Goal: Task Accomplishment & Management: Manage account settings

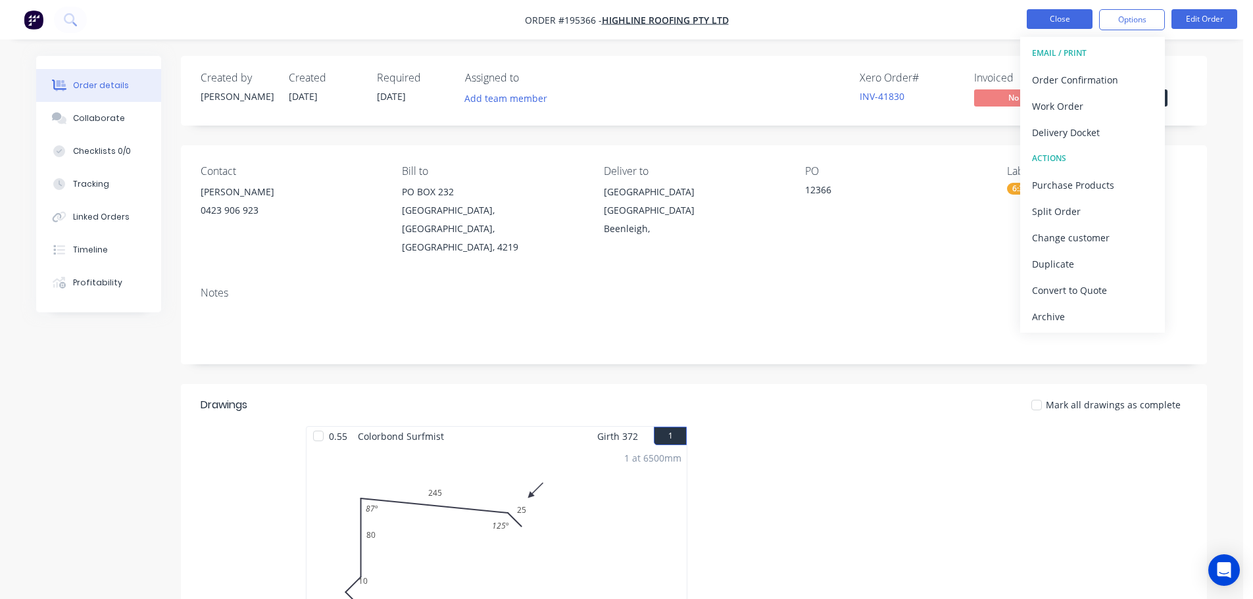
drag, startPoint x: 0, startPoint y: 0, endPoint x: 1076, endPoint y: 22, distance: 1076.3
click at [1076, 22] on button "Close" at bounding box center [1060, 19] width 66 height 20
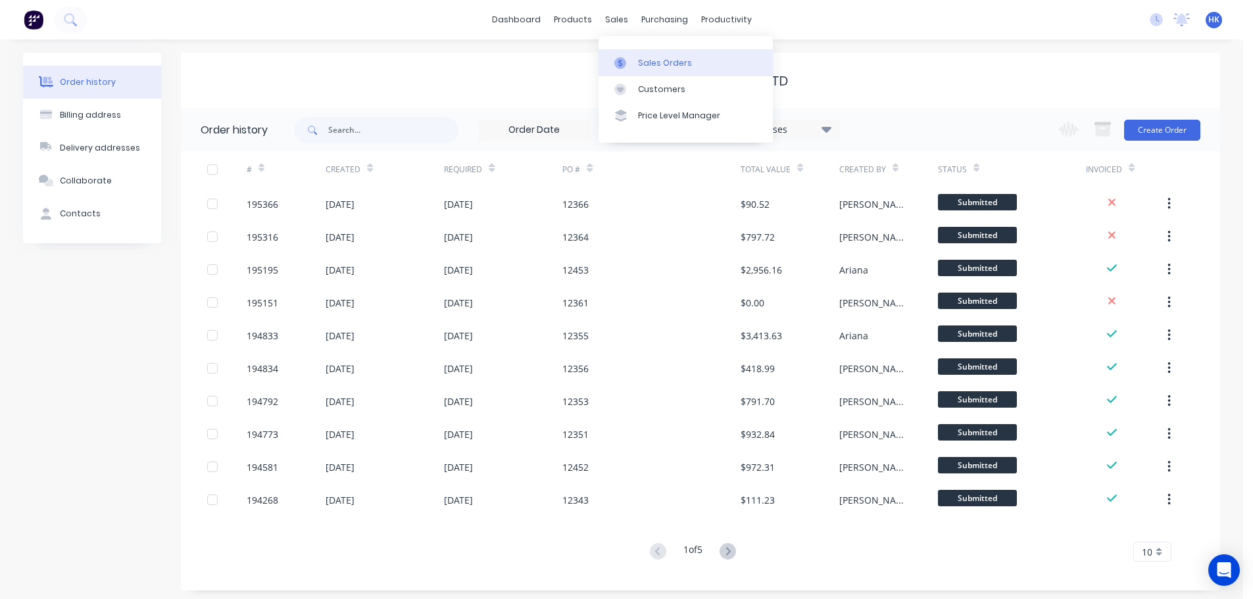
click at [659, 64] on div "Sales Orders" at bounding box center [665, 63] width 54 height 12
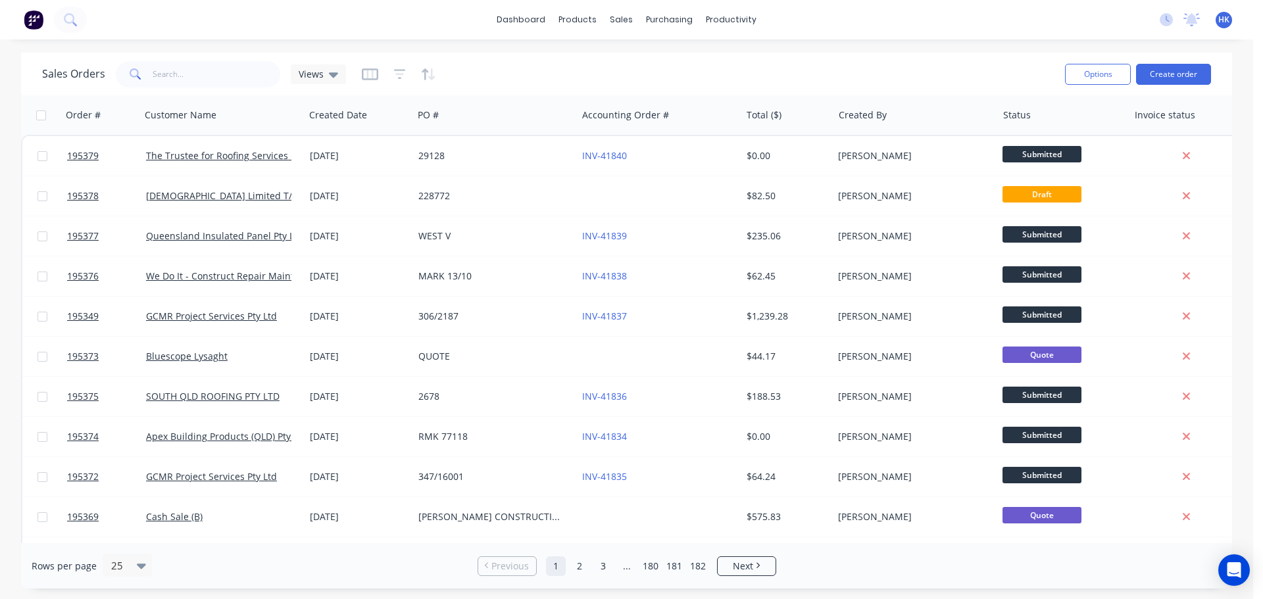
click at [1163, 60] on div "Options Create order" at bounding box center [1135, 74] width 151 height 32
click at [1169, 74] on button "Create order" at bounding box center [1173, 74] width 75 height 21
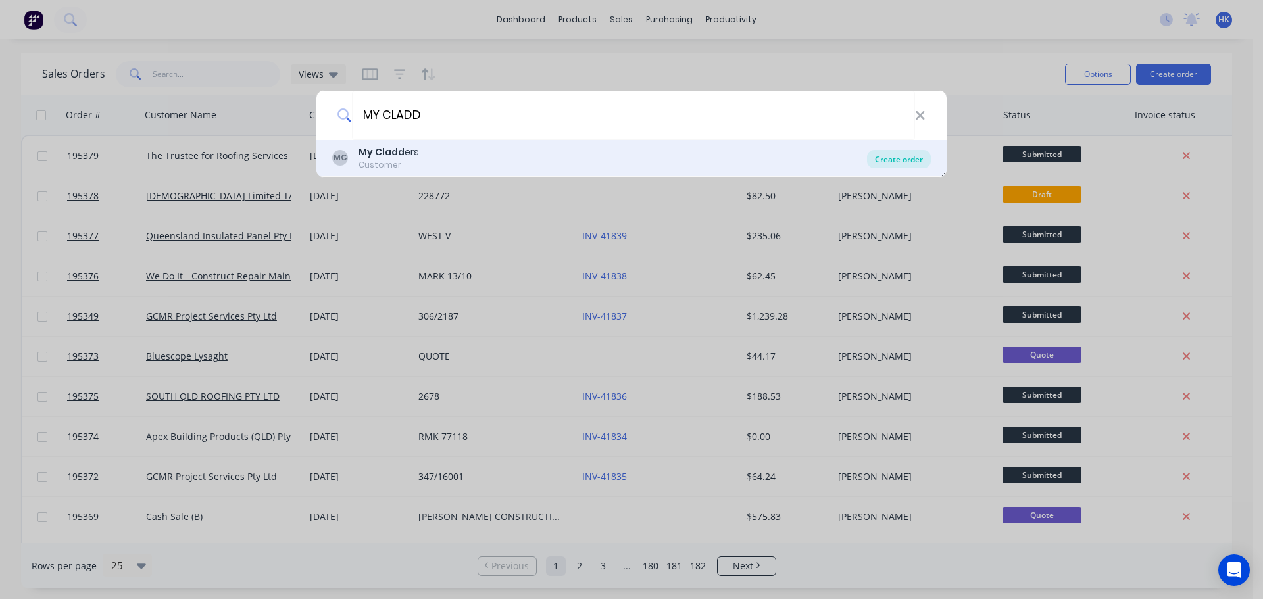
type input "MY CLADD"
click at [904, 155] on div "Create order" at bounding box center [899, 159] width 64 height 18
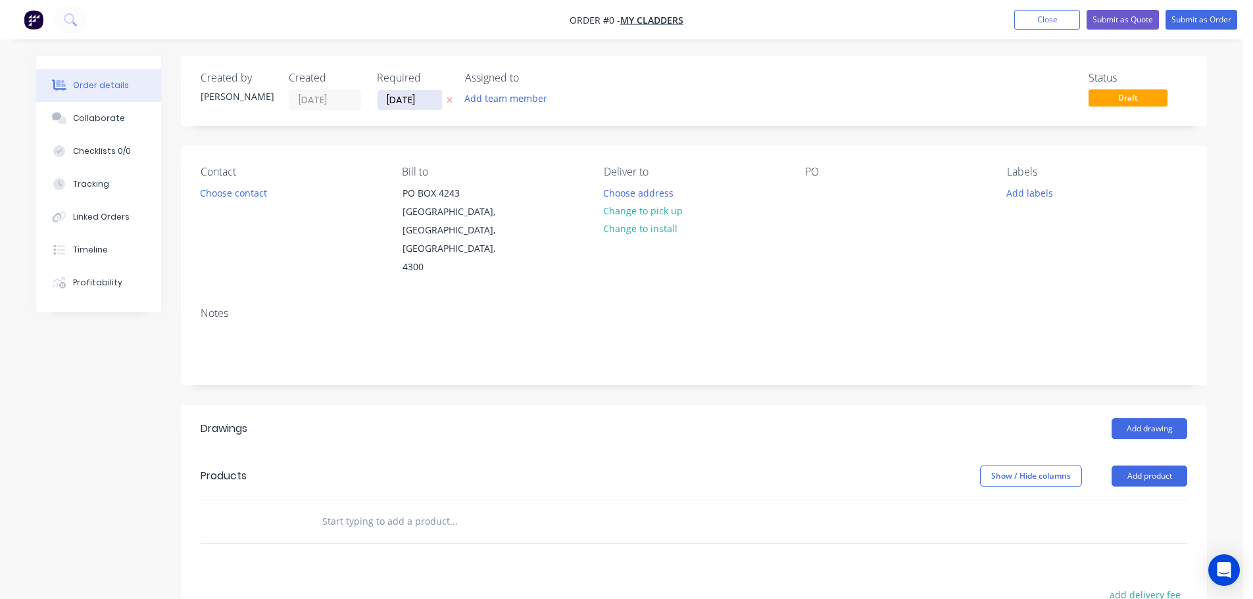
click at [413, 101] on input "[DATE]" at bounding box center [410, 100] width 64 height 20
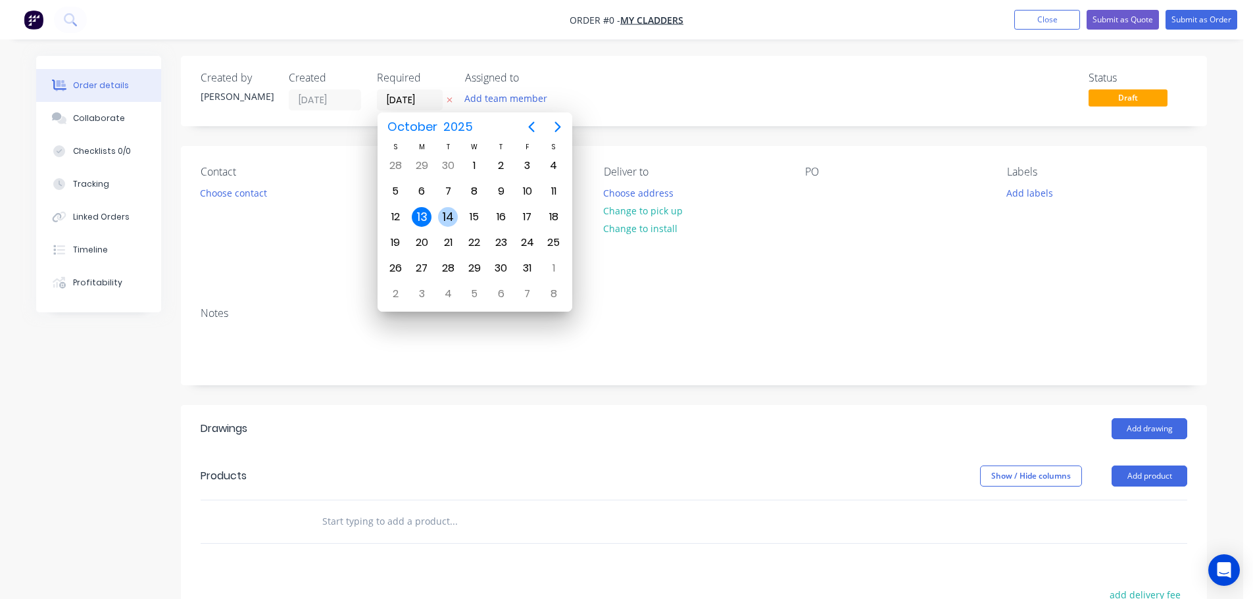
click at [447, 218] on div "14" at bounding box center [448, 217] width 20 height 20
type input "[DATE]"
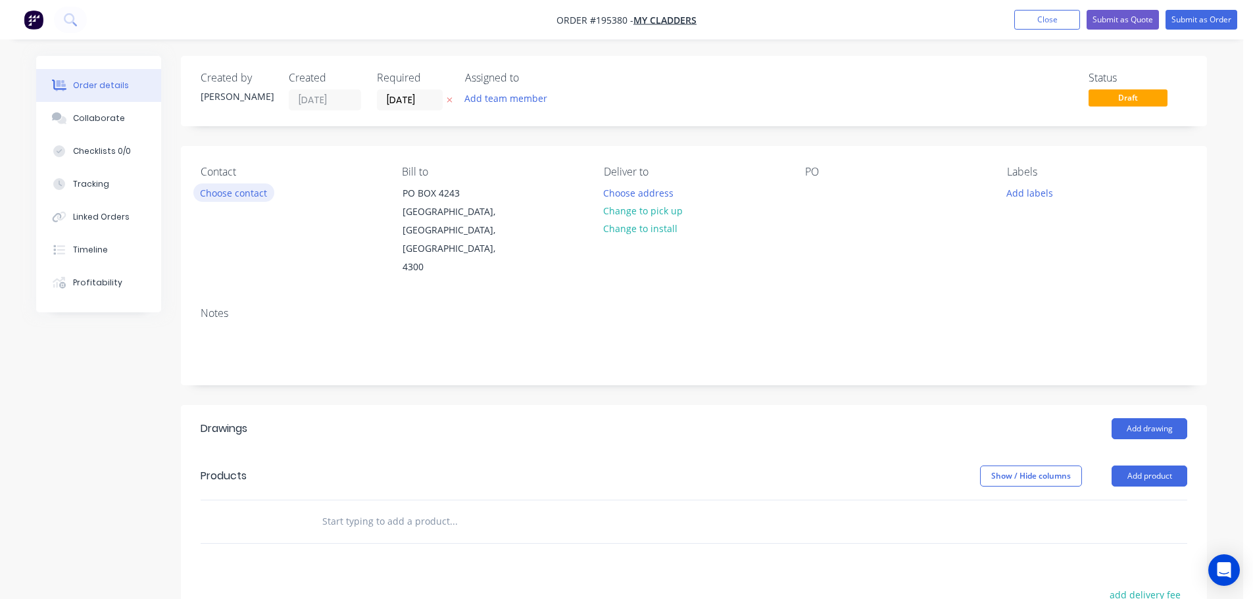
click at [264, 197] on button "Choose contact" at bounding box center [233, 193] width 81 height 18
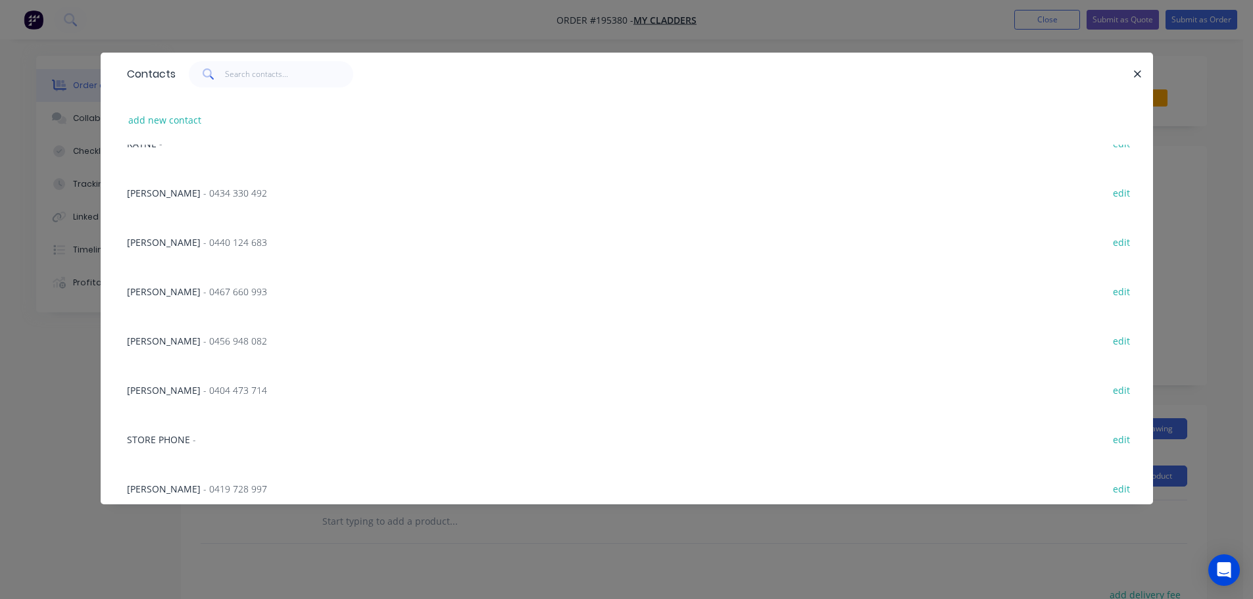
scroll to position [197, 0]
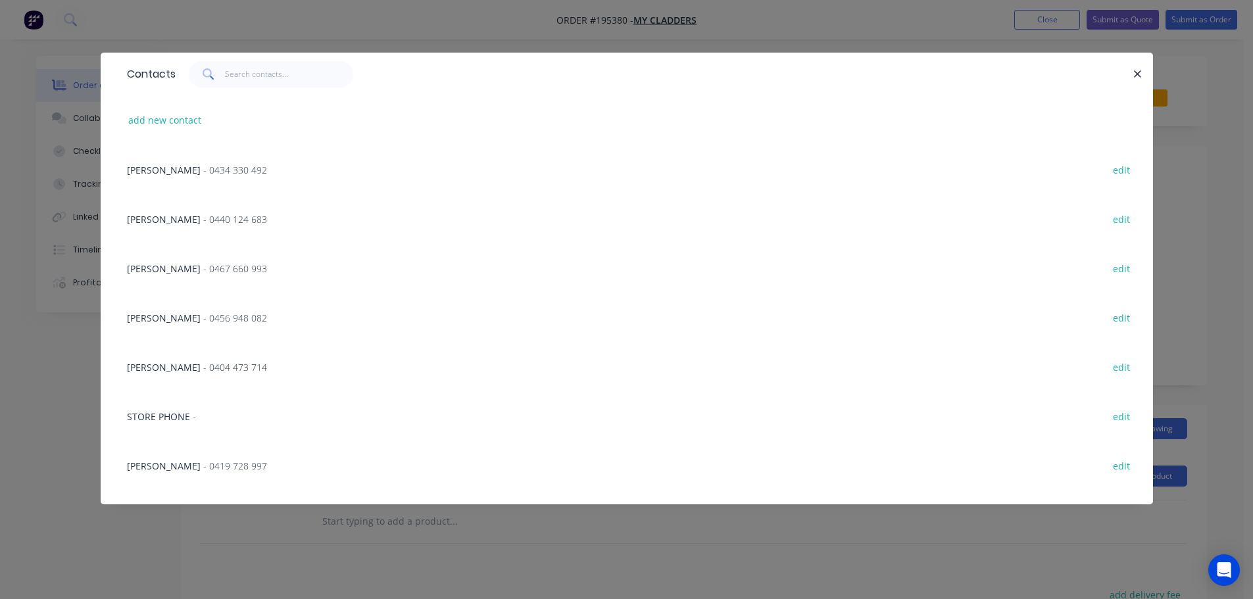
click at [203, 463] on span "- 0419 728 997" at bounding box center [235, 466] width 64 height 12
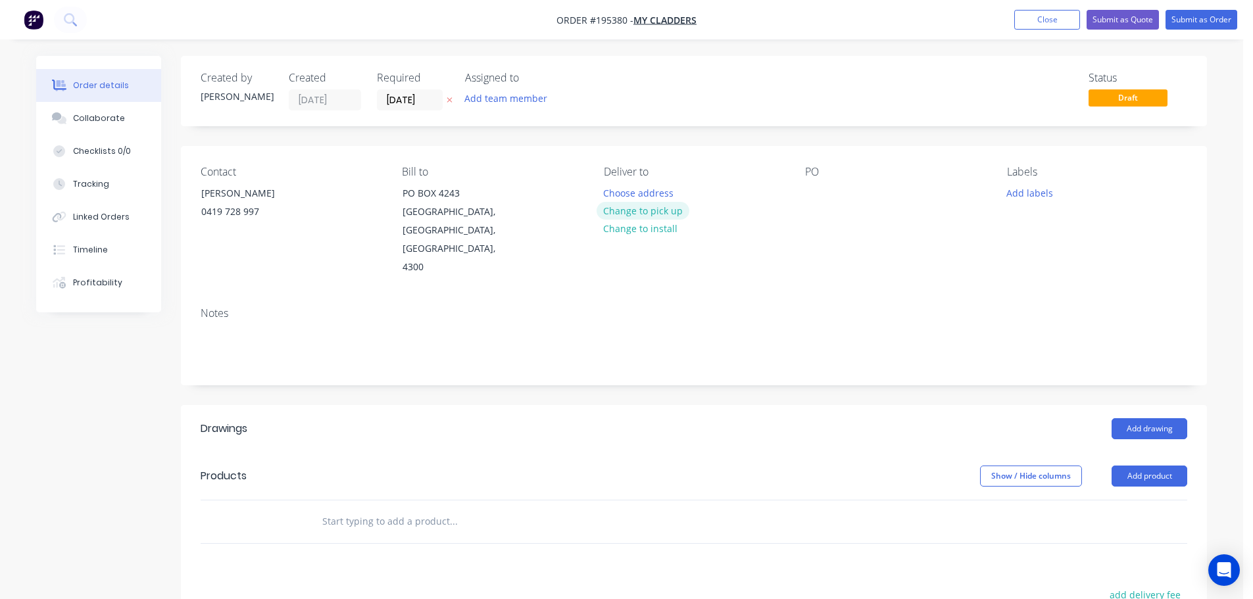
click at [666, 212] on button "Change to pick up" at bounding box center [643, 211] width 93 height 18
click at [622, 187] on div at bounding box center [614, 193] width 21 height 19
click at [819, 193] on div at bounding box center [815, 193] width 21 height 19
click at [1121, 418] on button "Add drawing" at bounding box center [1150, 428] width 76 height 21
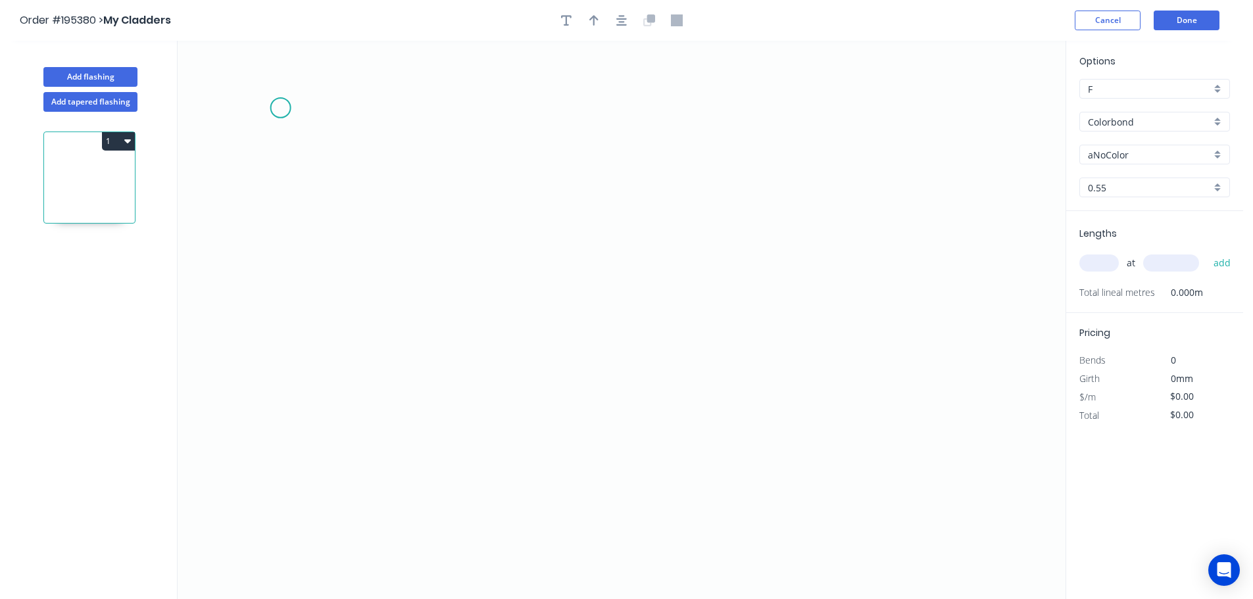
click at [280, 107] on icon "0" at bounding box center [622, 320] width 888 height 558
click at [295, 368] on icon "0" at bounding box center [622, 320] width 888 height 558
click at [460, 377] on icon "0 ?" at bounding box center [622, 320] width 888 height 558
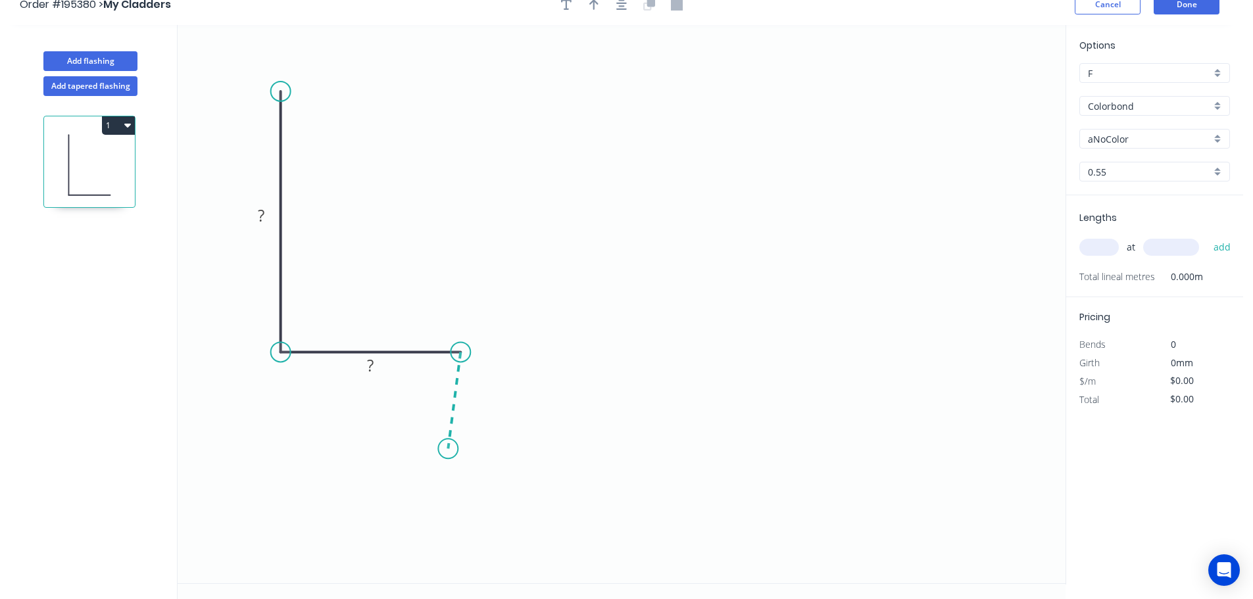
scroll to position [24, 0]
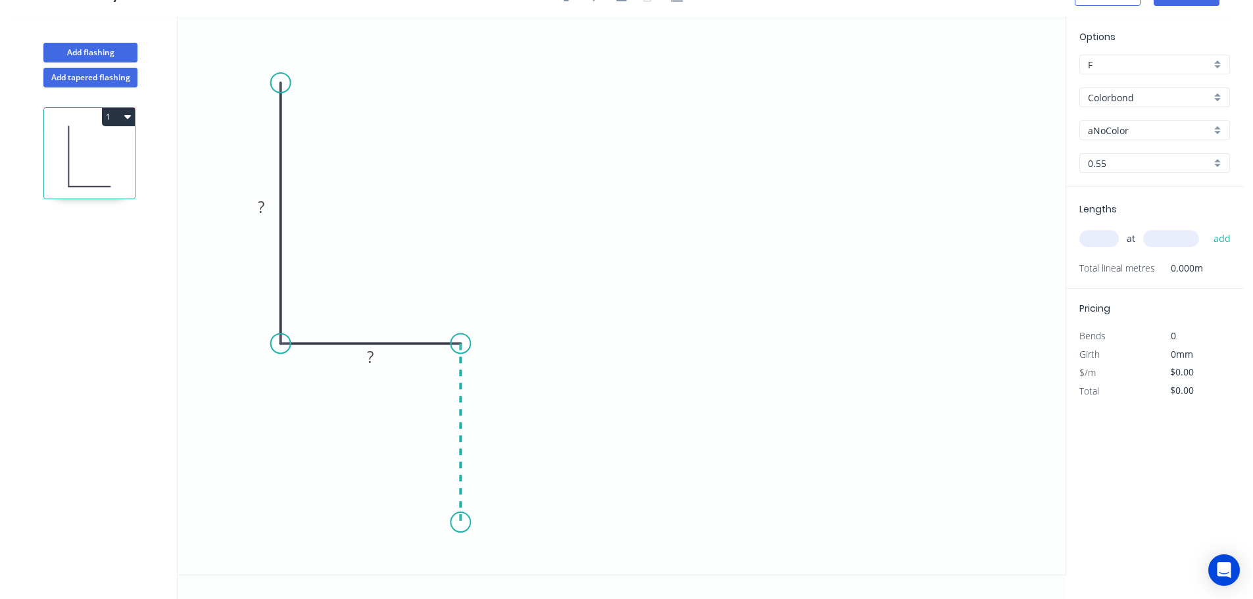
click at [452, 523] on icon "0 ? ?" at bounding box center [622, 295] width 888 height 558
click at [495, 566] on div "Feather" at bounding box center [519, 562] width 132 height 27
drag, startPoint x: 443, startPoint y: 512, endPoint x: 401, endPoint y: 549, distance: 55.4
click at [401, 549] on rect at bounding box center [391, 535] width 51 height 27
drag, startPoint x: 282, startPoint y: 78, endPoint x: 280, endPoint y: 66, distance: 11.3
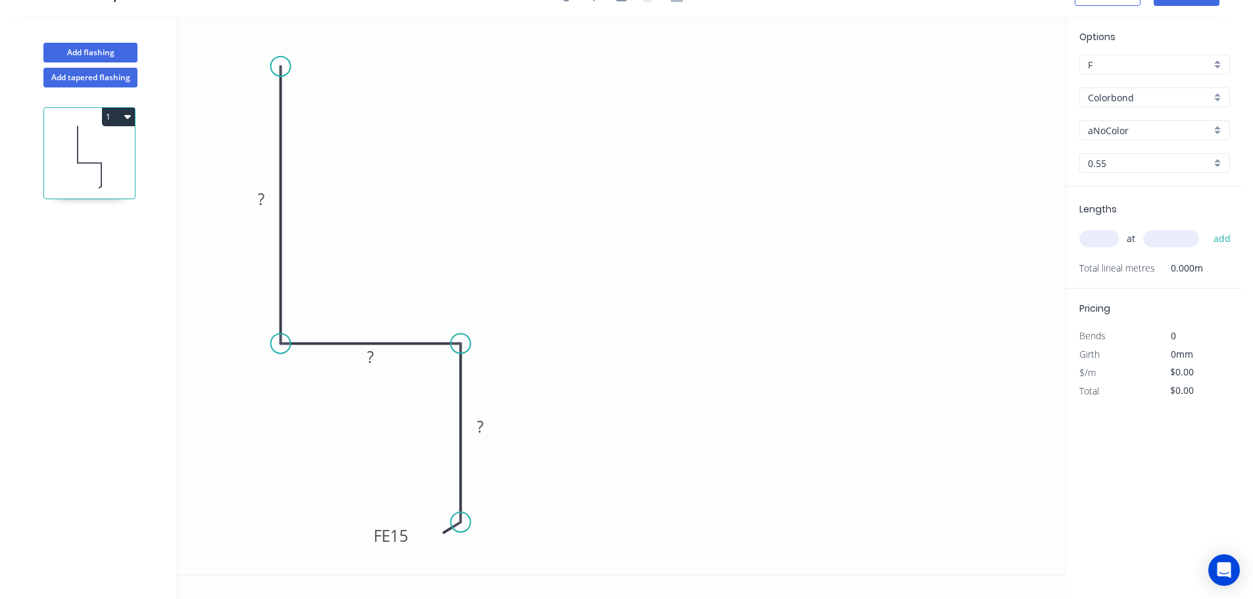
click at [280, 66] on circle at bounding box center [281, 67] width 20 height 20
click at [542, 104] on icon "0 ? ? FE 15 ?" at bounding box center [622, 295] width 888 height 558
click at [285, 61] on circle at bounding box center [281, 67] width 20 height 20
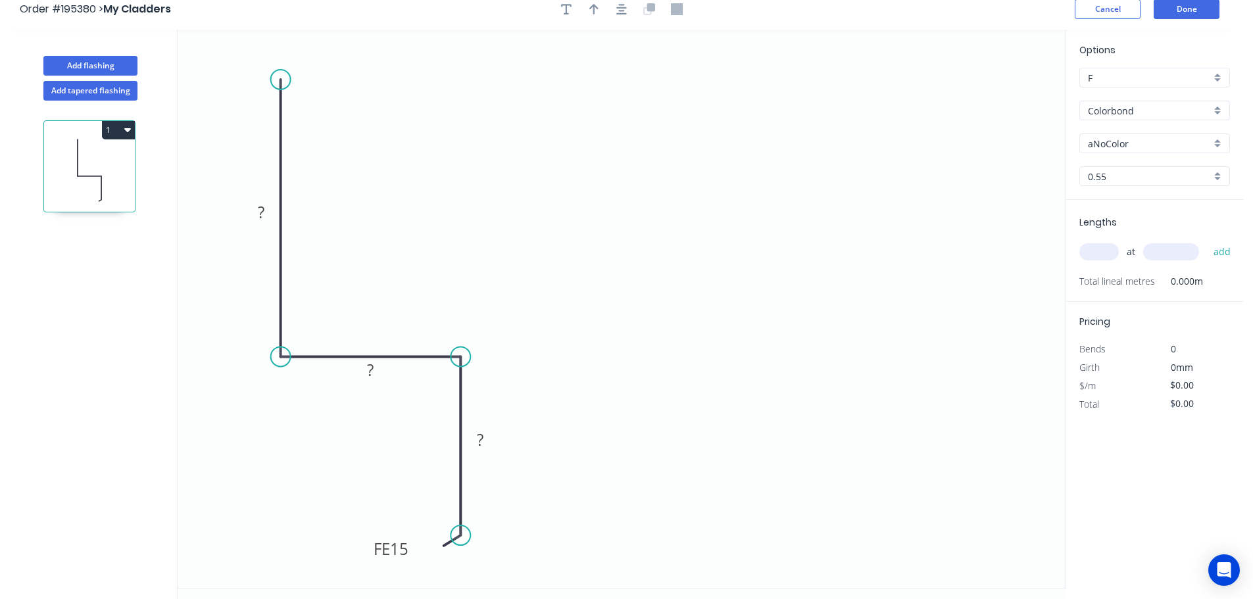
scroll to position [0, 0]
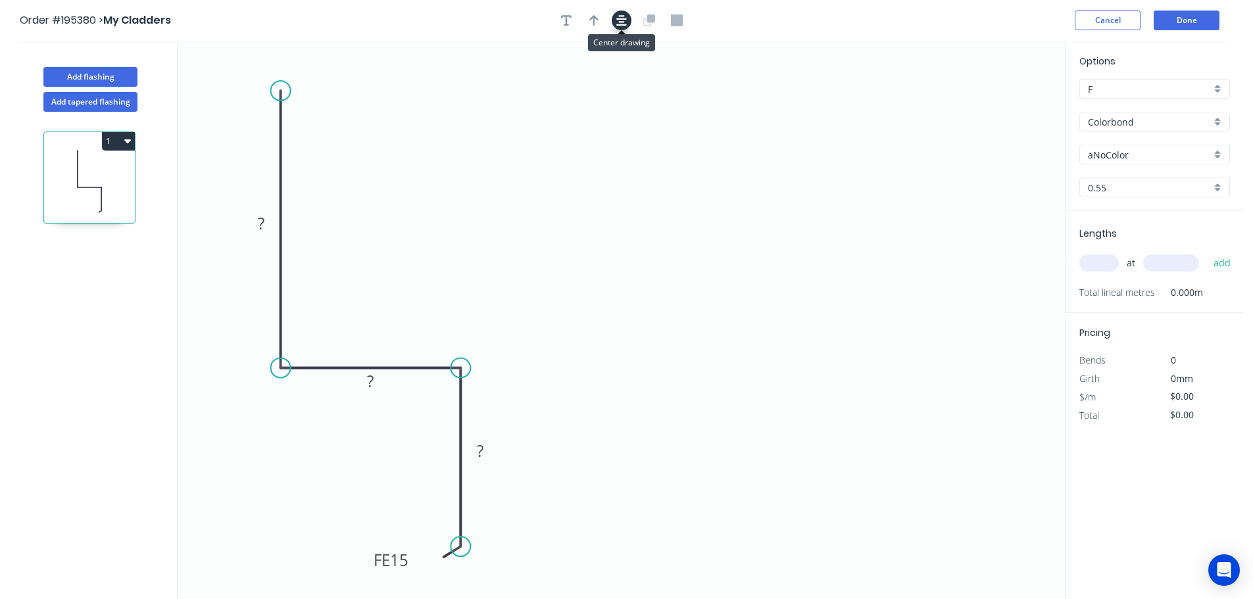
click at [616, 22] on button "button" at bounding box center [622, 21] width 20 height 20
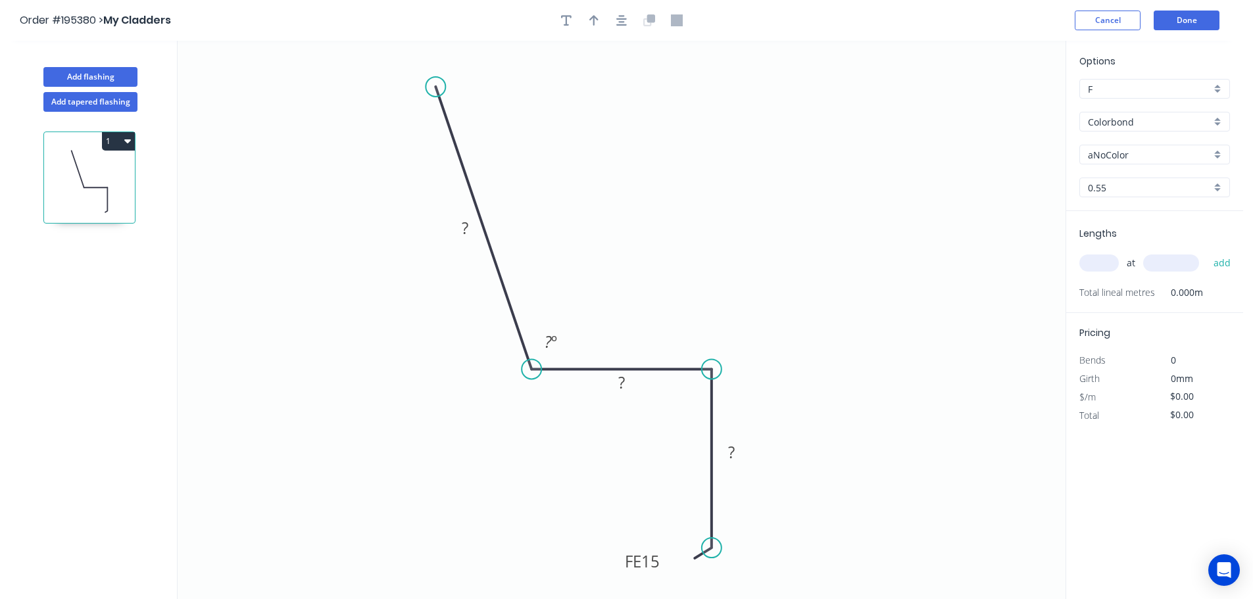
drag, startPoint x: 532, startPoint y: 86, endPoint x: 435, endPoint y: 87, distance: 97.3
click at [435, 87] on circle at bounding box center [436, 87] width 20 height 20
drag, startPoint x: 435, startPoint y: 85, endPoint x: 443, endPoint y: 70, distance: 16.8
click at [435, 84] on circle at bounding box center [435, 87] width 20 height 20
click at [443, 83] on circle at bounding box center [435, 87] width 20 height 20
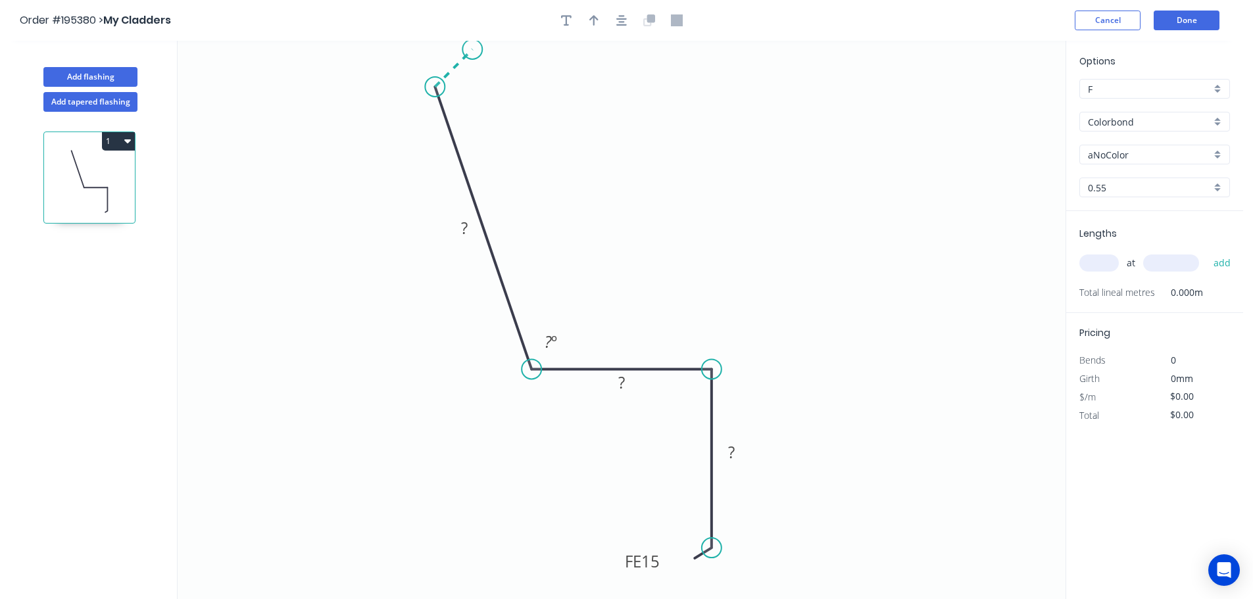
click at [472, 51] on icon "0 ? ? FE 15 ? ? º" at bounding box center [622, 320] width 888 height 558
click at [446, 51] on rect at bounding box center [440, 48] width 26 height 18
type input "$10.09"
click at [621, 20] on icon "button" at bounding box center [621, 20] width 11 height 12
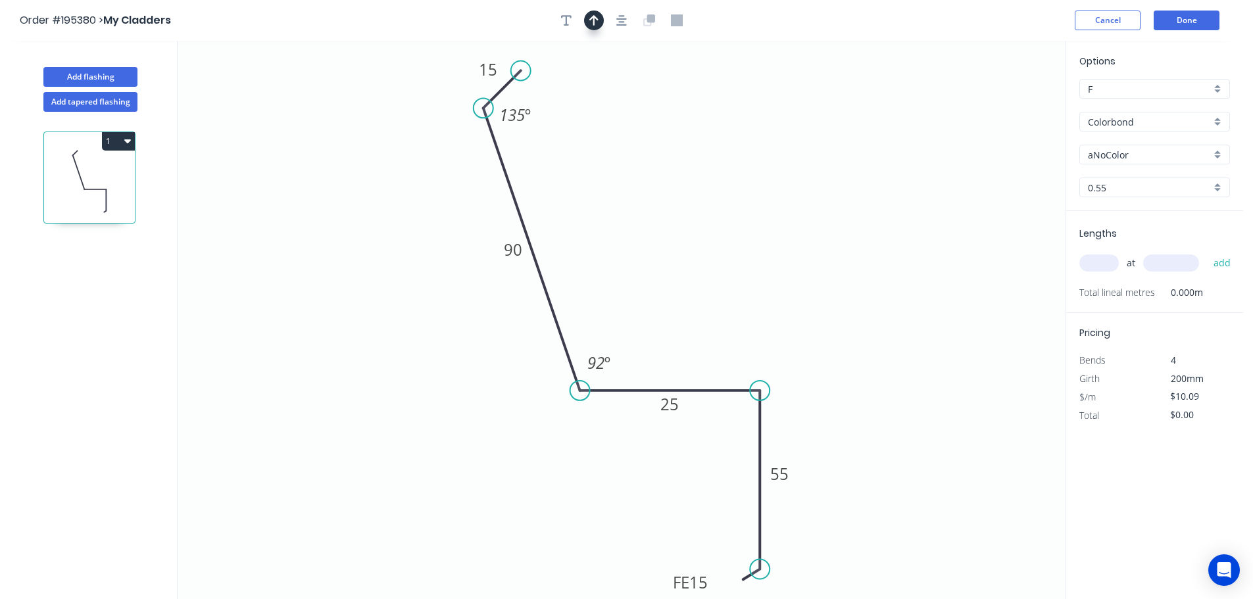
click at [595, 16] on icon "button" at bounding box center [593, 20] width 9 height 12
click at [997, 107] on icon at bounding box center [999, 91] width 12 height 42
click at [997, 107] on icon at bounding box center [997, 91] width 12 height 42
click at [1132, 162] on div "aNoColor" at bounding box center [1154, 155] width 151 height 20
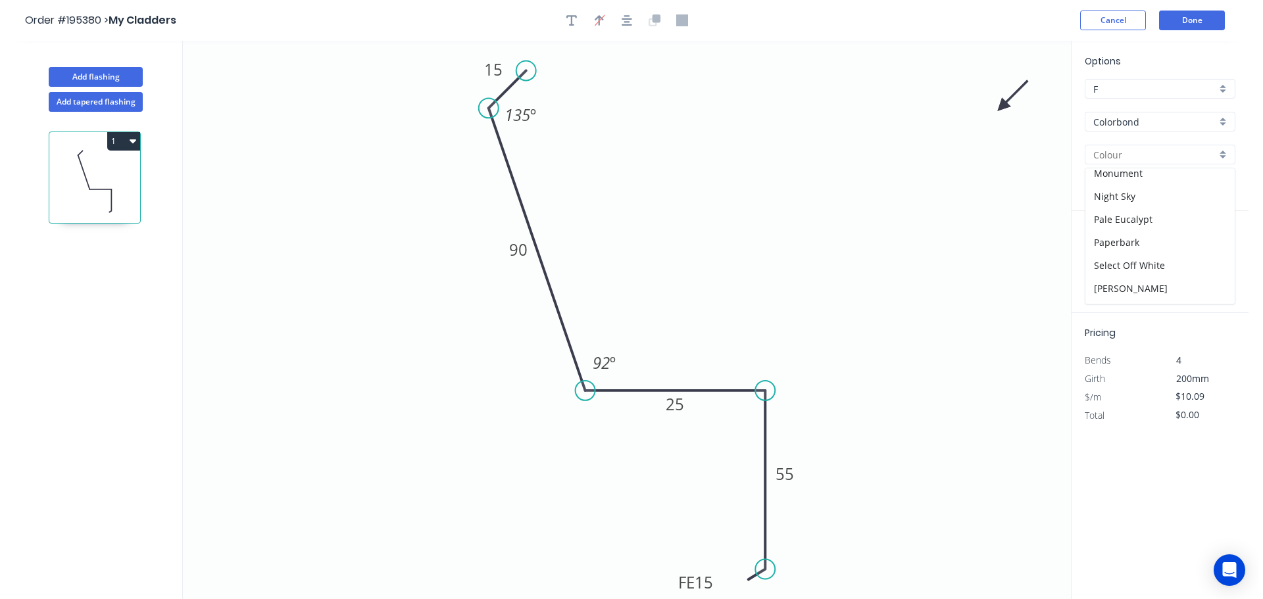
scroll to position [395, 0]
click at [1128, 181] on div "Paperbark" at bounding box center [1154, 176] width 149 height 23
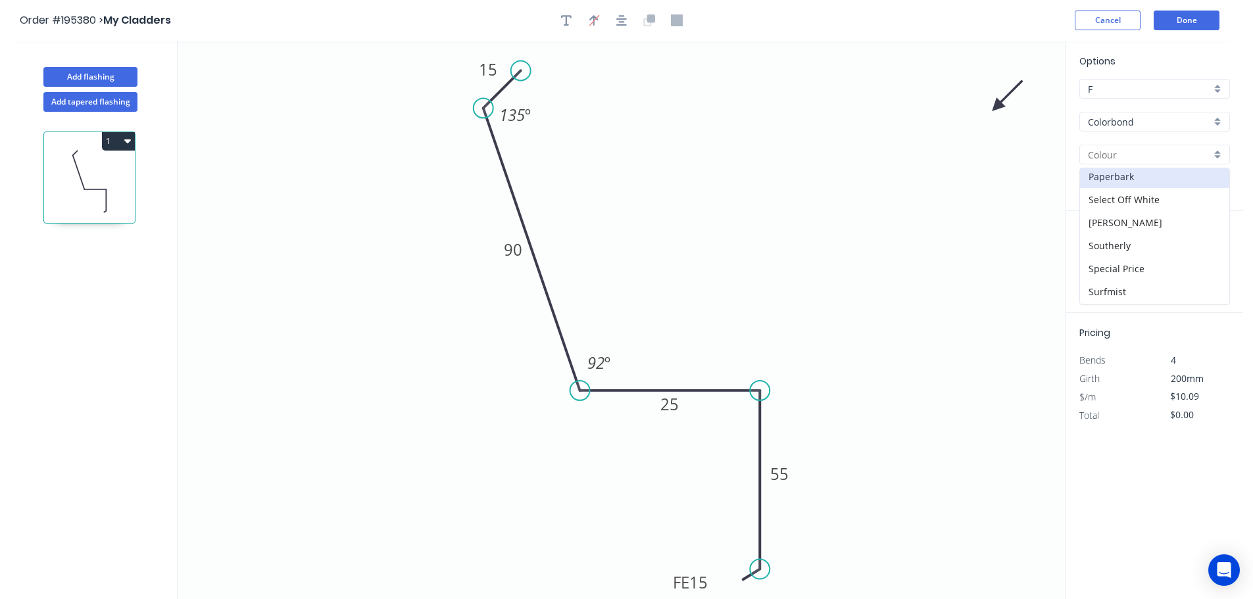
type input "Paperbark"
click at [1116, 266] on input "text" at bounding box center [1098, 263] width 39 height 17
type input "1"
type input "1700"
click at [1207, 252] on button "add" at bounding box center [1222, 263] width 31 height 22
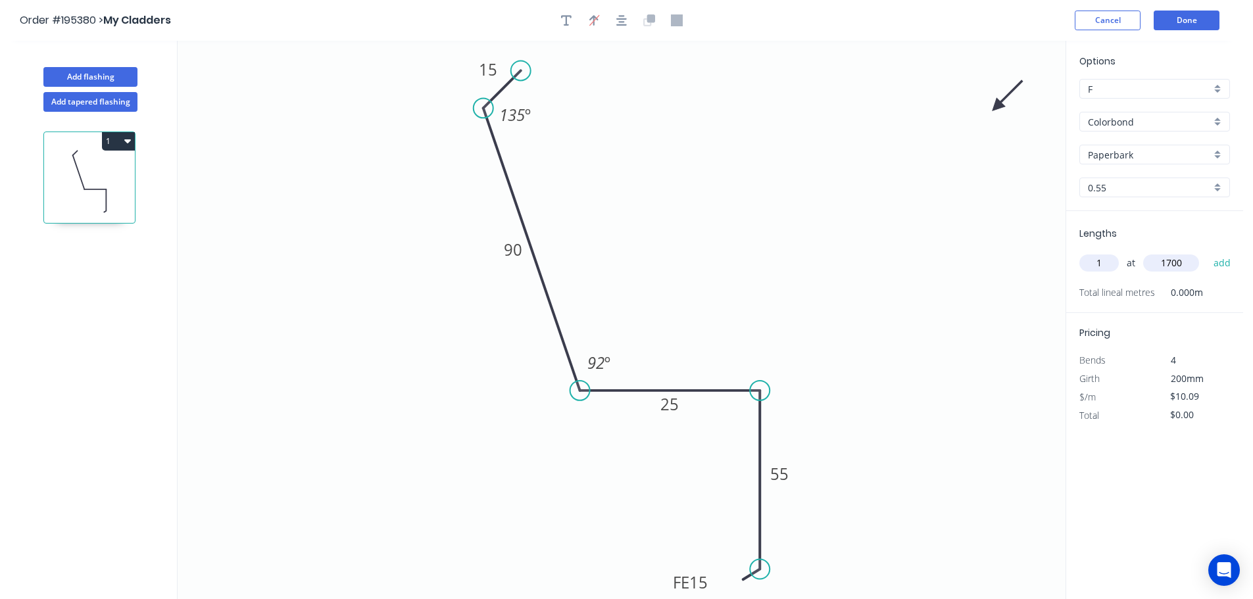
type input "$17.15"
click at [1198, 20] on button "Done" at bounding box center [1187, 21] width 66 height 20
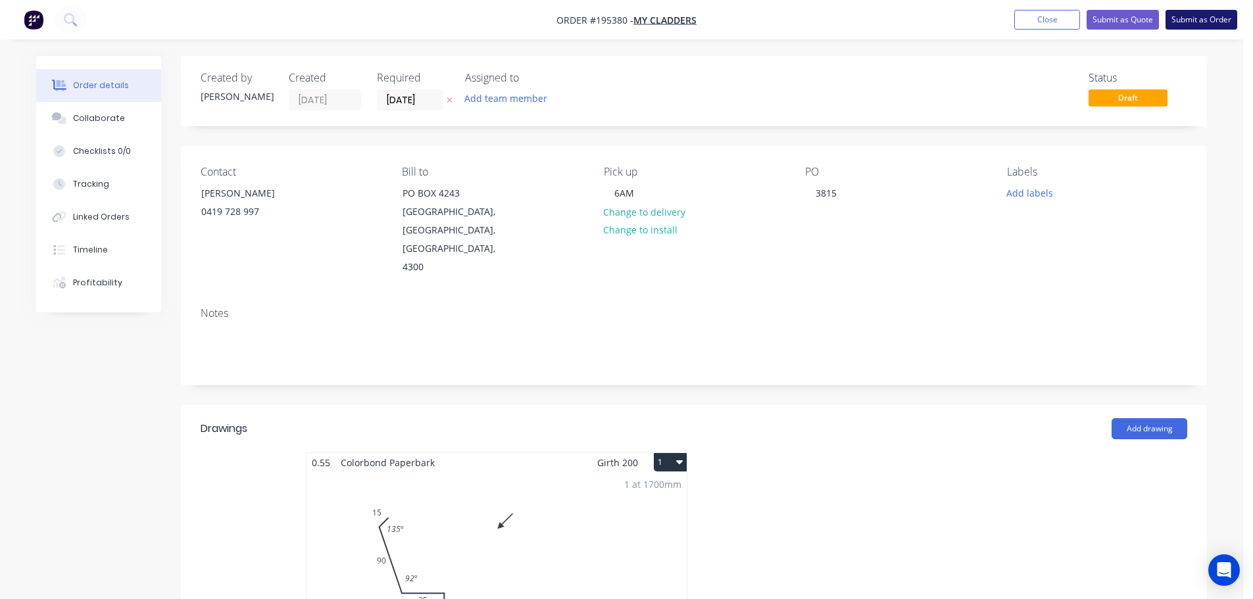
click at [1196, 26] on button "Submit as Order" at bounding box center [1202, 20] width 72 height 20
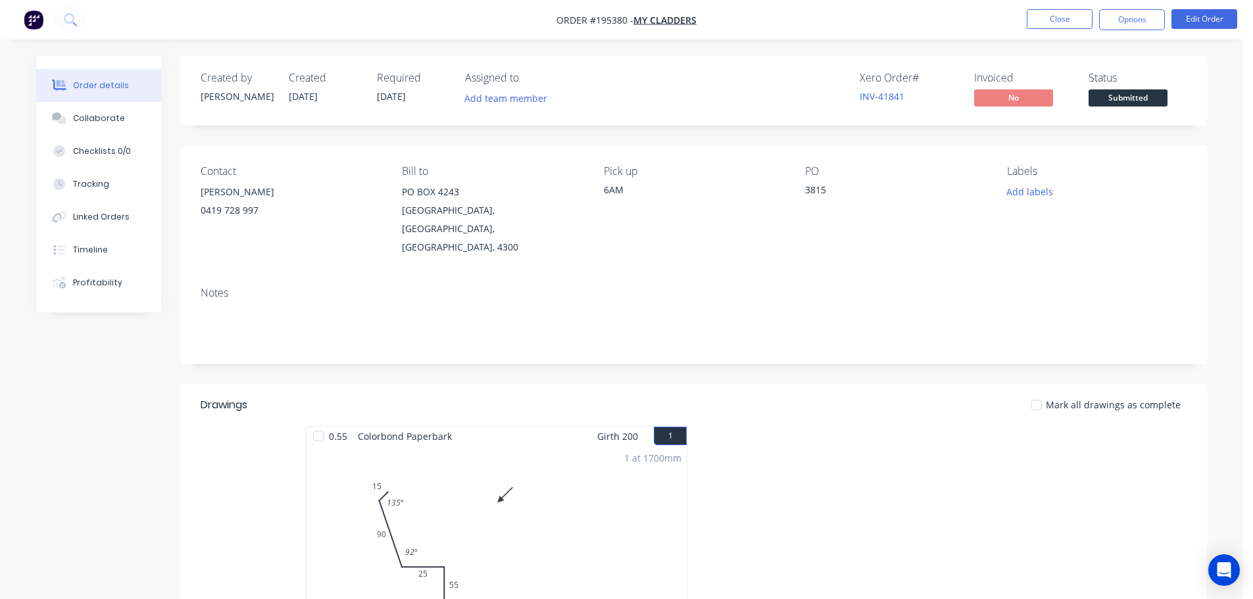
click at [1143, 32] on nav "Order #195380 - My Cladders Close Options Edit Order" at bounding box center [626, 19] width 1253 height 39
click at [1131, 9] on button "Options" at bounding box center [1132, 19] width 66 height 21
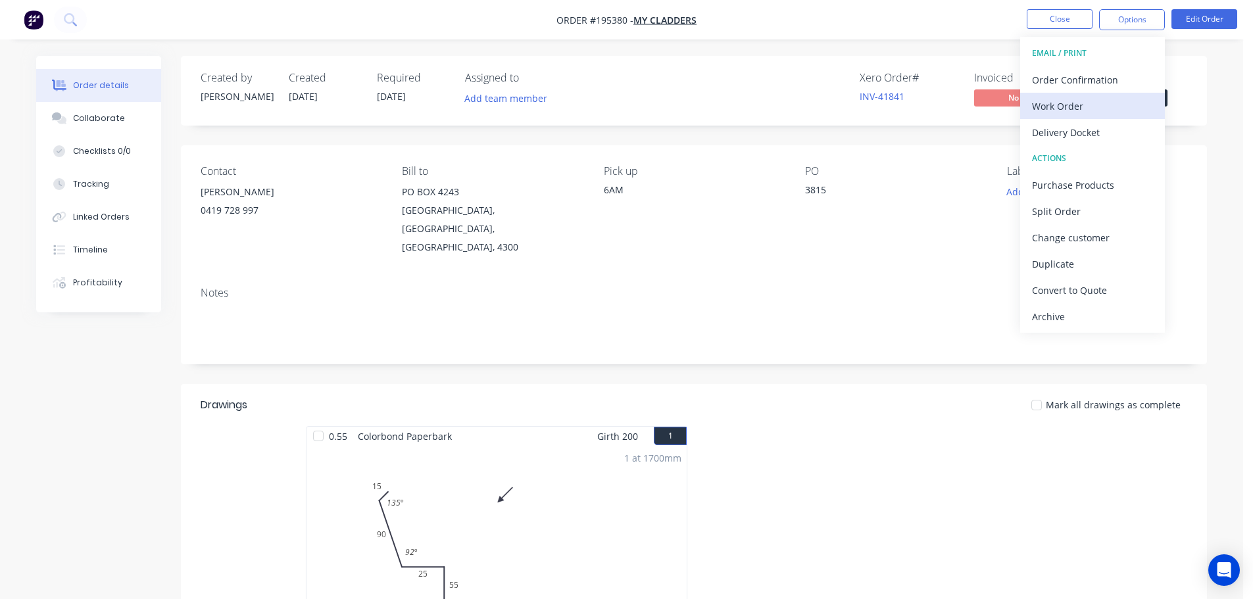
click at [1118, 105] on div "Work Order" at bounding box center [1092, 106] width 121 height 19
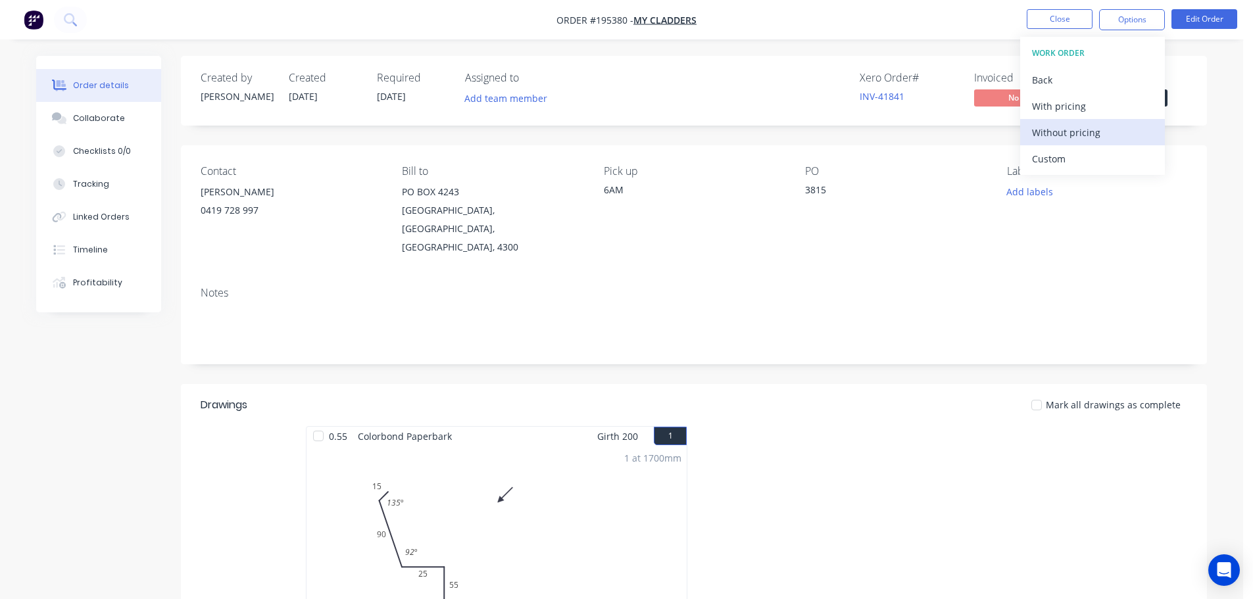
click at [1118, 133] on div "Without pricing" at bounding box center [1092, 132] width 121 height 19
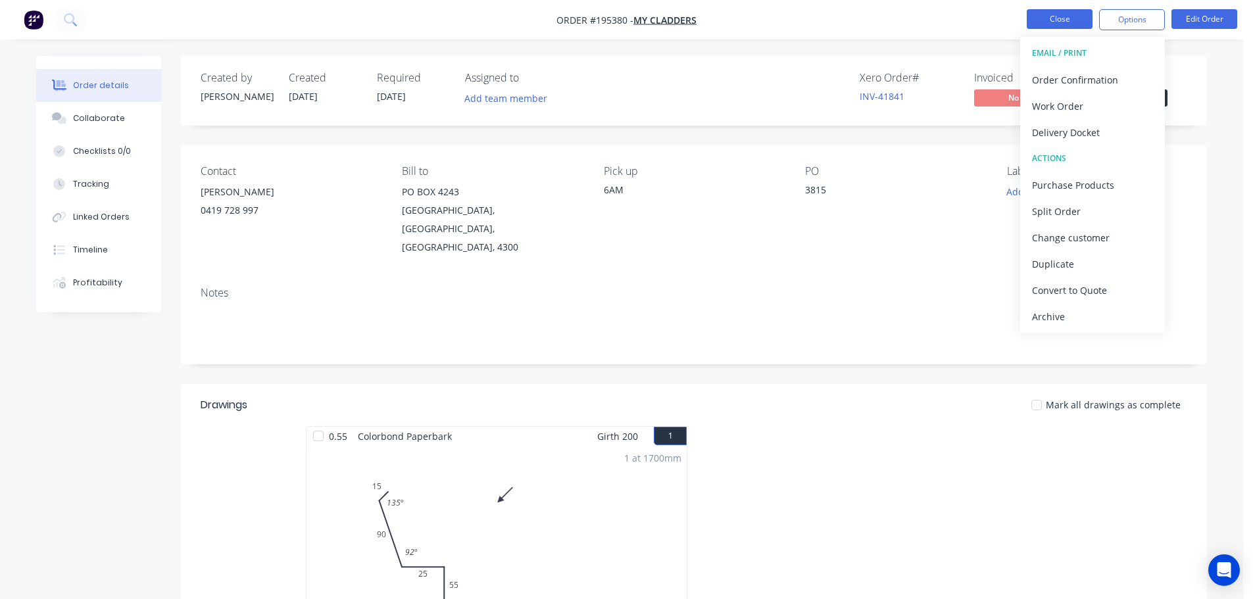
click at [1073, 16] on button "Close" at bounding box center [1060, 19] width 66 height 20
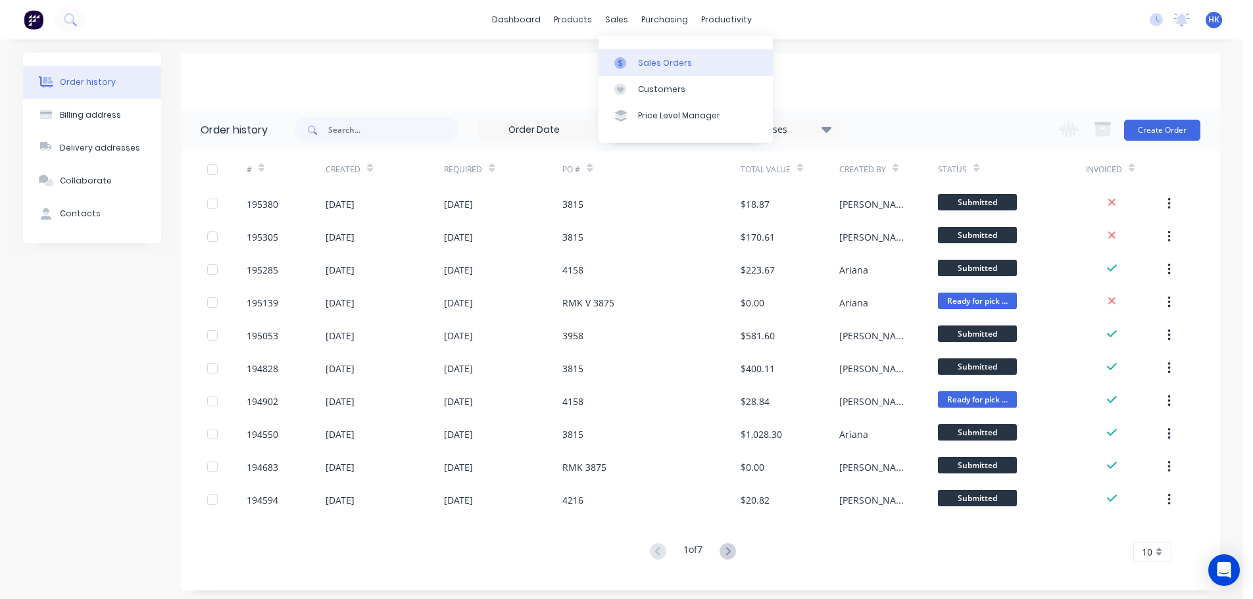
click at [645, 65] on div "Sales Orders" at bounding box center [665, 63] width 54 height 12
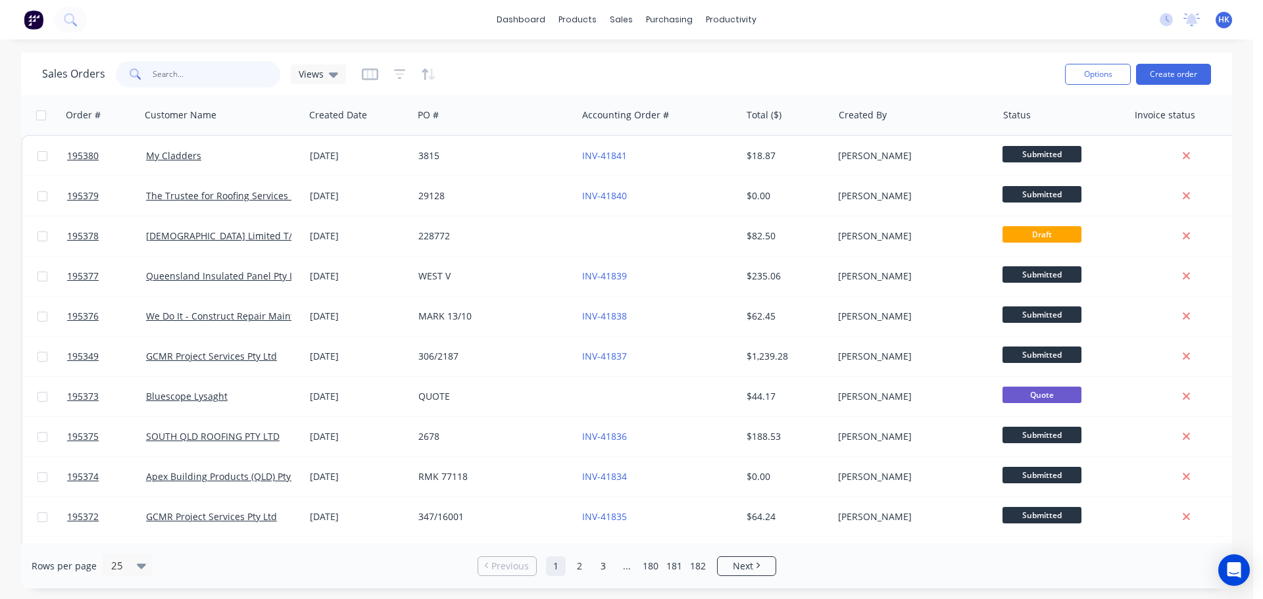
click at [159, 86] on input "text" at bounding box center [217, 74] width 128 height 26
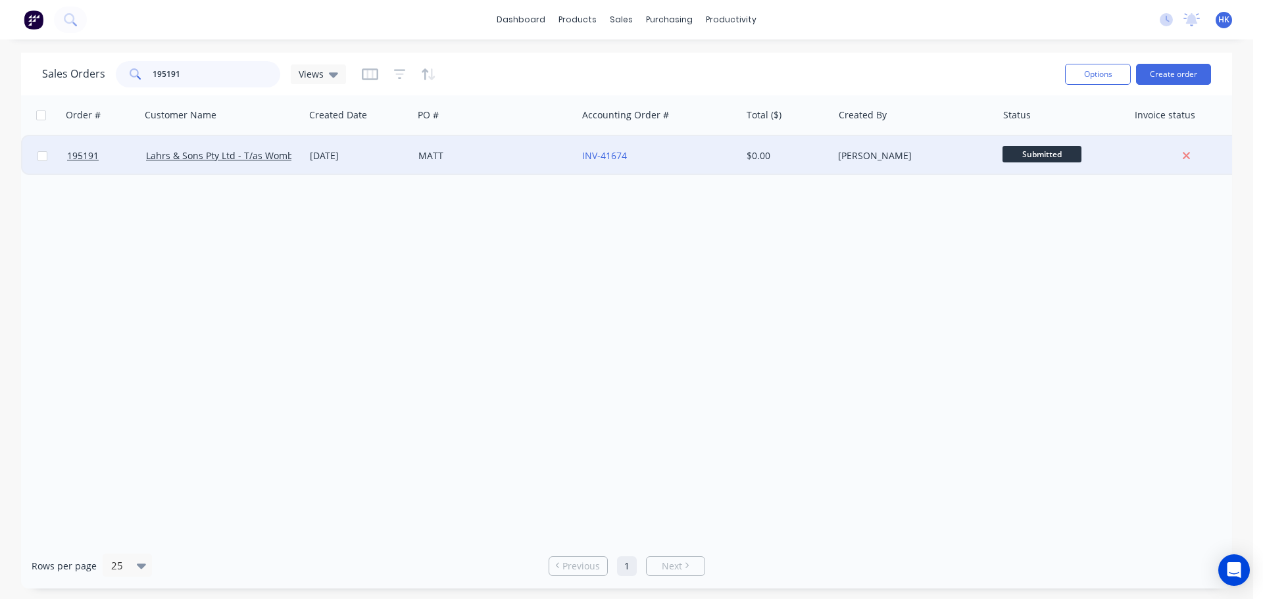
type input "195191"
click at [465, 161] on div "MATT" at bounding box center [491, 155] width 146 height 13
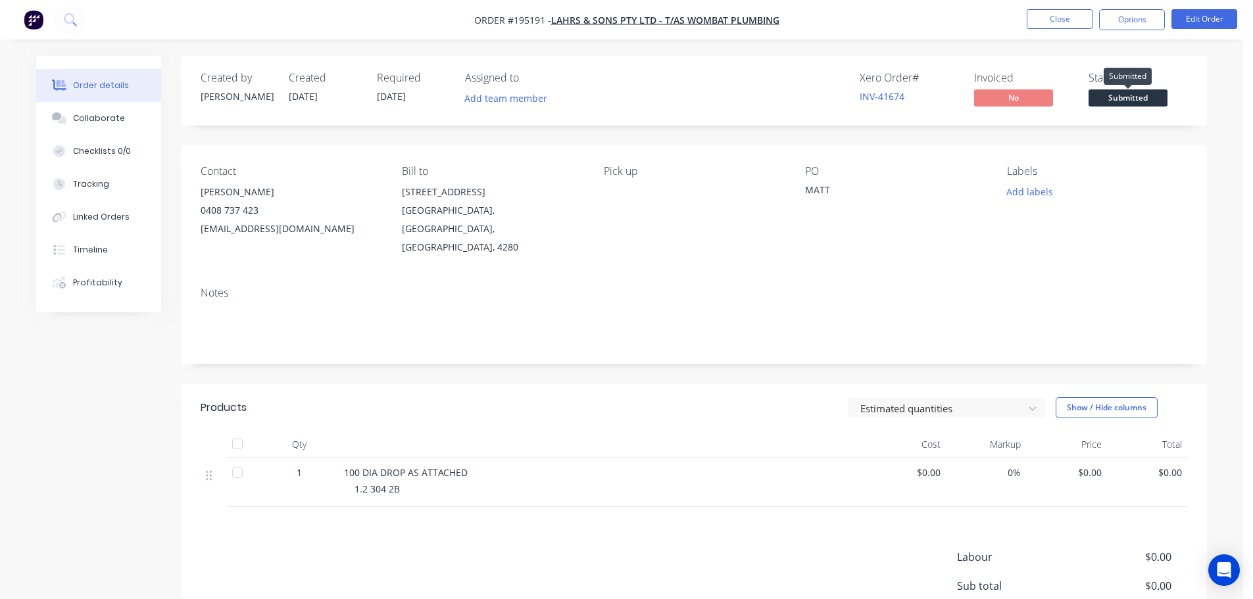
click at [1157, 103] on span "Submitted" at bounding box center [1128, 97] width 79 height 16
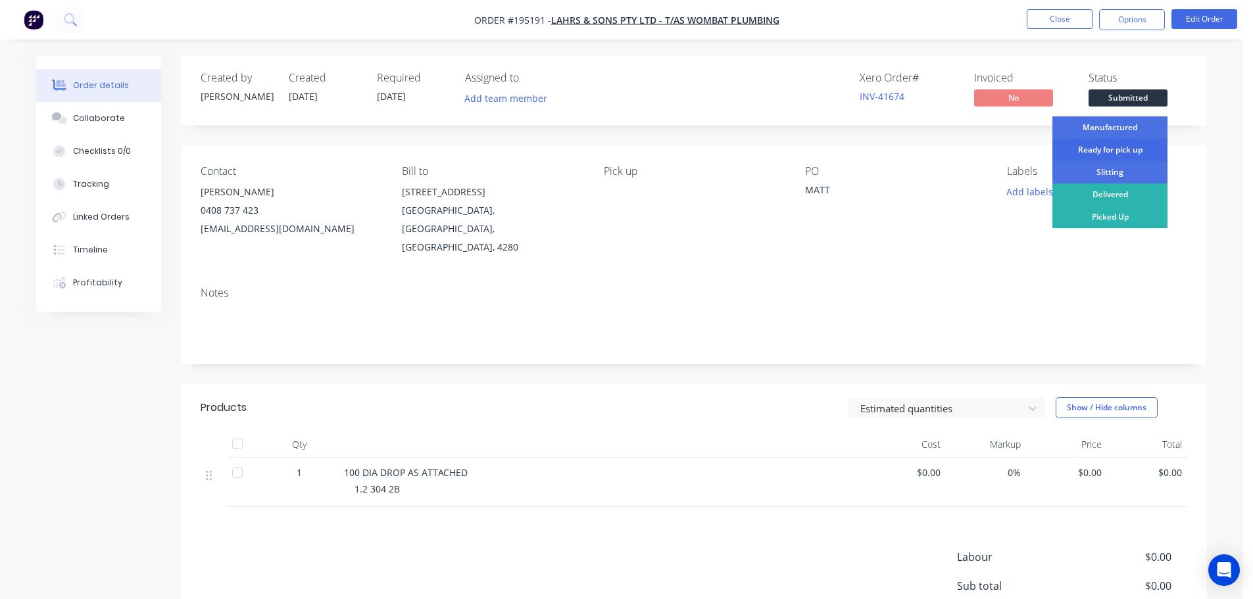
click at [1132, 149] on div "Ready for pick up" at bounding box center [1109, 150] width 115 height 22
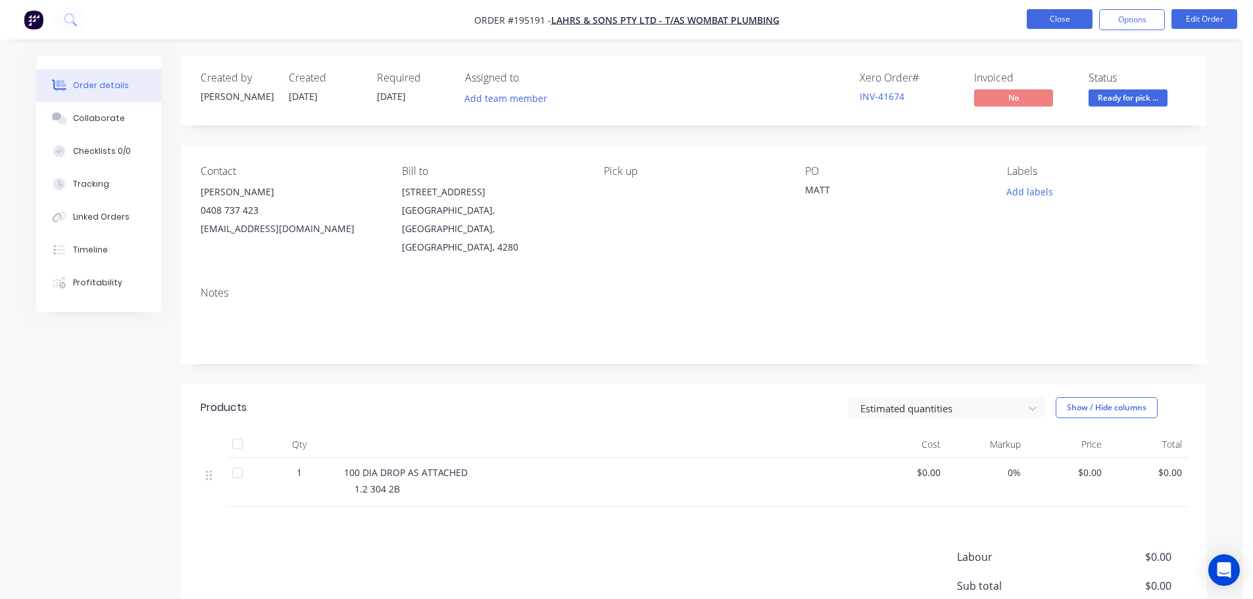
click at [1064, 22] on button "Close" at bounding box center [1060, 19] width 66 height 20
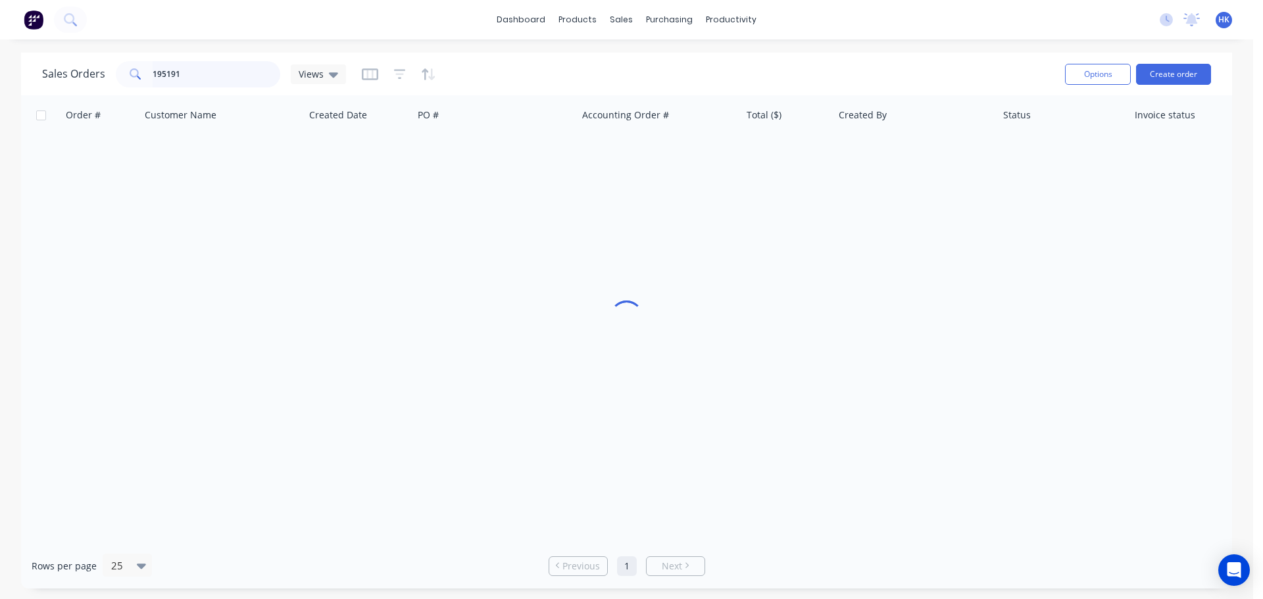
click at [193, 79] on input "195191" at bounding box center [217, 74] width 128 height 26
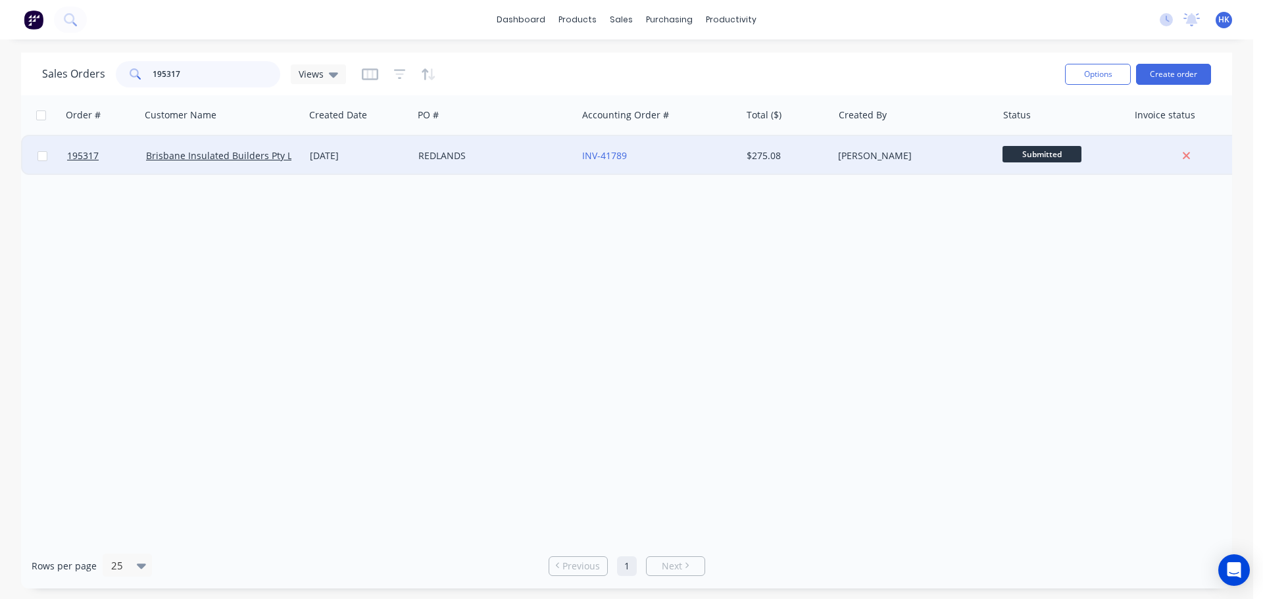
type input "195317"
click at [533, 164] on div "REDLANDS" at bounding box center [495, 155] width 164 height 39
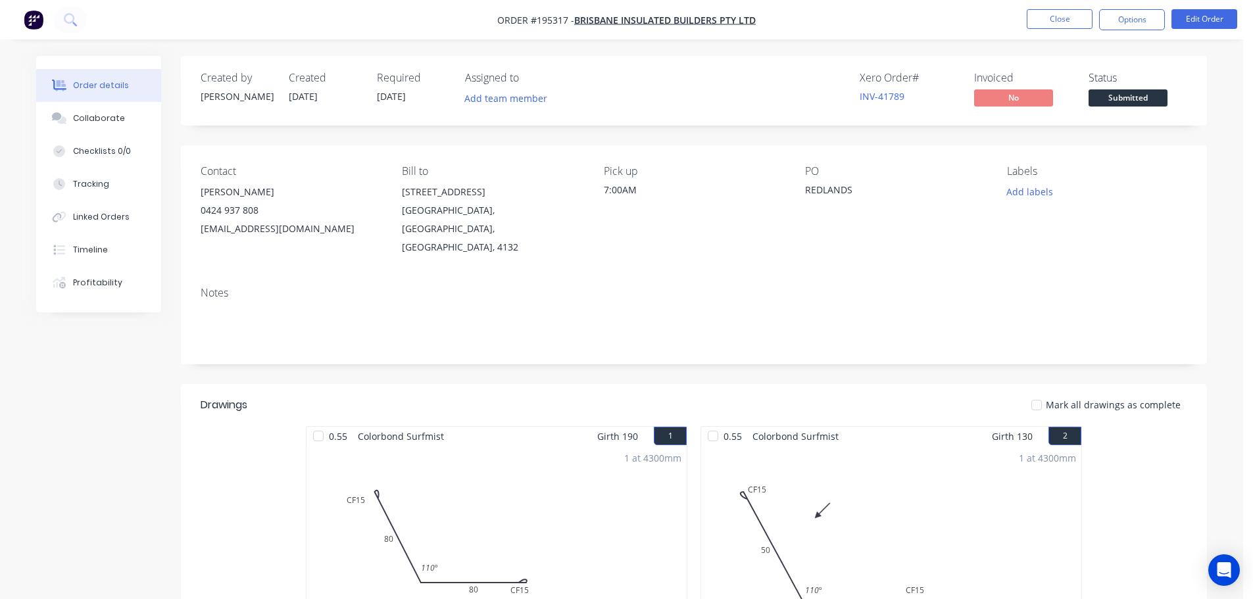
click at [1094, 112] on div "Created by Darryn Created 13/10/25 Required 14/10/25 Assigned to Add team membe…" at bounding box center [694, 91] width 1026 height 70
click at [1102, 103] on span "Submitted" at bounding box center [1128, 97] width 79 height 16
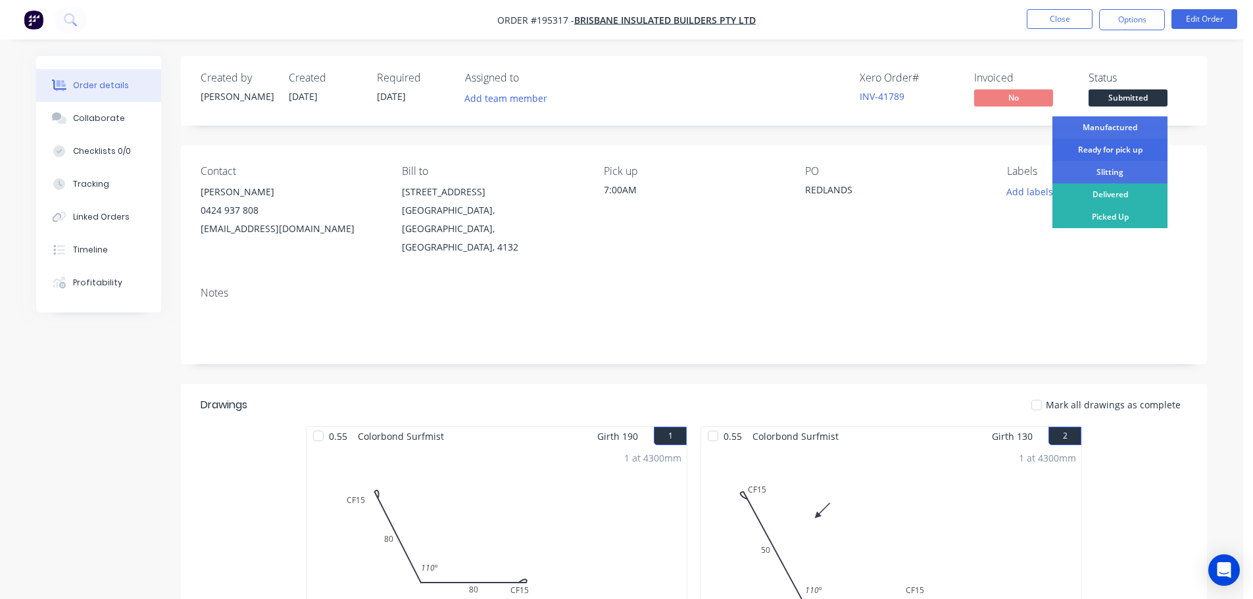
click at [1107, 142] on div "Ready for pick up" at bounding box center [1109, 150] width 115 height 22
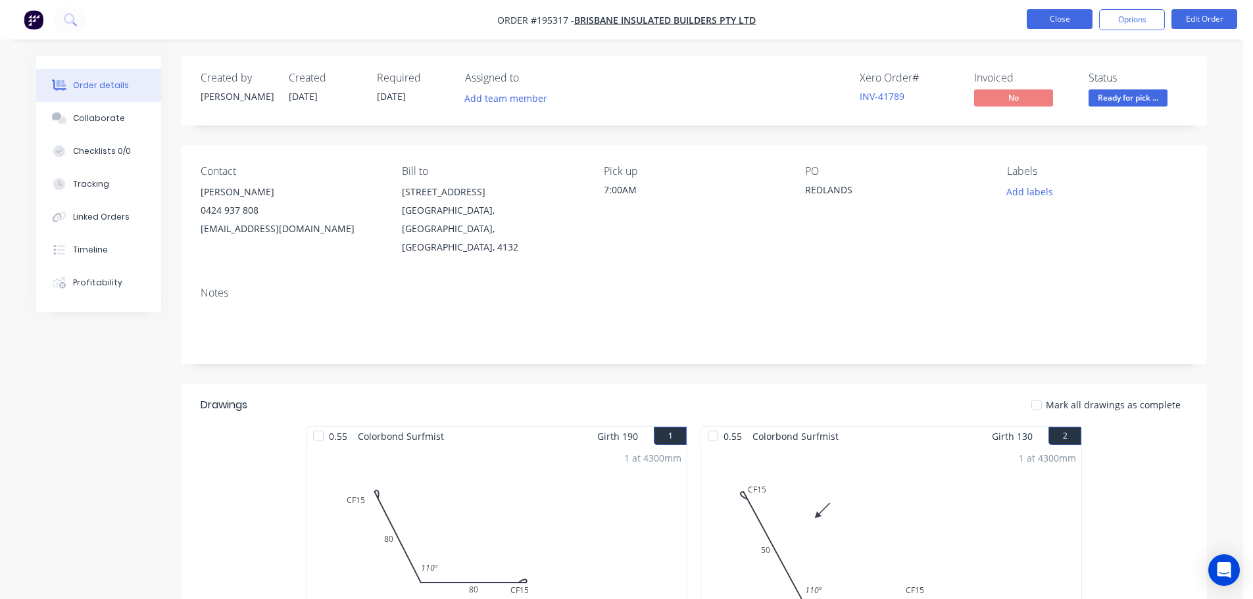
drag, startPoint x: 1067, startPoint y: 33, endPoint x: 1063, endPoint y: 27, distance: 7.1
click at [1065, 29] on nav "Order #195317 - Brisbane Insulated Builders Pty Ltd Close Options Edit Order" at bounding box center [626, 19] width 1253 height 39
click at [1062, 27] on button "Close" at bounding box center [1060, 19] width 66 height 20
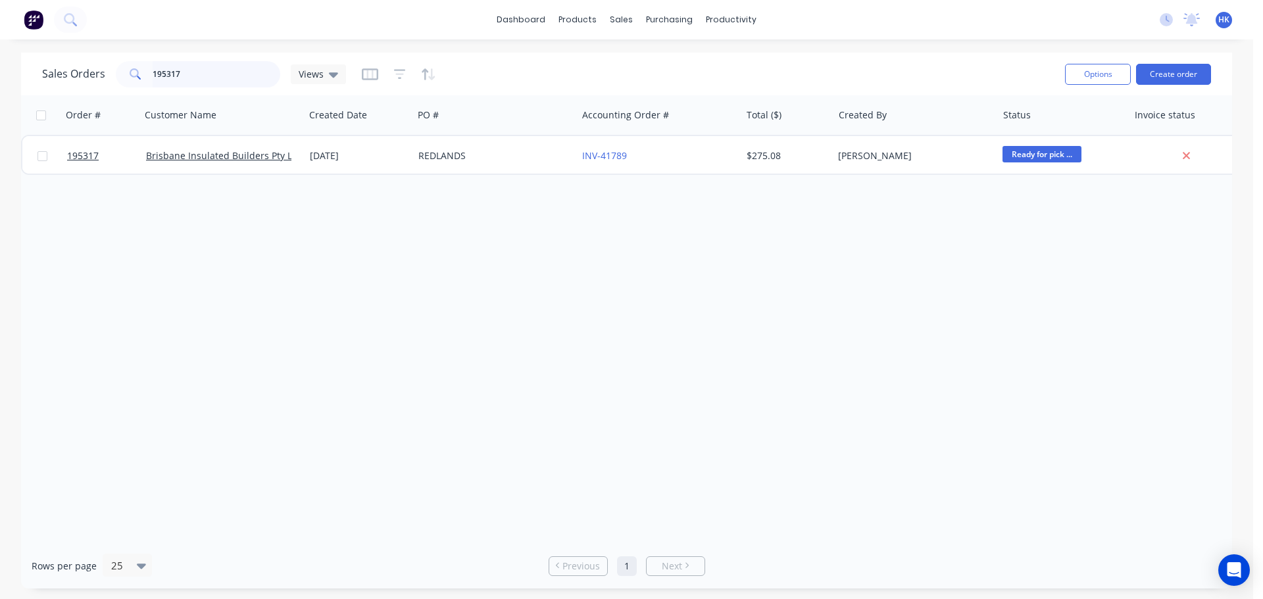
click at [230, 76] on input "195317" at bounding box center [217, 74] width 128 height 26
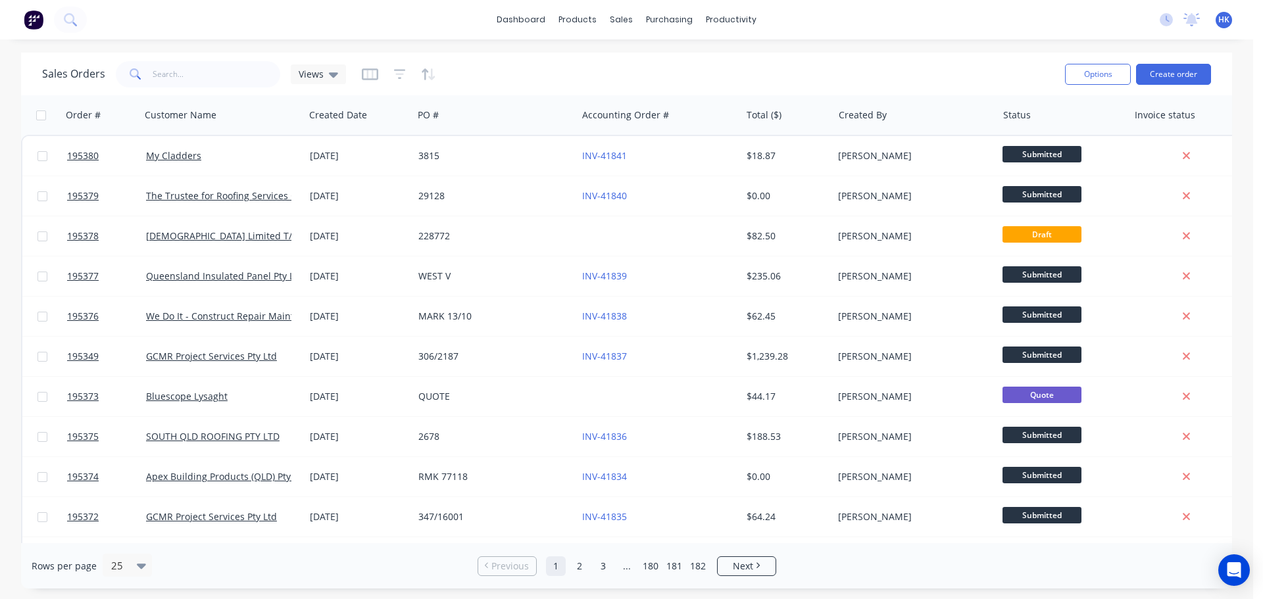
click at [531, 79] on div "Sales Orders Views" at bounding box center [548, 74] width 1012 height 32
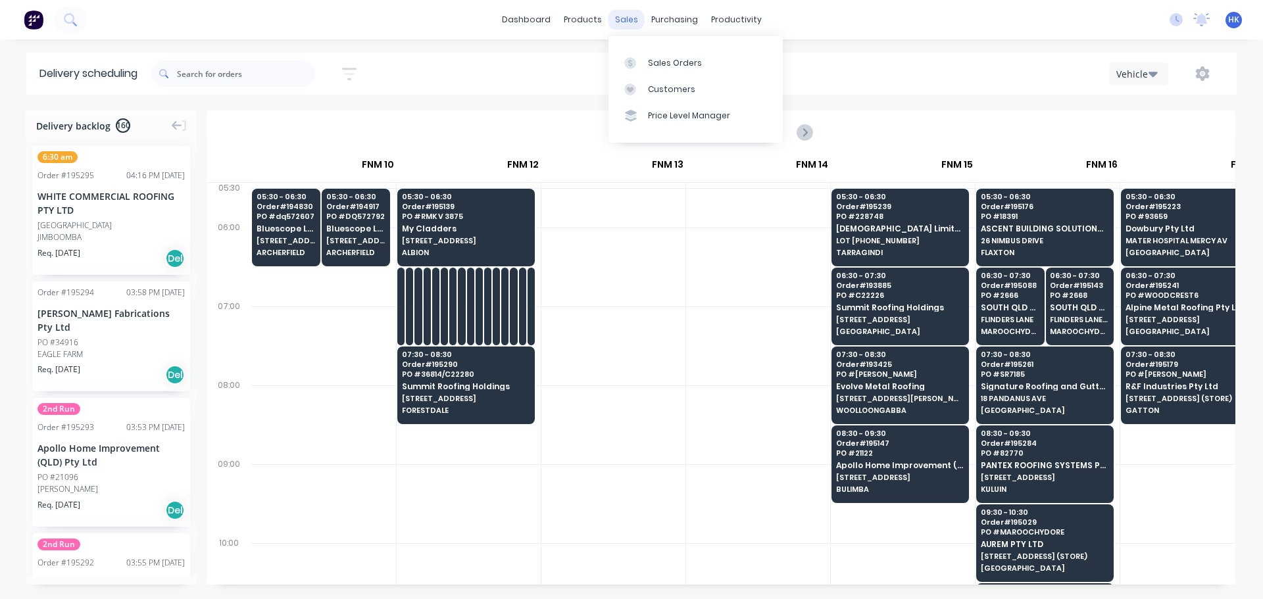
scroll to position [0, 1104]
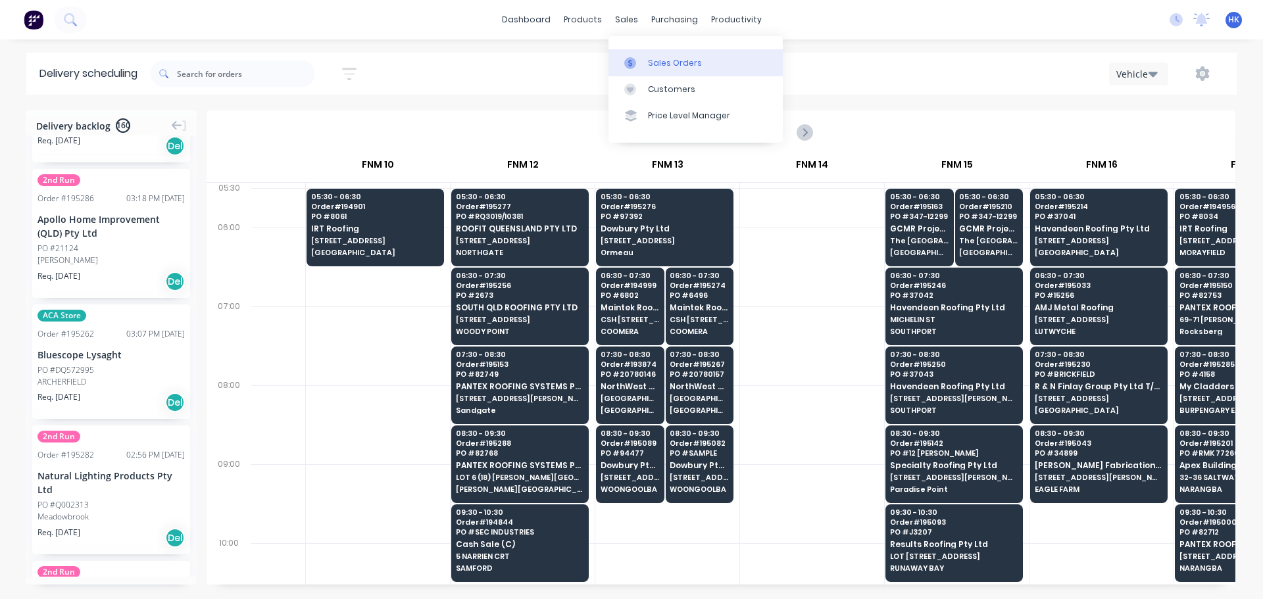
click at [643, 65] on div at bounding box center [634, 63] width 20 height 12
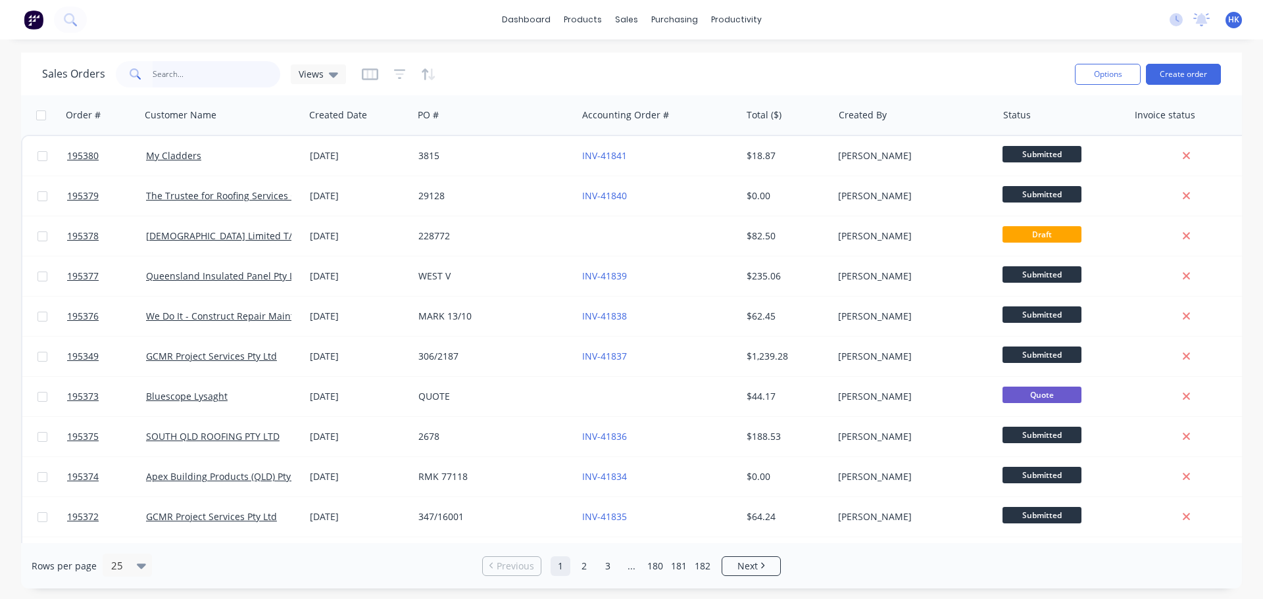
click at [237, 72] on input "text" at bounding box center [217, 74] width 128 height 26
type input "[PERSON_NAME]"
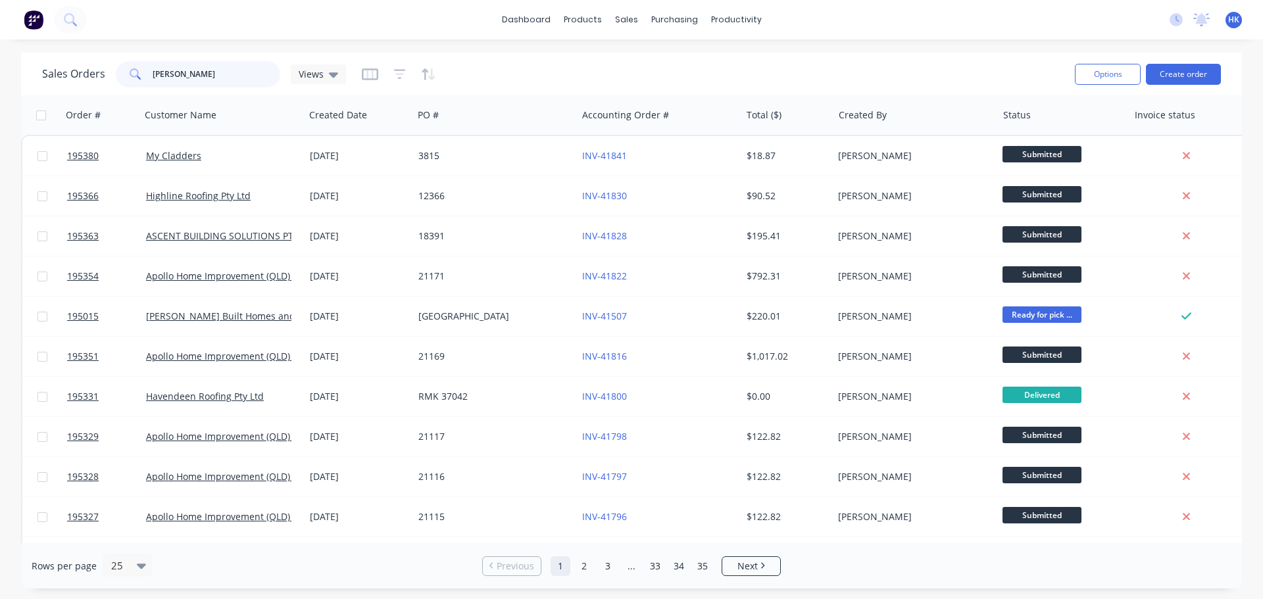
click at [192, 72] on input "[PERSON_NAME]" at bounding box center [217, 74] width 128 height 26
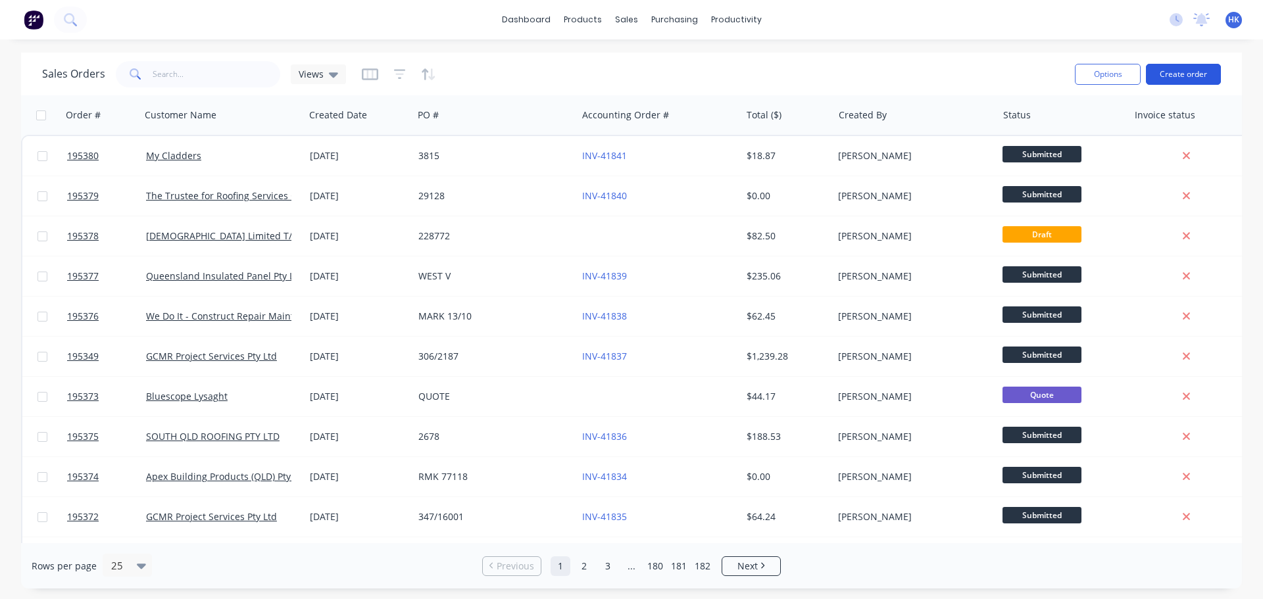
click at [1177, 78] on button "Create order" at bounding box center [1183, 74] width 75 height 21
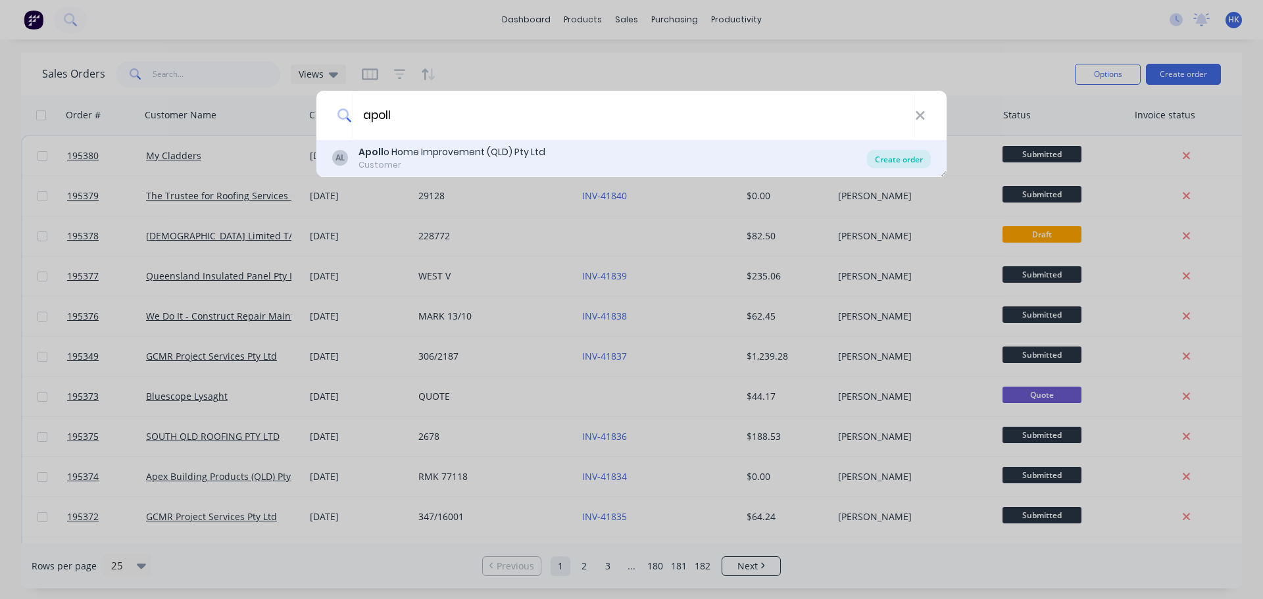
type input "apoll"
click at [913, 154] on div "Create order" at bounding box center [899, 159] width 64 height 18
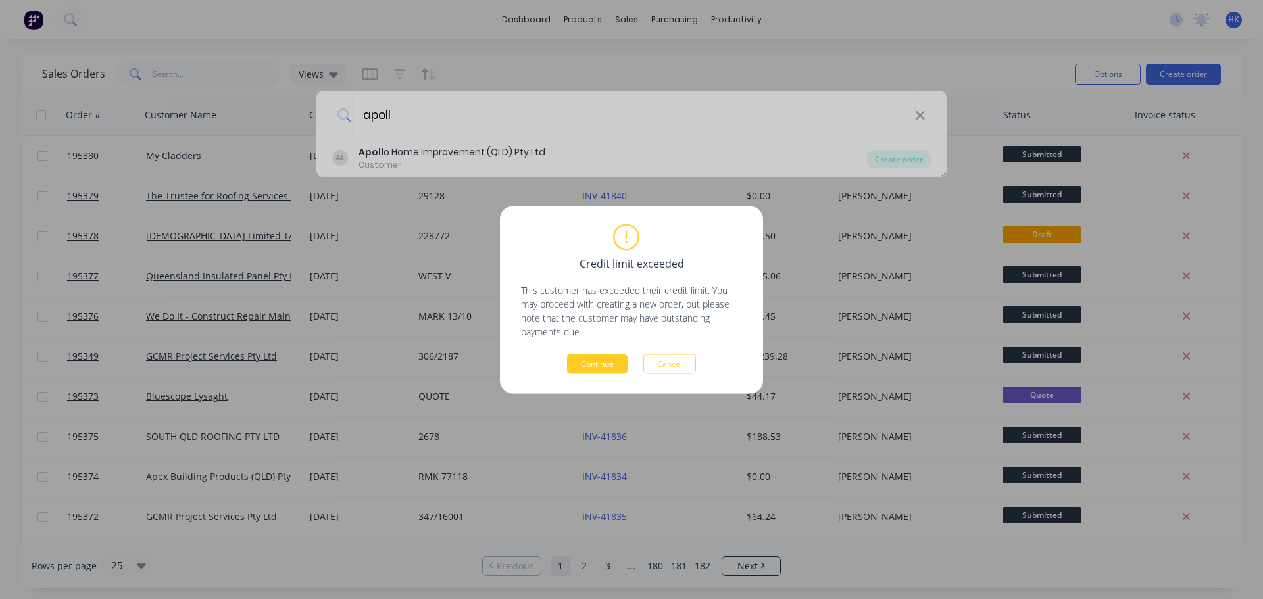
click at [585, 367] on button "Continue" at bounding box center [597, 364] width 61 height 20
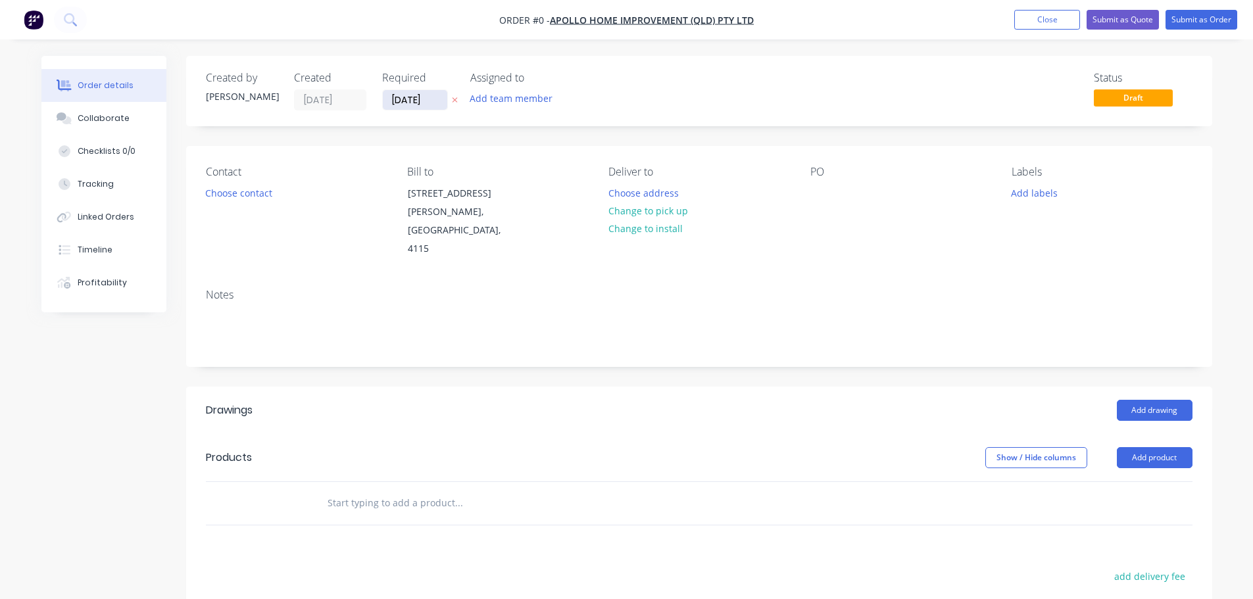
click at [391, 101] on input "[DATE]" at bounding box center [415, 100] width 64 height 20
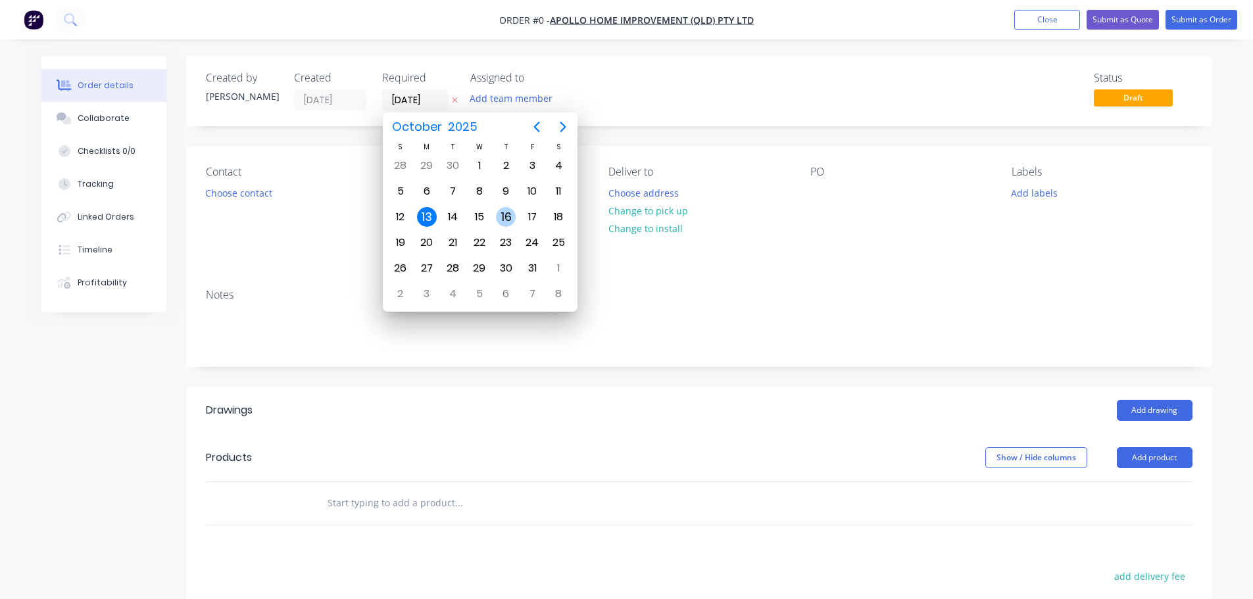
click at [501, 216] on div "16" at bounding box center [506, 217] width 20 height 20
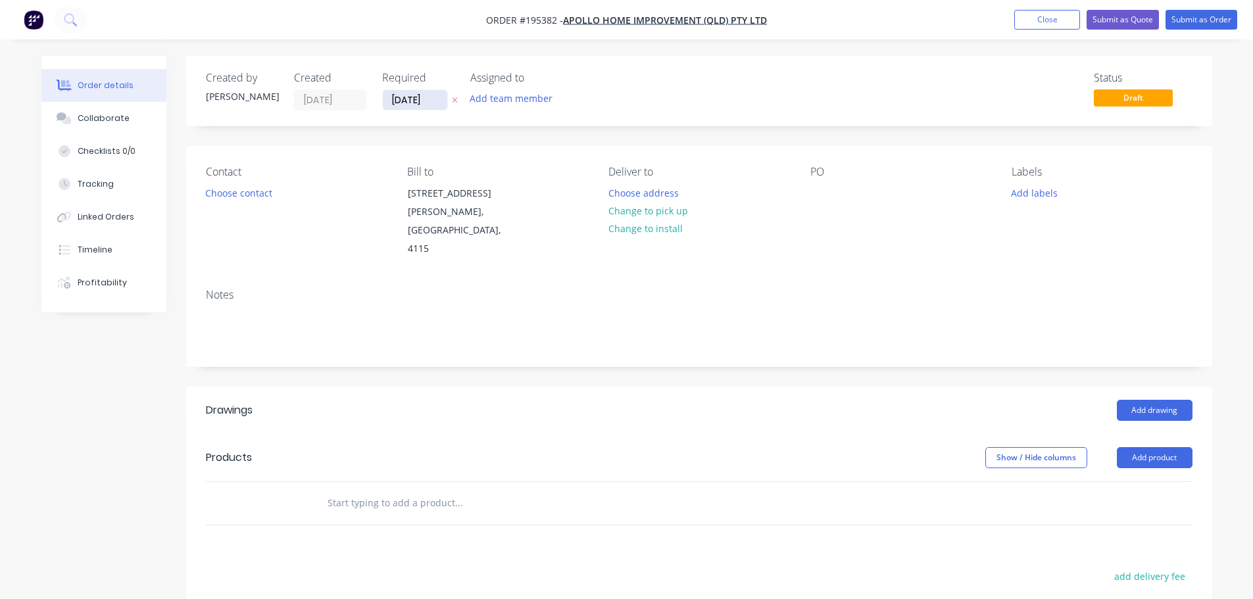
click at [418, 99] on input "[DATE]" at bounding box center [415, 100] width 64 height 20
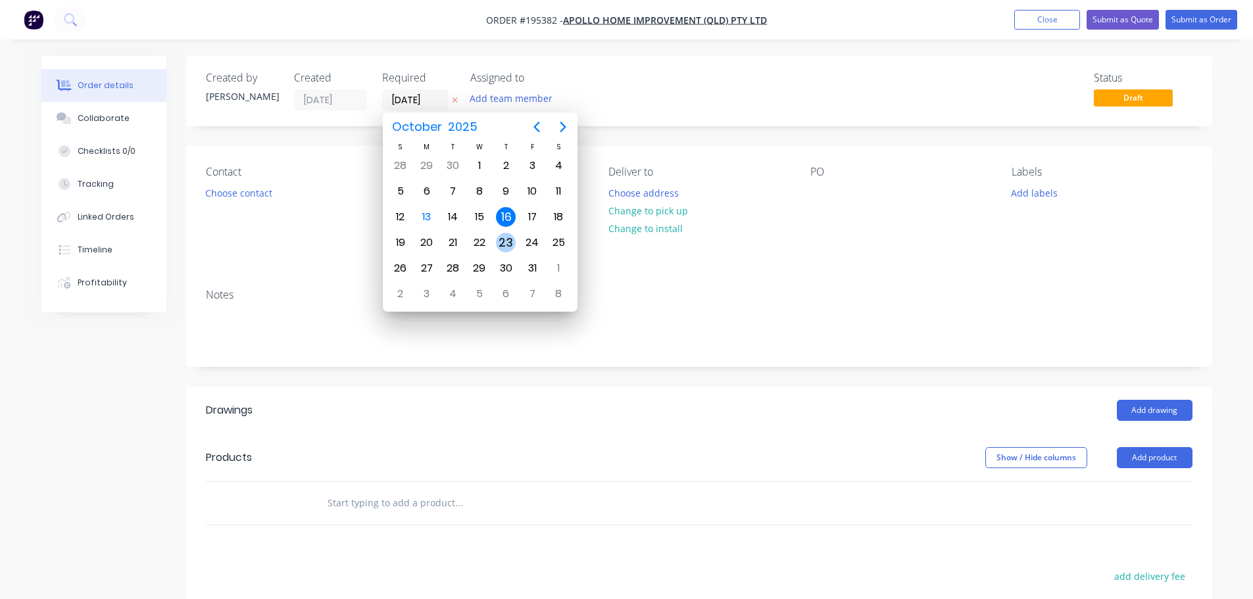
click at [506, 243] on div "23" at bounding box center [506, 243] width 20 height 20
type input "[DATE]"
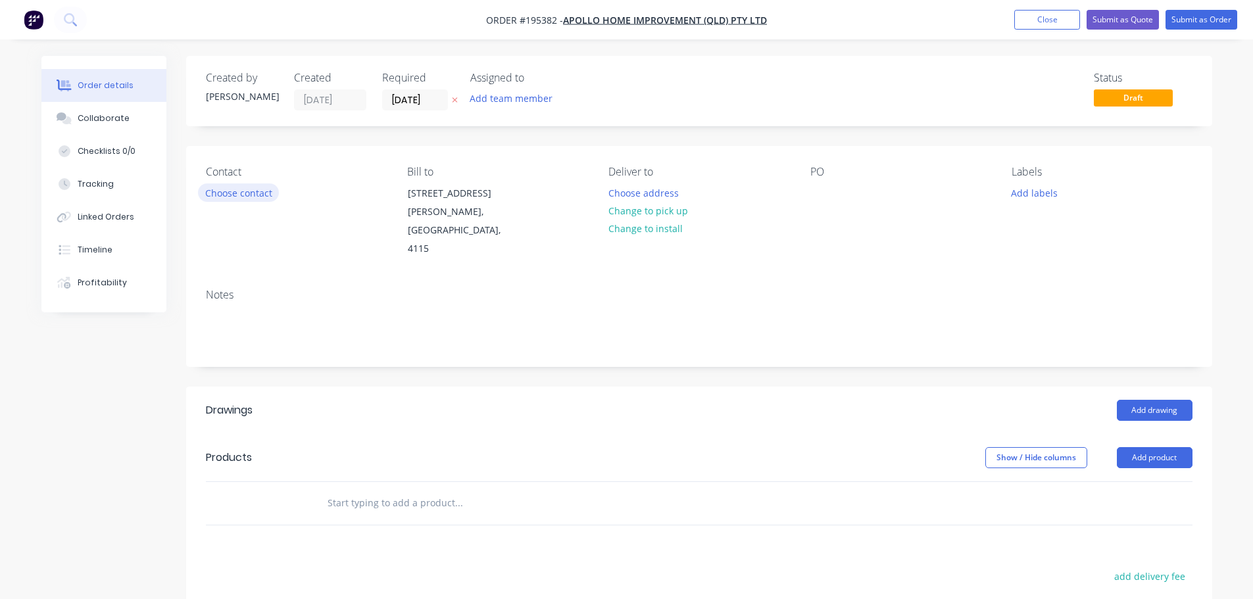
click at [253, 199] on button "Choose contact" at bounding box center [238, 193] width 81 height 18
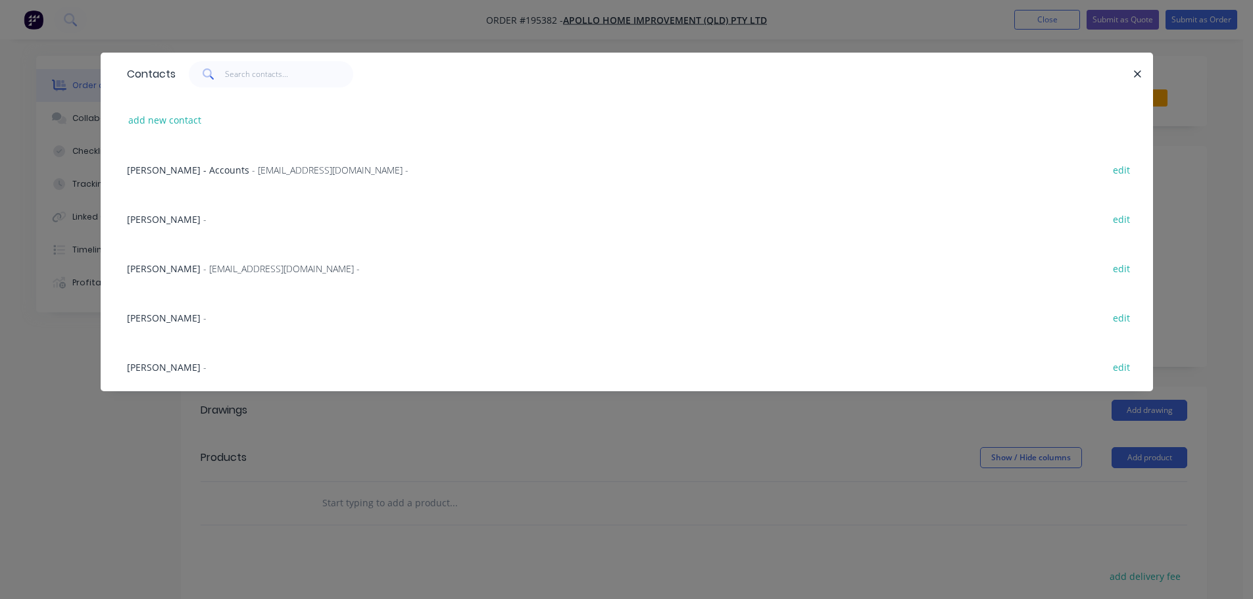
click at [208, 275] on div "[PERSON_NAME] - [EMAIL_ADDRESS][DOMAIN_NAME] -" at bounding box center [243, 269] width 233 height 14
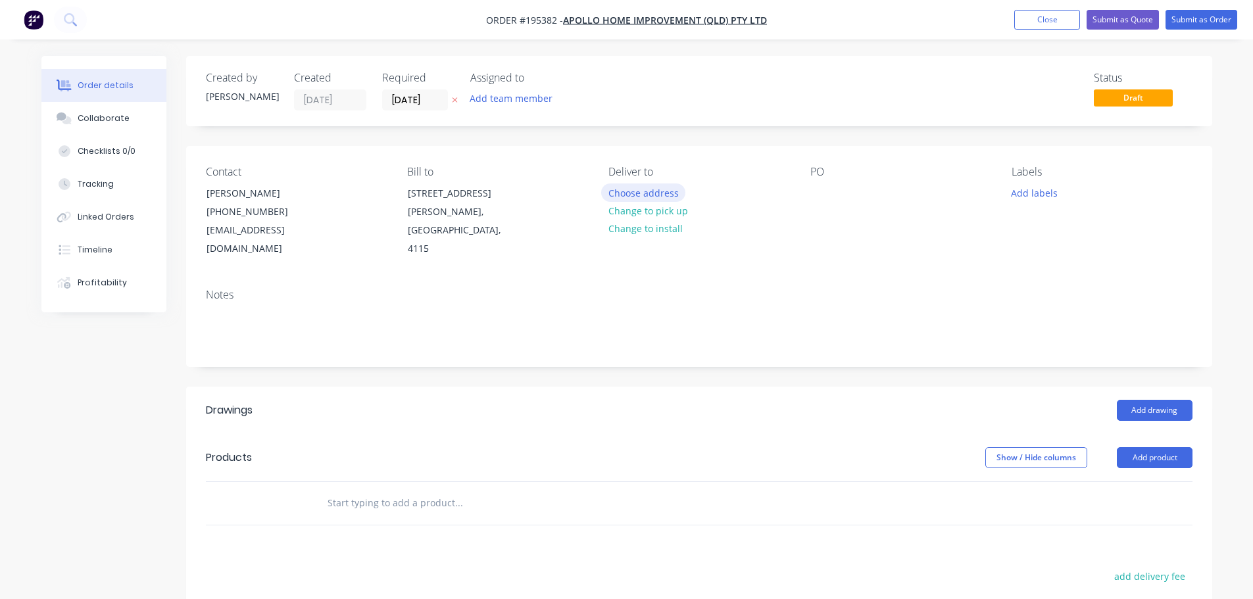
click at [669, 185] on button "Choose address" at bounding box center [643, 193] width 84 height 18
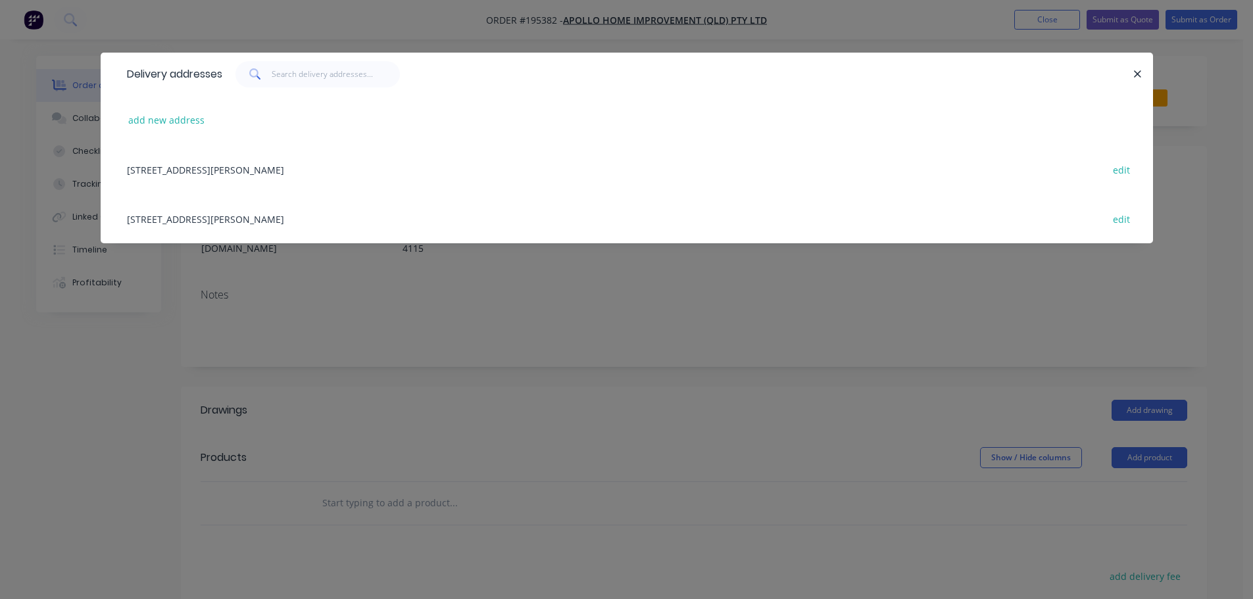
click at [328, 207] on div "[STREET_ADDRESS][PERSON_NAME] edit" at bounding box center [626, 218] width 1013 height 49
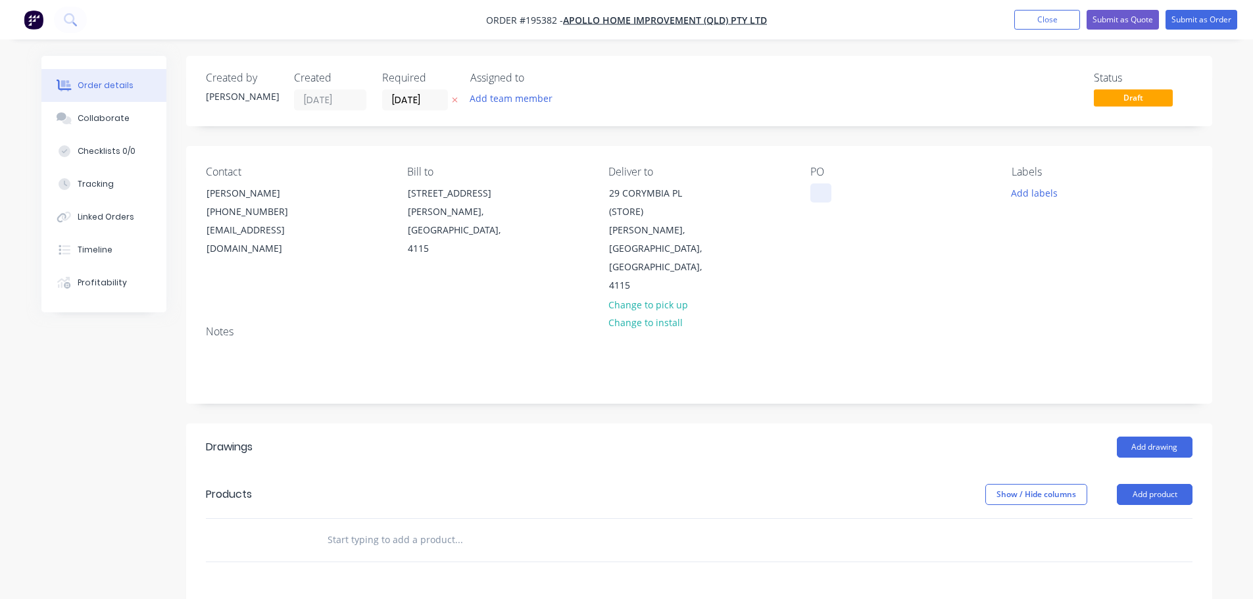
click at [812, 195] on div at bounding box center [820, 193] width 21 height 19
click at [1016, 190] on button "Add labels" at bounding box center [1034, 193] width 61 height 18
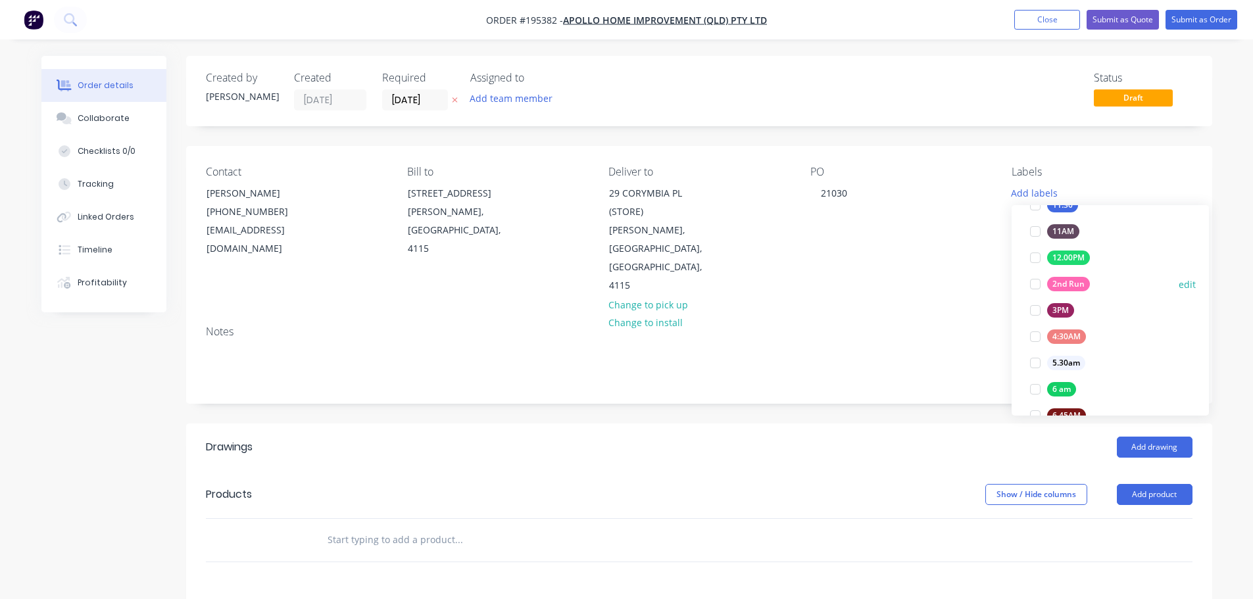
click at [1039, 283] on div at bounding box center [1035, 284] width 26 height 26
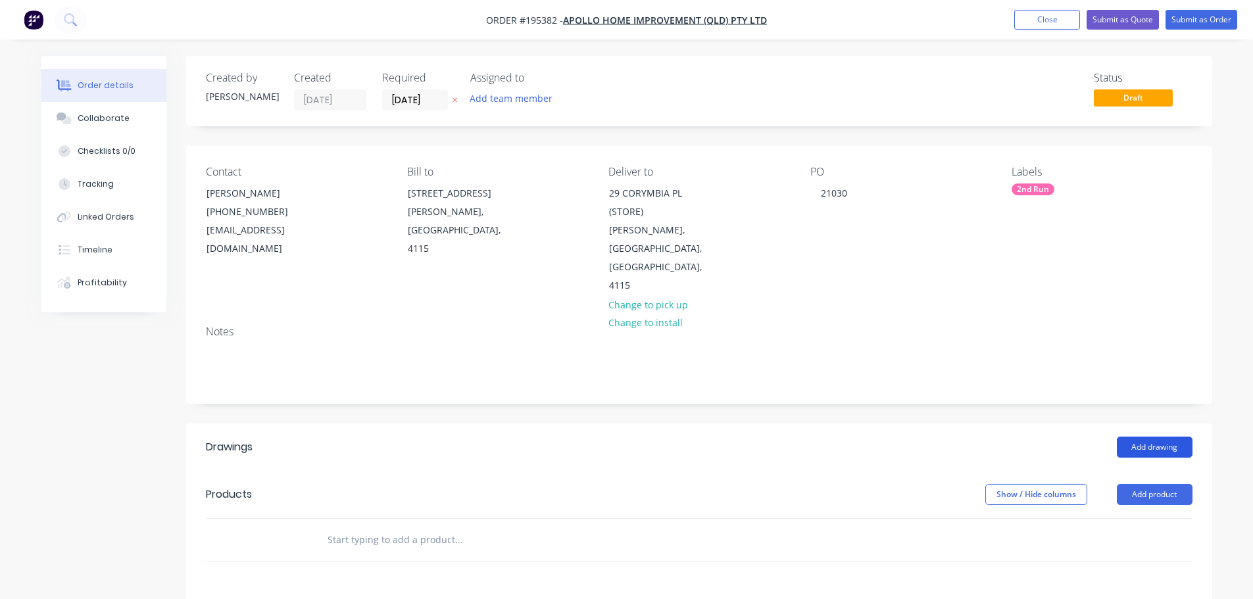
click at [1146, 437] on button "Add drawing" at bounding box center [1155, 447] width 76 height 21
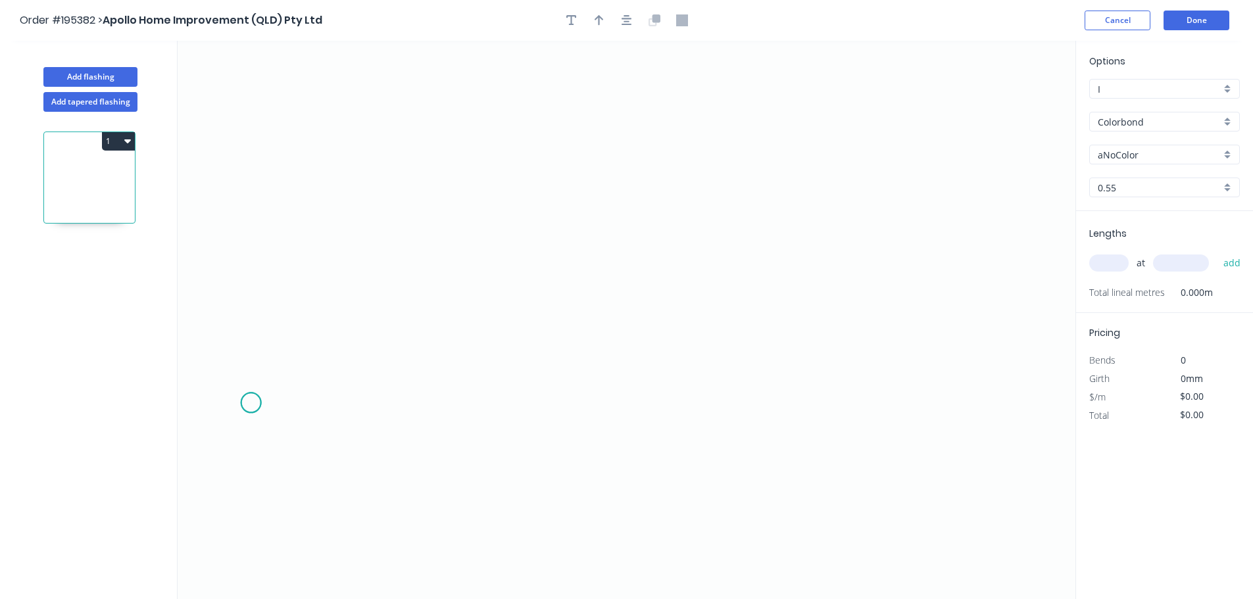
click at [251, 404] on icon "0" at bounding box center [627, 320] width 898 height 558
click at [248, 159] on icon "0" at bounding box center [627, 320] width 898 height 558
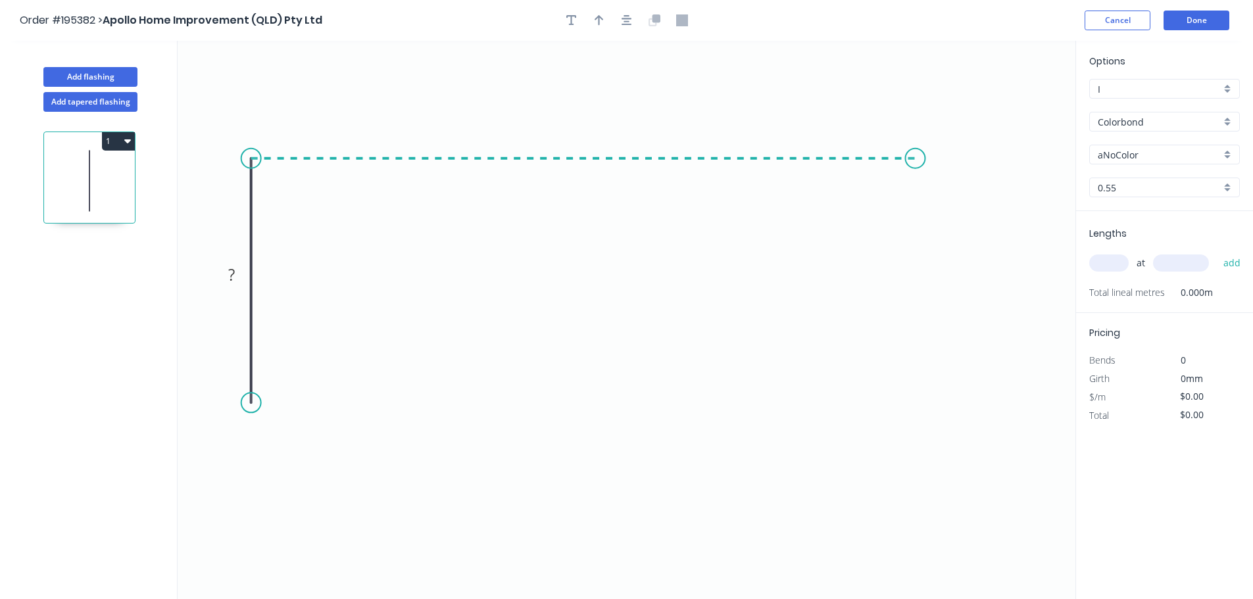
click at [916, 194] on icon "0 ?" at bounding box center [627, 320] width 898 height 558
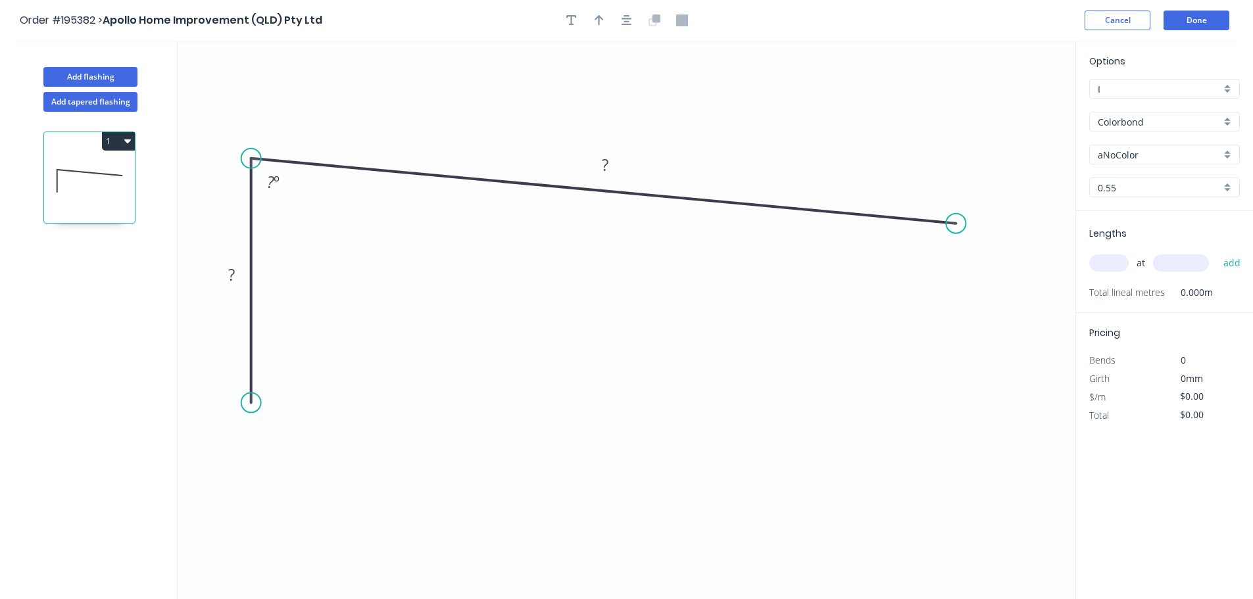
drag, startPoint x: 922, startPoint y: 166, endPoint x: 956, endPoint y: 224, distance: 67.2
click at [956, 224] on circle at bounding box center [956, 224] width 20 height 20
click at [1024, 289] on icon "0 ? ? ? º" at bounding box center [627, 320] width 898 height 558
click at [253, 402] on circle at bounding box center [251, 403] width 20 height 20
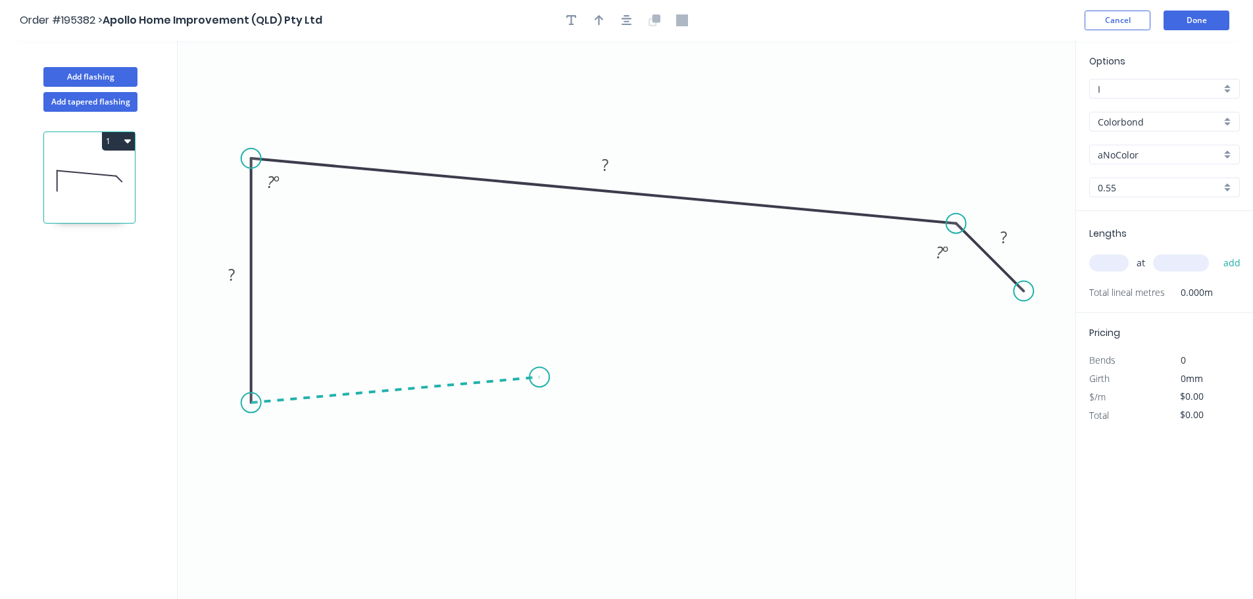
click at [539, 378] on icon at bounding box center [395, 390] width 288 height 26
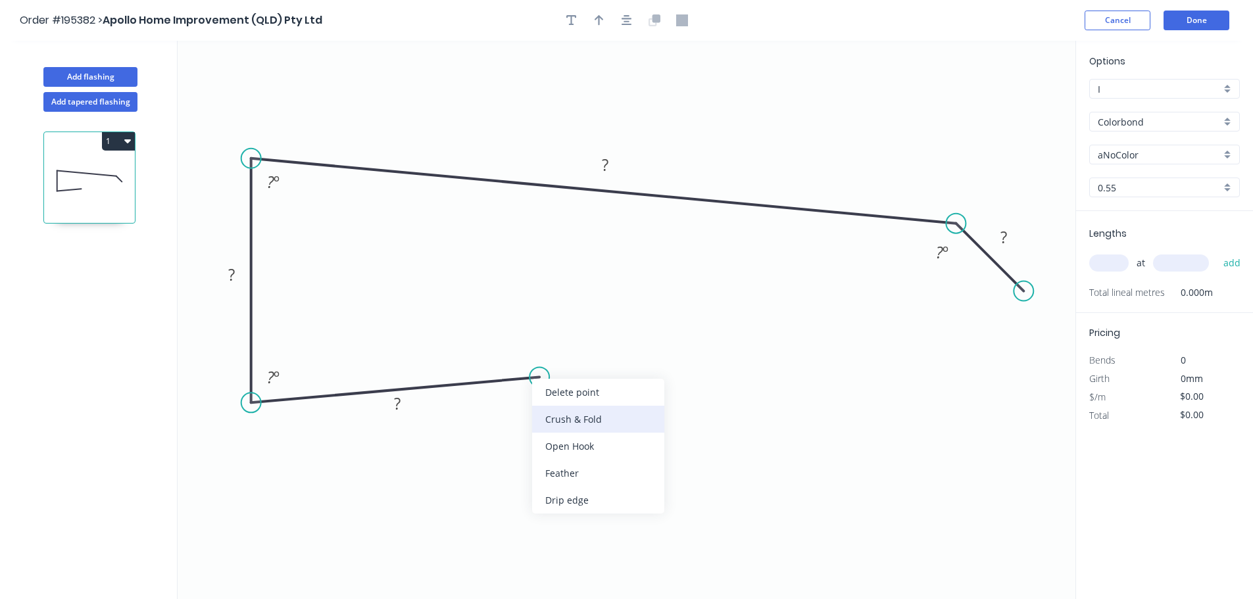
click at [587, 420] on div "Crush & Fold" at bounding box center [598, 419] width 132 height 27
drag, startPoint x: 547, startPoint y: 405, endPoint x: 638, endPoint y: 383, distance: 93.5
click at [638, 383] on rect at bounding box center [615, 377] width 53 height 27
click at [628, 380] on tspan "10" at bounding box center [624, 378] width 18 height 22
click at [395, 401] on tspan "78" at bounding box center [397, 404] width 18 height 22
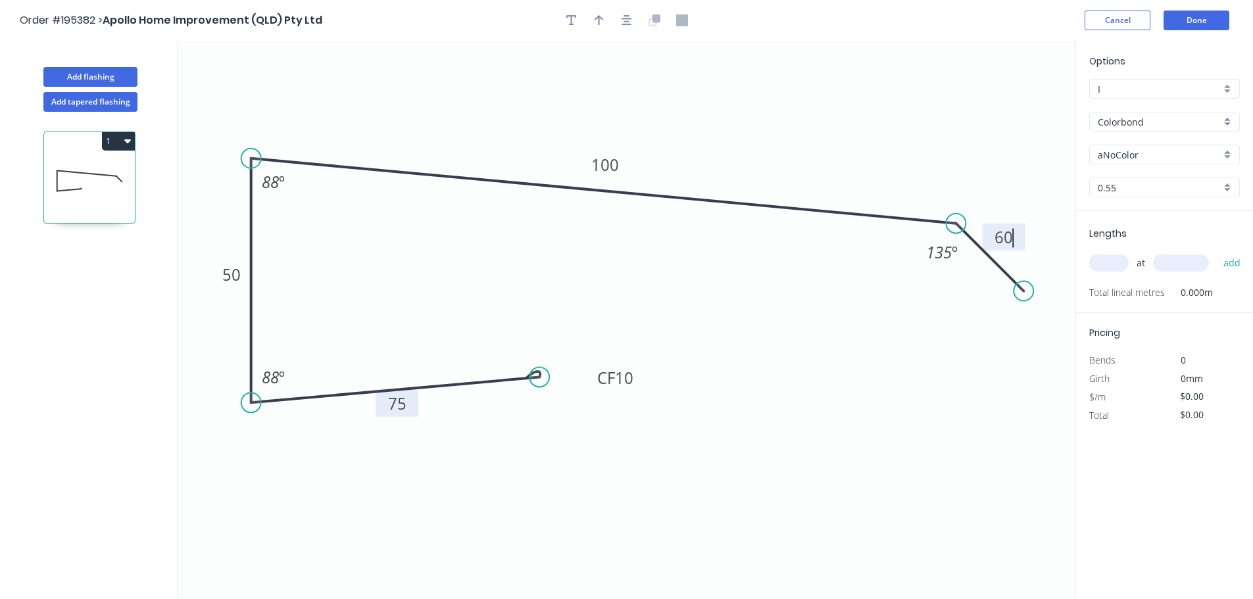
type input "$12.11"
drag, startPoint x: 1024, startPoint y: 287, endPoint x: 1061, endPoint y: 336, distance: 61.6
click at [1061, 336] on circle at bounding box center [1060, 328] width 20 height 20
click at [615, 23] on div at bounding box center [627, 21] width 138 height 20
click at [622, 22] on icon "button" at bounding box center [627, 20] width 11 height 12
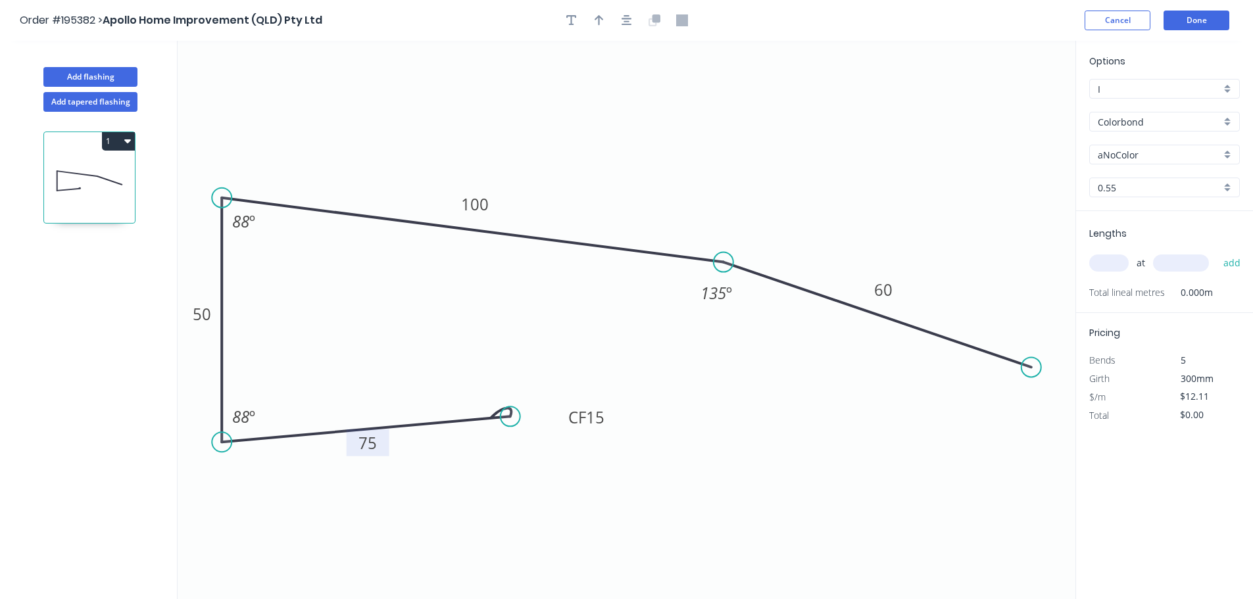
drag, startPoint x: 905, startPoint y: 260, endPoint x: 724, endPoint y: 262, distance: 181.5
click at [724, 262] on circle at bounding box center [724, 263] width 20 height 20
drag, startPoint x: 1029, startPoint y: 363, endPoint x: 832, endPoint y: 363, distance: 196.7
click at [832, 363] on circle at bounding box center [832, 370] width 20 height 20
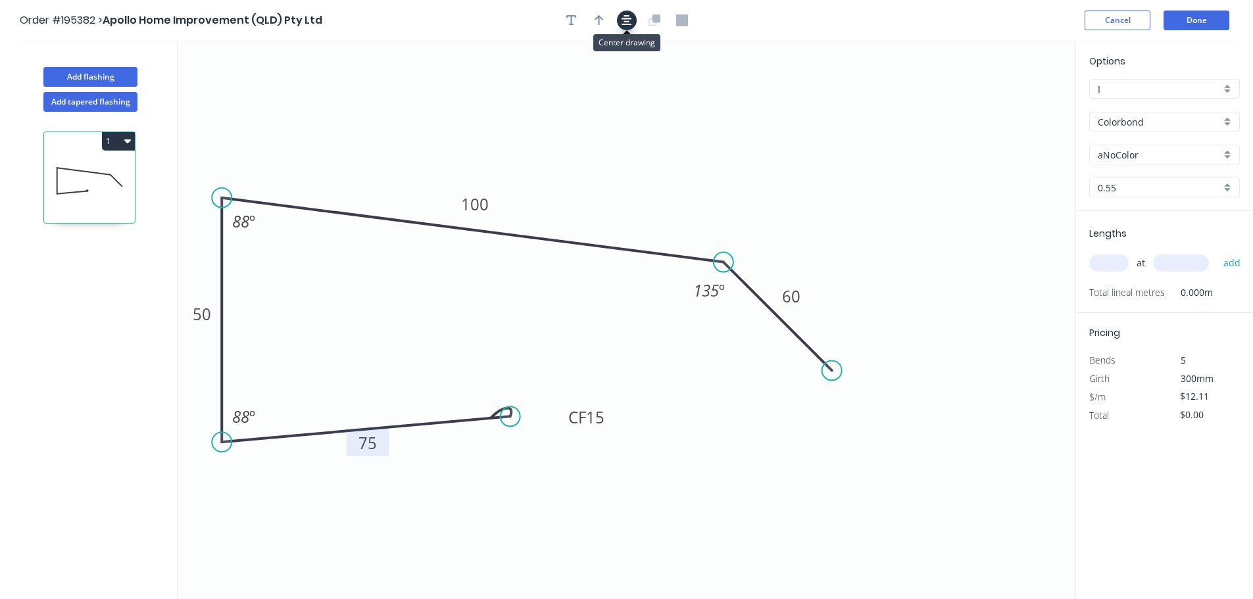
click at [632, 12] on button "button" at bounding box center [627, 21] width 20 height 20
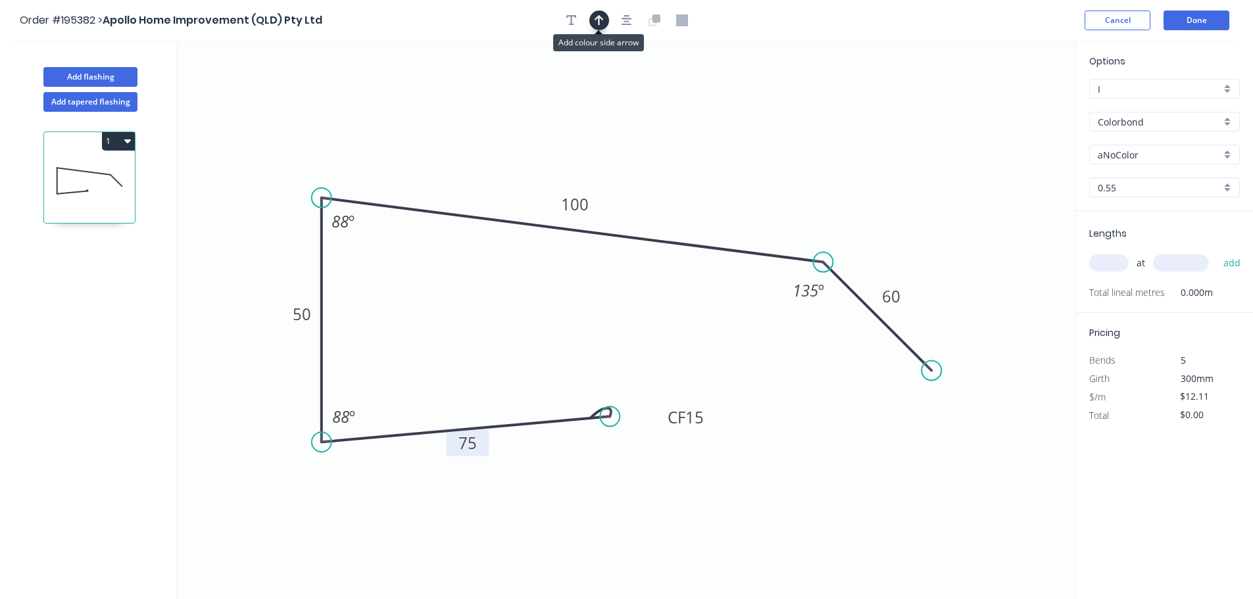
click at [599, 16] on icon "button" at bounding box center [599, 20] width 9 height 11
drag, startPoint x: 1006, startPoint y: 104, endPoint x: 724, endPoint y: 89, distance: 281.9
click at [724, 89] on icon at bounding box center [724, 74] width 12 height 42
click at [1131, 159] on input "aNoColor" at bounding box center [1159, 155] width 123 height 14
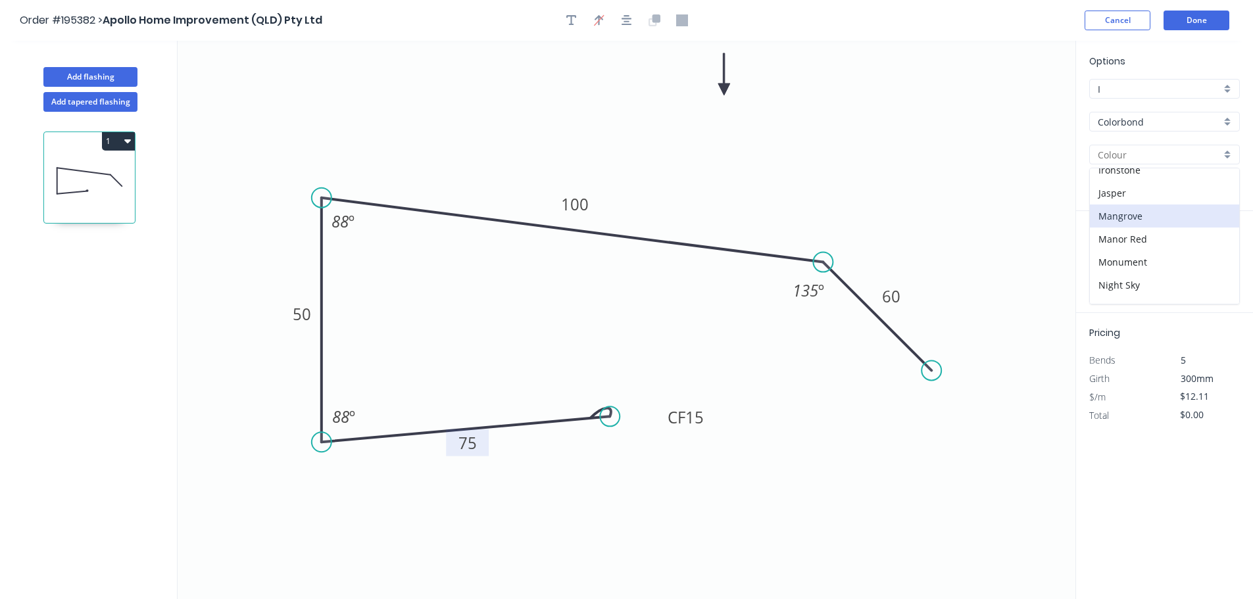
scroll to position [263, 0]
click at [1129, 237] on div "Monument" at bounding box center [1164, 239] width 149 height 23
type input "Monument"
click at [1109, 262] on input "text" at bounding box center [1108, 263] width 39 height 17
type input "2"
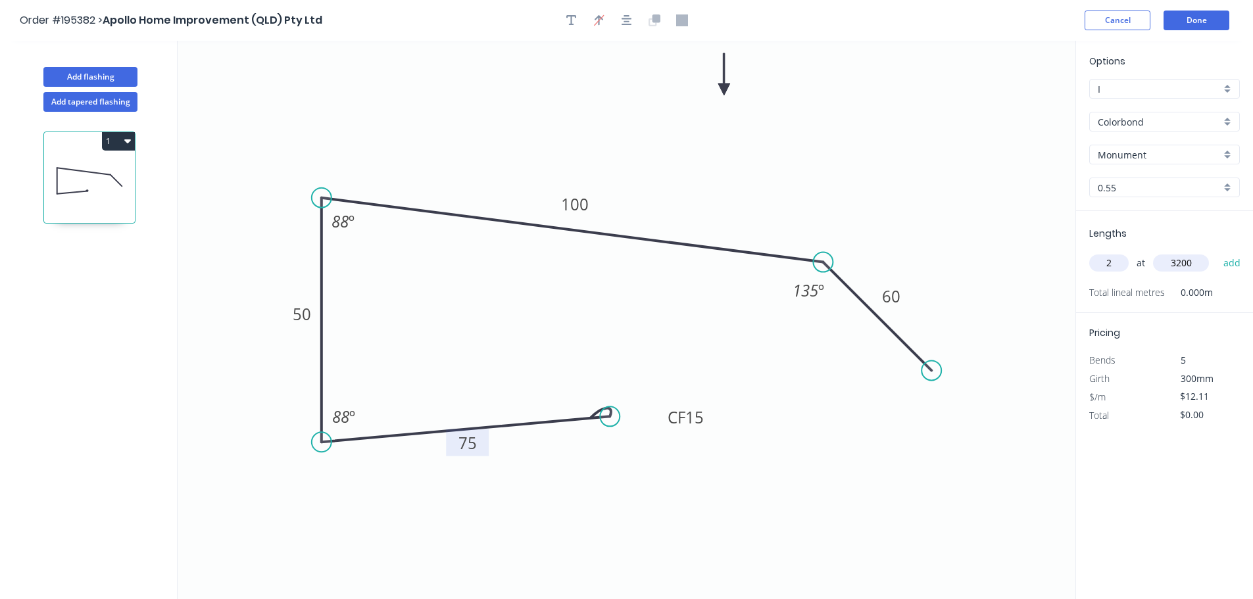
type input "3200"
click at [1217, 252] on button "add" at bounding box center [1232, 263] width 31 height 22
type input "$77.50"
click at [1212, 24] on button "Done" at bounding box center [1197, 21] width 66 height 20
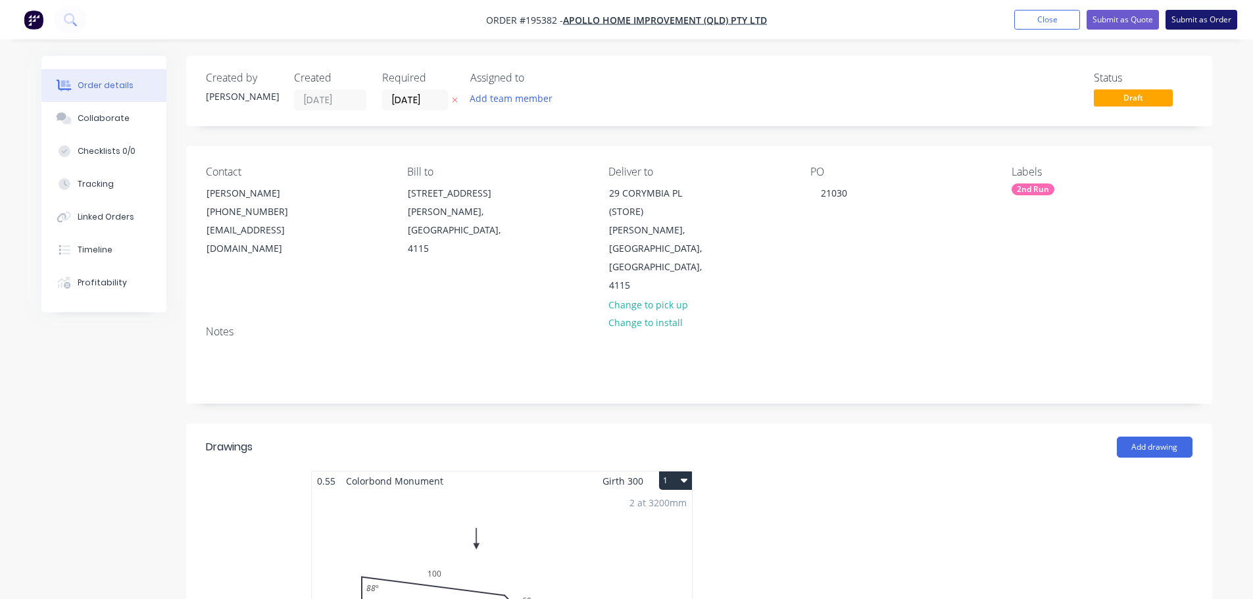
click at [1217, 26] on button "Submit as Order" at bounding box center [1202, 20] width 72 height 20
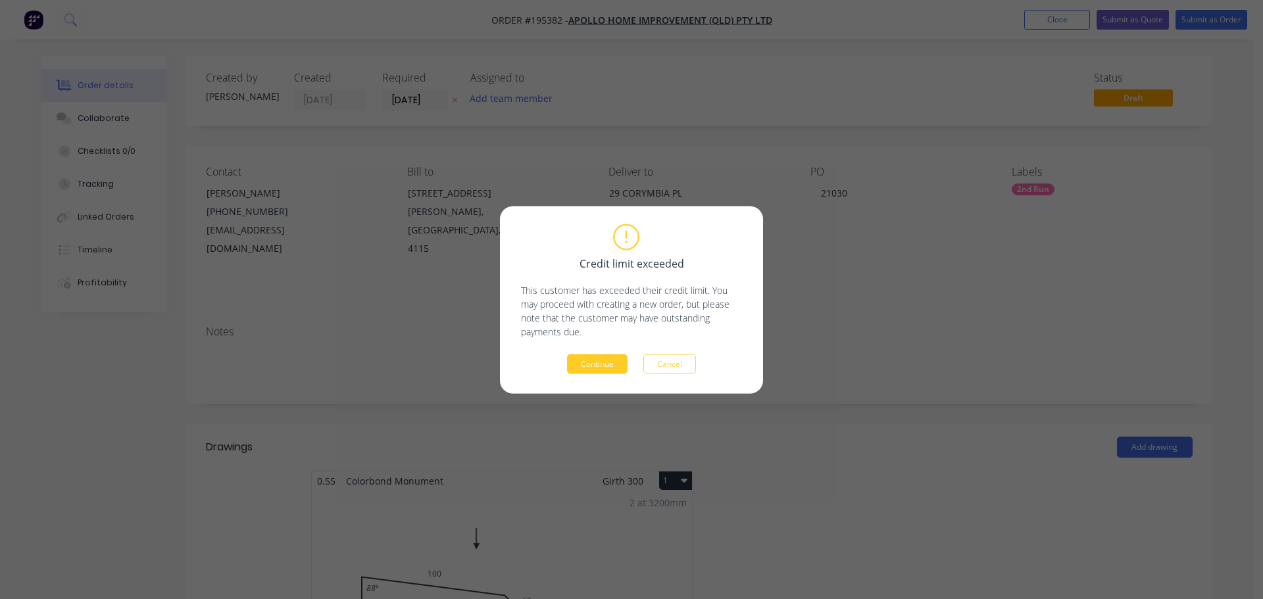
click at [593, 368] on button "Continue" at bounding box center [597, 364] width 61 height 20
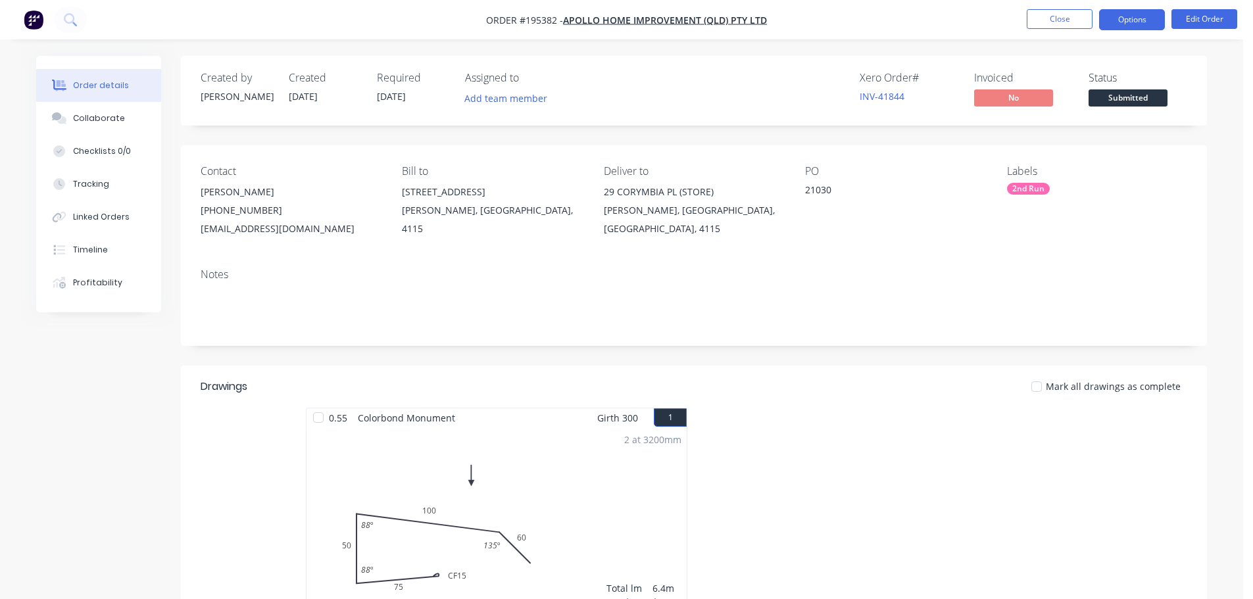
click at [1131, 25] on button "Options" at bounding box center [1132, 19] width 66 height 21
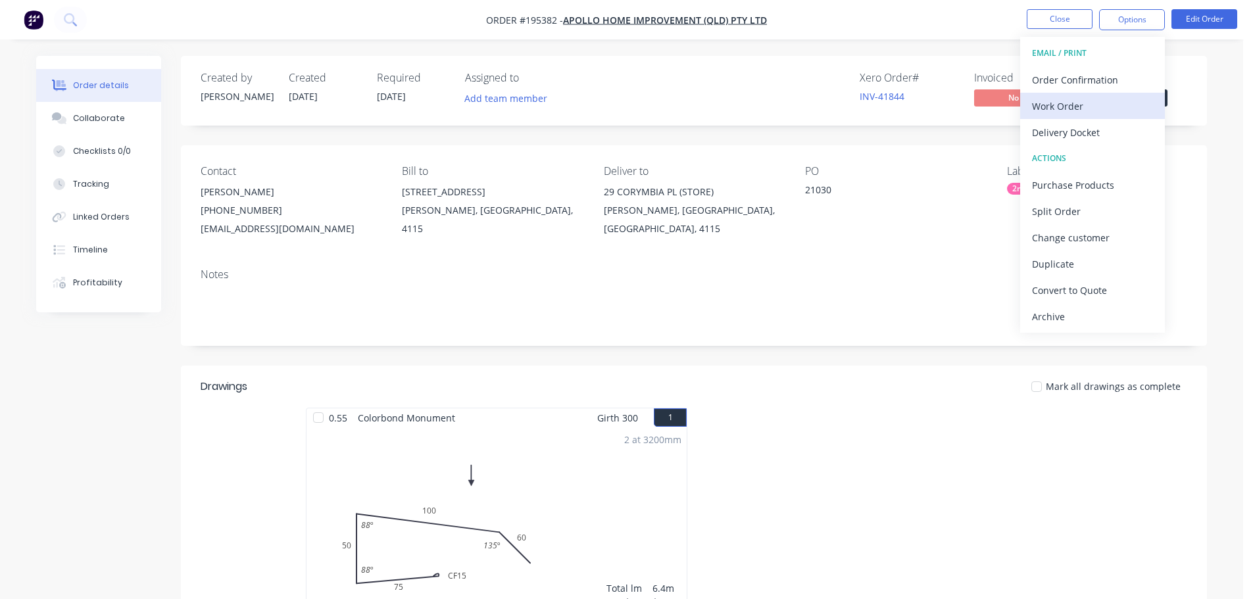
click at [1127, 101] on div "Work Order" at bounding box center [1092, 106] width 121 height 19
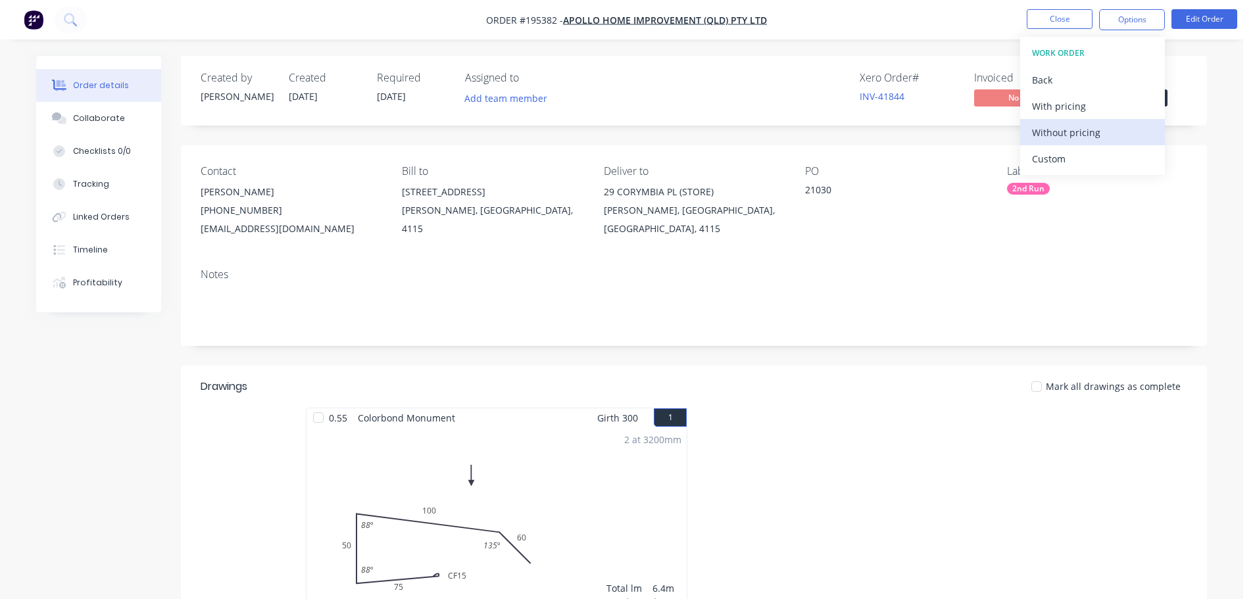
click at [1123, 123] on div "Without pricing" at bounding box center [1092, 132] width 121 height 19
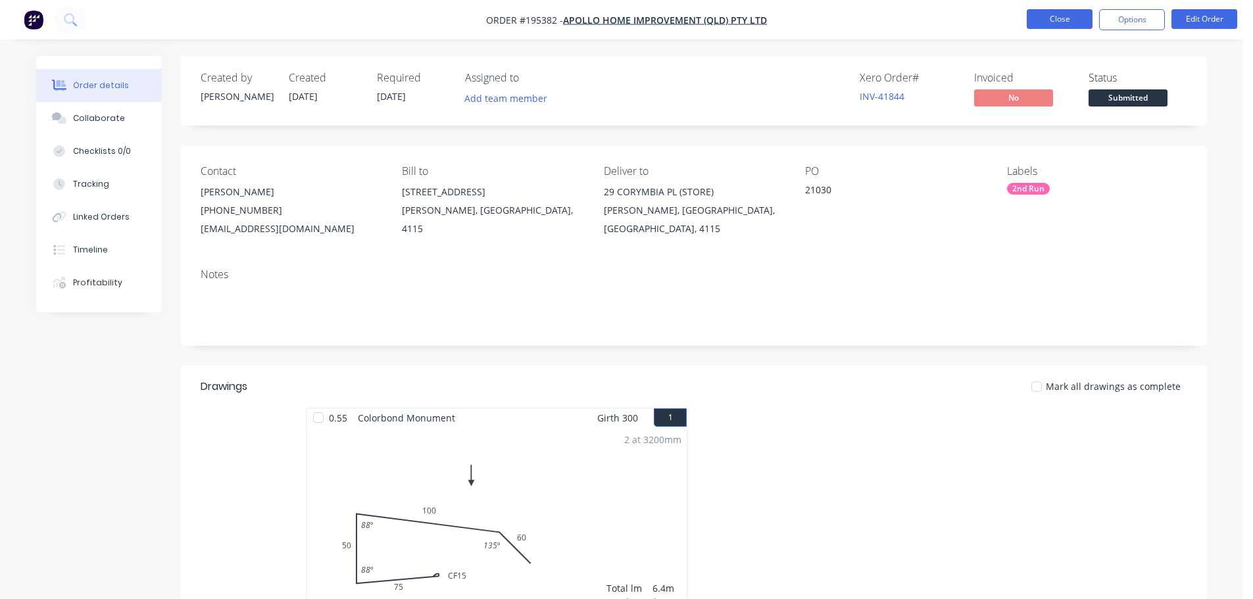
click at [1053, 22] on button "Close" at bounding box center [1060, 19] width 66 height 20
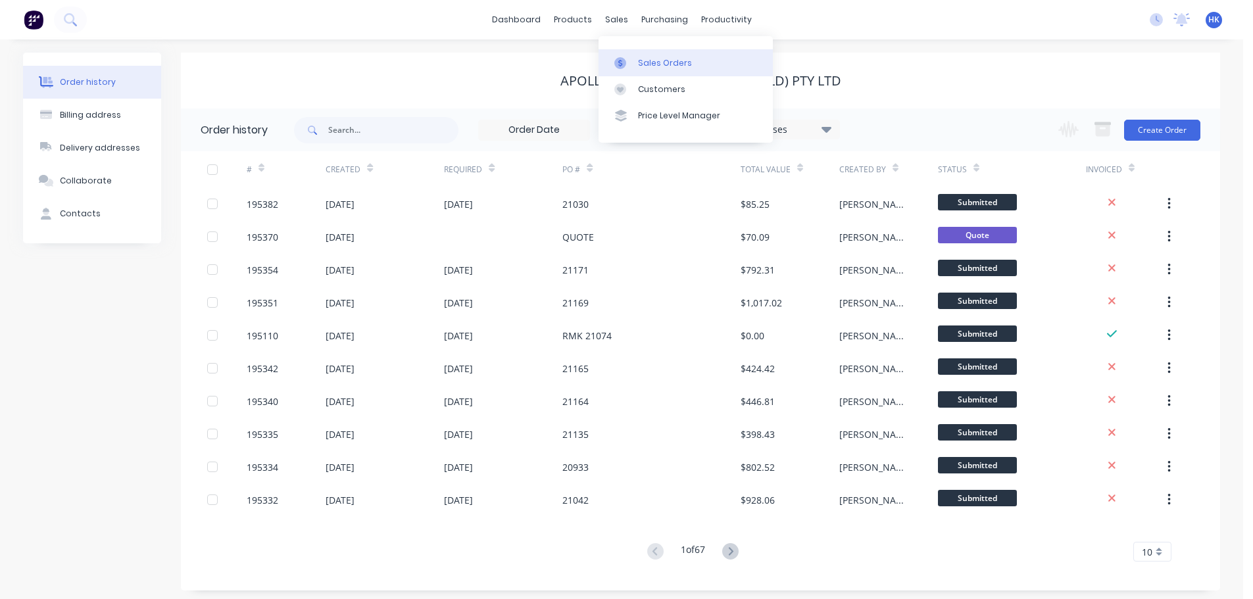
click at [662, 58] on div "Sales Orders" at bounding box center [665, 63] width 54 height 12
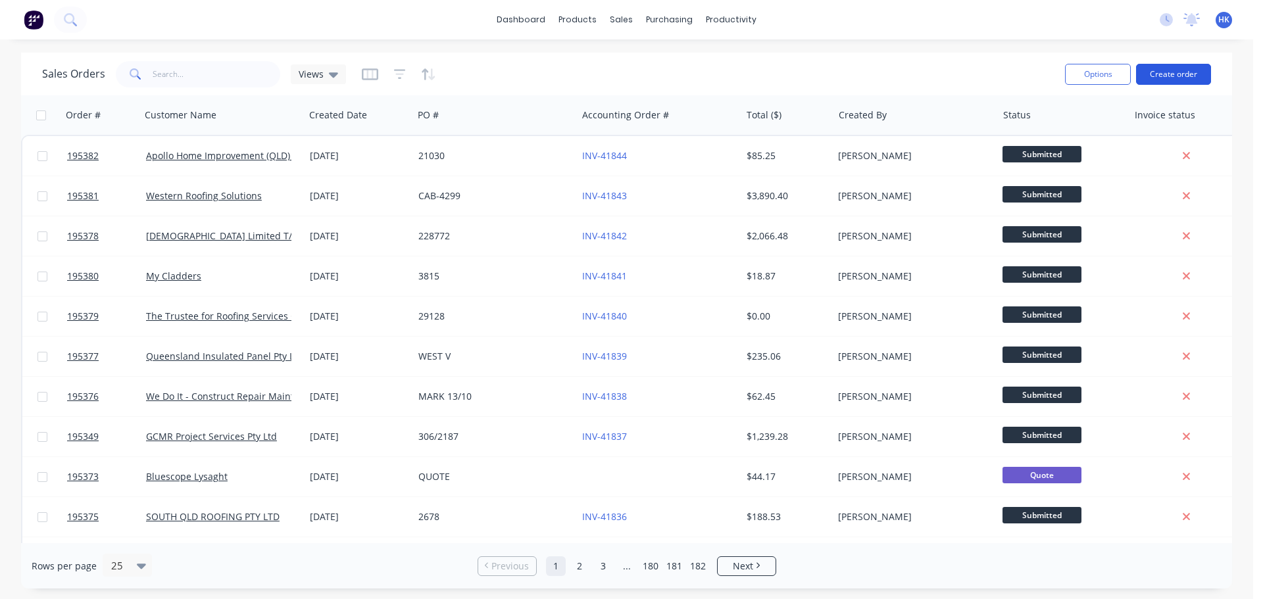
click at [1171, 71] on button "Create order" at bounding box center [1173, 74] width 75 height 21
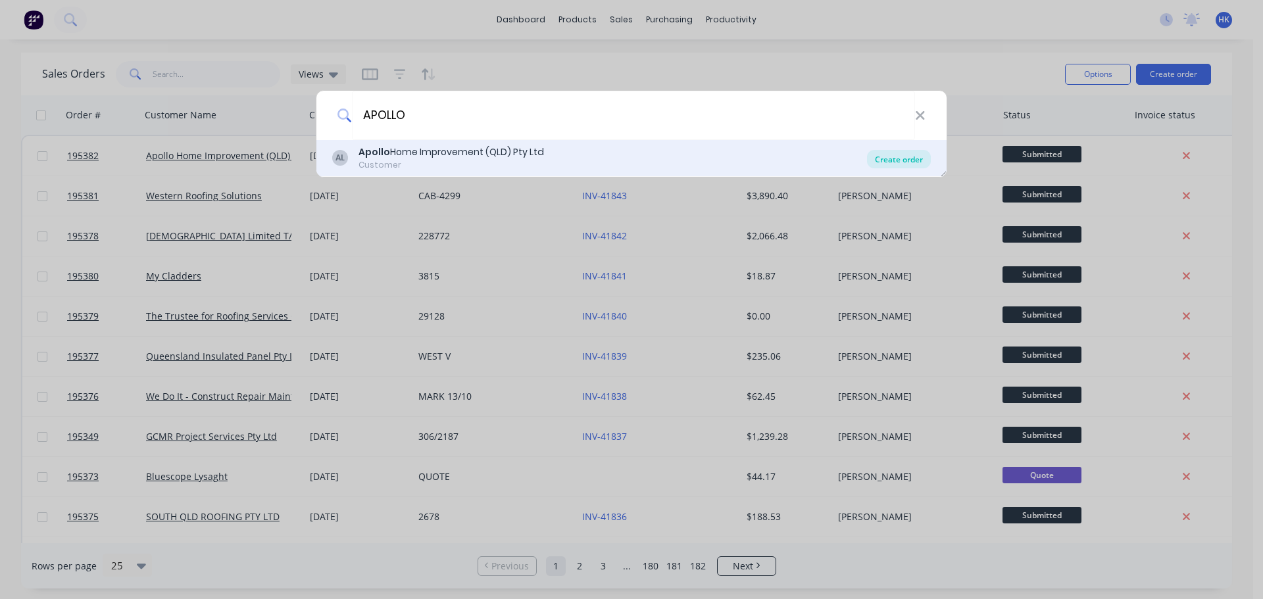
type input "APOLLO"
click at [887, 162] on div "Create order" at bounding box center [899, 159] width 64 height 18
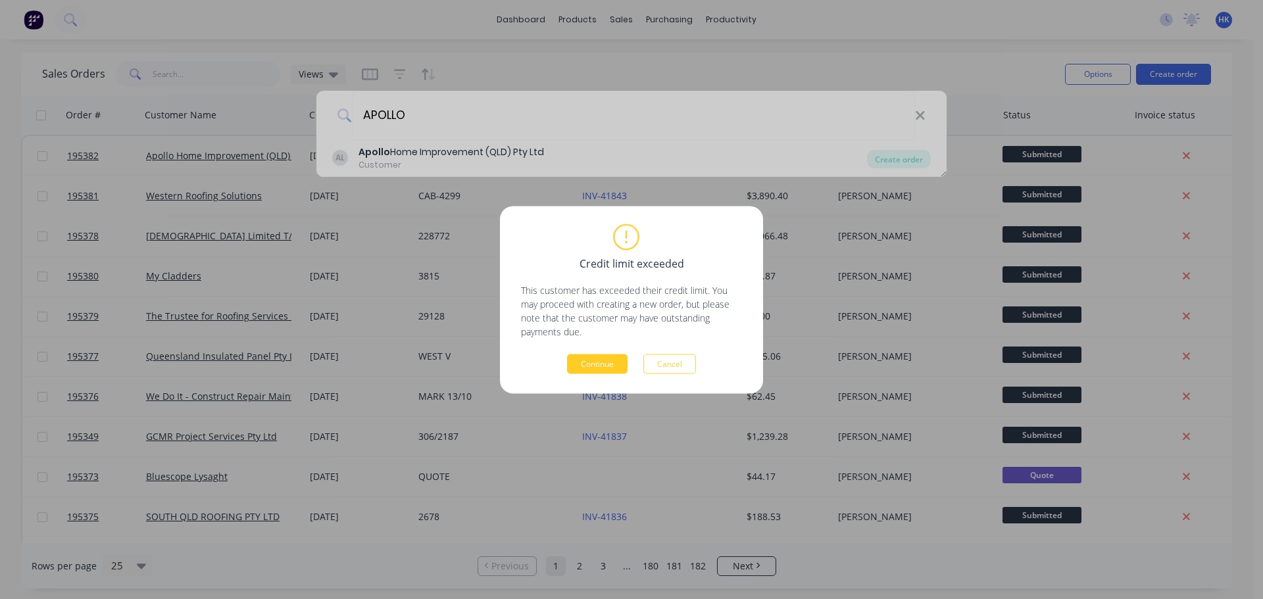
click at [579, 364] on button "Continue" at bounding box center [597, 364] width 61 height 20
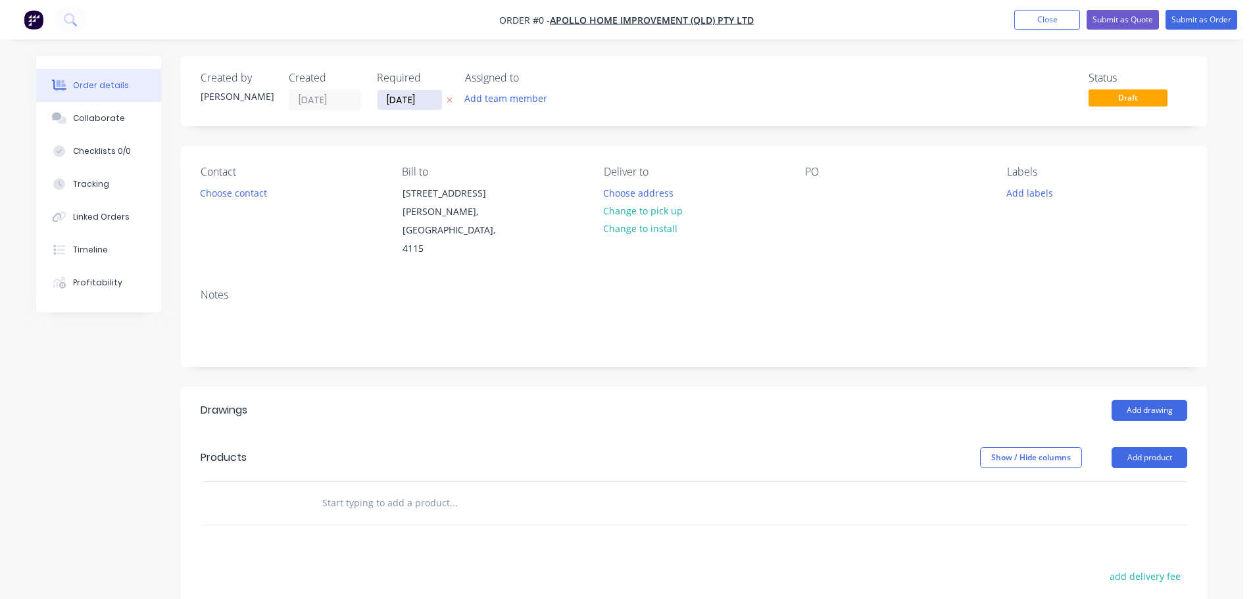
click at [401, 101] on input "[DATE]" at bounding box center [410, 100] width 64 height 20
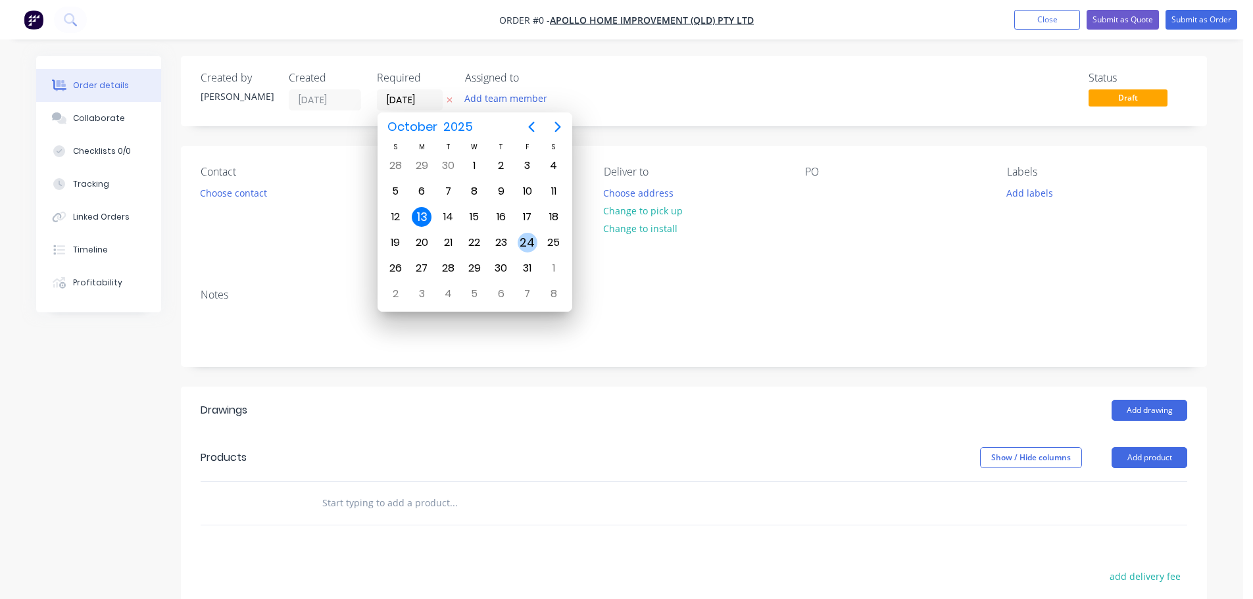
click at [529, 234] on div "24" at bounding box center [528, 243] width 20 height 20
type input "[DATE]"
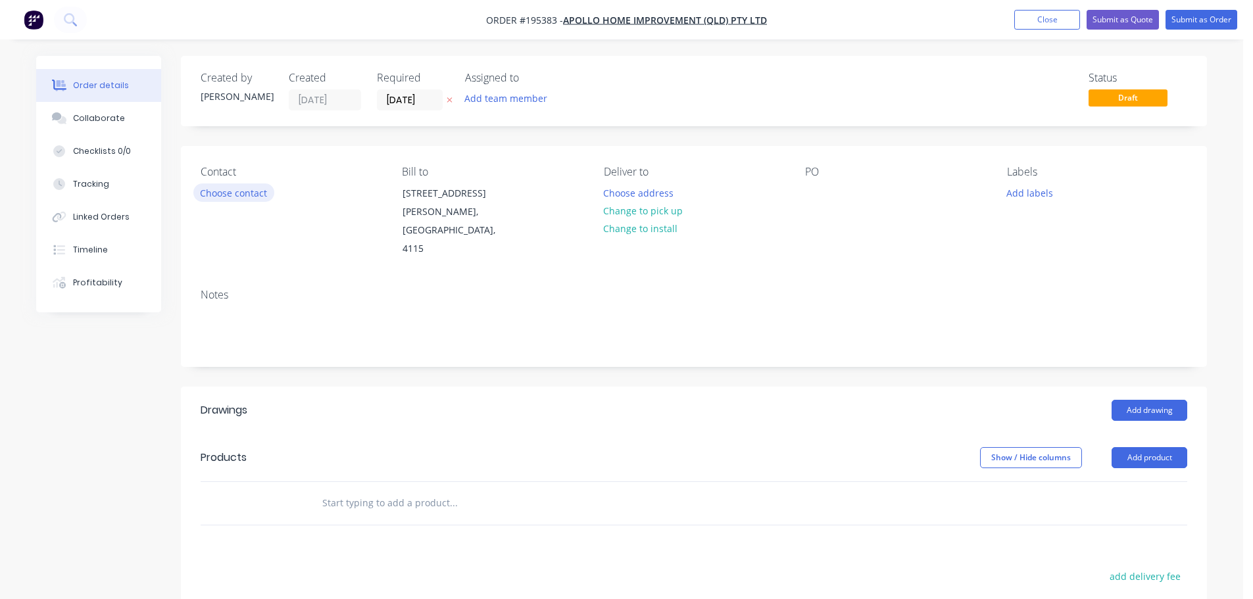
click at [235, 187] on button "Choose contact" at bounding box center [233, 193] width 81 height 18
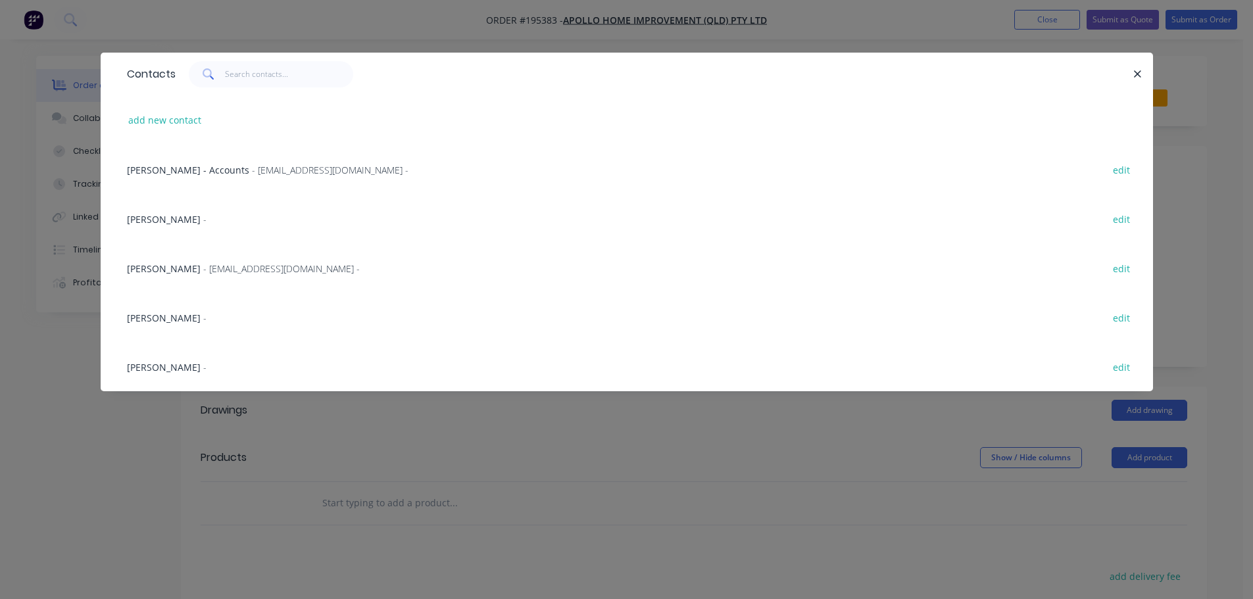
click at [206, 264] on span "- [EMAIL_ADDRESS][DOMAIN_NAME] -" at bounding box center [281, 268] width 157 height 12
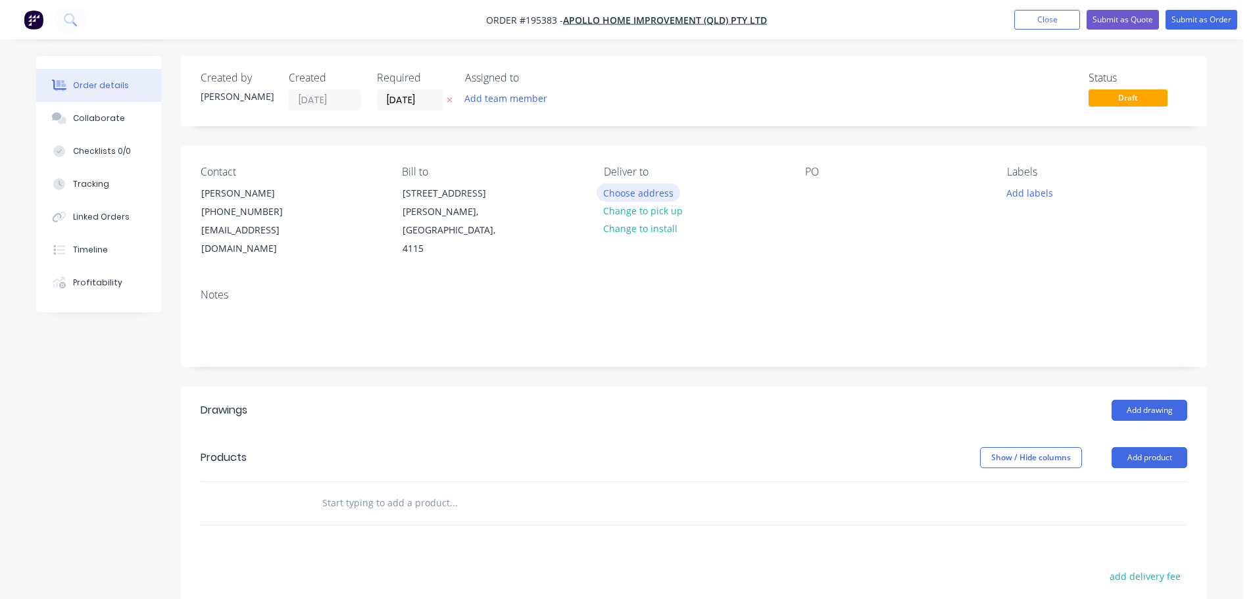
click at [656, 192] on button "Choose address" at bounding box center [639, 193] width 84 height 18
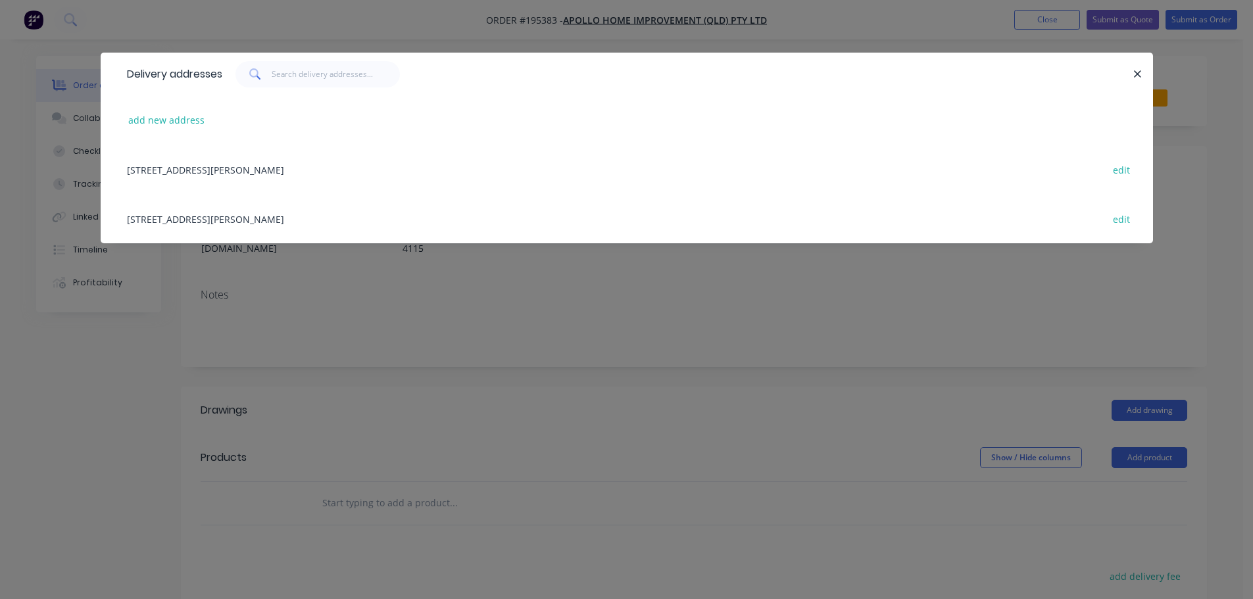
click at [326, 223] on div "[STREET_ADDRESS][PERSON_NAME] edit" at bounding box center [626, 218] width 1013 height 49
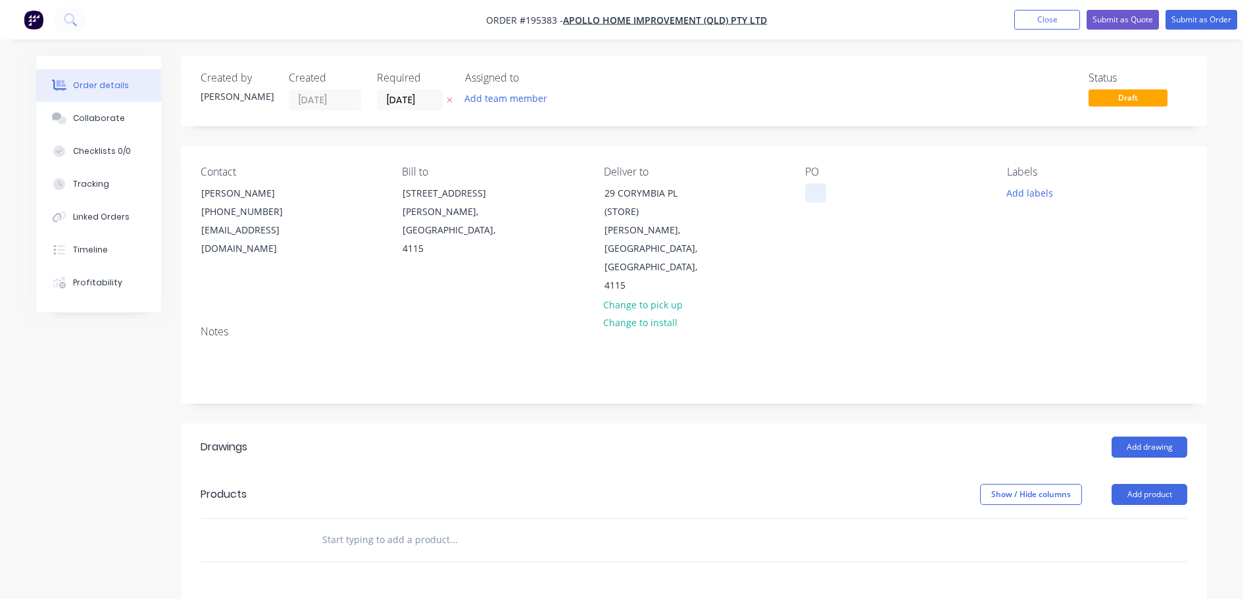
click at [822, 195] on div at bounding box center [815, 193] width 21 height 19
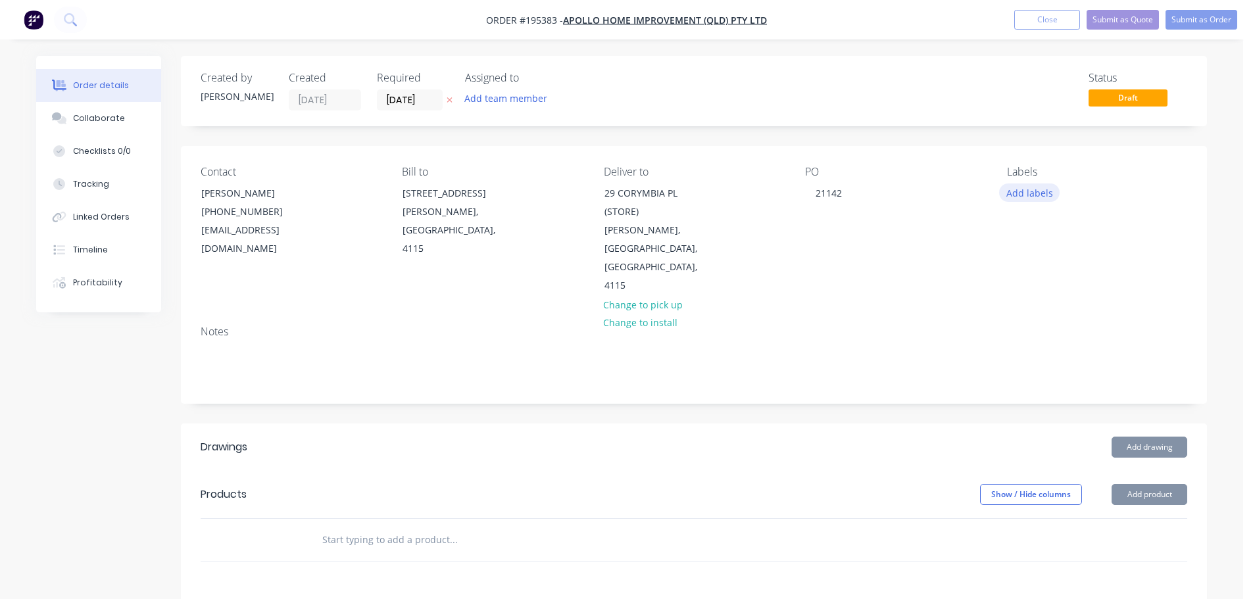
click at [1029, 193] on button "Add labels" at bounding box center [1029, 193] width 61 height 18
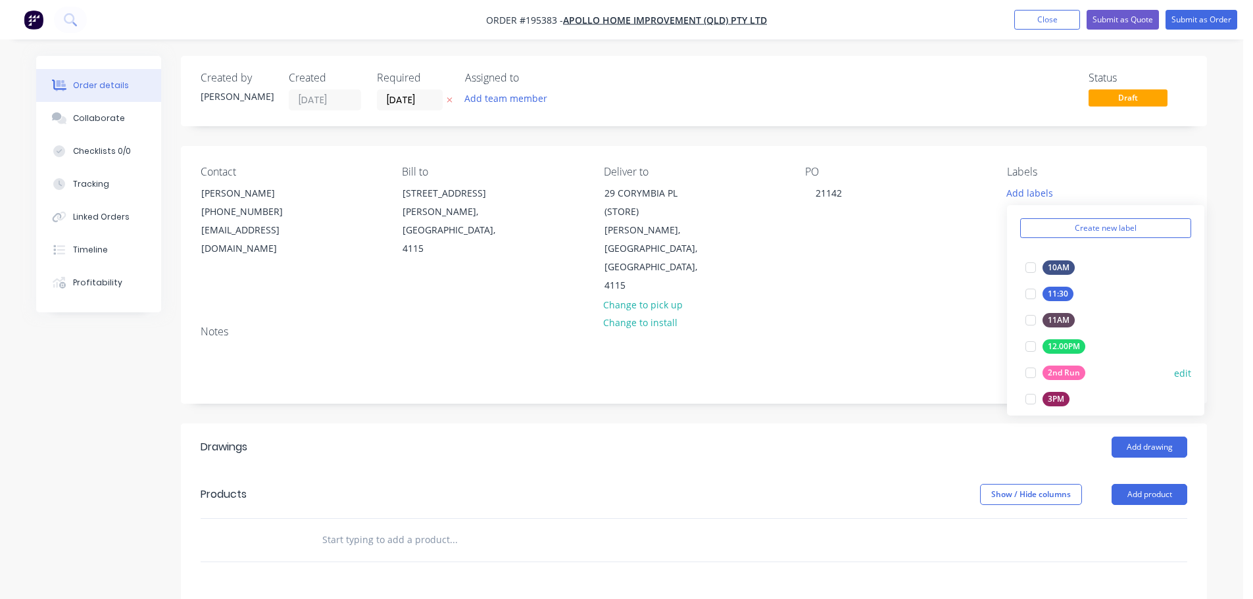
scroll to position [66, 0]
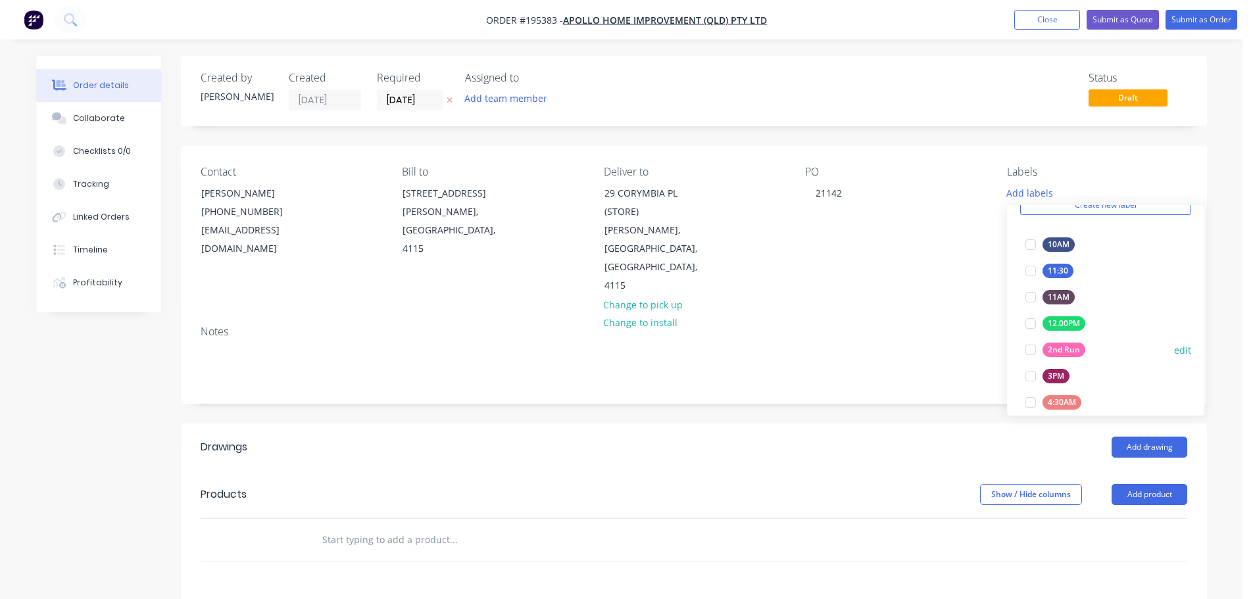
click at [1027, 351] on div at bounding box center [1031, 350] width 26 height 26
click at [849, 471] on header "Products Show / Hide columns Add product" at bounding box center [694, 494] width 1026 height 47
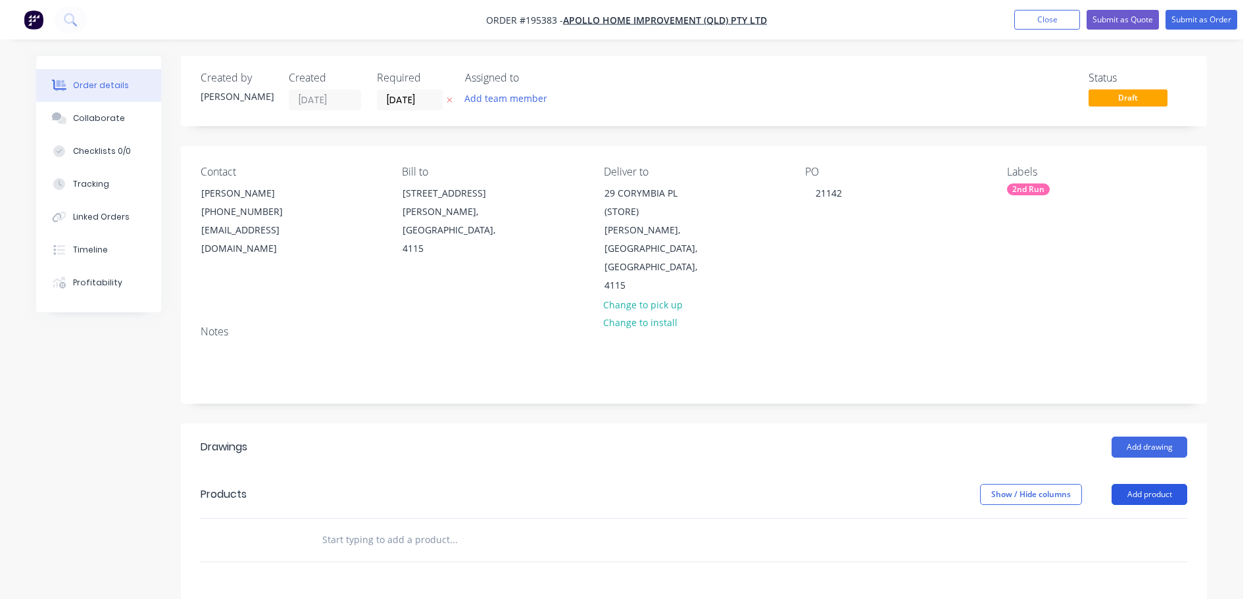
click at [1125, 484] on button "Add product" at bounding box center [1150, 494] width 76 height 21
click at [1133, 518] on div "Product catalogue" at bounding box center [1124, 527] width 101 height 19
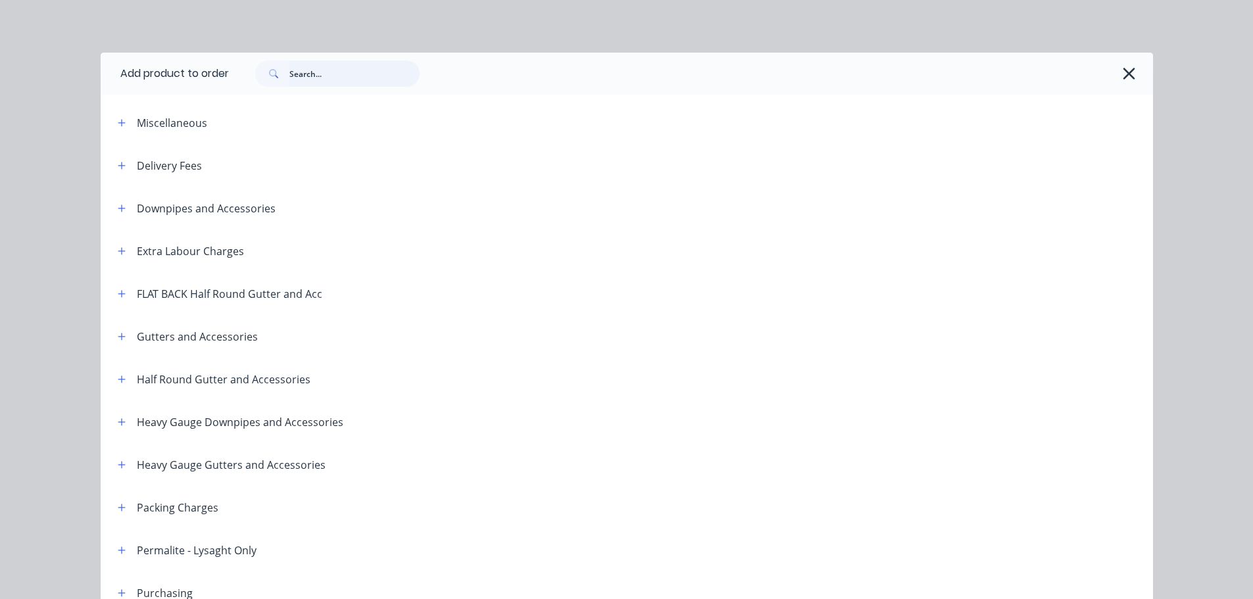
click at [366, 78] on input "text" at bounding box center [354, 74] width 130 height 26
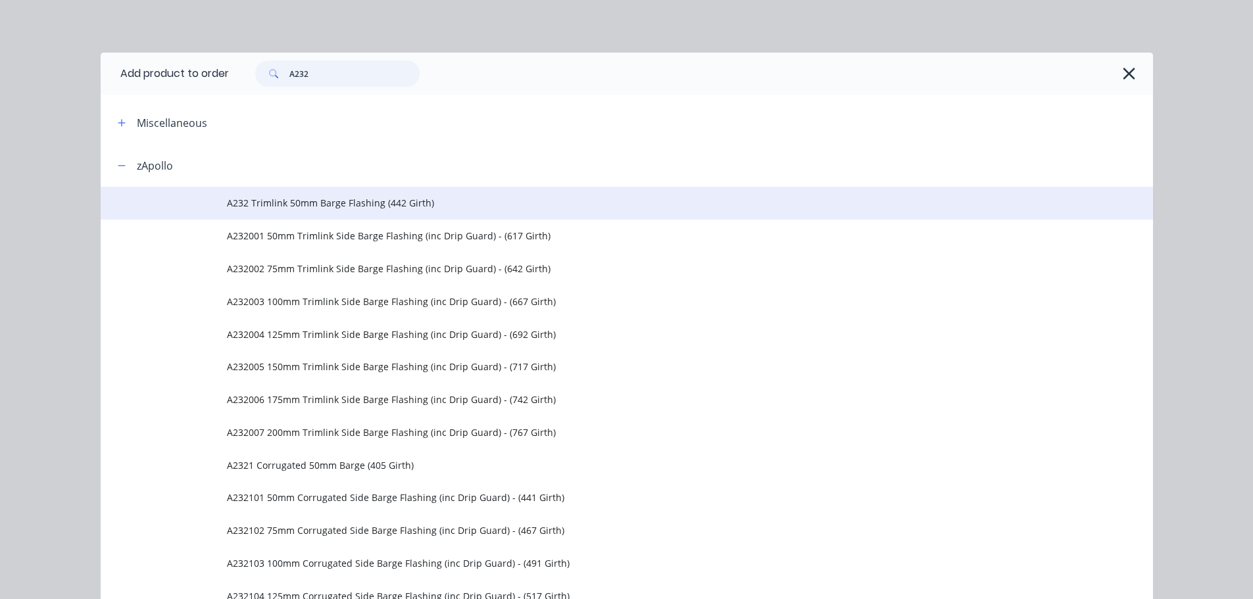
type input "A232"
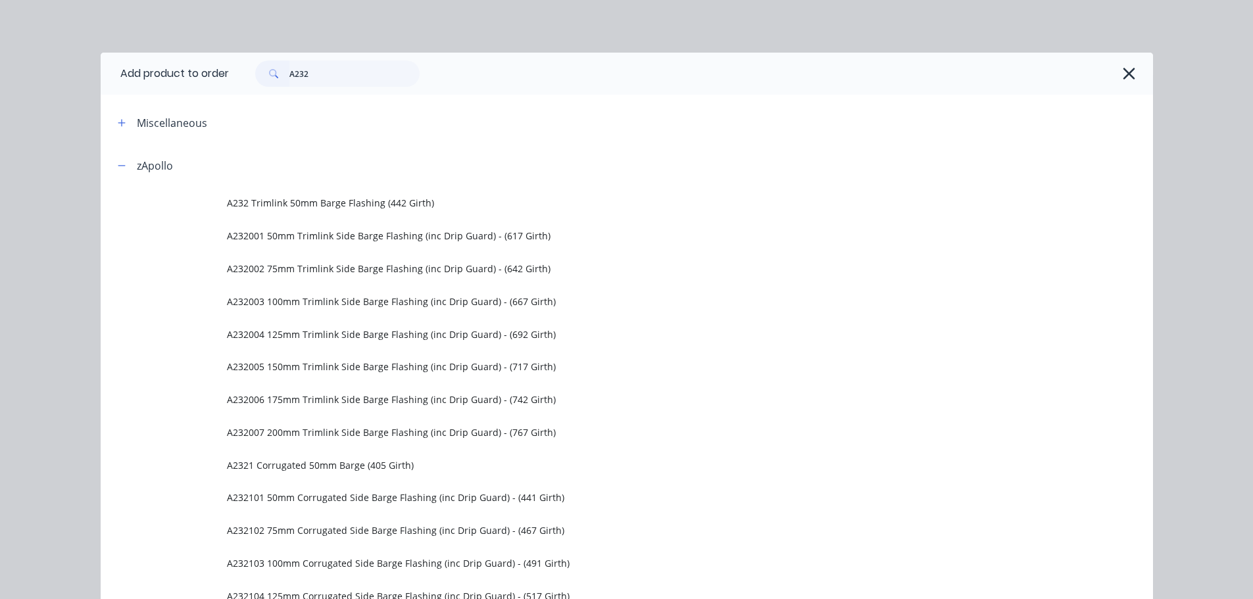
drag, startPoint x: 351, startPoint y: 204, endPoint x: 352, endPoint y: 212, distance: 7.9
click at [351, 204] on span "A232 Trimlink 50mm Barge Flashing (442 Girth)" at bounding box center [597, 203] width 741 height 14
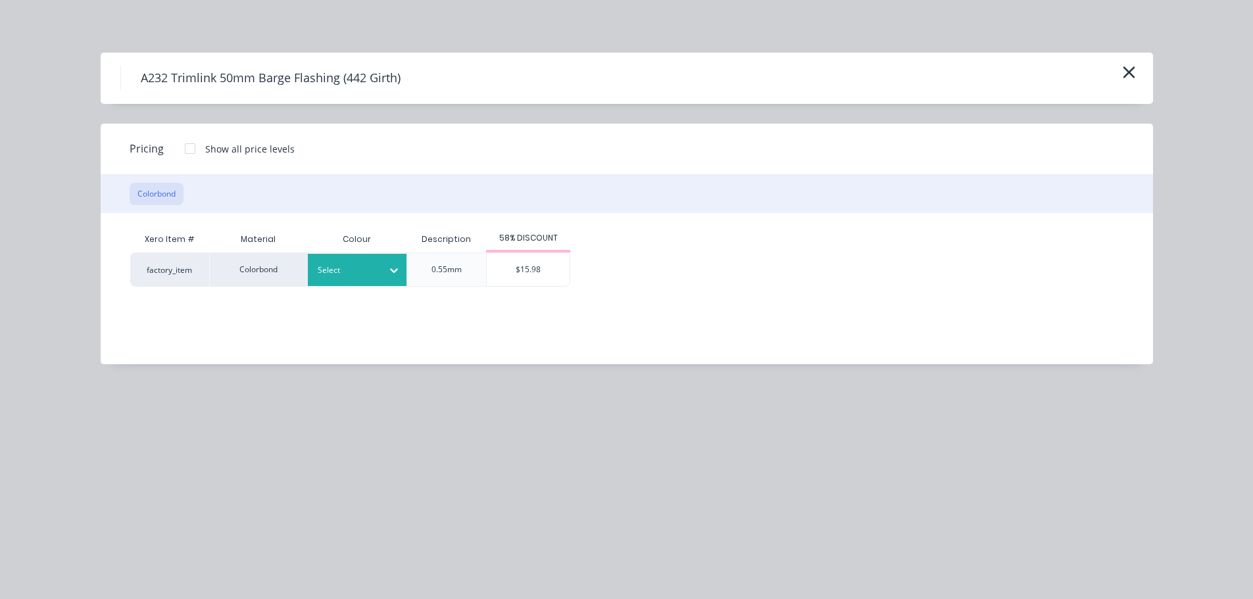
click at [348, 259] on div "Select" at bounding box center [357, 270] width 99 height 32
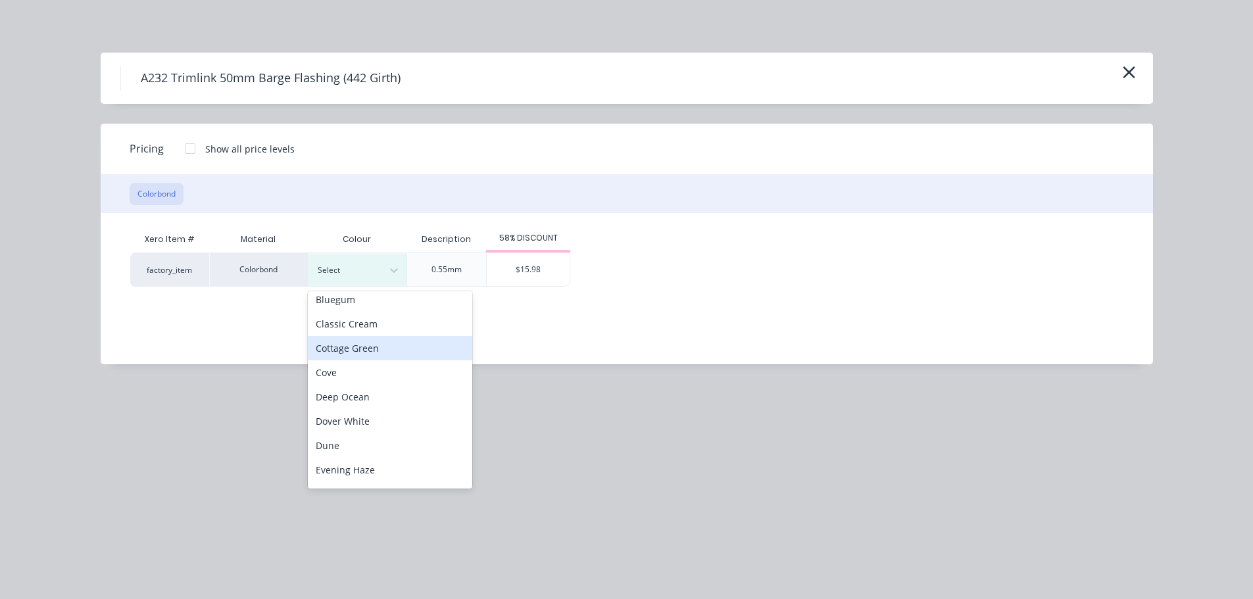
scroll to position [0, 0]
click at [392, 364] on div "Classic Cream" at bounding box center [390, 355] width 164 height 24
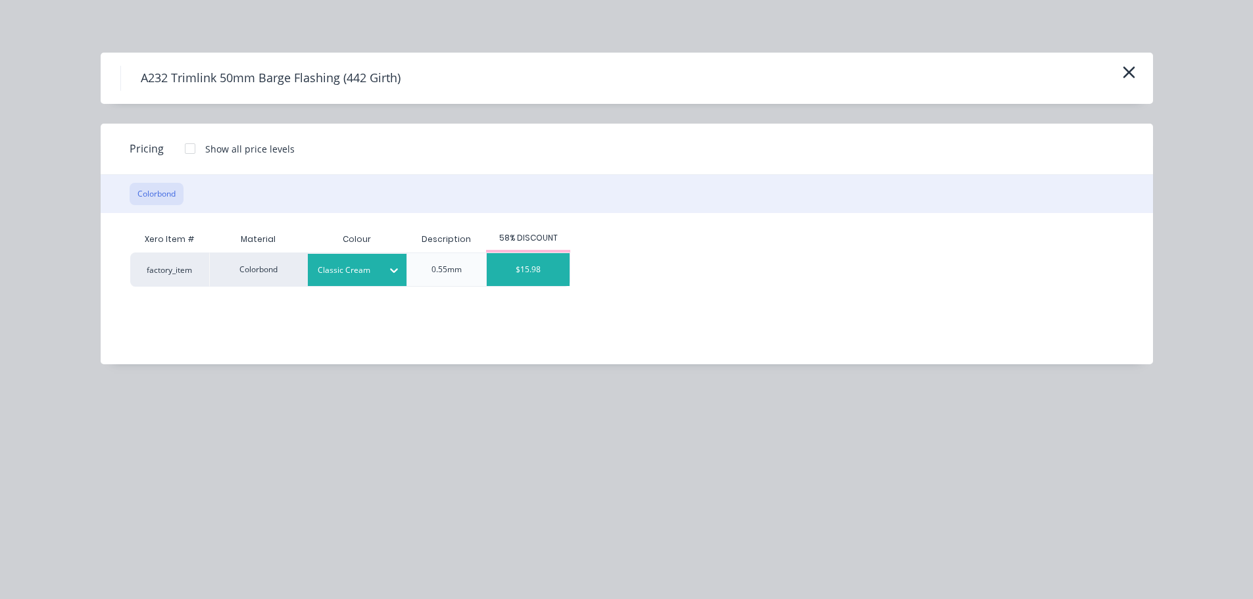
click at [533, 270] on div "$15.98" at bounding box center [528, 269] width 83 height 33
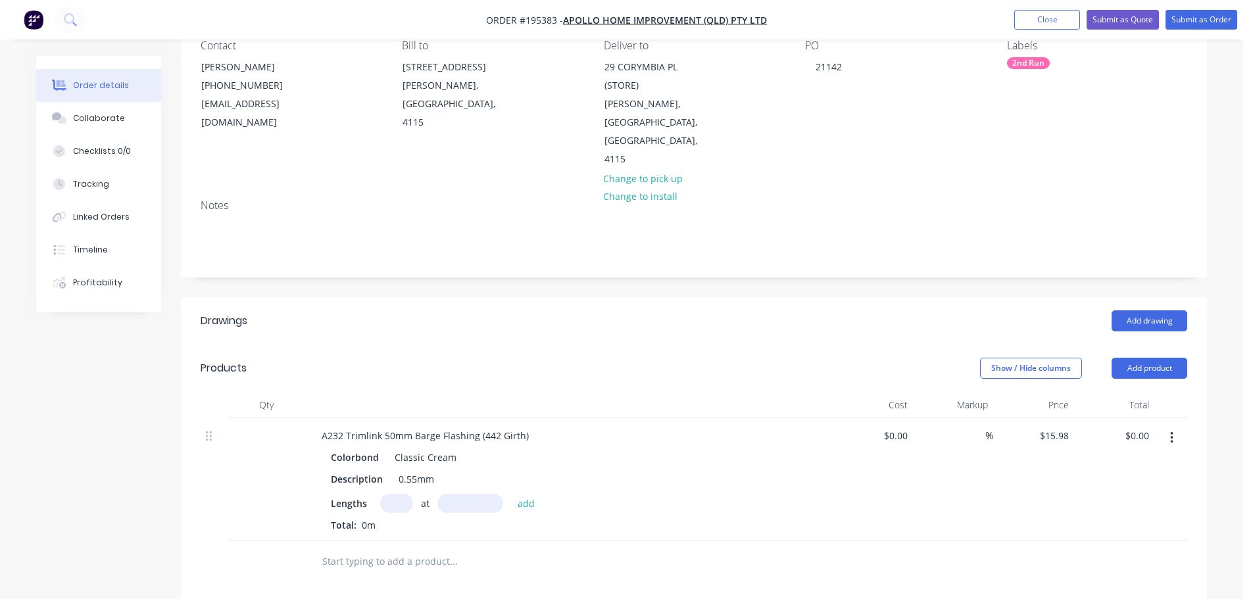
scroll to position [132, 0]
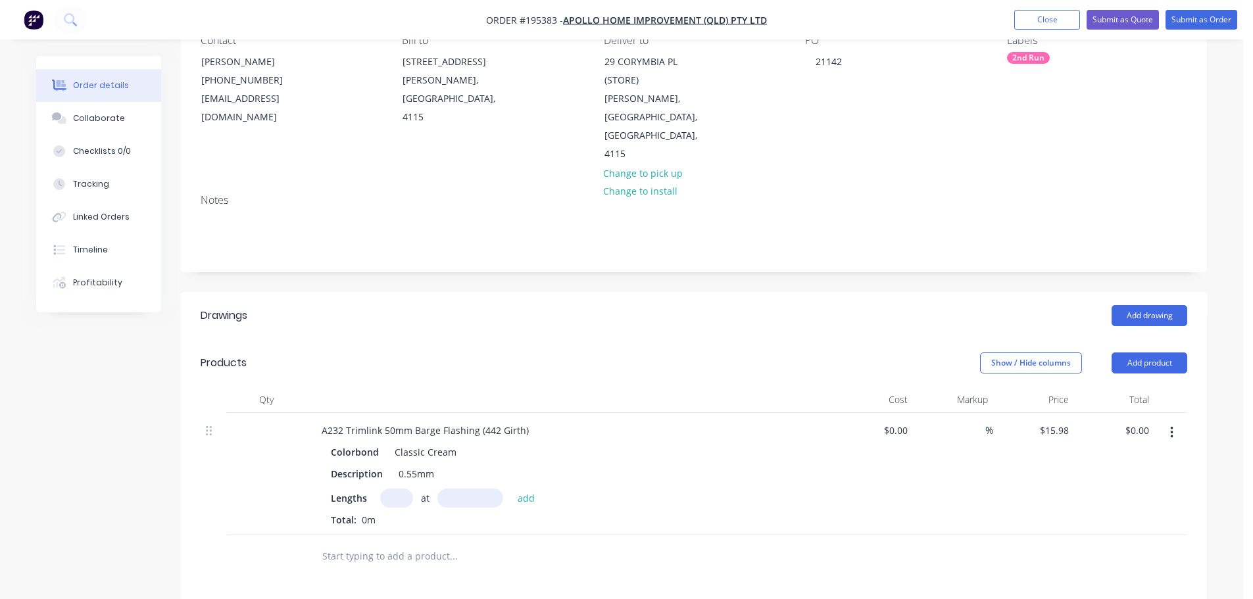
drag, startPoint x: 393, startPoint y: 474, endPoint x: 395, endPoint y: 464, distance: 10.1
click at [393, 489] on div "Lengths at add Total: 0m" at bounding box center [569, 508] width 476 height 38
click at [395, 489] on input "text" at bounding box center [396, 498] width 33 height 19
type input "2"
type input "4900"
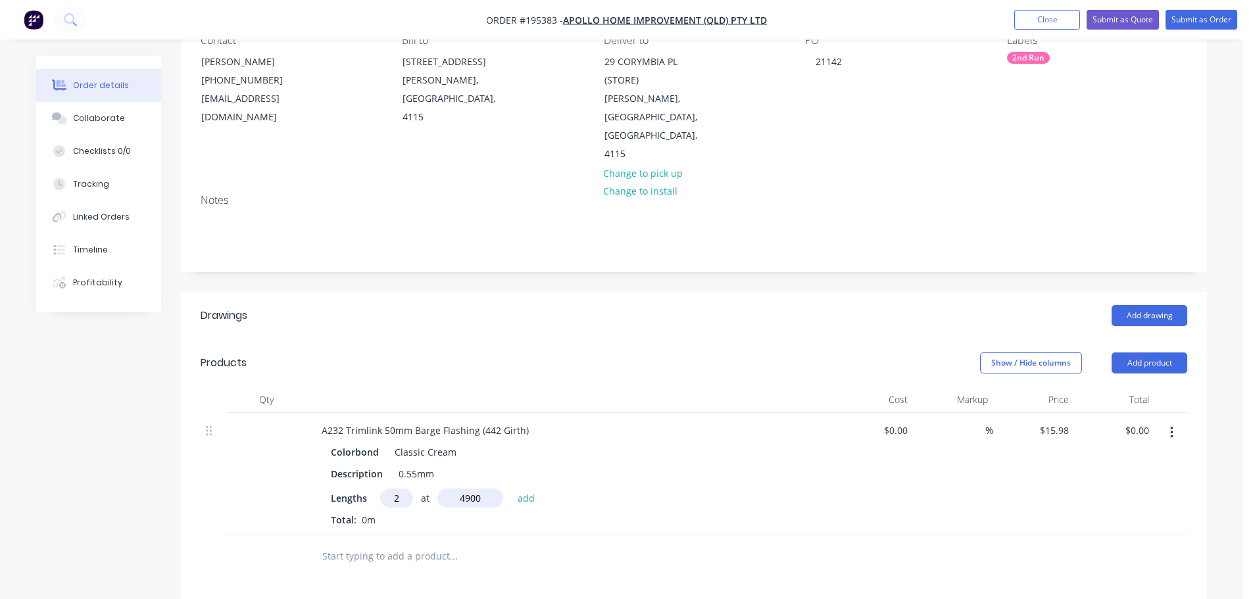
click at [511, 489] on button "add" at bounding box center [526, 498] width 31 height 18
type input "$156.60"
type input "1"
type input "5300"
click at [511, 489] on button "add" at bounding box center [526, 498] width 31 height 18
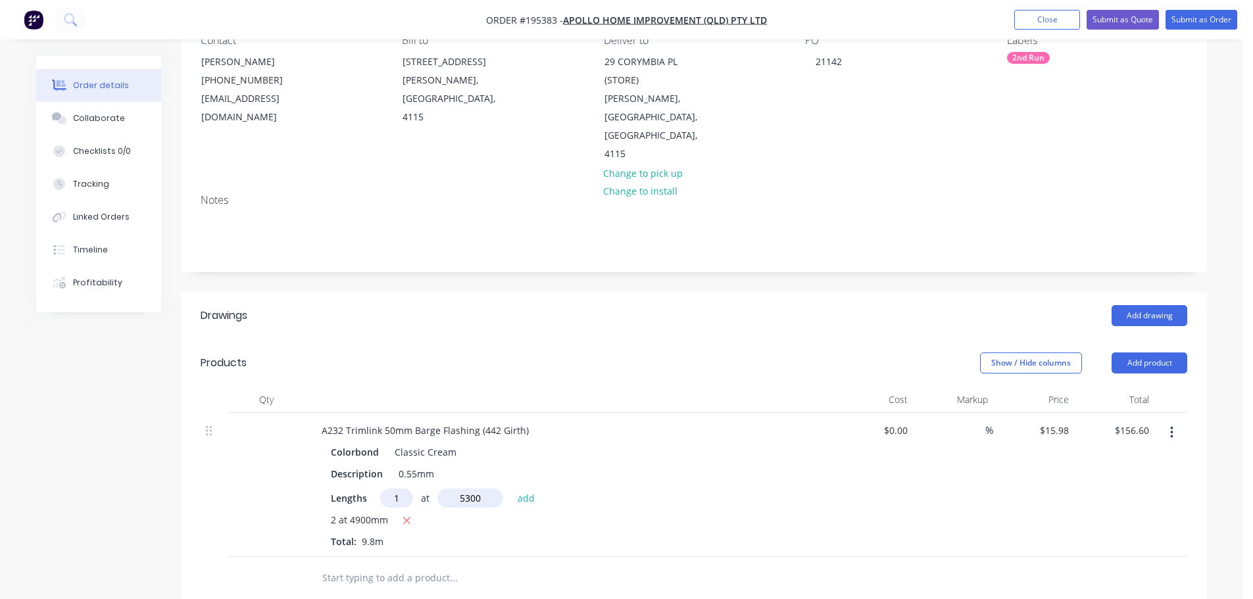
type input "$241.30"
click at [1131, 353] on button "Add product" at bounding box center [1150, 363] width 76 height 21
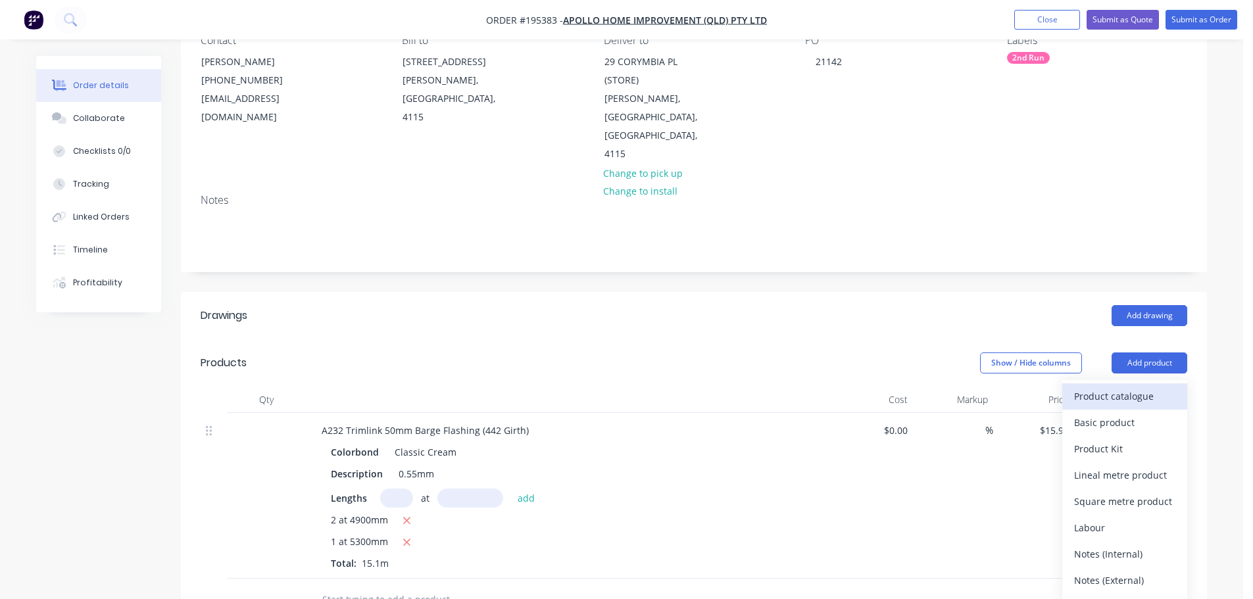
click at [1124, 387] on div "Product catalogue" at bounding box center [1124, 396] width 101 height 19
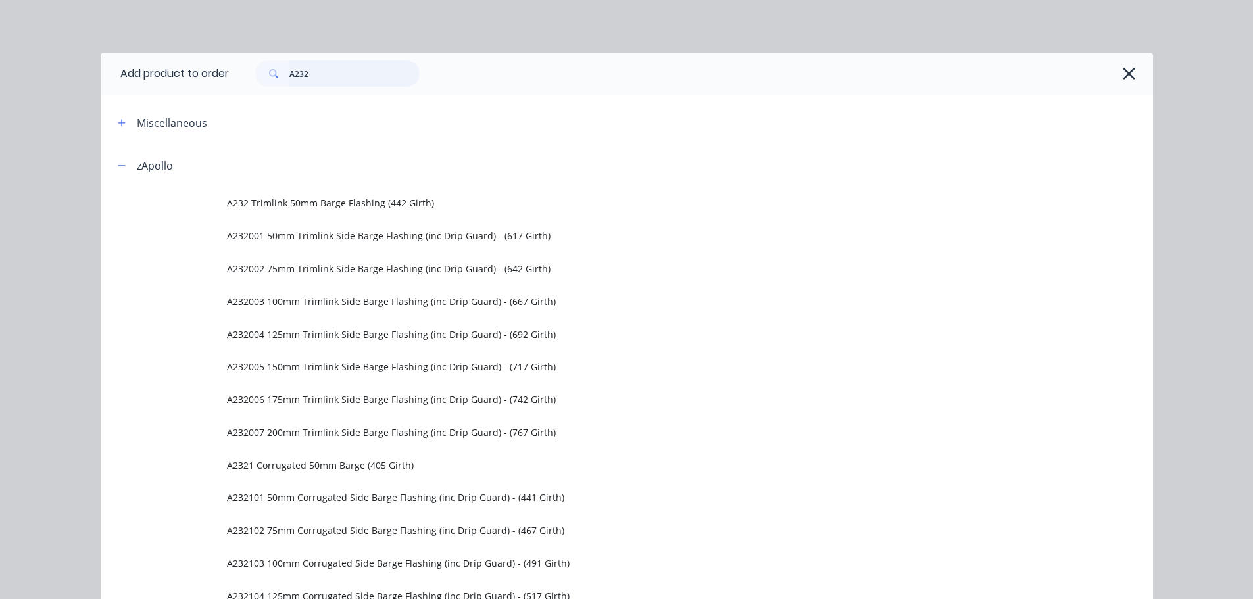
click at [347, 82] on input "A232" at bounding box center [354, 74] width 130 height 26
click at [346, 82] on input "A232" at bounding box center [354, 74] width 130 height 26
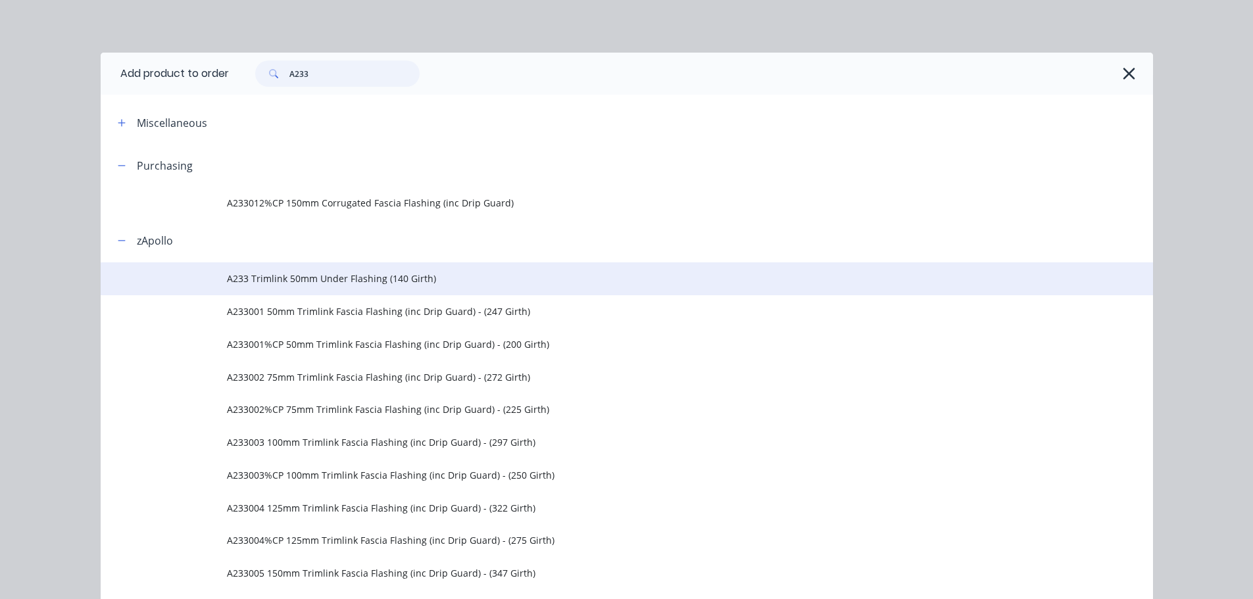
type input "A233"
click at [356, 285] on span "A233 Trimlink 50mm Under Flashing (140 Girth)" at bounding box center [597, 279] width 741 height 14
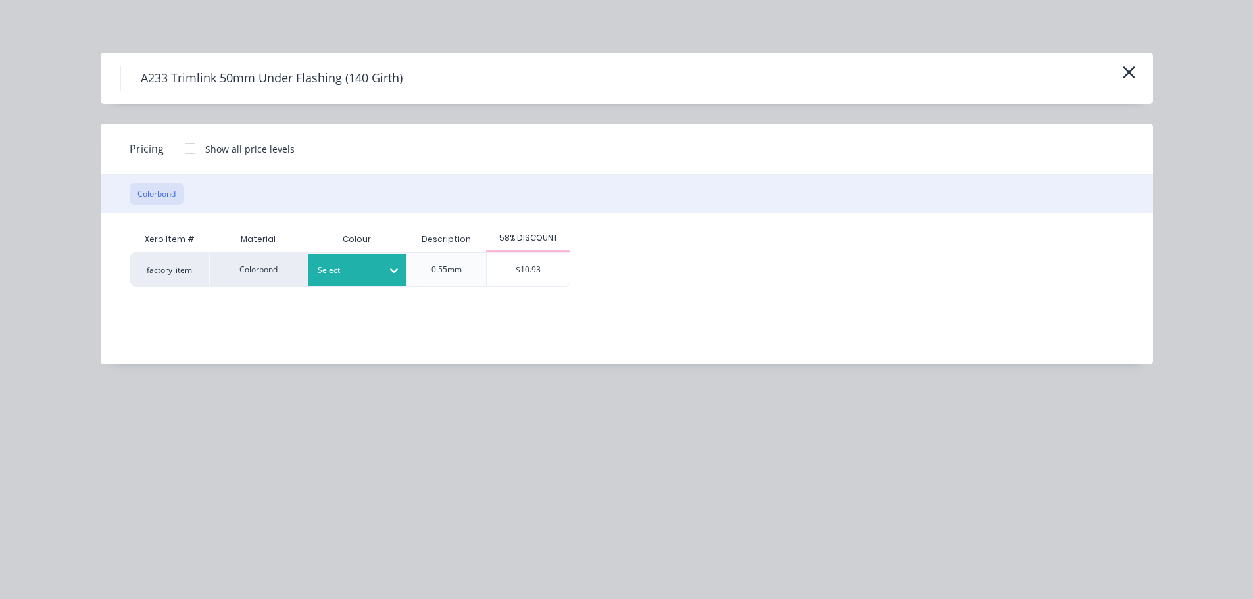
click at [356, 281] on div "Select" at bounding box center [357, 270] width 99 height 32
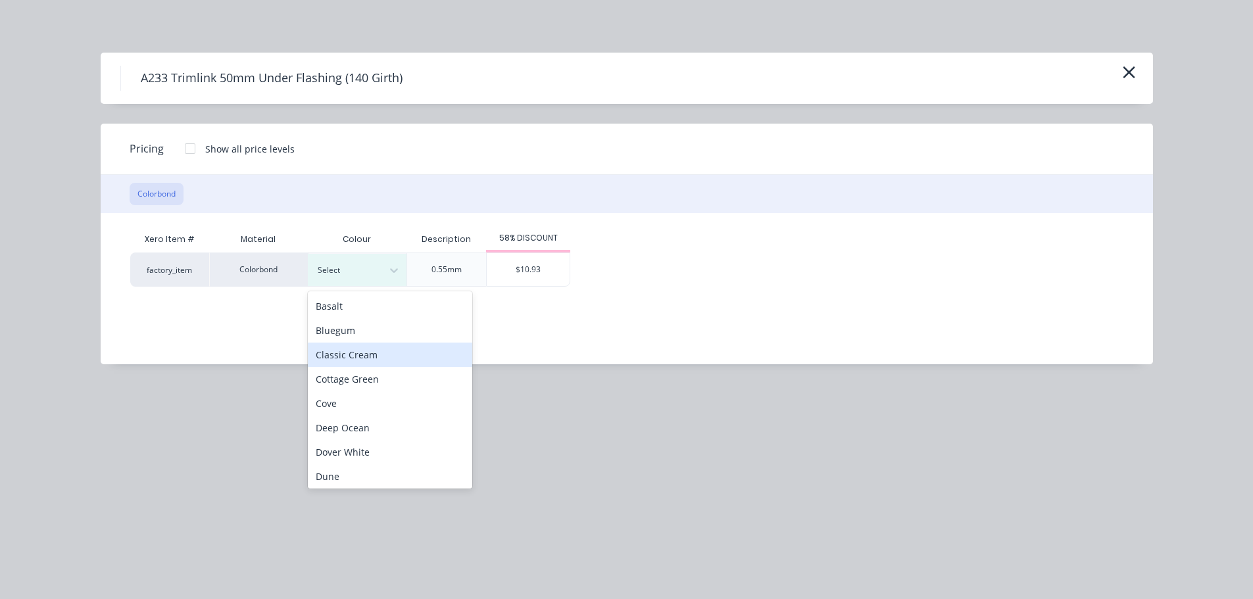
click at [381, 364] on div "Classic Cream" at bounding box center [390, 355] width 164 height 24
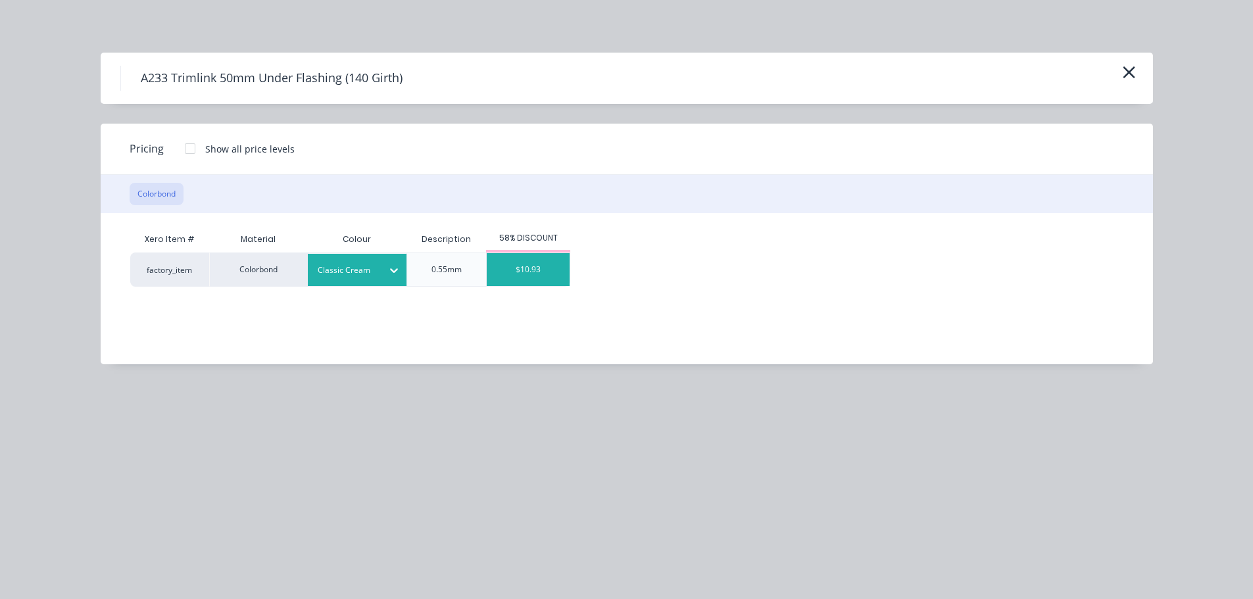
click at [534, 276] on div "$10.93" at bounding box center [528, 269] width 83 height 33
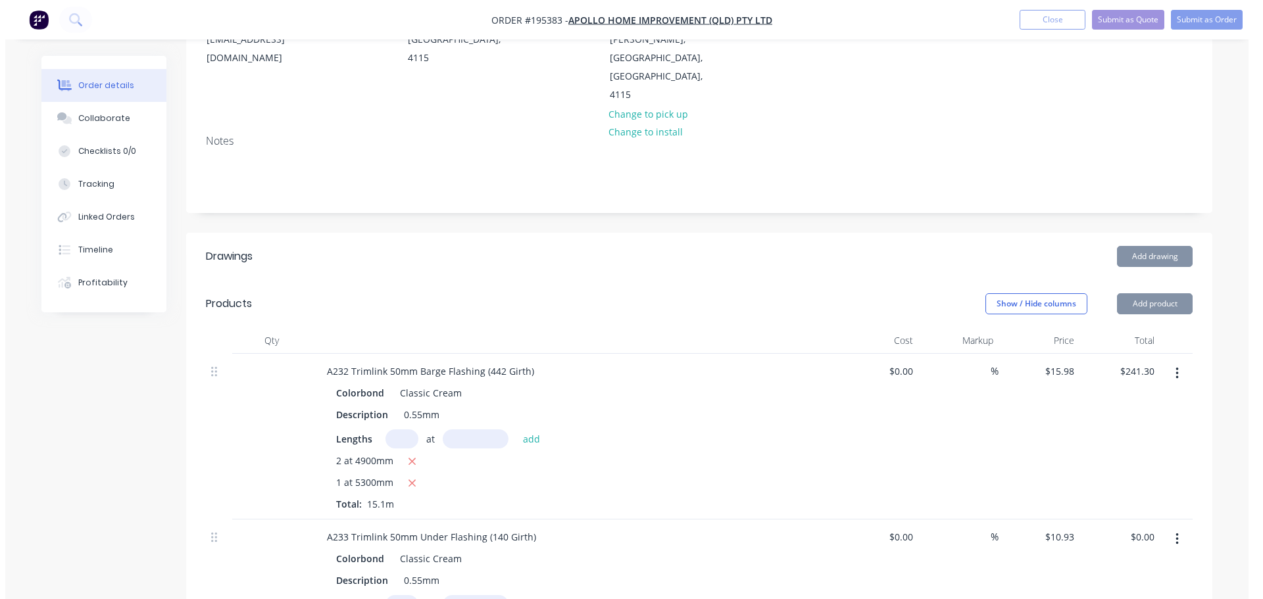
scroll to position [263, 0]
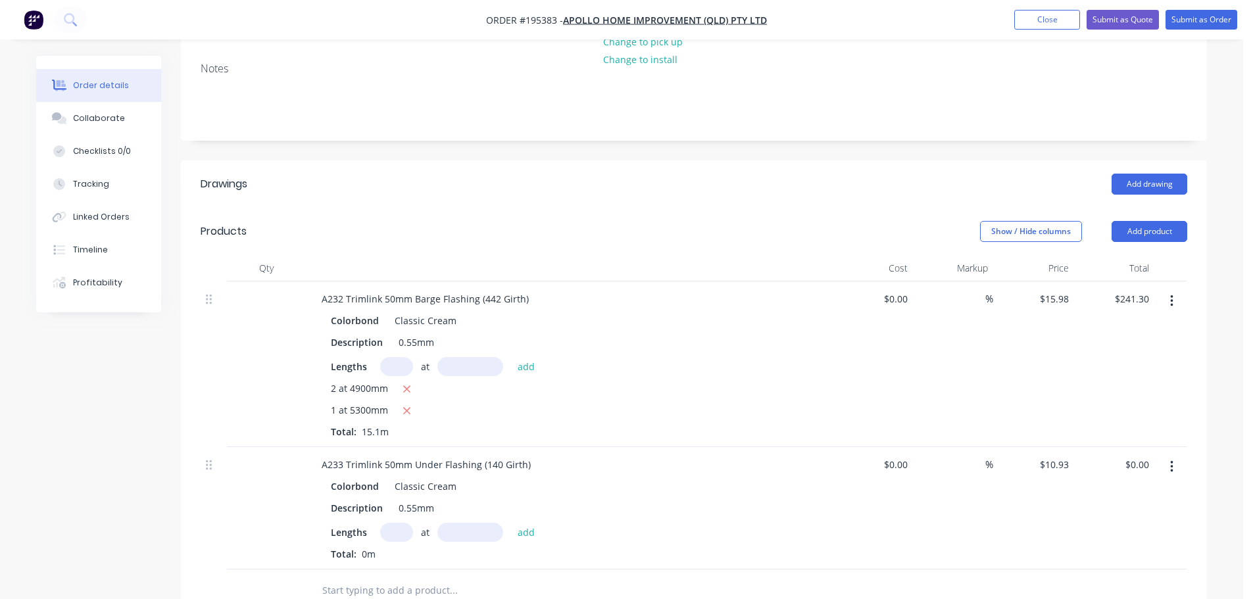
click at [390, 523] on input "text" at bounding box center [396, 532] width 33 height 19
type input "1"
type input "5300"
click at [511, 523] on button "add" at bounding box center [526, 532] width 31 height 18
type input "$57.93"
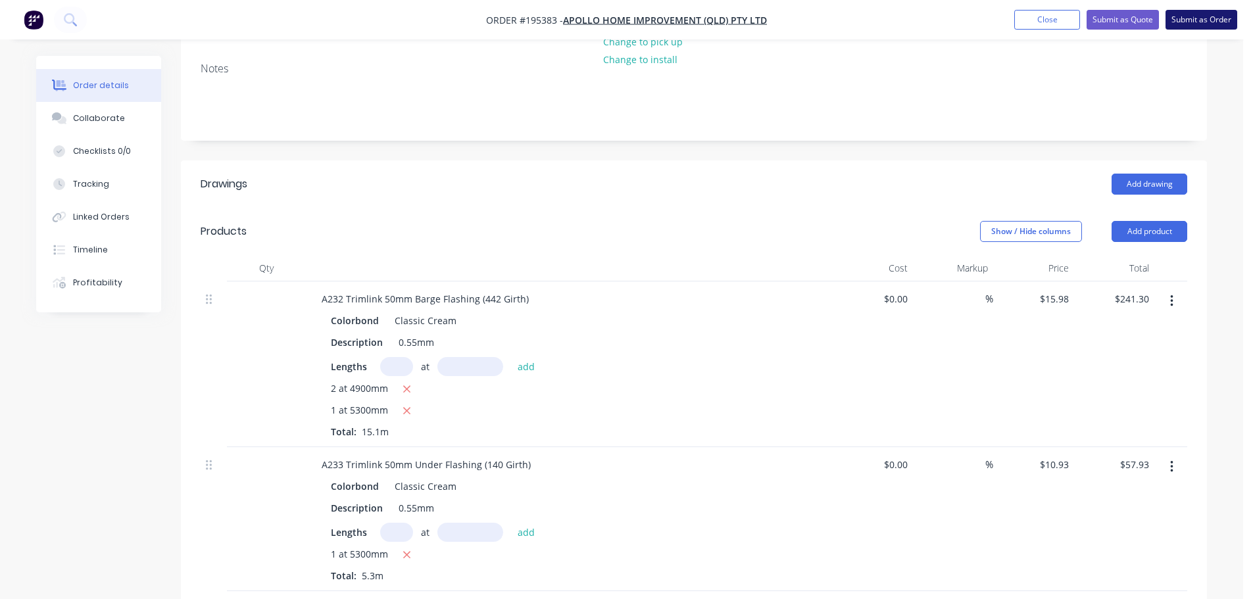
click at [1191, 28] on button "Submit as Order" at bounding box center [1202, 20] width 72 height 20
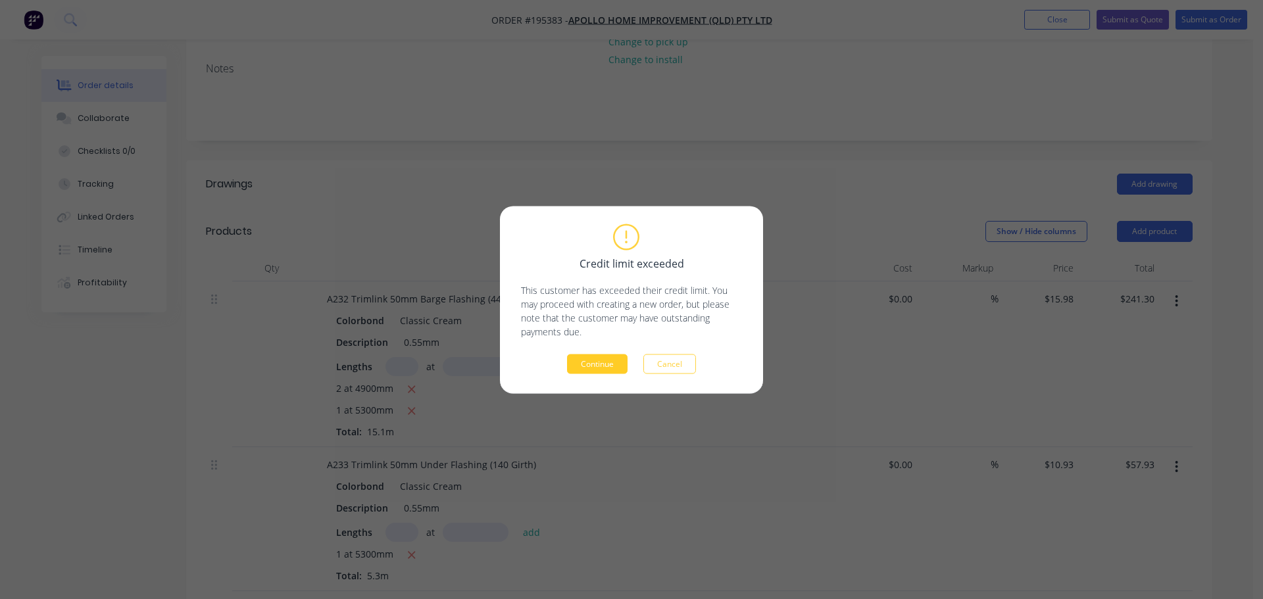
click at [591, 373] on button "Continue" at bounding box center [597, 364] width 61 height 20
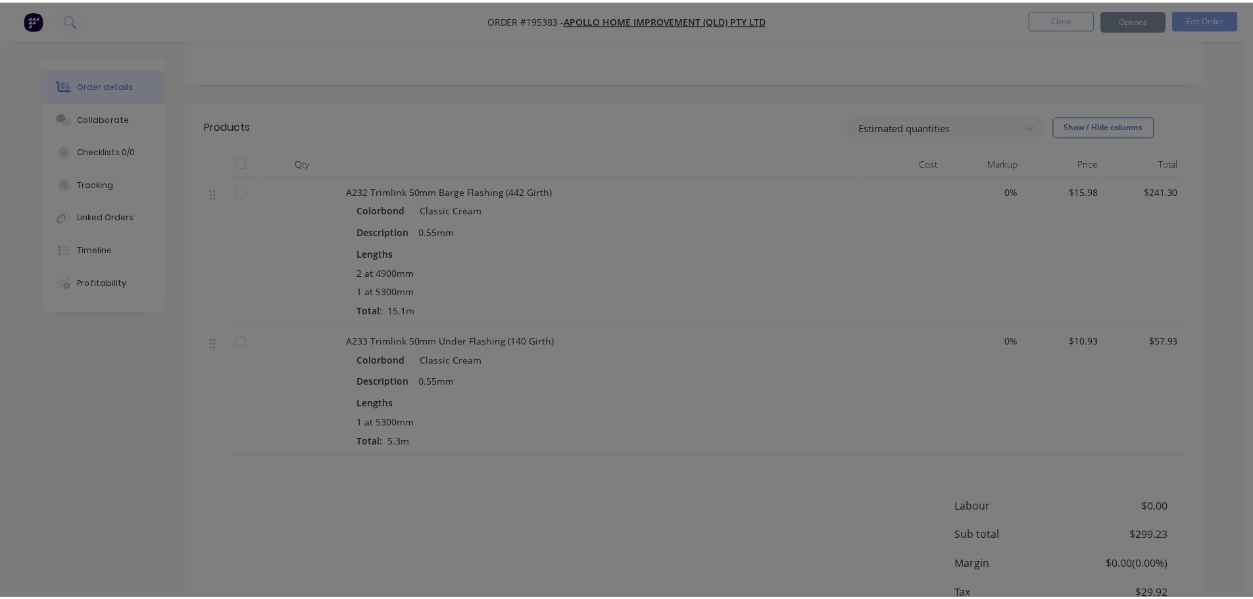
scroll to position [262, 0]
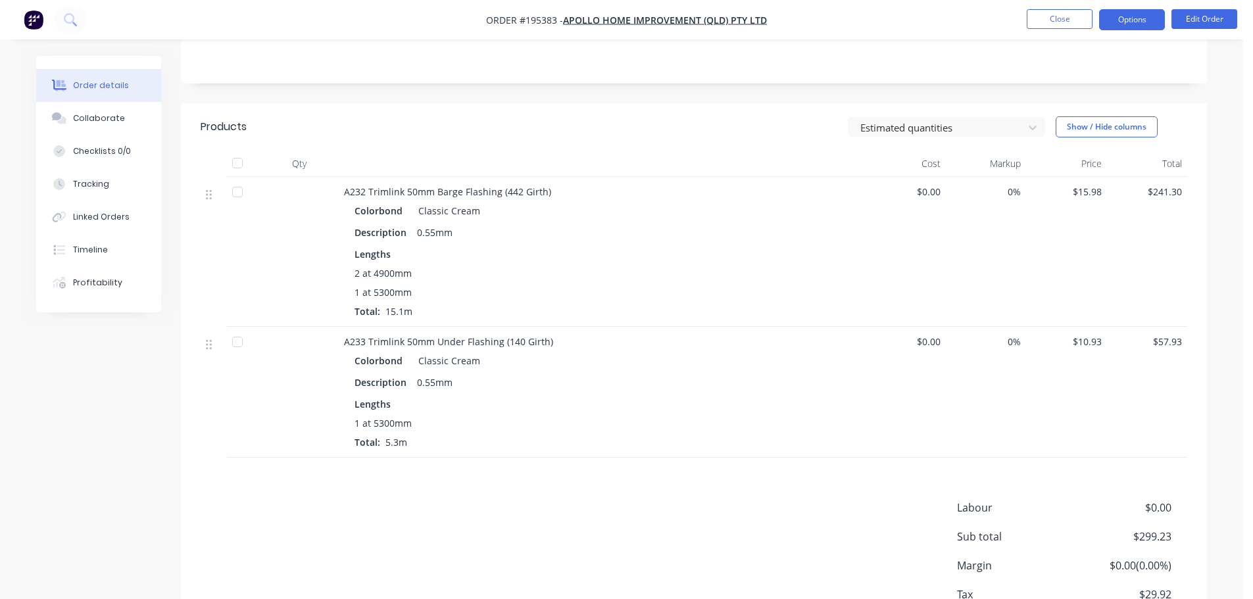
click at [1126, 22] on button "Options" at bounding box center [1132, 19] width 66 height 21
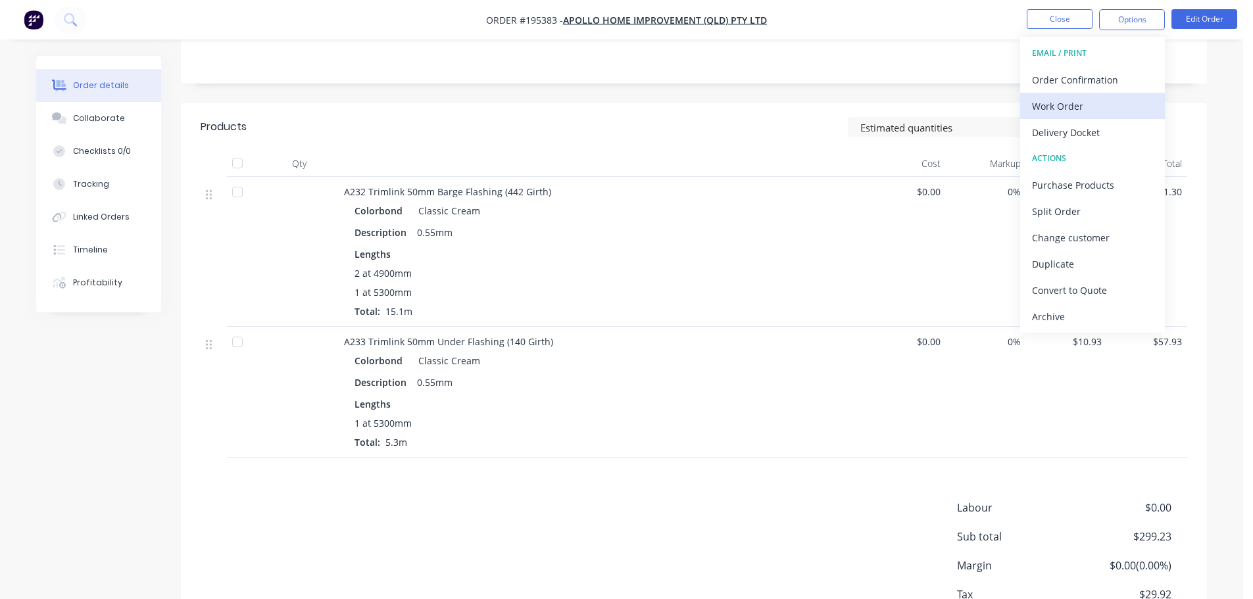
click at [1029, 114] on button "Work Order" at bounding box center [1092, 106] width 145 height 26
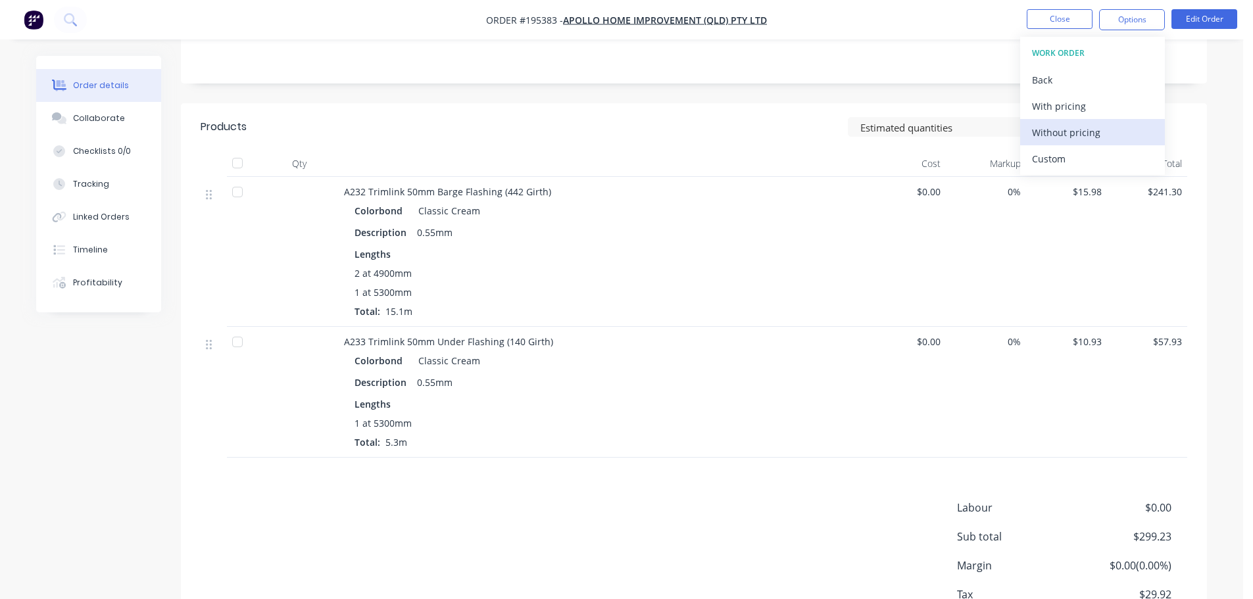
click at [1082, 136] on div "Without pricing" at bounding box center [1092, 132] width 121 height 19
click at [122, 110] on button "Collaborate" at bounding box center [98, 118] width 125 height 33
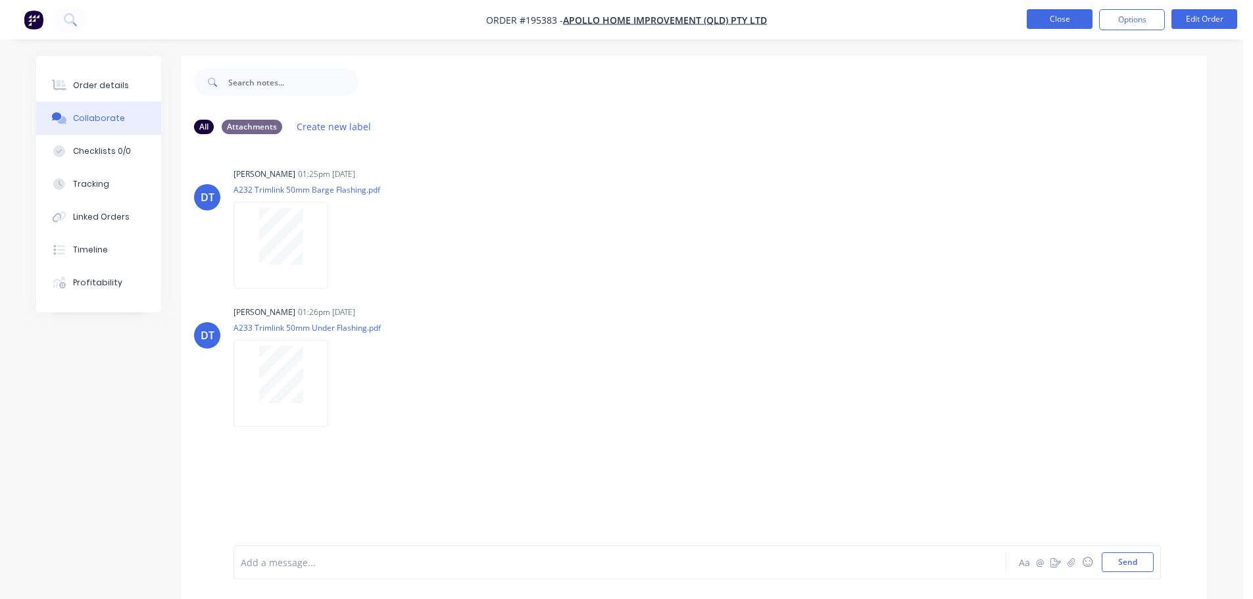
click at [1061, 16] on button "Close" at bounding box center [1060, 19] width 66 height 20
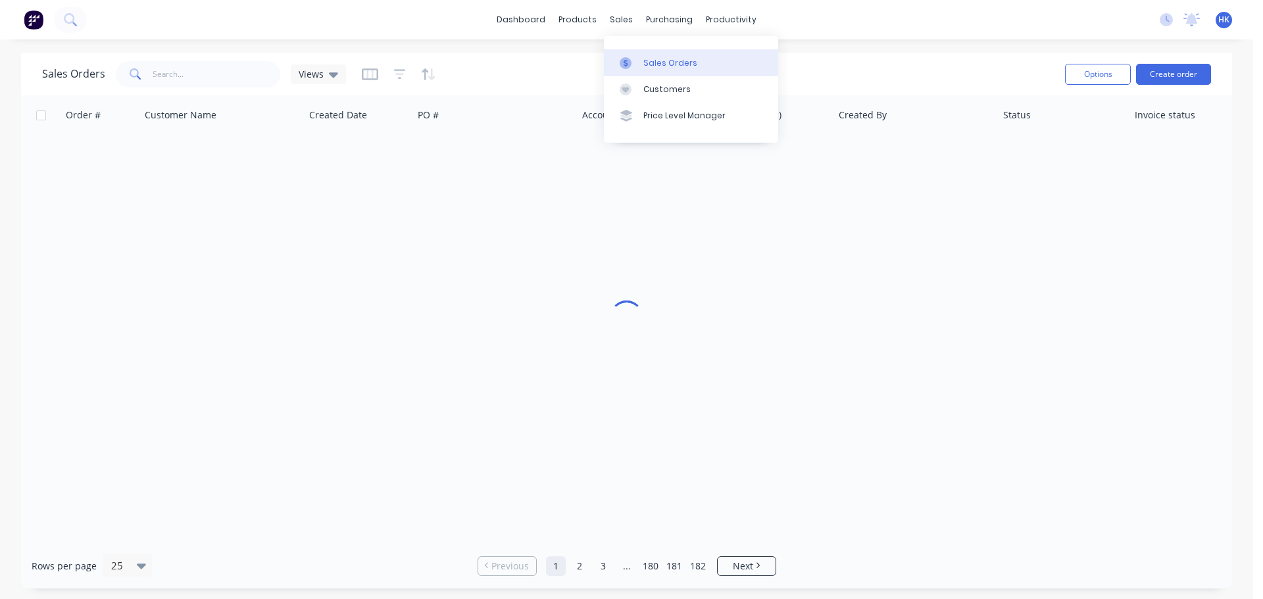
click at [661, 64] on div "Sales Orders" at bounding box center [670, 63] width 54 height 12
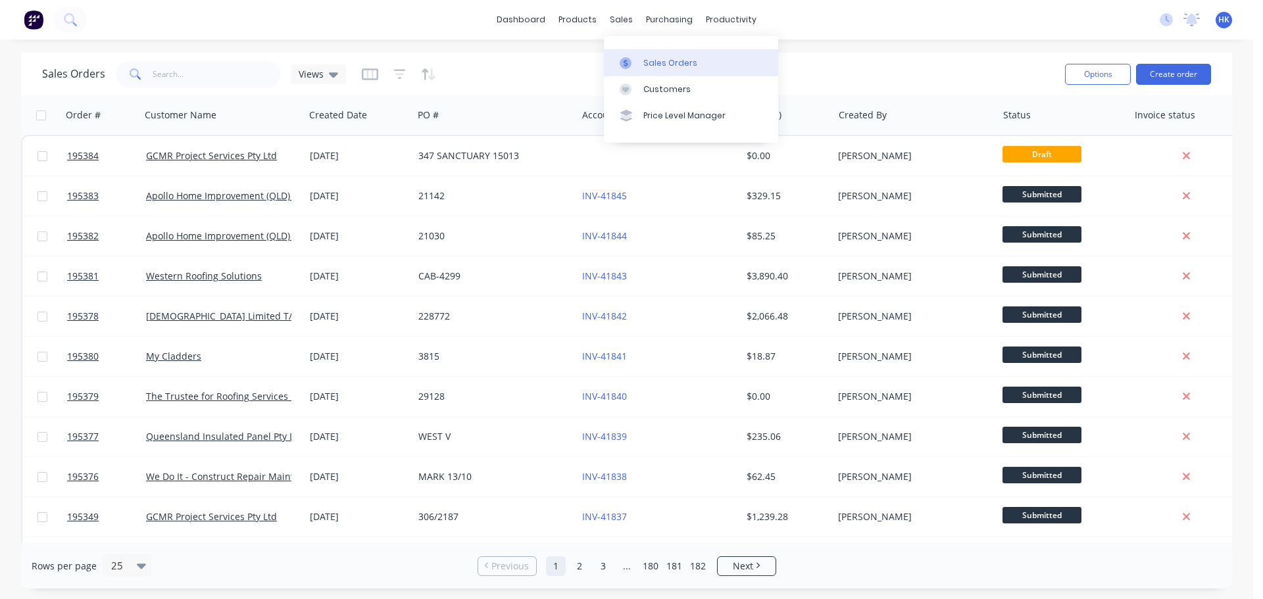
click at [667, 61] on div "Sales Orders" at bounding box center [670, 63] width 54 height 12
click at [264, 60] on div "Sales Orders Views" at bounding box center [548, 74] width 1012 height 32
click at [253, 72] on input "text" at bounding box center [217, 74] width 128 height 26
click at [1175, 77] on button "Create order" at bounding box center [1173, 74] width 75 height 21
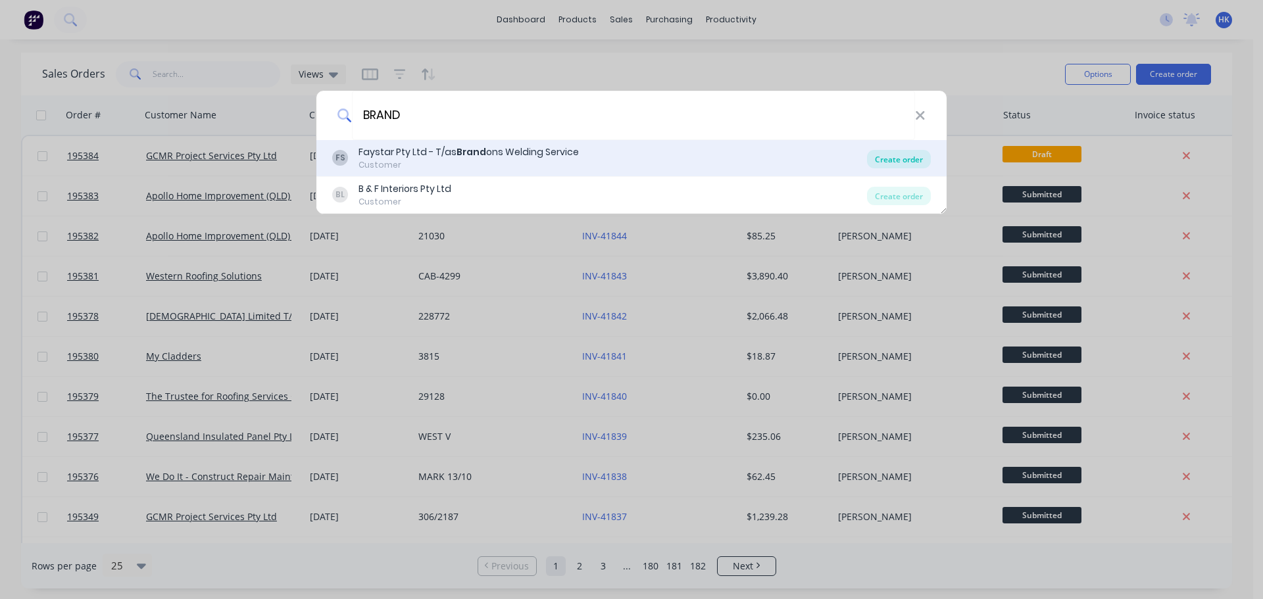
type input "BRAND"
click at [916, 158] on div "Create order" at bounding box center [899, 159] width 64 height 18
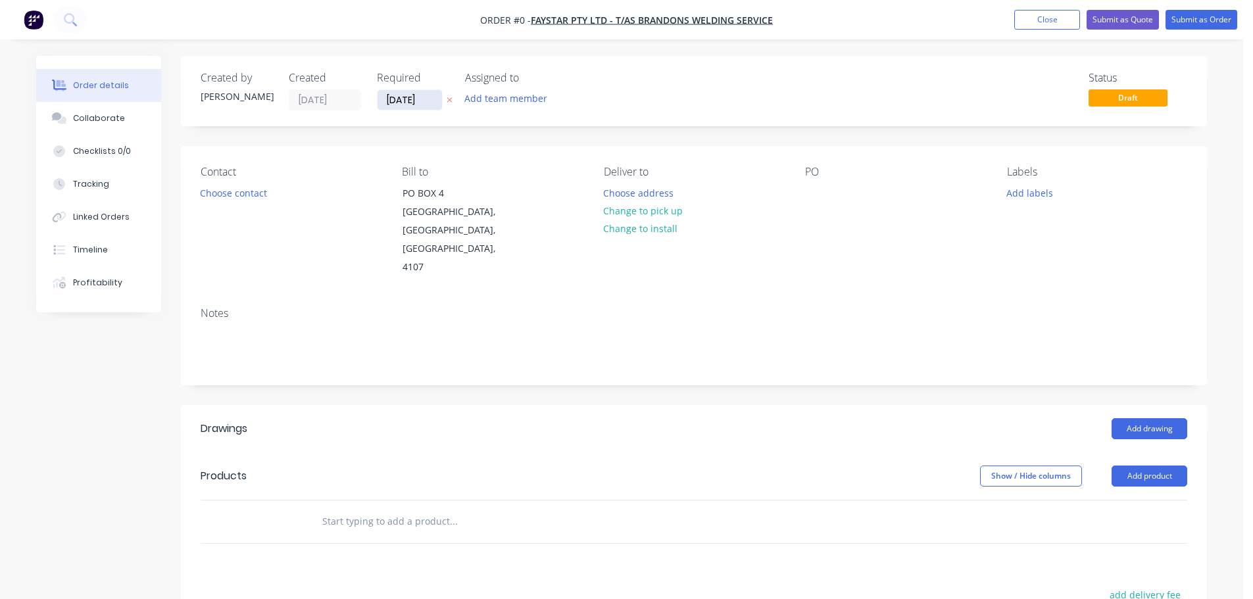
click at [428, 105] on input "[DATE]" at bounding box center [410, 100] width 64 height 20
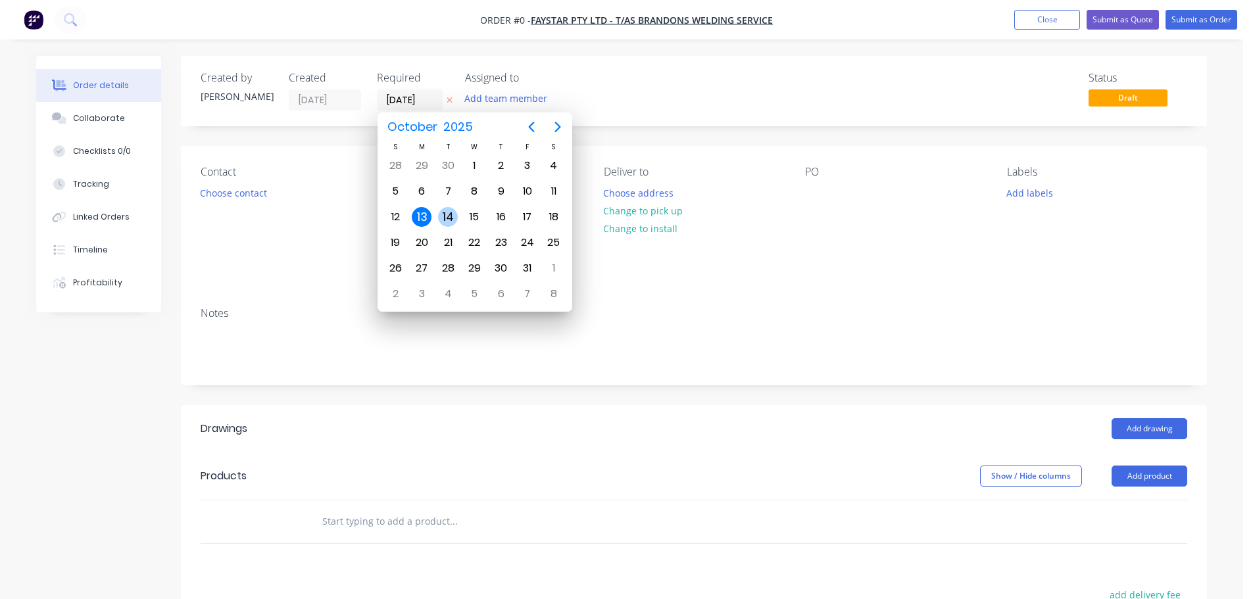
click at [441, 209] on div "14" at bounding box center [448, 217] width 20 height 20
type input "[DATE]"
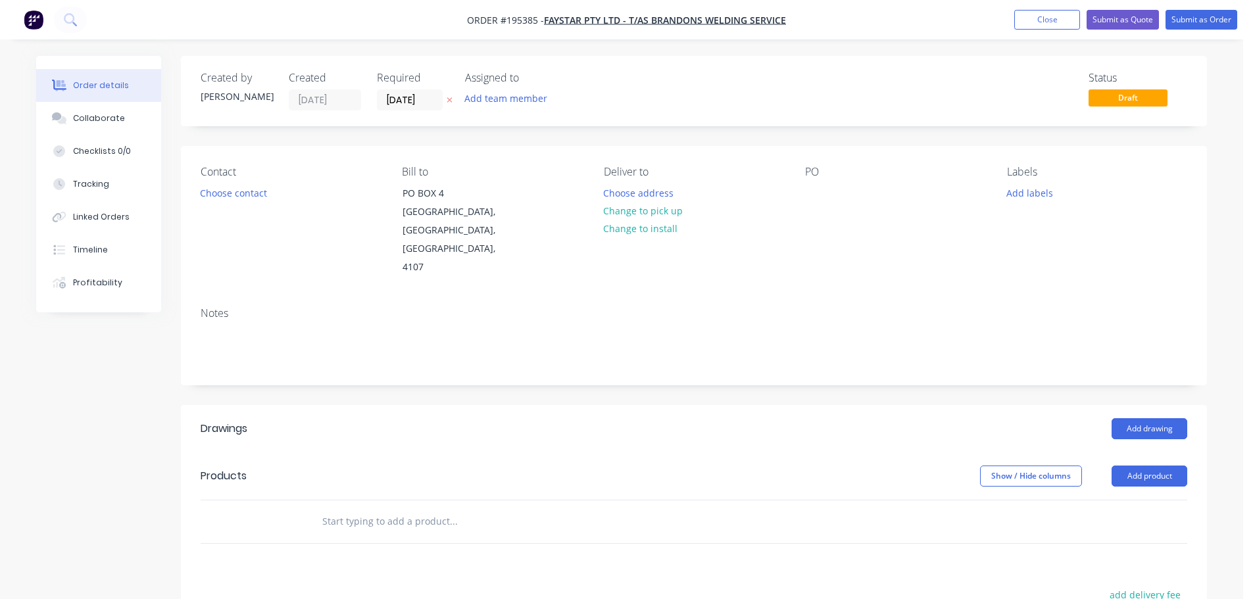
click at [228, 218] on div "Contact Choose contact" at bounding box center [291, 221] width 180 height 111
click at [251, 203] on div "Contact Choose contact" at bounding box center [291, 221] width 180 height 111
click at [251, 200] on button "Choose contact" at bounding box center [233, 193] width 81 height 18
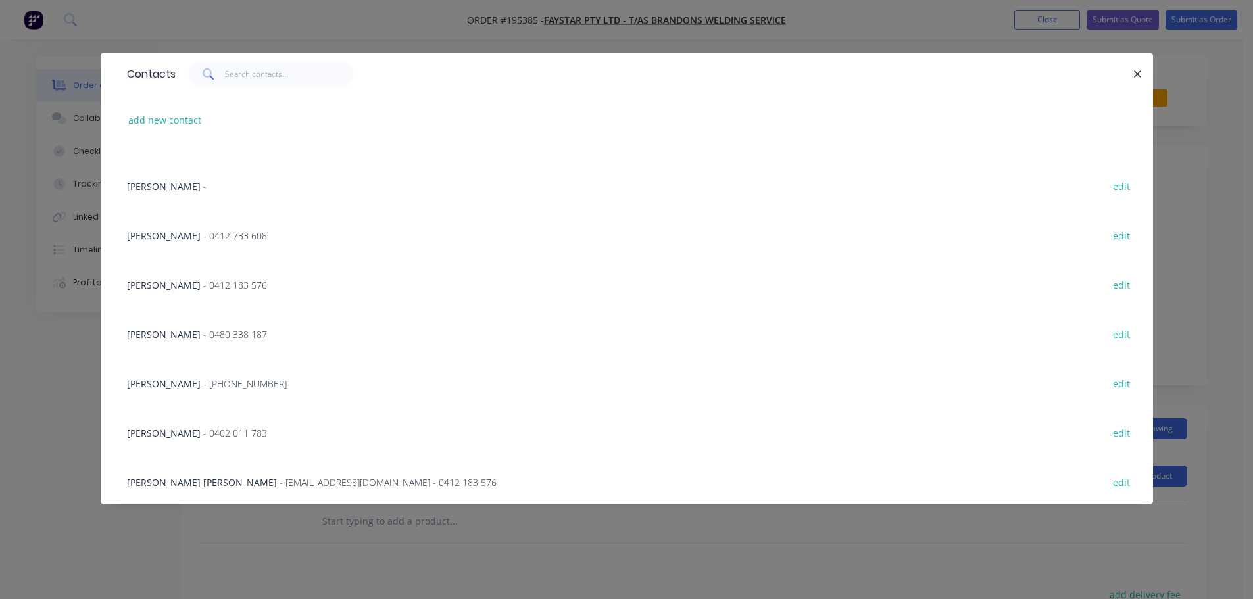
scroll to position [380, 0]
click at [227, 377] on span "- 0402 011 783" at bounding box center [235, 382] width 64 height 12
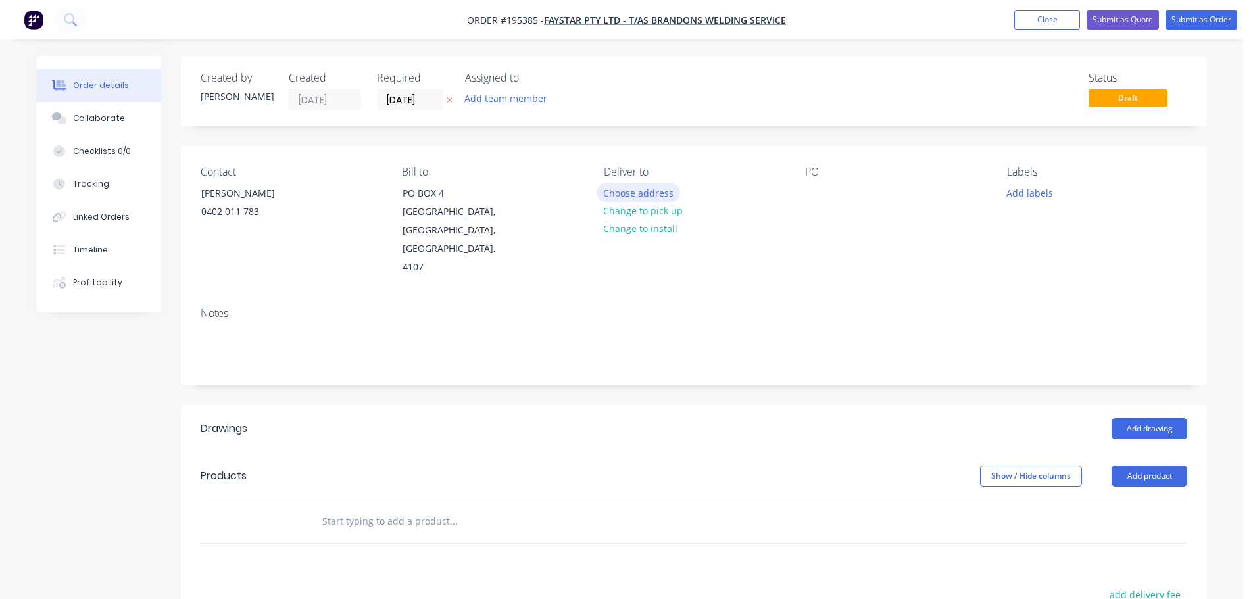
click at [610, 192] on button "Choose address" at bounding box center [639, 193] width 84 height 18
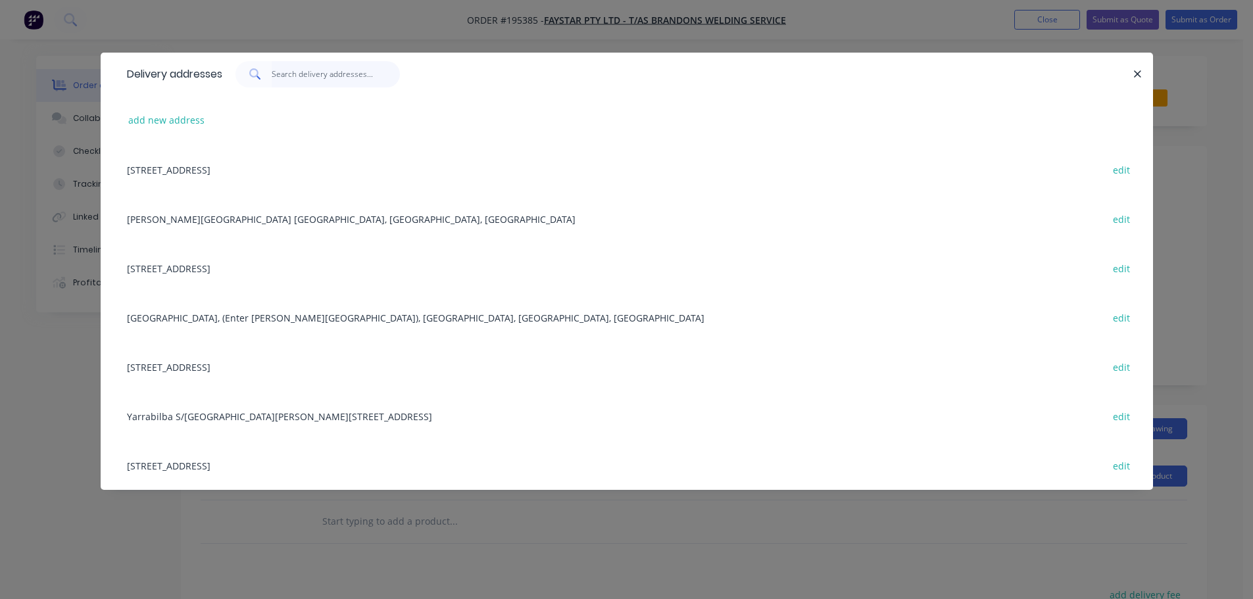
click at [341, 81] on input "text" at bounding box center [336, 74] width 128 height 26
type input "ST"
click at [343, 364] on div "[STREET_ADDRESS] edit" at bounding box center [626, 366] width 1013 height 49
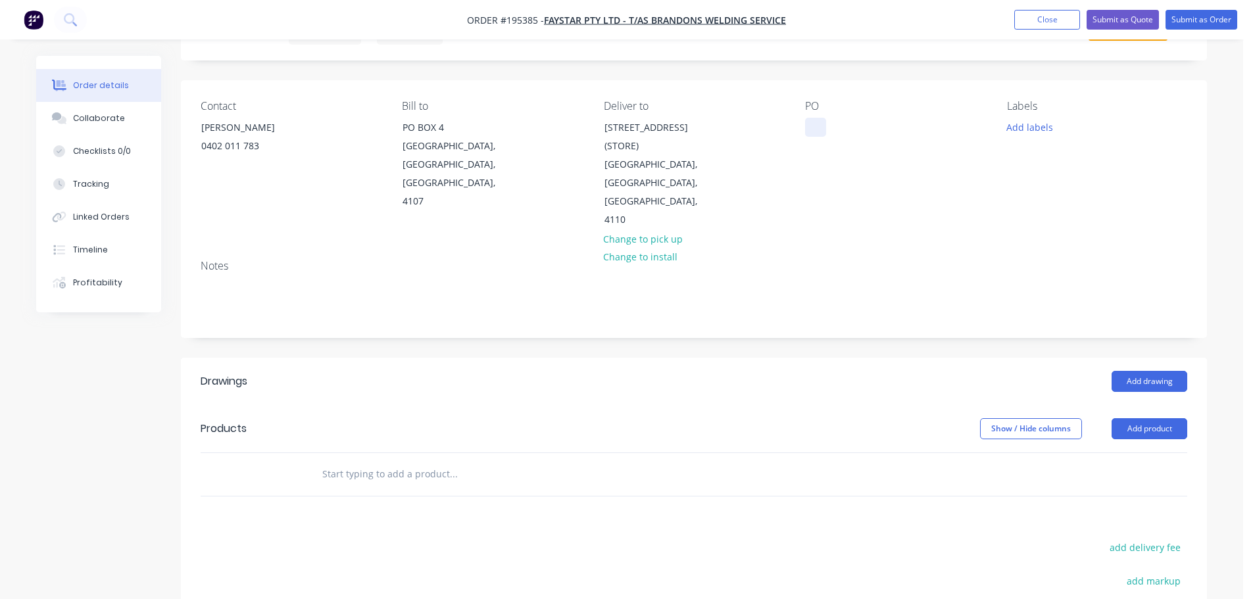
click at [815, 130] on div at bounding box center [815, 127] width 21 height 19
click at [1142, 418] on button "Add product" at bounding box center [1150, 428] width 76 height 21
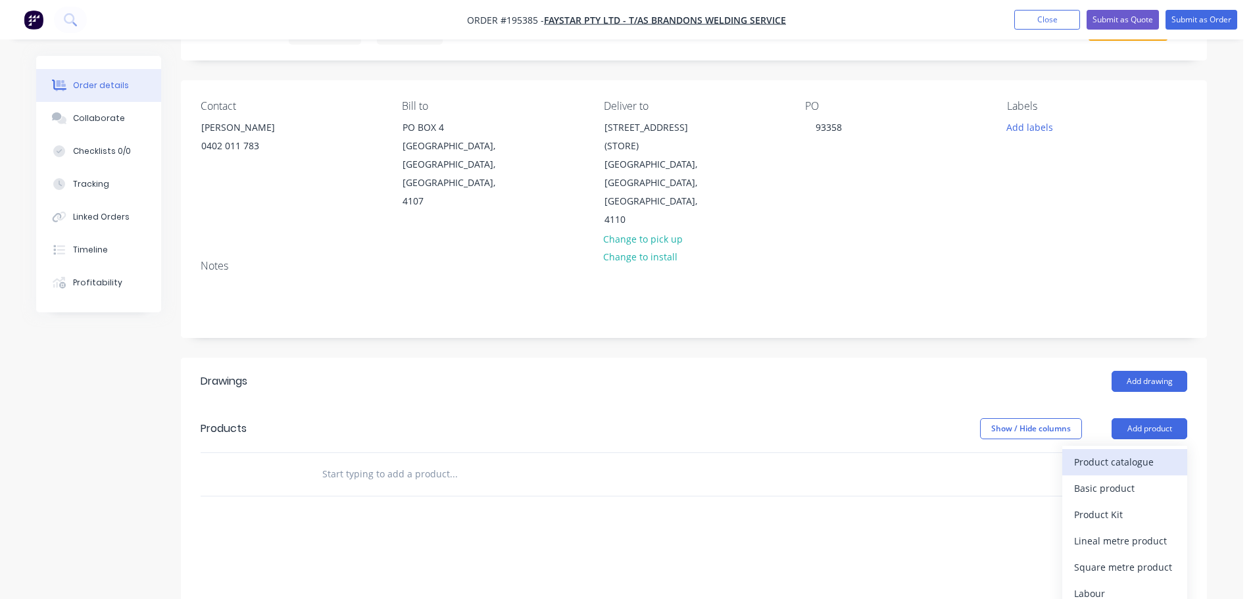
click at [1146, 453] on div "Product catalogue" at bounding box center [1124, 462] width 101 height 19
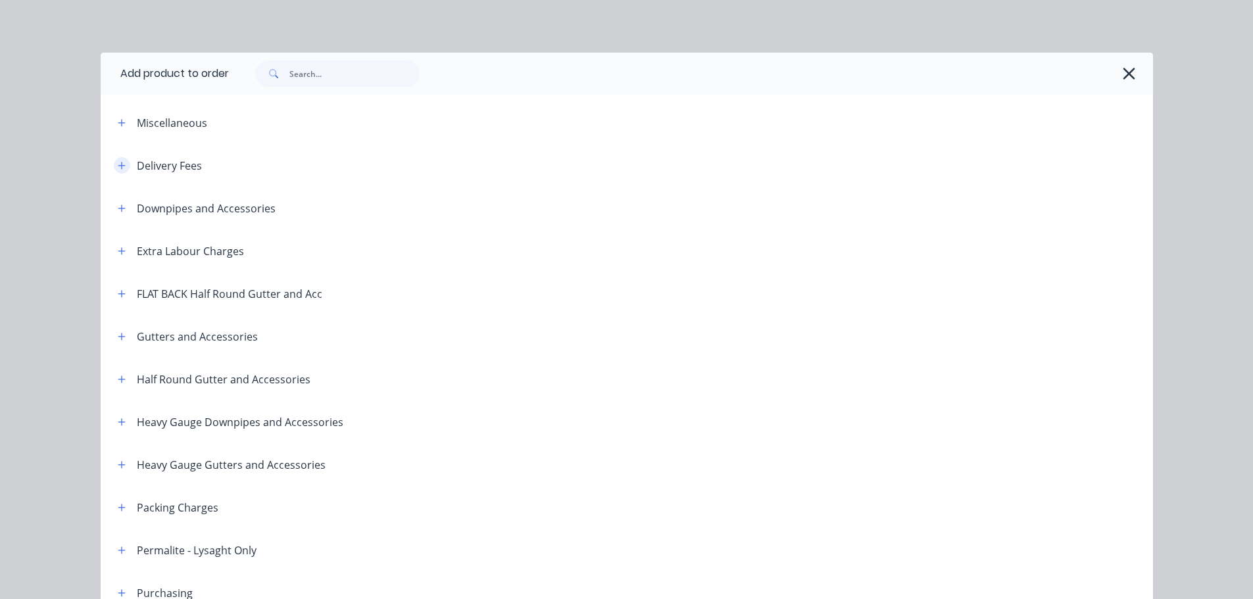
click at [124, 164] on button "button" at bounding box center [122, 165] width 16 height 16
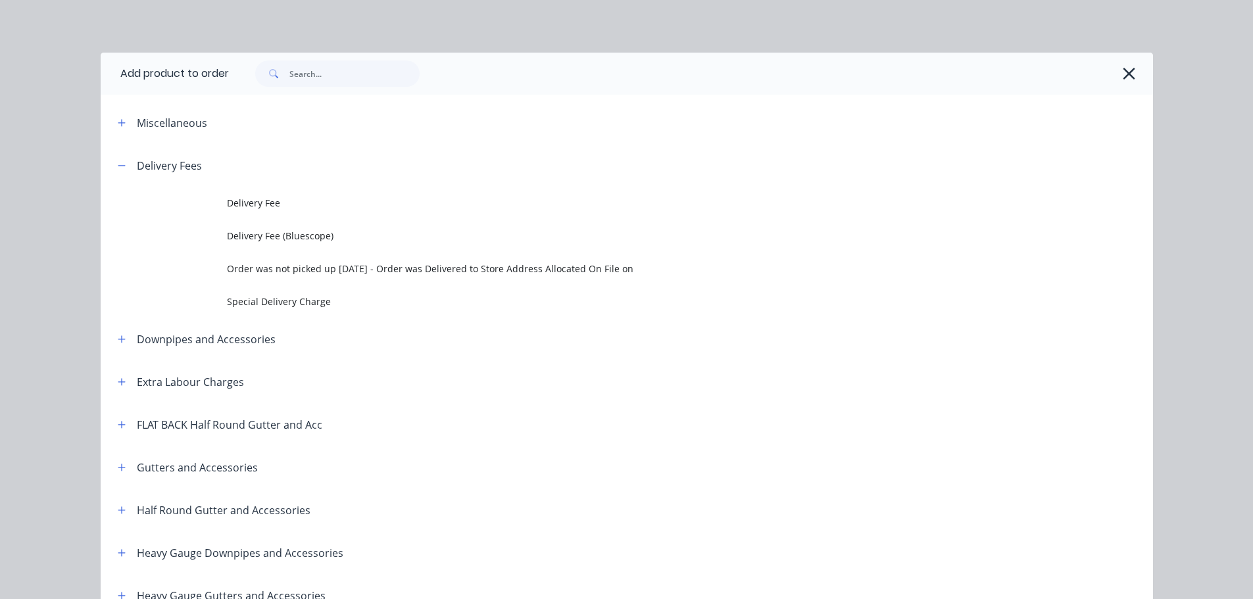
click at [314, 214] on td "Delivery Fee" at bounding box center [690, 203] width 926 height 33
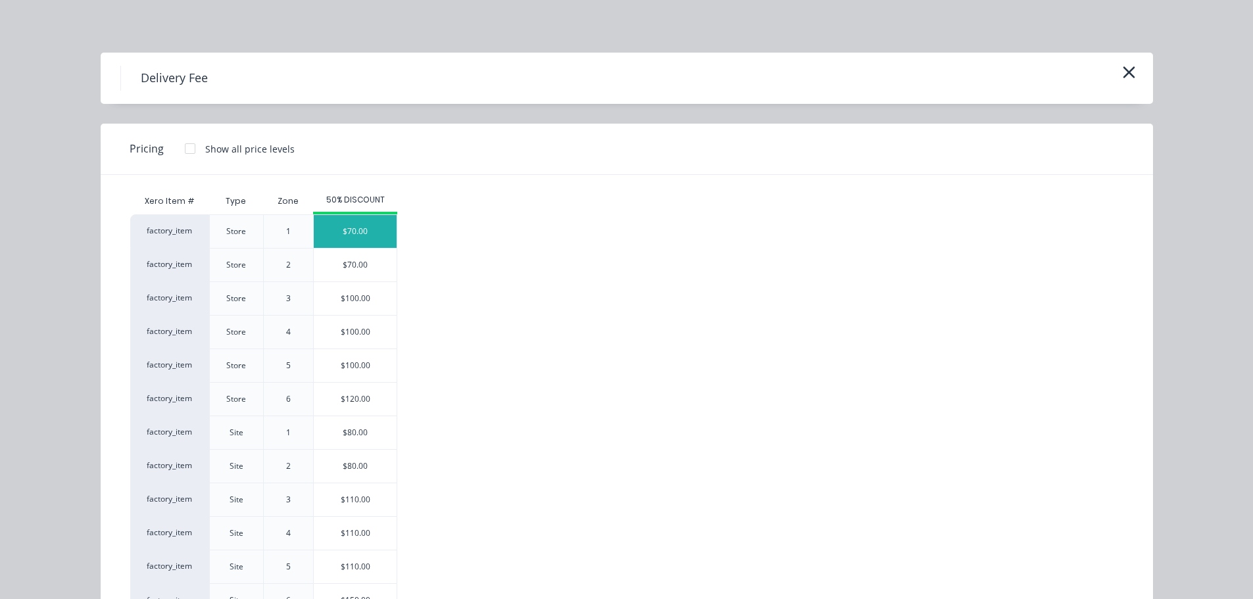
click at [345, 232] on div "$70.00" at bounding box center [355, 231] width 83 height 33
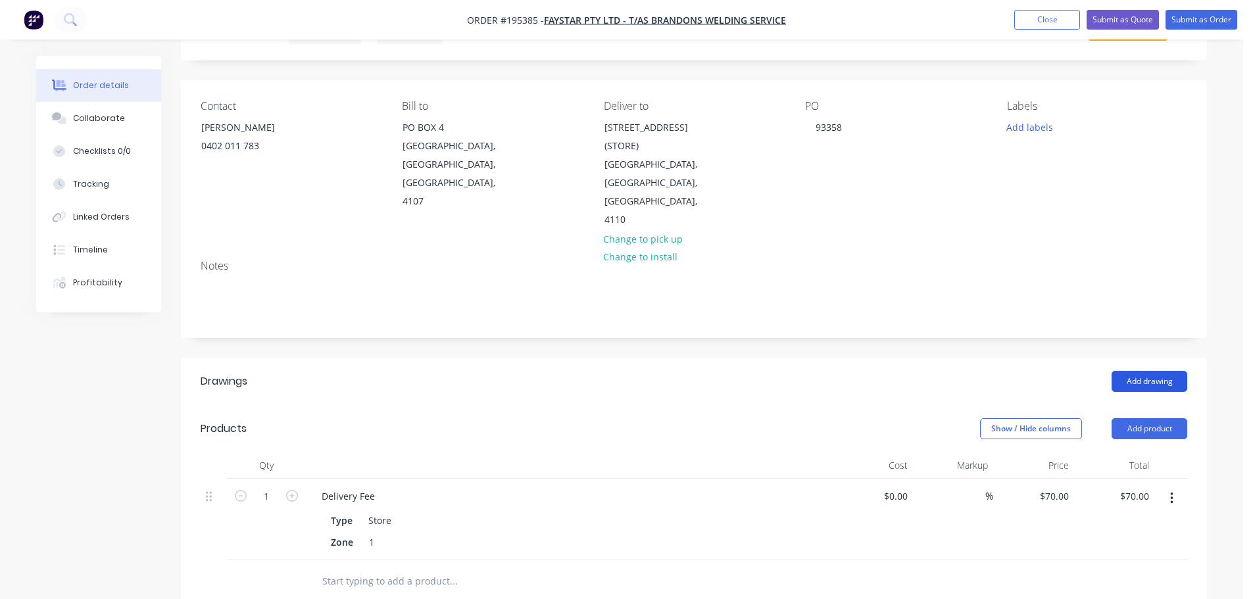
click at [1166, 371] on button "Add drawing" at bounding box center [1150, 381] width 76 height 21
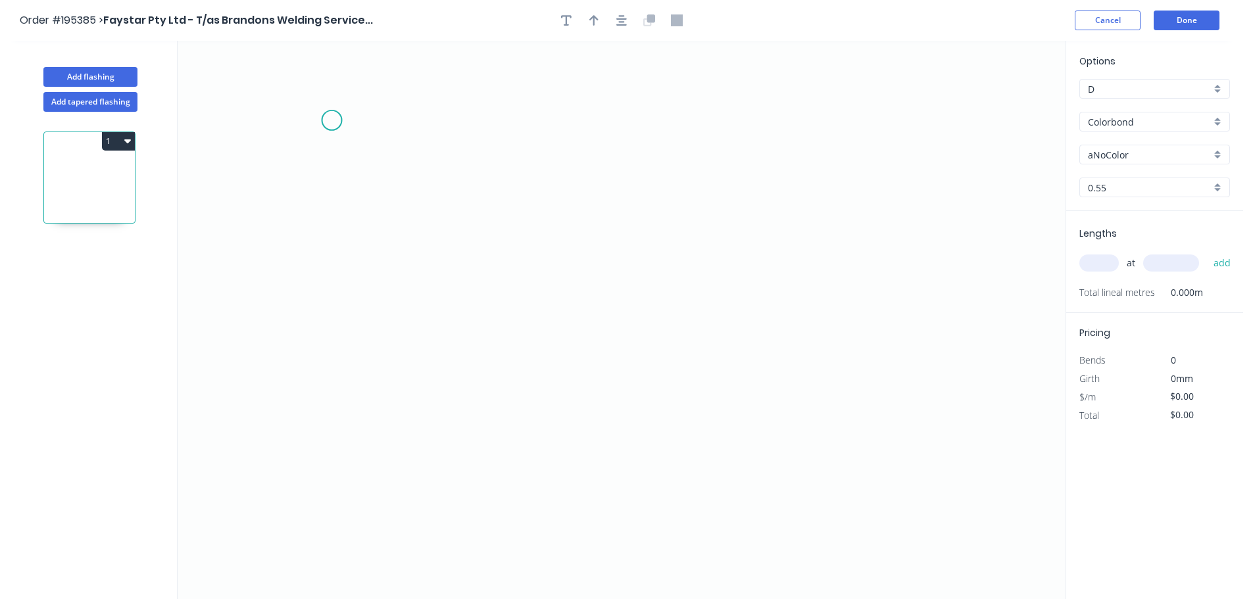
click at [329, 114] on icon "0" at bounding box center [622, 320] width 888 height 558
drag, startPoint x: 351, startPoint y: 487, endPoint x: 589, endPoint y: 487, distance: 237.4
click at [353, 487] on icon "0" at bounding box center [622, 320] width 888 height 558
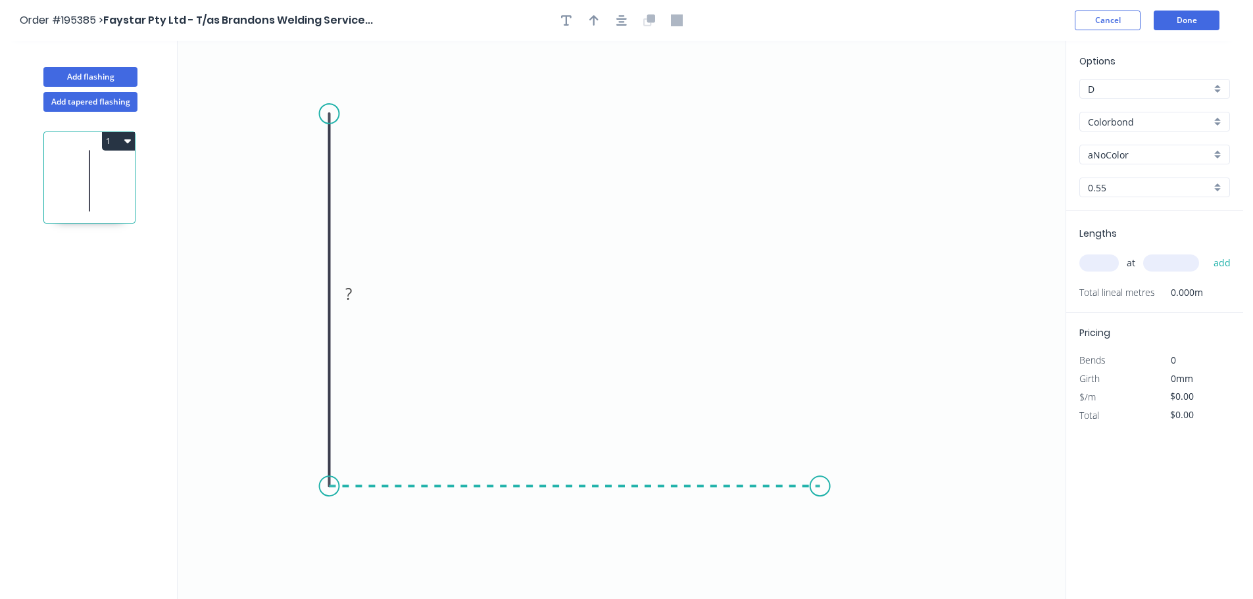
click at [820, 470] on icon "0 ?" at bounding box center [622, 320] width 888 height 558
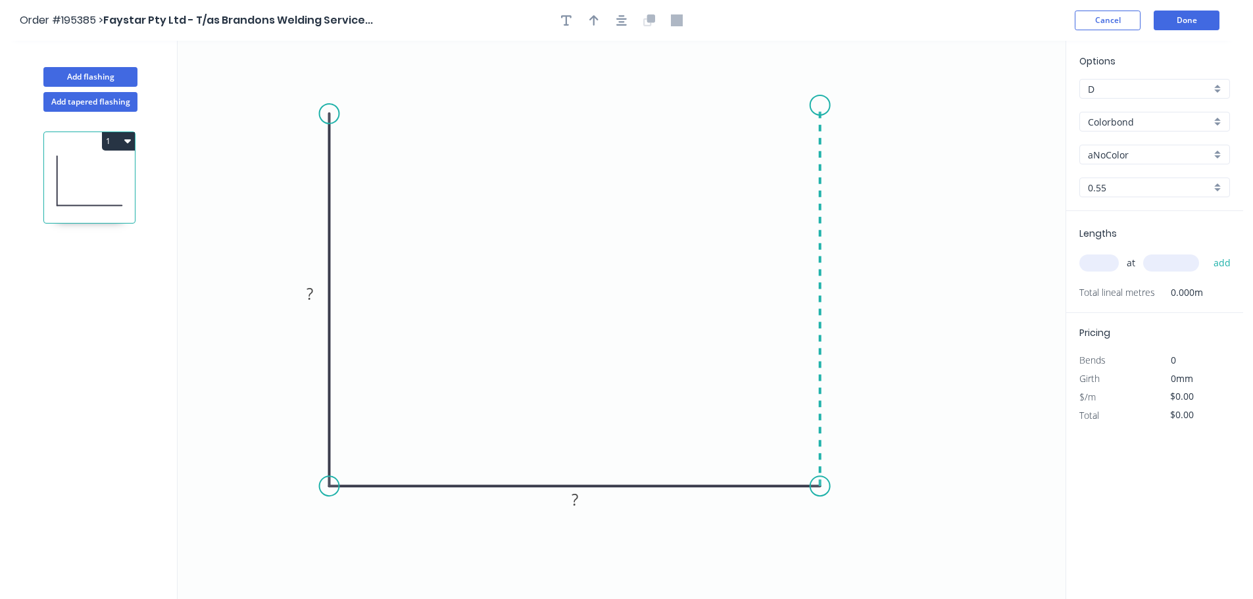
click at [820, 105] on icon "0 ? ?" at bounding box center [622, 320] width 888 height 558
drag, startPoint x: 818, startPoint y: 106, endPoint x: 818, endPoint y: 113, distance: 7.3
click at [818, 113] on circle at bounding box center [820, 113] width 20 height 20
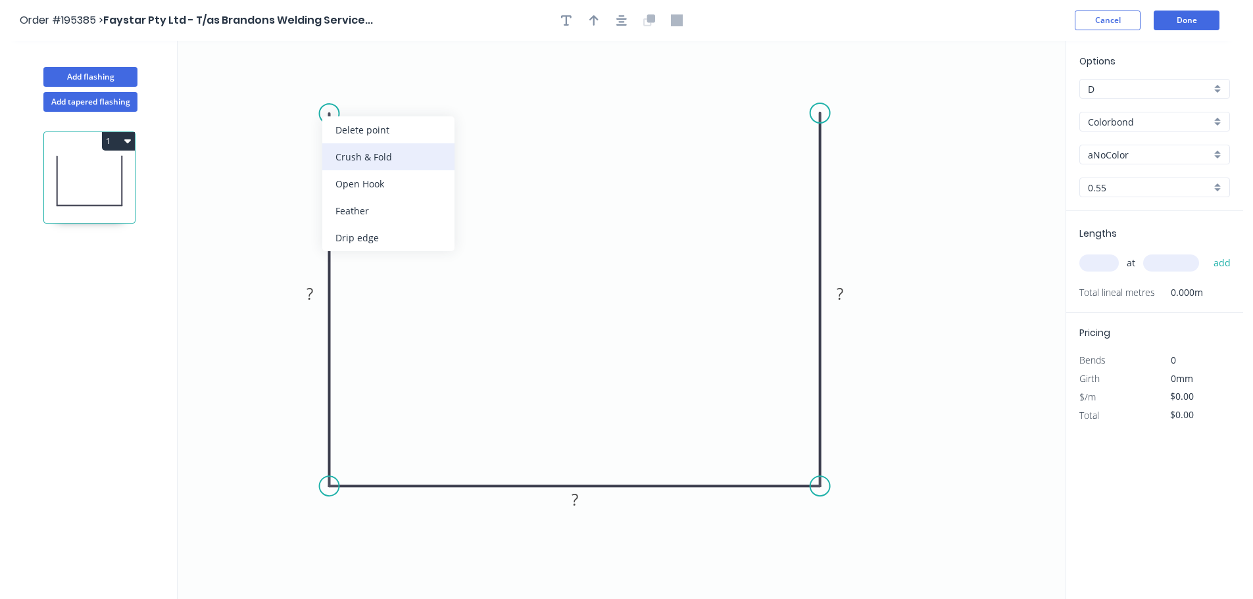
click at [370, 149] on div "Crush & Fold" at bounding box center [388, 156] width 132 height 27
click at [367, 155] on div "Flip bend" at bounding box center [397, 160] width 132 height 27
drag, startPoint x: 304, startPoint y: 137, endPoint x: 329, endPoint y: 76, distance: 65.5
click at [329, 76] on rect at bounding box center [326, 64] width 53 height 27
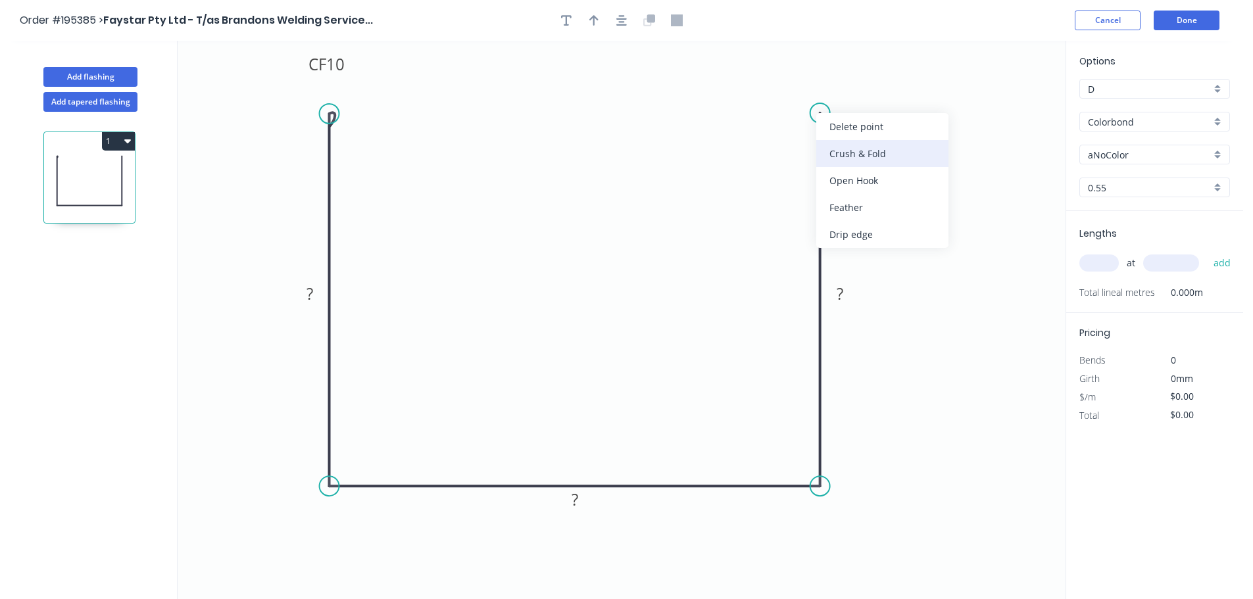
click at [851, 156] on div "Crush & Fold" at bounding box center [882, 153] width 132 height 27
drag, startPoint x: 794, startPoint y: 101, endPoint x: 821, endPoint y: 76, distance: 36.8
click at [821, 76] on rect at bounding box center [817, 64] width 53 height 27
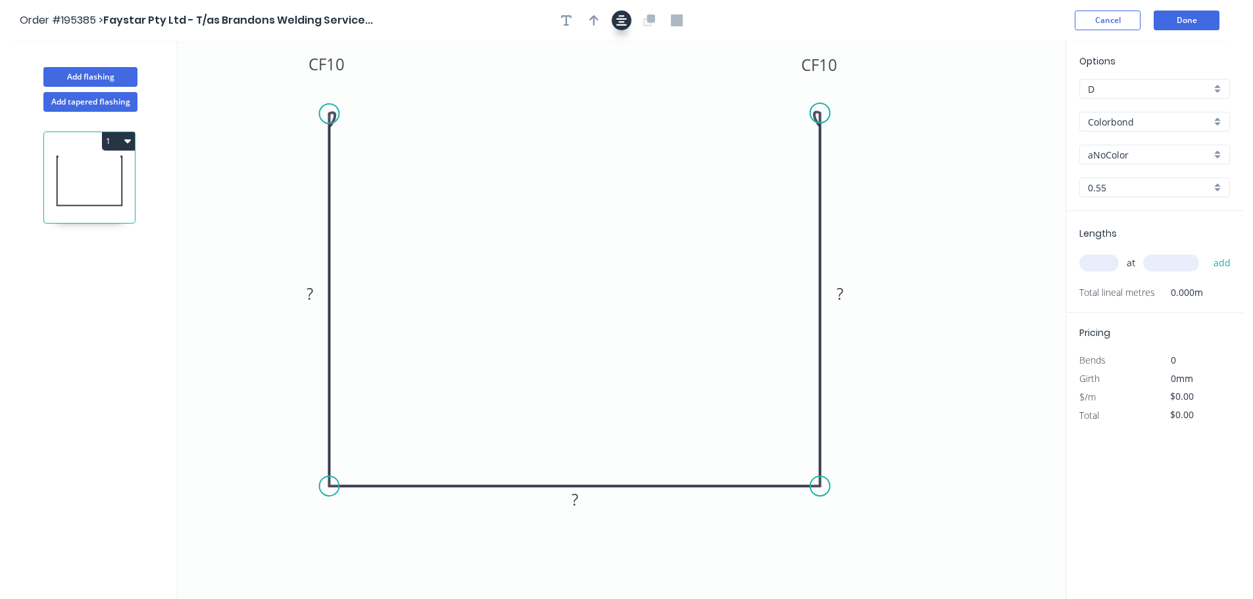
click at [625, 20] on icon "button" at bounding box center [621, 20] width 11 height 12
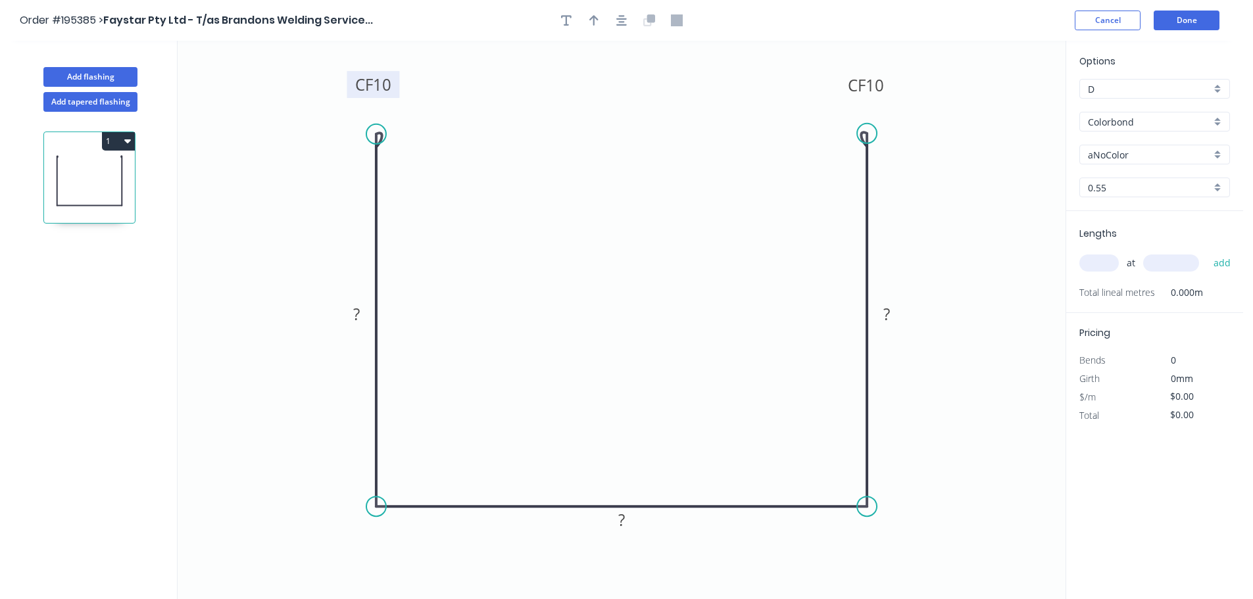
click at [387, 85] on tspan "10" at bounding box center [382, 85] width 18 height 22
type input "$17.63"
click at [870, 89] on tspan "25" at bounding box center [875, 85] width 18 height 22
click at [590, 17] on icon "button" at bounding box center [593, 20] width 9 height 12
click at [1004, 104] on icon at bounding box center [999, 91] width 12 height 42
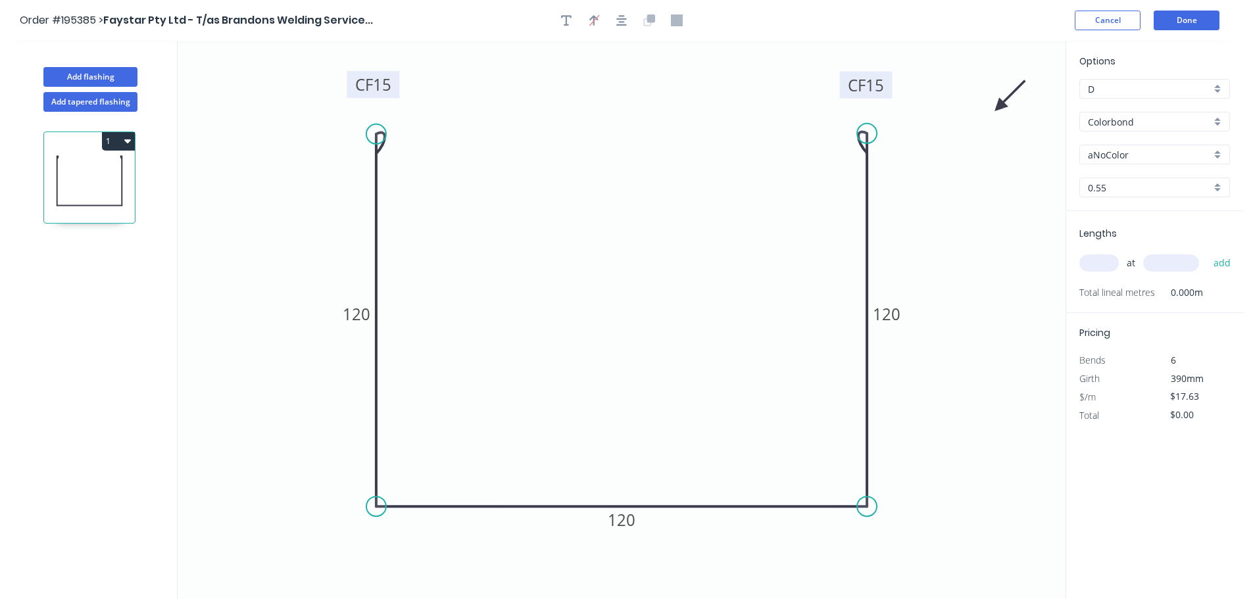
click at [1004, 104] on icon at bounding box center [1010, 96] width 38 height 38
drag, startPoint x: 1004, startPoint y: 104, endPoint x: 1003, endPoint y: 178, distance: 74.3
click at [1003, 178] on icon at bounding box center [1017, 178] width 42 height 12
click at [1109, 158] on input "aNoColor" at bounding box center [1149, 155] width 123 height 14
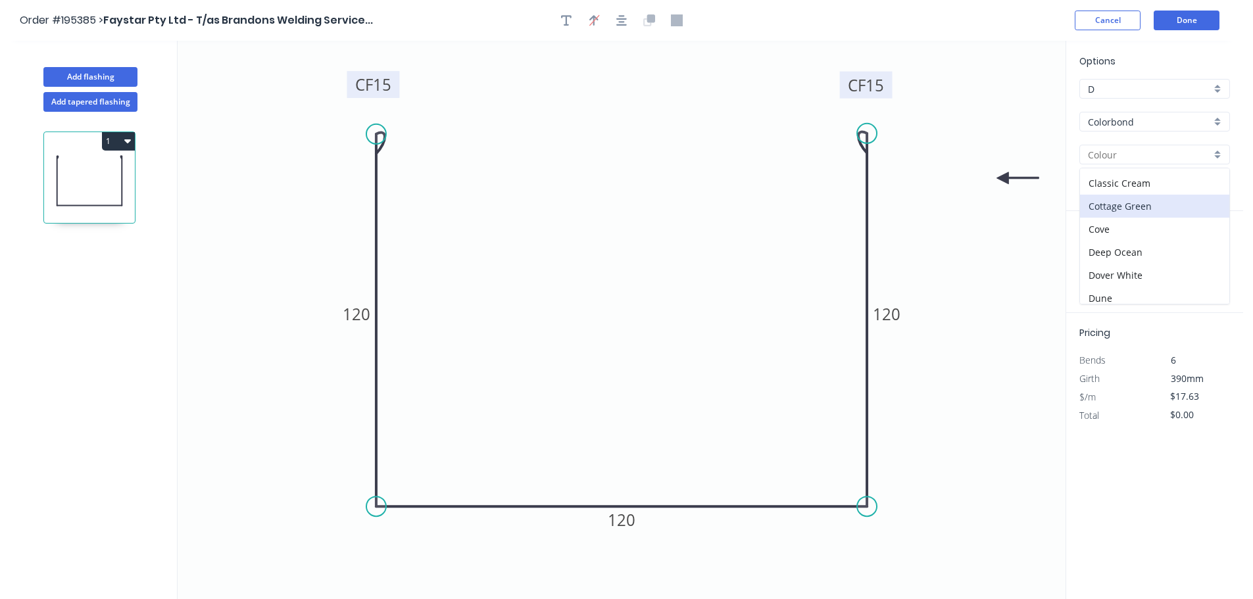
scroll to position [66, 0]
click at [1141, 231] on div "Deep Ocean" at bounding box center [1154, 229] width 149 height 23
type input "Deep Ocean"
click at [1092, 262] on input "text" at bounding box center [1098, 263] width 39 height 17
type input "6"
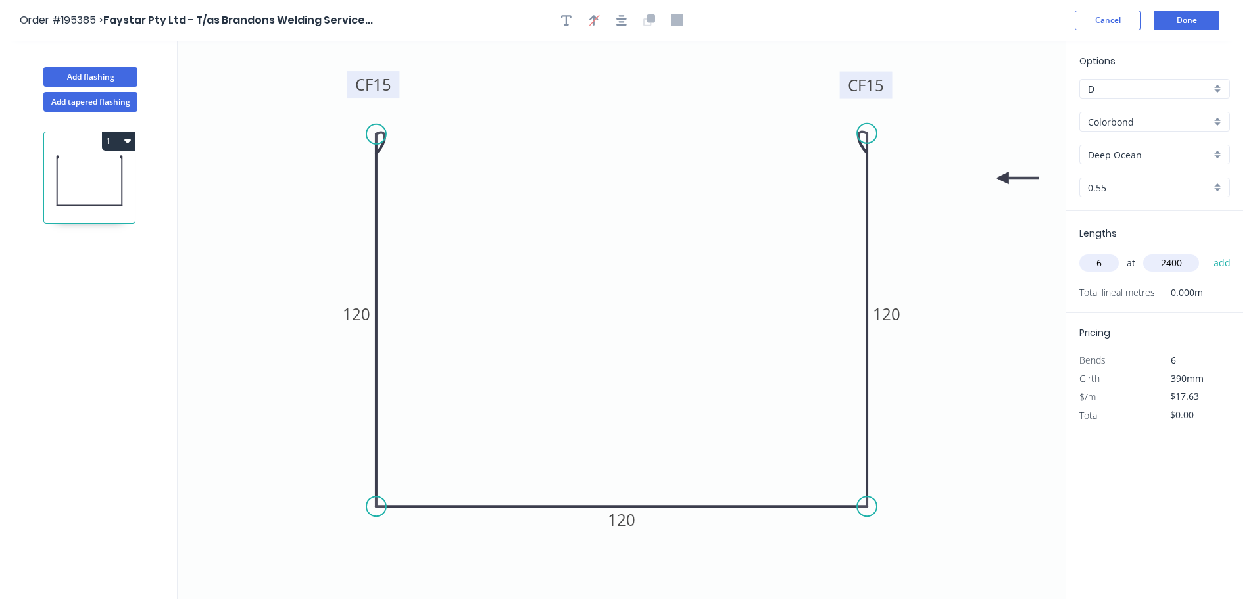
type input "2400"
click at [1207, 252] on button "add" at bounding box center [1222, 263] width 31 height 22
type input "$253.87"
click at [117, 77] on button "Add flashing" at bounding box center [90, 77] width 94 height 20
type input "$0.00"
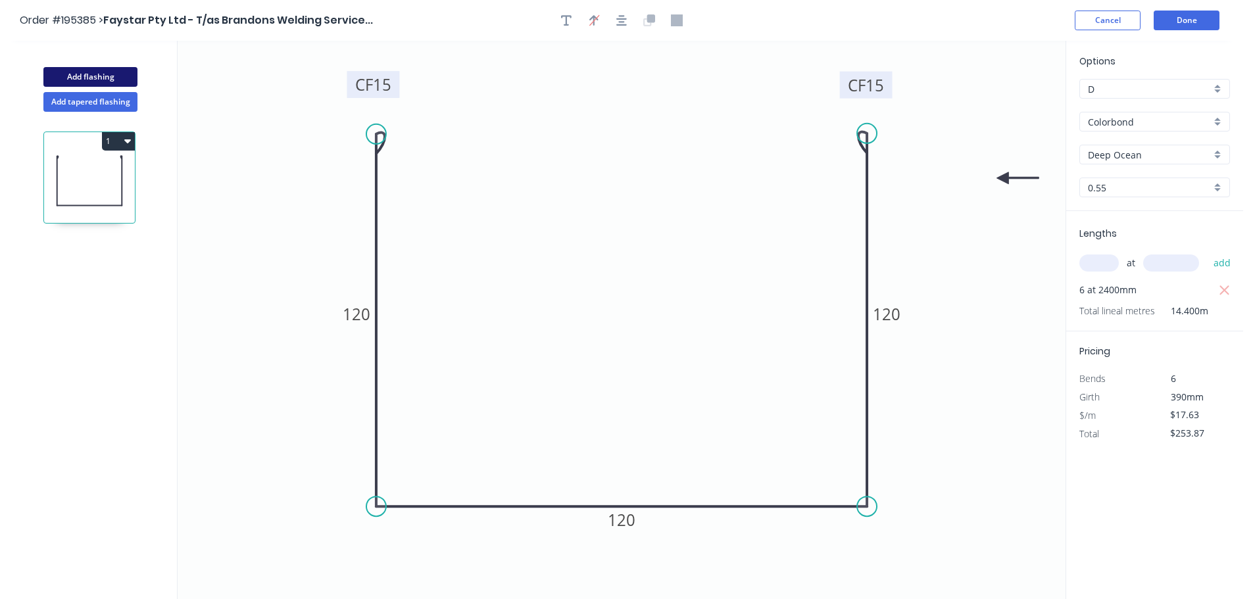
type input "$0.00"
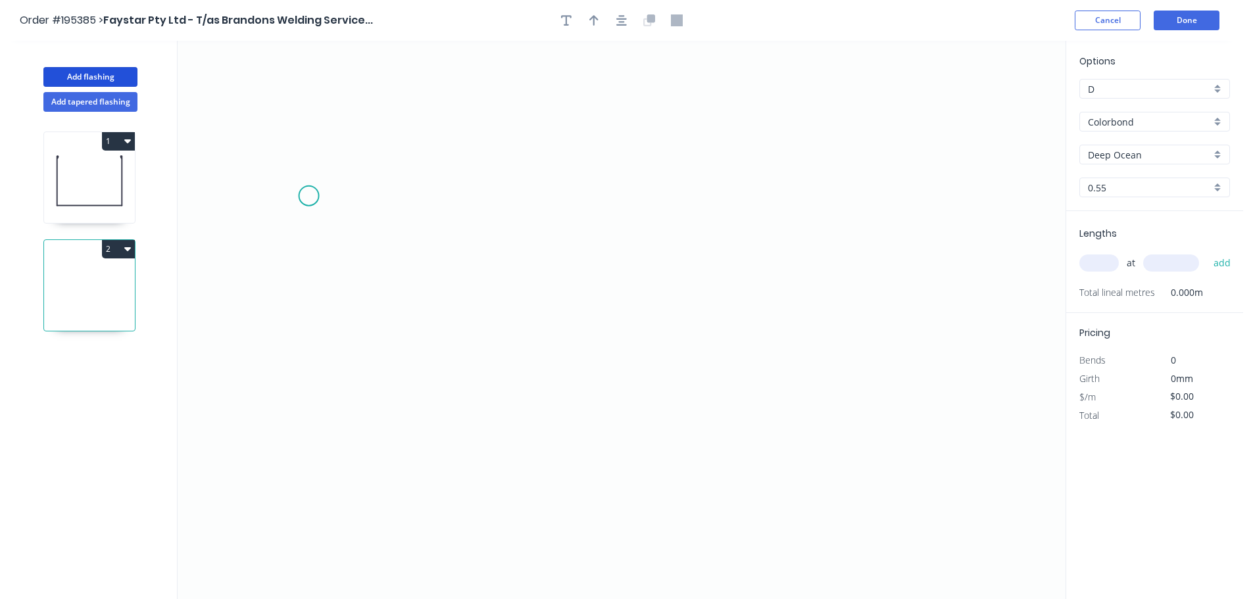
click at [308, 196] on icon "0" at bounding box center [622, 320] width 888 height 558
click at [316, 439] on icon "0" at bounding box center [622, 320] width 888 height 558
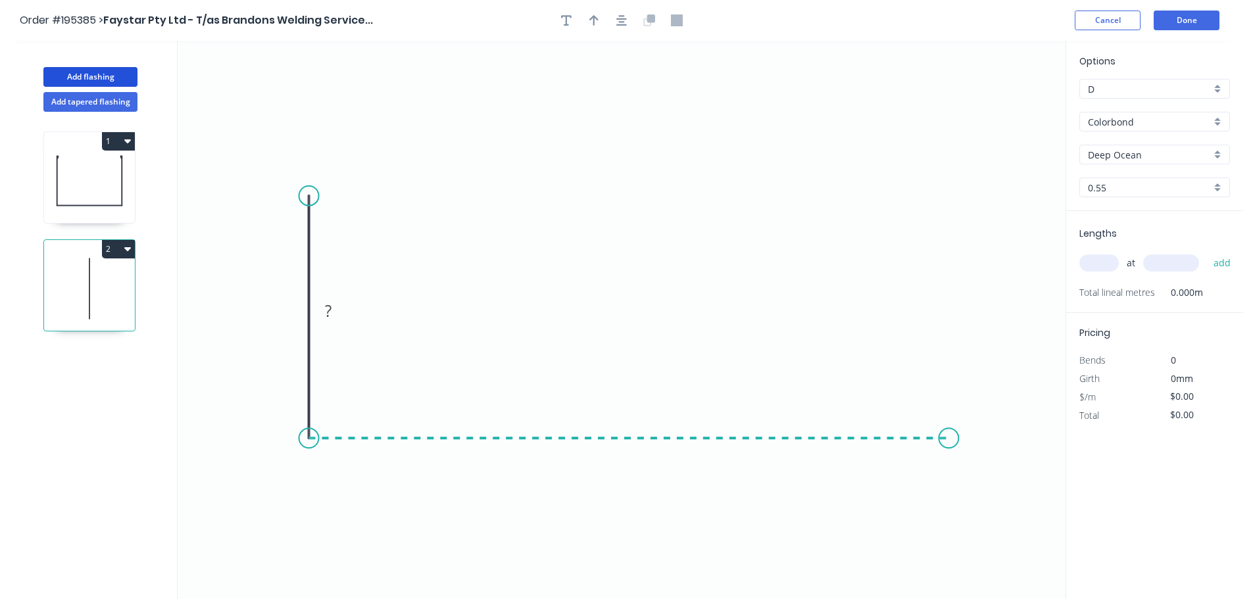
click at [971, 442] on icon "0 ?" at bounding box center [622, 320] width 888 height 558
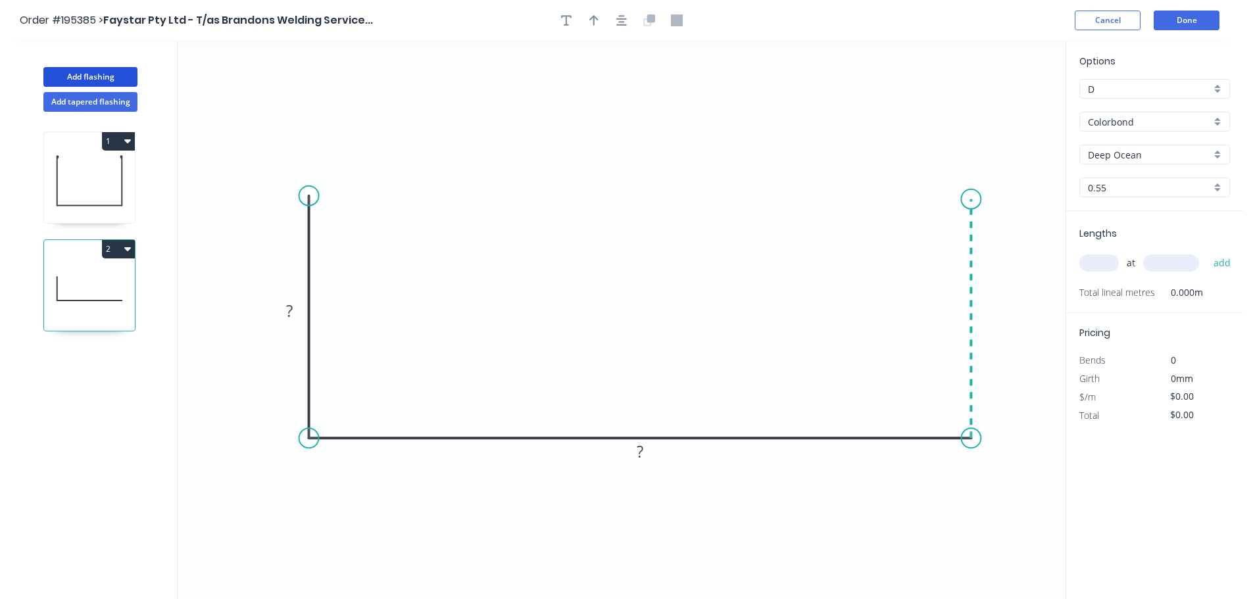
click at [975, 195] on icon "0 ? ?" at bounding box center [622, 320] width 888 height 558
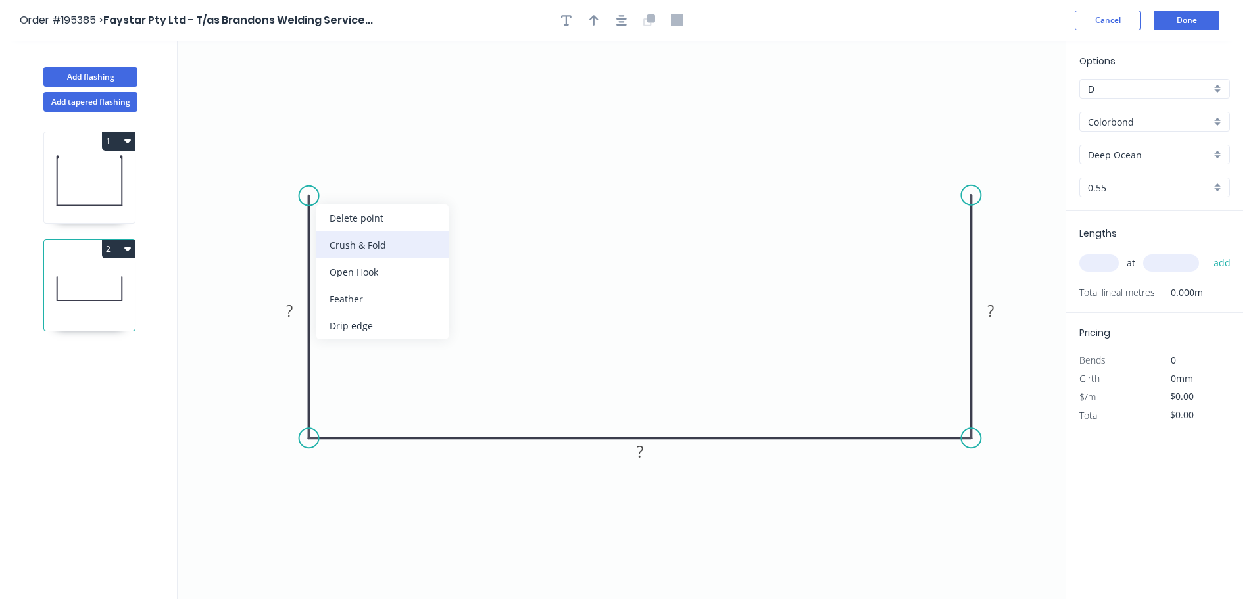
click at [355, 241] on div "Crush & Fold" at bounding box center [382, 245] width 132 height 27
click at [333, 236] on div "Flip bend" at bounding box center [373, 239] width 132 height 27
drag, startPoint x: 284, startPoint y: 220, endPoint x: 311, endPoint y: 154, distance: 71.1
click at [311, 154] on rect at bounding box center [308, 141] width 53 height 27
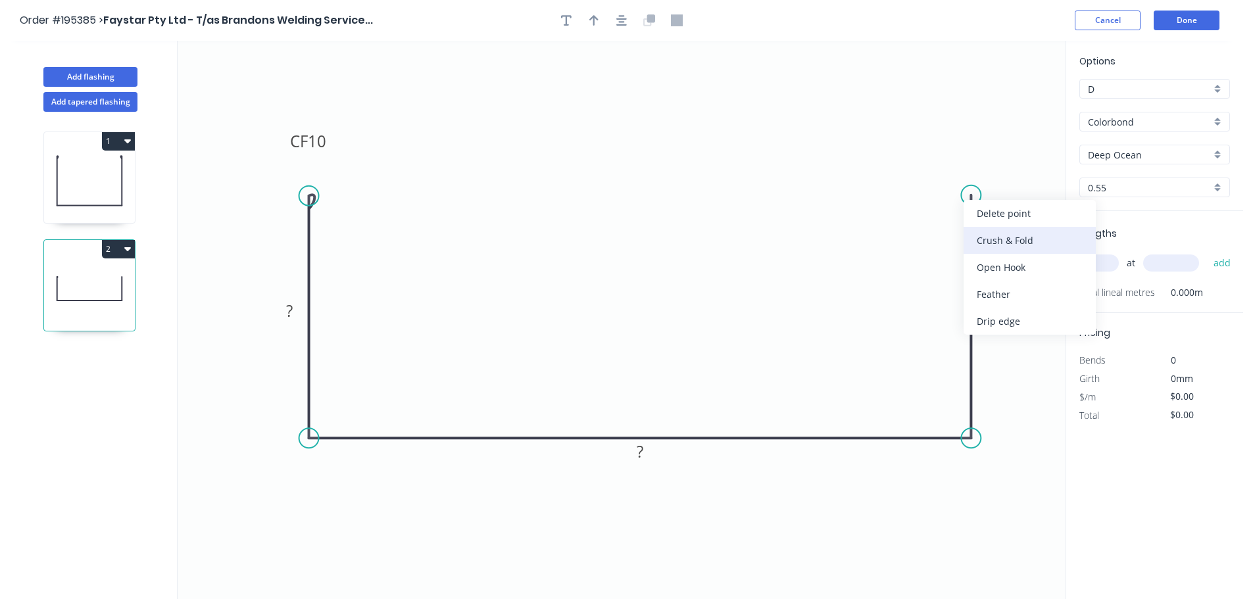
click at [1014, 241] on div "Crush & Fold" at bounding box center [1030, 240] width 132 height 27
drag, startPoint x: 945, startPoint y: 184, endPoint x: 961, endPoint y: 162, distance: 27.8
click at [961, 162] on rect at bounding box center [959, 148] width 53 height 27
click at [321, 141] on tspan "10" at bounding box center [317, 141] width 18 height 22
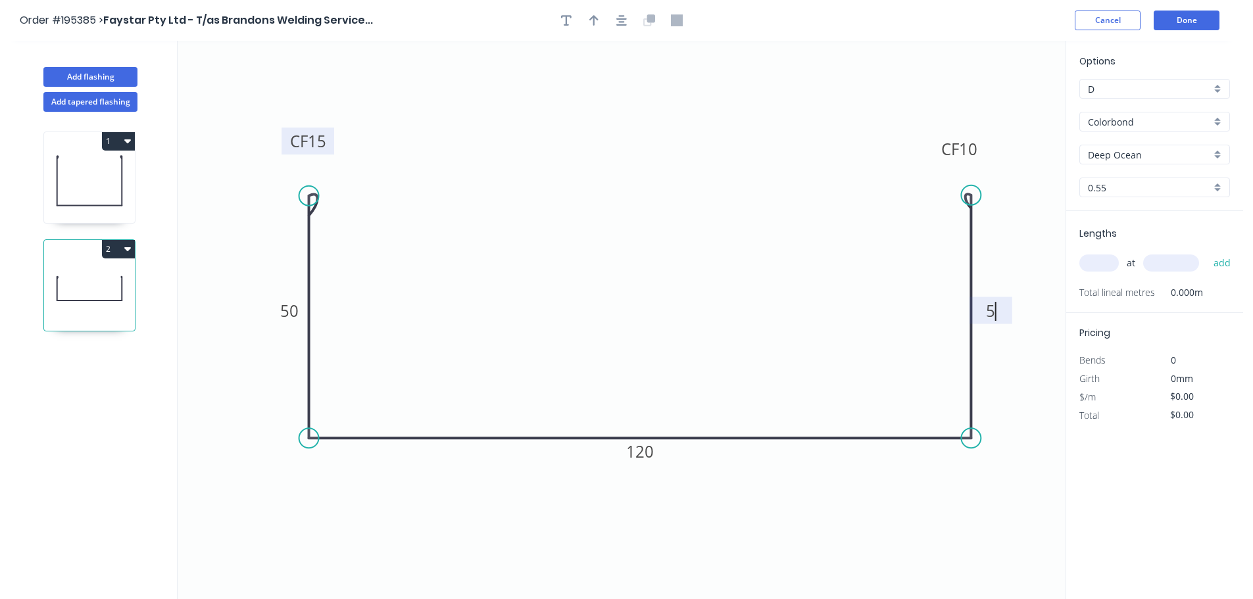
type input "$15.32"
drag, startPoint x: 630, startPoint y: 22, endPoint x: 621, endPoint y: 23, distance: 9.3
click at [630, 23] on button "button" at bounding box center [622, 21] width 20 height 20
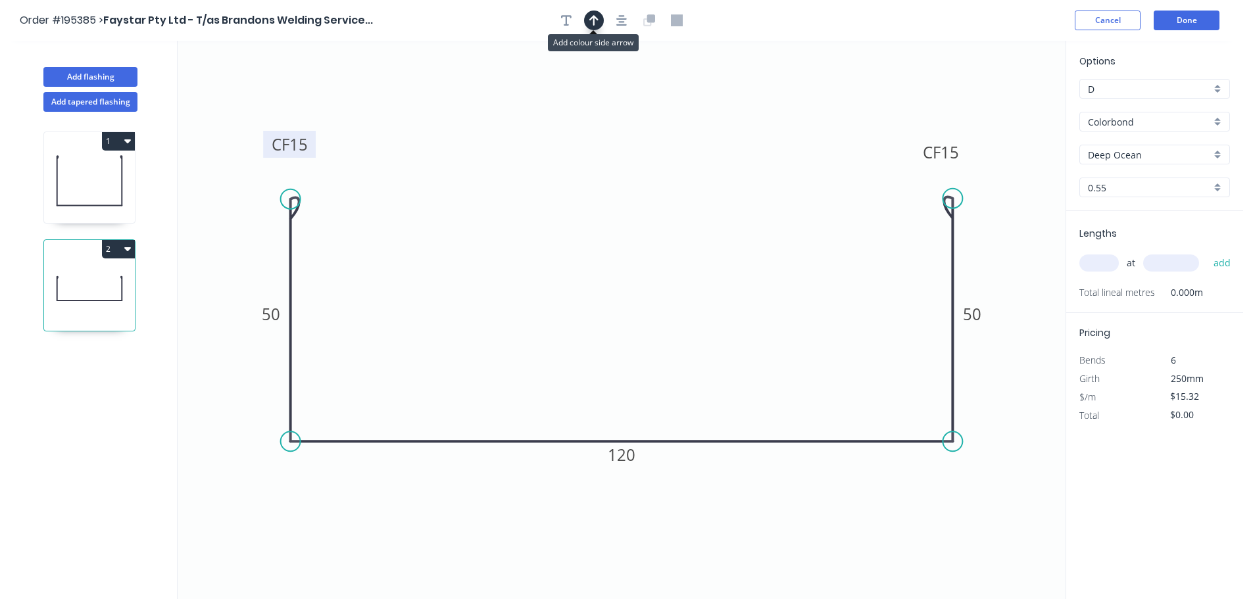
click at [587, 20] on button "button" at bounding box center [594, 21] width 20 height 20
drag, startPoint x: 1001, startPoint y: 103, endPoint x: 1011, endPoint y: 506, distance: 404.0
click at [1011, 506] on icon at bounding box center [1010, 491] width 12 height 42
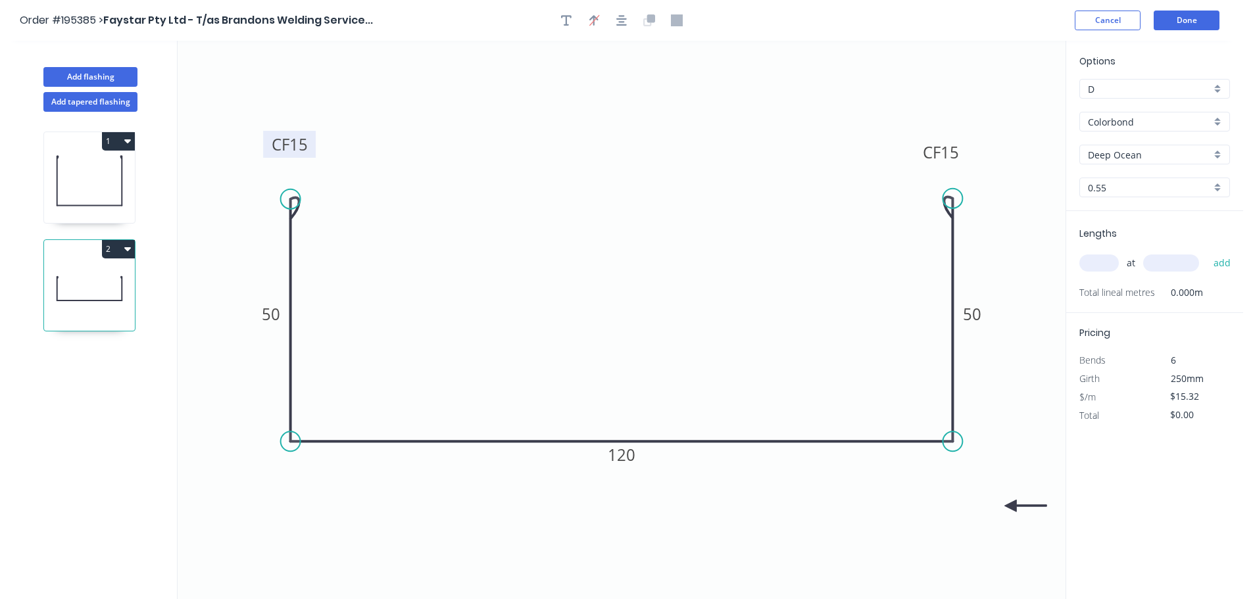
click at [1011, 506] on icon at bounding box center [1025, 506] width 42 height 12
drag, startPoint x: 1011, startPoint y: 506, endPoint x: 1016, endPoint y: 501, distance: 7.0
click at [1016, 501] on icon at bounding box center [1026, 511] width 38 height 38
drag, startPoint x: 1016, startPoint y: 501, endPoint x: 1017, endPoint y: 236, distance: 264.4
click at [1017, 236] on icon at bounding box center [1022, 226] width 38 height 38
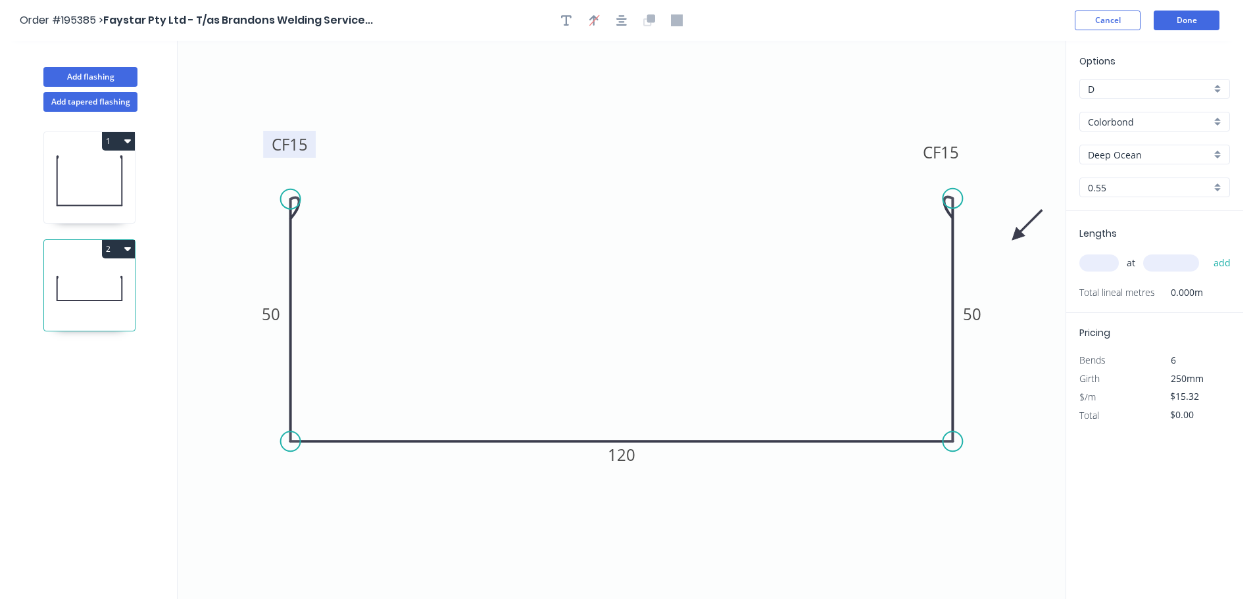
click at [1092, 257] on input "text" at bounding box center [1098, 263] width 39 height 17
type input "6"
type input "2400"
click at [1207, 252] on button "add" at bounding box center [1222, 263] width 31 height 22
type input "$220.61"
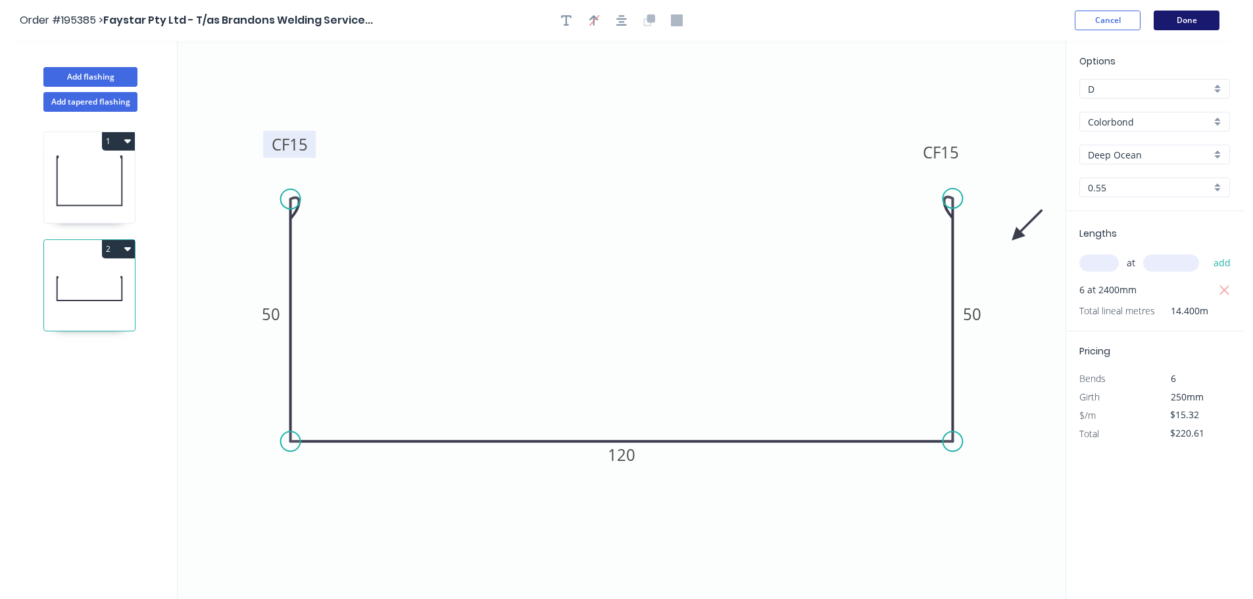
click at [1195, 18] on button "Done" at bounding box center [1187, 21] width 66 height 20
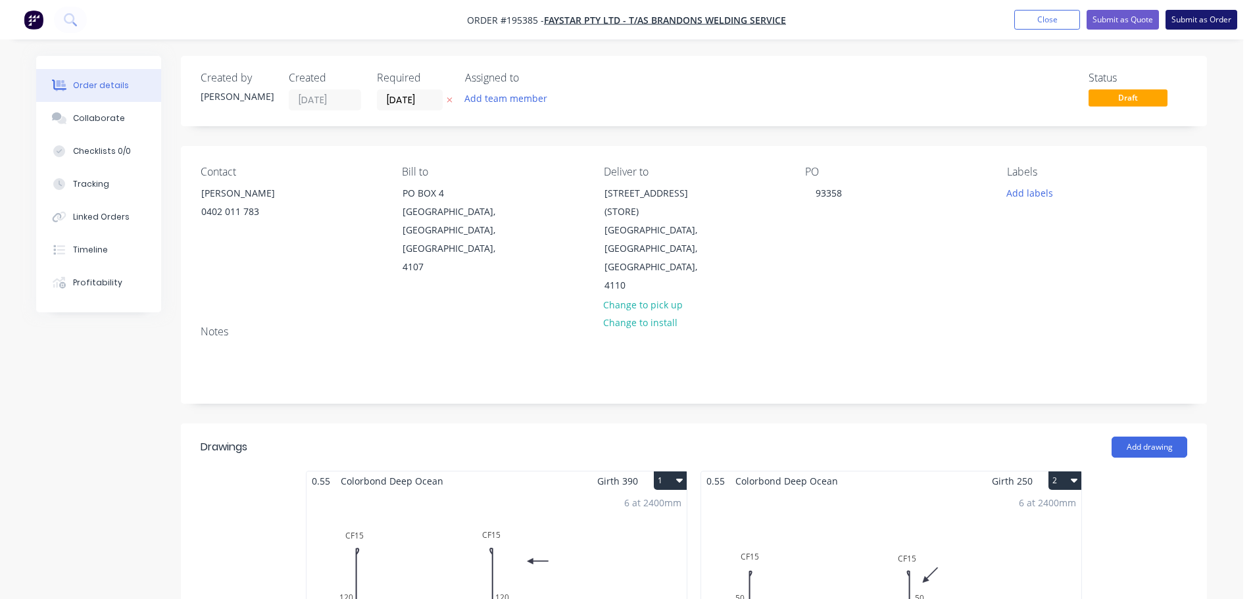
click at [1211, 15] on button "Submit as Order" at bounding box center [1202, 20] width 72 height 20
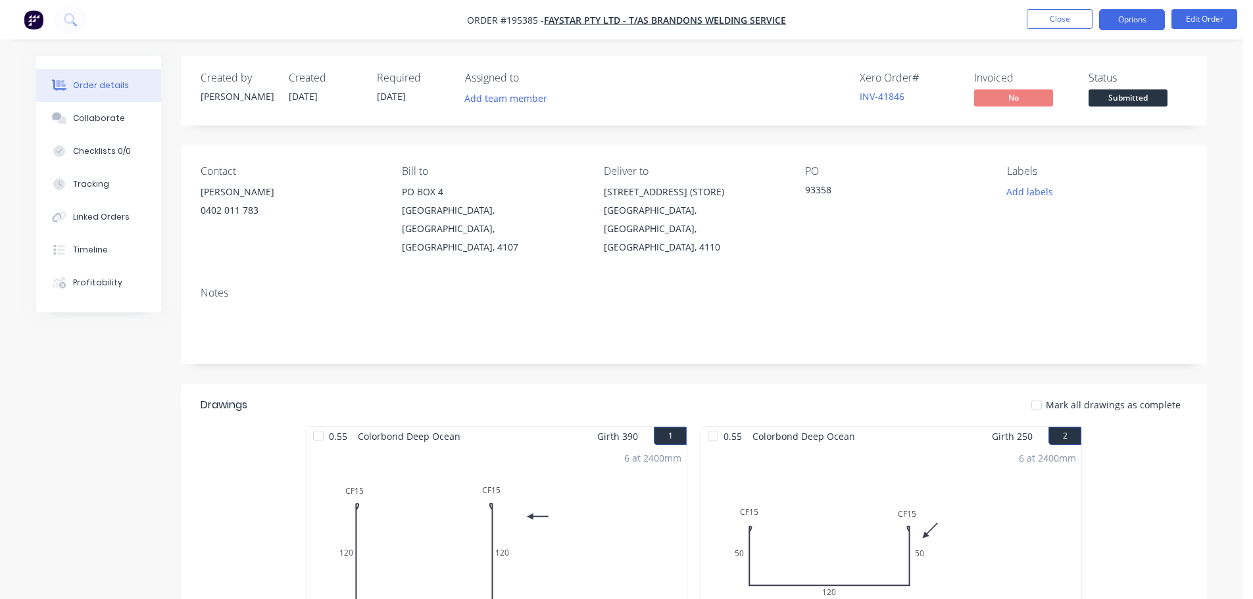
click at [1121, 15] on button "Options" at bounding box center [1132, 19] width 66 height 21
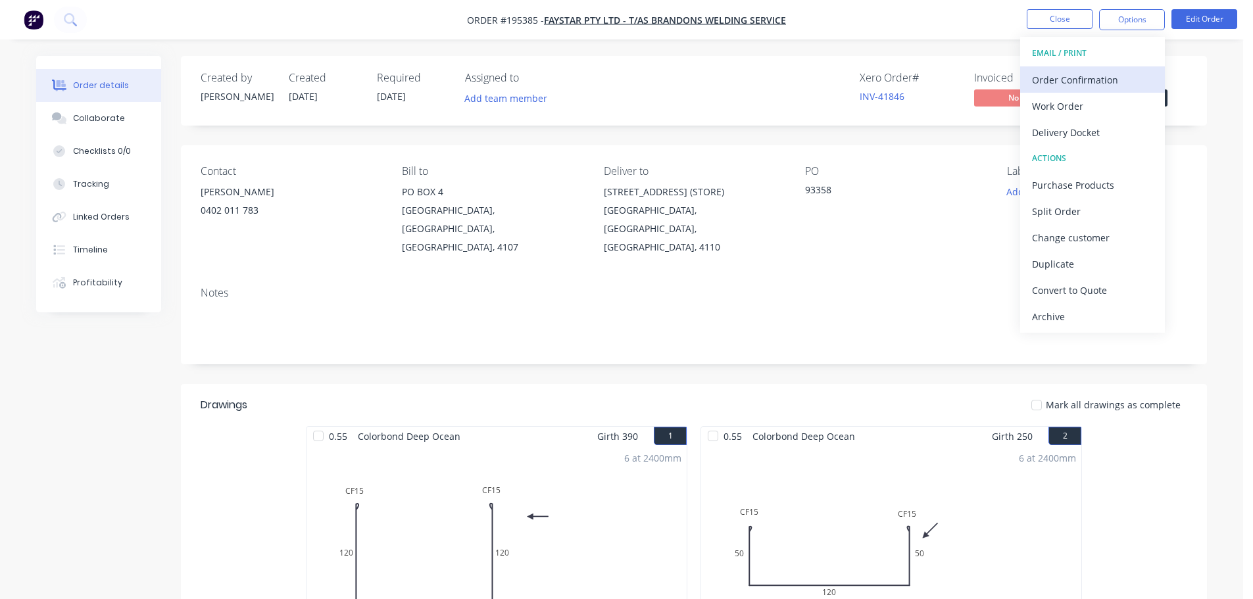
click at [1106, 92] on button "Order Confirmation" at bounding box center [1092, 79] width 145 height 26
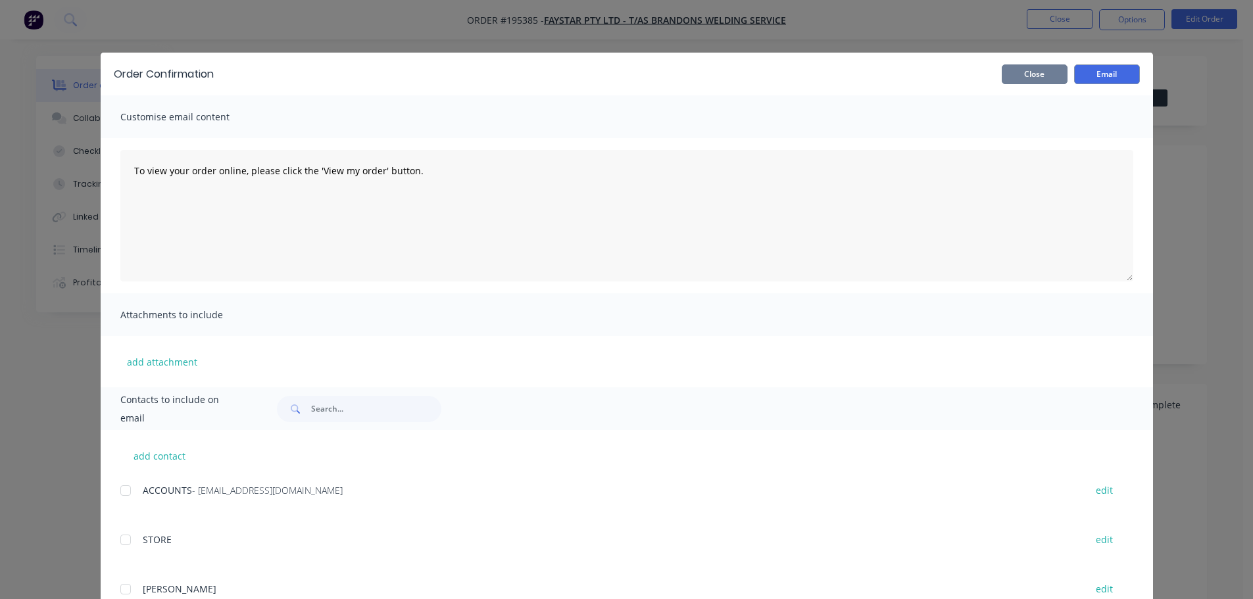
click at [1035, 79] on button "Close" at bounding box center [1035, 74] width 66 height 20
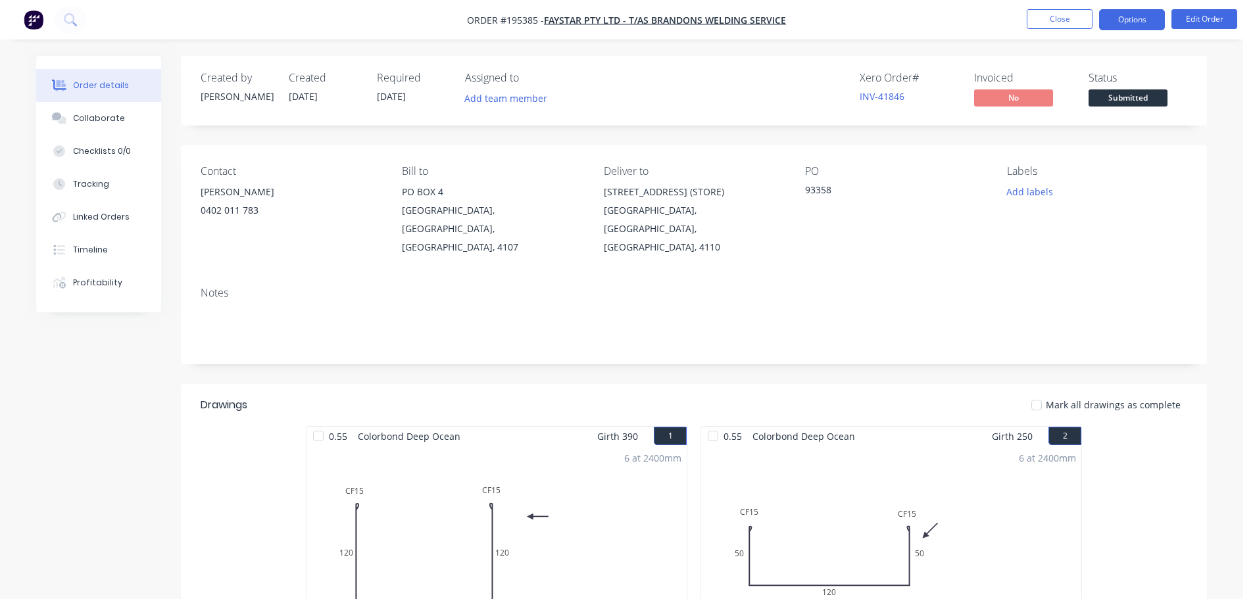
click at [1136, 26] on button "Options" at bounding box center [1132, 19] width 66 height 21
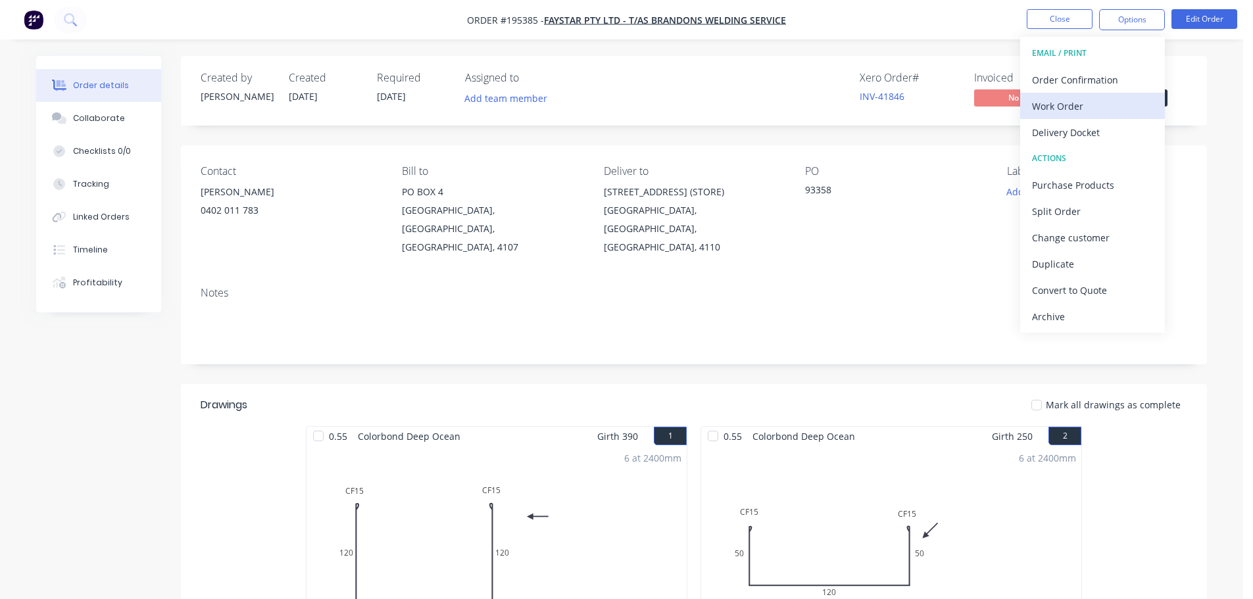
click at [1123, 103] on div "Work Order" at bounding box center [1092, 106] width 121 height 19
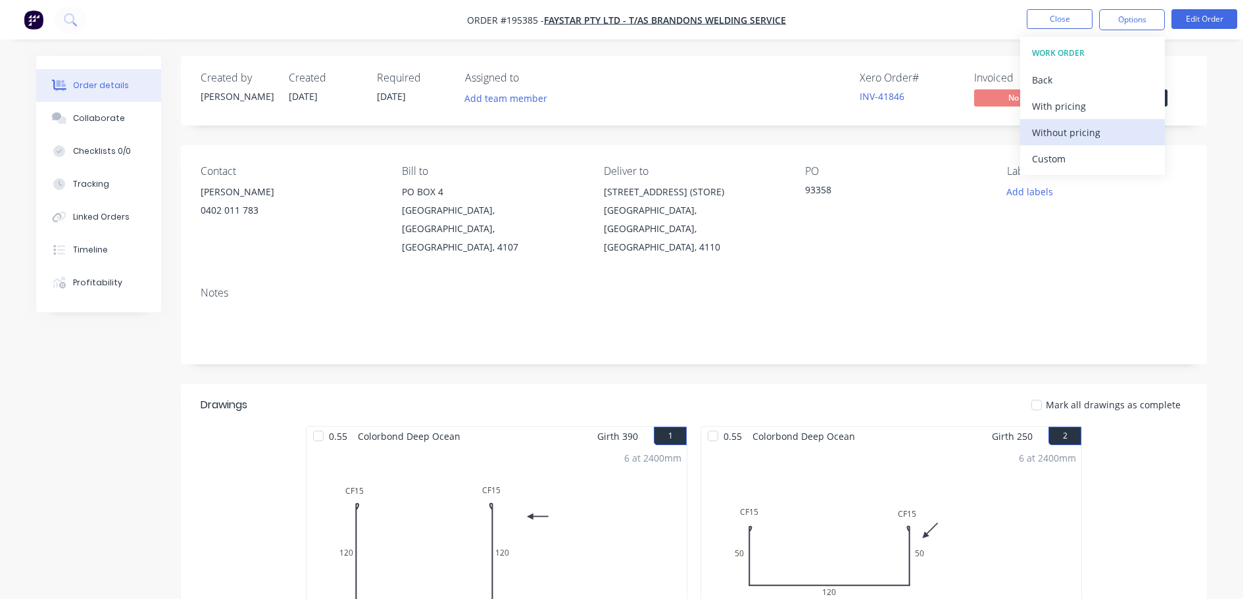
click at [1130, 142] on button "Without pricing" at bounding box center [1092, 132] width 145 height 26
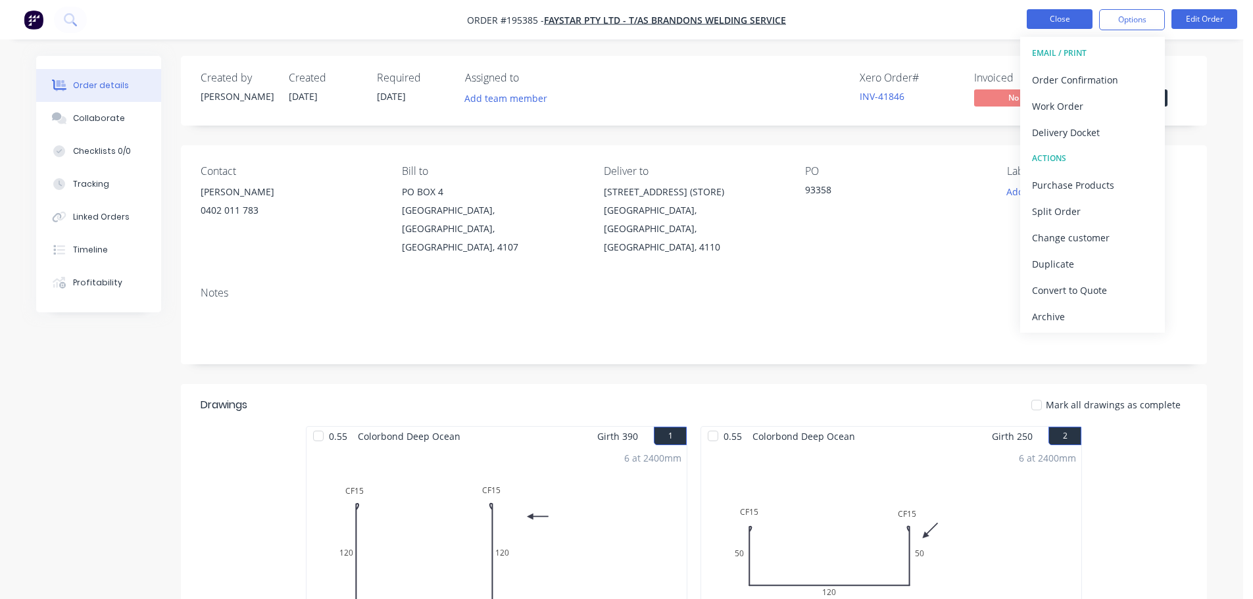
click at [1071, 16] on button "Close" at bounding box center [1060, 19] width 66 height 20
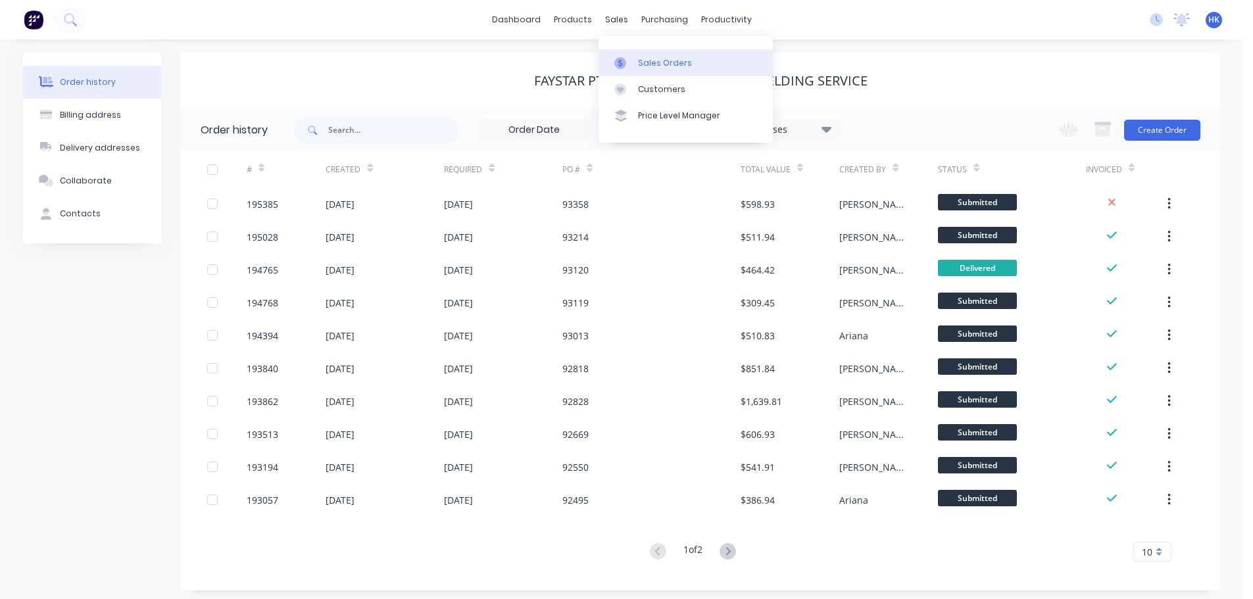
click at [635, 59] on link "Sales Orders" at bounding box center [686, 62] width 174 height 26
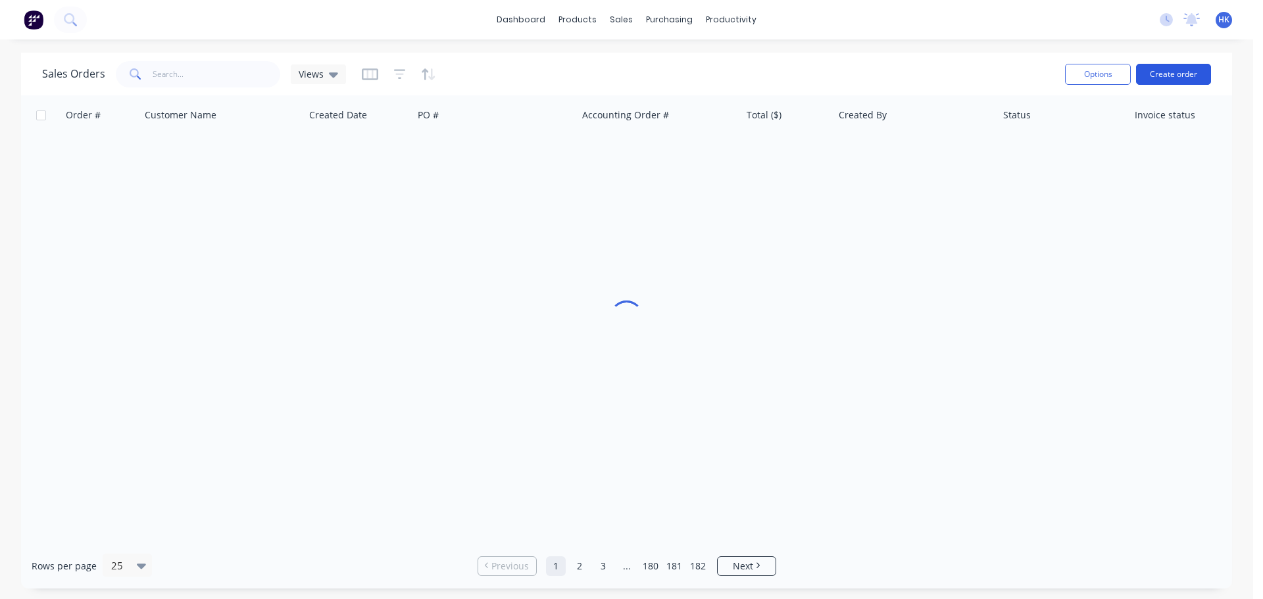
click at [1152, 83] on button "Create order" at bounding box center [1173, 74] width 75 height 21
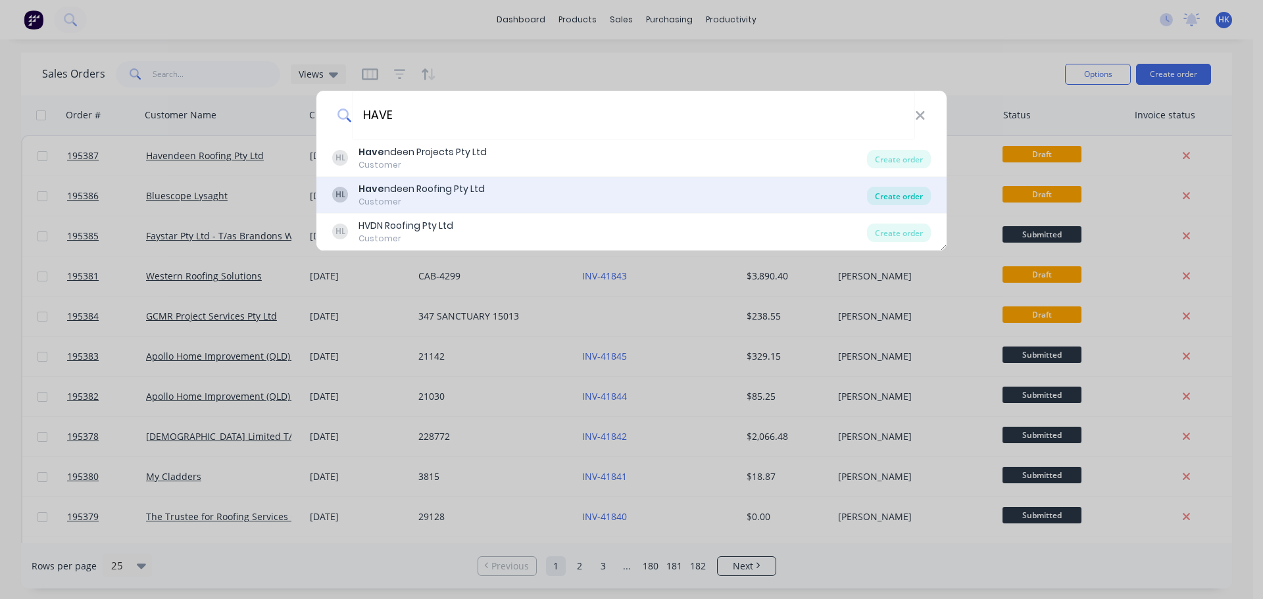
type input "HAVE"
click at [906, 195] on div "Create order" at bounding box center [899, 196] width 64 height 18
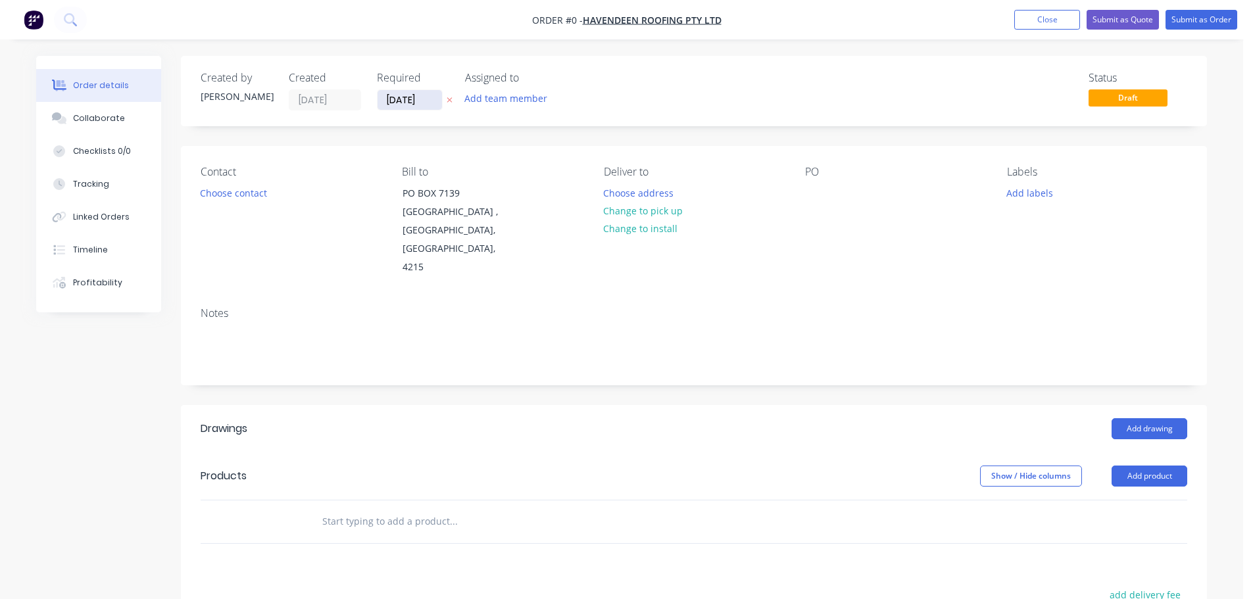
click at [412, 103] on input "[DATE]" at bounding box center [410, 100] width 64 height 20
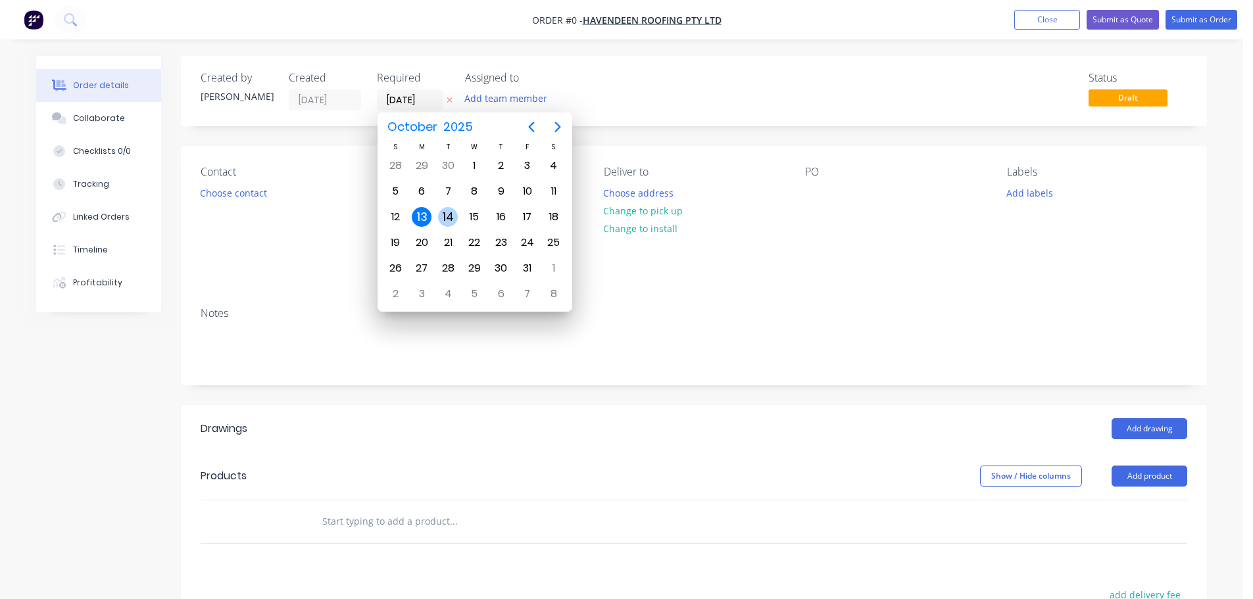
click at [448, 209] on div "14" at bounding box center [448, 217] width 20 height 20
type input "[DATE]"
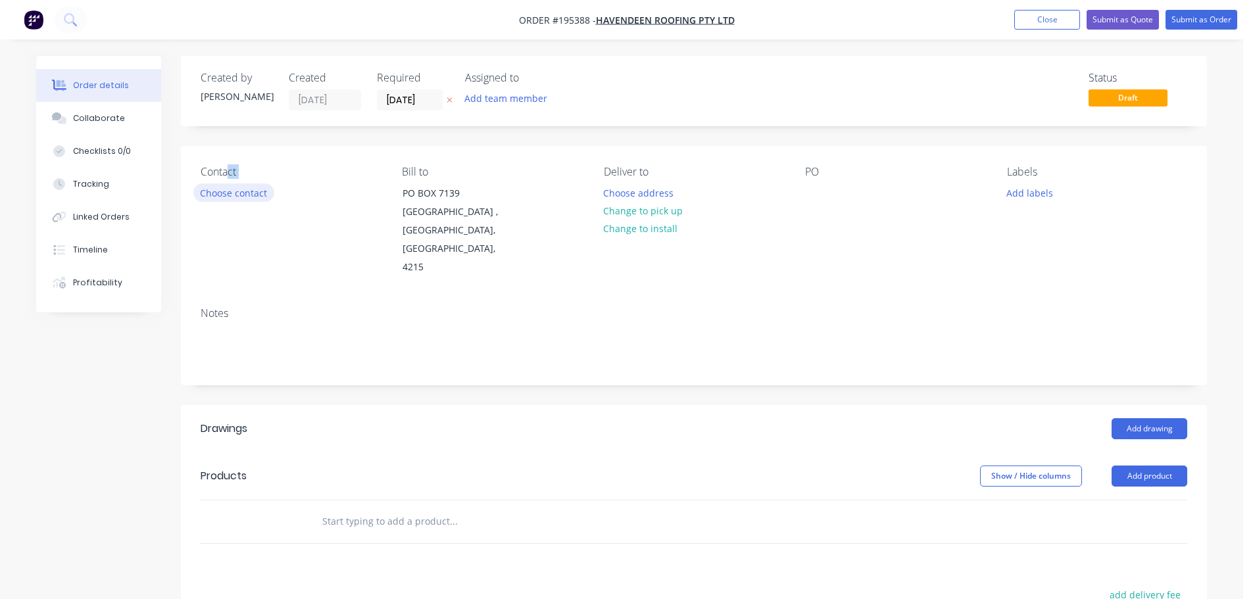
click at [229, 184] on div "Contact Choose contact" at bounding box center [291, 221] width 180 height 111
click at [234, 197] on button "Choose contact" at bounding box center [233, 193] width 81 height 18
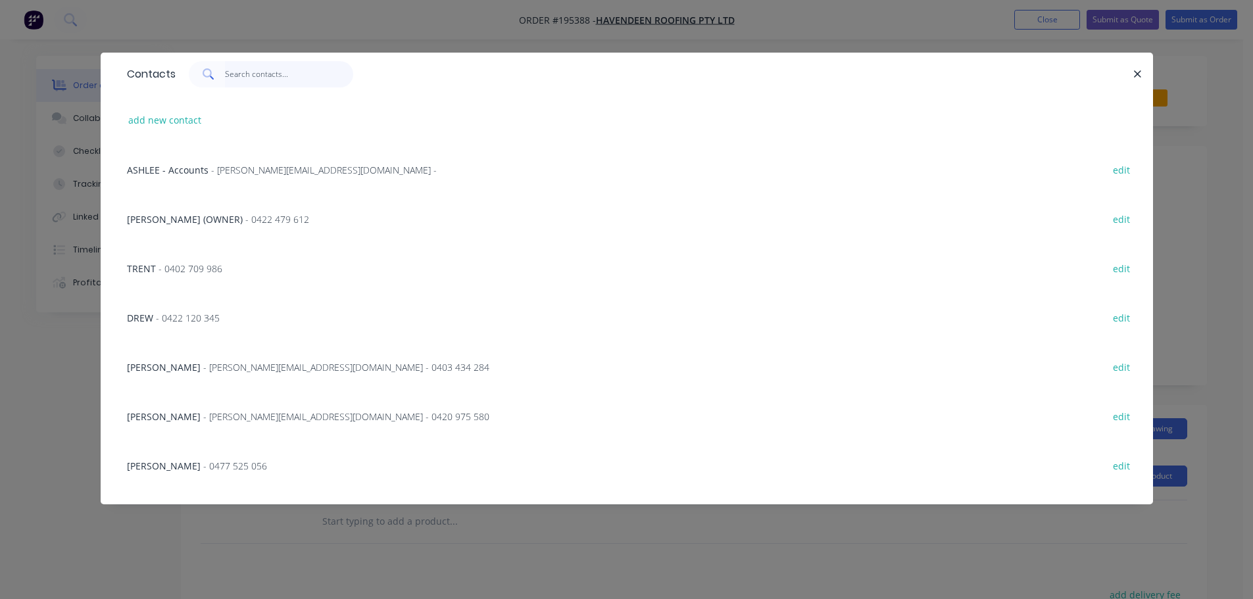
click at [233, 77] on input "text" at bounding box center [289, 74] width 128 height 26
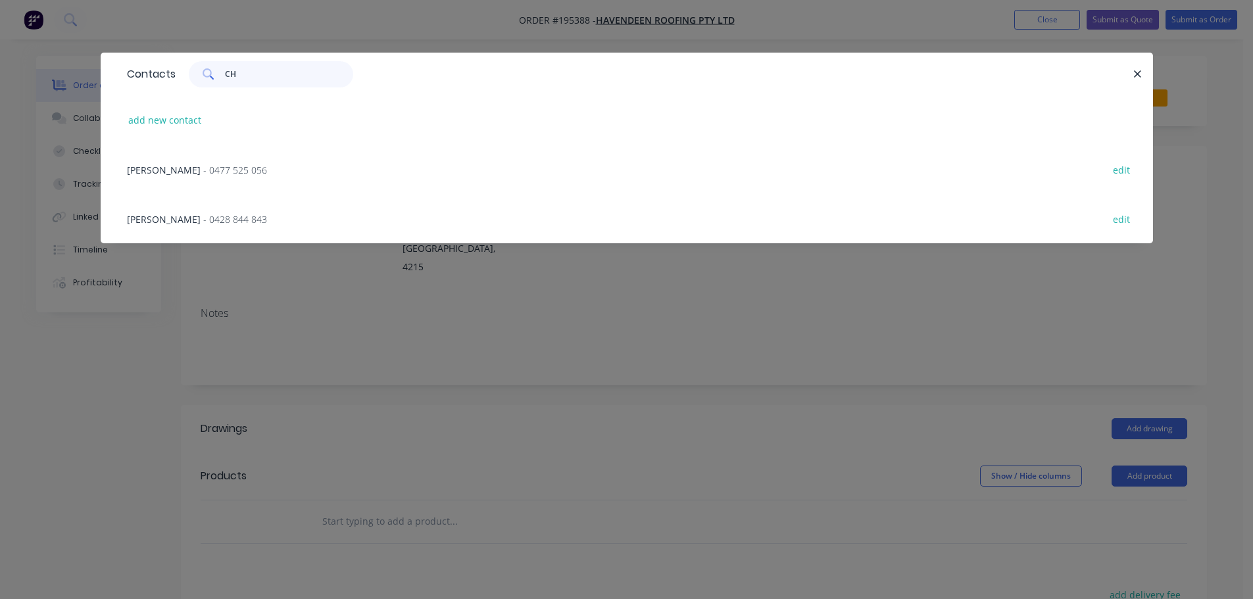
type input "CH"
click at [191, 176] on div "[PERSON_NAME] - 0477 525 056" at bounding box center [197, 170] width 140 height 14
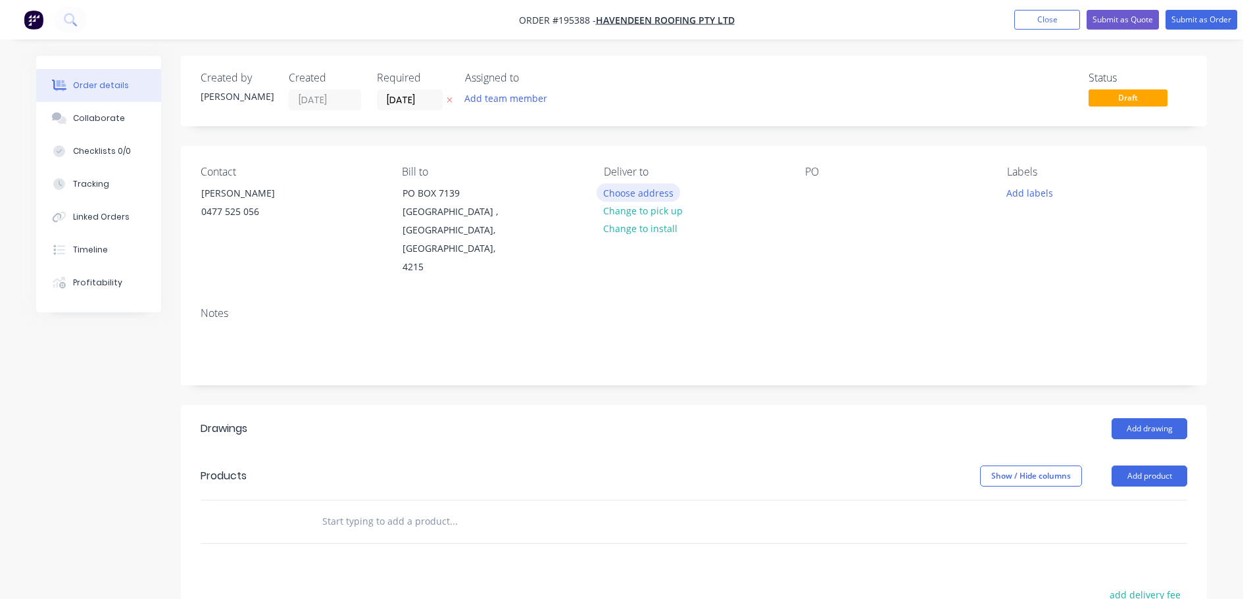
click at [640, 195] on button "Choose address" at bounding box center [639, 193] width 84 height 18
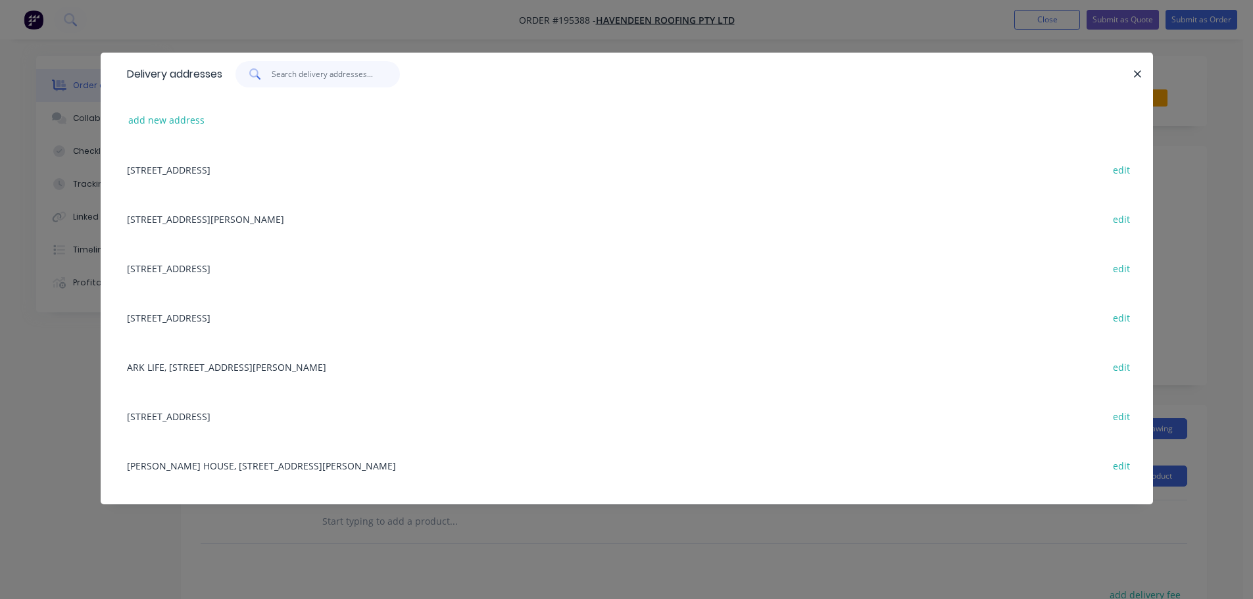
click at [344, 74] on input "text" at bounding box center [336, 74] width 128 height 26
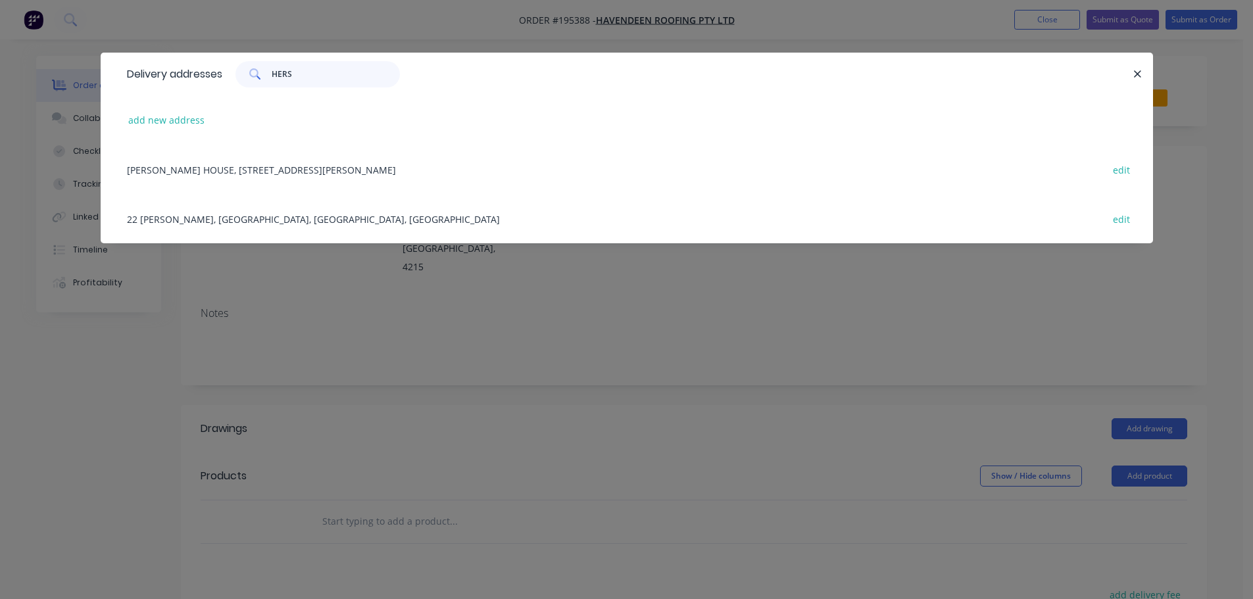
type input "HERS"
click at [271, 224] on div "22 [PERSON_NAME], [GEOGRAPHIC_DATA], [GEOGRAPHIC_DATA], [GEOGRAPHIC_DATA] edit" at bounding box center [626, 218] width 1013 height 49
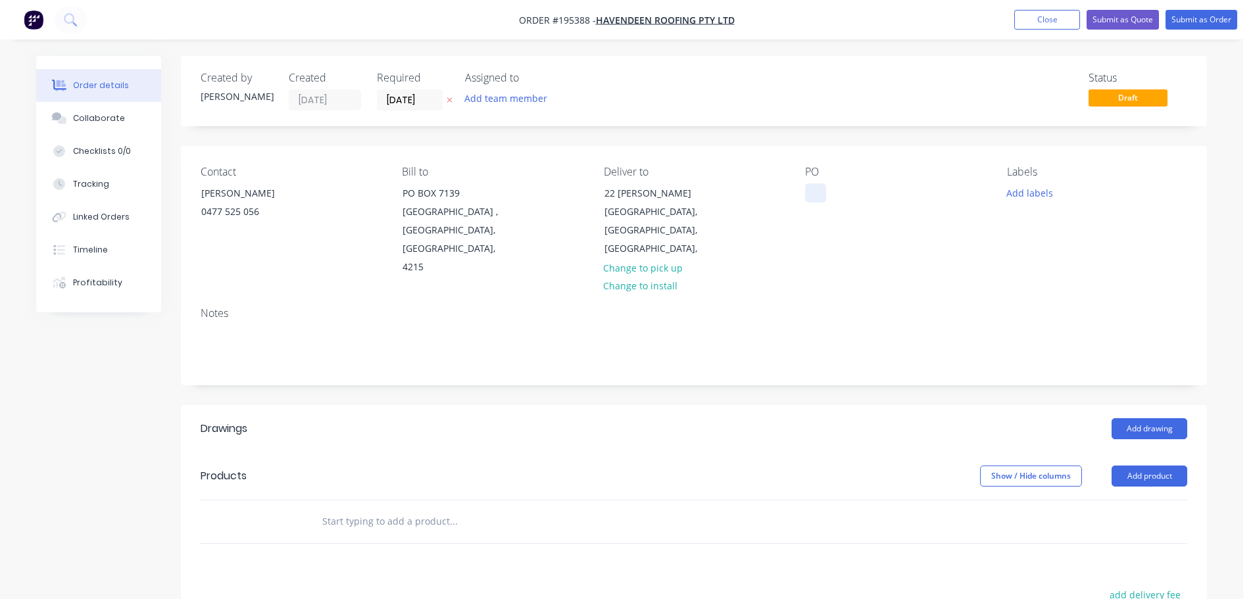
click at [814, 194] on div at bounding box center [815, 193] width 21 height 19
click at [1028, 194] on button "Add labels" at bounding box center [1029, 193] width 61 height 18
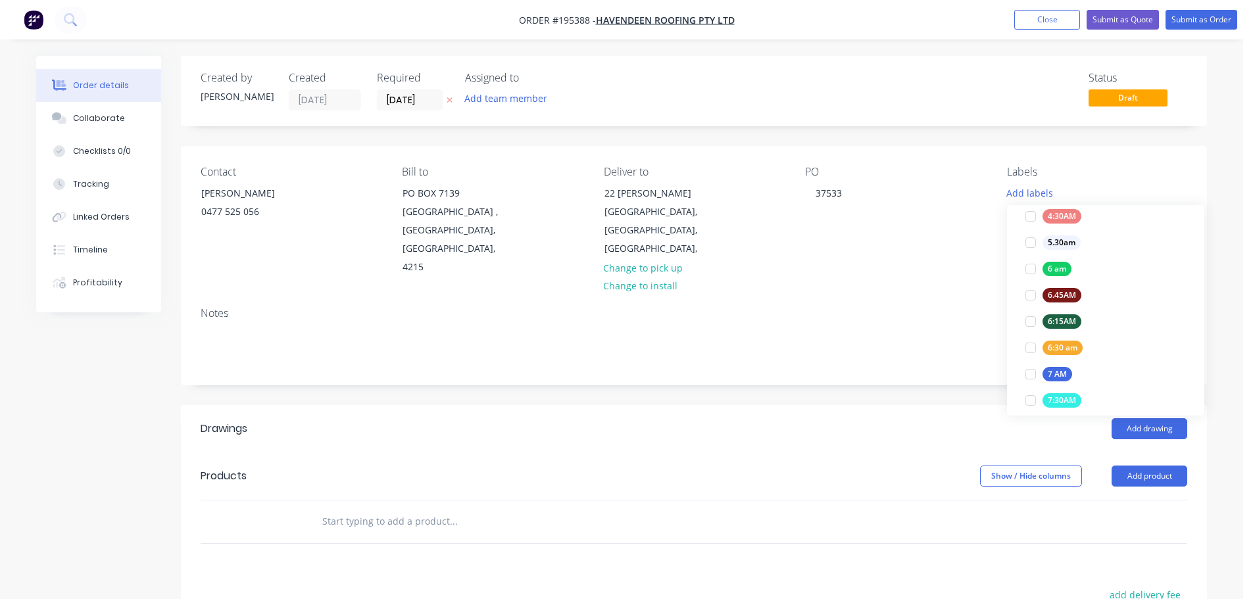
scroll to position [263, 0]
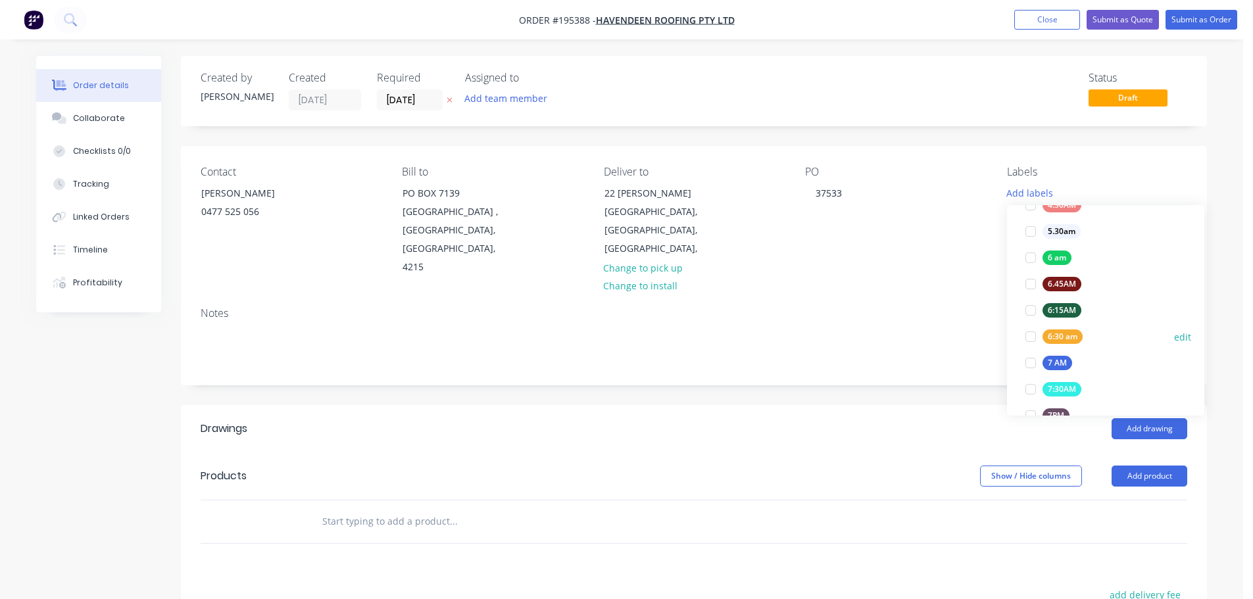
click at [1030, 336] on div at bounding box center [1031, 337] width 26 height 26
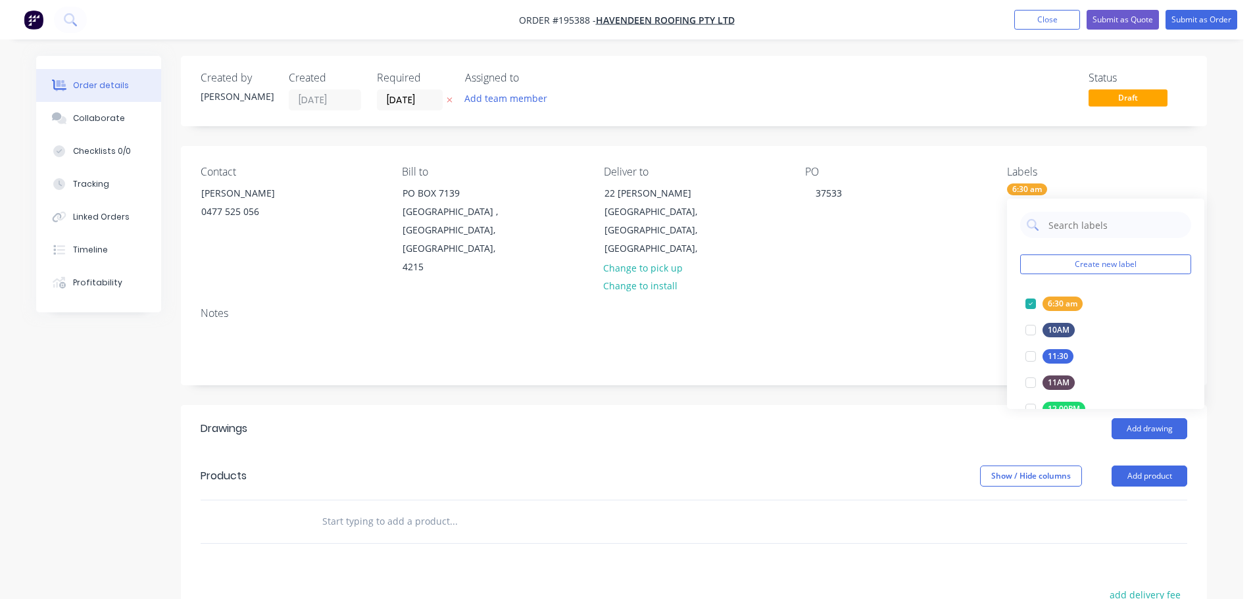
click at [896, 429] on header "Drawings Add drawing" at bounding box center [694, 428] width 1026 height 47
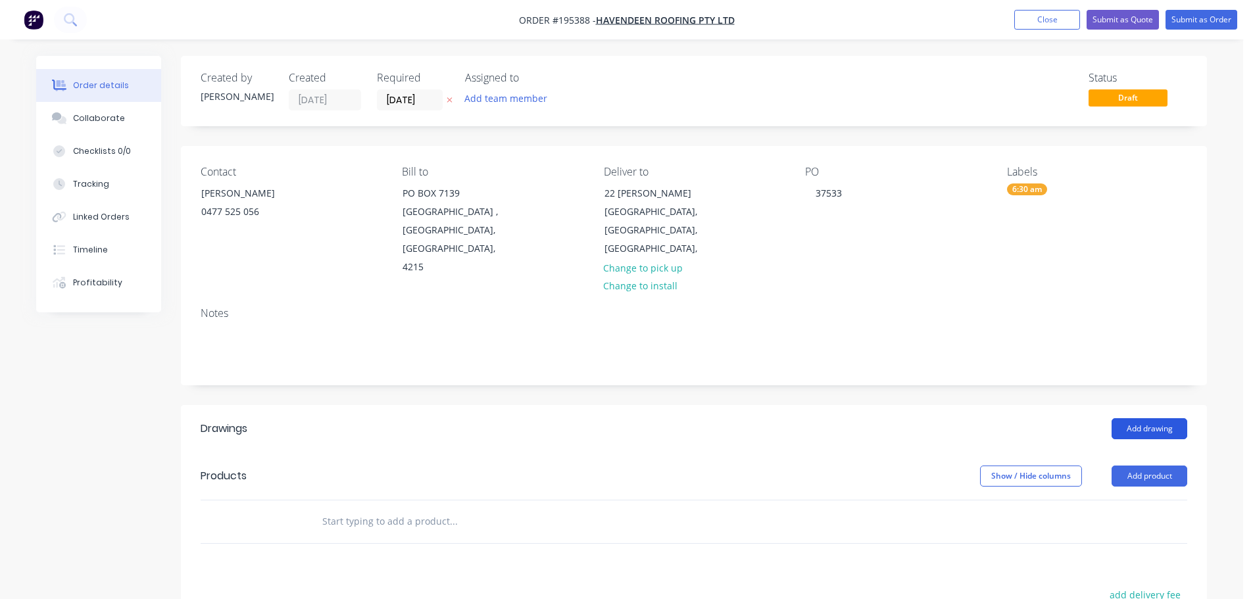
click at [1151, 418] on button "Add drawing" at bounding box center [1150, 428] width 76 height 21
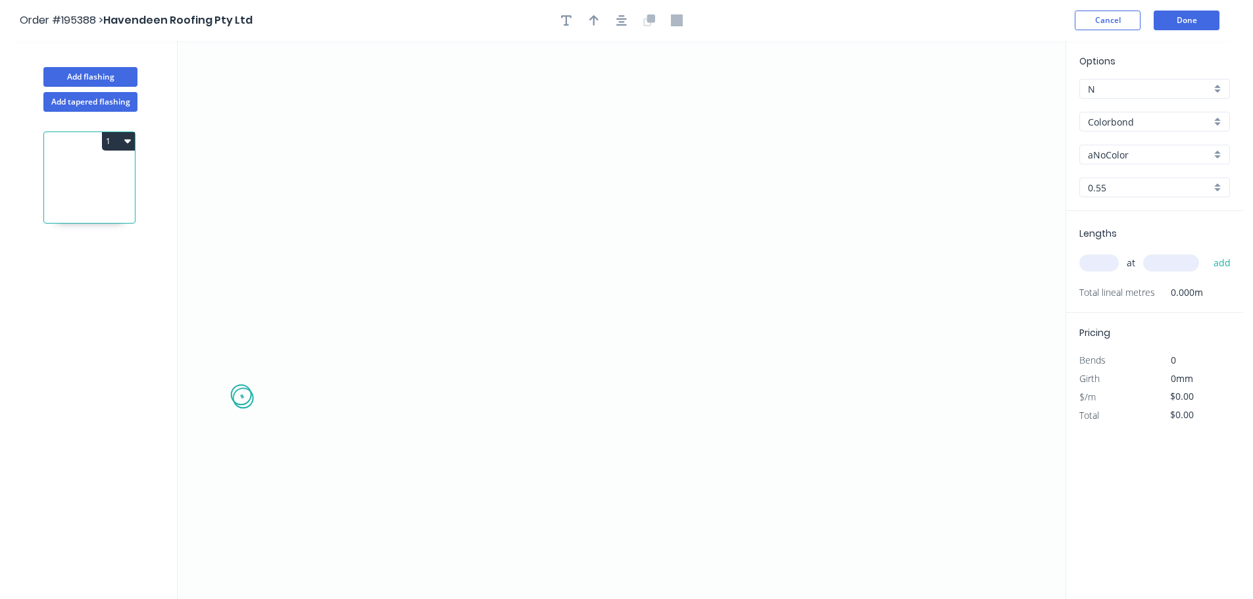
click at [243, 399] on icon "0" at bounding box center [622, 320] width 888 height 558
click at [246, 233] on icon "0" at bounding box center [622, 320] width 888 height 558
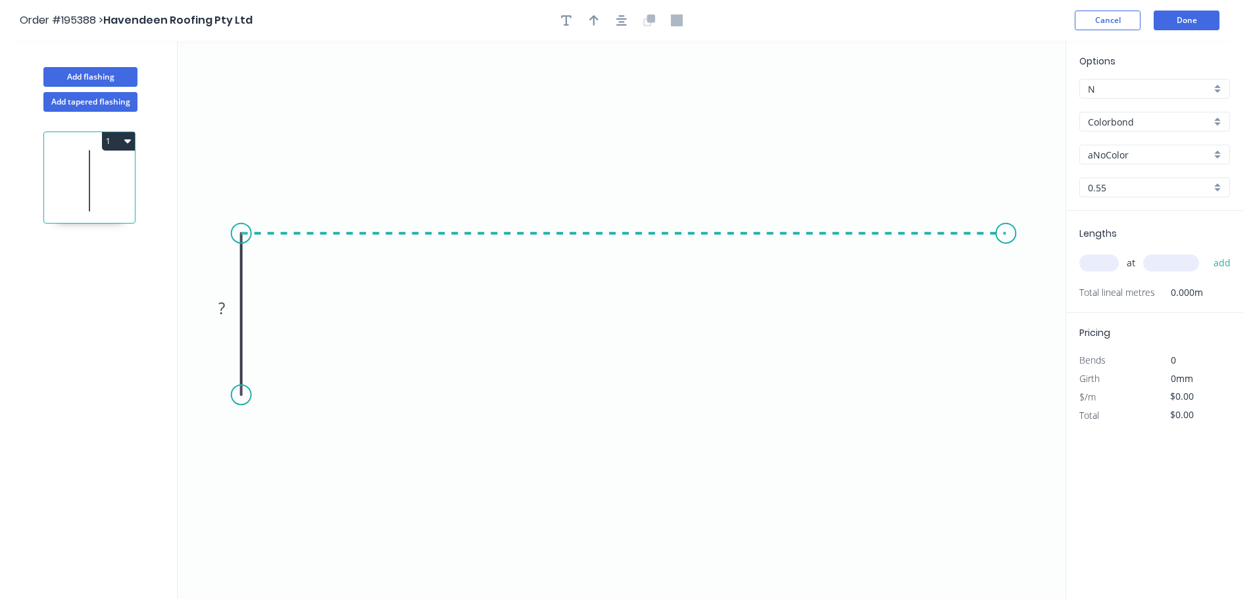
click at [1006, 270] on icon "0 ?" at bounding box center [622, 320] width 888 height 558
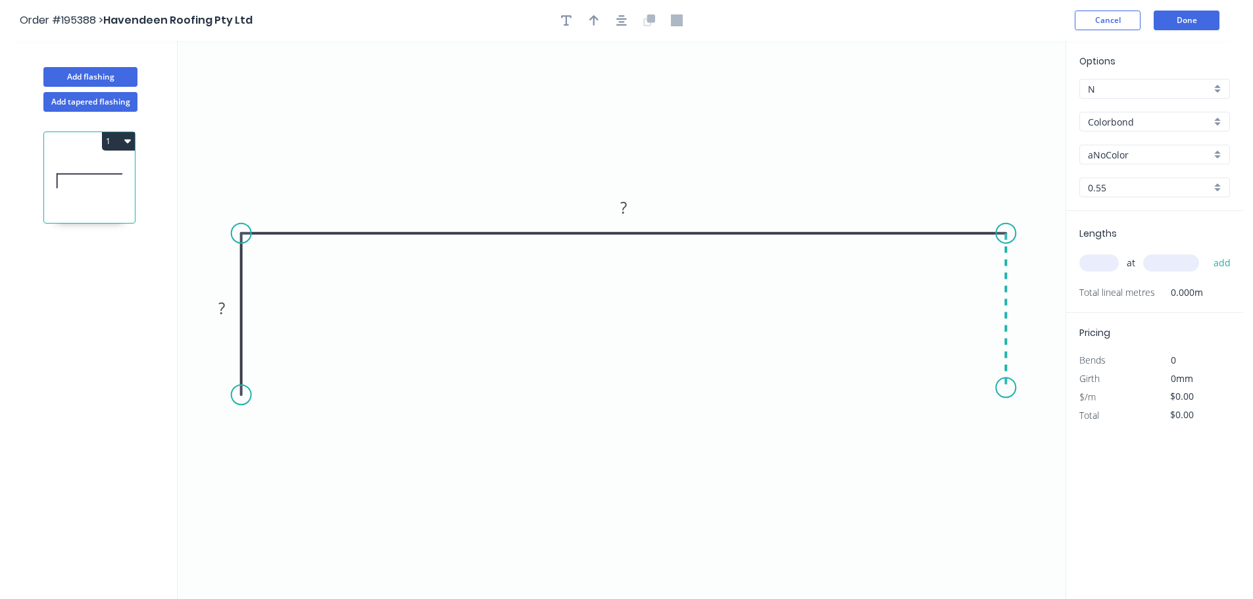
click at [1010, 388] on icon "0 ? ?" at bounding box center [622, 320] width 888 height 558
click at [218, 312] on tspan "?" at bounding box center [221, 308] width 7 height 22
click at [628, 17] on button "button" at bounding box center [622, 21] width 20 height 20
type input "$10.37"
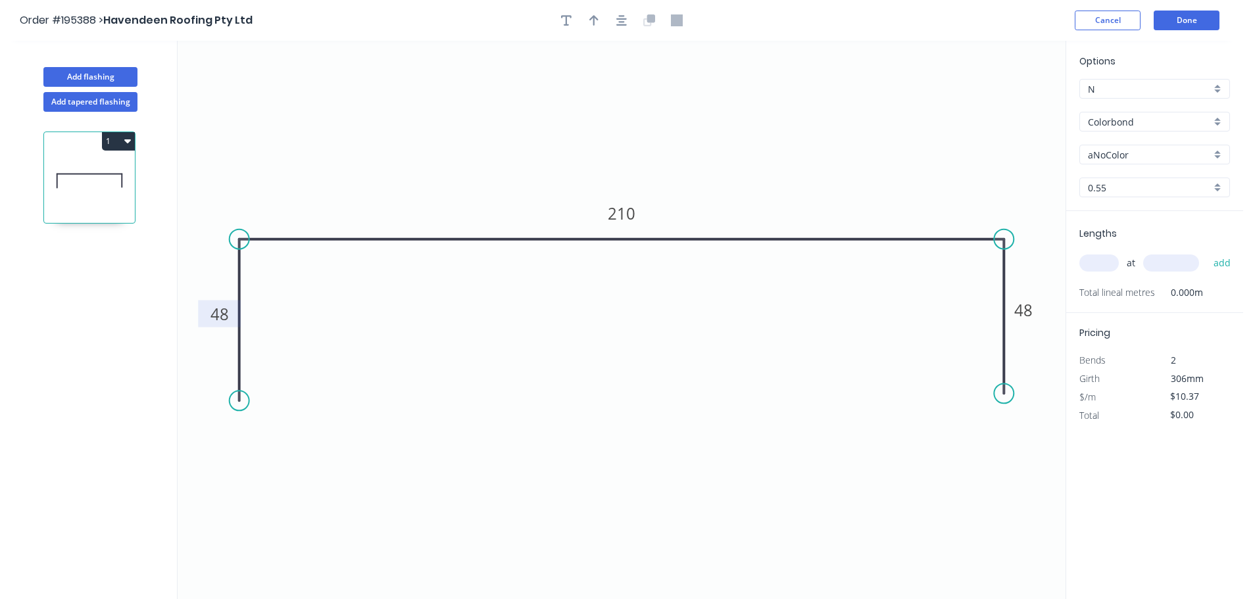
click at [600, 22] on button "button" at bounding box center [594, 21] width 20 height 20
drag, startPoint x: 1000, startPoint y: 102, endPoint x: 620, endPoint y: 101, distance: 380.2
click at [619, 101] on icon at bounding box center [619, 89] width 12 height 42
drag, startPoint x: 1106, startPoint y: 171, endPoint x: 1108, endPoint y: 164, distance: 6.9
click at [1106, 170] on div "Options N N Colorbond Colorbond Colorbond (Premium) Colorbond Coolmax Colorbond…" at bounding box center [1154, 132] width 177 height 157
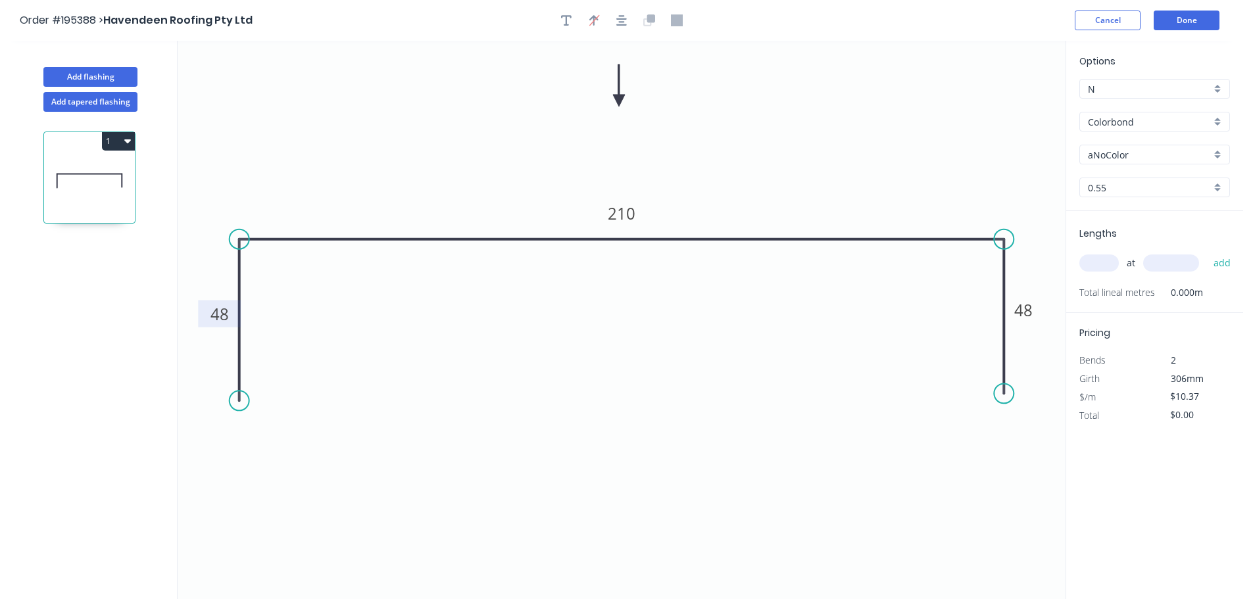
click at [1109, 162] on div "aNoColor" at bounding box center [1154, 155] width 151 height 20
click at [1134, 240] on div "Monument" at bounding box center [1154, 239] width 149 height 23
type input "Monument"
click at [1098, 264] on input "text" at bounding box center [1098, 263] width 39 height 17
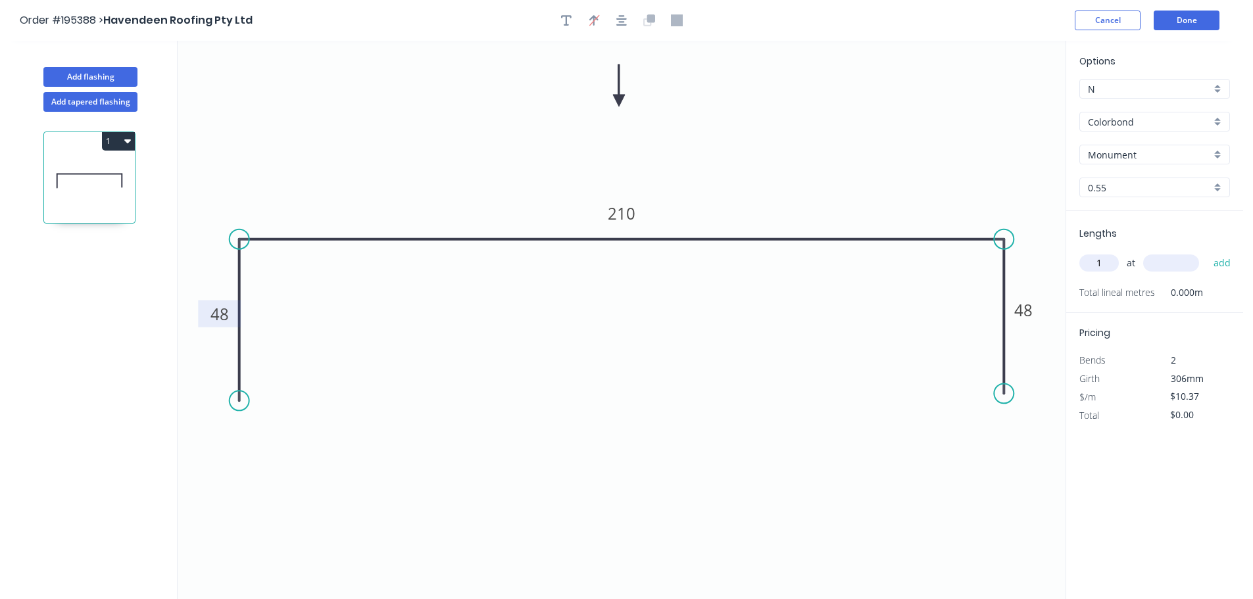
type input "1"
type input "600"
click at [1207, 252] on button "add" at bounding box center [1222, 263] width 31 height 22
type input "$10.37"
type input "1"
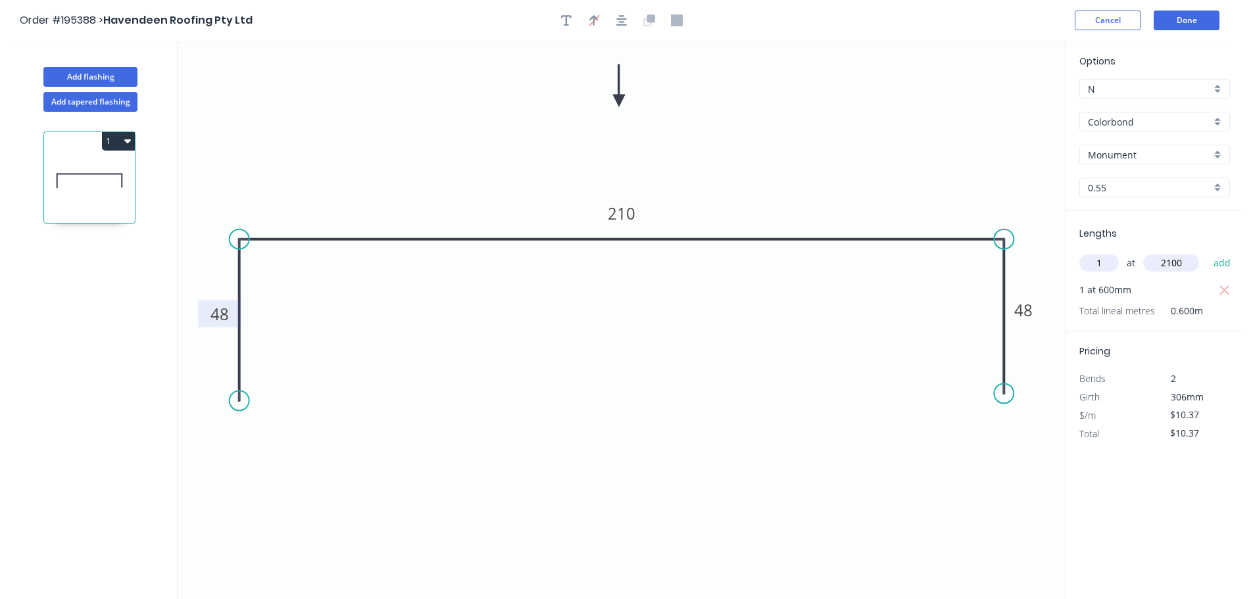
type input "2100"
click at [1207, 252] on button "add" at bounding box center [1222, 263] width 31 height 22
type input "$32.15"
click at [88, 86] on button "Add flashing" at bounding box center [90, 77] width 94 height 20
type input "$0.00"
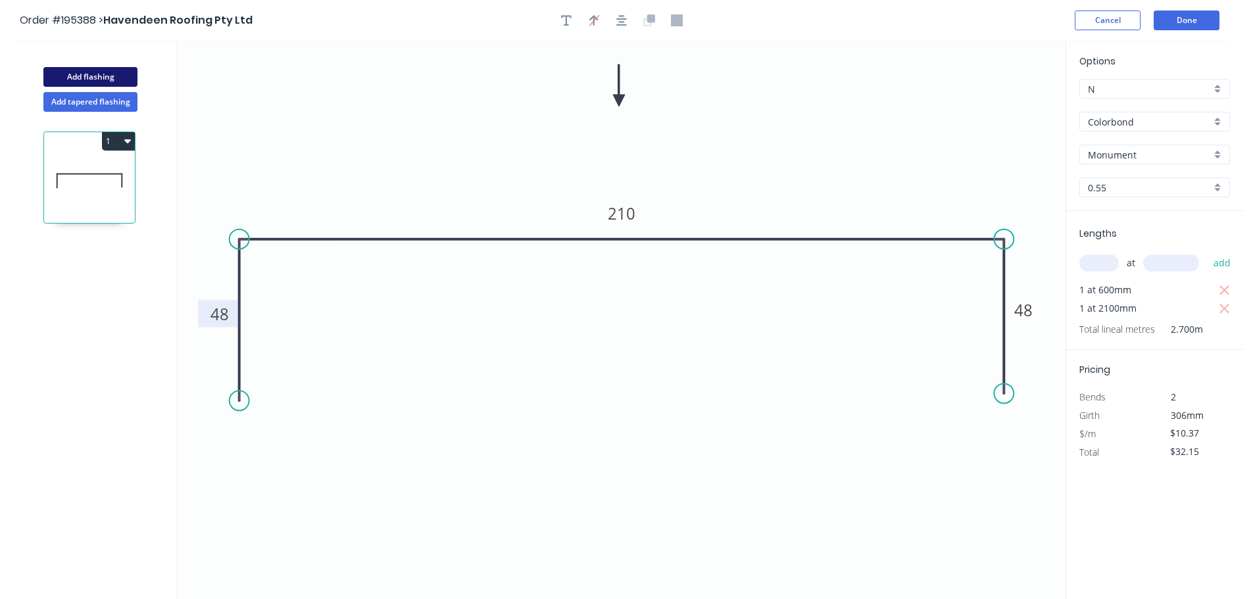
type input "$0.00"
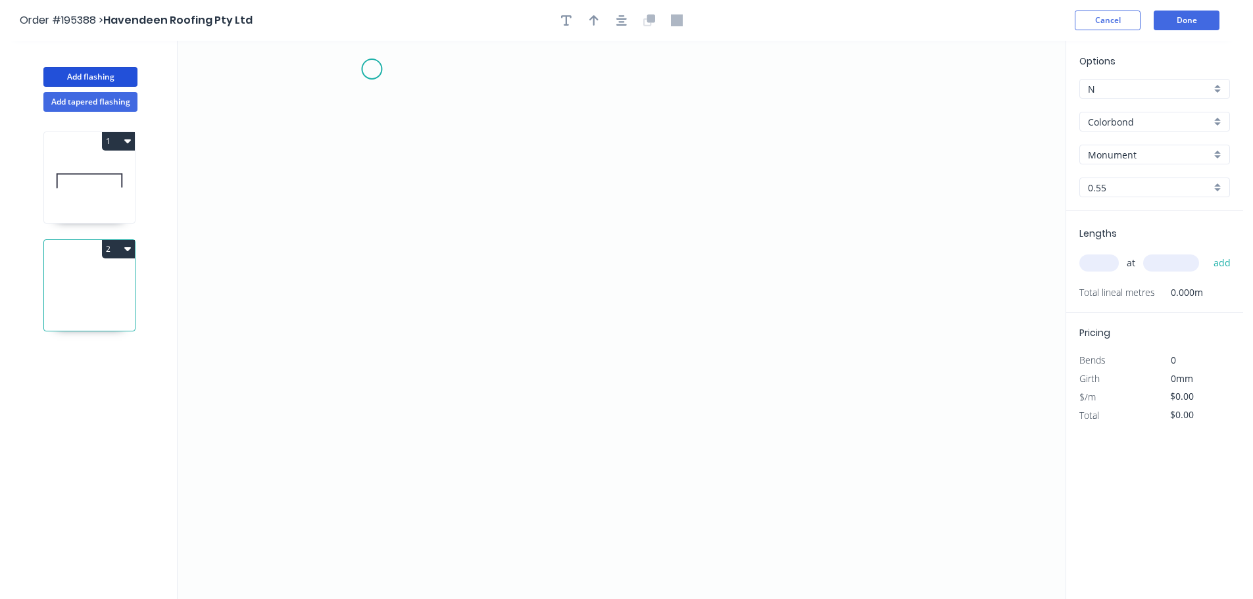
click at [373, 61] on icon "0" at bounding box center [622, 320] width 888 height 558
click at [375, 356] on icon "0" at bounding box center [622, 320] width 888 height 558
click at [534, 360] on icon "0 ?" at bounding box center [622, 320] width 888 height 558
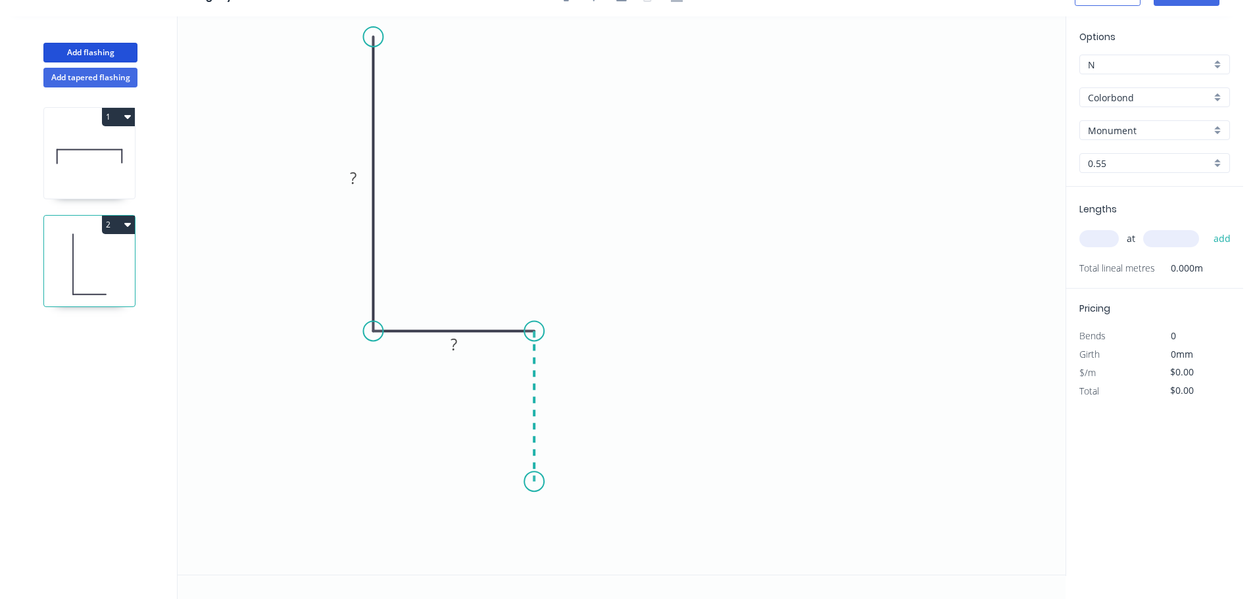
click at [525, 482] on icon "0 ? ?" at bounding box center [622, 295] width 888 height 558
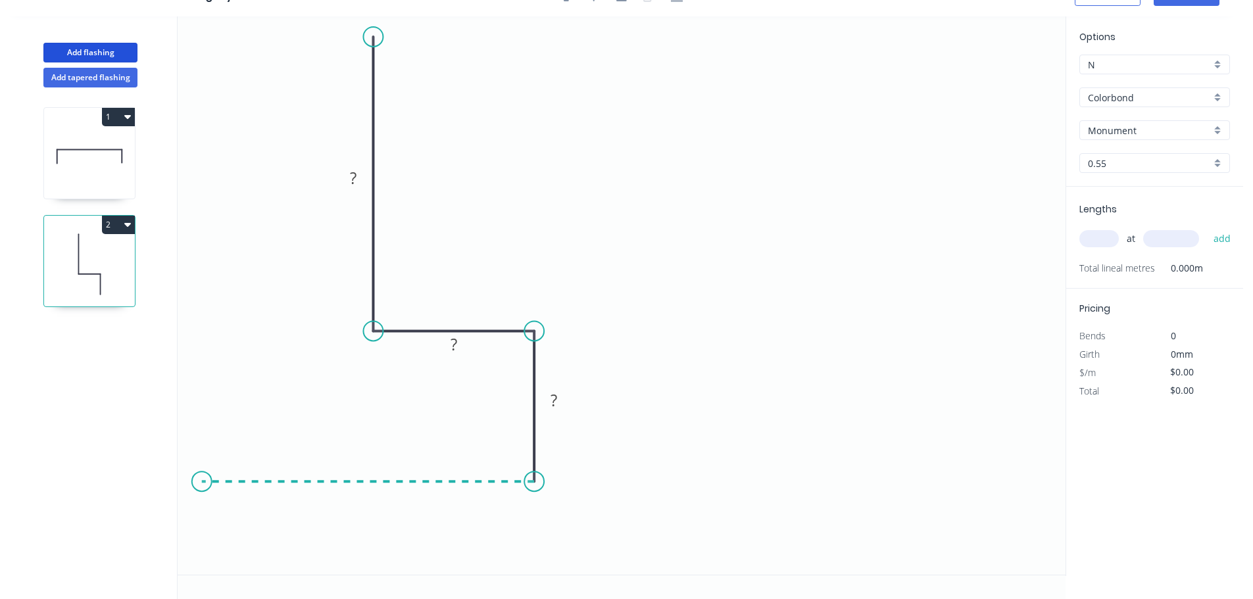
click at [201, 481] on icon "0 ? ? ?" at bounding box center [622, 295] width 888 height 558
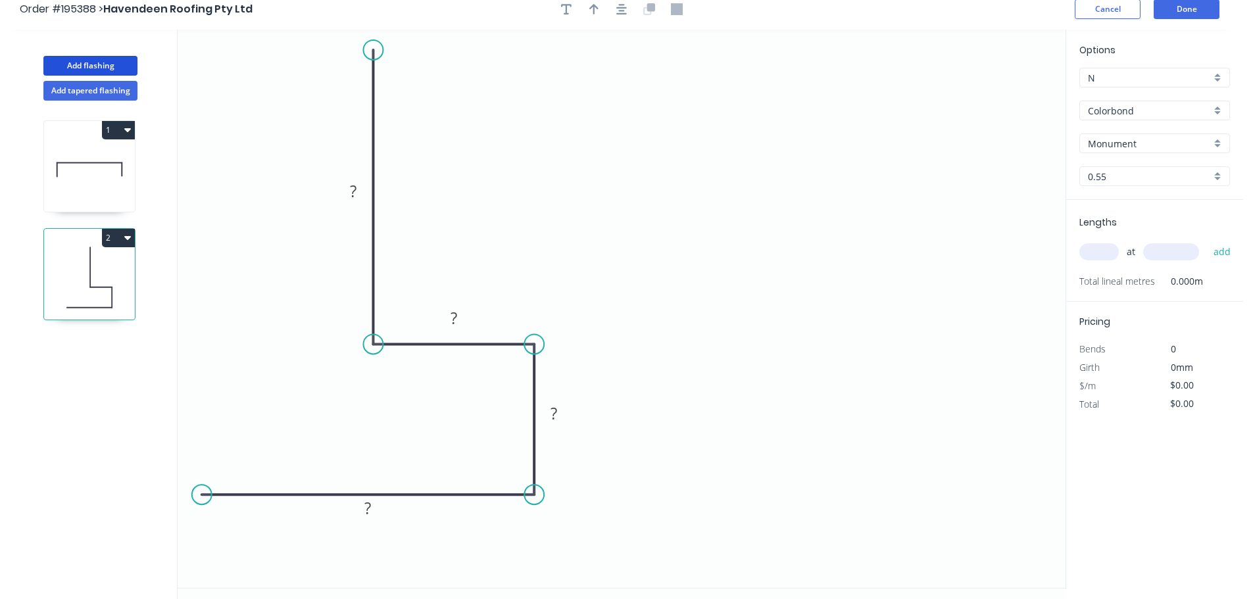
scroll to position [0, 0]
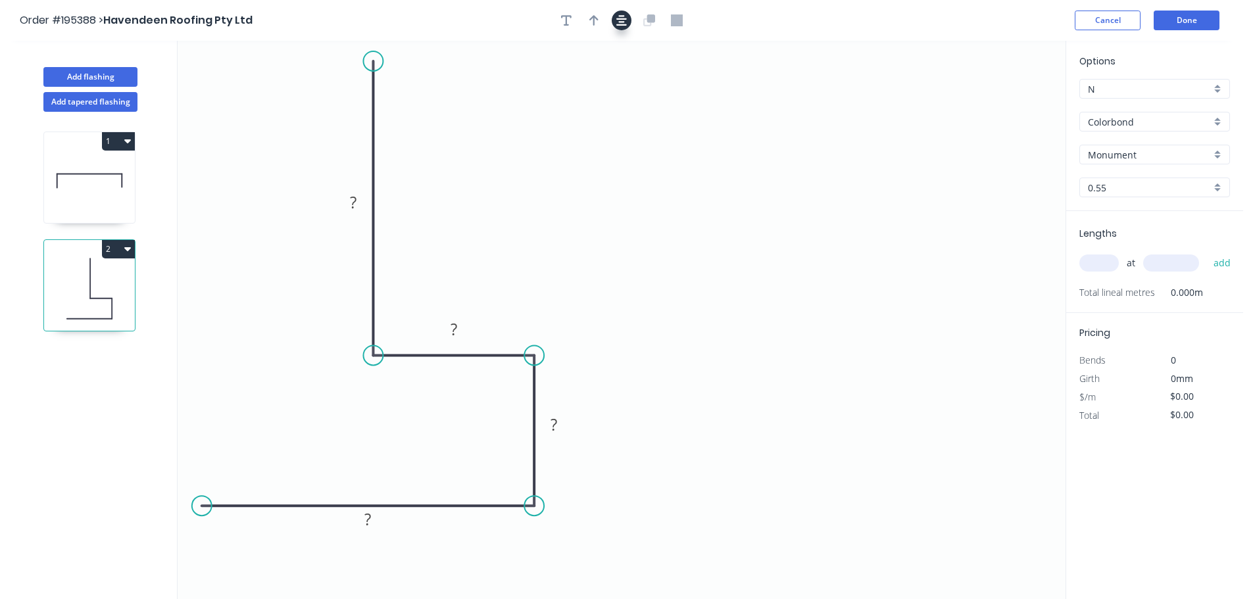
click at [616, 24] on icon "button" at bounding box center [621, 20] width 11 height 12
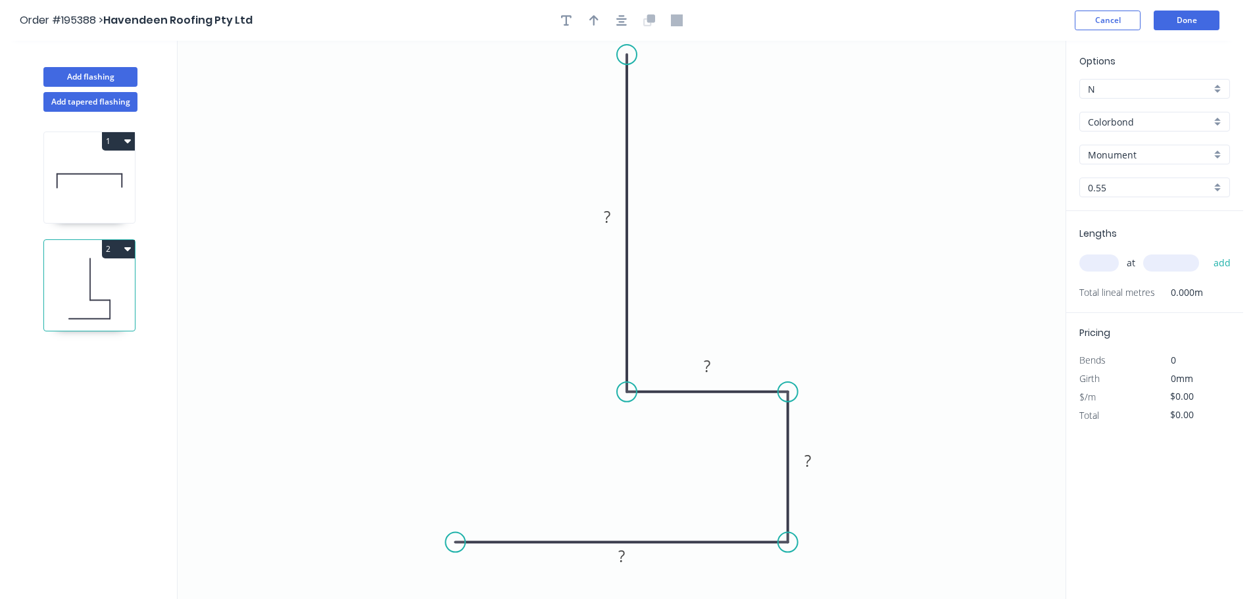
drag, startPoint x: 630, startPoint y: 95, endPoint x: 626, endPoint y: 55, distance: 40.4
click at [626, 55] on circle at bounding box center [627, 55] width 20 height 20
click at [449, 539] on circle at bounding box center [451, 543] width 20 height 20
click at [449, 539] on circle at bounding box center [449, 543] width 20 height 20
click at [449, 482] on icon "0 ? ? ? ?" at bounding box center [622, 320] width 888 height 558
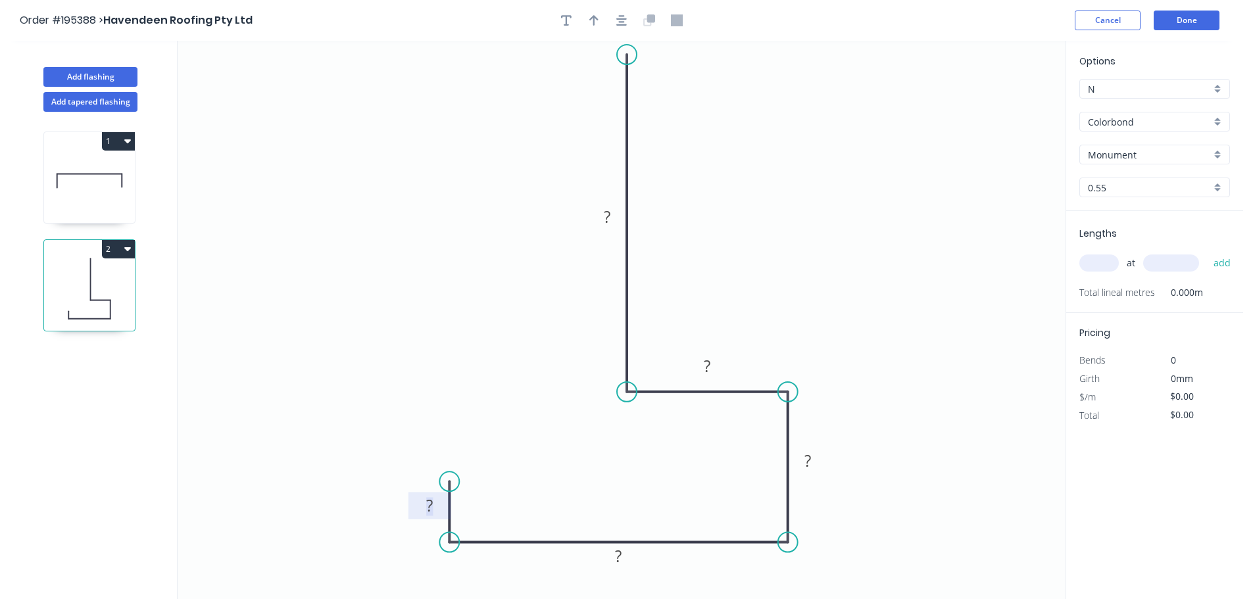
click at [436, 501] on rect at bounding box center [429, 506] width 26 height 18
click at [597, 23] on icon "button" at bounding box center [593, 20] width 9 height 12
type input "$10.00"
click at [621, 21] on icon "button" at bounding box center [621, 20] width 11 height 11
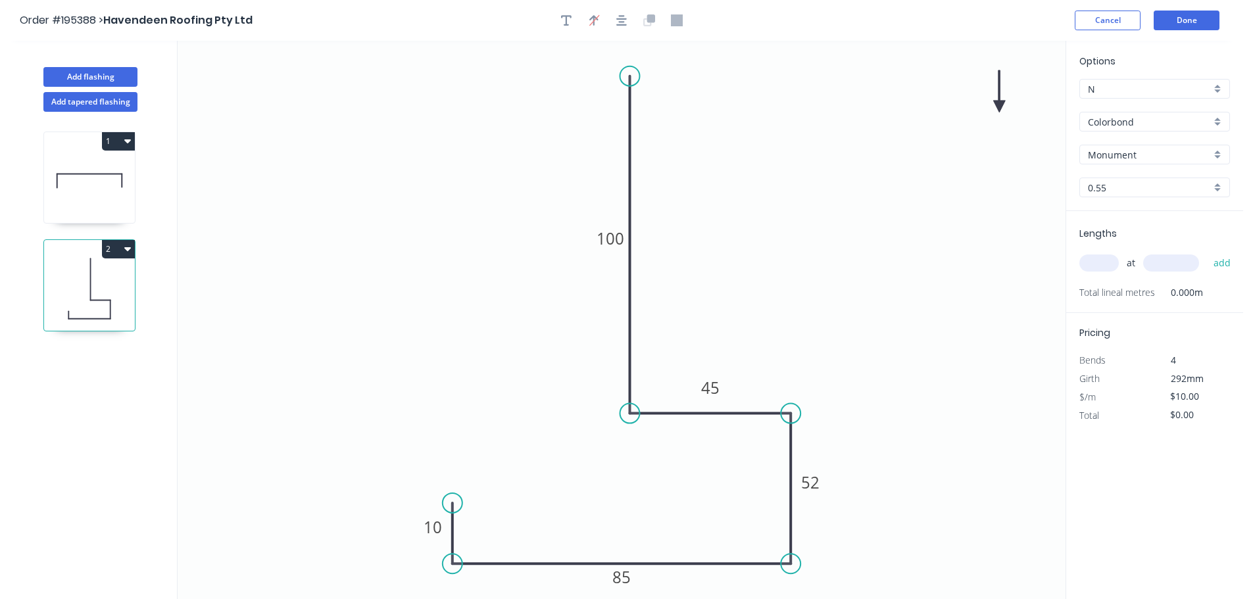
click at [1000, 101] on icon at bounding box center [999, 91] width 12 height 42
click at [1000, 101] on icon at bounding box center [1000, 86] width 12 height 42
drag, startPoint x: 1000, startPoint y: 101, endPoint x: 977, endPoint y: 142, distance: 47.2
click at [977, 142] on icon at bounding box center [987, 131] width 38 height 38
click at [1113, 152] on input "Monument" at bounding box center [1149, 155] width 123 height 14
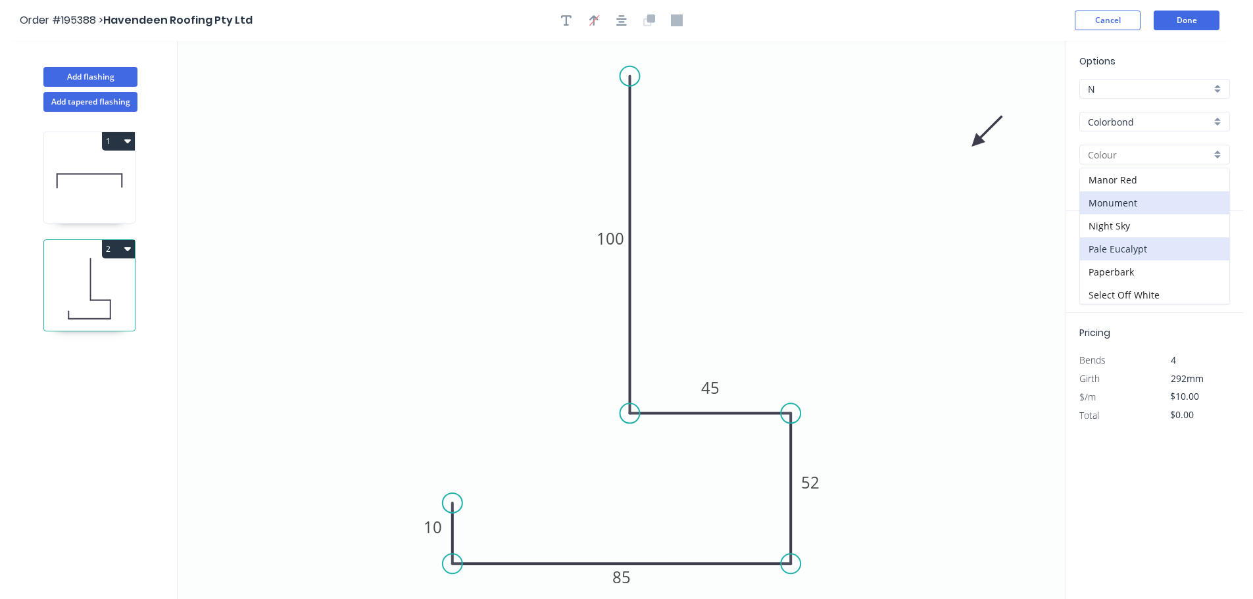
scroll to position [329, 0]
click at [1124, 279] on div "[PERSON_NAME]" at bounding box center [1154, 288] width 149 height 23
type input "[PERSON_NAME]"
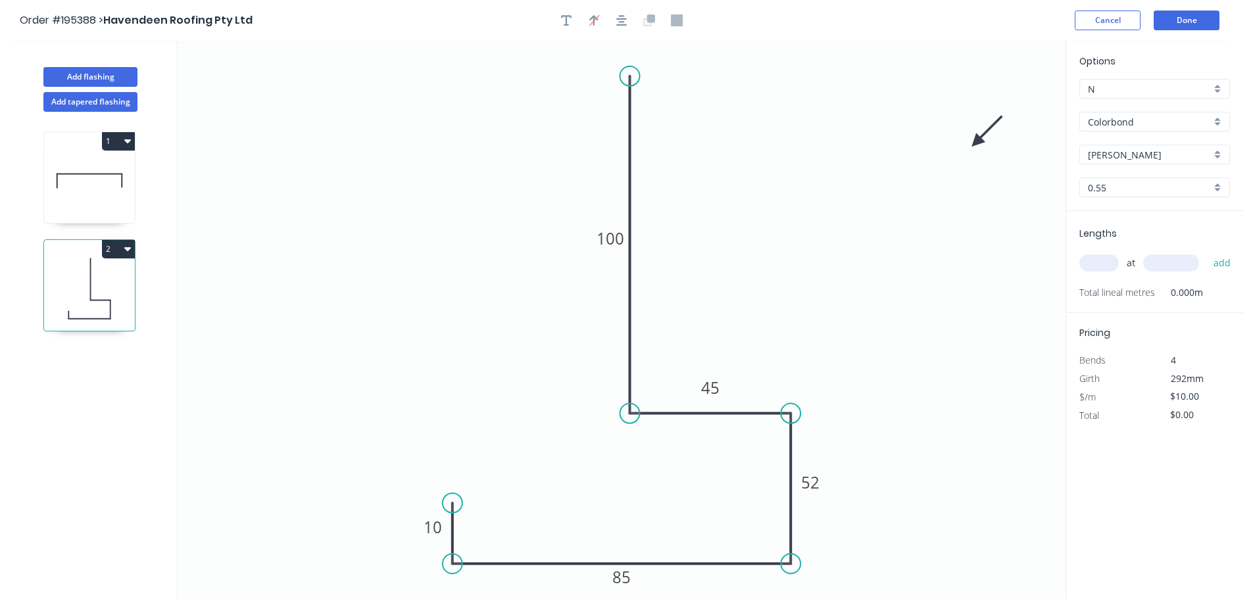
click at [1106, 266] on input "text" at bounding box center [1098, 263] width 39 height 17
type input "1"
type input "500"
click at [1207, 252] on button "add" at bounding box center [1222, 263] width 31 height 22
type input "$10.00"
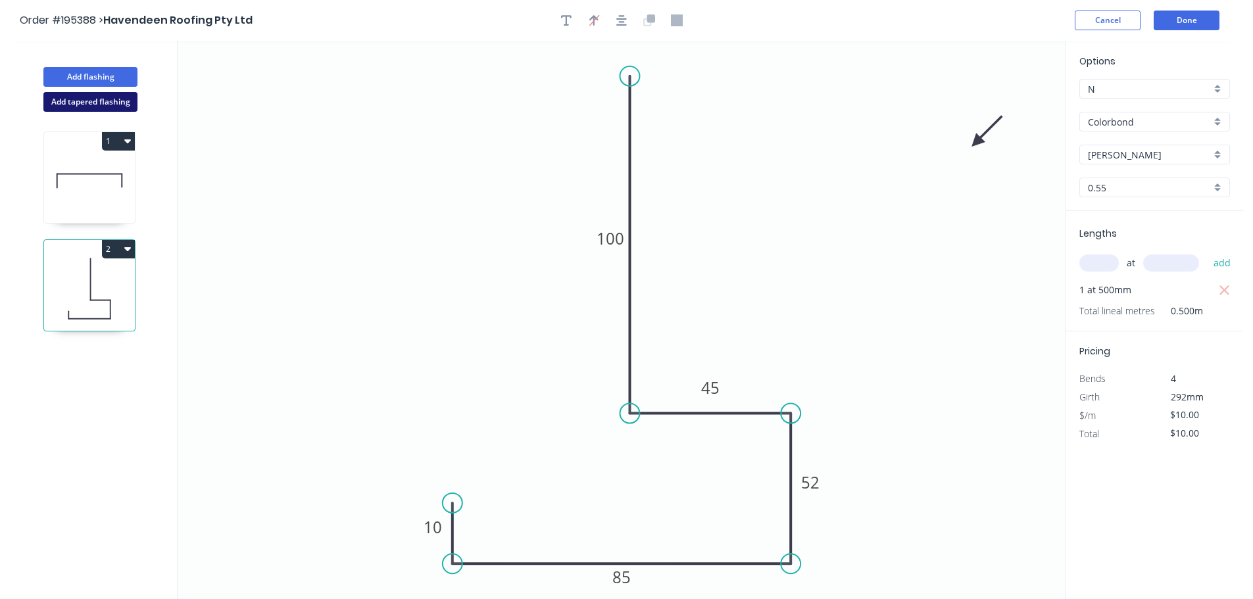
click at [117, 93] on button "Add tapered flashing" at bounding box center [90, 102] width 94 height 20
type input "$0.00"
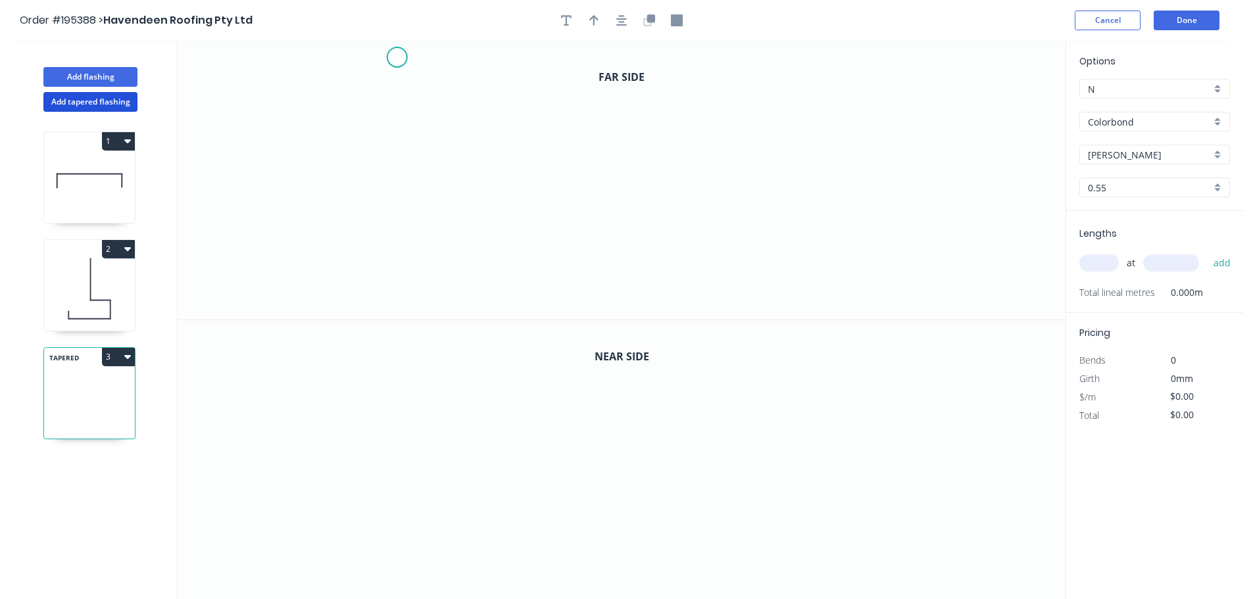
click at [397, 55] on icon "0" at bounding box center [622, 180] width 888 height 279
click at [401, 170] on icon "0" at bounding box center [622, 180] width 888 height 279
click at [705, 169] on icon "0 ?" at bounding box center [622, 180] width 888 height 279
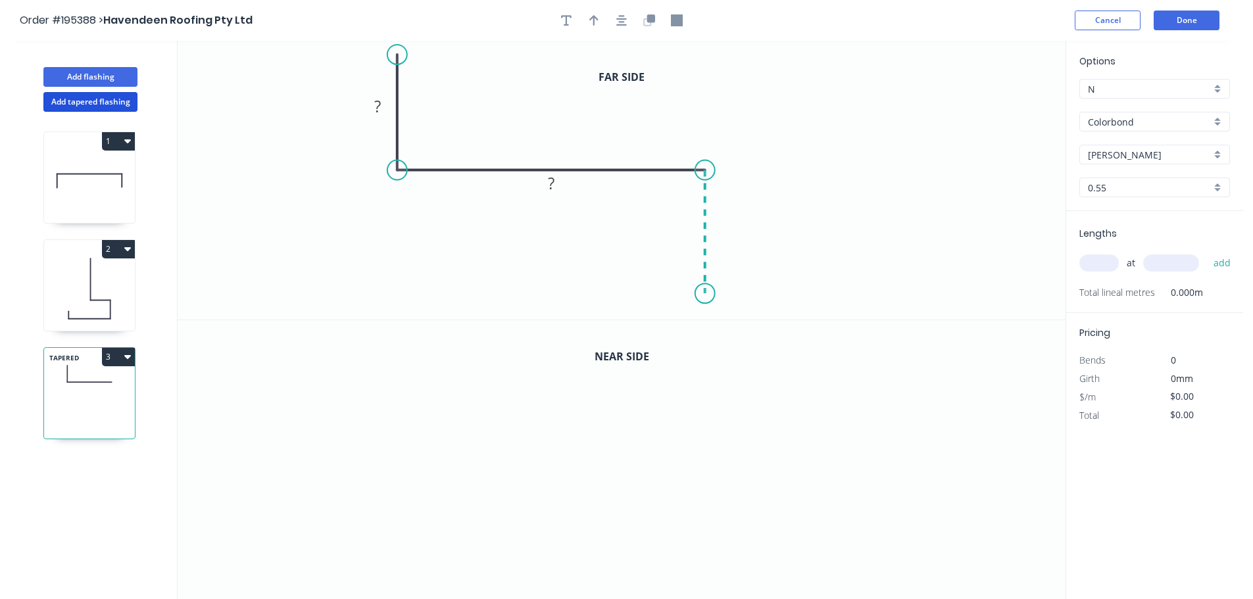
click at [708, 294] on icon "0 ? ?" at bounding box center [622, 180] width 888 height 279
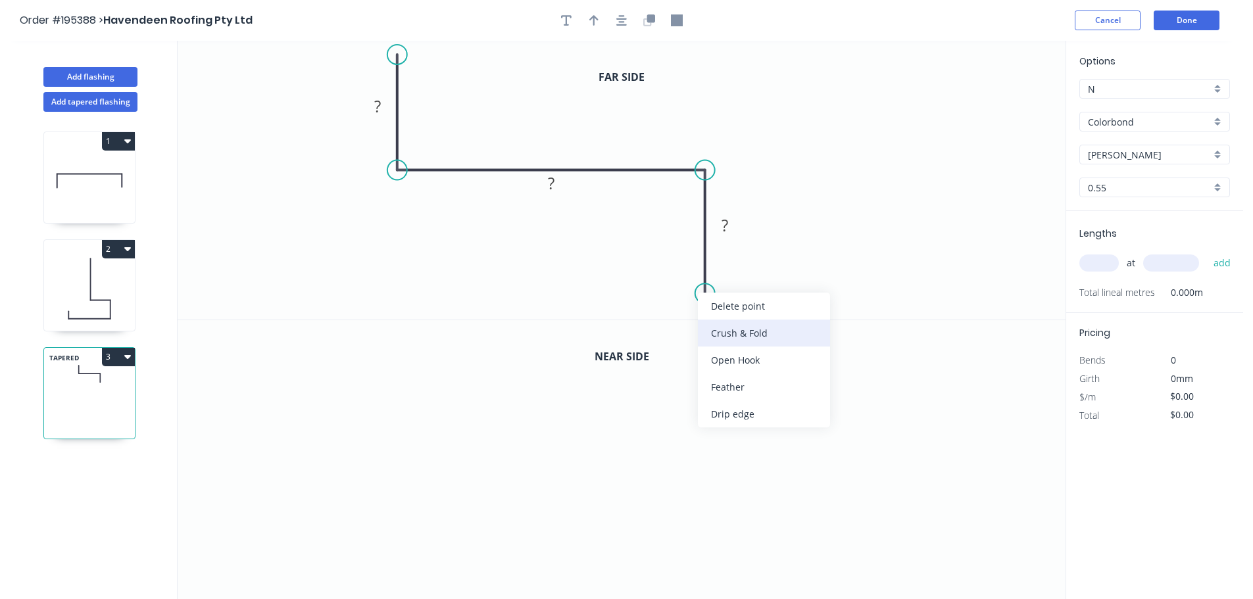
click at [739, 340] on div "Crush & Fold" at bounding box center [764, 333] width 132 height 27
click at [681, 277] on tspan "10" at bounding box center [686, 270] width 18 height 22
drag, startPoint x: 683, startPoint y: 282, endPoint x: 770, endPoint y: 317, distance: 93.6
click at [770, 317] on rect at bounding box center [763, 304] width 53 height 27
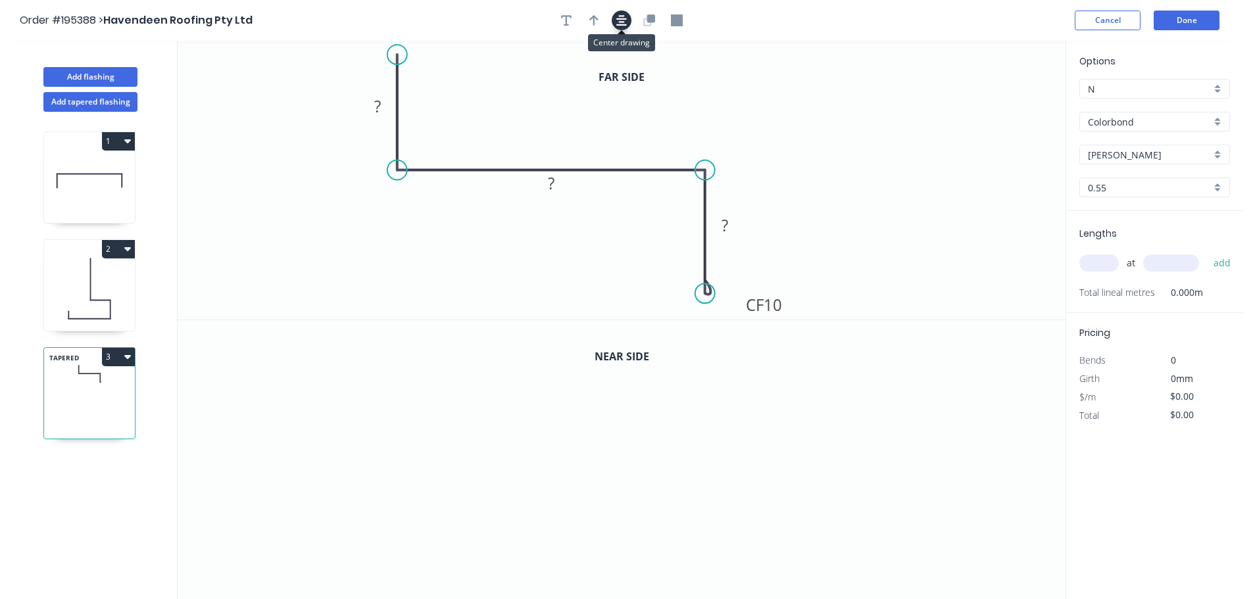
click at [624, 24] on icon "button" at bounding box center [621, 20] width 11 height 12
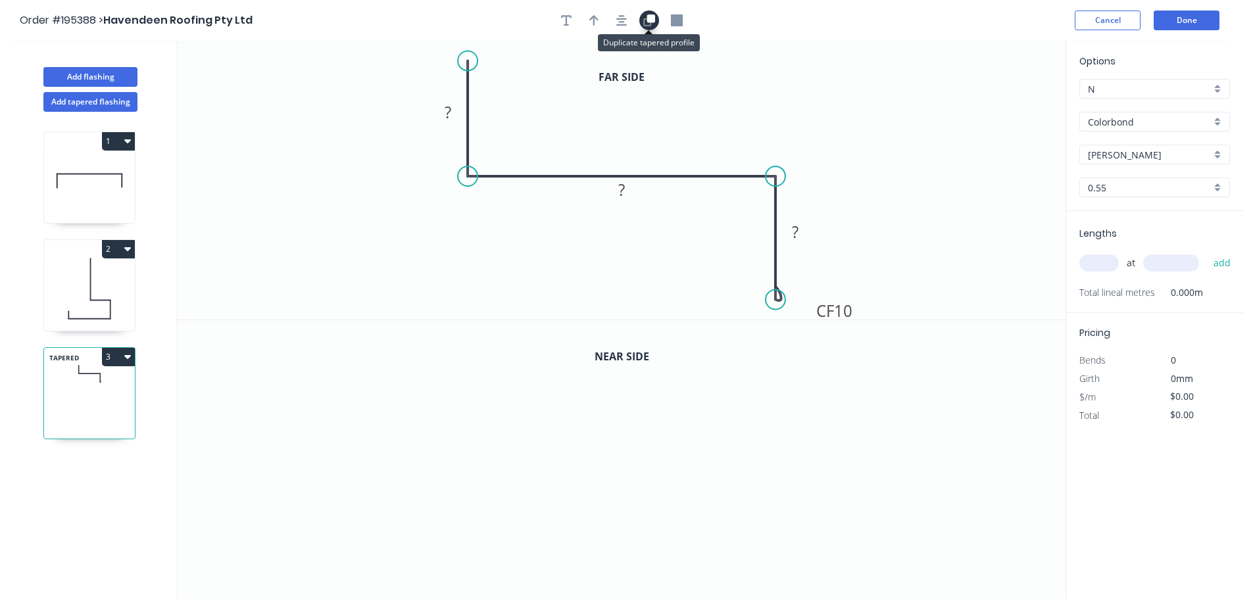
click at [649, 19] on icon "button" at bounding box center [651, 18] width 8 height 8
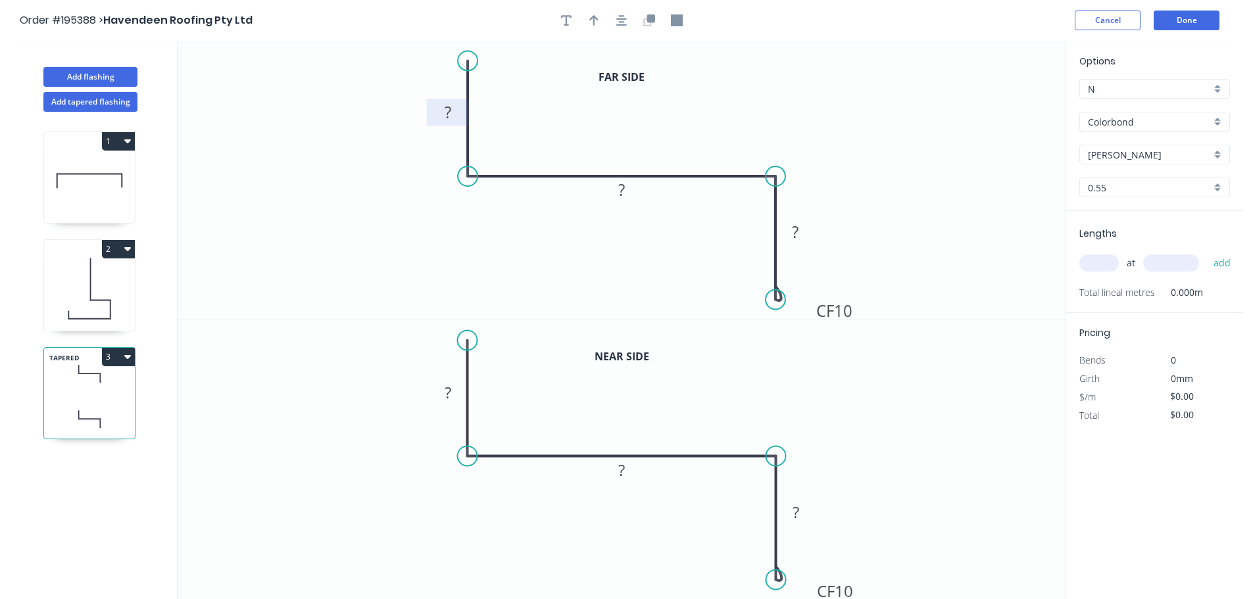
click at [456, 107] on rect at bounding box center [448, 113] width 26 height 18
type input "$14.75"
click at [597, 22] on icon "button" at bounding box center [593, 20] width 9 height 12
drag, startPoint x: 699, startPoint y: 245, endPoint x: 666, endPoint y: 255, distance: 33.5
click at [666, 255] on icon at bounding box center [666, 239] width 12 height 42
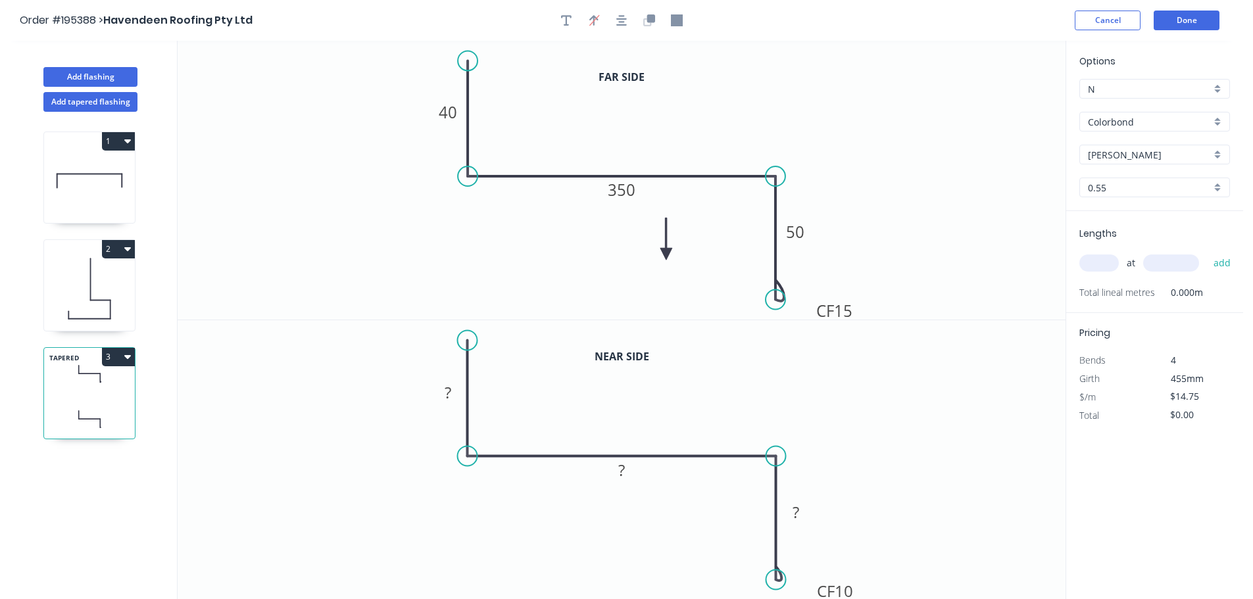
click at [666, 255] on icon at bounding box center [666, 239] width 12 height 42
click at [665, 255] on icon at bounding box center [677, 243] width 38 height 38
click at [664, 255] on icon at bounding box center [675, 243] width 38 height 38
click at [664, 255] on icon at bounding box center [679, 254] width 42 height 12
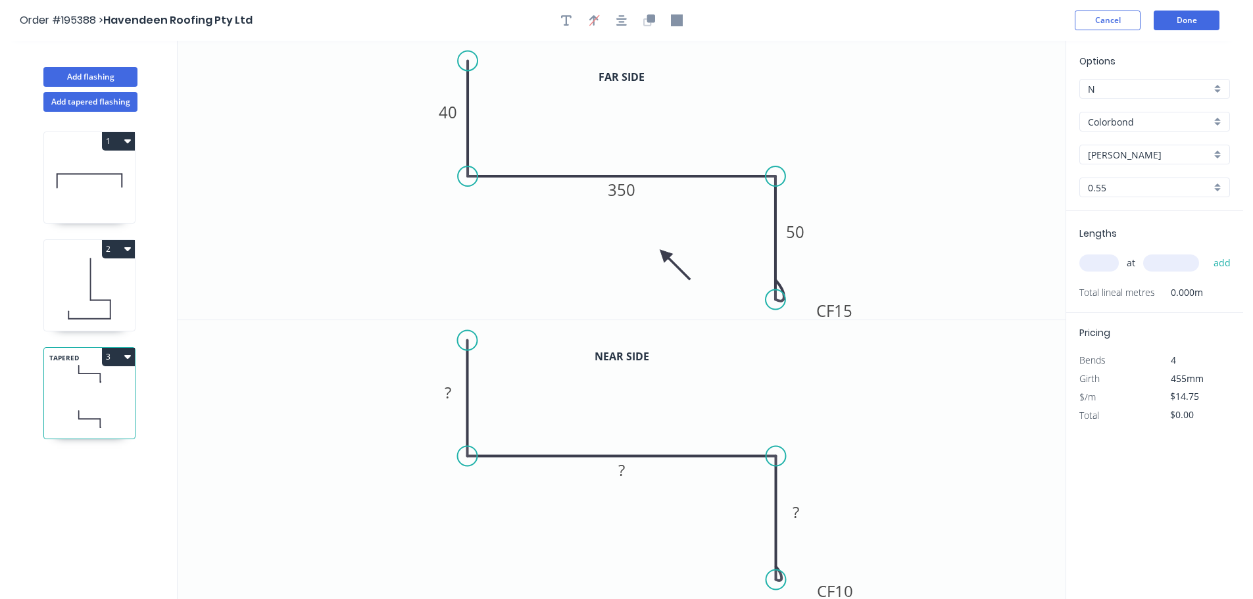
click at [664, 255] on icon at bounding box center [675, 265] width 38 height 38
drag, startPoint x: 664, startPoint y: 255, endPoint x: 521, endPoint y: 274, distance: 144.7
click at [525, 274] on icon at bounding box center [531, 288] width 12 height 42
click at [453, 395] on rect at bounding box center [448, 393] width 26 height 18
click at [1102, 257] on input "text" at bounding box center [1098, 263] width 39 height 17
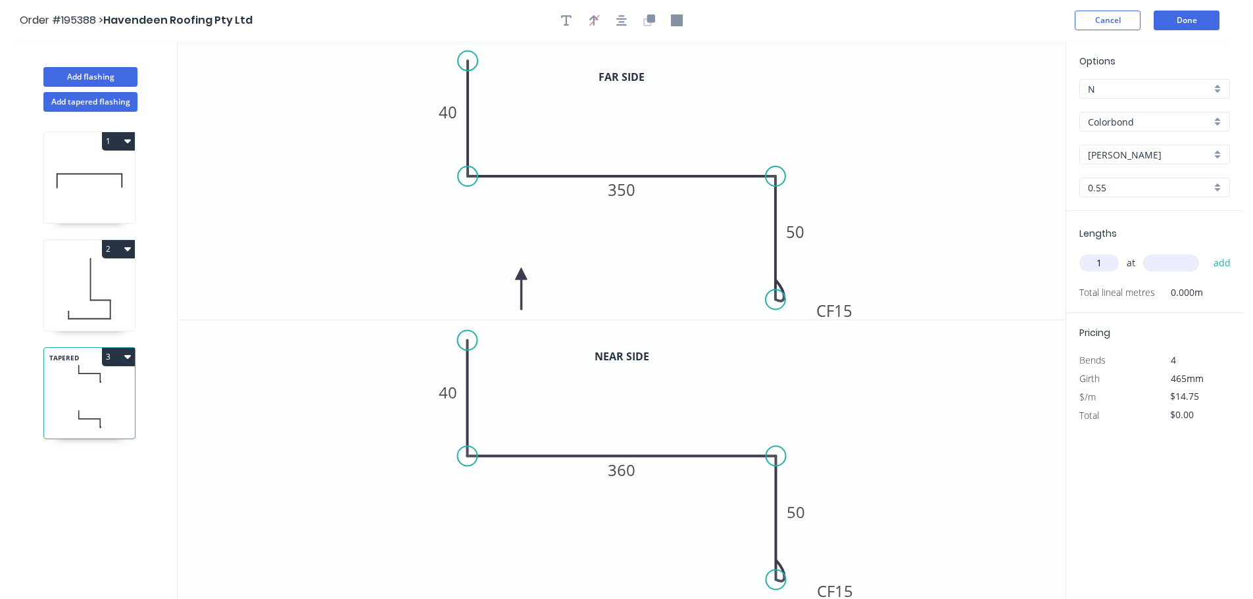
type input "1"
type input "2200"
click at [1207, 252] on button "add" at bounding box center [1222, 263] width 31 height 22
type input "$32.45"
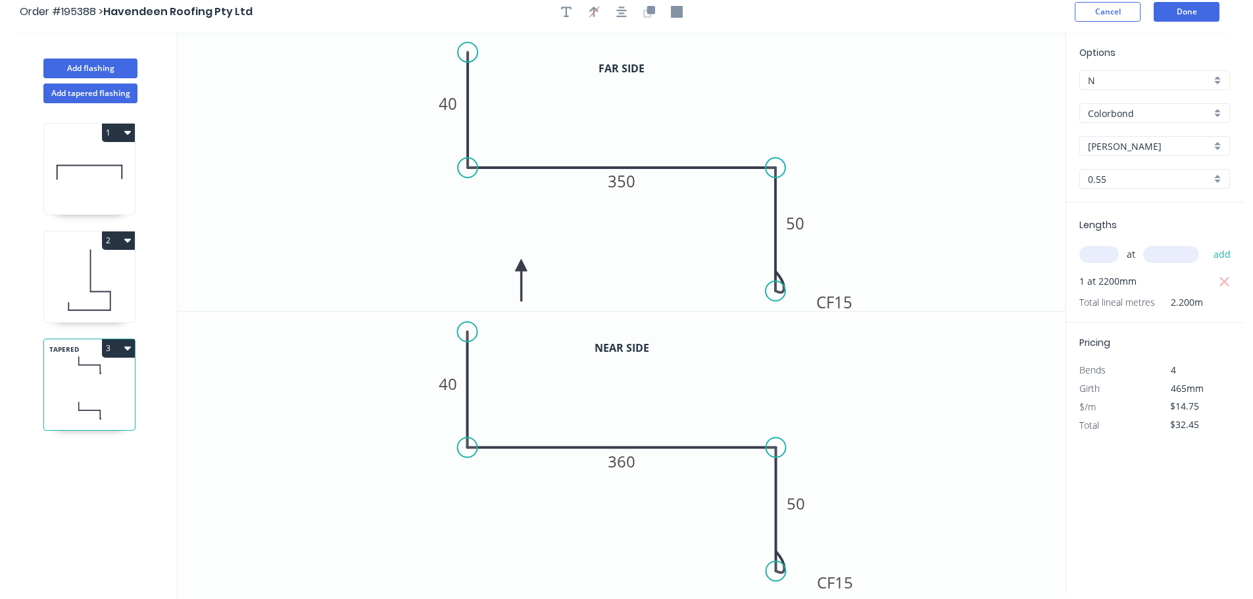
scroll to position [24, 0]
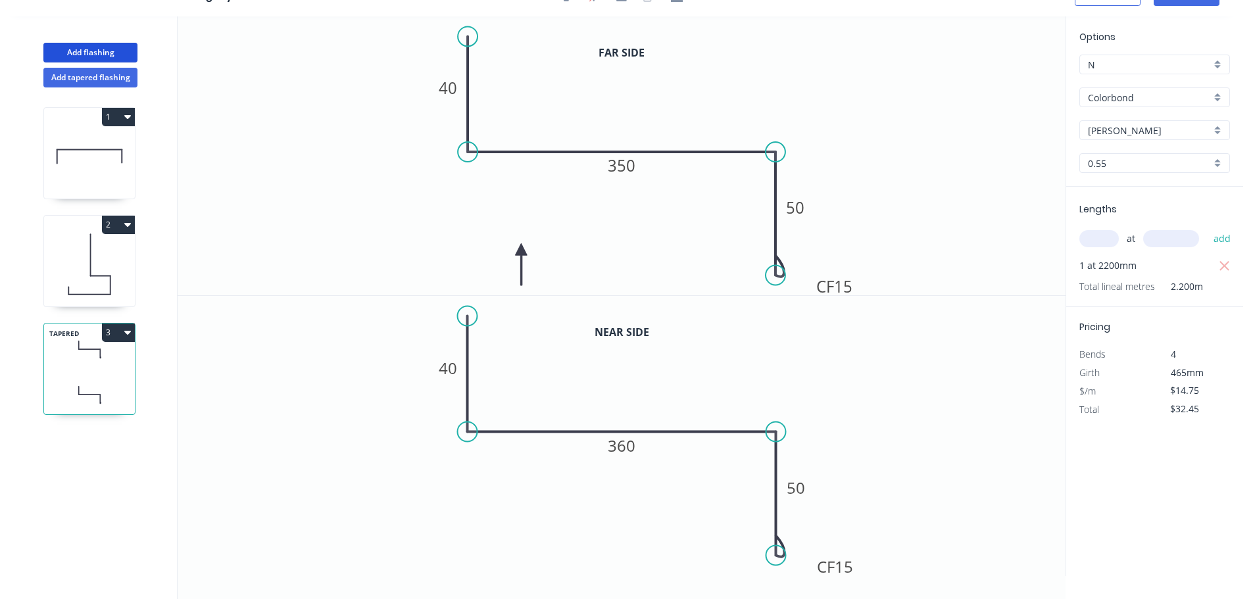
click at [124, 56] on button "Add flashing" at bounding box center [90, 53] width 94 height 20
type input "$0.00"
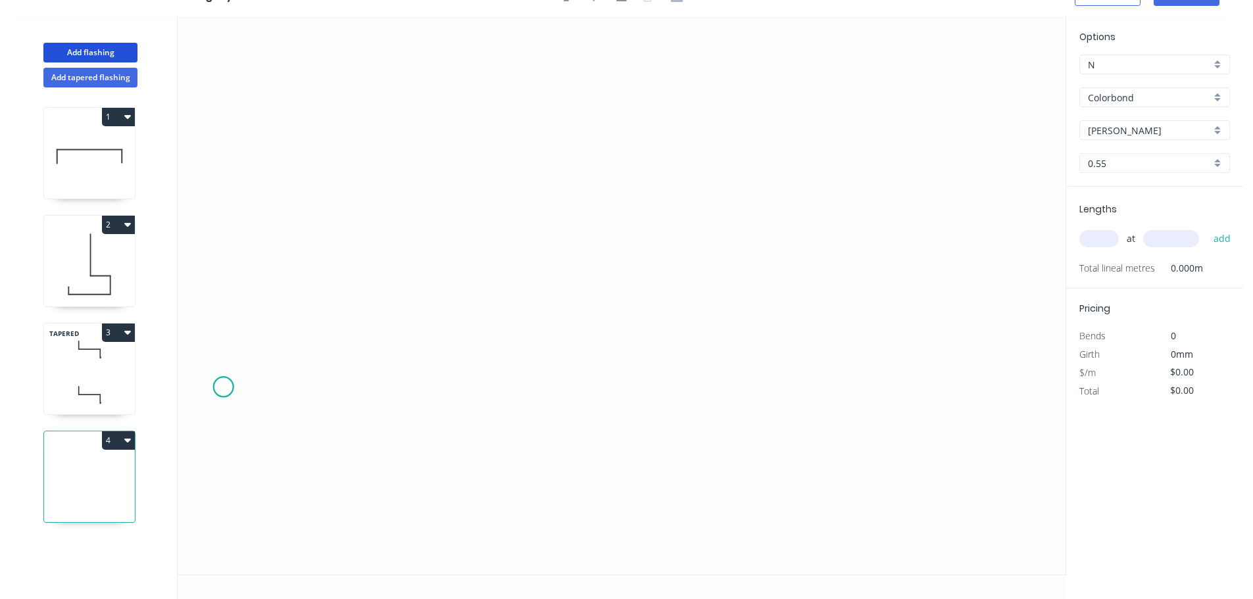
click at [223, 387] on icon "0" at bounding box center [622, 295] width 888 height 558
click at [230, 270] on icon "0" at bounding box center [622, 295] width 888 height 558
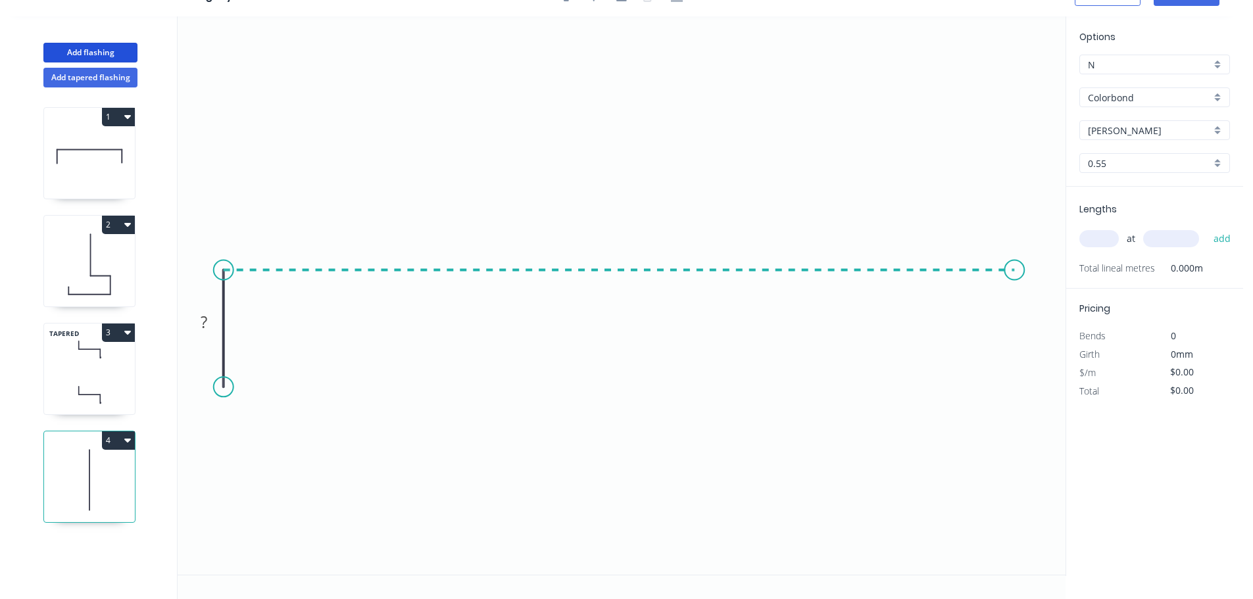
click at [1015, 276] on icon "0 ?" at bounding box center [622, 295] width 888 height 558
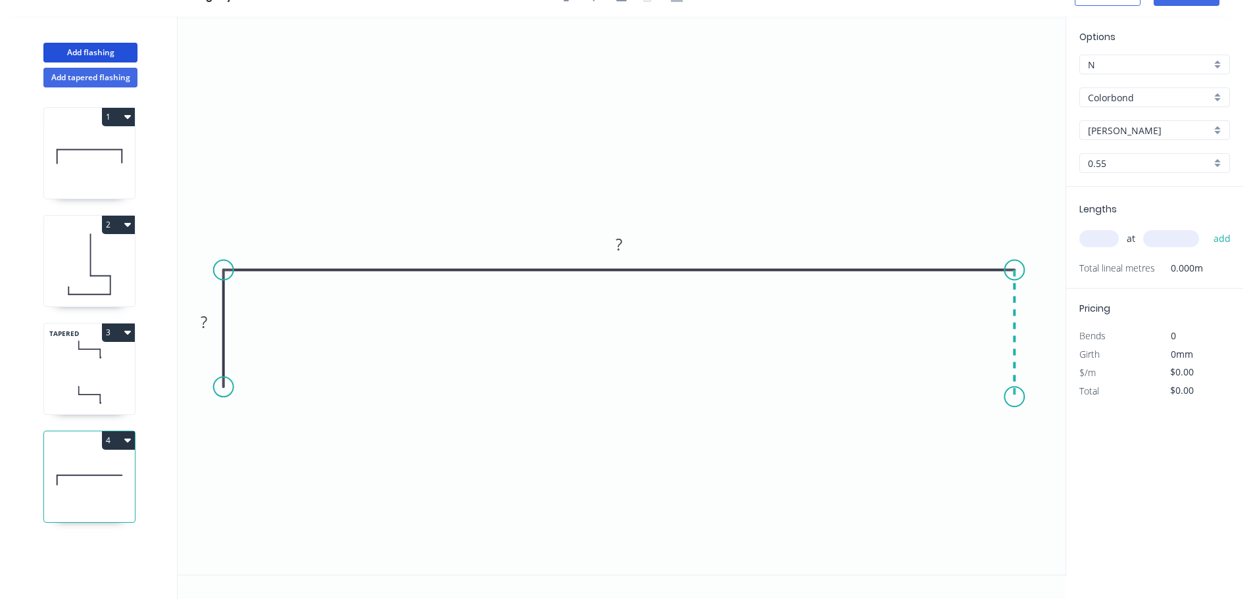
click at [1010, 397] on icon "0 ? ?" at bounding box center [622, 295] width 888 height 558
drag, startPoint x: 228, startPoint y: 389, endPoint x: 227, endPoint y: 399, distance: 10.6
click at [227, 399] on circle at bounding box center [224, 399] width 20 height 20
click at [205, 329] on tspan "?" at bounding box center [204, 328] width 7 height 22
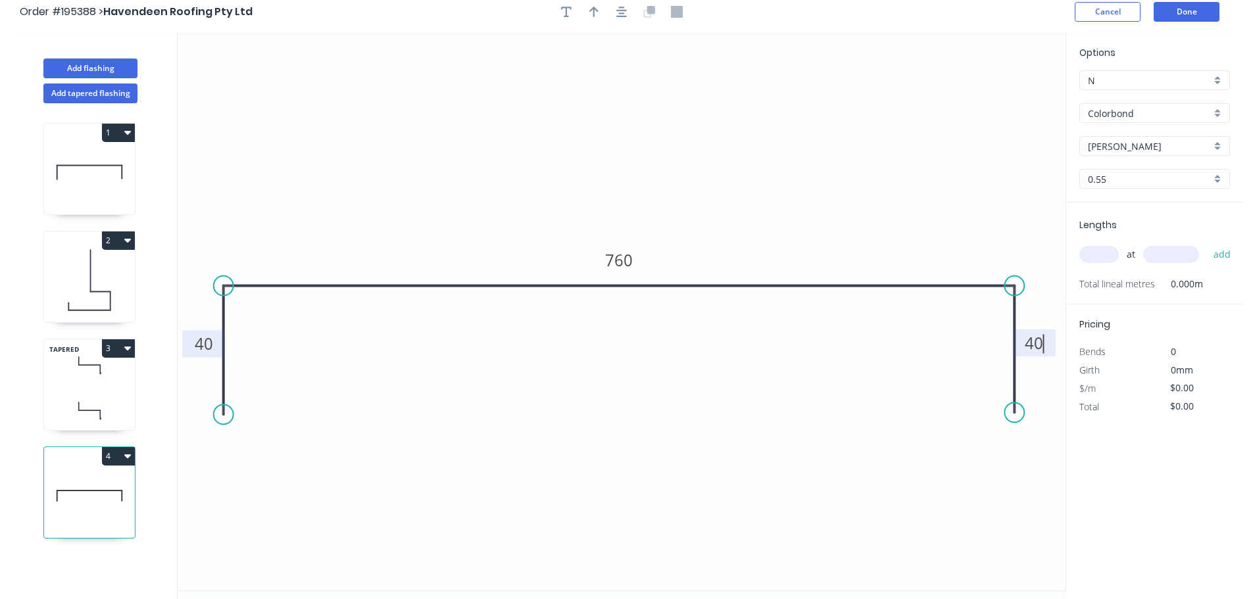
scroll to position [0, 0]
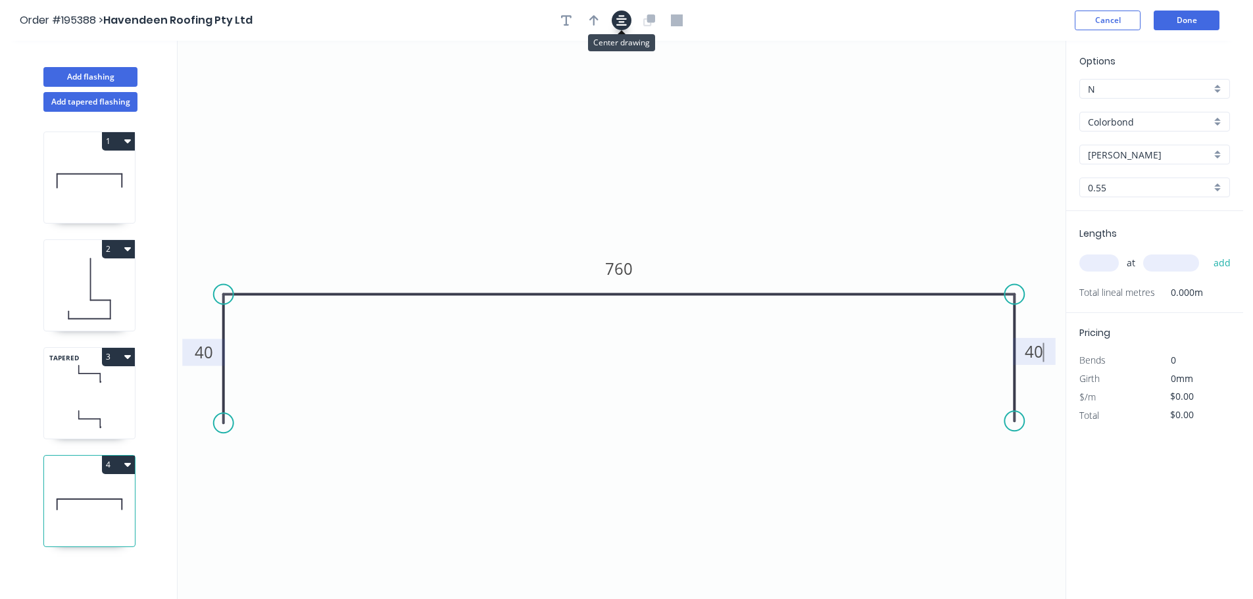
click at [616, 17] on button "button" at bounding box center [622, 21] width 20 height 20
type input "$20.61"
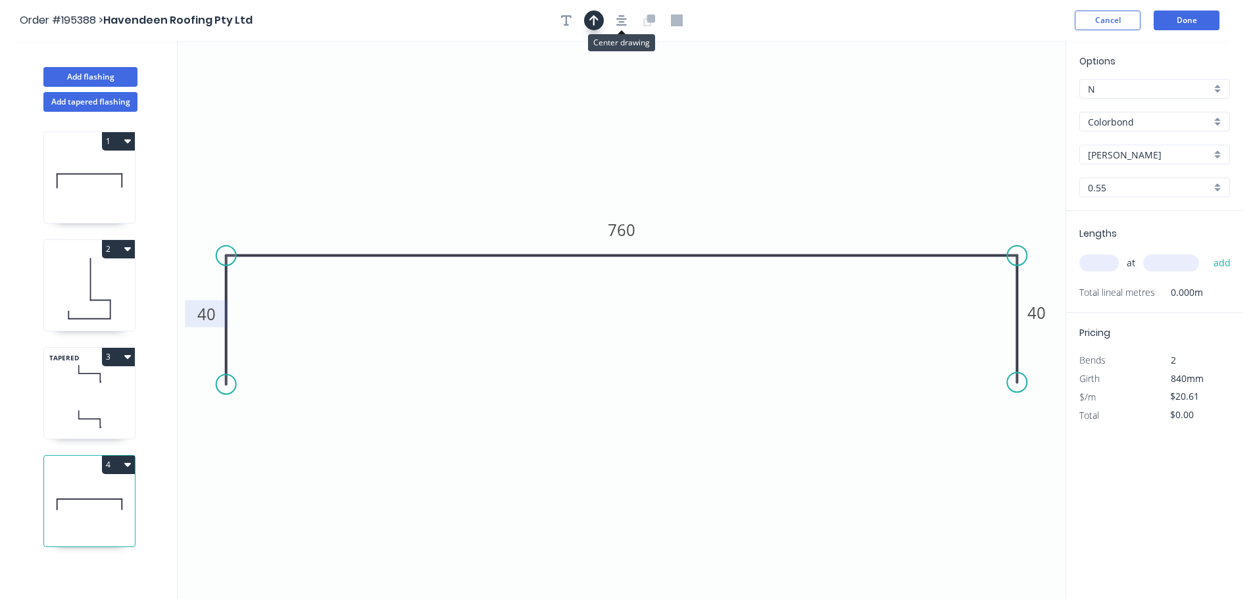
click at [600, 21] on button "button" at bounding box center [594, 21] width 20 height 20
drag, startPoint x: 820, startPoint y: 98, endPoint x: 624, endPoint y: 90, distance: 196.8
click at [624, 90] on icon at bounding box center [630, 76] width 12 height 42
click at [1090, 260] on input "text" at bounding box center [1098, 263] width 39 height 17
type input "1"
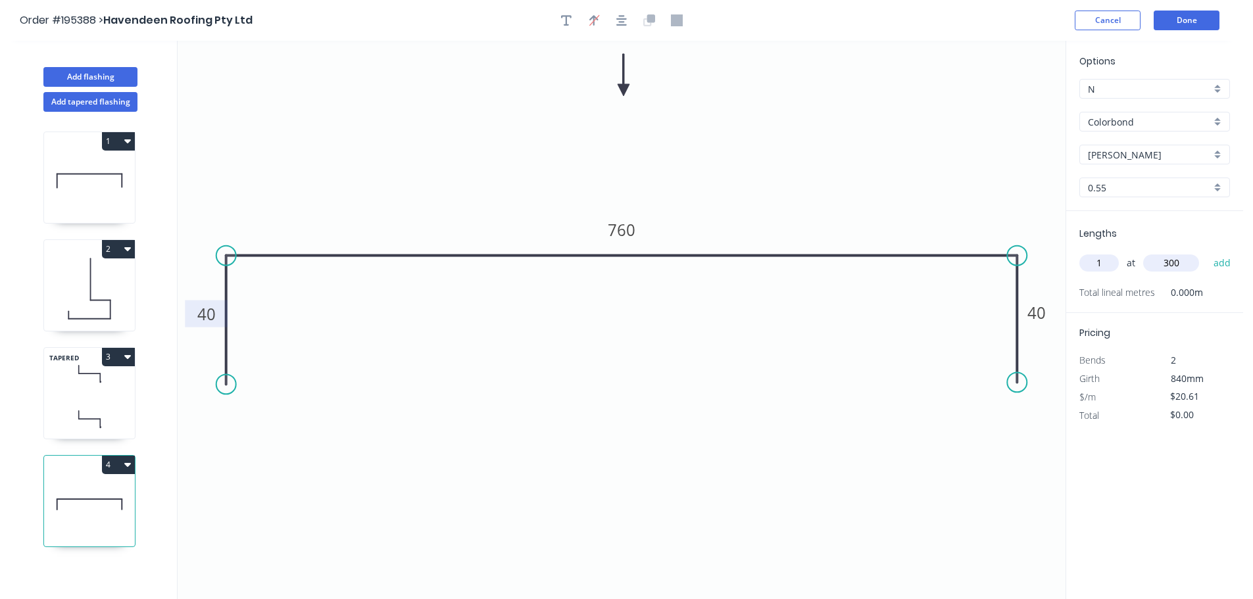
type input "300"
click at [1207, 252] on button "add" at bounding box center [1222, 263] width 31 height 22
type input "$20.61"
click at [114, 75] on button "Add flashing" at bounding box center [90, 77] width 94 height 20
type input "$0.00"
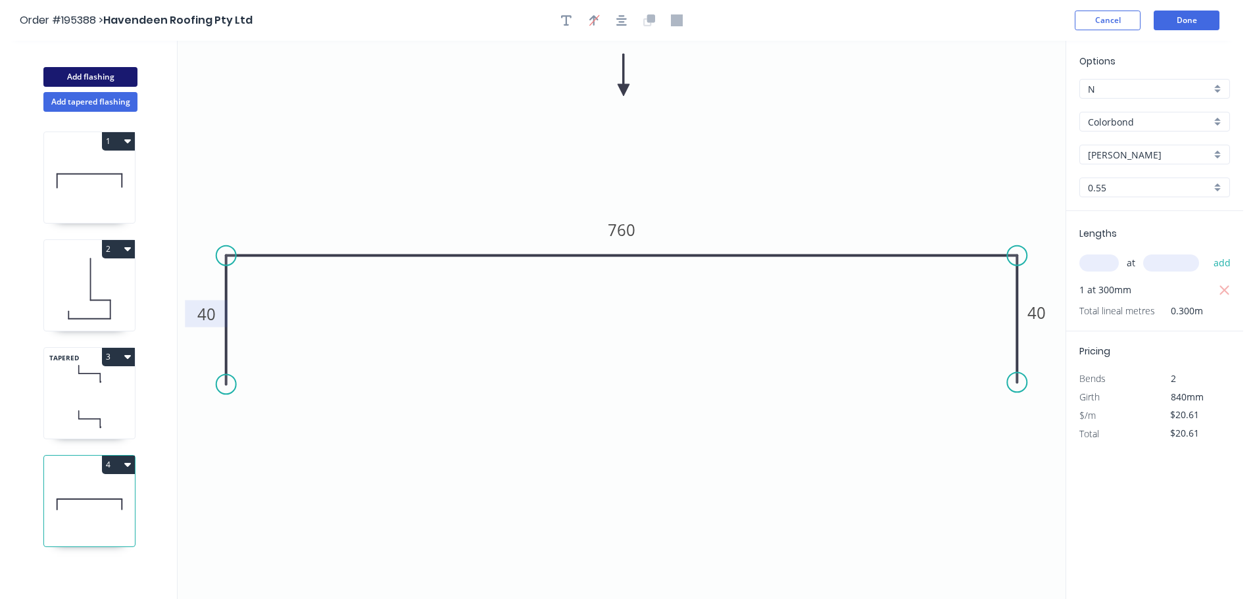
type input "$0.00"
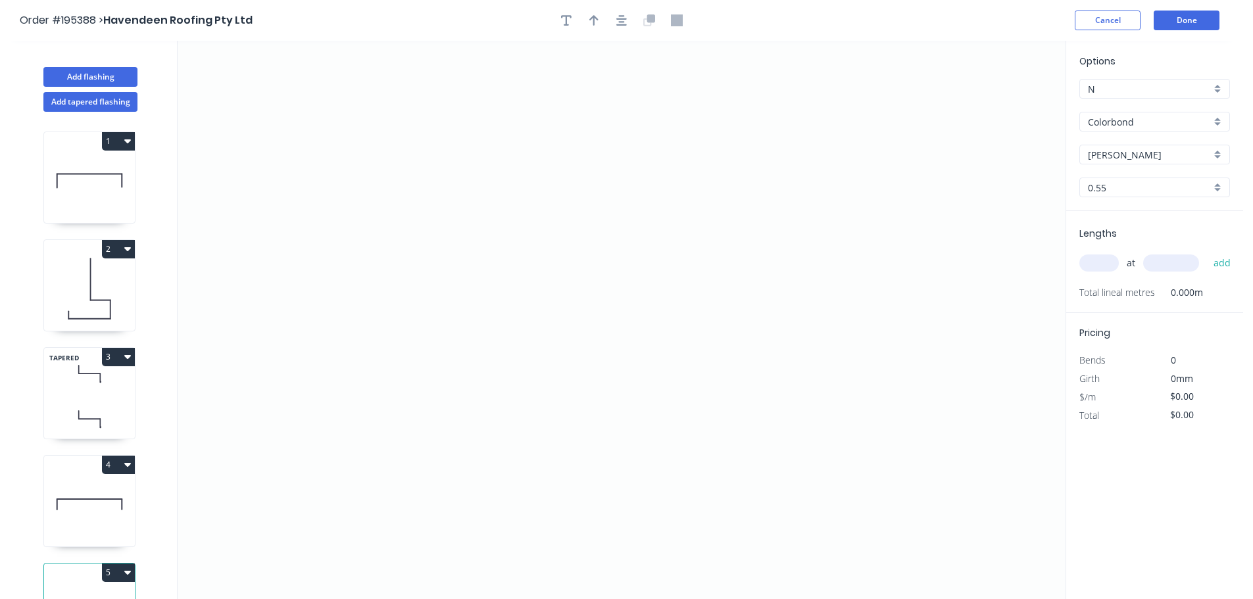
click at [1119, 126] on input "Colorbond" at bounding box center [1149, 122] width 123 height 14
click at [1133, 257] on div "Zincalume" at bounding box center [1154, 252] width 149 height 23
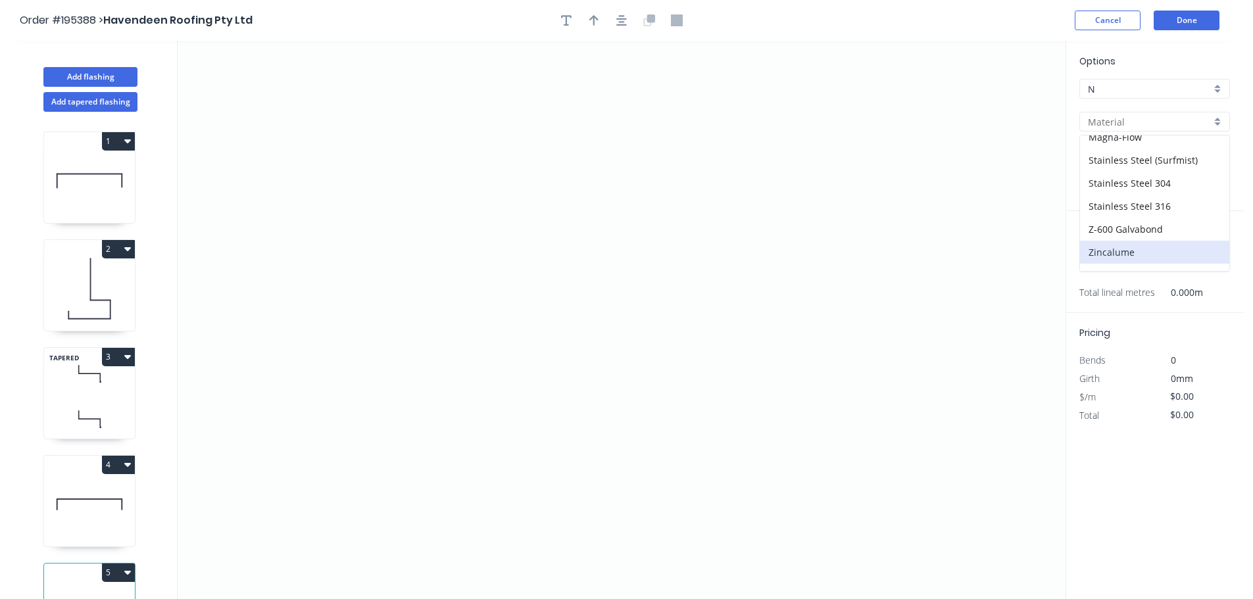
type input "Zincalume"
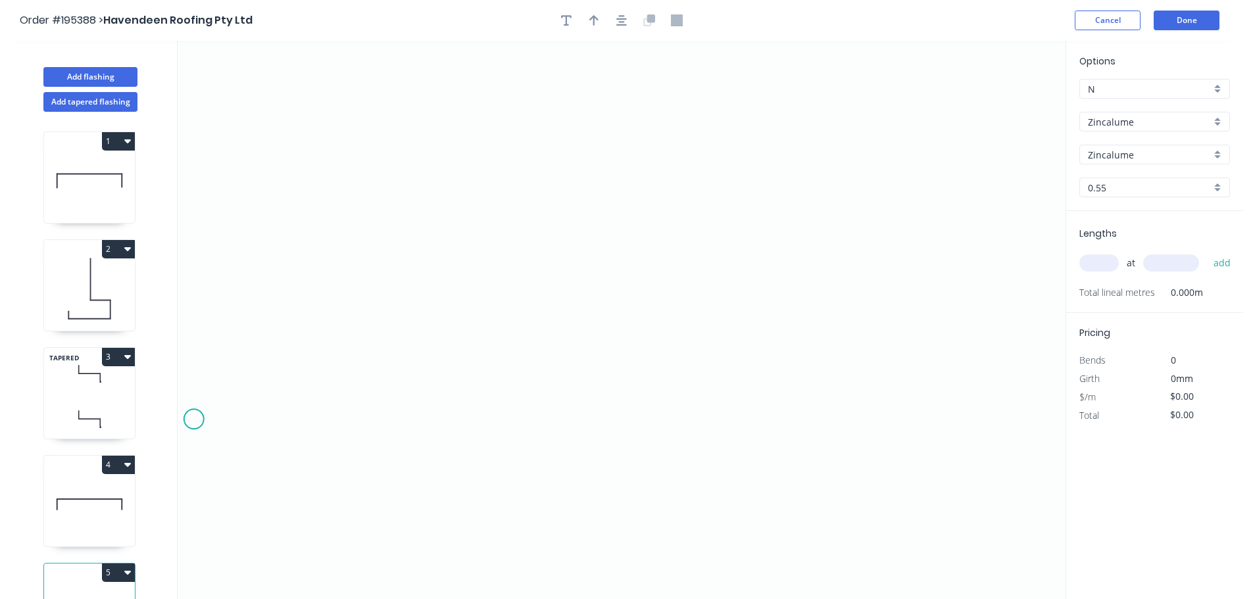
click at [193, 420] on icon "0" at bounding box center [622, 320] width 888 height 558
click at [290, 418] on icon "0" at bounding box center [622, 320] width 888 height 558
click at [296, 191] on icon "0 ?" at bounding box center [622, 320] width 888 height 558
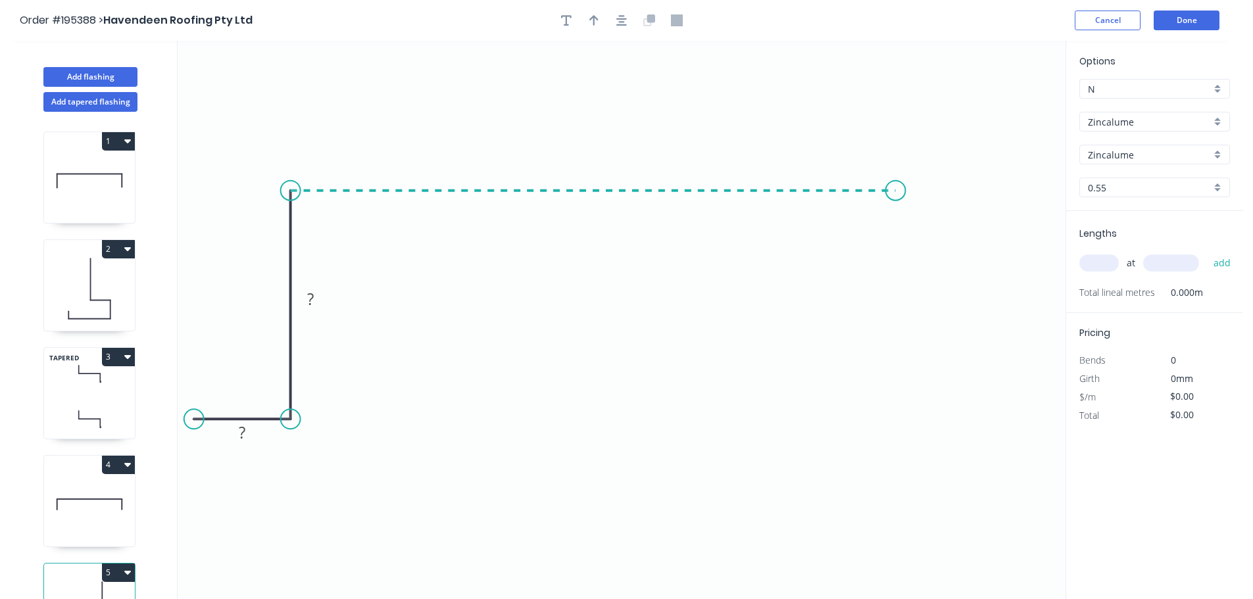
click at [896, 224] on icon "0 ? ?" at bounding box center [622, 320] width 888 height 558
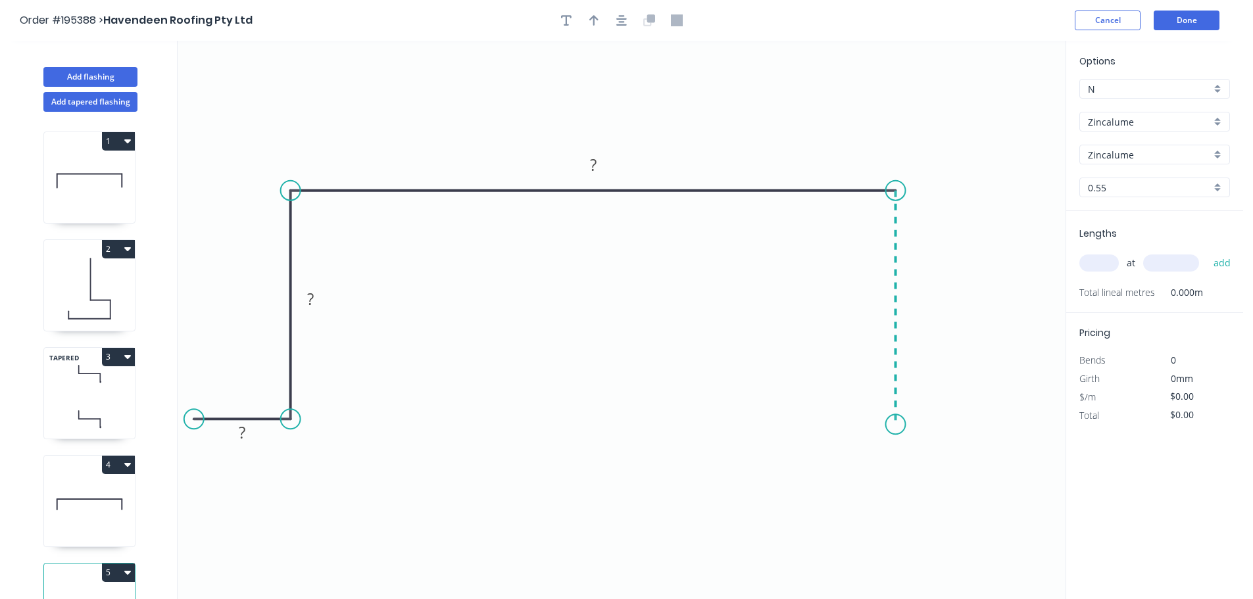
click at [890, 425] on icon "0 ? ? ?" at bounding box center [622, 320] width 888 height 558
click at [998, 429] on icon "0 ? ? ? ?" at bounding box center [622, 320] width 888 height 558
click at [616, 25] on button "button" at bounding box center [622, 21] width 20 height 20
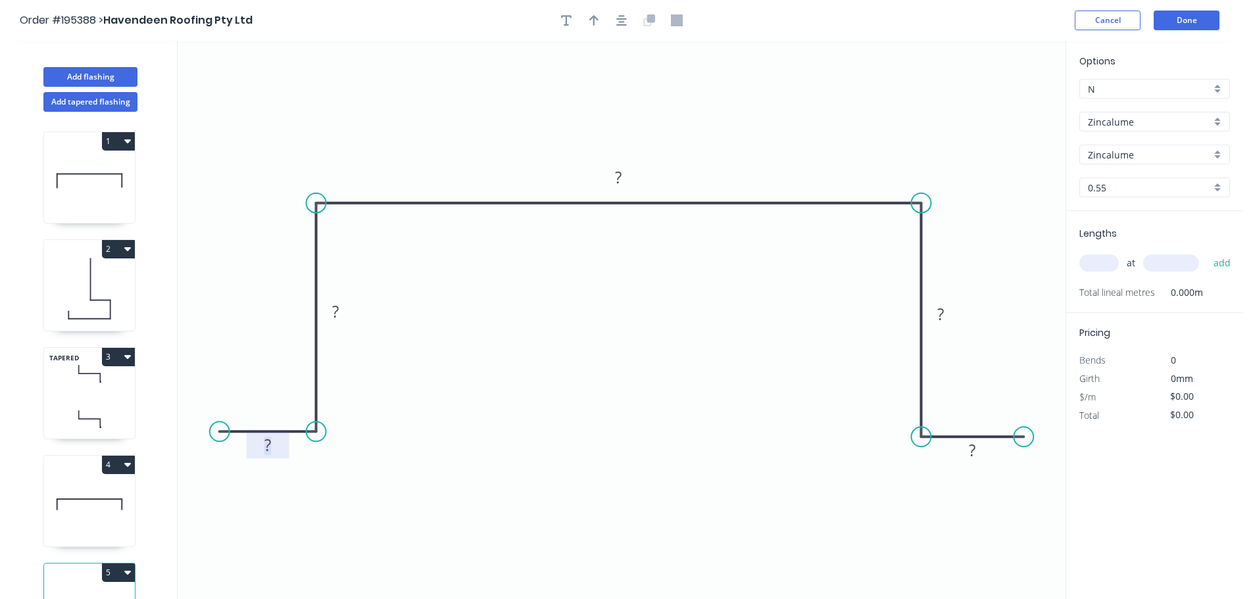
click at [264, 449] on tspan "?" at bounding box center [267, 445] width 7 height 22
click at [629, 25] on button "button" at bounding box center [622, 21] width 20 height 20
type input "$12.39"
click at [604, 22] on div at bounding box center [621, 21] width 138 height 20
click at [597, 21] on icon "button" at bounding box center [593, 20] width 9 height 12
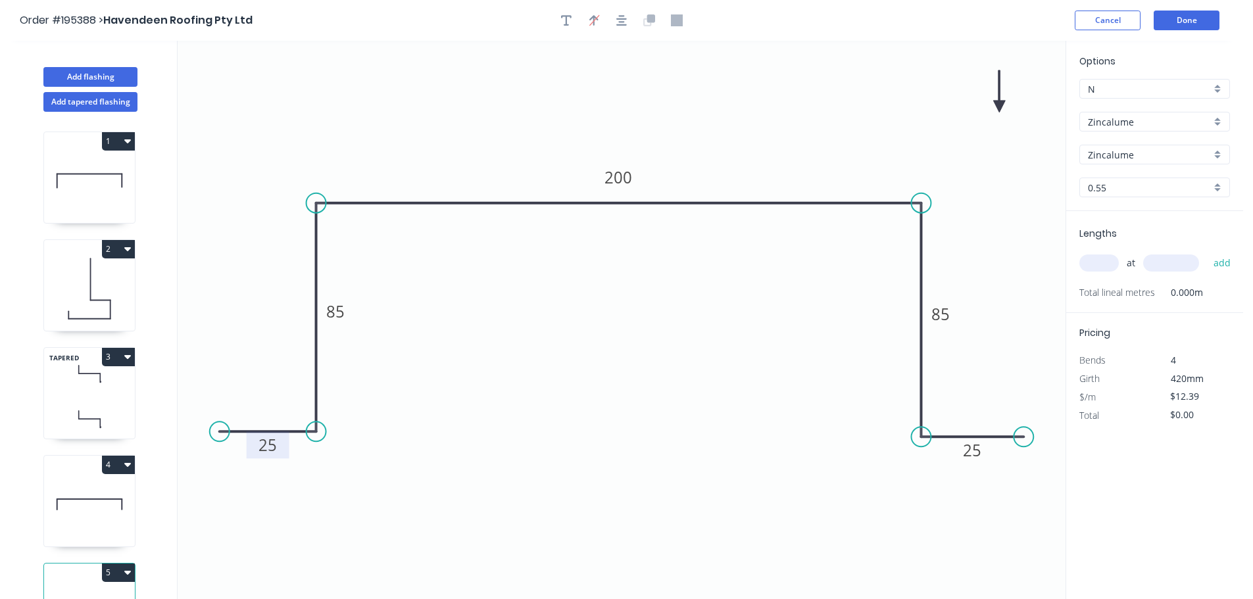
click at [1000, 105] on icon at bounding box center [999, 91] width 12 height 42
drag, startPoint x: 1000, startPoint y: 105, endPoint x: 1021, endPoint y: 85, distance: 28.4
click at [1021, 85] on icon at bounding box center [1031, 74] width 38 height 38
click at [1098, 259] on input "text" at bounding box center [1098, 263] width 39 height 17
type input "1"
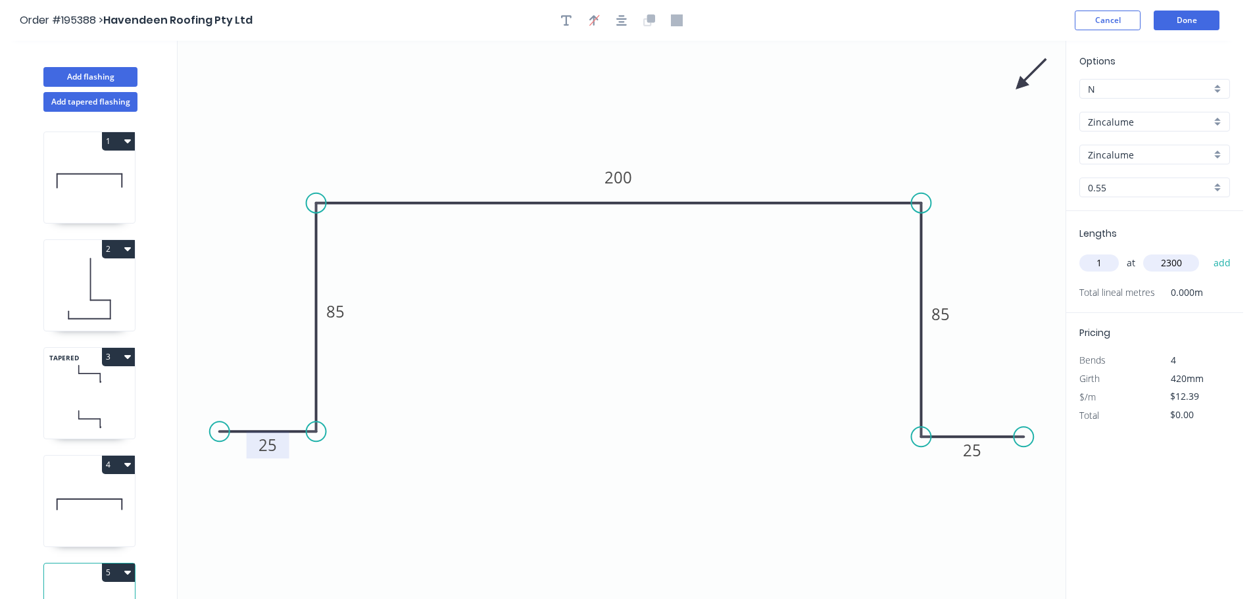
type input "2300"
click at [1207, 252] on button "add" at bounding box center [1222, 263] width 31 height 22
type input "$28.50"
click at [134, 79] on button "Add flashing" at bounding box center [90, 77] width 94 height 20
type input "$0.00"
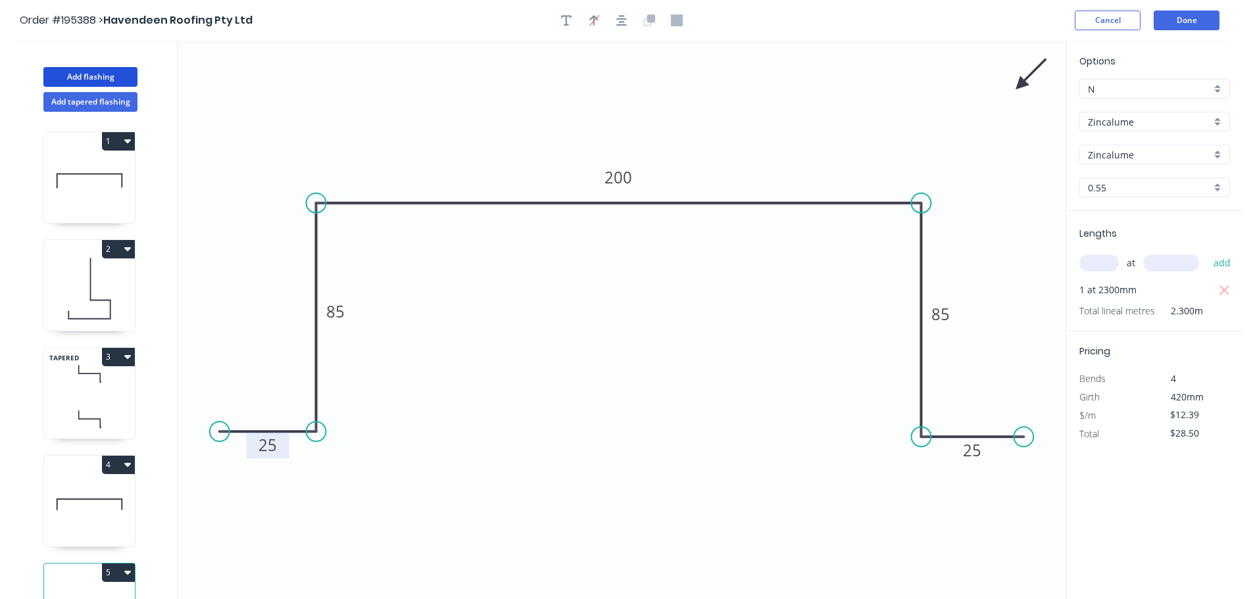
type input "$0.00"
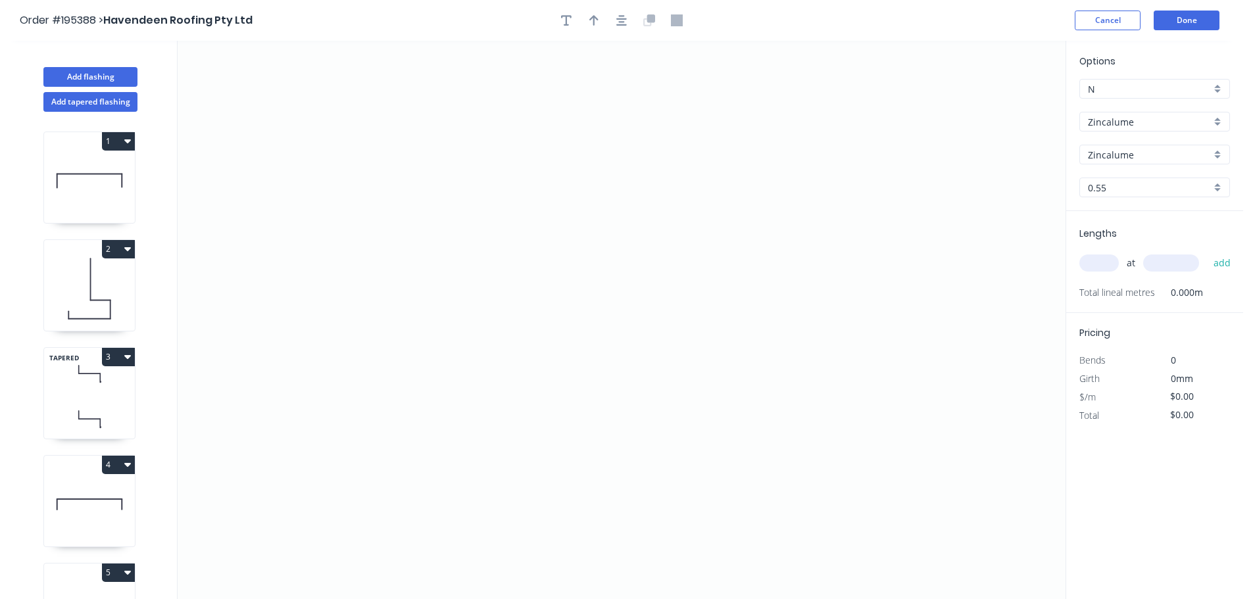
click at [1139, 134] on div "Options N N Zincalume Zincalume Zincalume Zincalume 0.55 0.55" at bounding box center [1154, 132] width 177 height 157
click at [1117, 110] on div "Options N N Zincalume Zincalume Zincalume Zincalume 0.55 0.55" at bounding box center [1154, 132] width 177 height 157
click at [1119, 124] on input "Zincalume" at bounding box center [1149, 122] width 123 height 14
click at [1119, 146] on div "Colorbond" at bounding box center [1154, 146] width 149 height 23
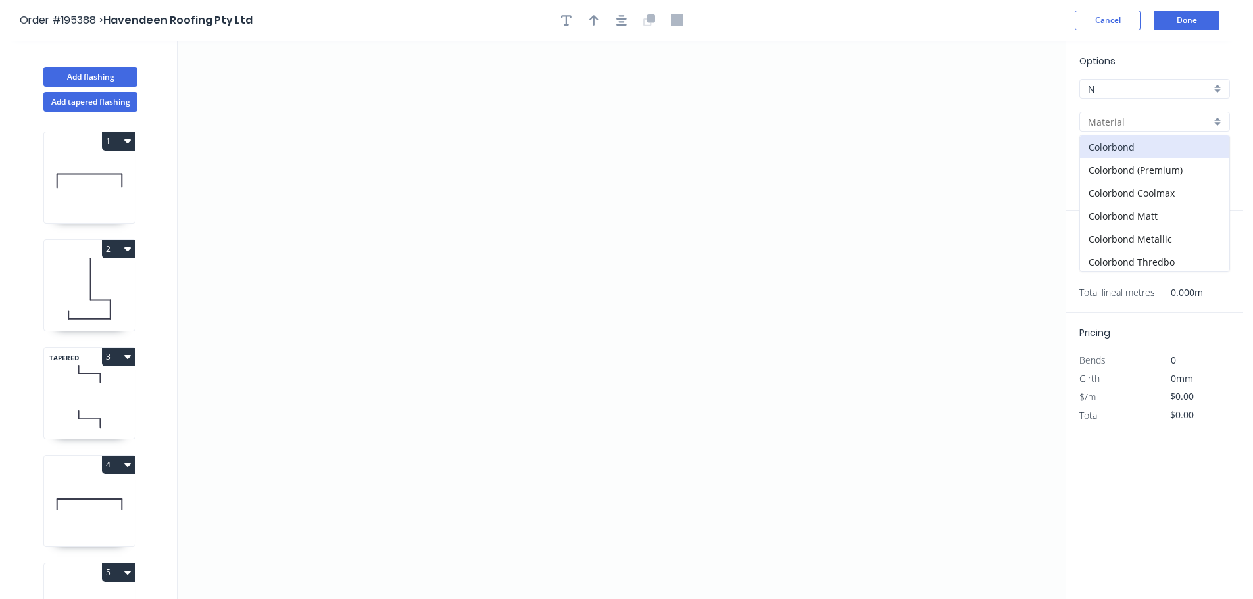
type input "Colorbond"
type input "aNoColor"
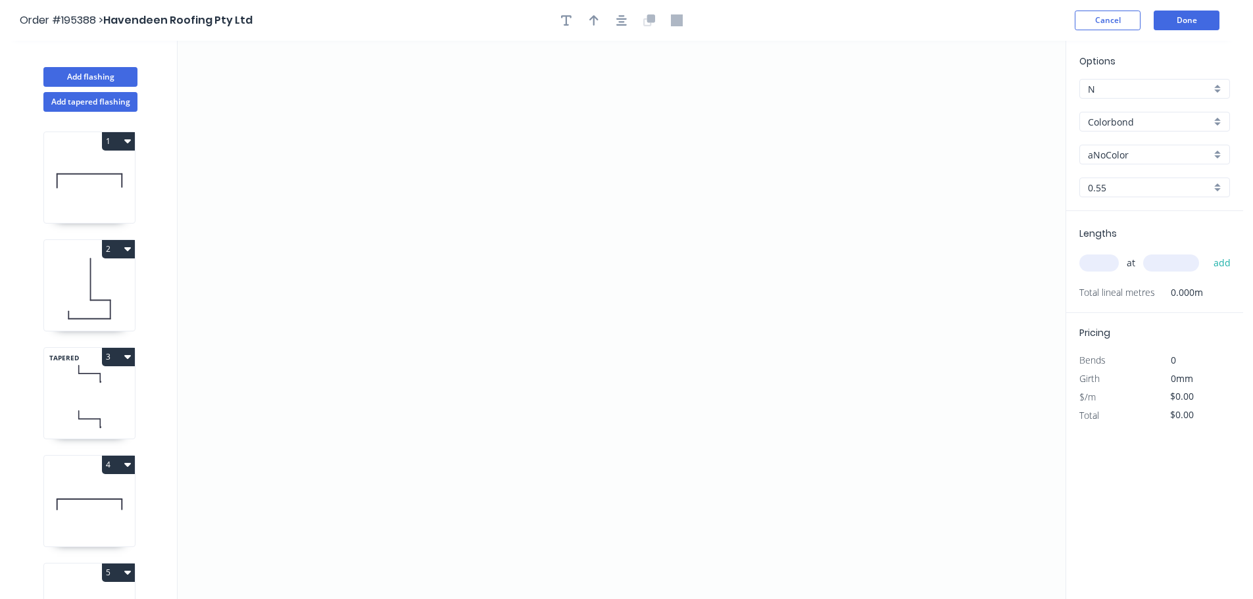
click at [1123, 154] on input "aNoColor" at bounding box center [1149, 155] width 123 height 14
click at [1138, 226] on div "[PERSON_NAME]" at bounding box center [1154, 222] width 149 height 23
type input "[PERSON_NAME]"
click at [880, 64] on icon "0" at bounding box center [622, 320] width 888 height 558
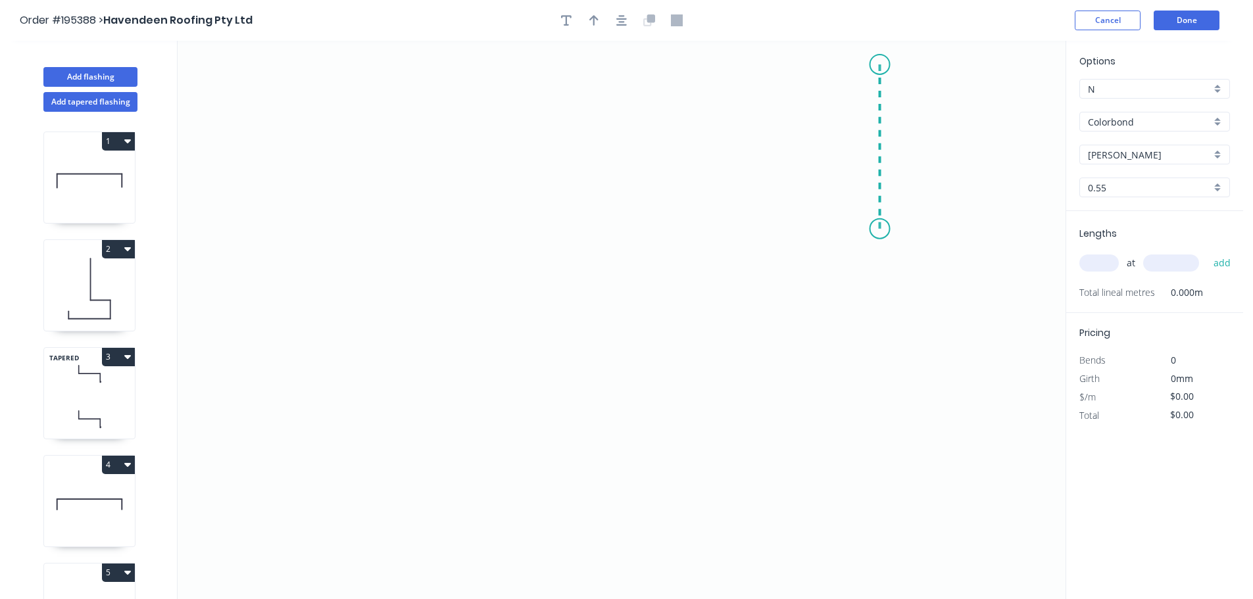
click at [880, 229] on icon "0" at bounding box center [622, 320] width 888 height 558
click at [282, 230] on icon "0 ?" at bounding box center [622, 320] width 888 height 558
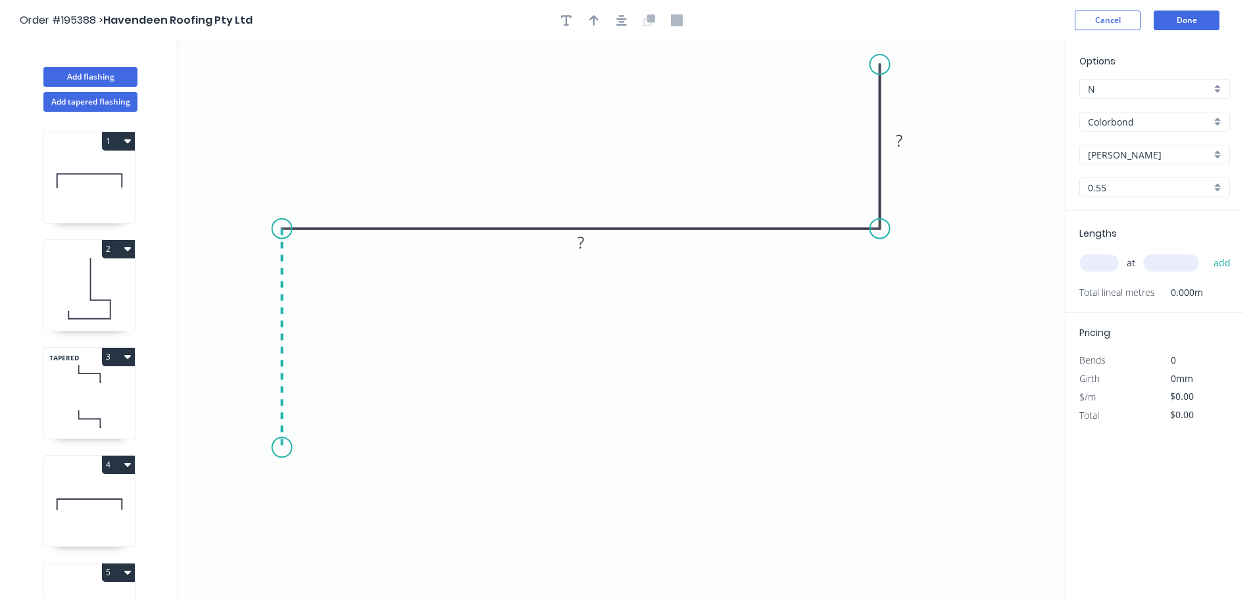
click at [286, 448] on icon "0 ? ?" at bounding box center [622, 320] width 888 height 558
click at [351, 497] on div "Crush & Fold" at bounding box center [348, 495] width 132 height 27
click at [321, 487] on div "Flip bend" at bounding box center [351, 491] width 132 height 27
drag, startPoint x: 335, startPoint y: 429, endPoint x: 328, endPoint y: 483, distance: 53.9
click at [306, 520] on rect at bounding box center [286, 511] width 53 height 27
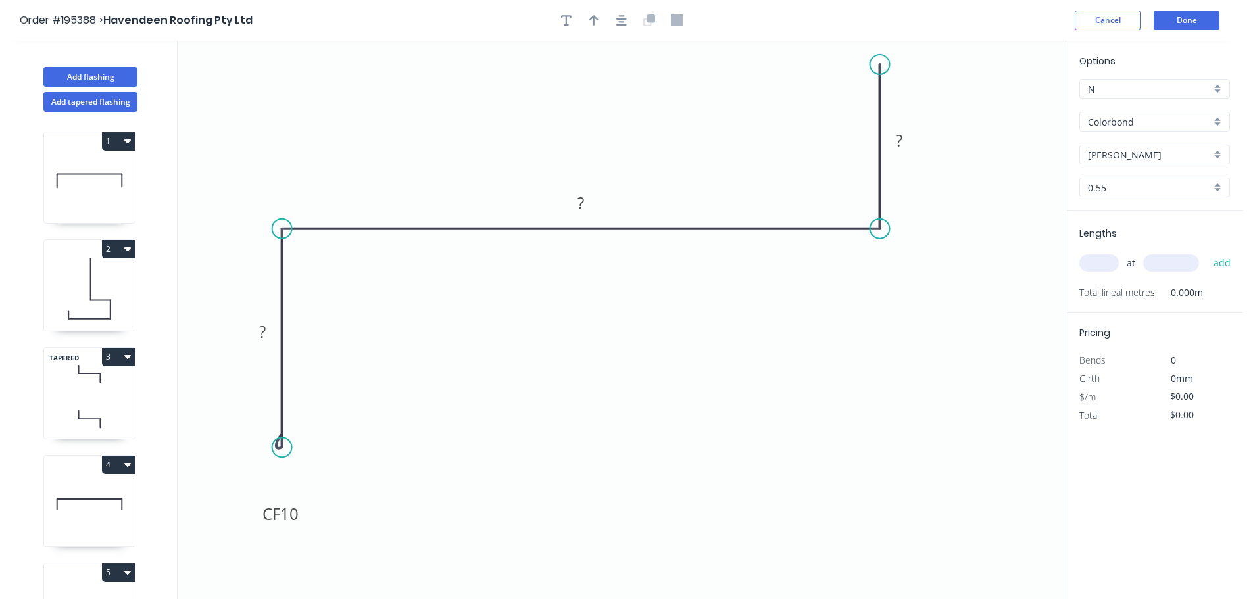
click at [612, 26] on div at bounding box center [621, 21] width 138 height 20
click at [618, 26] on icon "button" at bounding box center [621, 20] width 11 height 12
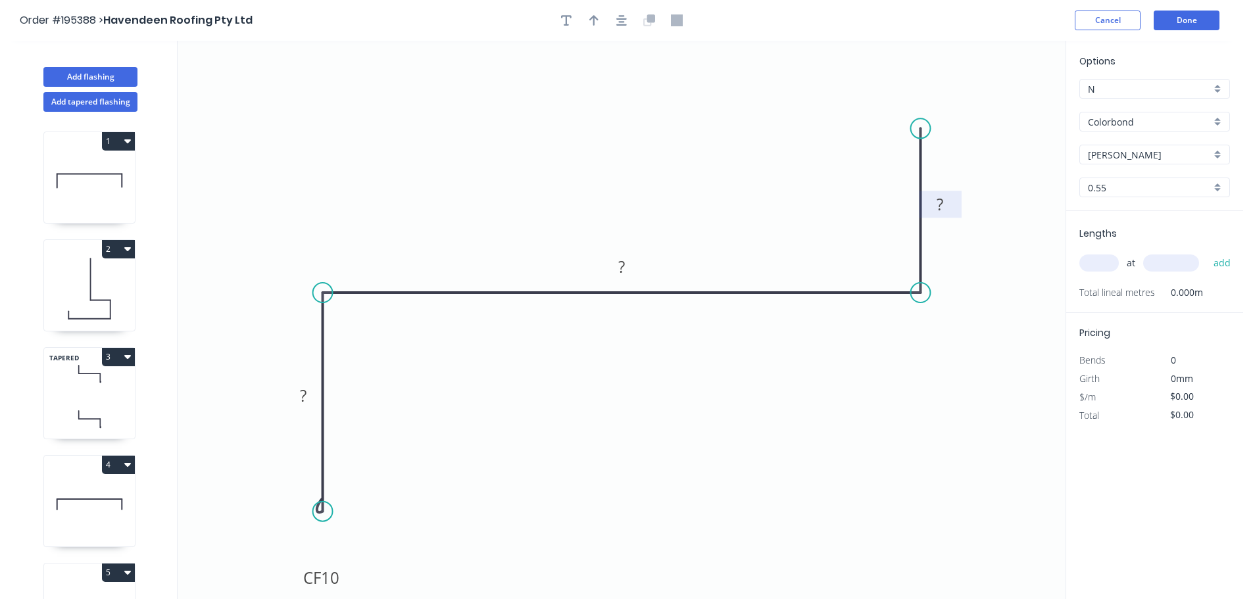
click at [950, 208] on rect at bounding box center [940, 205] width 26 height 18
click at [622, 19] on icon "button" at bounding box center [621, 20] width 11 height 11
type input "$10.00"
click at [593, 26] on icon "button" at bounding box center [593, 20] width 9 height 12
drag, startPoint x: 1004, startPoint y: 105, endPoint x: 1001, endPoint y: 155, distance: 50.8
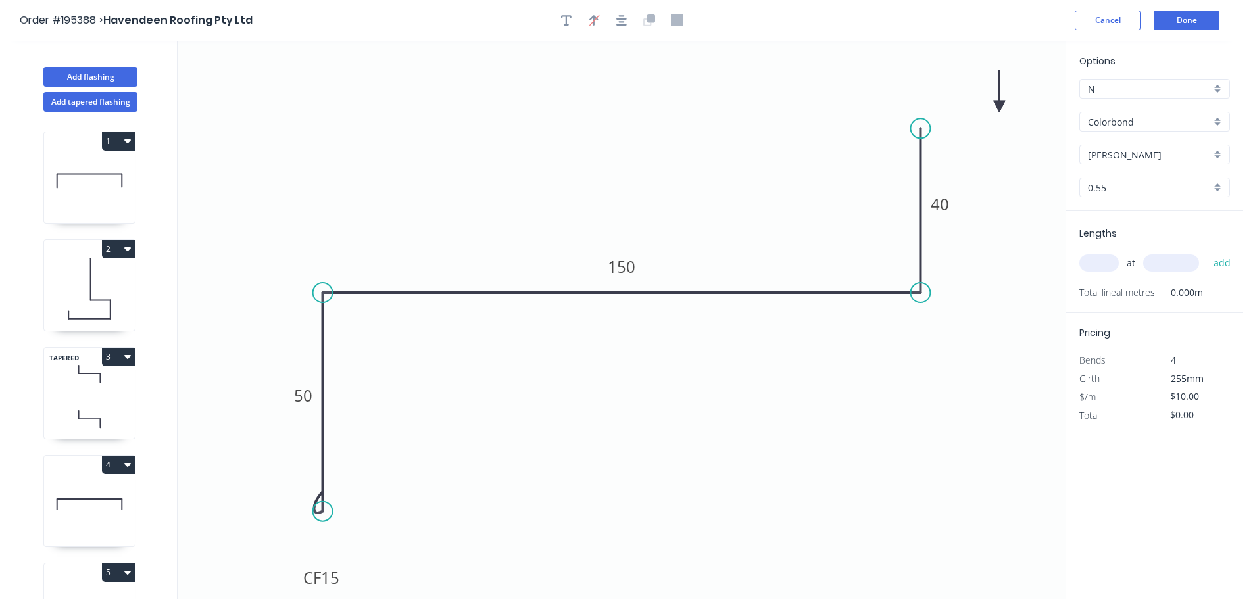
click at [1002, 157] on icon "0 CF 15 50 150 40" at bounding box center [622, 320] width 888 height 558
drag, startPoint x: 998, startPoint y: 103, endPoint x: 1001, endPoint y: 408, distance: 305.2
click at [1001, 408] on icon at bounding box center [1003, 387] width 12 height 42
click at [1001, 408] on icon at bounding box center [1000, 392] width 12 height 42
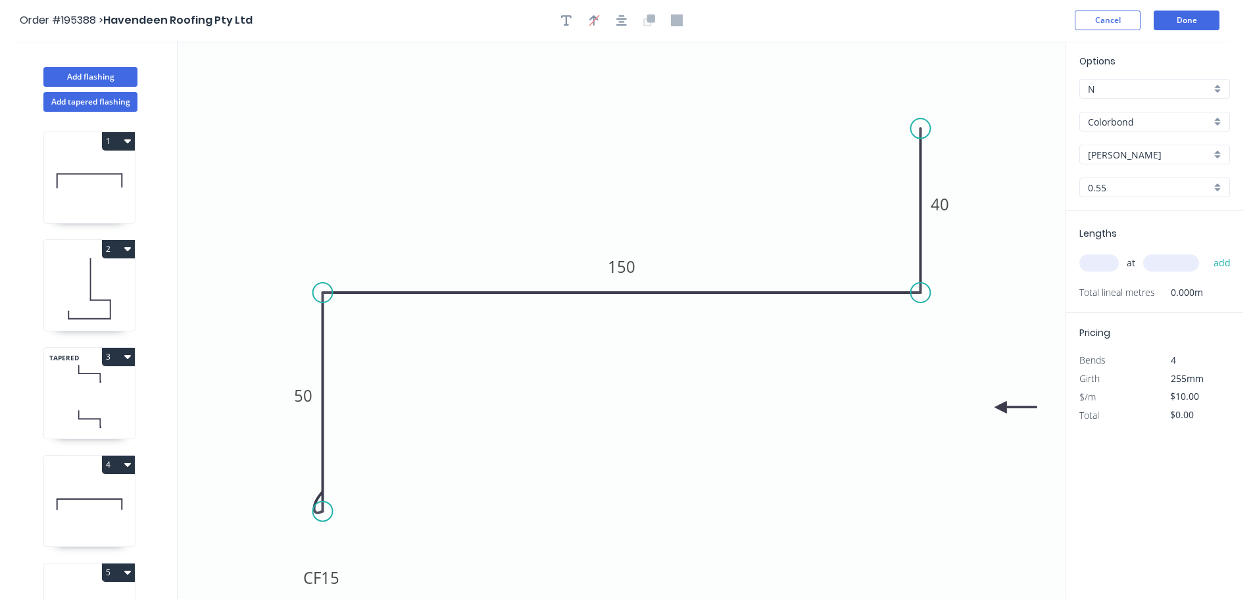
click at [1001, 408] on icon at bounding box center [1015, 407] width 42 height 12
drag, startPoint x: 1001, startPoint y: 406, endPoint x: 933, endPoint y: 487, distance: 105.0
click at [933, 487] on icon at bounding box center [945, 492] width 38 height 38
drag, startPoint x: 918, startPoint y: 132, endPoint x: 958, endPoint y: 154, distance: 46.5
click at [918, 118] on circle at bounding box center [920, 122] width 20 height 20
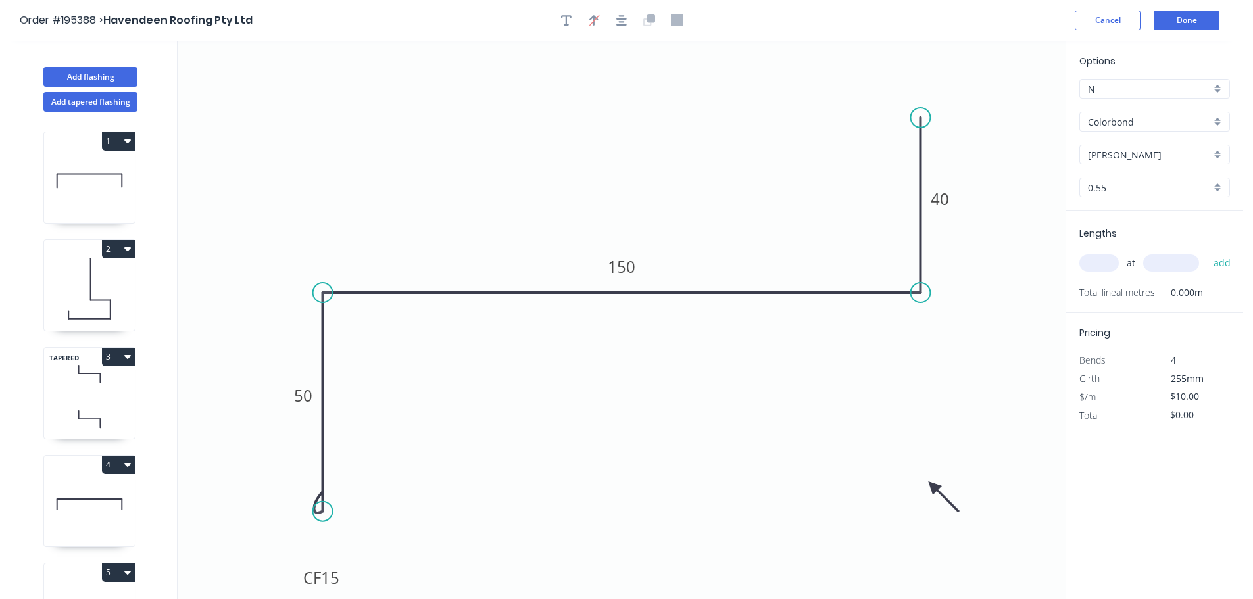
click at [1103, 266] on input "text" at bounding box center [1098, 263] width 39 height 17
type input "1"
type input "2800"
click at [1207, 252] on button "add" at bounding box center [1222, 263] width 31 height 22
type input "$28.00"
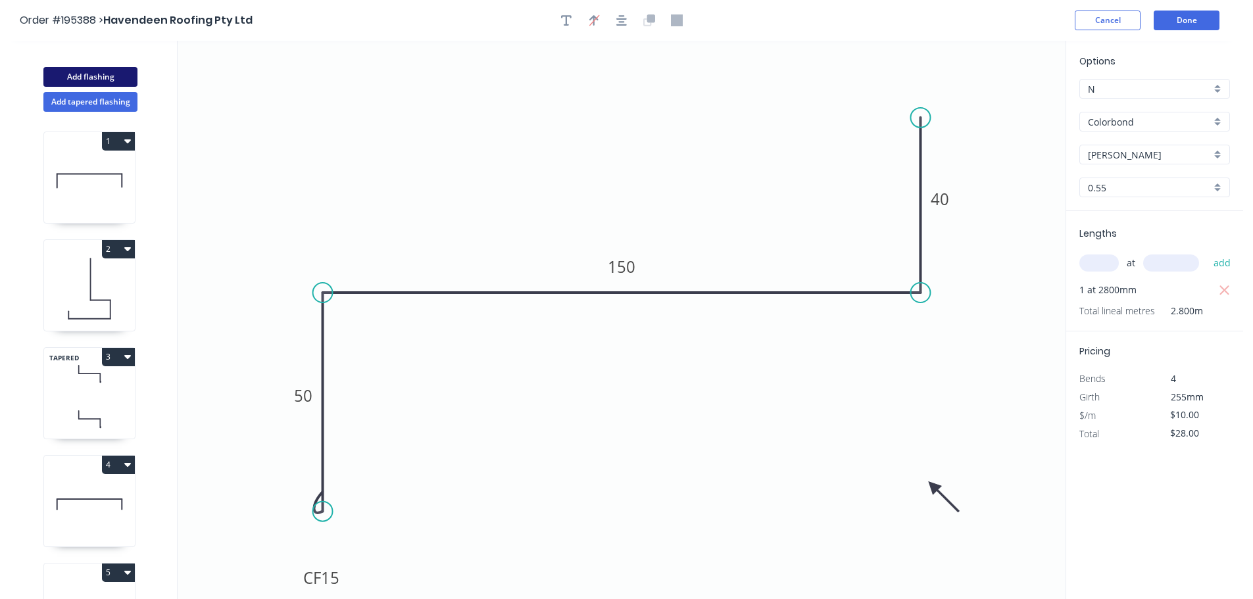
click at [119, 70] on button "Add flashing" at bounding box center [90, 77] width 94 height 20
type input "$0.00"
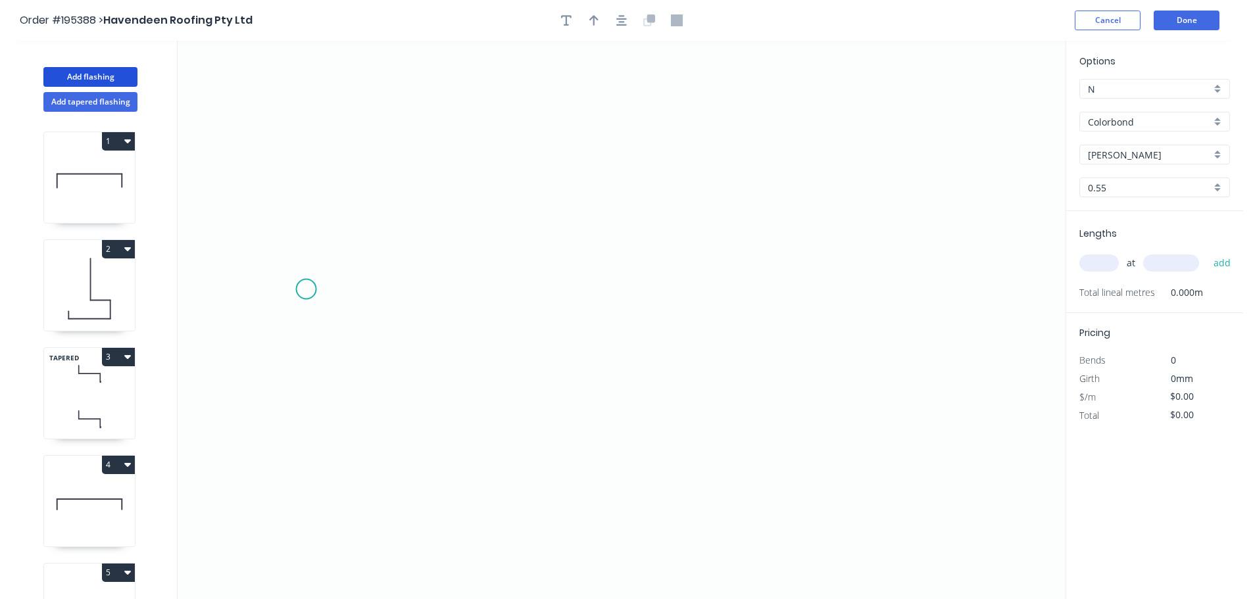
click at [289, 303] on icon "0" at bounding box center [622, 320] width 888 height 558
click at [182, 299] on icon "0" at bounding box center [622, 320] width 888 height 558
click at [189, 491] on icon "0 ?" at bounding box center [622, 320] width 888 height 558
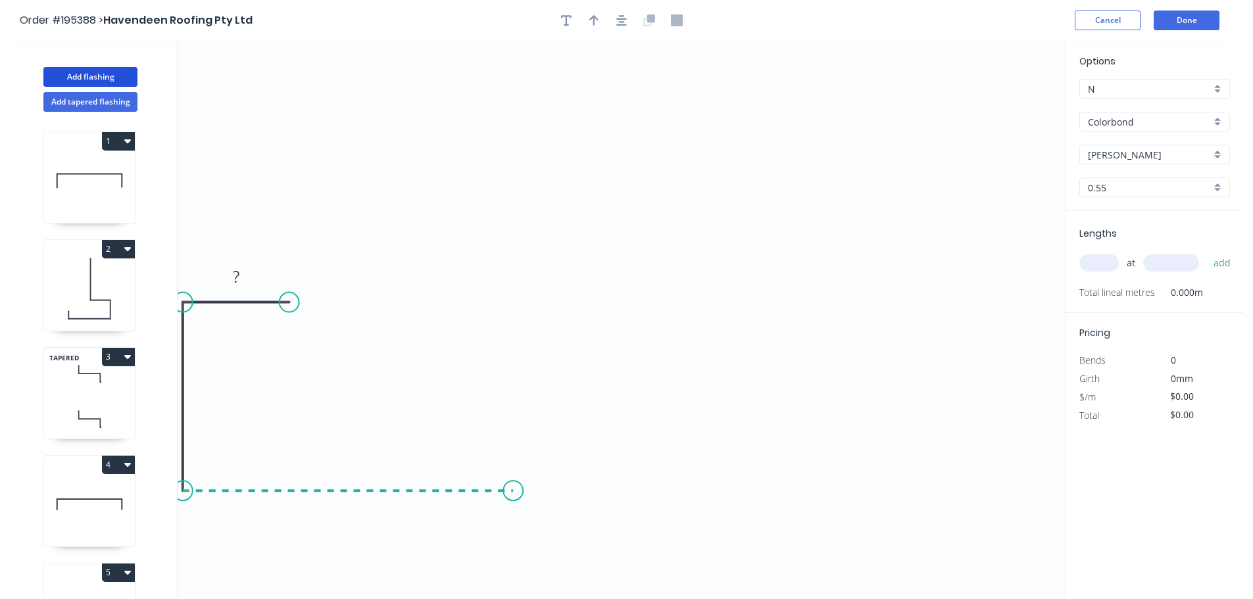
click at [513, 496] on icon "0 ? ?" at bounding box center [622, 320] width 888 height 558
click at [554, 456] on icon "0 ? ? ?" at bounding box center [622, 320] width 888 height 558
click at [780, 459] on icon "0 ? ? ? ?" at bounding box center [622, 320] width 888 height 558
click at [827, 503] on icon "0 ? ? ? ? ?" at bounding box center [622, 320] width 888 height 558
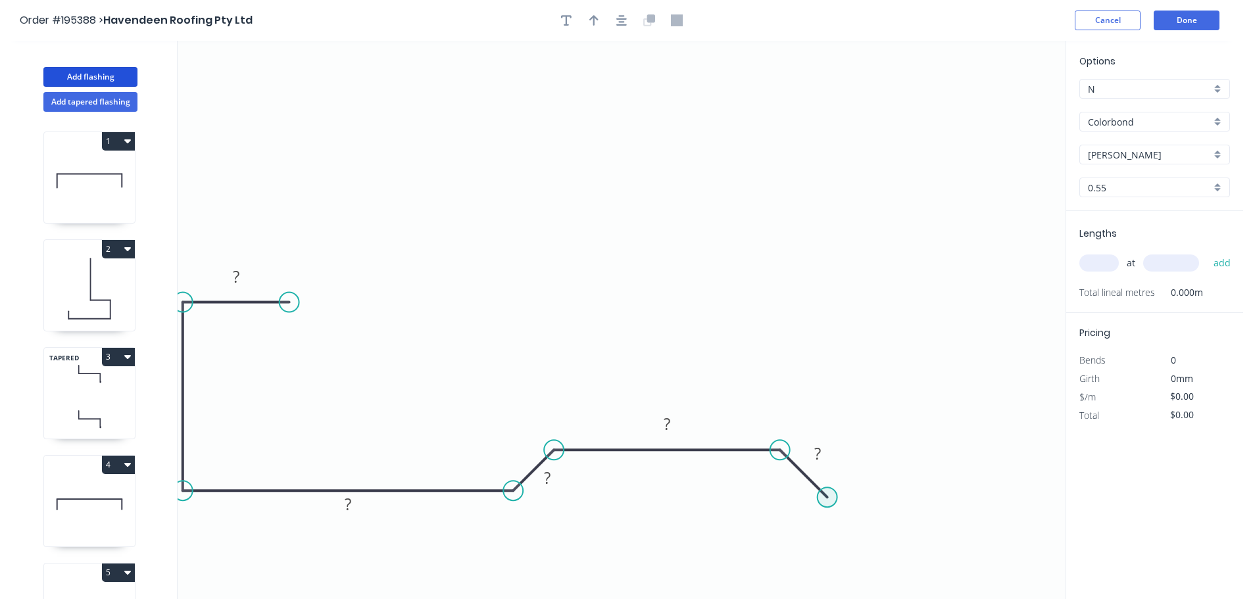
click at [831, 499] on circle at bounding box center [828, 497] width 20 height 20
click at [1050, 500] on icon "0 ? ? ? ? ? ?" at bounding box center [622, 320] width 888 height 558
click at [1049, 272] on icon at bounding box center [1049, 385] width 0 height 226
click at [1052, 285] on circle at bounding box center [1049, 285] width 20 height 20
drag, startPoint x: 1051, startPoint y: 285, endPoint x: 944, endPoint y: 282, distance: 107.2
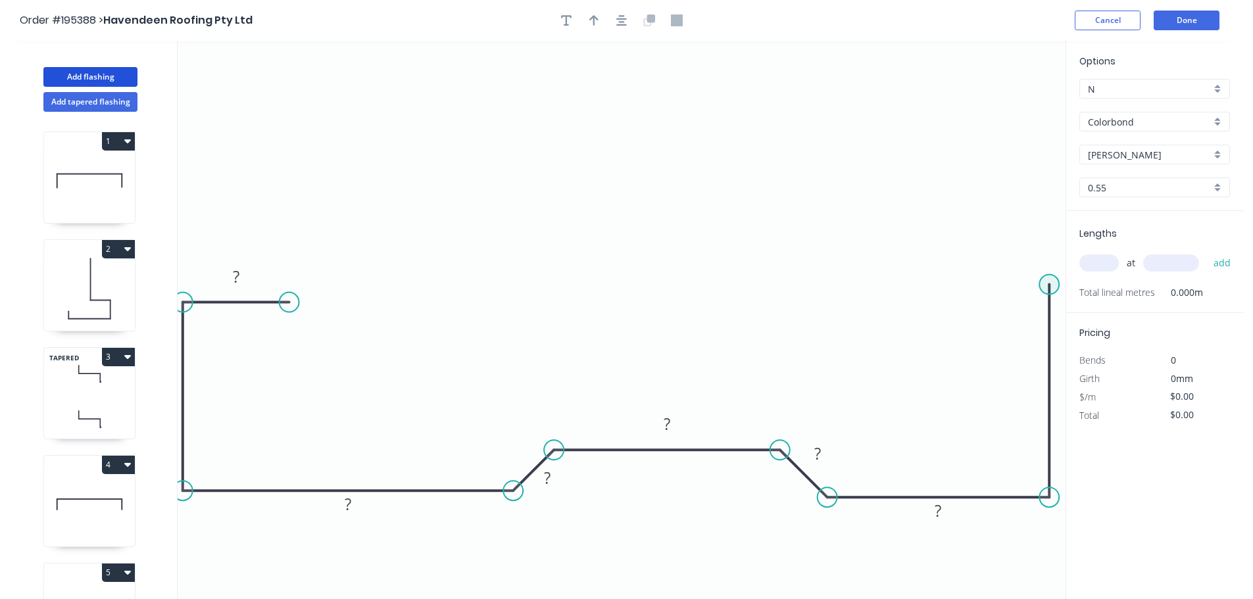
click at [1042, 283] on circle at bounding box center [1049, 285] width 20 height 20
click at [1049, 285] on circle at bounding box center [1049, 284] width 20 height 20
drag, startPoint x: 1053, startPoint y: 280, endPoint x: 1054, endPoint y: 296, distance: 15.8
click at [1054, 296] on circle at bounding box center [1049, 296] width 20 height 20
click at [1048, 294] on circle at bounding box center [1049, 296] width 20 height 20
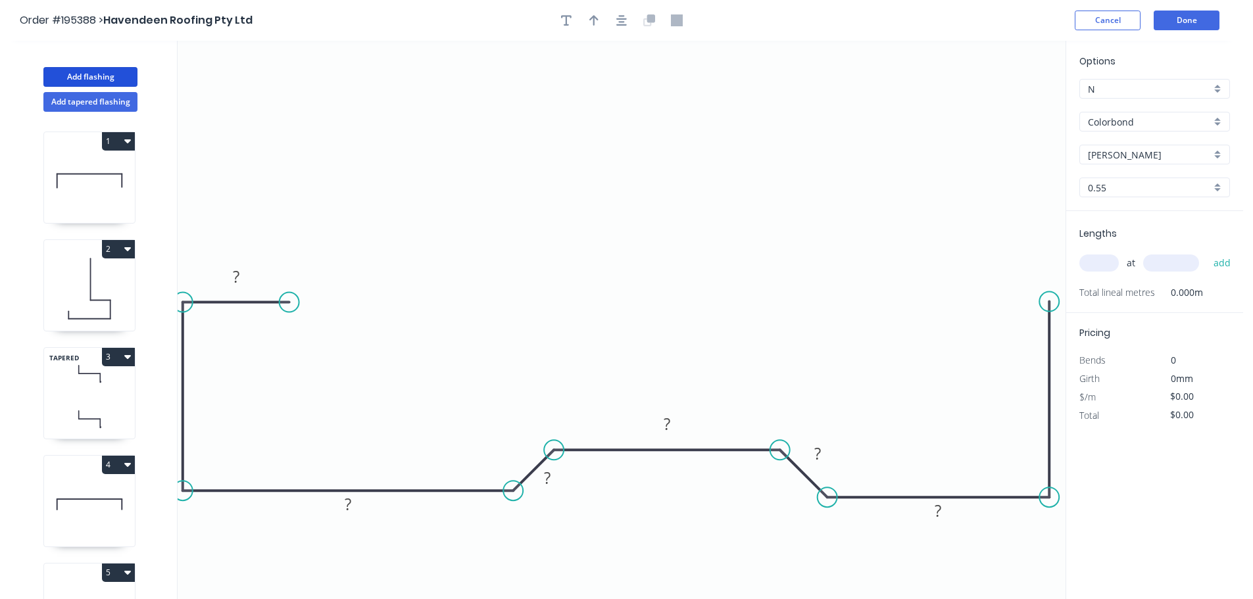
click at [1049, 302] on circle at bounding box center [1049, 302] width 20 height 20
click at [935, 303] on icon "0 ? ? ? ? ? ? ? ?" at bounding box center [622, 320] width 888 height 558
drag, startPoint x: 185, startPoint y: 489, endPoint x: 205, endPoint y: 485, distance: 20.1
click at [205, 485] on circle at bounding box center [204, 491] width 20 height 20
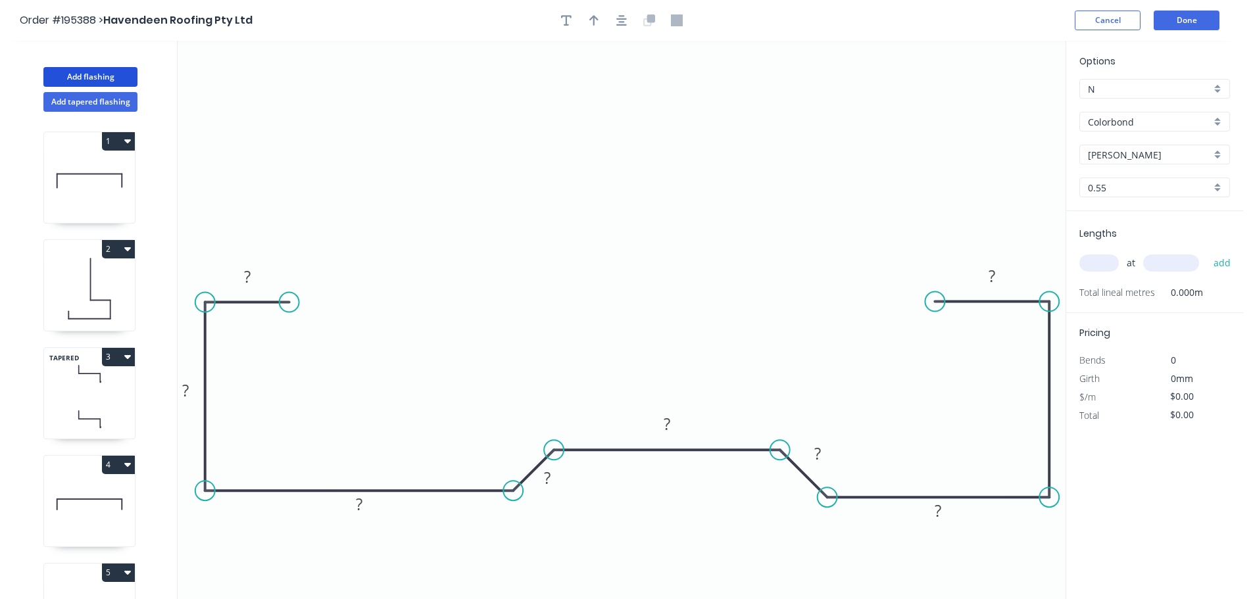
drag, startPoint x: 187, startPoint y: 302, endPoint x: 194, endPoint y: 304, distance: 7.5
click at [194, 304] on icon "0 ? ? ? ? ? ? ? ? ?" at bounding box center [622, 320] width 888 height 558
drag, startPoint x: 293, startPoint y: 299, endPoint x: 308, endPoint y: 300, distance: 15.2
click at [308, 300] on circle at bounding box center [309, 303] width 20 height 20
click at [624, 20] on icon "button" at bounding box center [621, 20] width 11 height 12
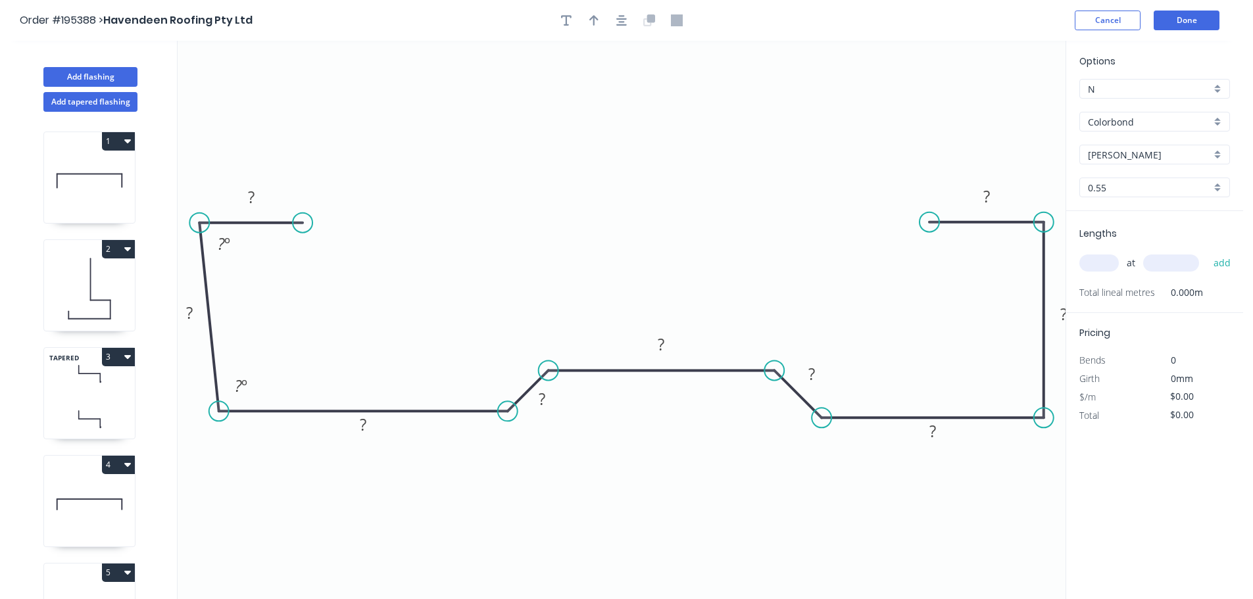
drag, startPoint x: 203, startPoint y: 412, endPoint x: 218, endPoint y: 408, distance: 16.1
click at [218, 408] on circle at bounding box center [219, 411] width 20 height 20
drag, startPoint x: 201, startPoint y: 224, endPoint x: 211, endPoint y: 226, distance: 10.1
click at [211, 226] on circle at bounding box center [219, 223] width 20 height 20
drag, startPoint x: 310, startPoint y: 221, endPoint x: 321, endPoint y: 221, distance: 11.2
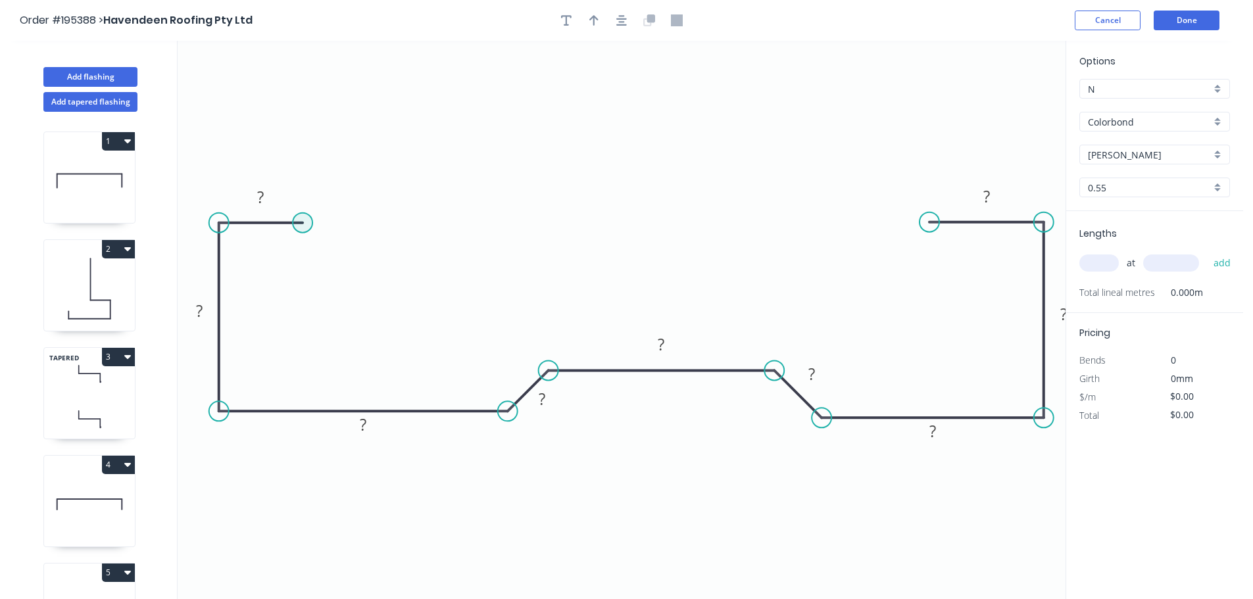
click at [312, 221] on circle at bounding box center [303, 223] width 20 height 20
click at [325, 222] on circle at bounding box center [326, 223] width 20 height 20
click at [274, 197] on tspan "?" at bounding box center [272, 197] width 7 height 22
click at [627, 17] on button "button" at bounding box center [622, 21] width 20 height 20
type input "$16.08"
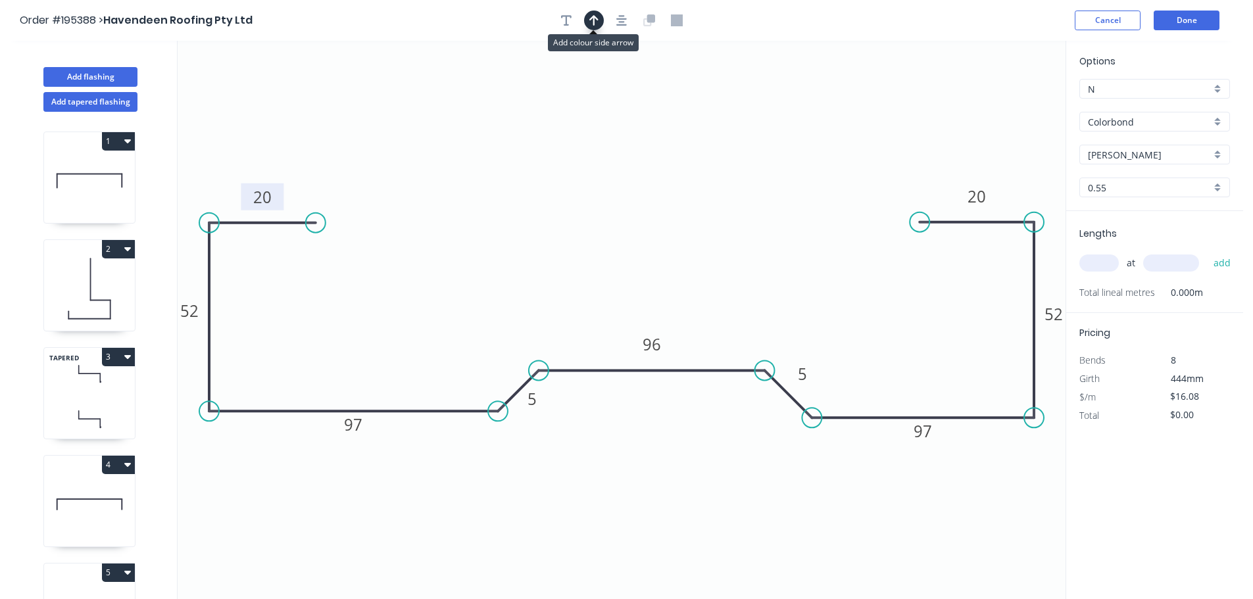
click at [593, 18] on icon "button" at bounding box center [593, 20] width 9 height 11
drag, startPoint x: 1000, startPoint y: 101, endPoint x: 682, endPoint y: 556, distance: 554.5
click at [682, 560] on icon at bounding box center [682, 547] width 12 height 42
click at [682, 556] on icon at bounding box center [682, 547] width 12 height 42
click at [682, 556] on icon at bounding box center [693, 548] width 38 height 38
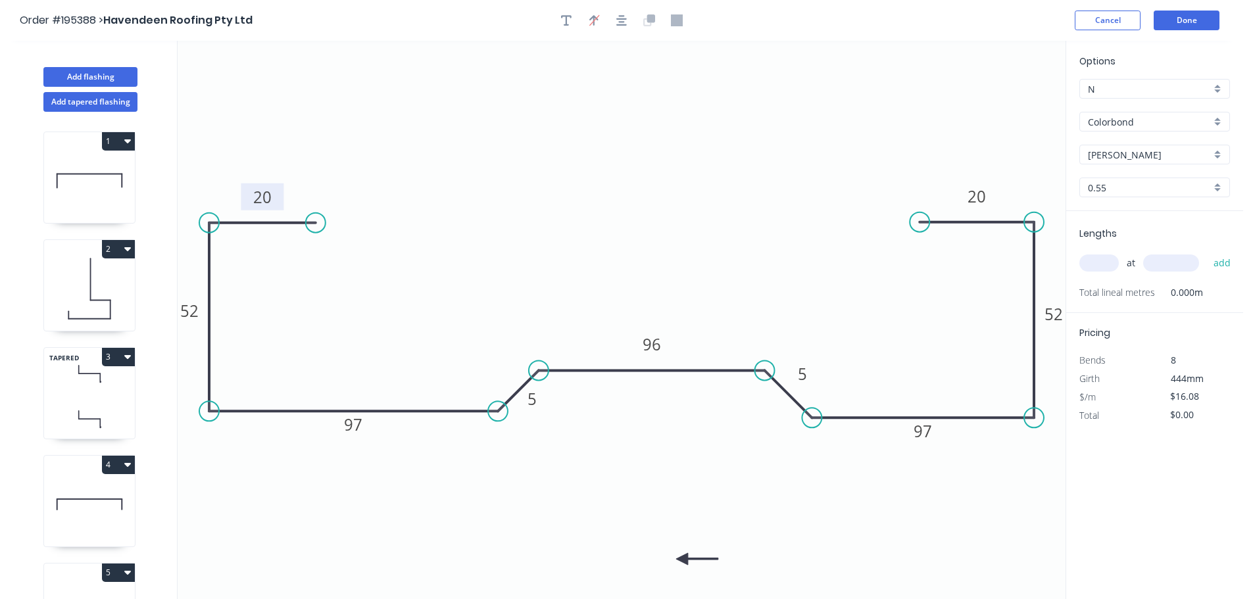
click at [682, 556] on icon at bounding box center [697, 559] width 42 height 12
click at [682, 556] on icon "0 97 52 96 20 97 52 20 5 5" at bounding box center [622, 320] width 888 height 558
click at [679, 560] on icon "0 97 52 96 20 97 52 20 5 5" at bounding box center [622, 320] width 888 height 558
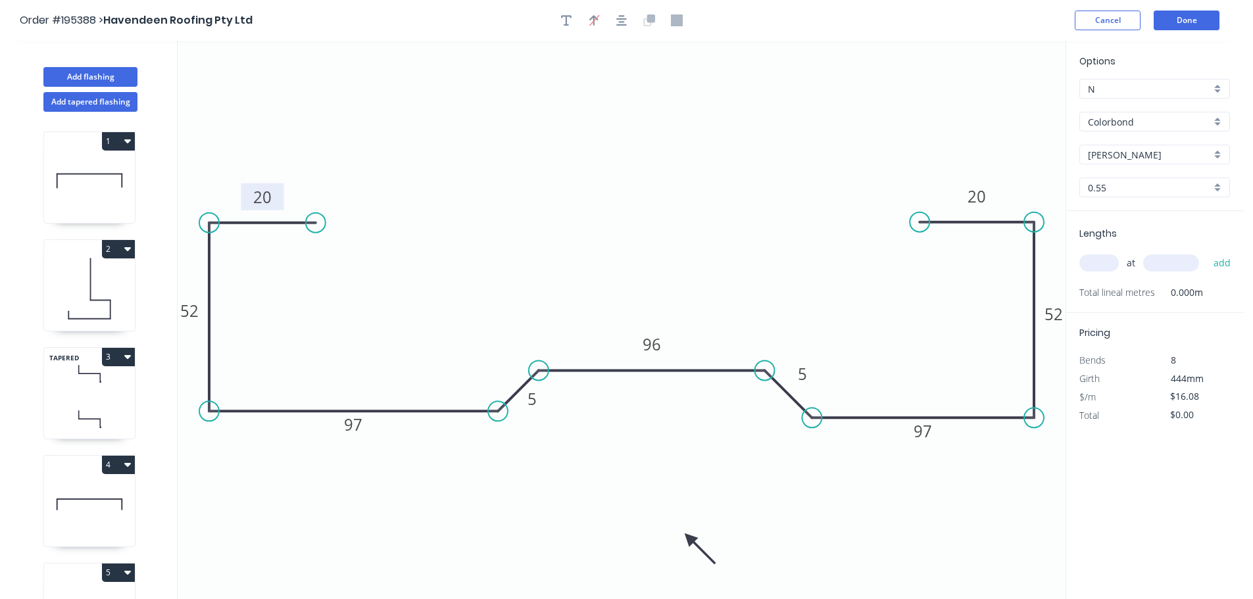
drag, startPoint x: 681, startPoint y: 556, endPoint x: 689, endPoint y: 539, distance: 18.8
click at [689, 539] on icon at bounding box center [700, 548] width 38 height 38
drag, startPoint x: 689, startPoint y: 539, endPoint x: 678, endPoint y: 549, distance: 14.9
click at [678, 549] on icon at bounding box center [678, 563] width 12 height 42
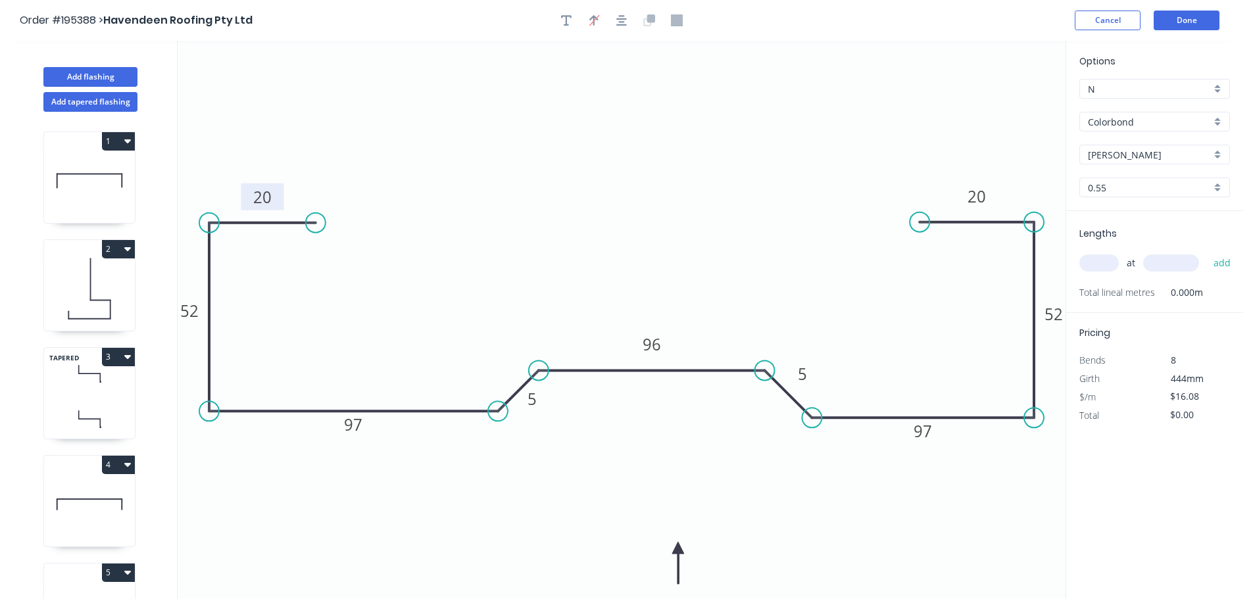
click at [1098, 261] on input "text" at bounding box center [1098, 263] width 39 height 17
type input "1"
type input "500"
click at [1207, 252] on button "add" at bounding box center [1222, 263] width 31 height 22
type input "$16.08"
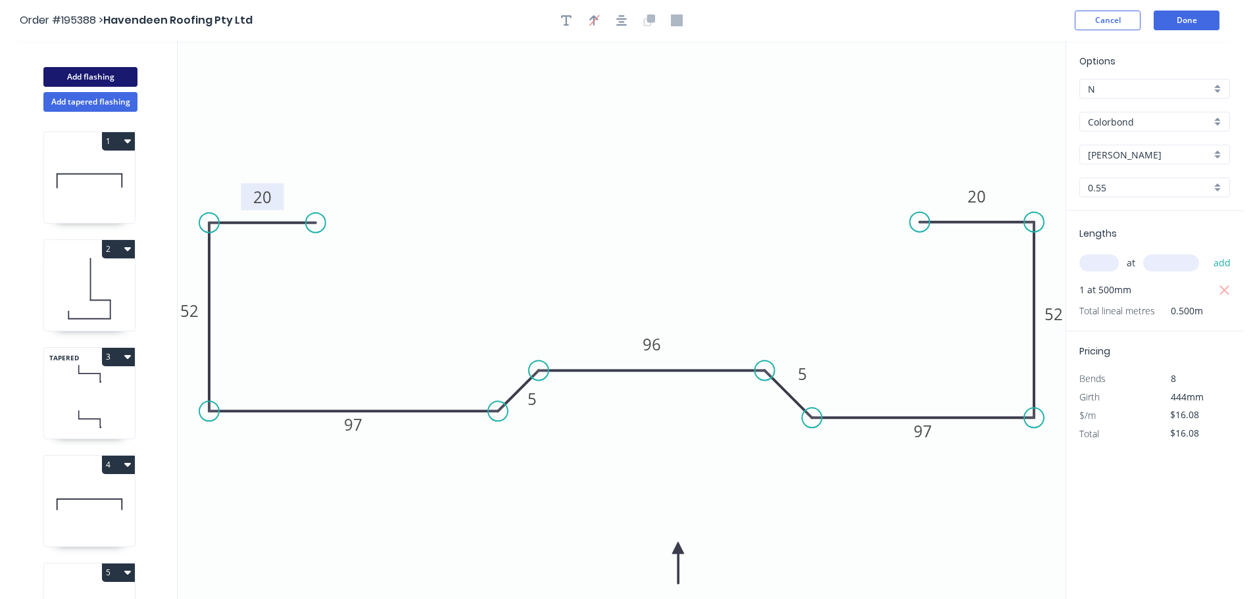
click at [108, 76] on button "Add flashing" at bounding box center [90, 77] width 94 height 20
type input "$0.00"
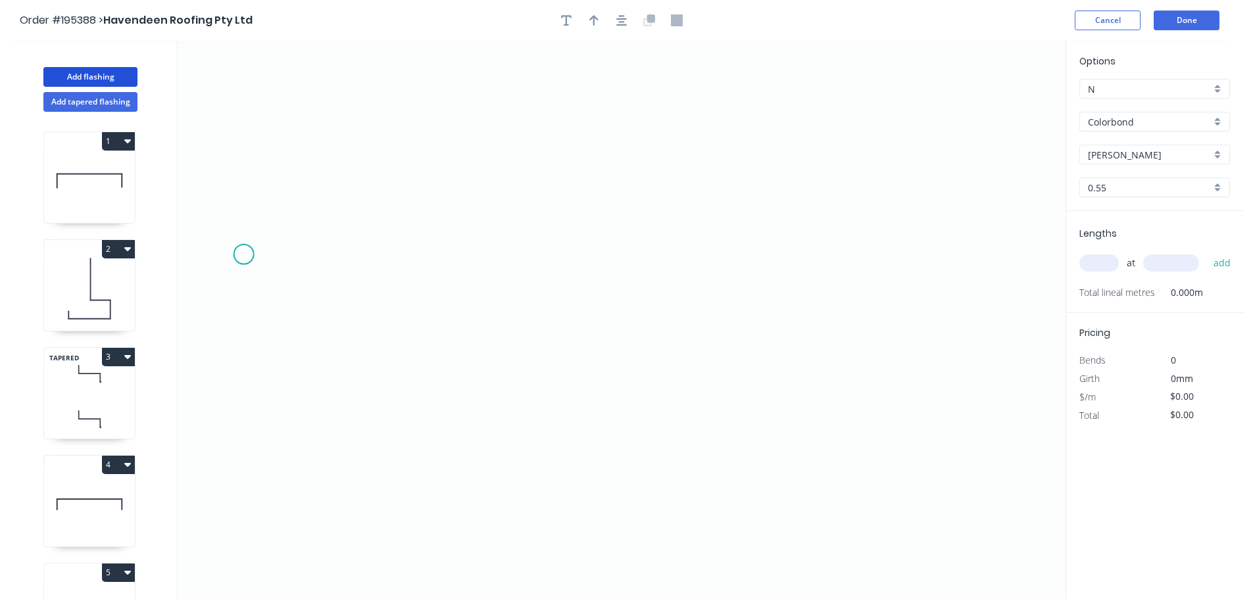
click at [247, 254] on icon "0" at bounding box center [622, 320] width 888 height 558
click at [987, 257] on icon "0" at bounding box center [622, 320] width 888 height 558
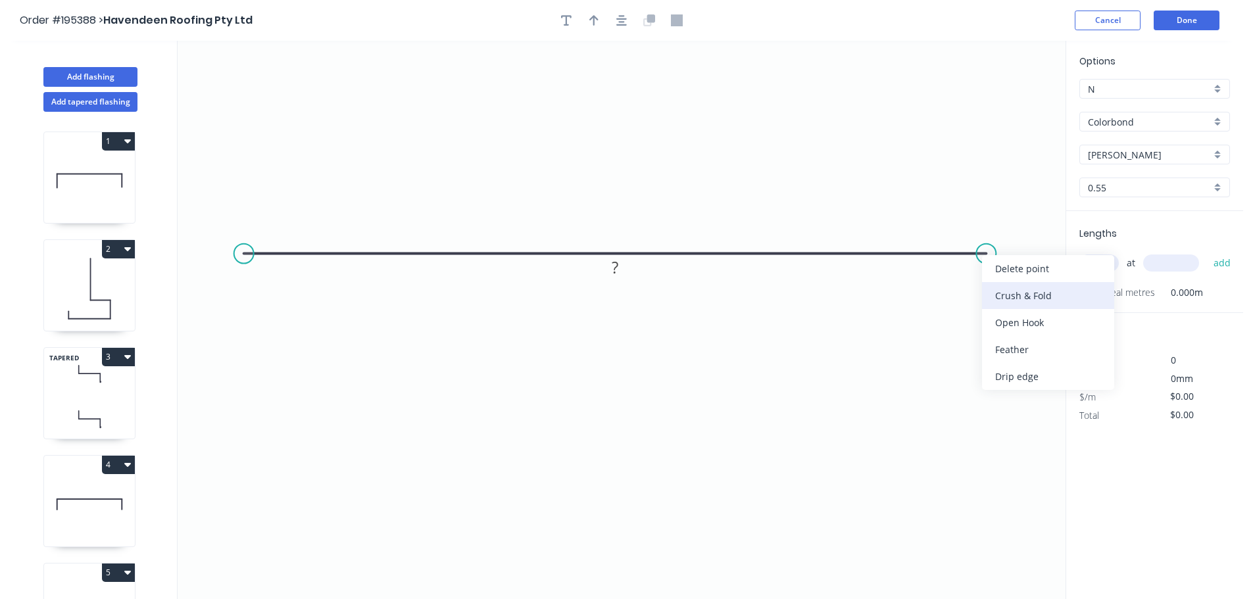
click at [1010, 300] on div "Crush & Fold" at bounding box center [1048, 295] width 132 height 27
click at [996, 299] on div "Flip bend" at bounding box center [1049, 295] width 132 height 27
drag, startPoint x: 1029, startPoint y: 284, endPoint x: 1062, endPoint y: 246, distance: 50.4
click at [1062, 246] on rect at bounding box center [1036, 243] width 53 height 27
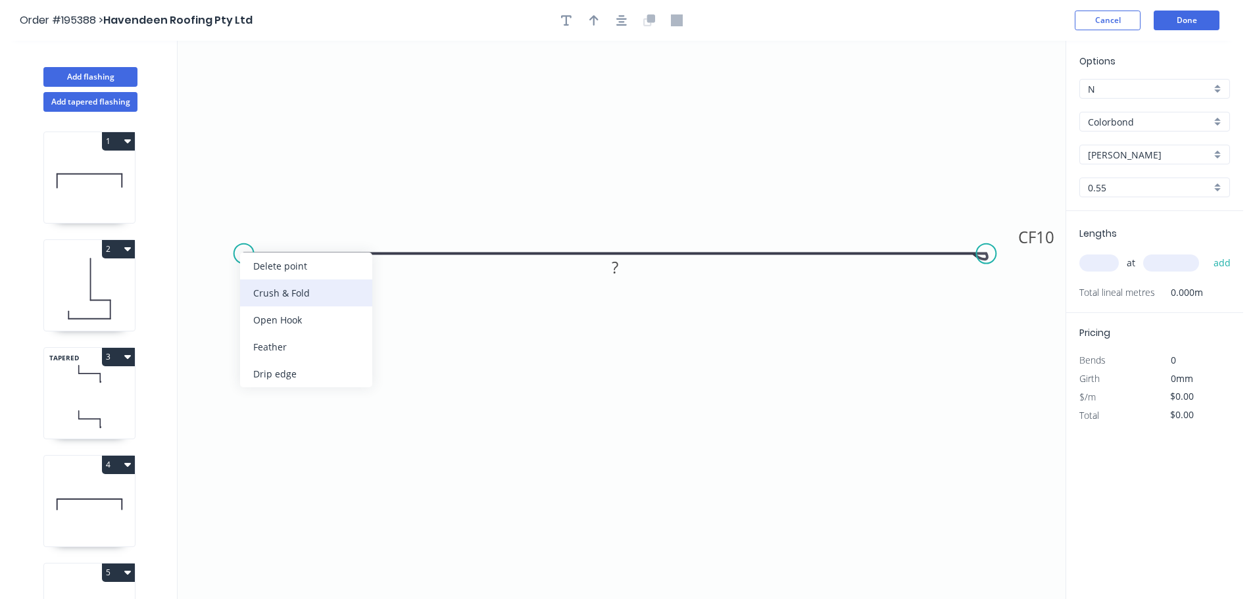
click at [276, 296] on div "Crush & Fold" at bounding box center [306, 293] width 132 height 27
drag, startPoint x: 366, startPoint y: 225, endPoint x: 297, endPoint y: 223, distance: 69.1
click at [365, 225] on icon "0 CF 10 CF 10 ?" at bounding box center [622, 320] width 888 height 558
drag, startPoint x: 280, startPoint y: 222, endPoint x: 234, endPoint y: 226, distance: 46.2
click at [234, 226] on rect at bounding box center [215, 223] width 53 height 27
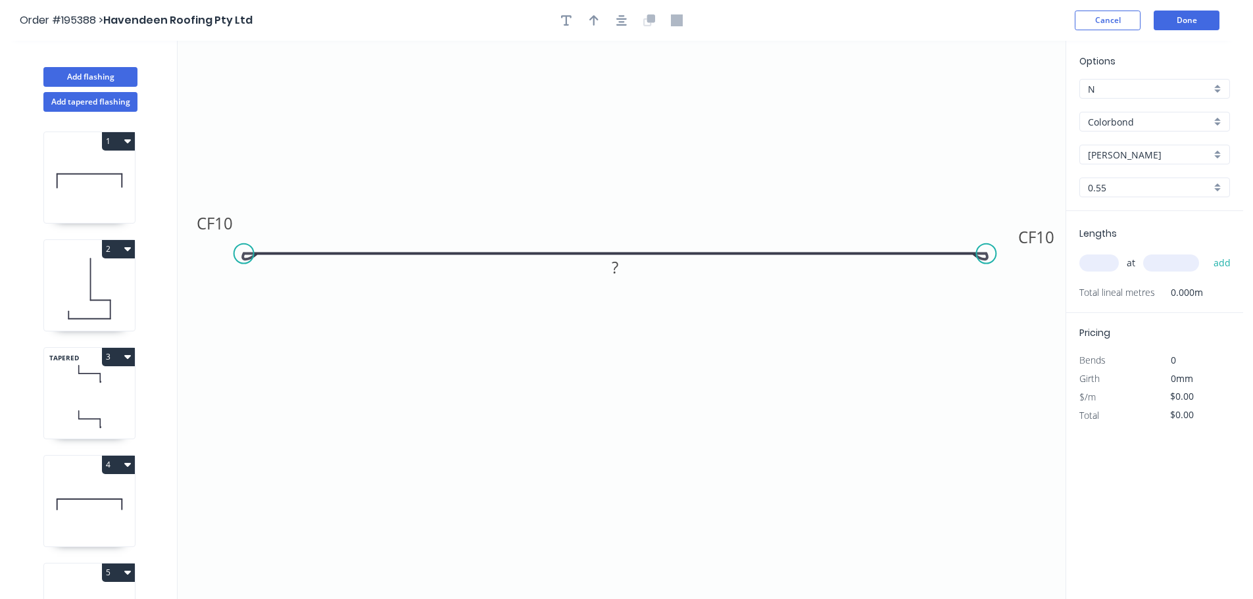
click at [612, 26] on div at bounding box center [621, 21] width 138 height 20
click at [230, 224] on tspan "10" at bounding box center [223, 223] width 18 height 22
type input "$8.30"
click at [614, 28] on div at bounding box center [621, 21] width 138 height 20
click at [620, 19] on icon "button" at bounding box center [621, 20] width 11 height 12
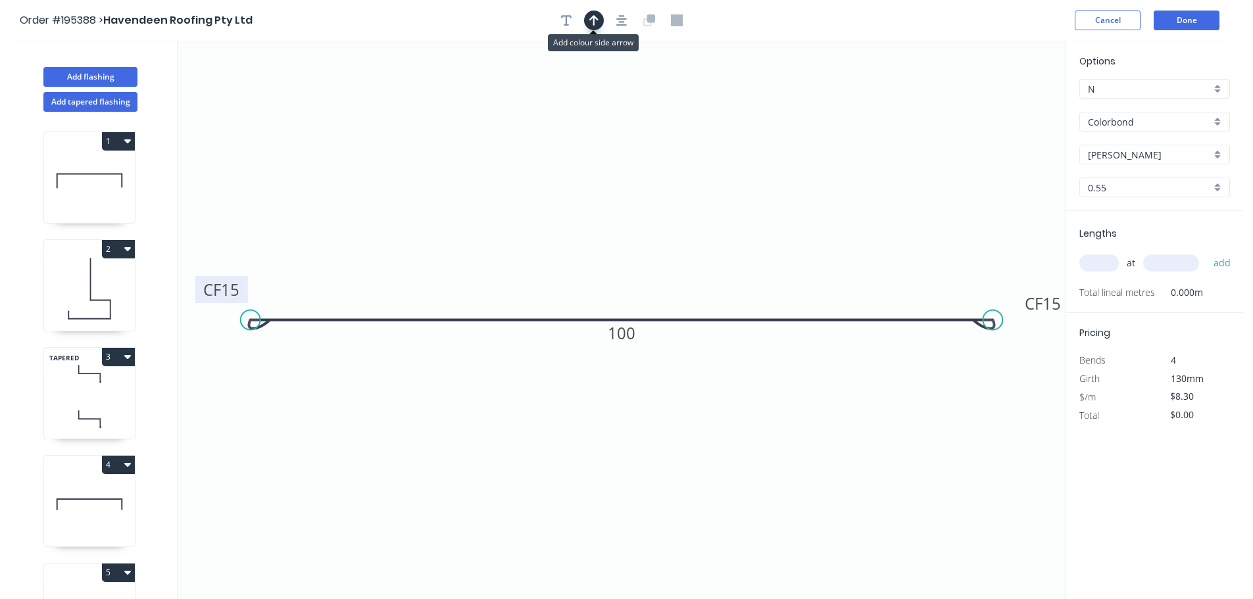
click at [591, 22] on icon "button" at bounding box center [593, 20] width 9 height 12
drag, startPoint x: 802, startPoint y: 114, endPoint x: 635, endPoint y: 95, distance: 168.1
click at [632, 96] on icon at bounding box center [626, 90] width 12 height 42
click at [1123, 151] on input "[PERSON_NAME]" at bounding box center [1149, 155] width 123 height 14
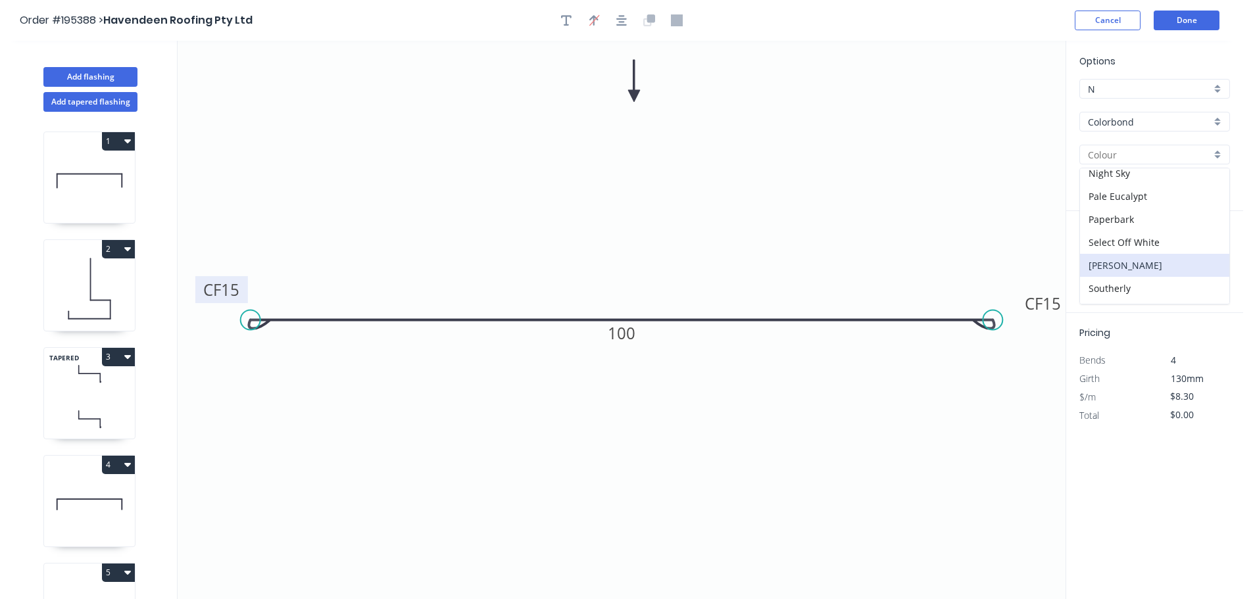
scroll to position [329, 0]
click at [1127, 178] on div "Monument" at bounding box center [1154, 173] width 149 height 23
type input "Monument"
click at [1092, 271] on input "text" at bounding box center [1098, 263] width 39 height 17
type input "1"
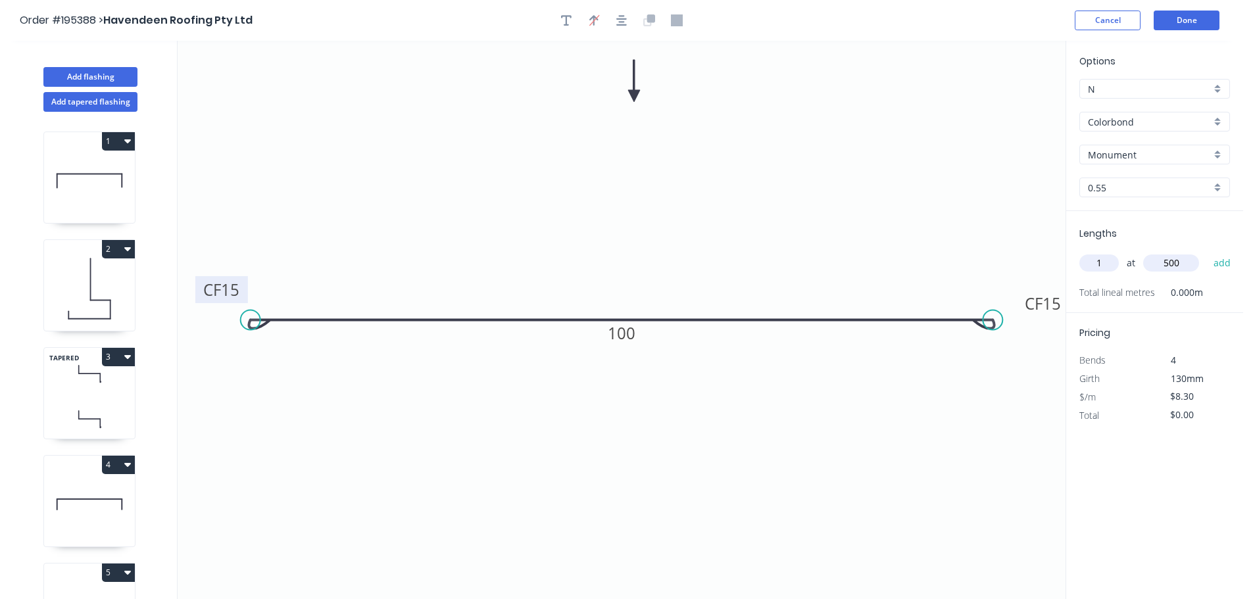
type input "500"
click at [1207, 252] on button "add" at bounding box center [1222, 263] width 31 height 22
type input "$8.30"
click at [107, 78] on button "Add flashing" at bounding box center [90, 77] width 94 height 20
type input "$0.00"
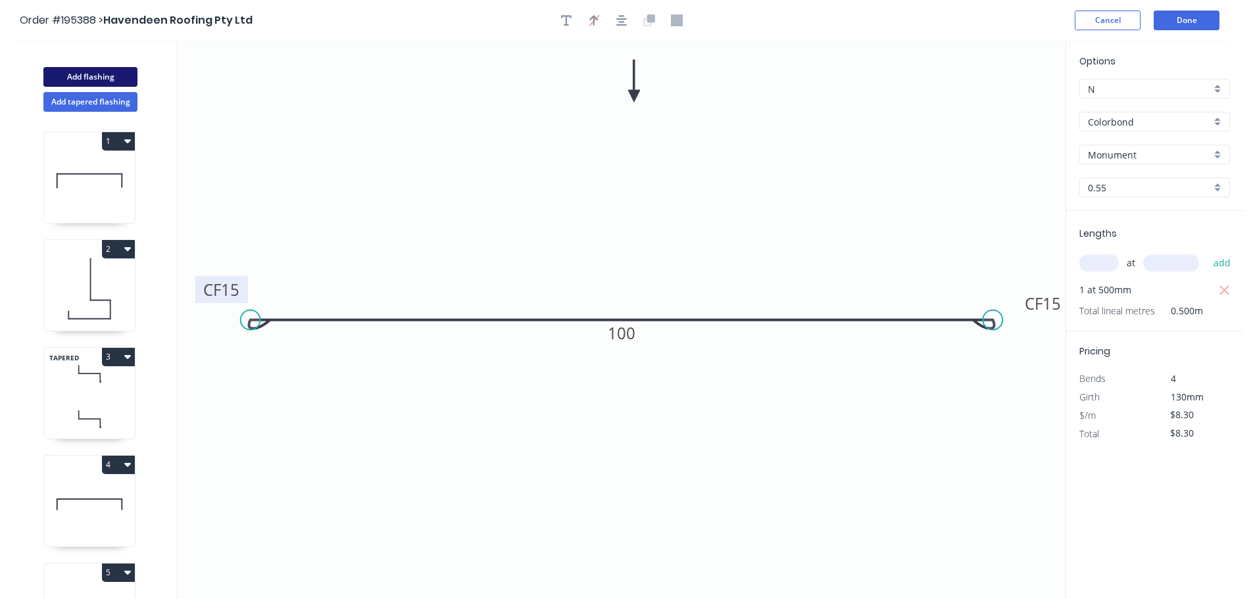
type input "$0.00"
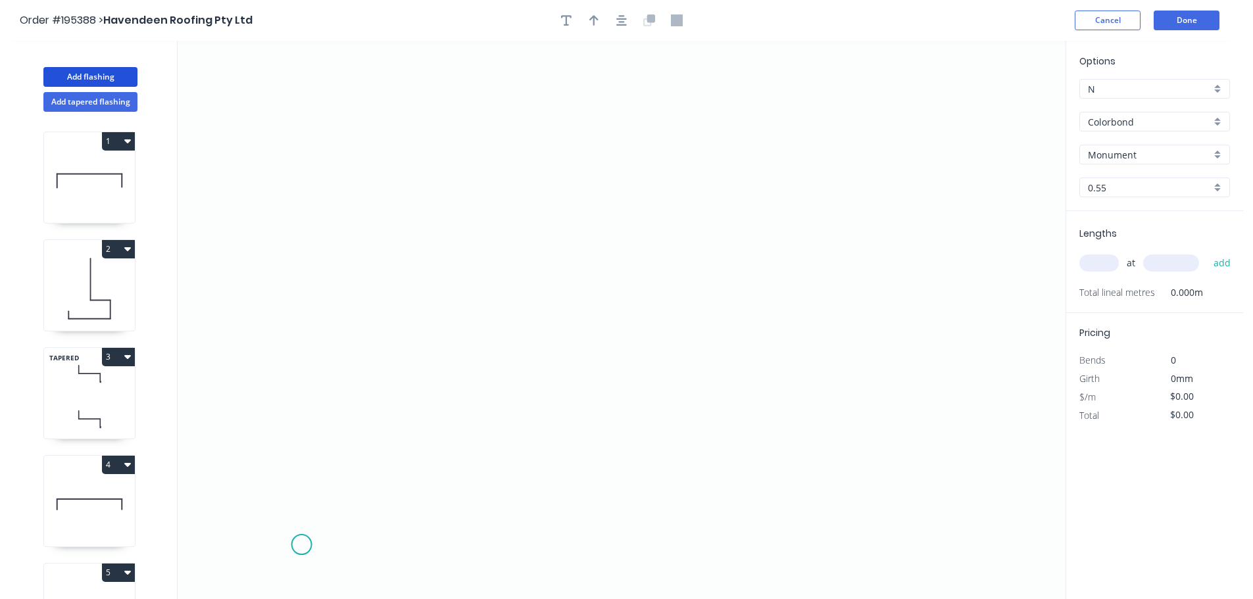
click at [298, 551] on icon "0" at bounding box center [622, 320] width 888 height 558
click at [303, 352] on icon "0" at bounding box center [622, 320] width 888 height 558
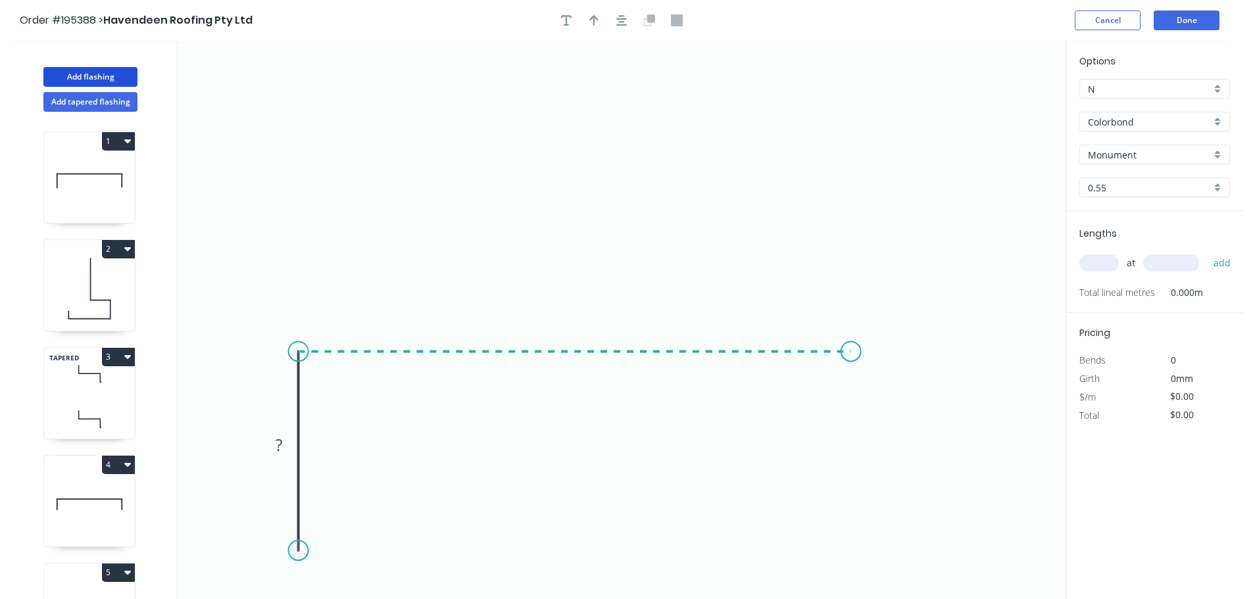
click at [851, 356] on icon "0 ?" at bounding box center [622, 320] width 888 height 558
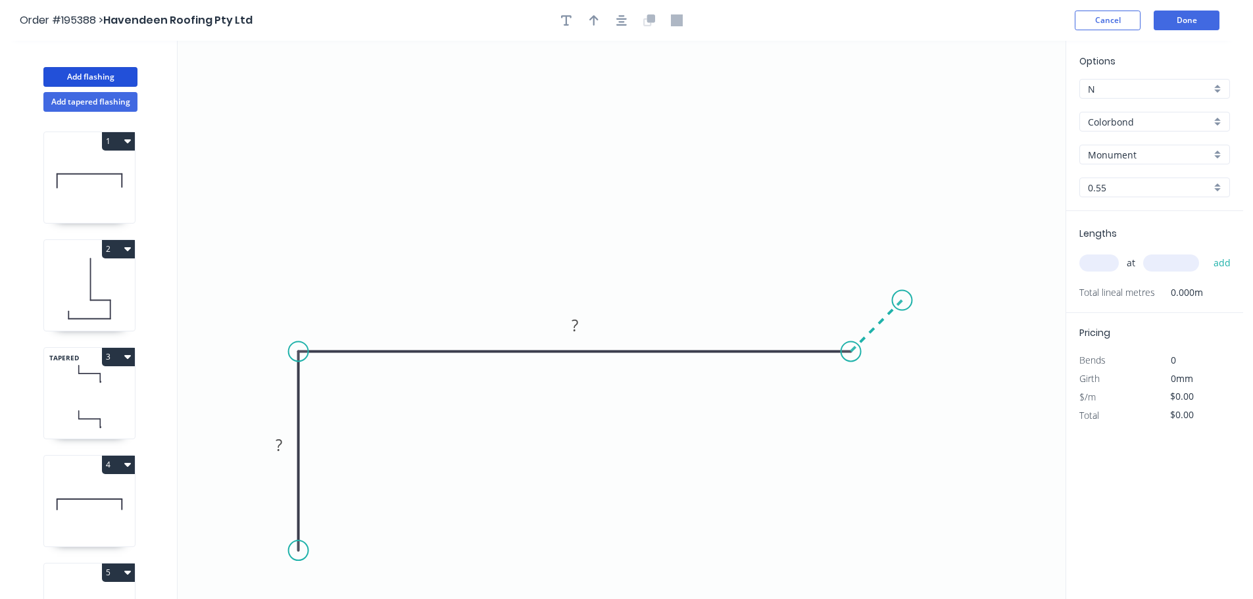
click at [902, 301] on icon at bounding box center [876, 326] width 51 height 51
click at [622, 24] on icon "button" at bounding box center [621, 20] width 11 height 11
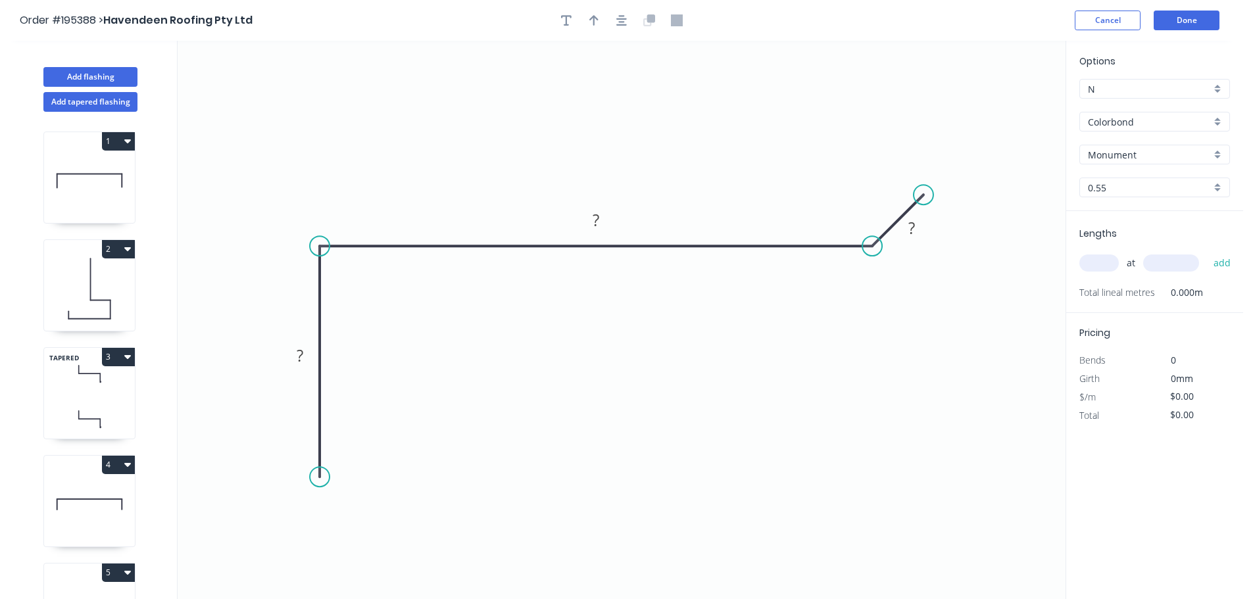
click at [327, 477] on circle at bounding box center [320, 477] width 20 height 20
click at [376, 516] on div "Crush & Fold" at bounding box center [392, 508] width 132 height 27
click at [345, 512] on div "Flip bend" at bounding box center [384, 514] width 132 height 27
drag, startPoint x: 371, startPoint y: 458, endPoint x: 339, endPoint y: 539, distance: 86.2
click at [339, 539] on rect at bounding box center [316, 533] width 53 height 27
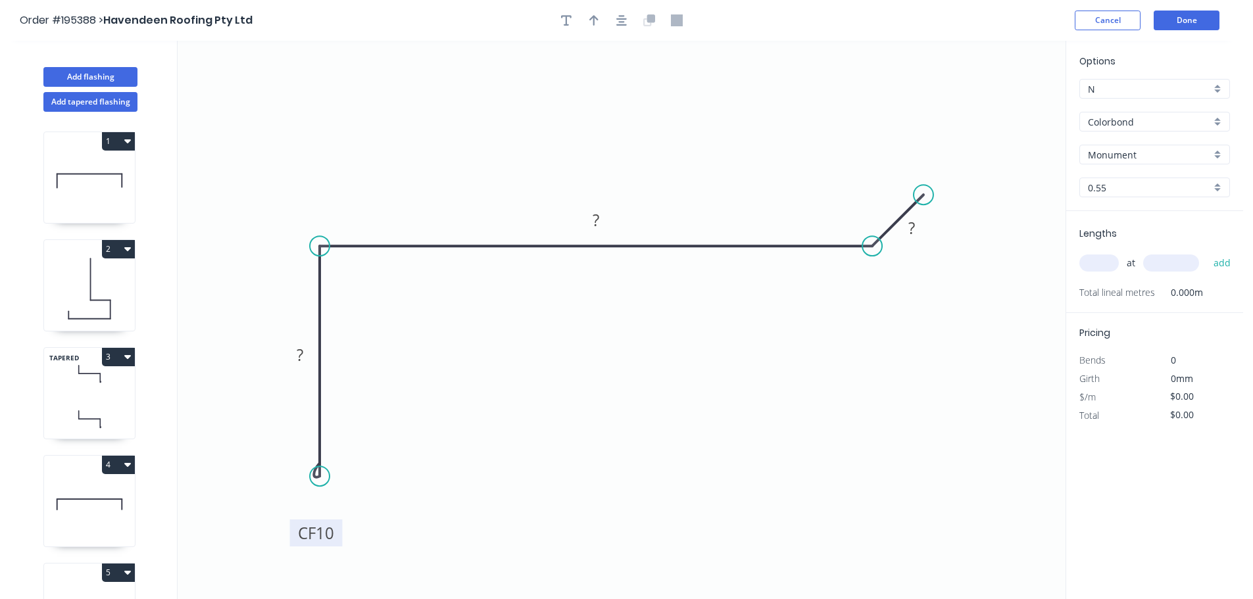
click at [332, 534] on tspan "10" at bounding box center [325, 533] width 18 height 22
drag, startPoint x: 918, startPoint y: 195, endPoint x: 916, endPoint y: 188, distance: 7.1
click at [916, 188] on circle at bounding box center [915, 188] width 20 height 20
click at [853, 212] on tspan "?" at bounding box center [854, 216] width 7 height 22
click at [607, 10] on header "Order #195388 > Havendeen Roofing Pty Ltd Cancel Done" at bounding box center [621, 20] width 1243 height 41
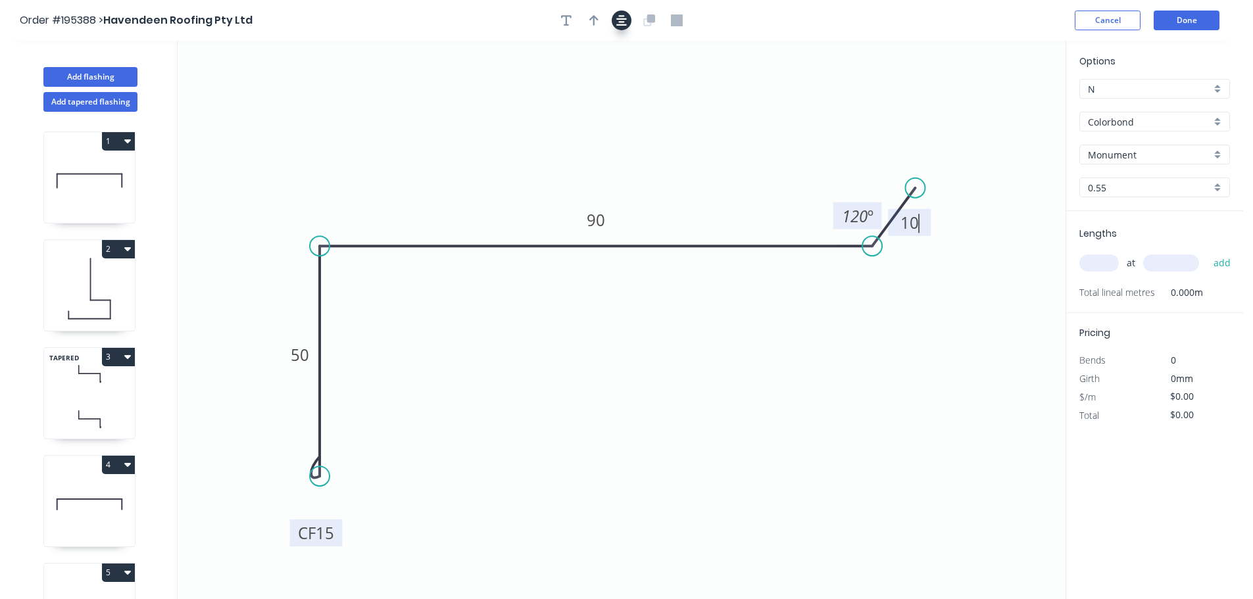
type input "$8.30"
click at [620, 23] on icon "button" at bounding box center [621, 20] width 11 height 12
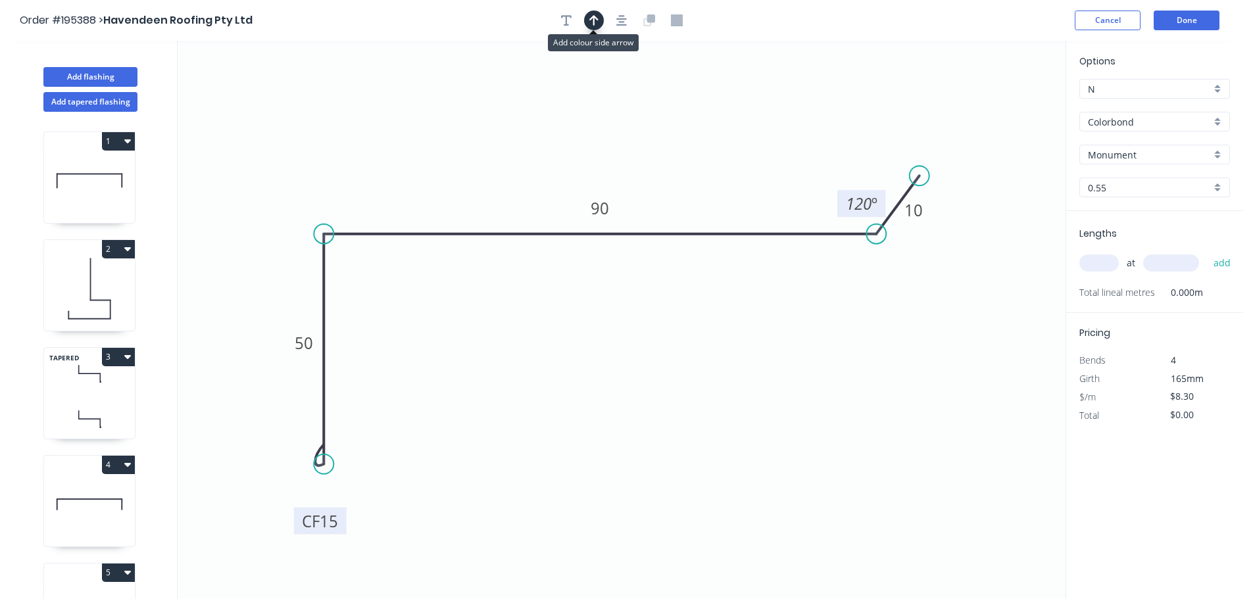
click at [596, 18] on icon "button" at bounding box center [593, 20] width 9 height 11
drag, startPoint x: 1003, startPoint y: 104, endPoint x: 921, endPoint y: 343, distance: 252.5
click at [921, 341] on icon at bounding box center [926, 320] width 12 height 42
click at [921, 342] on icon at bounding box center [920, 328] width 12 height 42
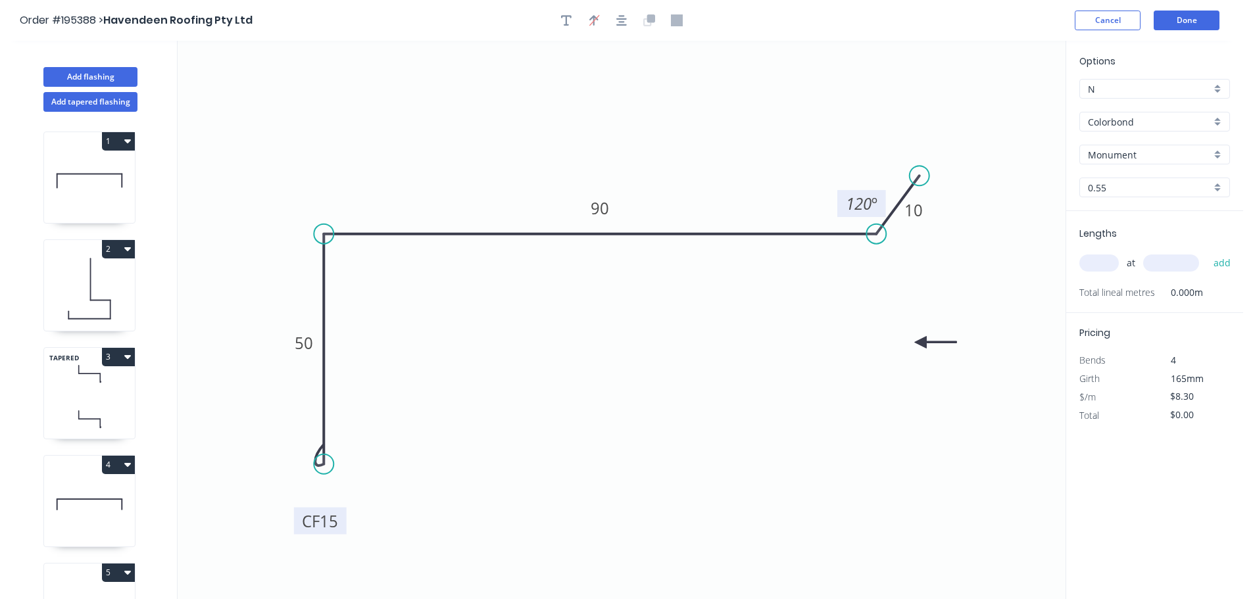
click at [921, 342] on icon at bounding box center [935, 342] width 42 height 12
drag, startPoint x: 921, startPoint y: 342, endPoint x: 958, endPoint y: 362, distance: 41.8
click at [912, 373] on icon at bounding box center [931, 354] width 38 height 38
click at [1152, 156] on input "Monument" at bounding box center [1149, 155] width 123 height 14
click at [1141, 285] on div "[PERSON_NAME]" at bounding box center [1154, 288] width 149 height 23
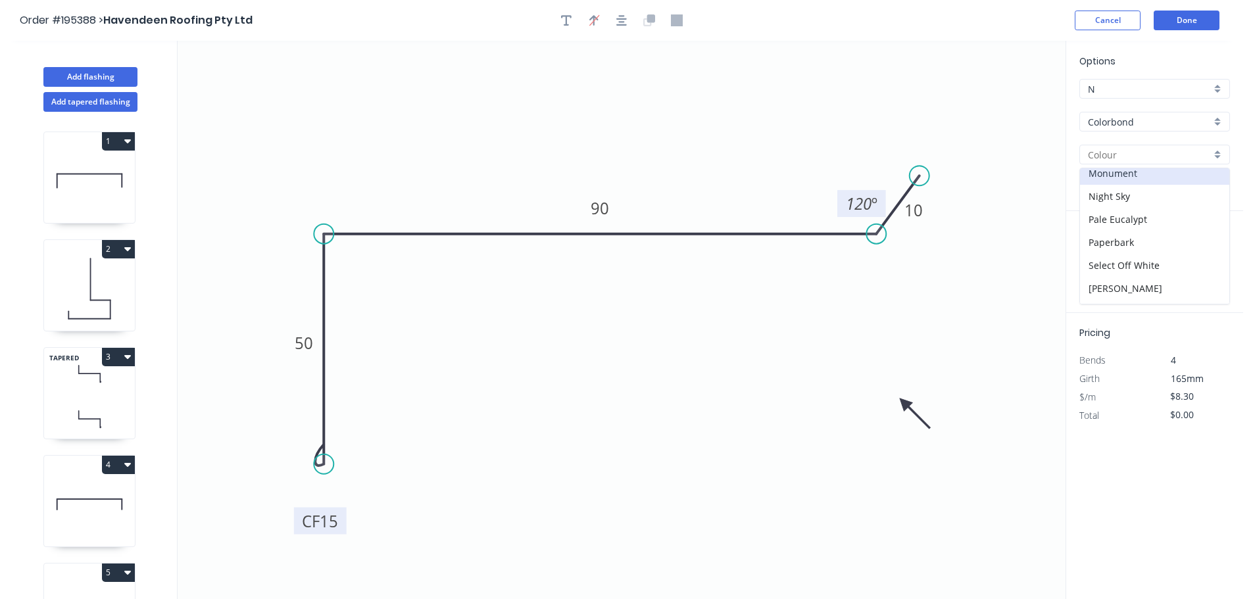
type input "[PERSON_NAME]"
click at [1114, 260] on input "text" at bounding box center [1098, 263] width 39 height 17
type input "1"
type input "1200"
click at [1207, 252] on button "add" at bounding box center [1222, 263] width 31 height 22
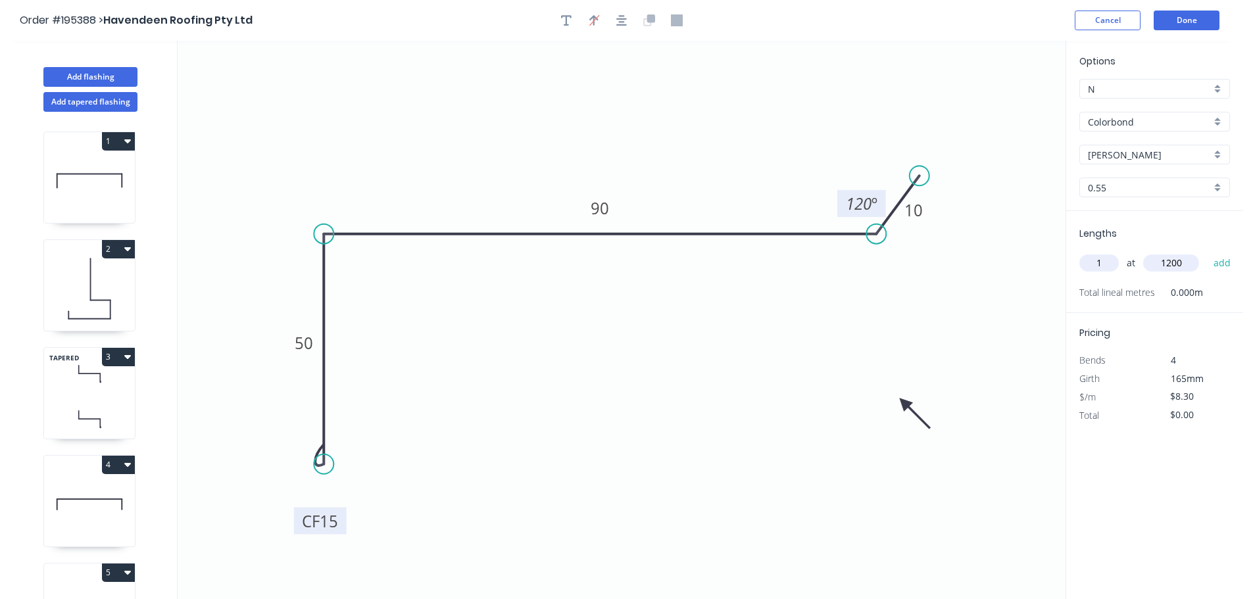
type input "$9.96"
click at [1196, 23] on button "Done" at bounding box center [1187, 21] width 66 height 20
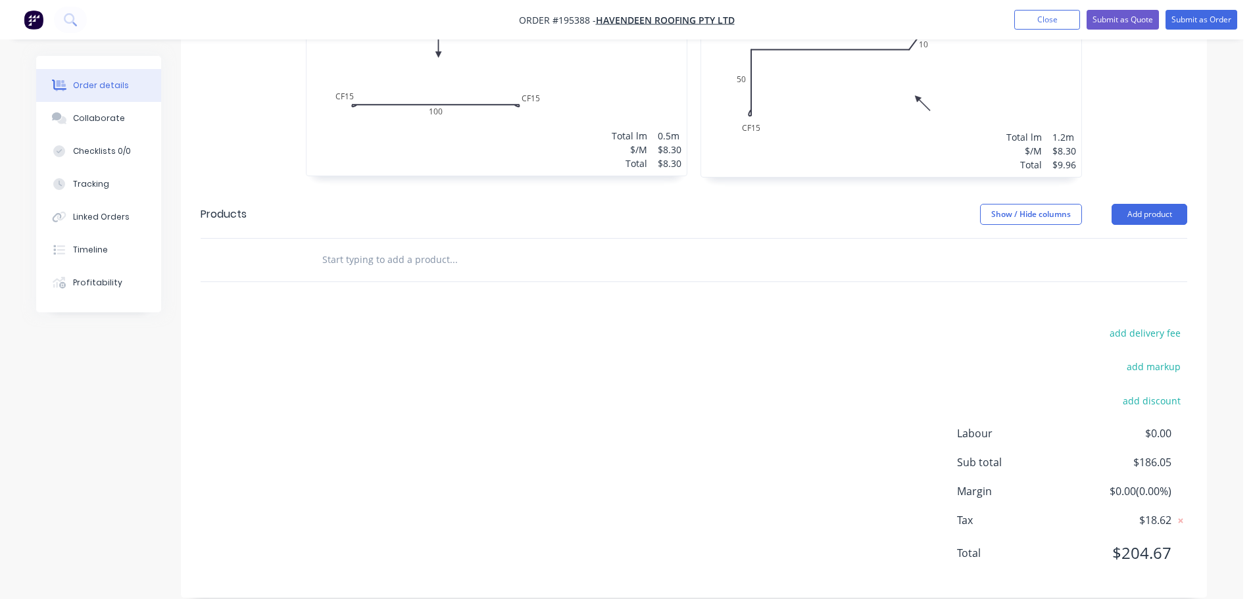
scroll to position [1169, 0]
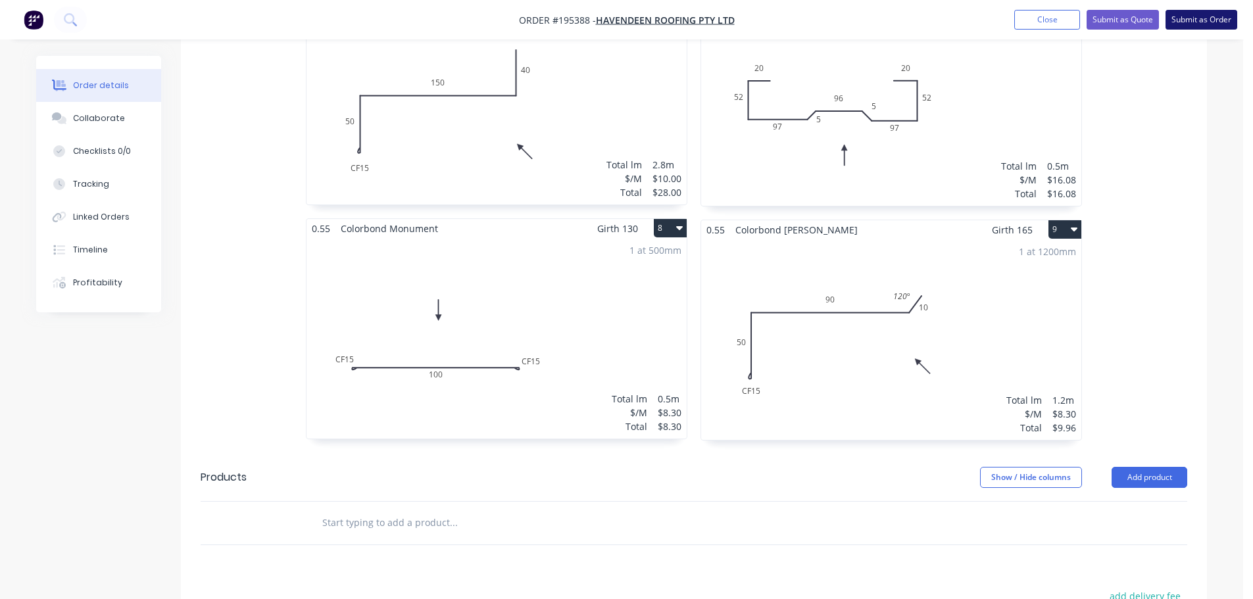
click at [1200, 16] on button "Submit as Order" at bounding box center [1202, 20] width 72 height 20
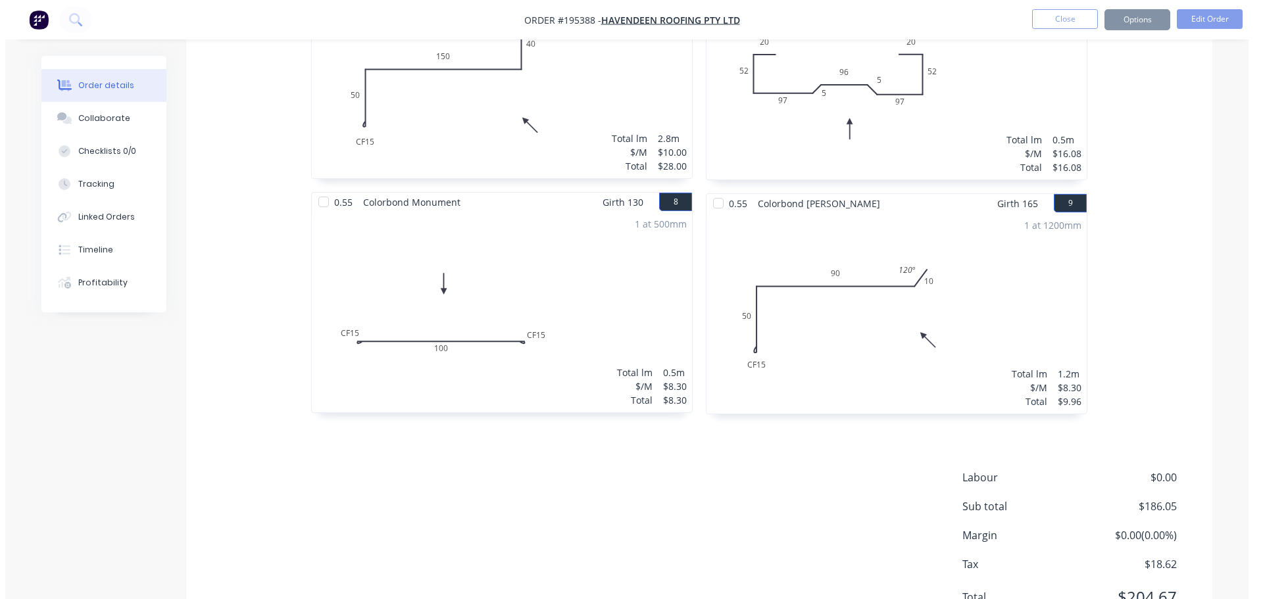
scroll to position [0, 0]
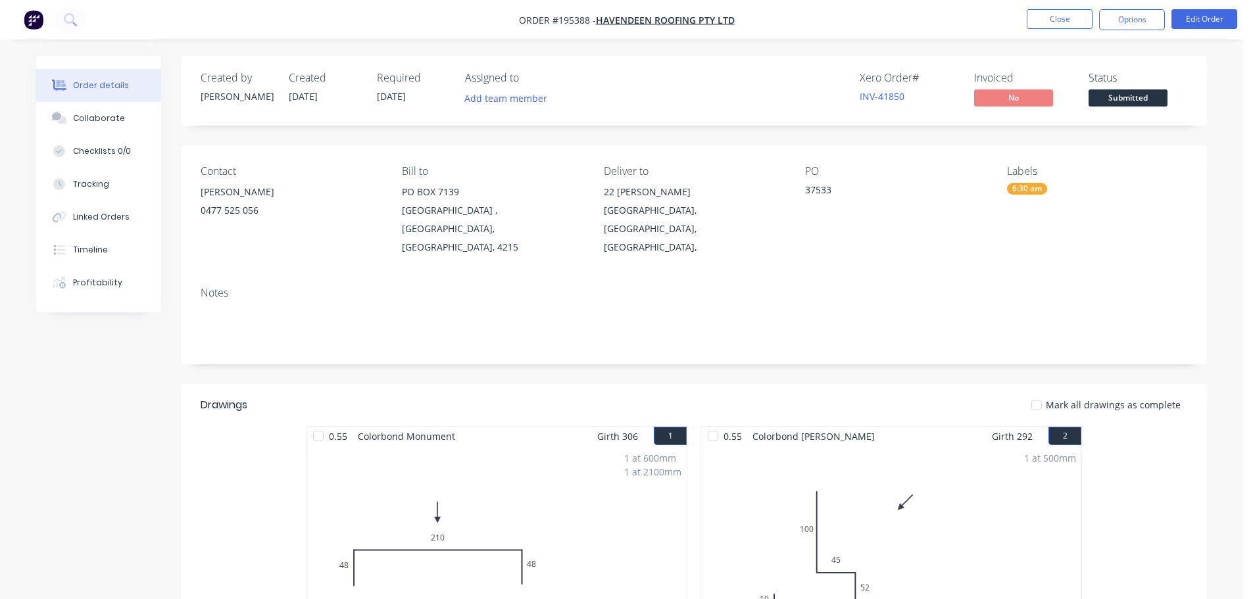
drag, startPoint x: 1145, startPoint y: 25, endPoint x: 1141, endPoint y: 33, distance: 9.1
click at [1144, 26] on button "Options" at bounding box center [1132, 19] width 66 height 21
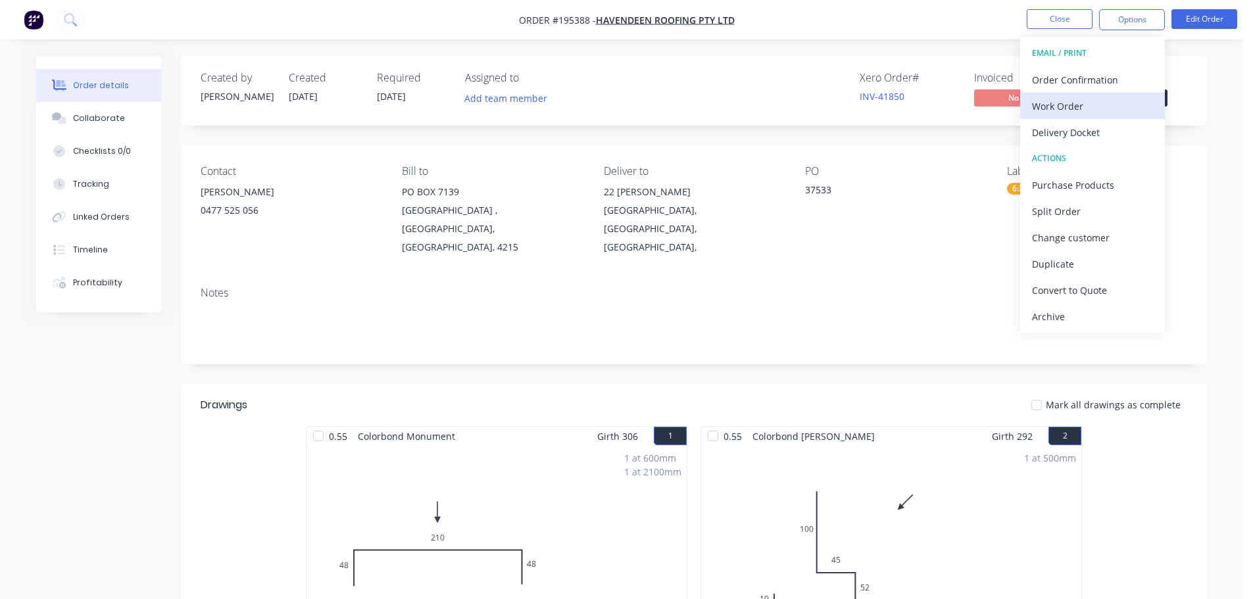
click at [1087, 108] on div "Work Order" at bounding box center [1092, 106] width 121 height 19
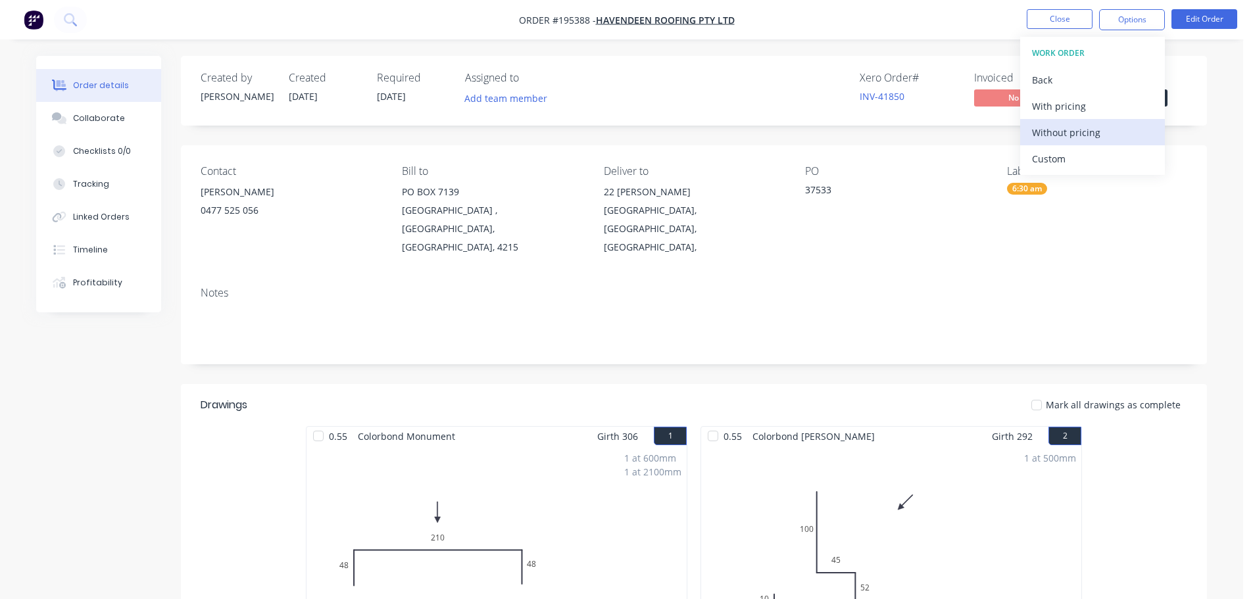
click at [1085, 136] on div "Without pricing" at bounding box center [1092, 132] width 121 height 19
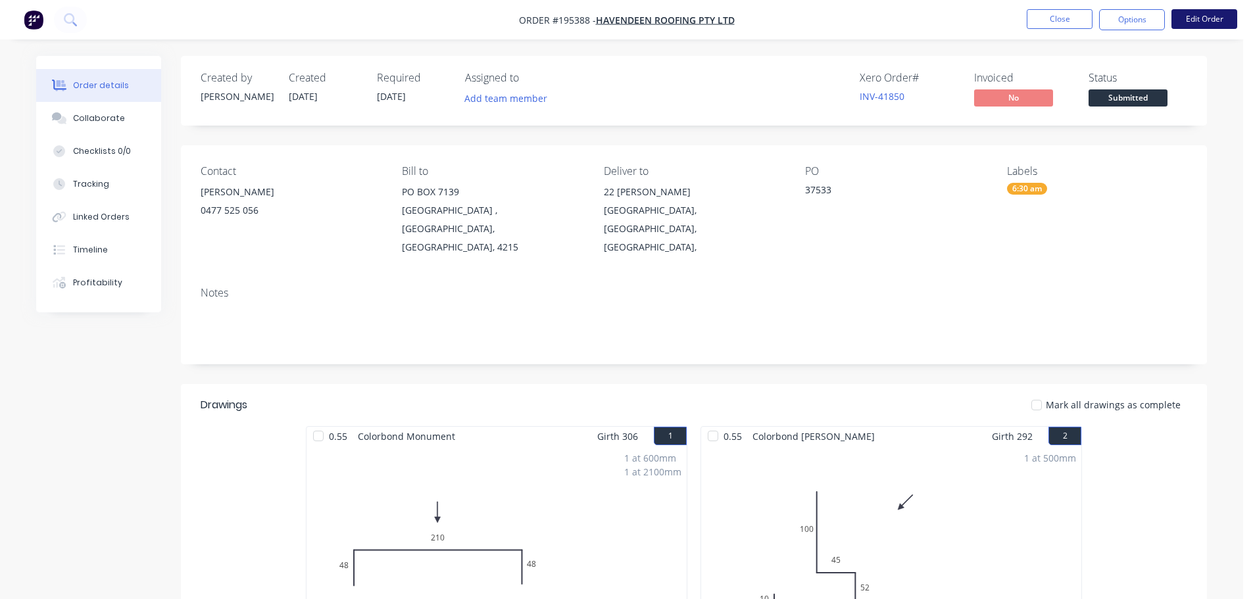
click at [1205, 14] on button "Edit Order" at bounding box center [1204, 19] width 66 height 20
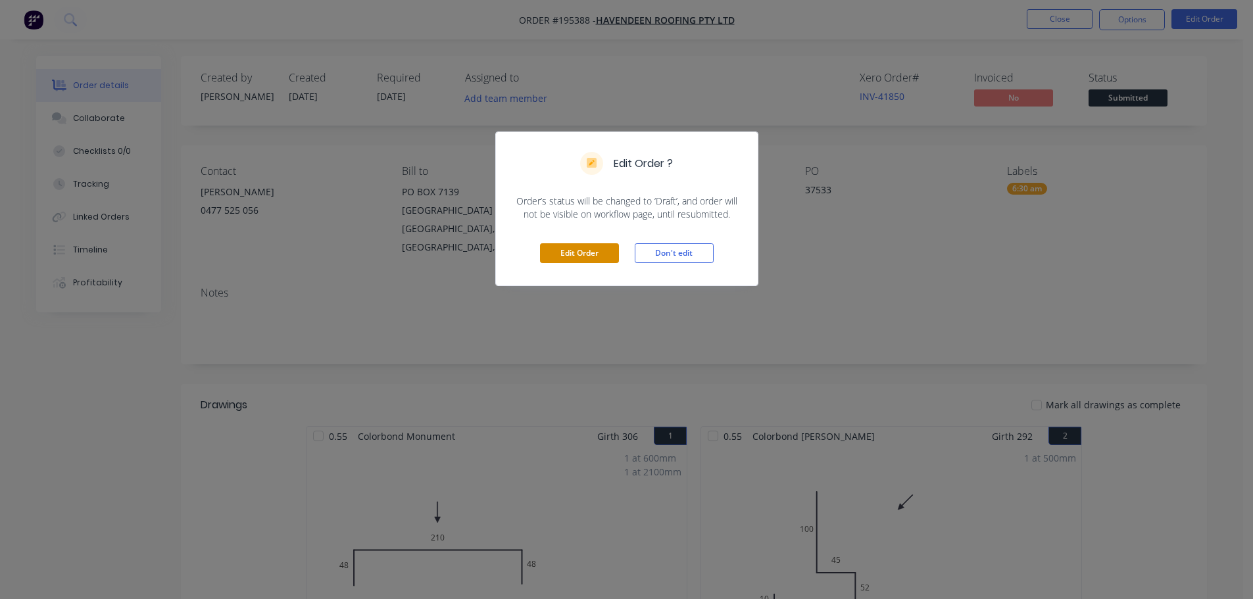
click at [580, 260] on button "Edit Order" at bounding box center [579, 253] width 79 height 20
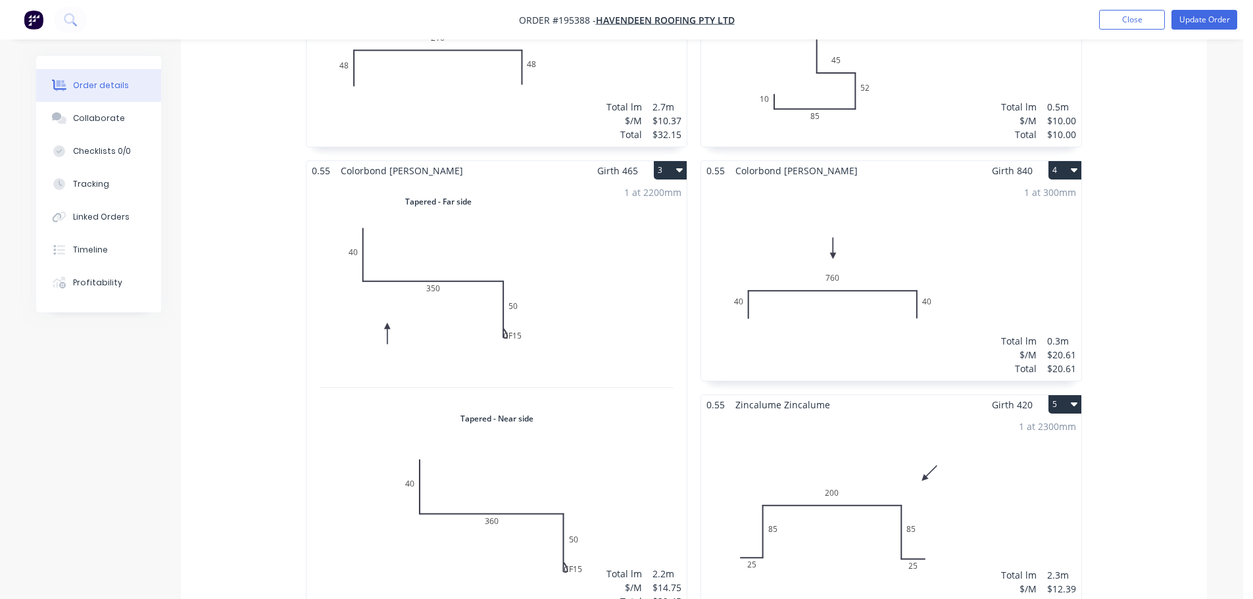
click at [650, 354] on div "1 at 2200mm Total lm $/M Total 2.2m $14.75 $32.45" at bounding box center [497, 396] width 380 height 433
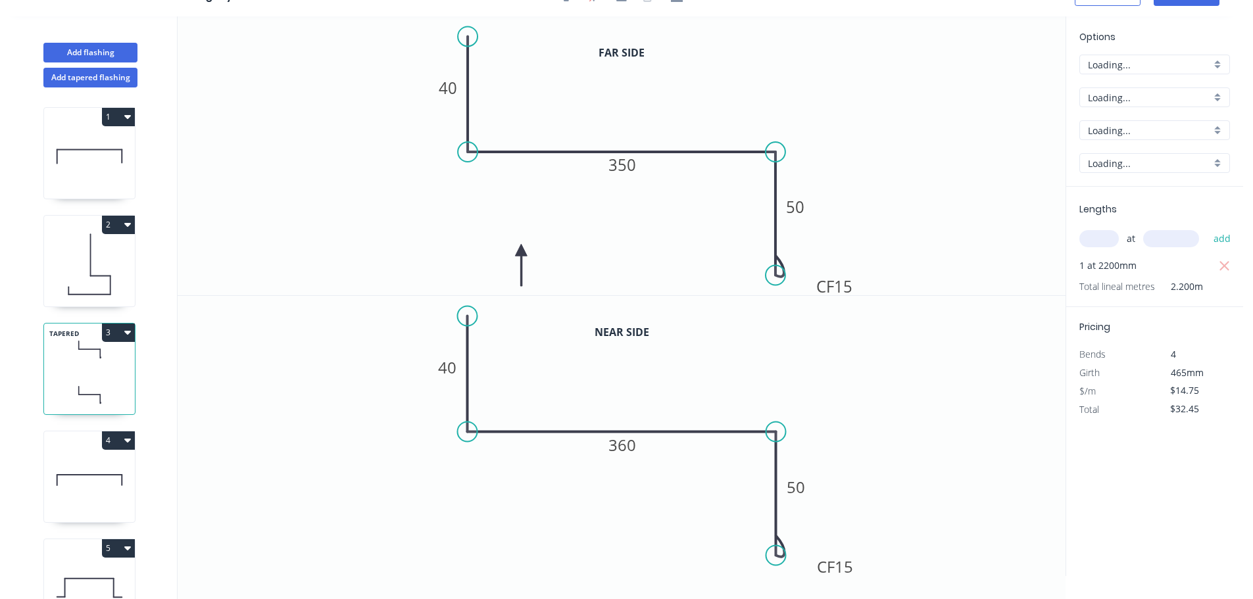
scroll to position [24, 0]
click at [864, 285] on icon "0 40 350 CF 15 50" at bounding box center [622, 155] width 888 height 279
drag, startPoint x: 861, startPoint y: 289, endPoint x: 900, endPoint y: 289, distance: 38.8
click at [900, 289] on rect at bounding box center [874, 287] width 53 height 27
drag, startPoint x: 861, startPoint y: 565, endPoint x: 904, endPoint y: 552, distance: 45.4
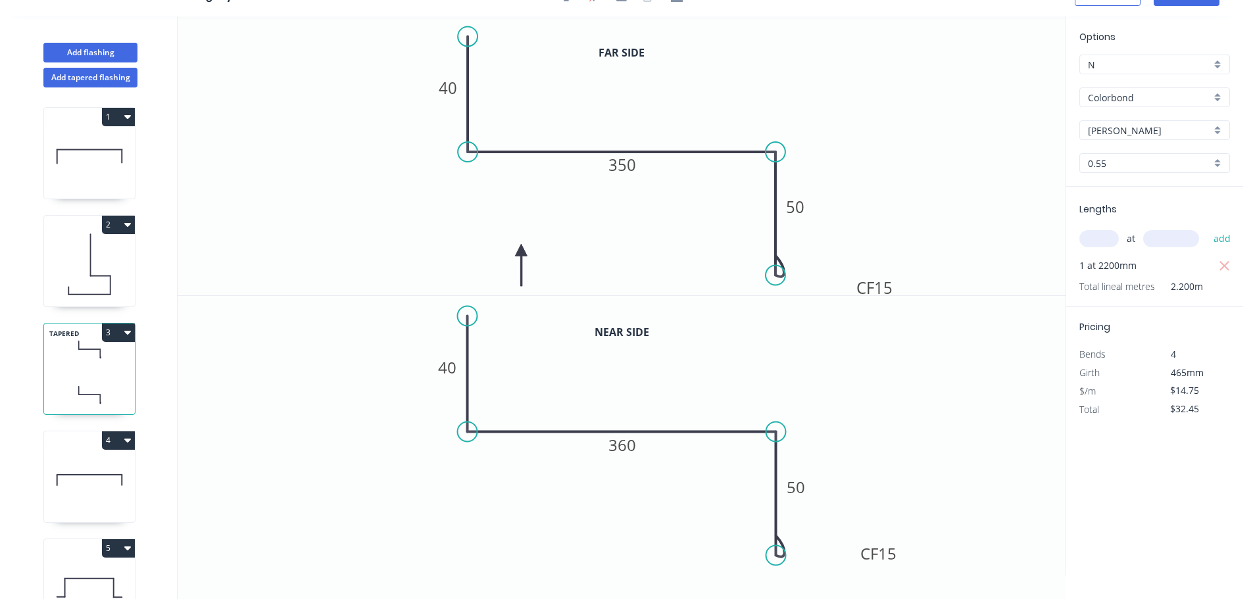
click at [904, 552] on rect at bounding box center [878, 553] width 53 height 27
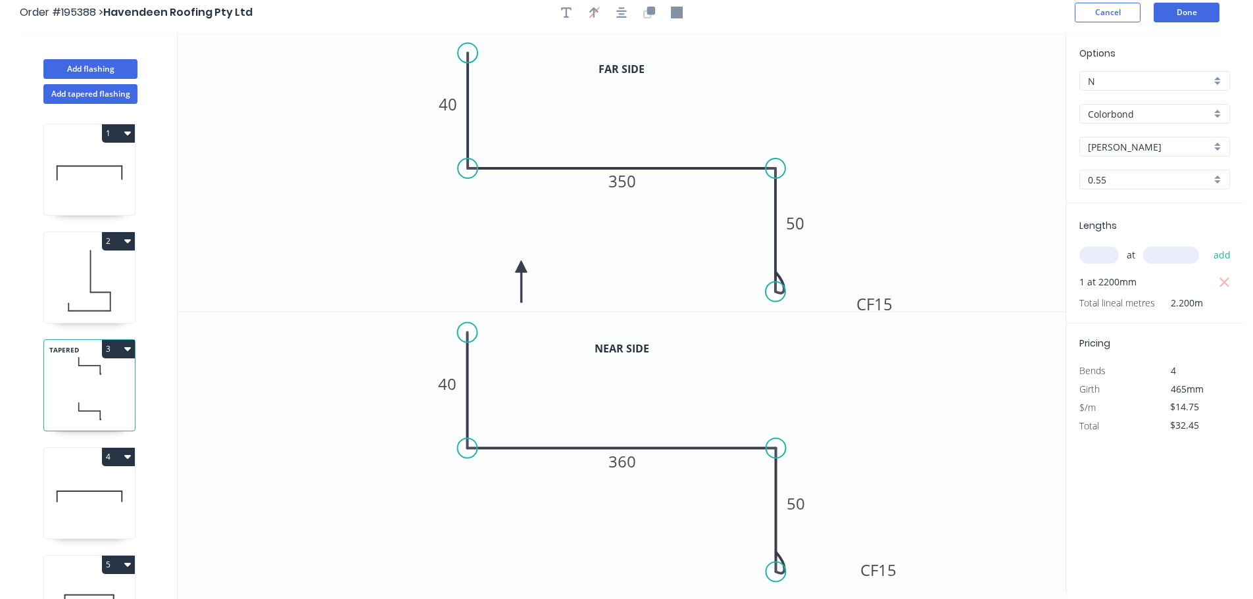
scroll to position [0, 0]
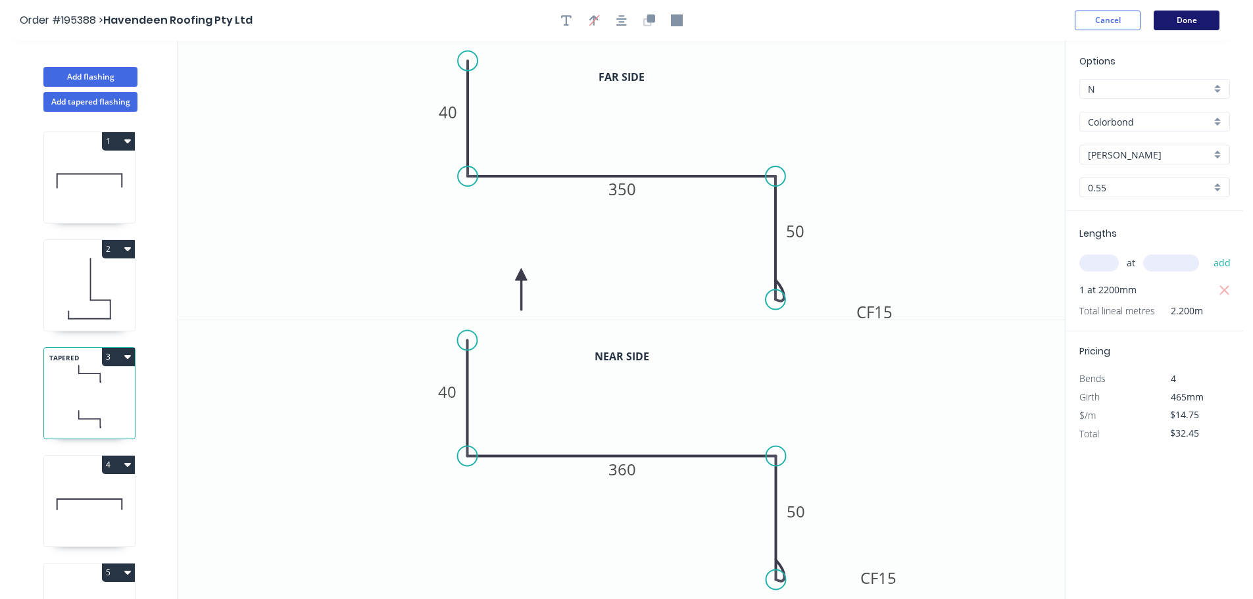
click at [1177, 25] on button "Done" at bounding box center [1187, 21] width 66 height 20
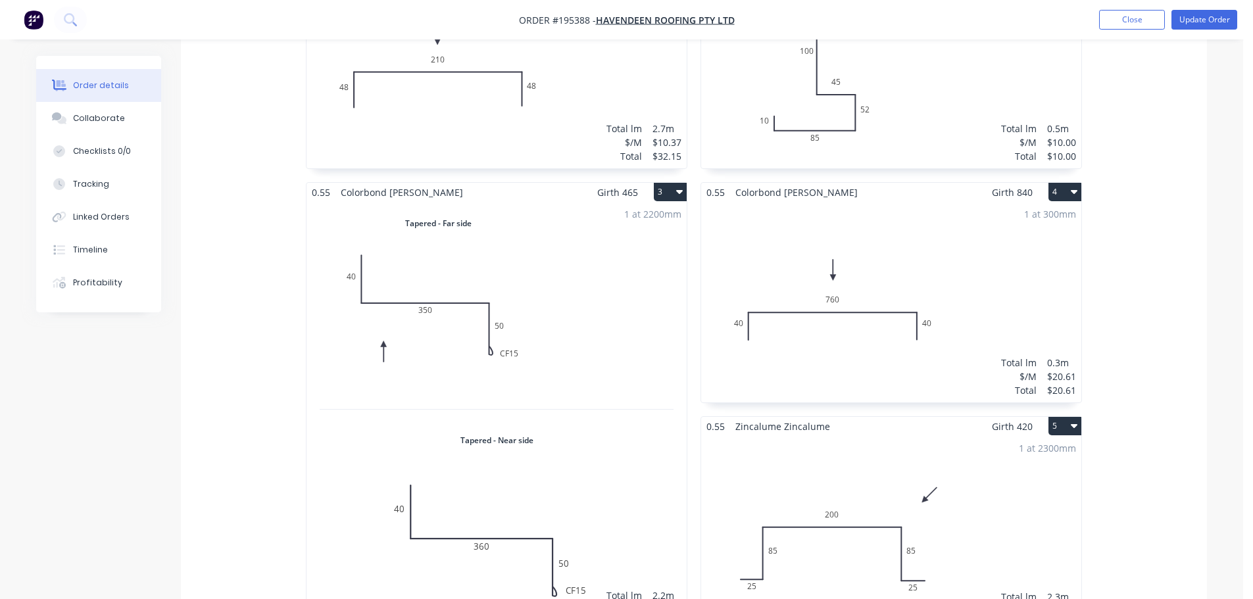
scroll to position [658, 0]
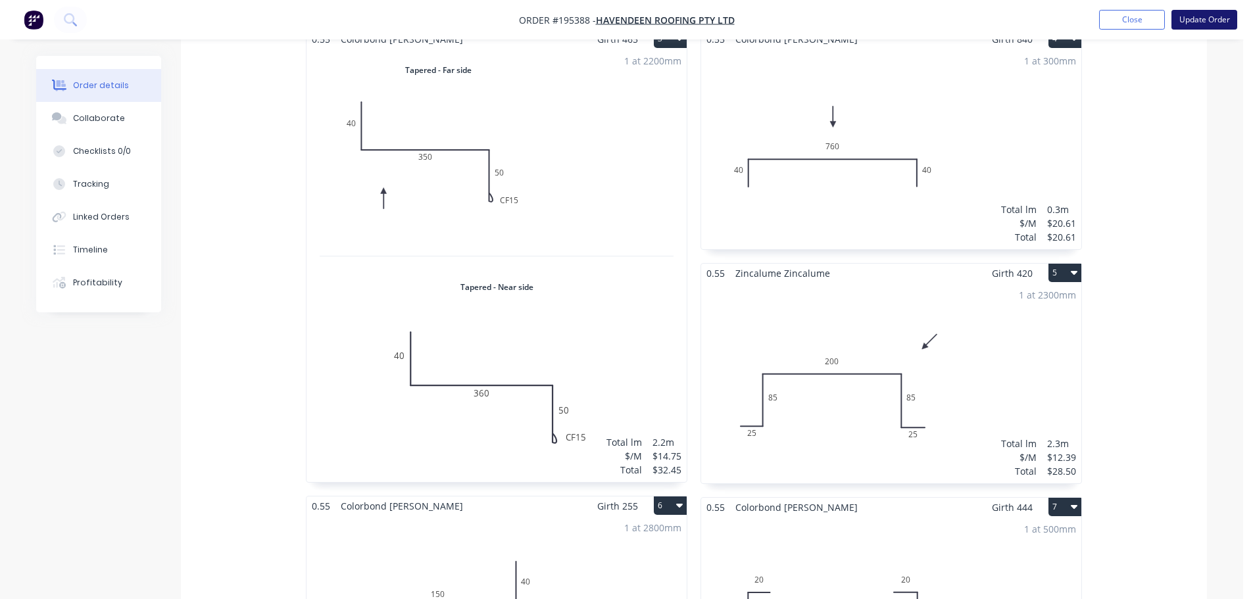
click at [1196, 22] on button "Update Order" at bounding box center [1204, 20] width 66 height 20
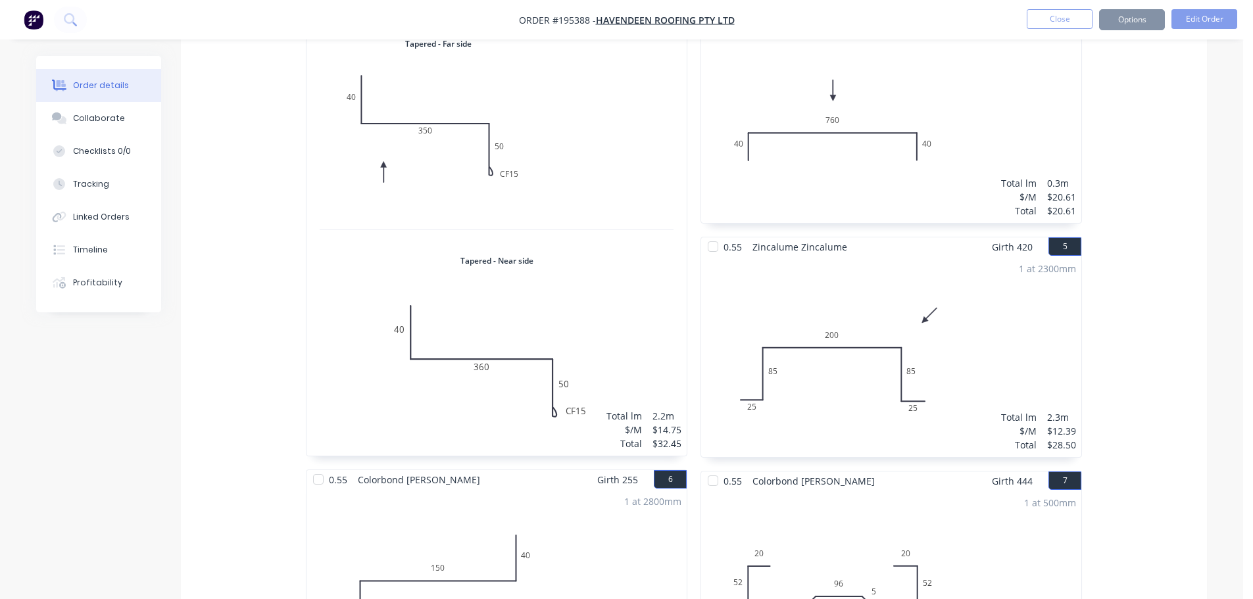
scroll to position [0, 0]
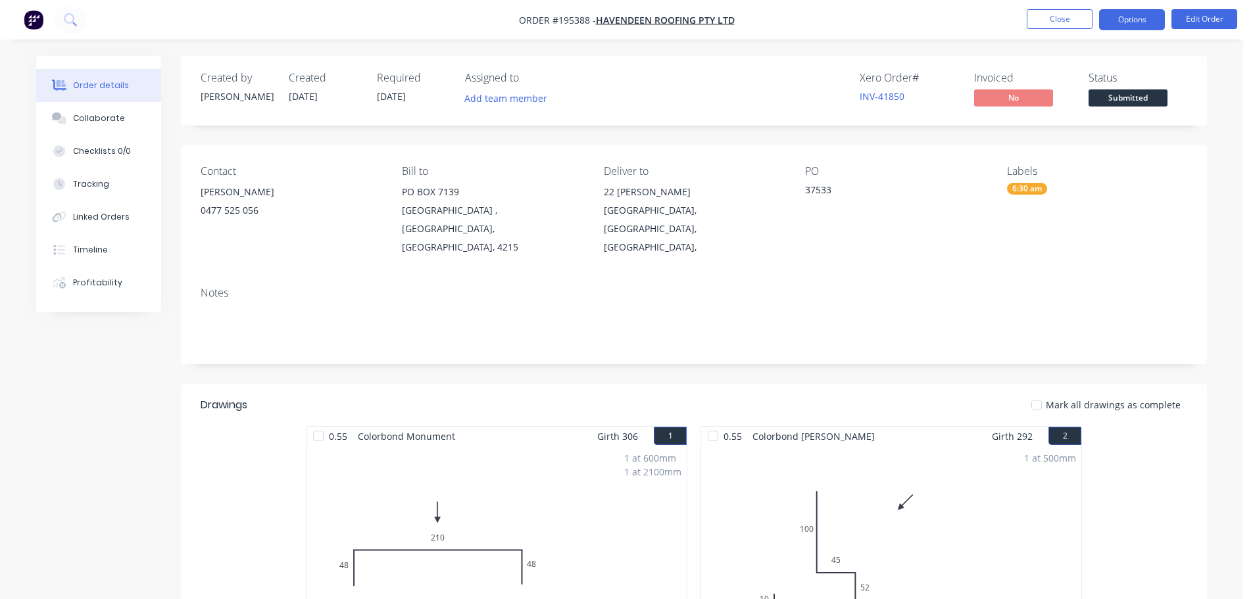
click at [1129, 24] on button "Options" at bounding box center [1132, 19] width 66 height 21
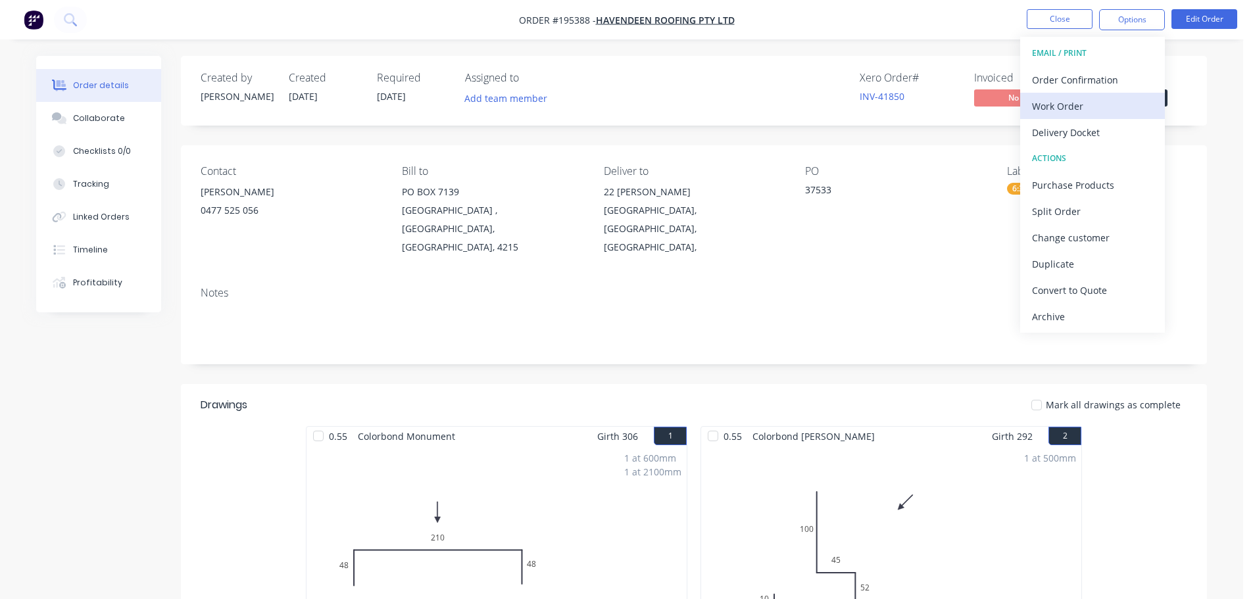
click at [1110, 99] on div "Work Order" at bounding box center [1092, 106] width 121 height 19
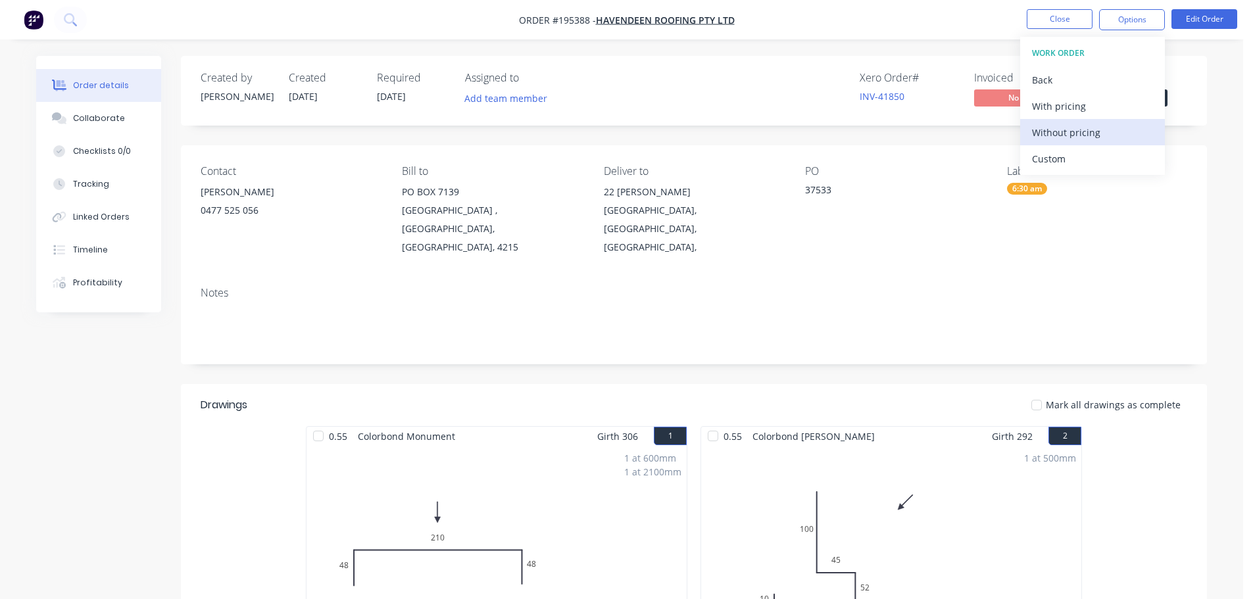
click at [1117, 127] on div "Without pricing" at bounding box center [1092, 132] width 121 height 19
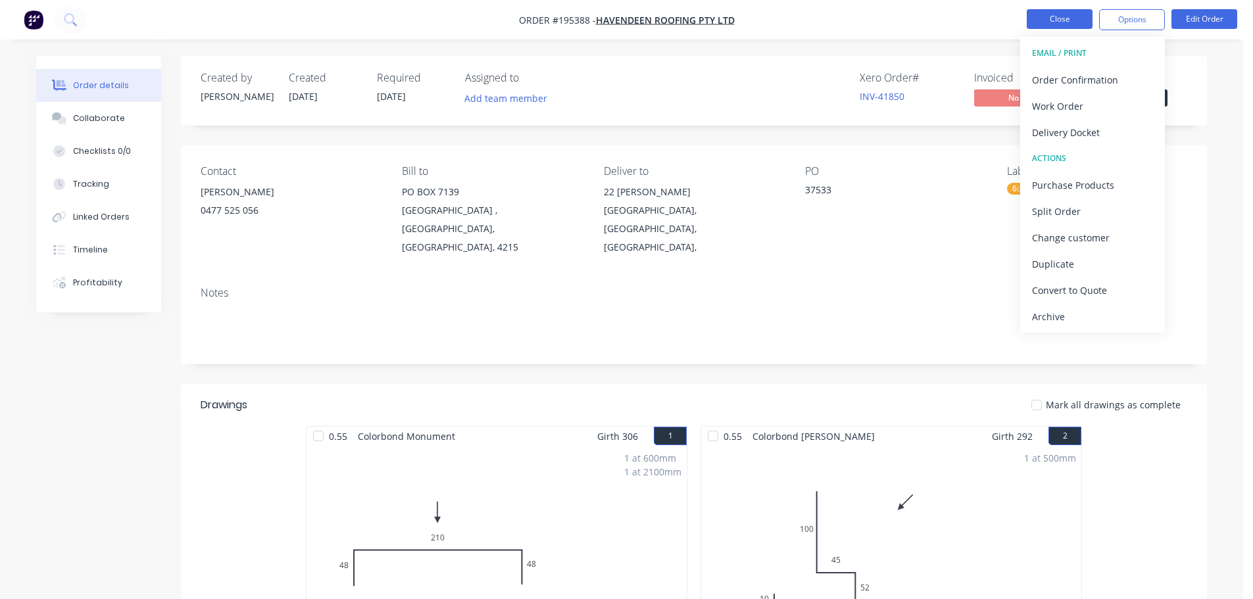
click at [1081, 12] on button "Close" at bounding box center [1060, 19] width 66 height 20
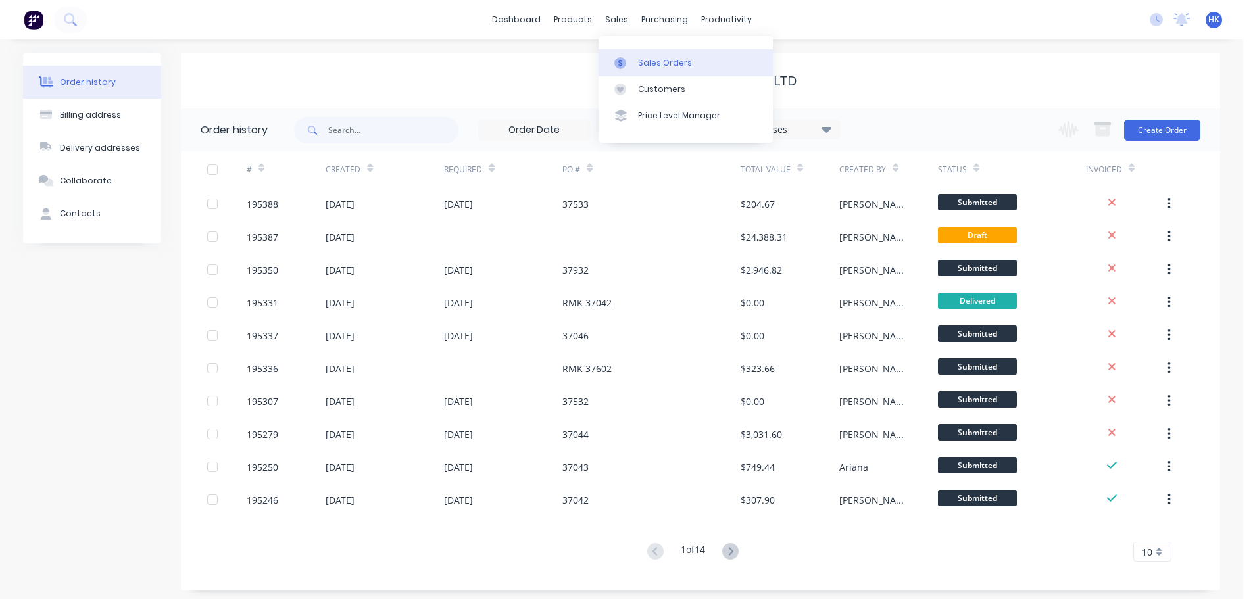
click at [641, 60] on div "Sales Orders" at bounding box center [665, 63] width 54 height 12
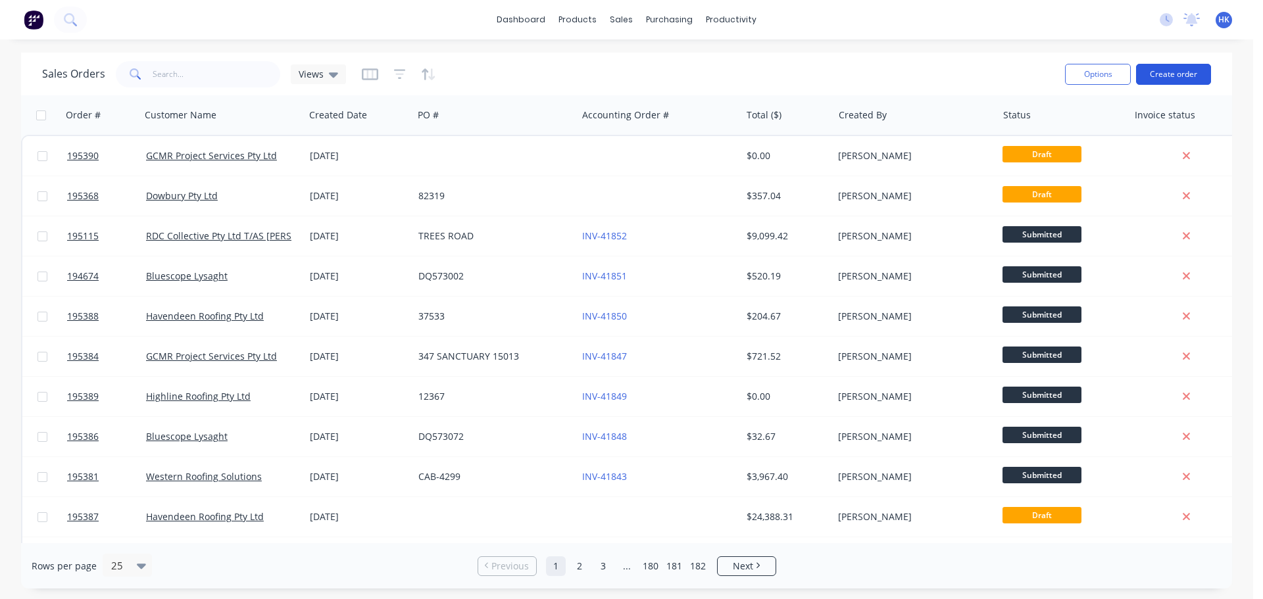
click at [1167, 73] on button "Create order" at bounding box center [1173, 74] width 75 height 21
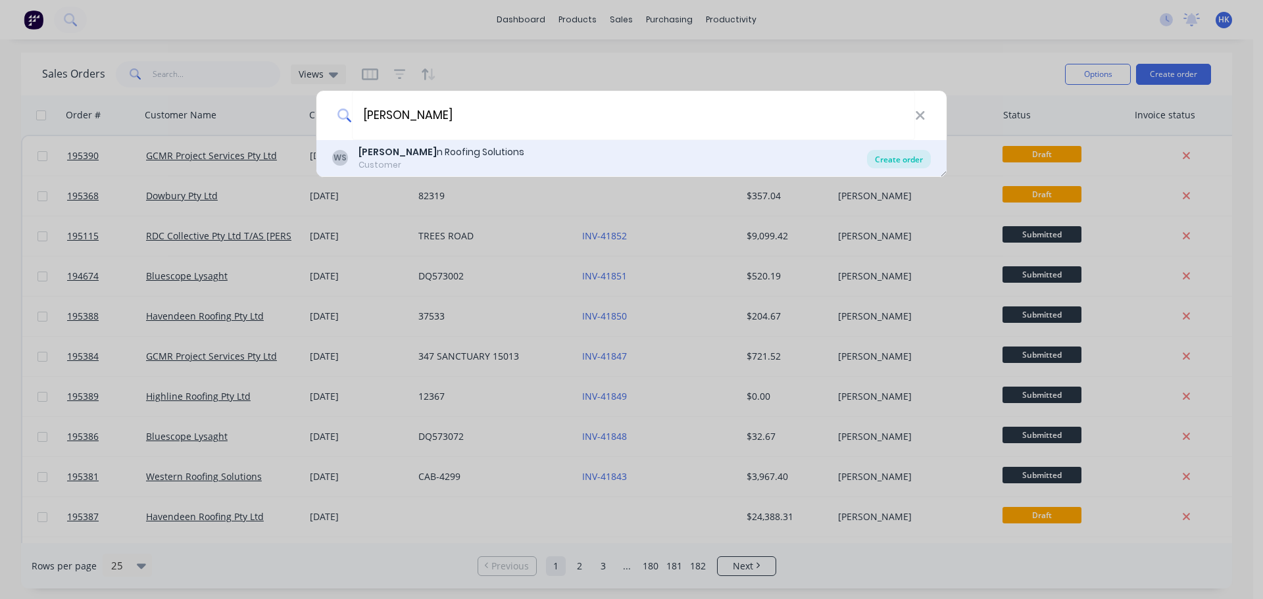
type input "[PERSON_NAME]"
click at [886, 157] on div "Create order" at bounding box center [899, 159] width 64 height 18
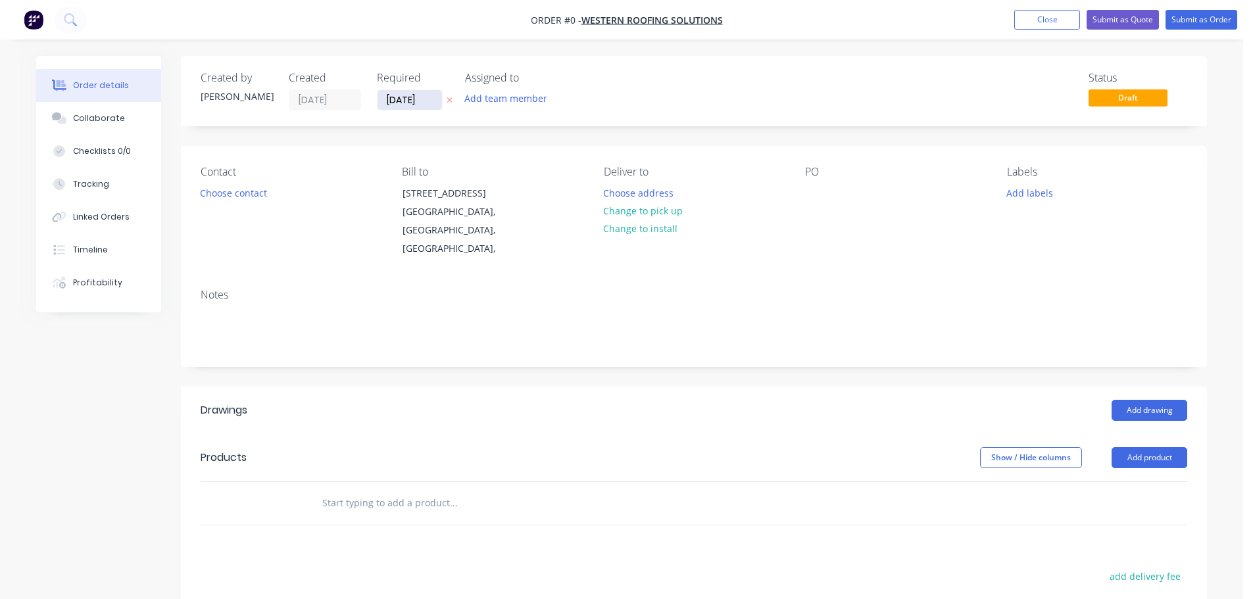
click at [418, 106] on input "[DATE]" at bounding box center [410, 100] width 64 height 20
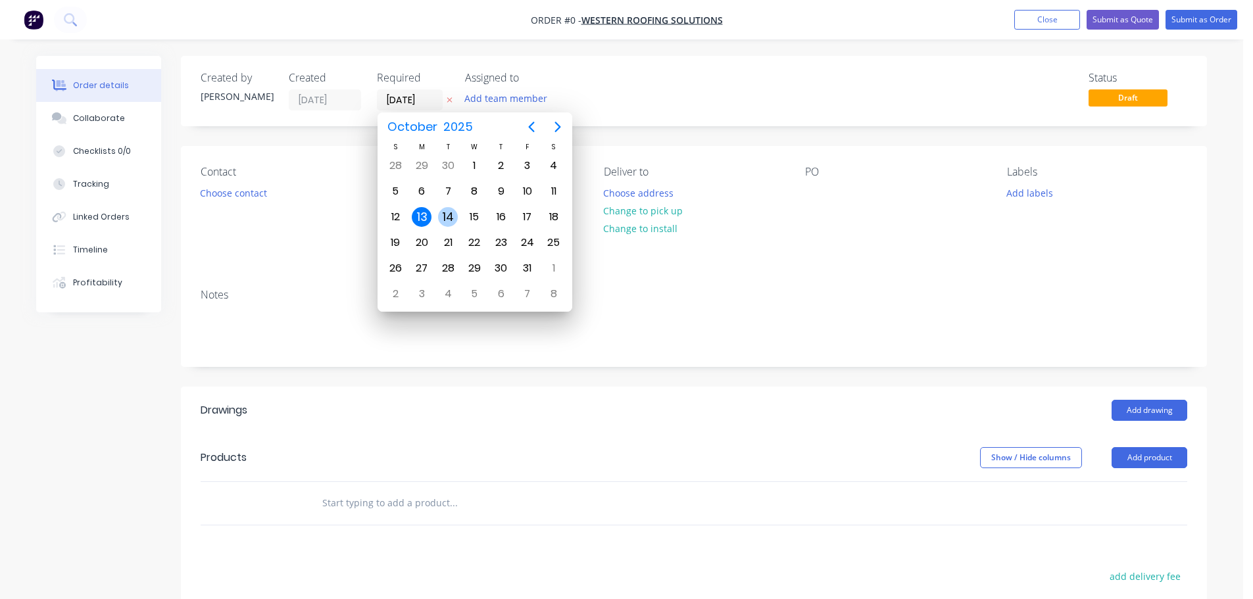
click at [450, 216] on div "14" at bounding box center [448, 217] width 20 height 20
type input "[DATE]"
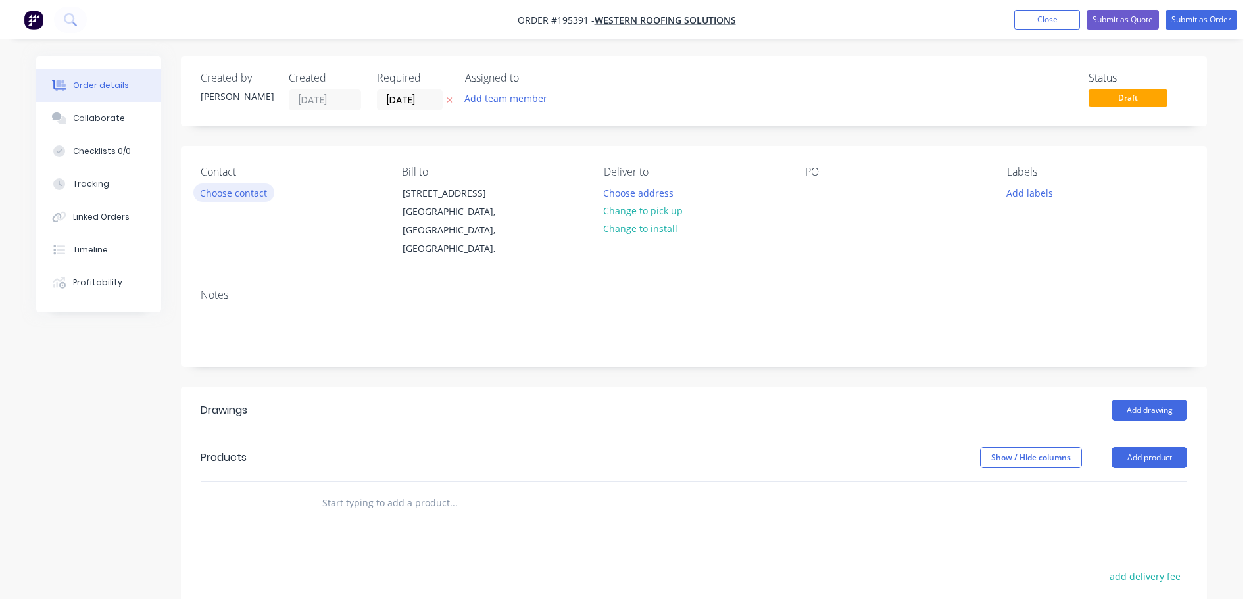
click at [247, 200] on button "Choose contact" at bounding box center [233, 193] width 81 height 18
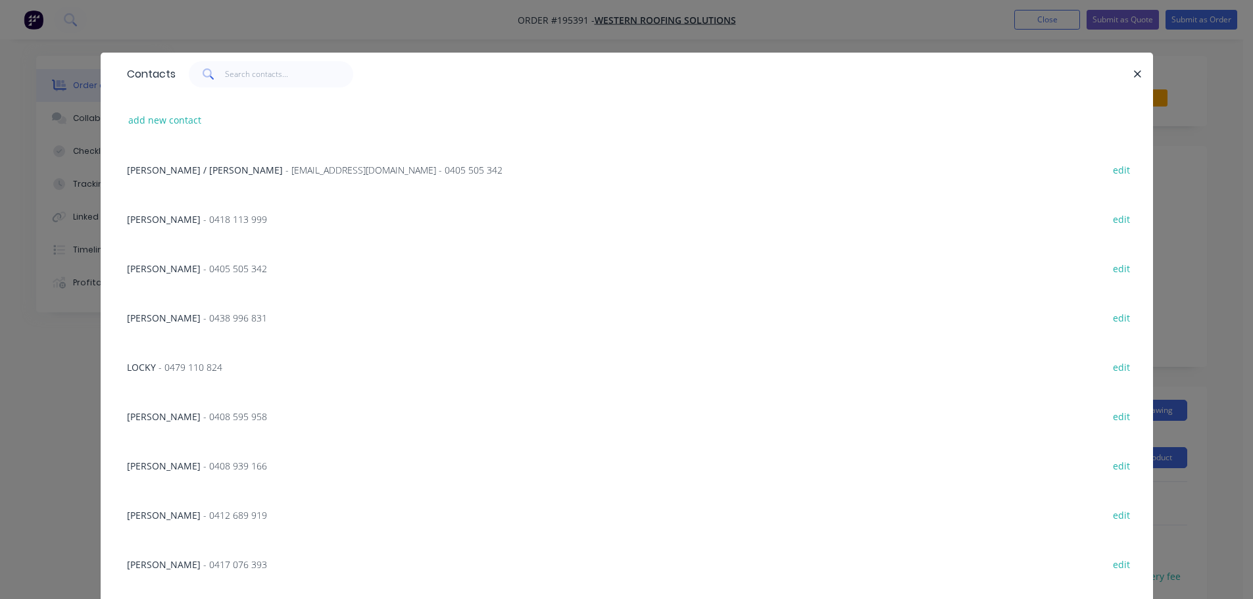
click at [207, 420] on span "- 0408 595 958" at bounding box center [235, 416] width 64 height 12
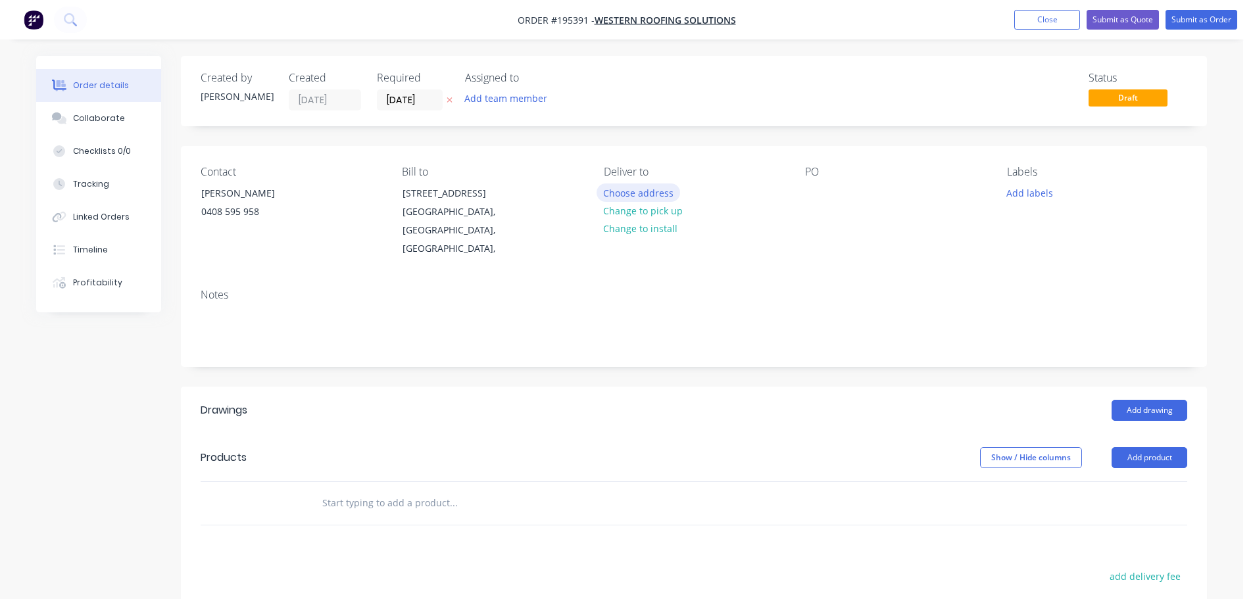
click at [626, 197] on button "Choose address" at bounding box center [639, 193] width 84 height 18
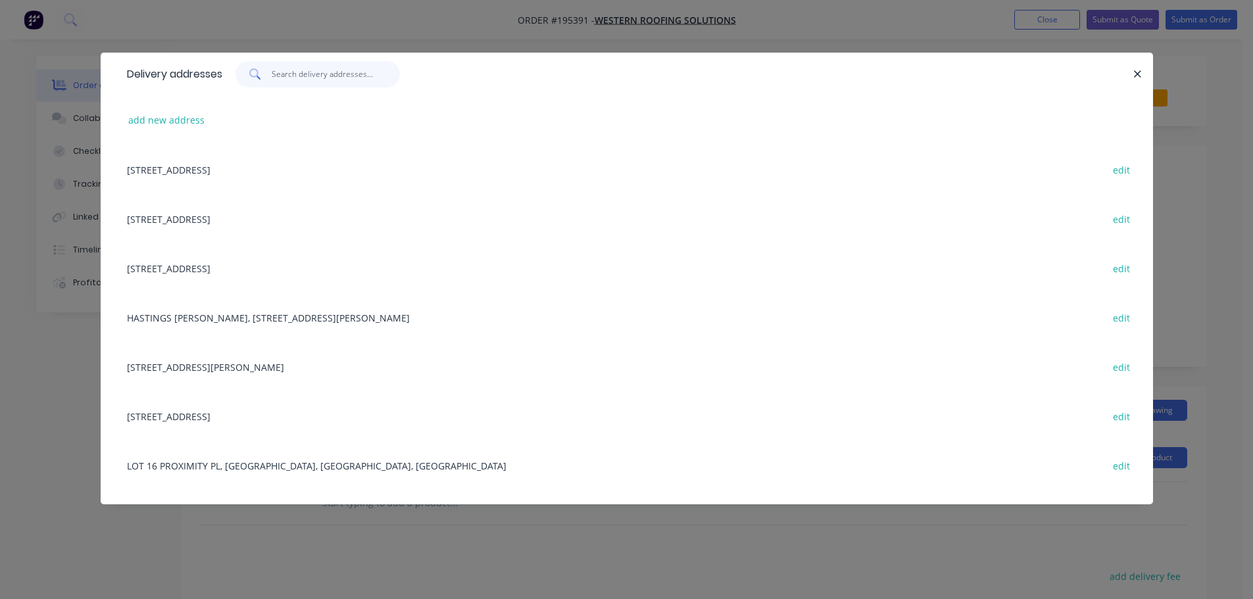
click at [328, 85] on input "text" at bounding box center [336, 74] width 128 height 26
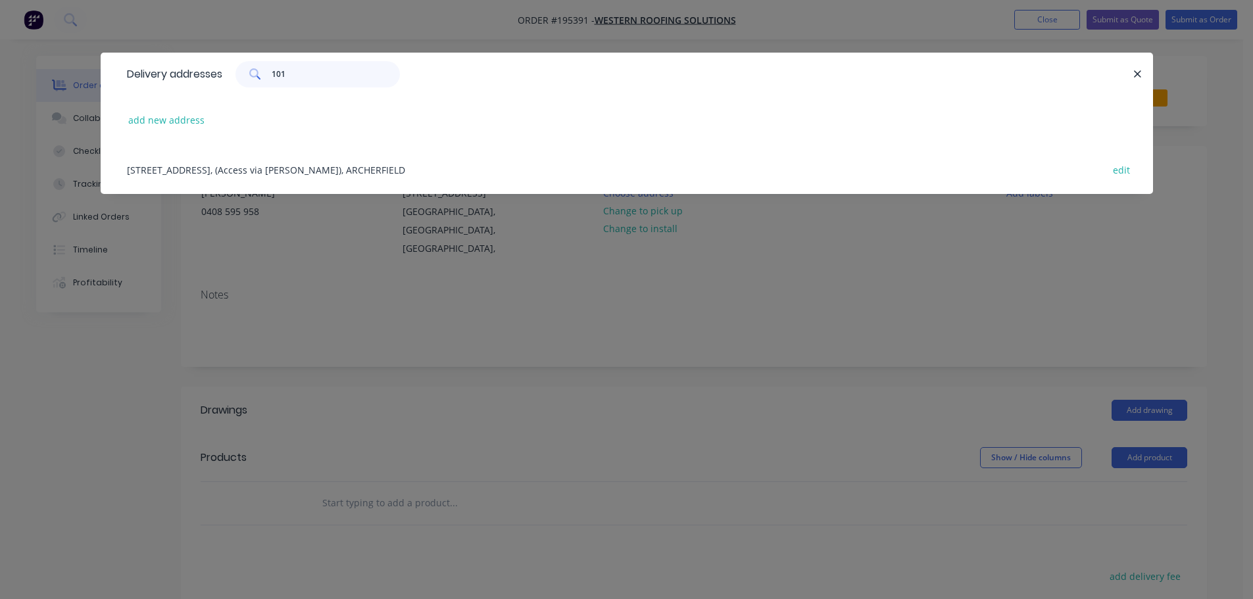
type input "101"
click at [292, 170] on div "[STREET_ADDRESS], (Access via [PERSON_NAME]), ARCHERFIELD edit" at bounding box center [626, 169] width 1013 height 49
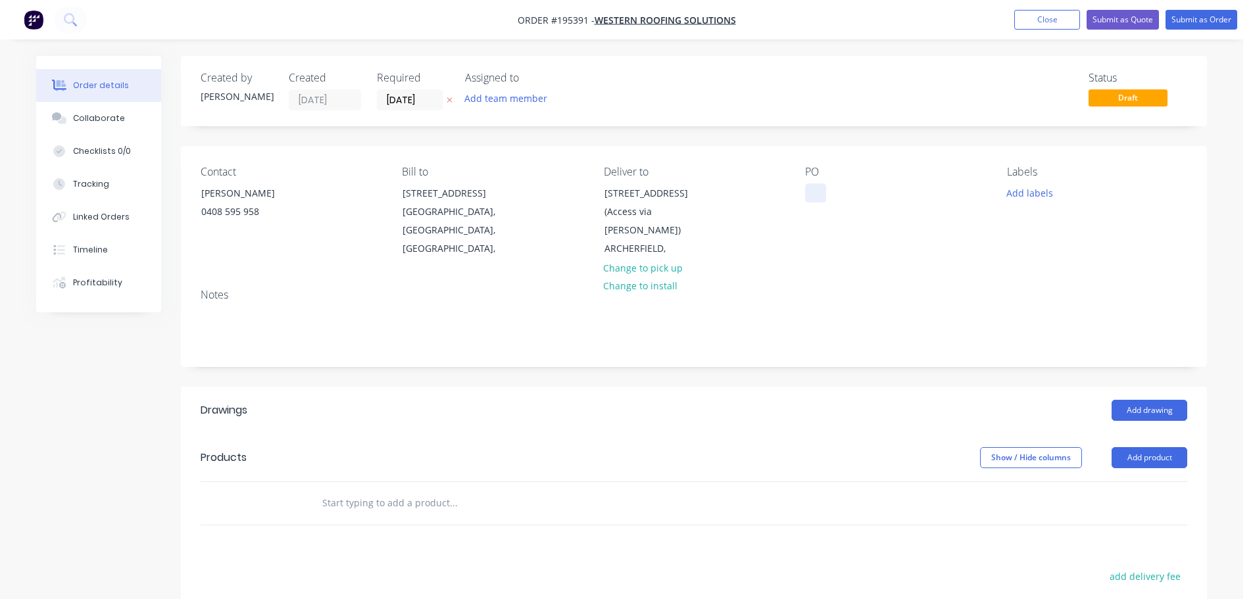
click at [810, 188] on div at bounding box center [815, 193] width 21 height 19
click at [1136, 400] on button "Add drawing" at bounding box center [1150, 410] width 76 height 21
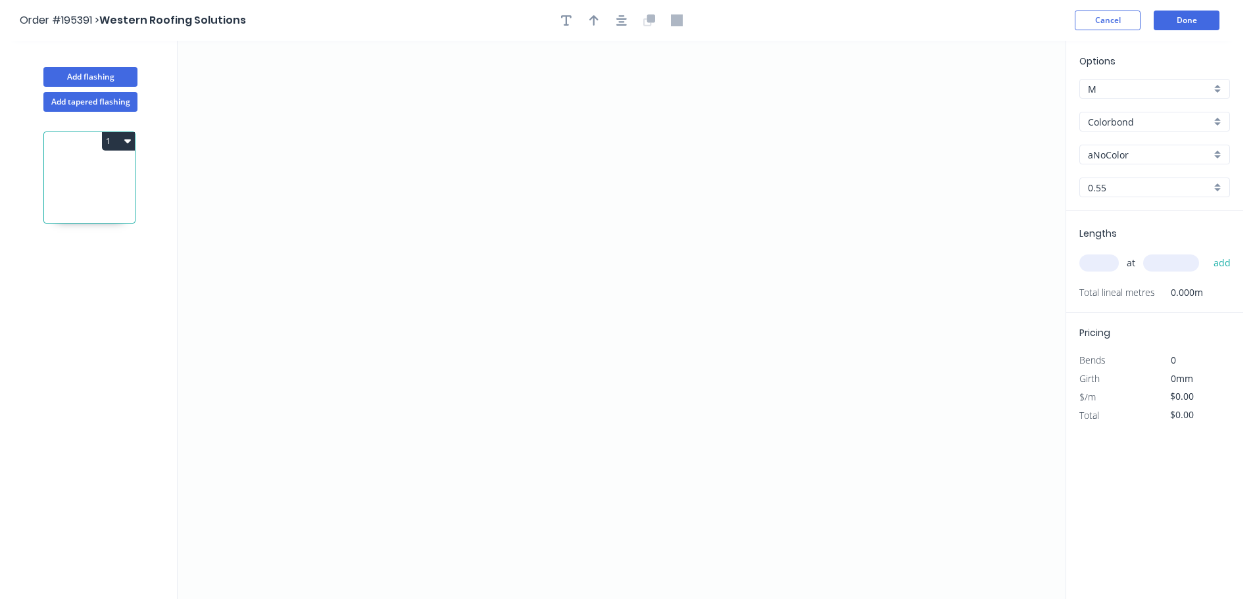
click at [1124, 148] on input "aNoColor" at bounding box center [1149, 155] width 123 height 14
click at [1144, 245] on div "Monument" at bounding box center [1154, 239] width 149 height 23
type input "Monument"
click at [253, 133] on icon "0" at bounding box center [622, 320] width 888 height 558
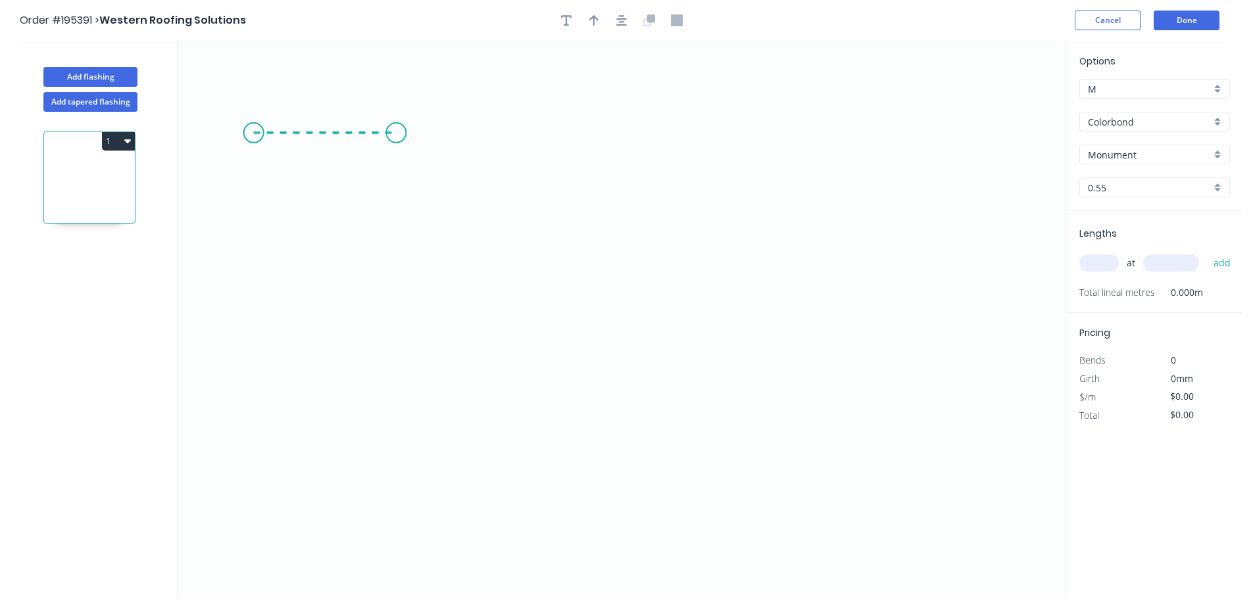
click at [395, 137] on icon "0" at bounding box center [622, 320] width 888 height 558
click at [529, 359] on icon "0 ?" at bounding box center [622, 320] width 888 height 558
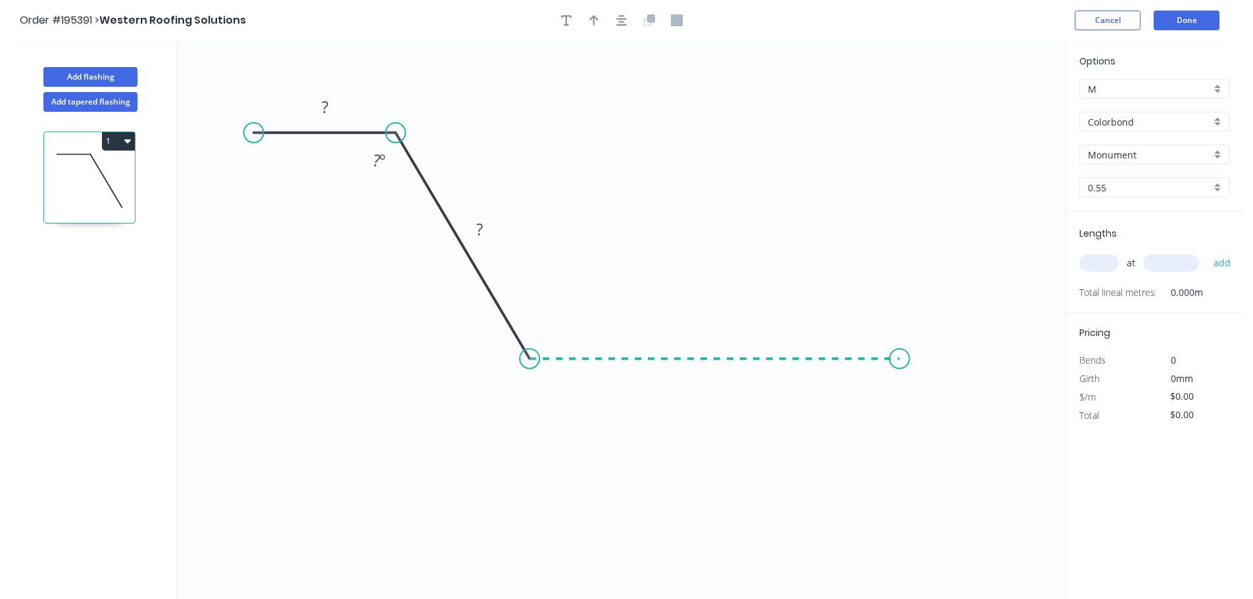
click at [900, 367] on icon "0 ? ? ? º" at bounding box center [622, 320] width 888 height 558
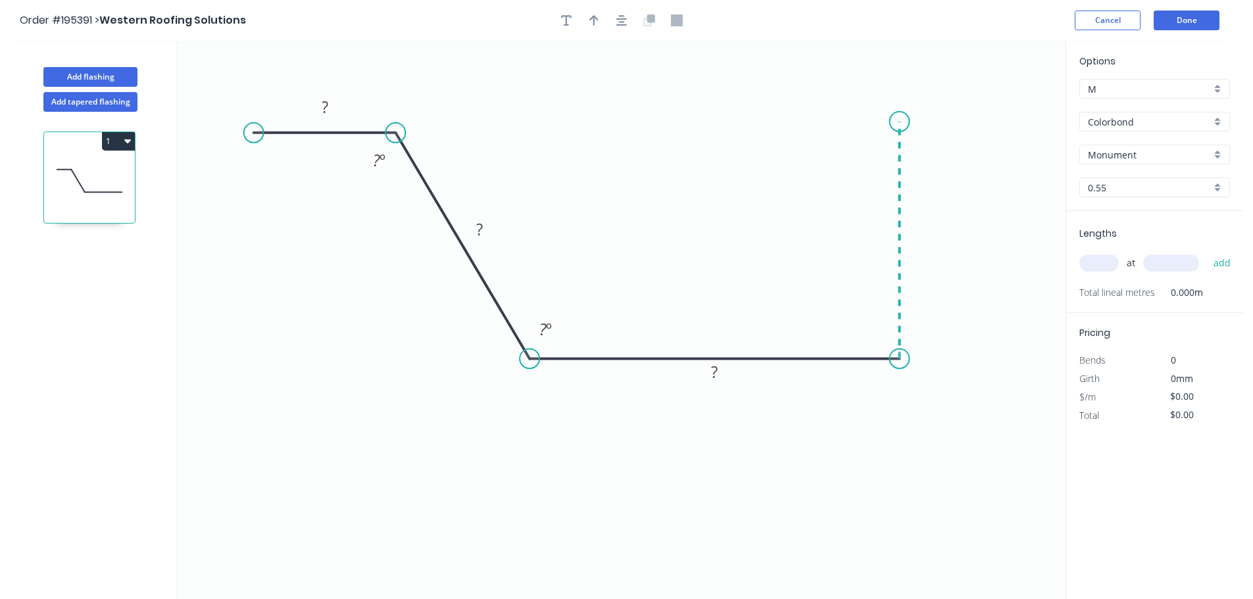
click at [900, 122] on icon at bounding box center [900, 240] width 0 height 237
click at [334, 106] on rect at bounding box center [325, 108] width 26 height 18
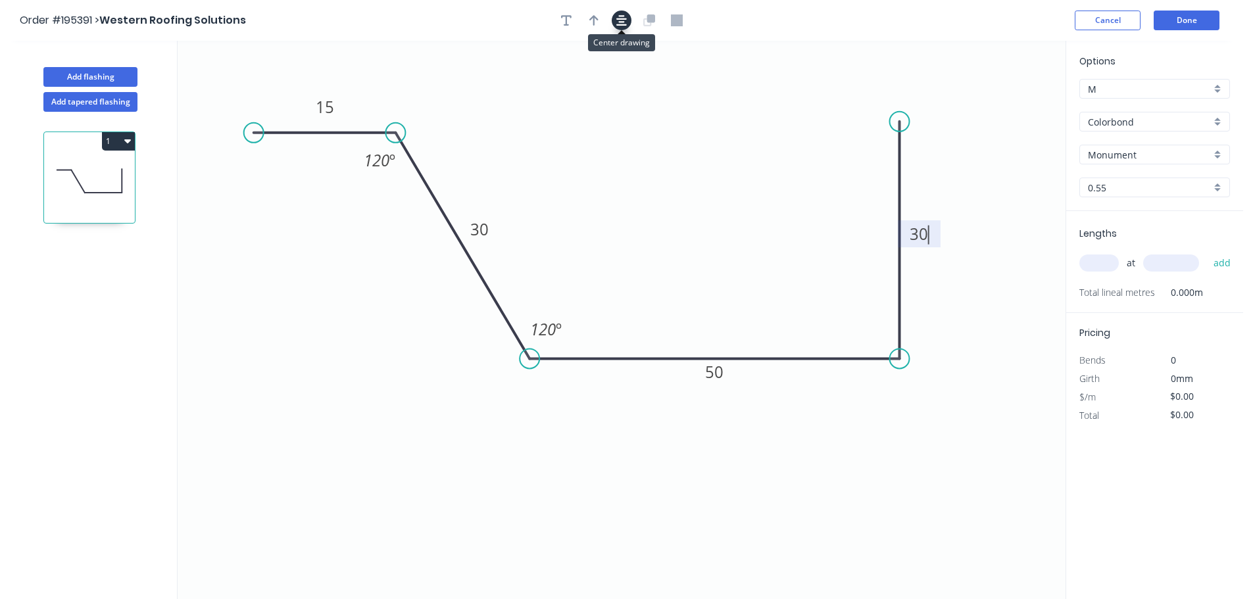
click at [623, 18] on icon "button" at bounding box center [621, 20] width 11 height 11
type input "$7.84"
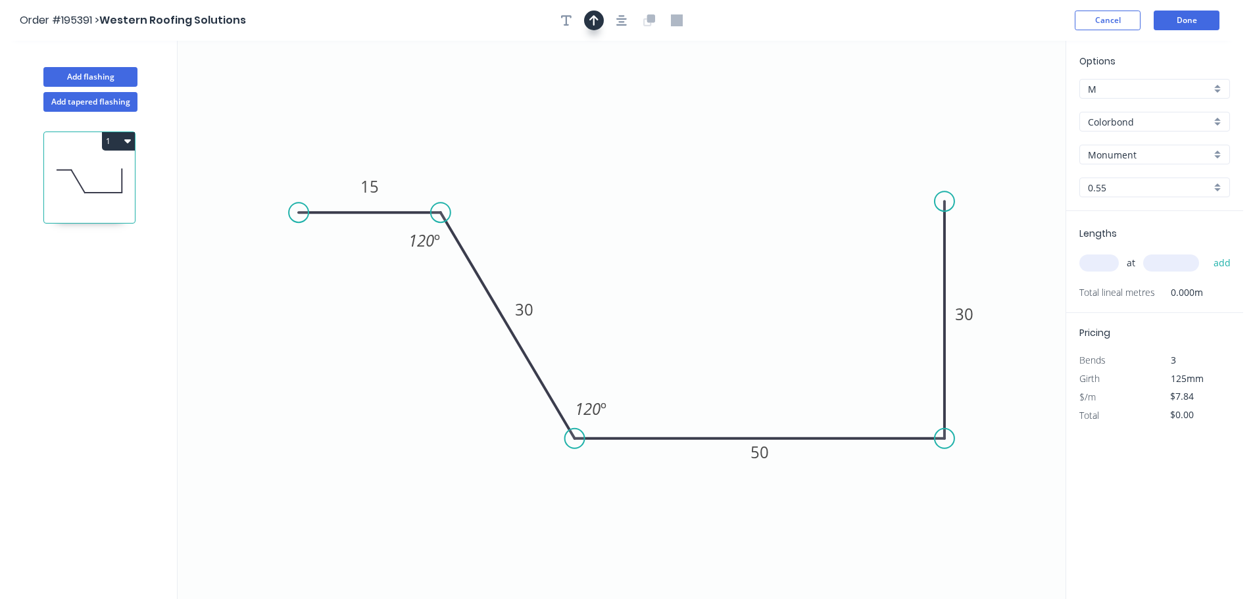
click at [596, 16] on icon "button" at bounding box center [593, 20] width 9 height 12
drag, startPoint x: 996, startPoint y: 104, endPoint x: 467, endPoint y: 382, distance: 597.5
click at [467, 382] on icon at bounding box center [467, 366] width 12 height 42
drag, startPoint x: 466, startPoint y: 383, endPoint x: 351, endPoint y: 445, distance: 130.7
click at [351, 445] on icon at bounding box center [345, 452] width 38 height 38
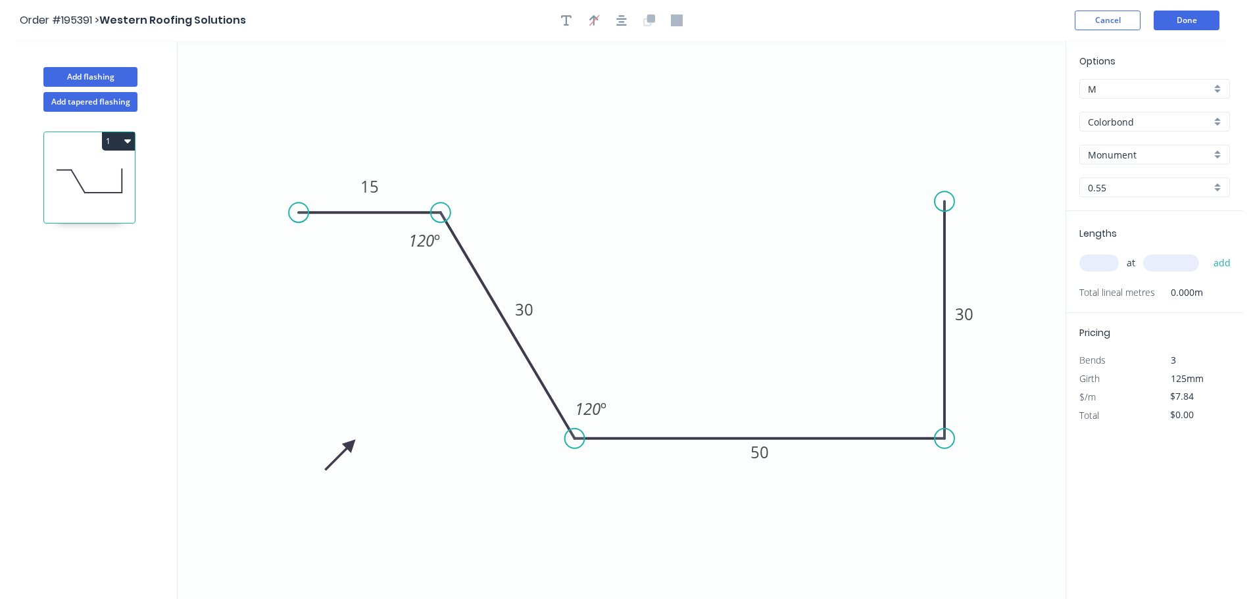
click at [1106, 267] on input "text" at bounding box center [1098, 263] width 39 height 17
type input "1"
type input "2000"
click at [1207, 252] on button "add" at bounding box center [1222, 263] width 31 height 22
type input "$15.68"
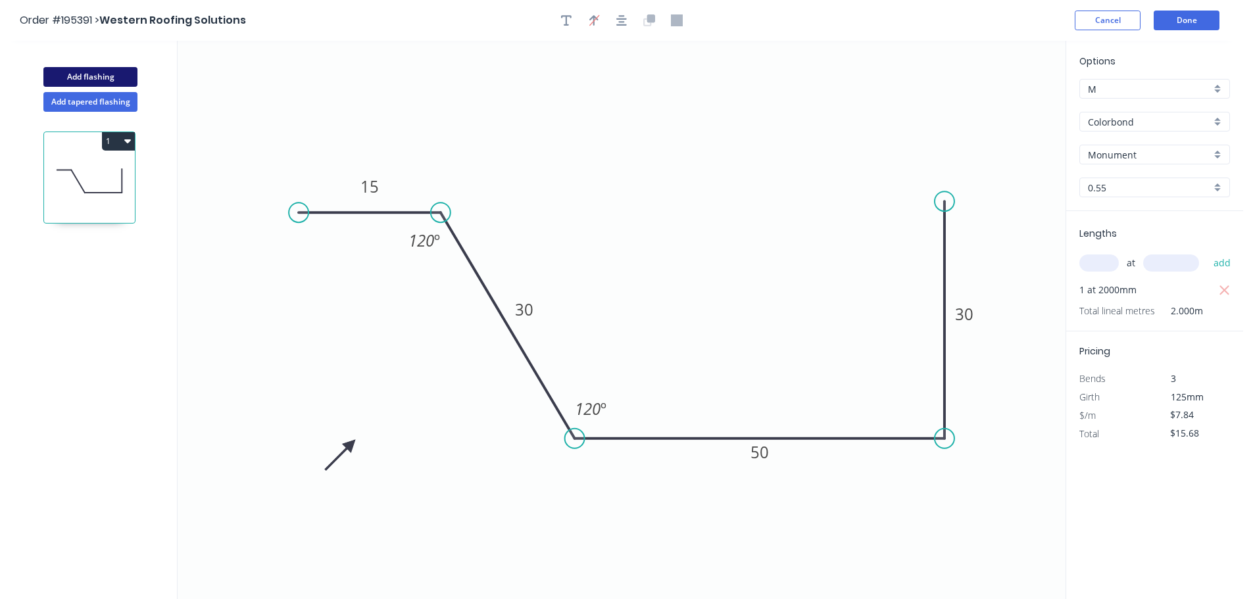
click at [81, 76] on button "Add flashing" at bounding box center [90, 77] width 94 height 20
type input "$0.00"
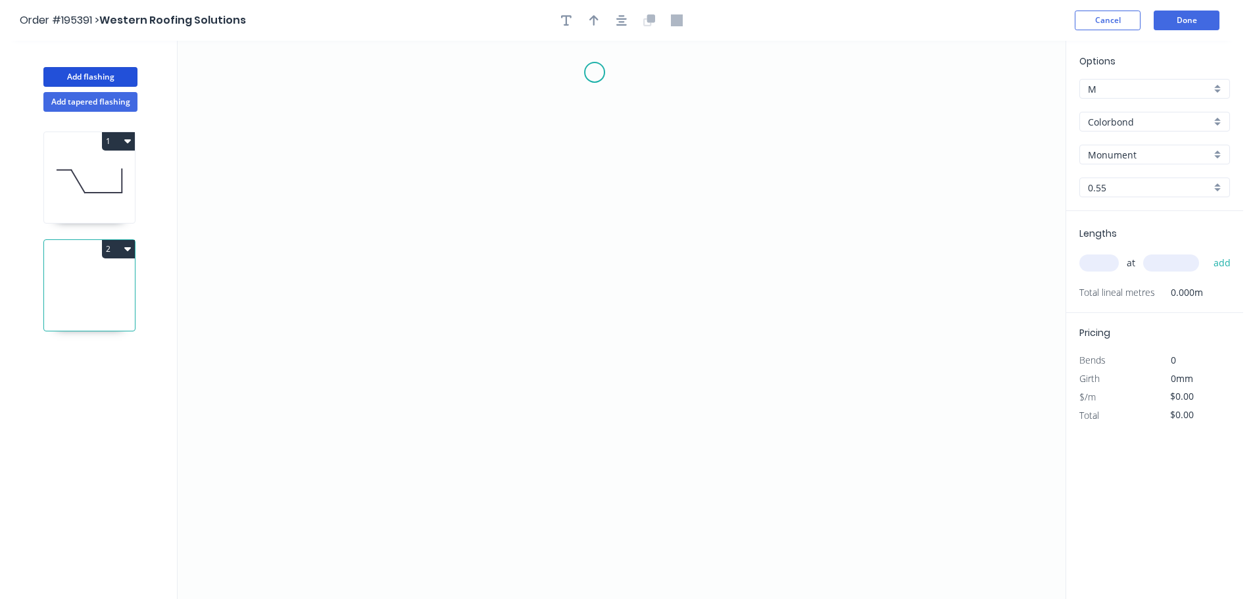
click at [595, 70] on icon "0" at bounding box center [622, 320] width 888 height 558
click at [595, 167] on icon "0" at bounding box center [622, 320] width 888 height 558
click at [703, 268] on icon "0 ?" at bounding box center [622, 320] width 888 height 558
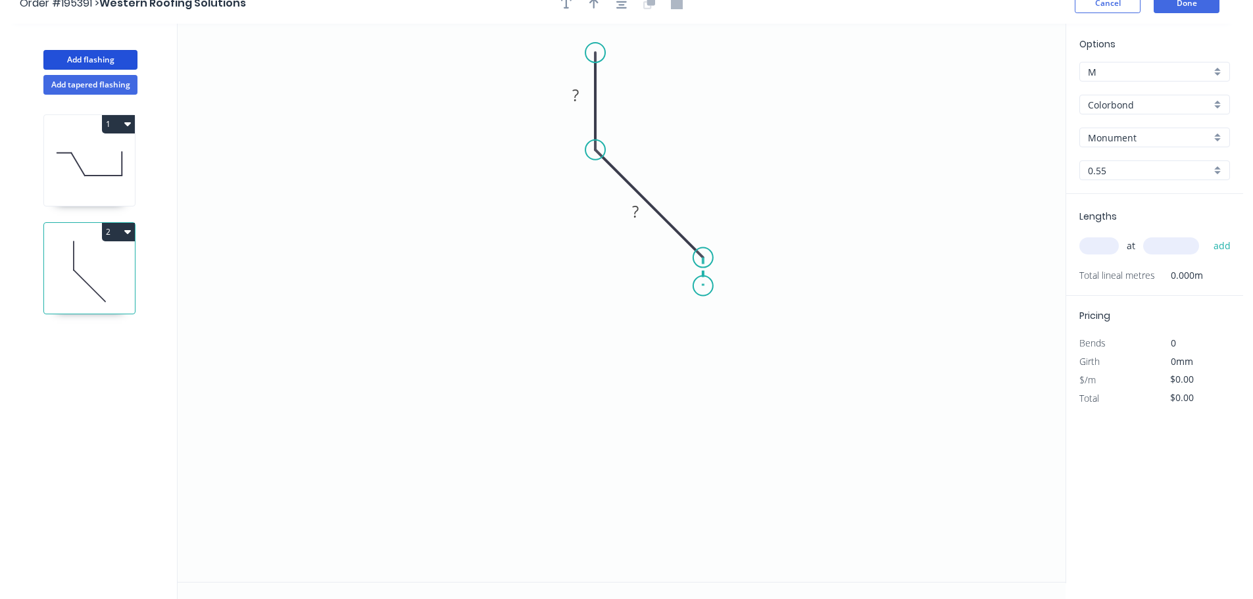
scroll to position [24, 0]
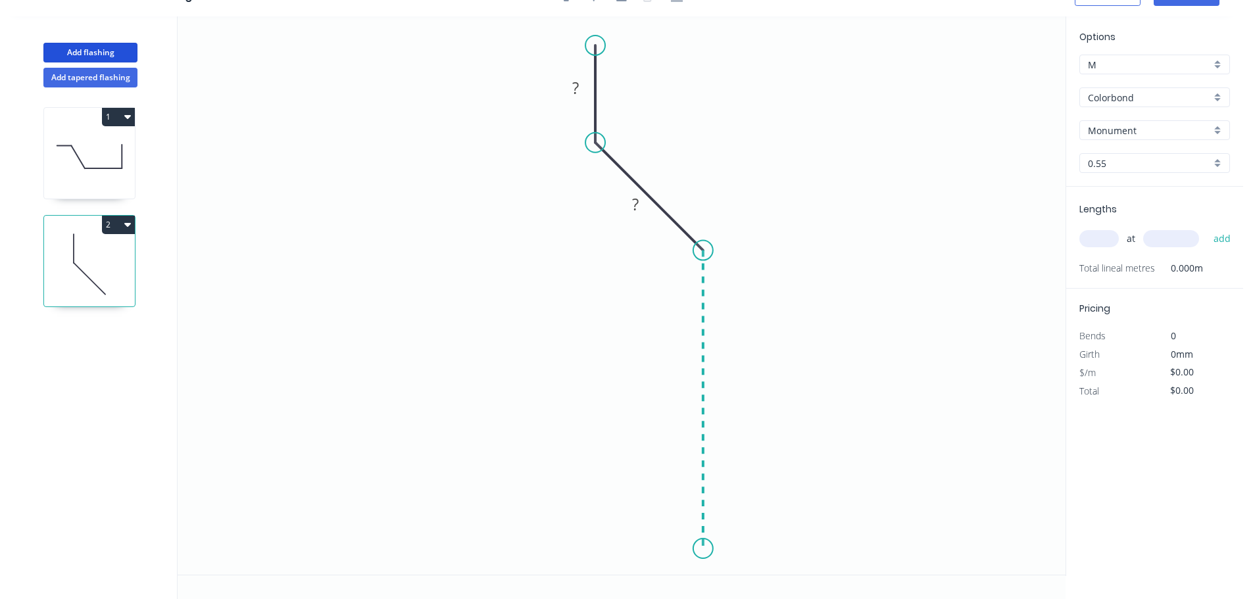
click at [706, 549] on icon "0 ? ?" at bounding box center [622, 295] width 888 height 558
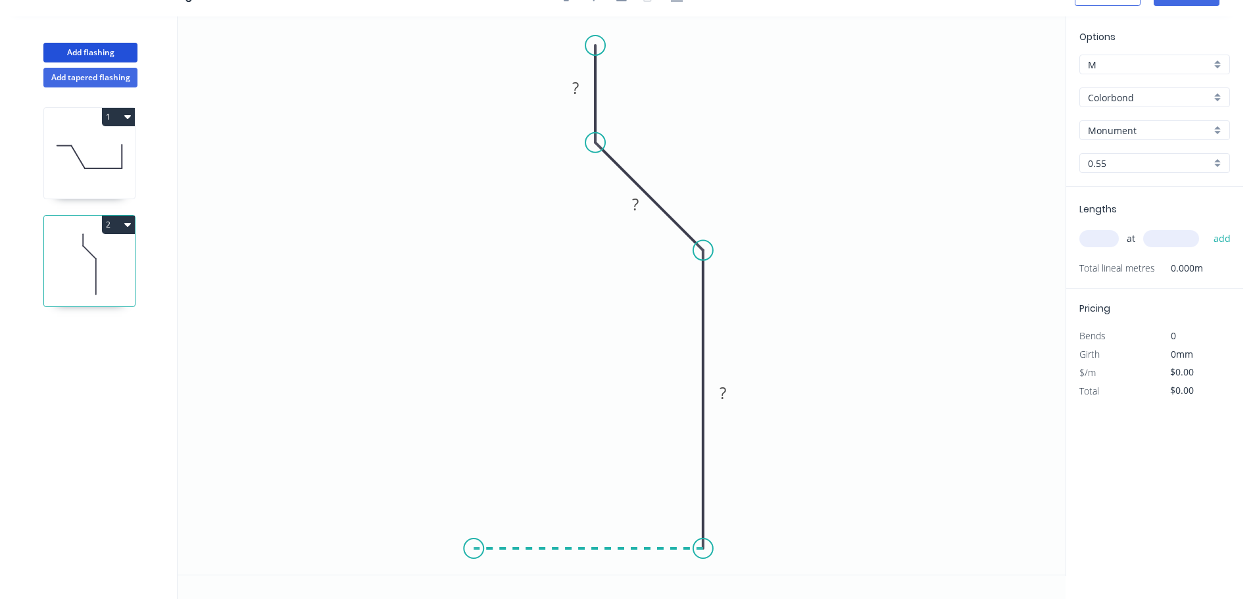
click at [474, 550] on icon "0 ? ? ?" at bounding box center [622, 295] width 888 height 558
click at [408, 418] on icon at bounding box center [440, 483] width 65 height 131
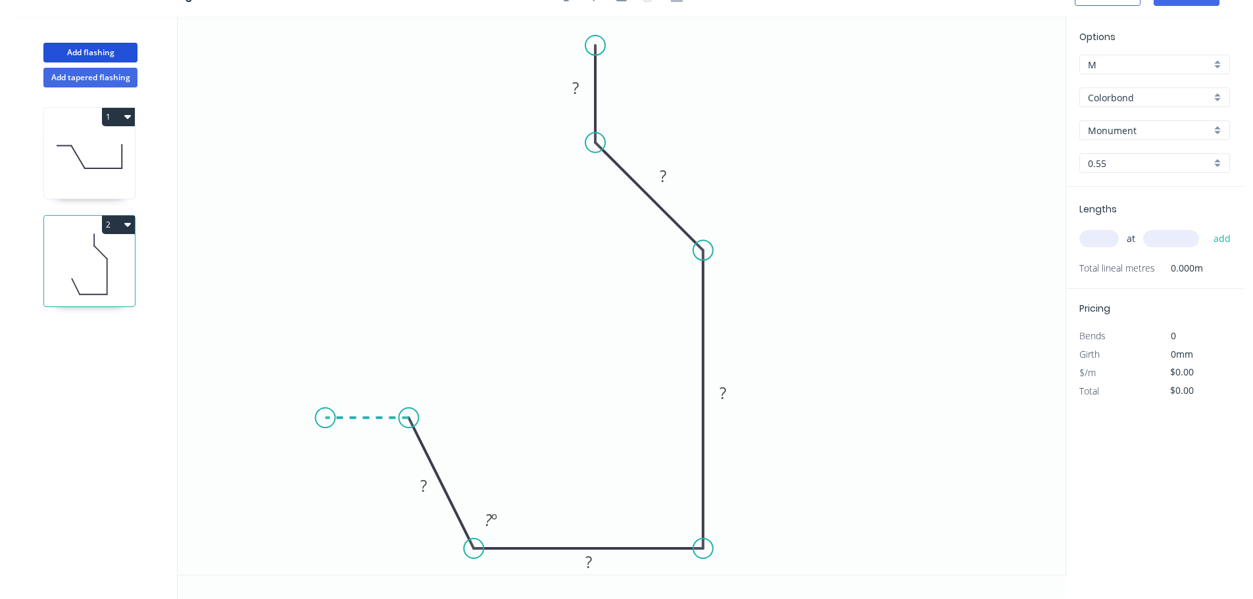
click at [325, 414] on icon "0 ? ? ? ? ? ? º" at bounding box center [622, 295] width 888 height 558
drag, startPoint x: 592, startPoint y: 40, endPoint x: 564, endPoint y: 32, distance: 29.5
click at [564, 32] on circle at bounding box center [564, 32] width 20 height 20
click at [572, 91] on rect at bounding box center [560, 87] width 26 height 18
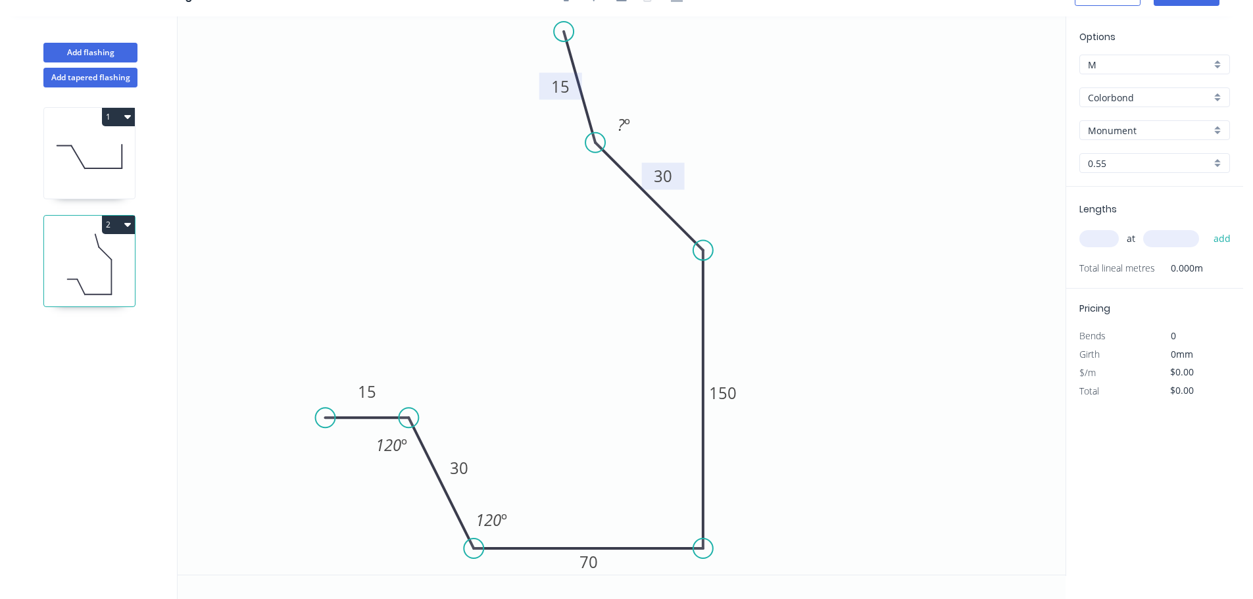
type input "$12.71"
click at [686, 156] on div "Hide angle" at bounding box center [704, 162] width 132 height 27
drag, startPoint x: 568, startPoint y: 31, endPoint x: 597, endPoint y: 49, distance: 34.0
click at [591, 41] on circle at bounding box center [595, 42] width 20 height 20
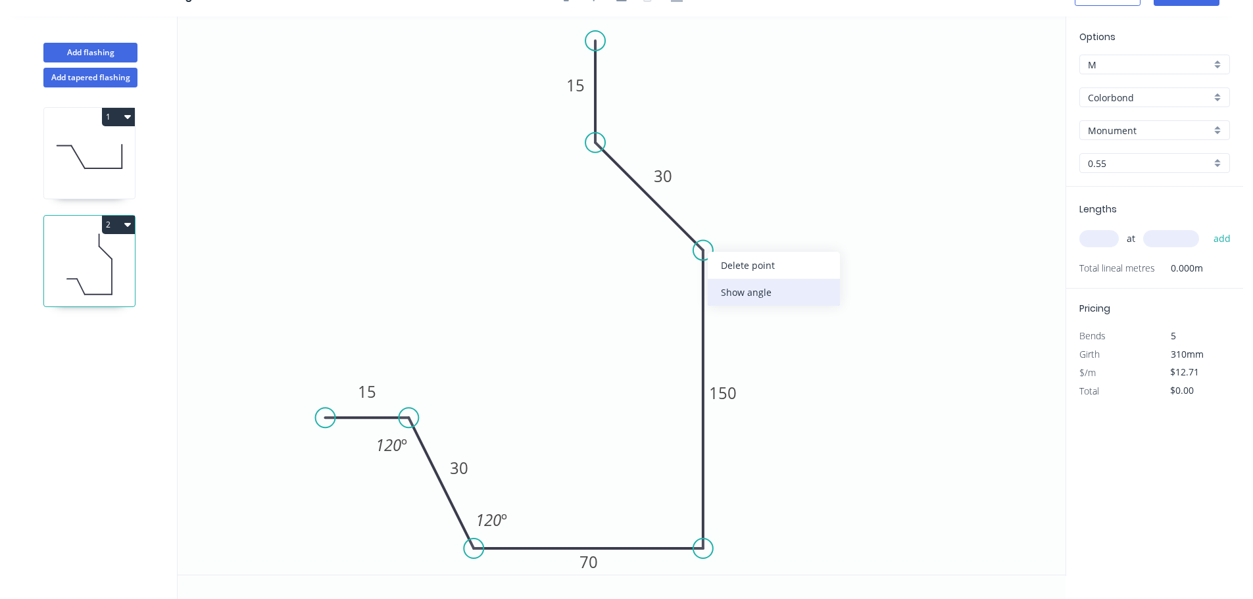
click at [733, 290] on div "Show angle" at bounding box center [774, 292] width 132 height 27
click at [670, 260] on tspan "?" at bounding box center [669, 262] width 7 height 22
drag, startPoint x: 597, startPoint y: 146, endPoint x: 599, endPoint y: 130, distance: 16.6
click at [599, 130] on icon "0 15 30 70 150 30 15 120 º 120 º 120 º" at bounding box center [622, 295] width 888 height 558
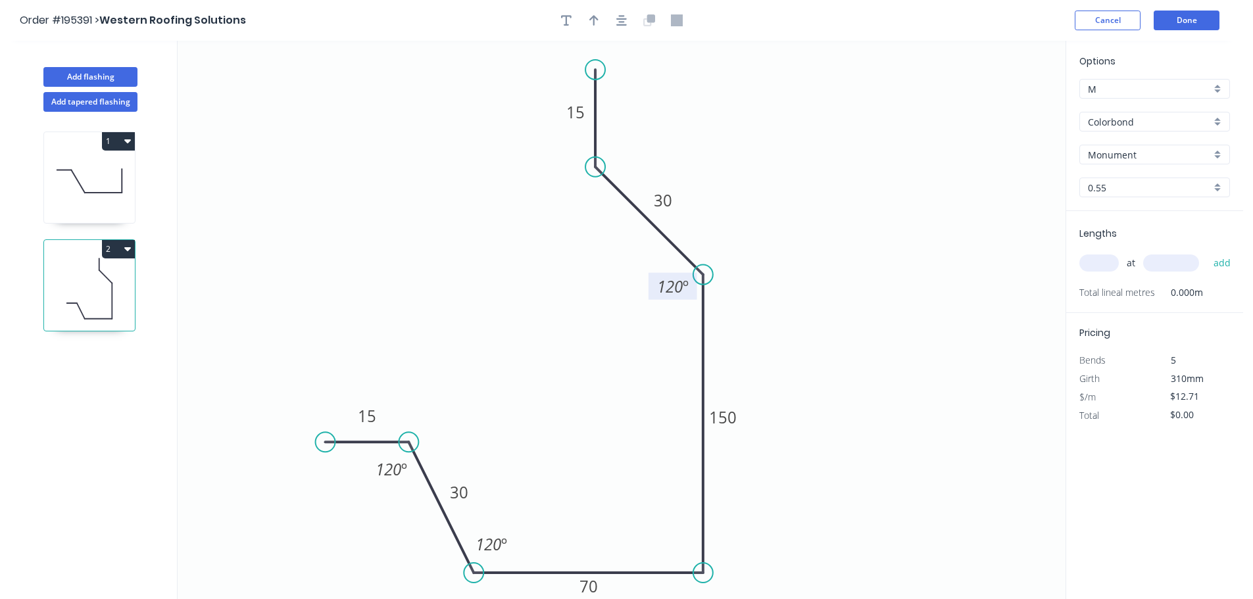
drag, startPoint x: 591, startPoint y: 61, endPoint x: 591, endPoint y: 70, distance: 8.6
click at [591, 70] on circle at bounding box center [595, 70] width 20 height 20
drag, startPoint x: 622, startPoint y: 25, endPoint x: 609, endPoint y: 16, distance: 15.7
click at [622, 26] on icon "button" at bounding box center [621, 20] width 11 height 12
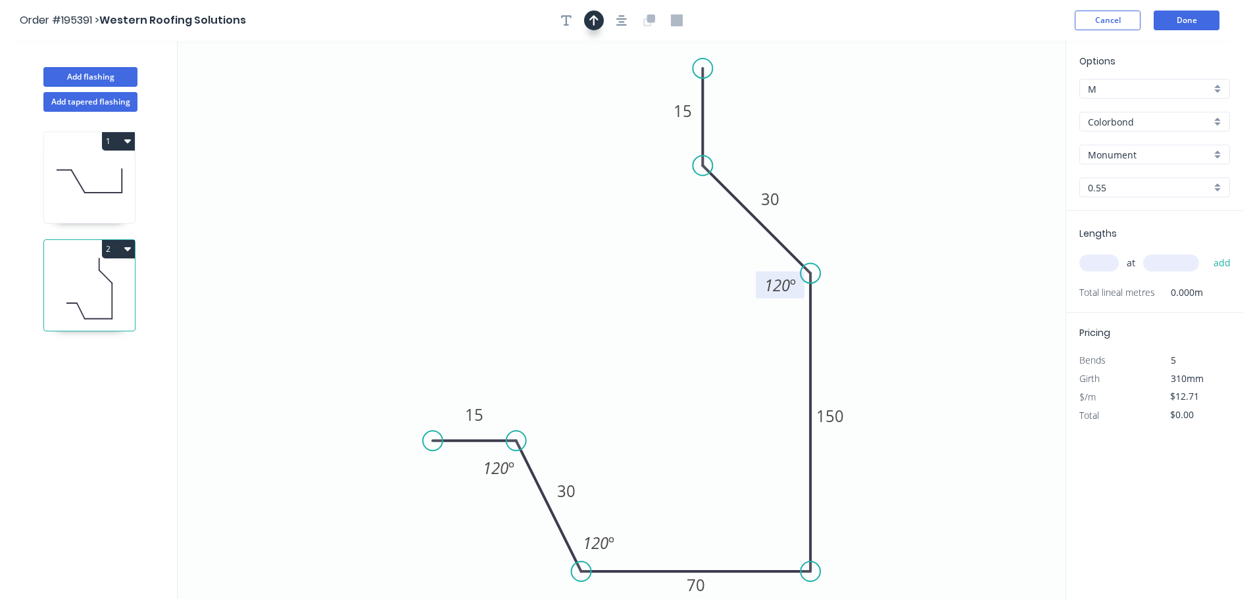
click at [595, 15] on icon "button" at bounding box center [593, 20] width 9 height 12
click at [1000, 103] on icon at bounding box center [999, 91] width 12 height 42
click at [1002, 99] on icon at bounding box center [999, 87] width 12 height 42
drag, startPoint x: 998, startPoint y: 96, endPoint x: 1005, endPoint y: 95, distance: 6.6
click at [1005, 95] on icon at bounding box center [1004, 80] width 12 height 42
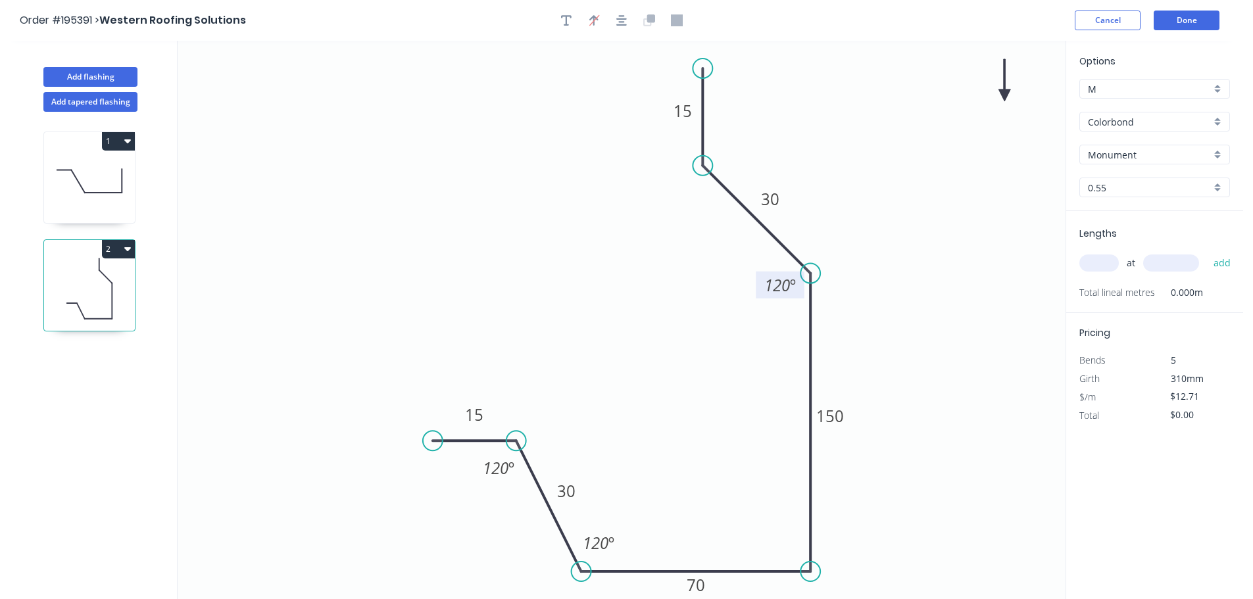
click at [1005, 95] on icon at bounding box center [1004, 80] width 12 height 42
click at [1098, 263] on input "text" at bounding box center [1098, 263] width 39 height 17
type input "1"
type input "2000"
click at [1207, 252] on button "add" at bounding box center [1222, 263] width 31 height 22
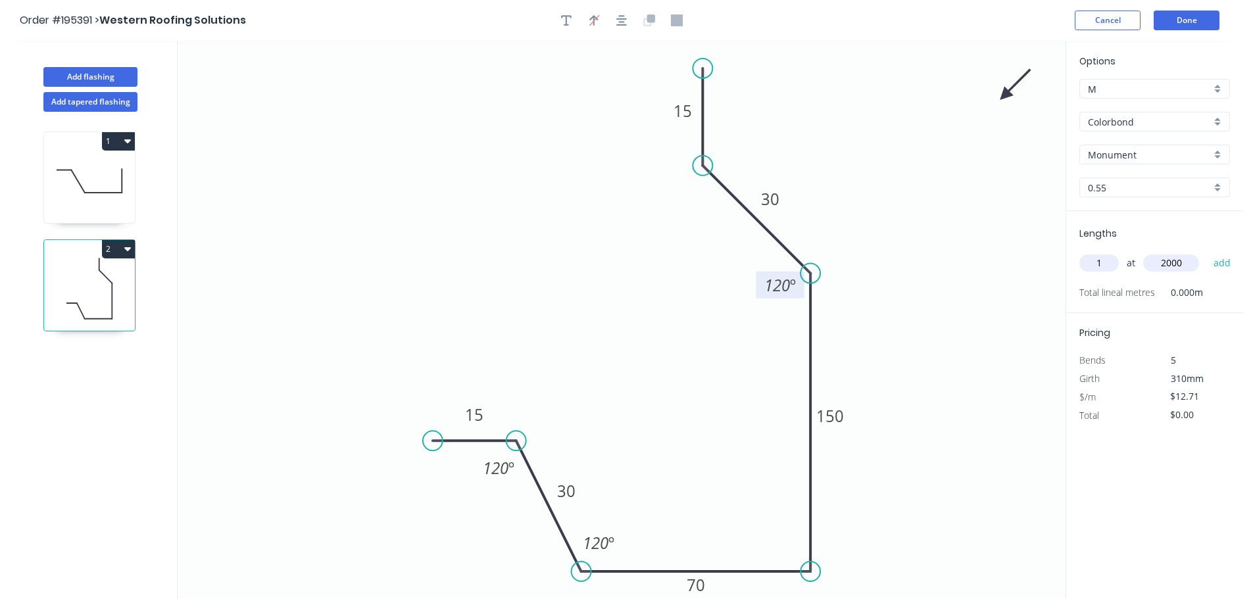
type input "$25.42"
click at [119, 77] on button "Add flashing" at bounding box center [90, 77] width 94 height 20
type input "$0.00"
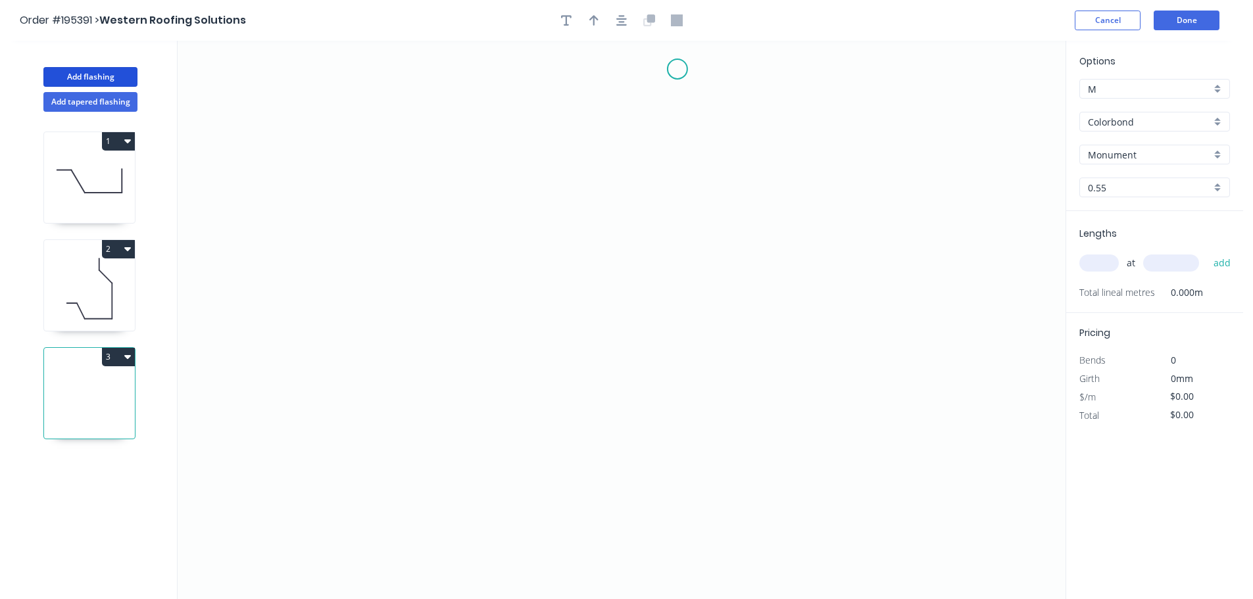
click at [675, 68] on icon "0" at bounding box center [622, 320] width 888 height 558
click at [440, 70] on icon "0" at bounding box center [622, 320] width 888 height 558
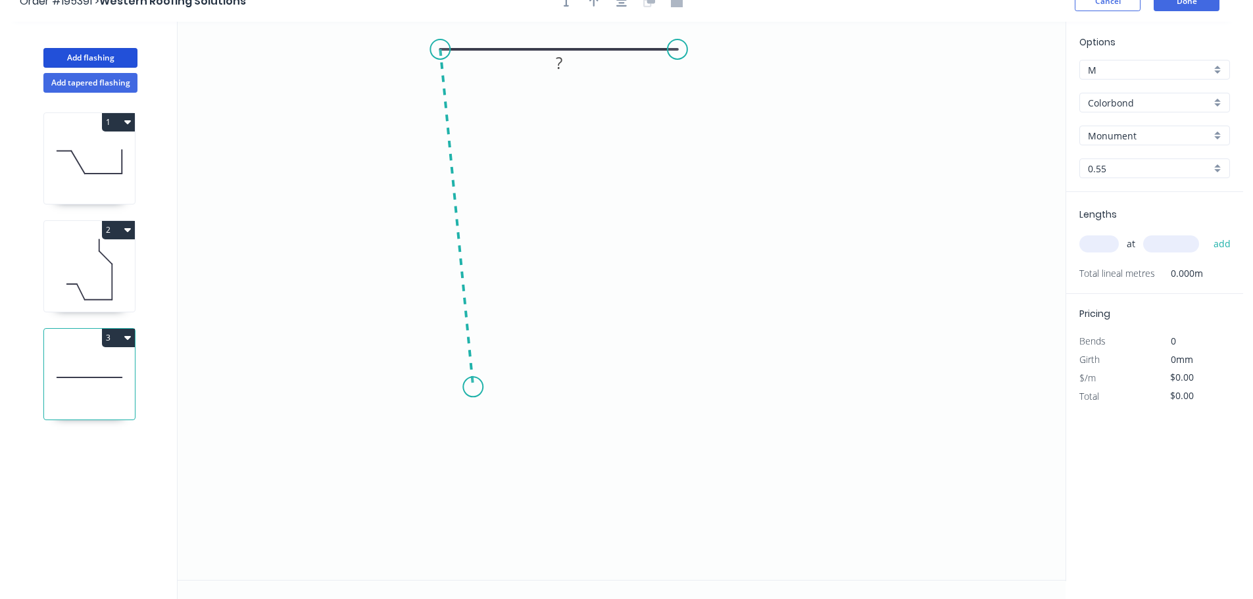
scroll to position [24, 0]
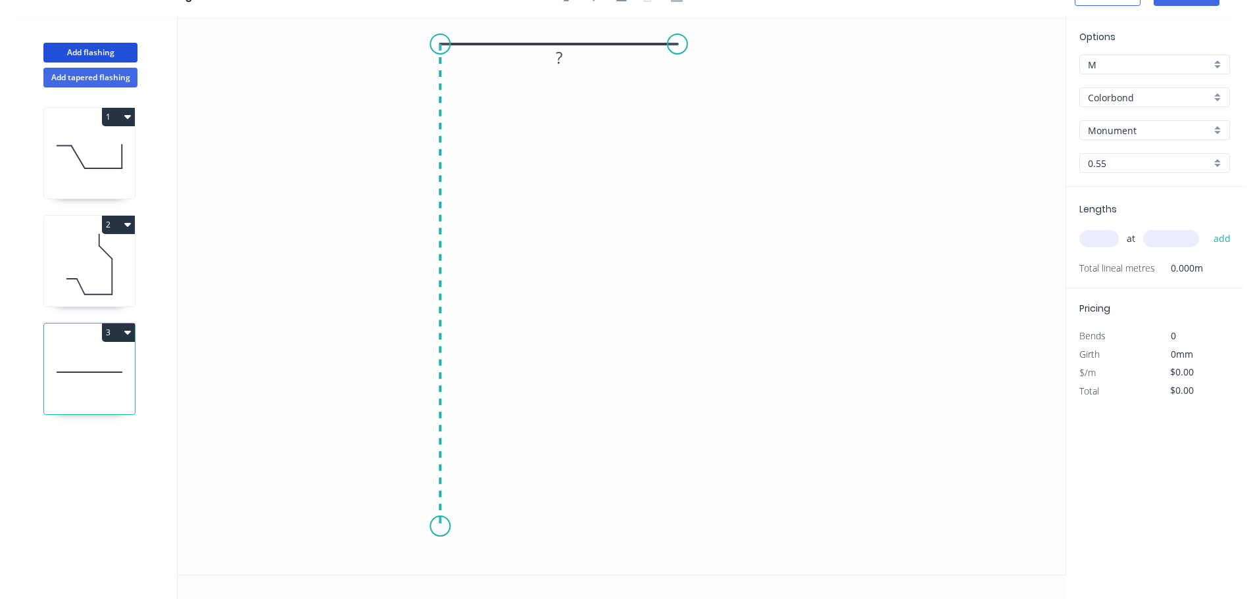
click at [439, 527] on icon "0 ?" at bounding box center [622, 295] width 888 height 558
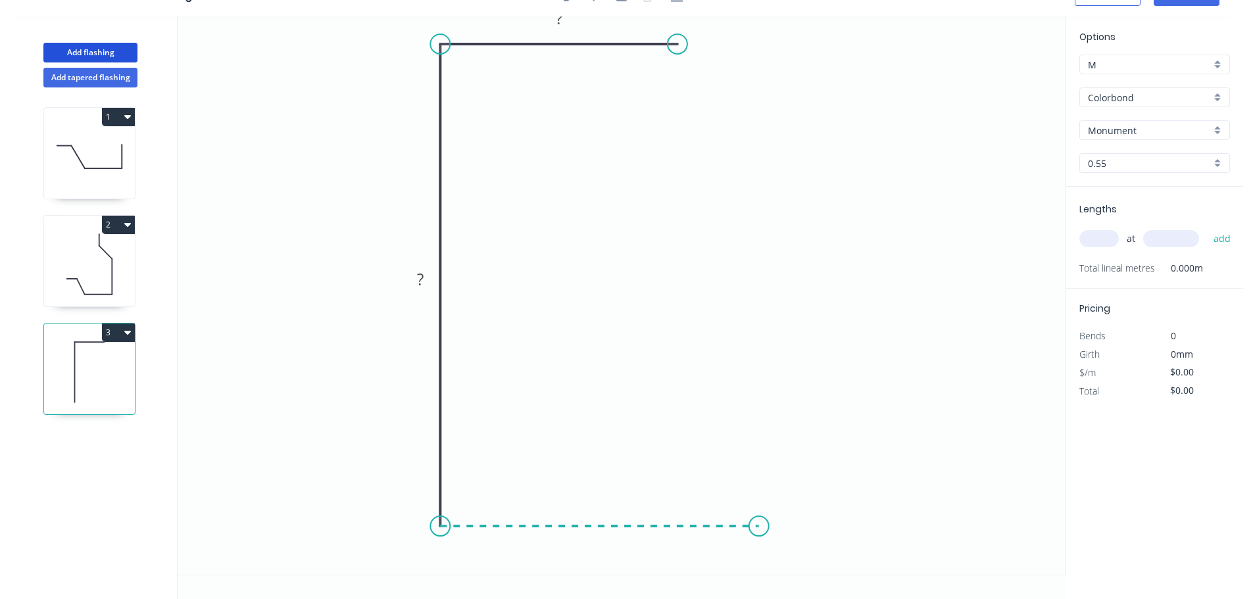
click at [759, 526] on icon "0 ? ?" at bounding box center [622, 295] width 888 height 558
click at [842, 404] on icon at bounding box center [800, 464] width 83 height 123
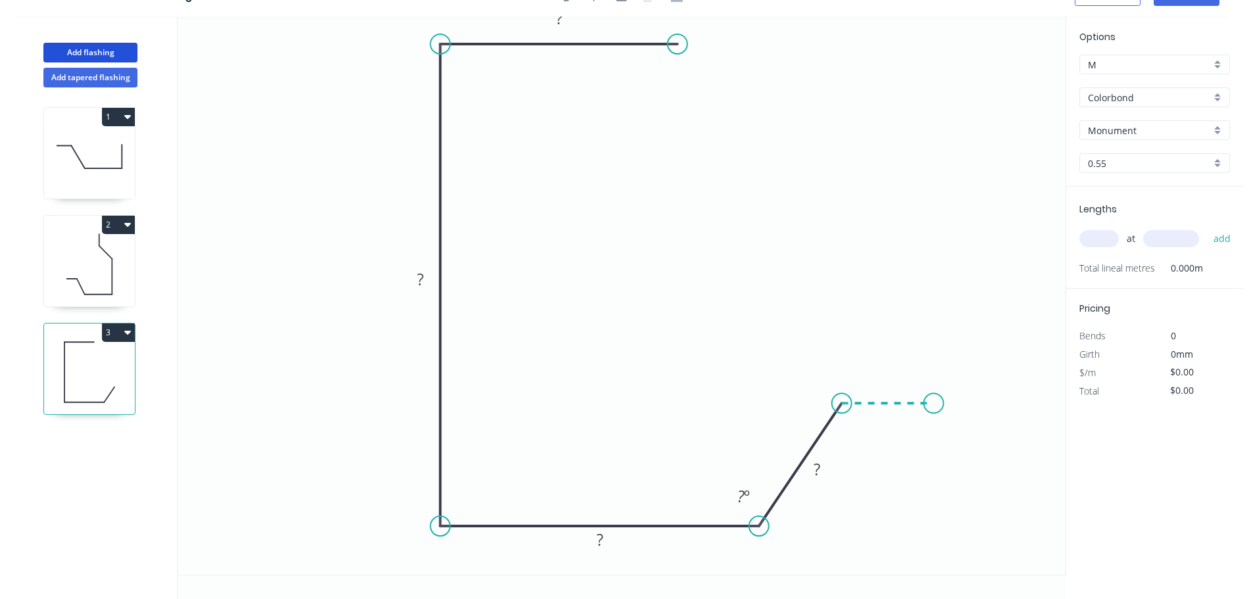
click at [934, 407] on icon "0 ? ? ? ? ? º" at bounding box center [622, 295] width 888 height 558
drag, startPoint x: 674, startPoint y: 43, endPoint x: 657, endPoint y: 43, distance: 16.5
click at [660, 44] on circle at bounding box center [661, 44] width 20 height 20
click at [547, 21] on tspan "?" at bounding box center [550, 18] width 7 height 22
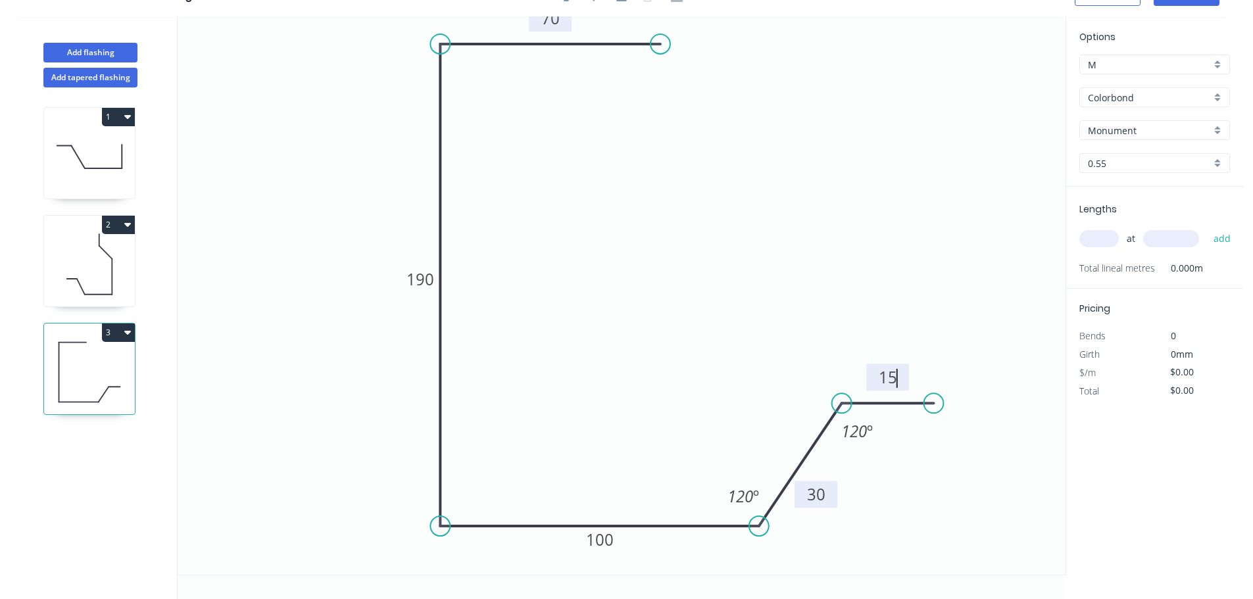
drag, startPoint x: 836, startPoint y: 472, endPoint x: 835, endPoint y: 501, distance: 28.3
click at [835, 501] on rect at bounding box center [816, 494] width 43 height 27
type input "$13.78"
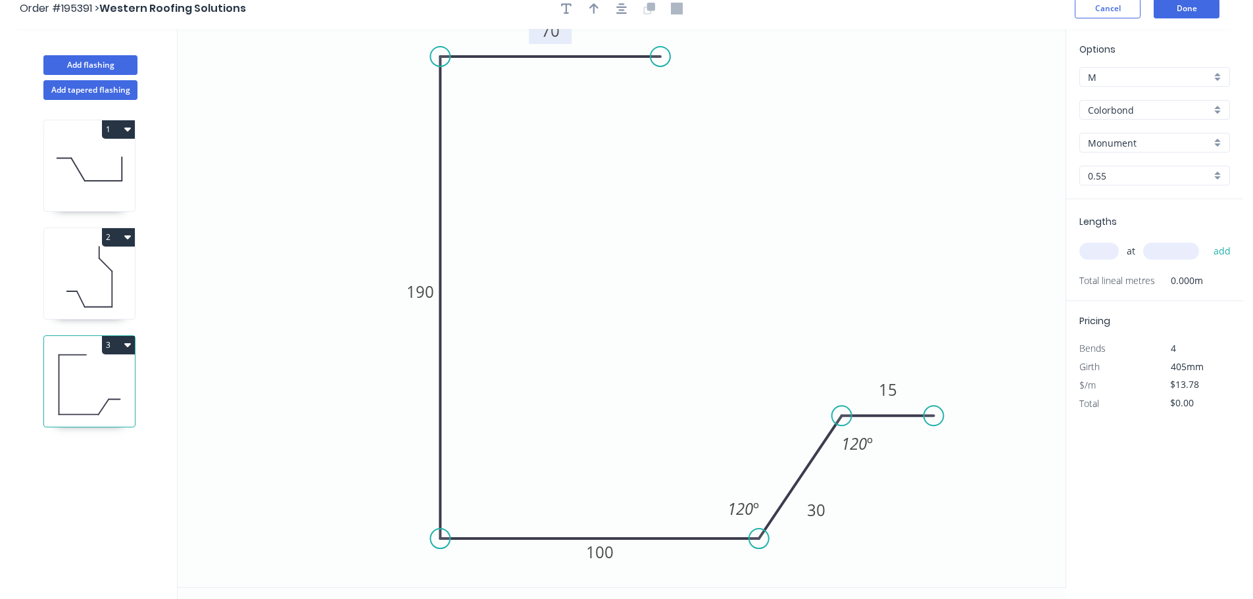
scroll to position [0, 0]
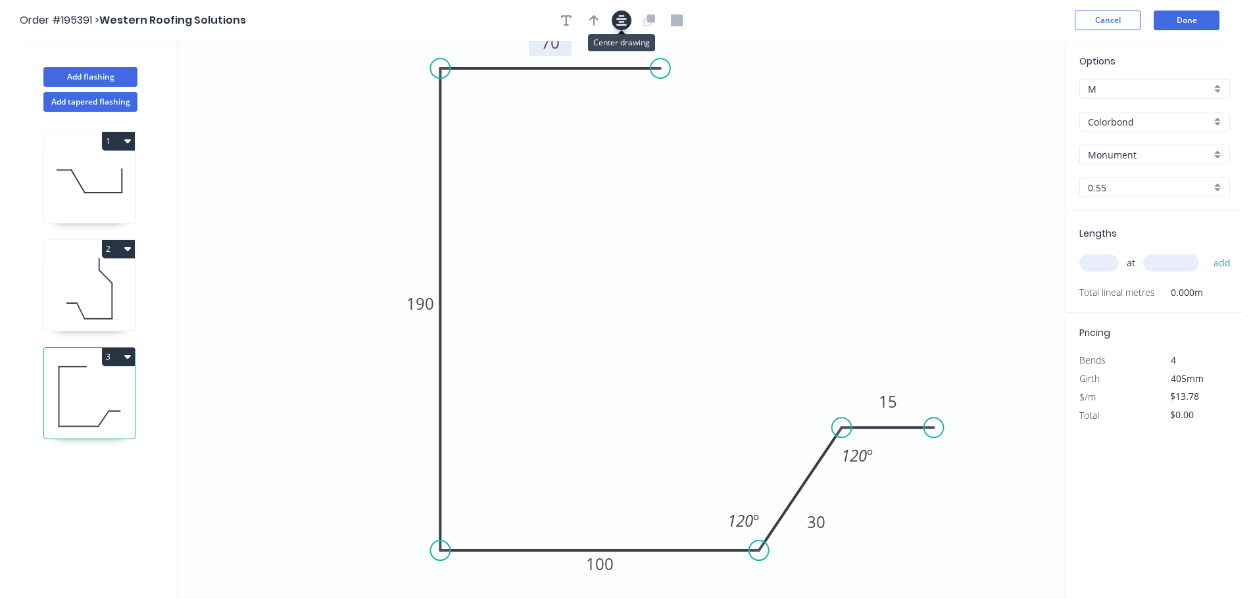
click at [622, 18] on icon "button" at bounding box center [621, 20] width 11 height 12
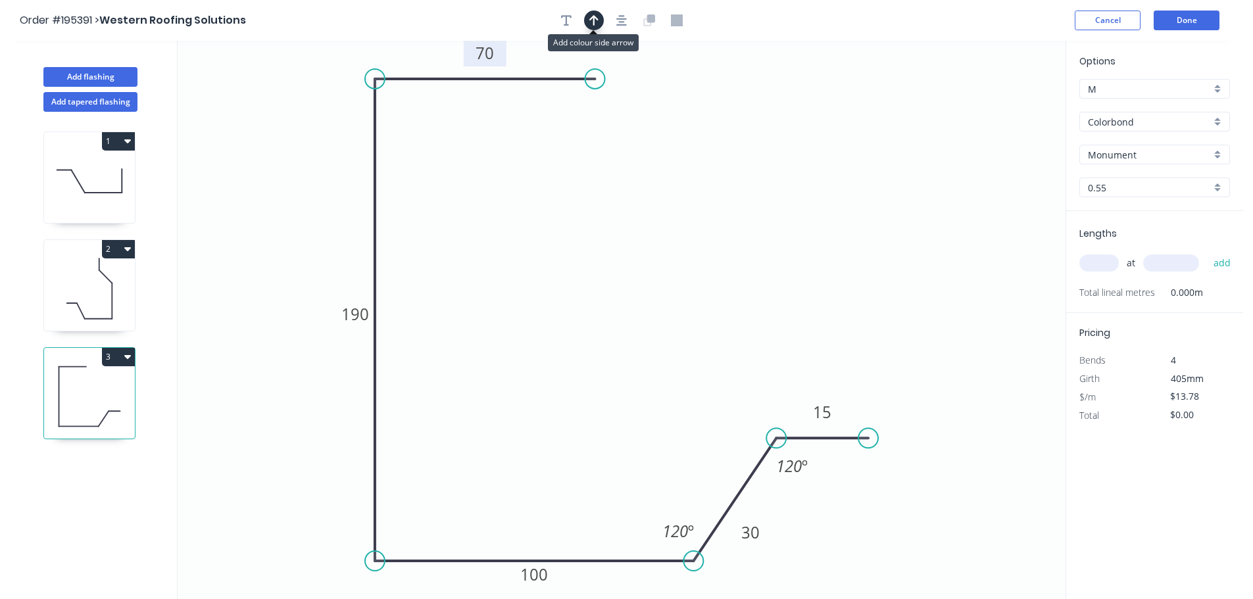
click at [590, 22] on icon "button" at bounding box center [593, 20] width 9 height 12
drag, startPoint x: 1000, startPoint y: 107, endPoint x: 309, endPoint y: 187, distance: 695.3
click at [325, 187] on icon at bounding box center [331, 168] width 12 height 42
drag, startPoint x: 309, startPoint y: 187, endPoint x: 231, endPoint y: 210, distance: 81.6
click at [224, 210] on icon at bounding box center [210, 211] width 42 height 12
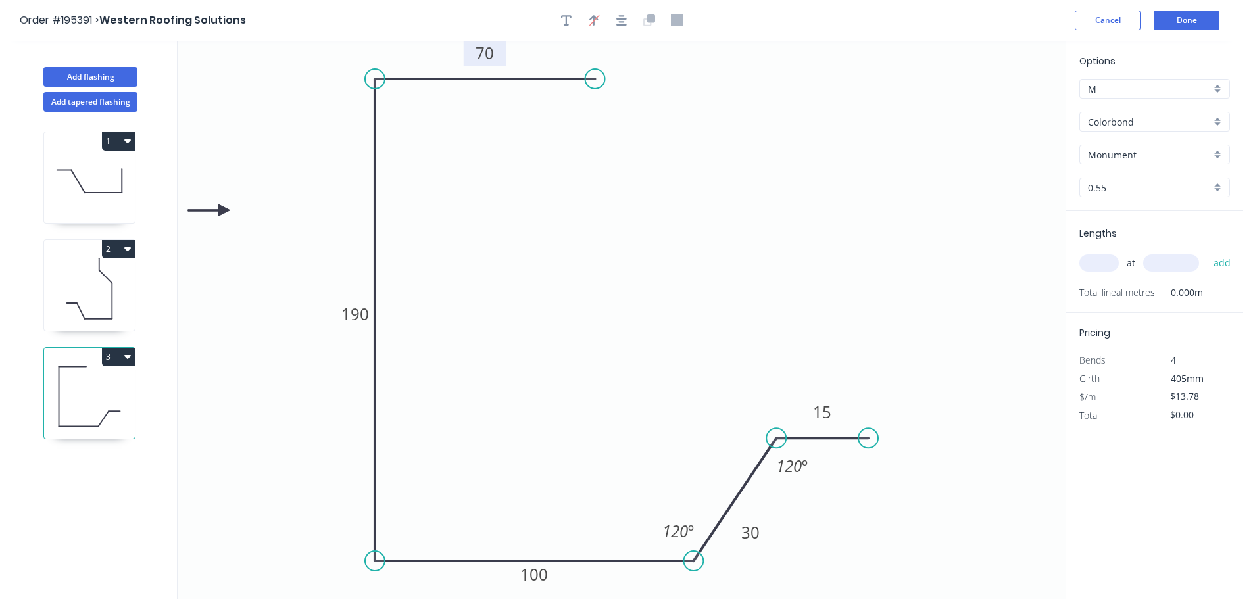
click at [1100, 258] on input "text" at bounding box center [1098, 263] width 39 height 17
type input "1"
type input "1200"
click at [1207, 252] on button "add" at bounding box center [1222, 263] width 31 height 22
type input "$16.54"
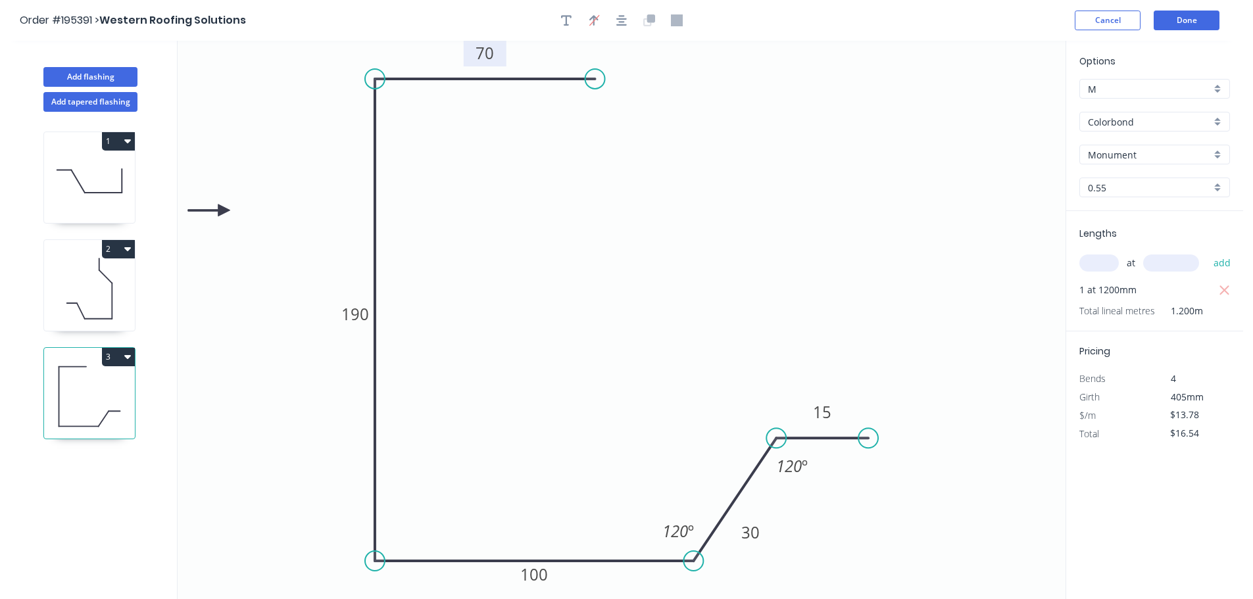
click at [120, 138] on button "1" at bounding box center [118, 141] width 33 height 18
click at [101, 170] on div "Duplicate" at bounding box center [72, 173] width 101 height 19
type input "$7.84"
type input "$0.00"
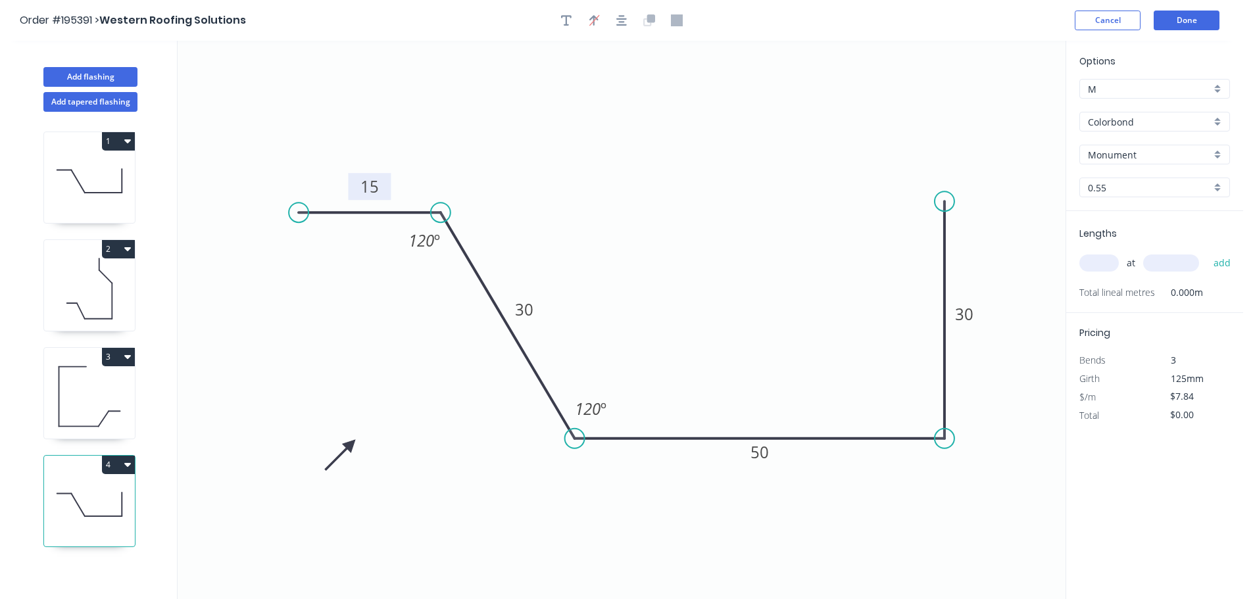
click at [376, 185] on tspan "15" at bounding box center [369, 187] width 18 height 22
click at [1093, 258] on input "text" at bounding box center [1098, 263] width 39 height 17
type input "1"
type input "2700"
click at [1207, 252] on button "add" at bounding box center [1222, 263] width 31 height 22
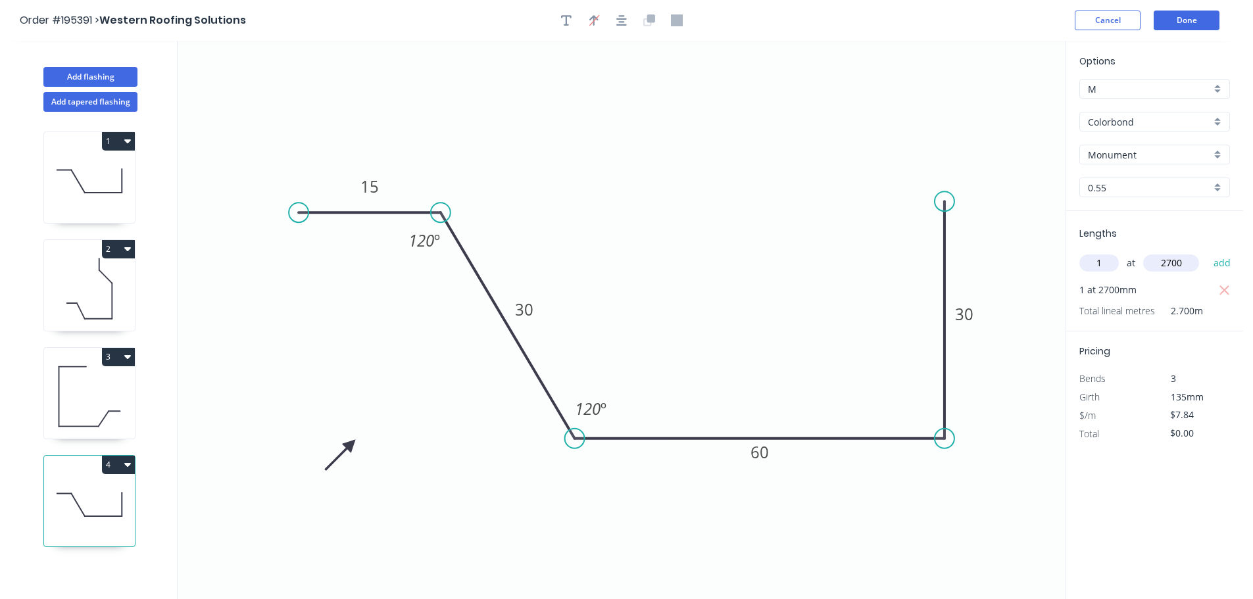
type input "$21.17"
click at [114, 78] on button "Add flashing" at bounding box center [90, 77] width 94 height 20
type input "$0.00"
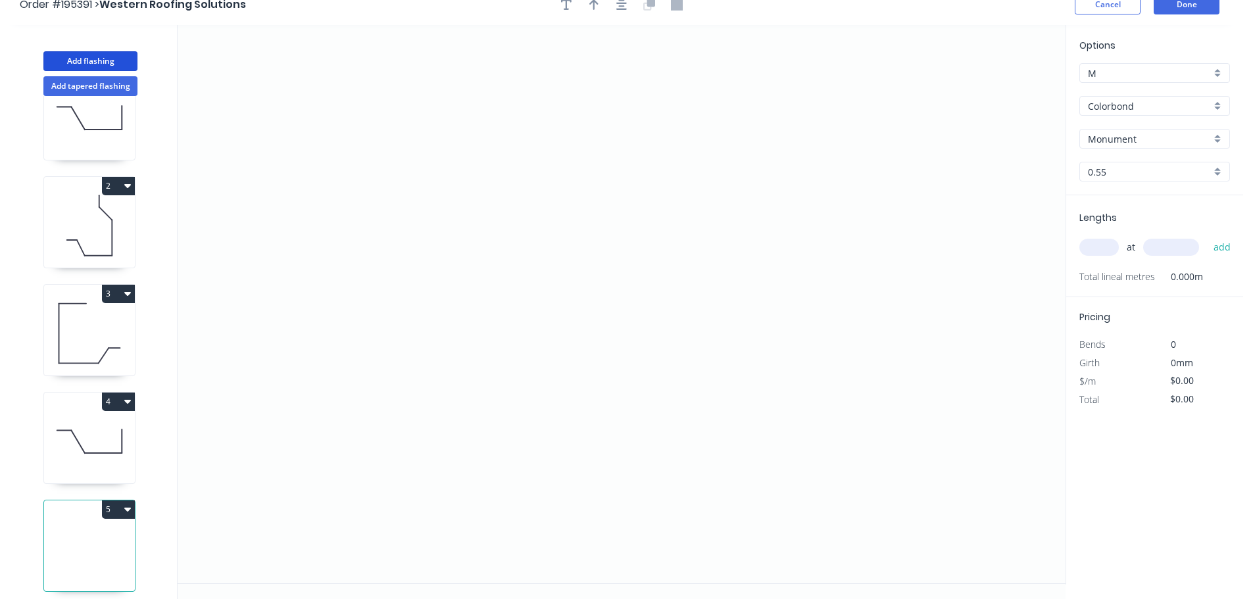
scroll to position [24, 0]
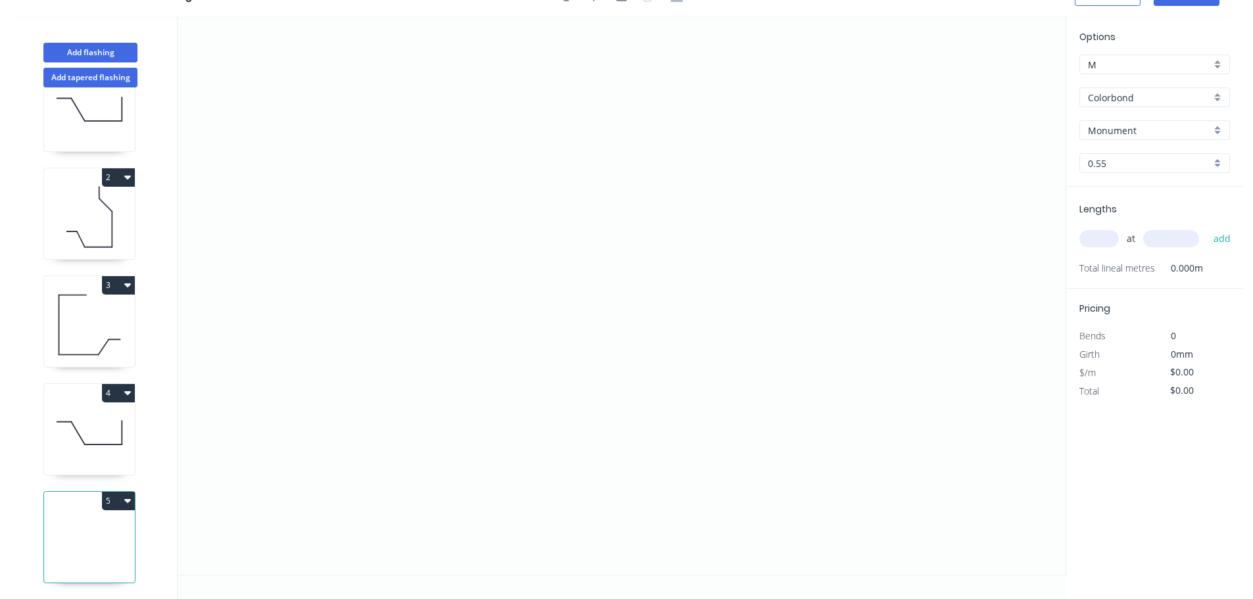
click at [114, 492] on button "5" at bounding box center [118, 501] width 33 height 18
click at [375, 334] on icon "0" at bounding box center [622, 295] width 888 height 558
click at [397, 356] on div "Delete point" at bounding box center [441, 353] width 132 height 27
click at [228, 169] on icon "0" at bounding box center [622, 295] width 888 height 558
click at [371, 178] on icon "0" at bounding box center [622, 295] width 888 height 558
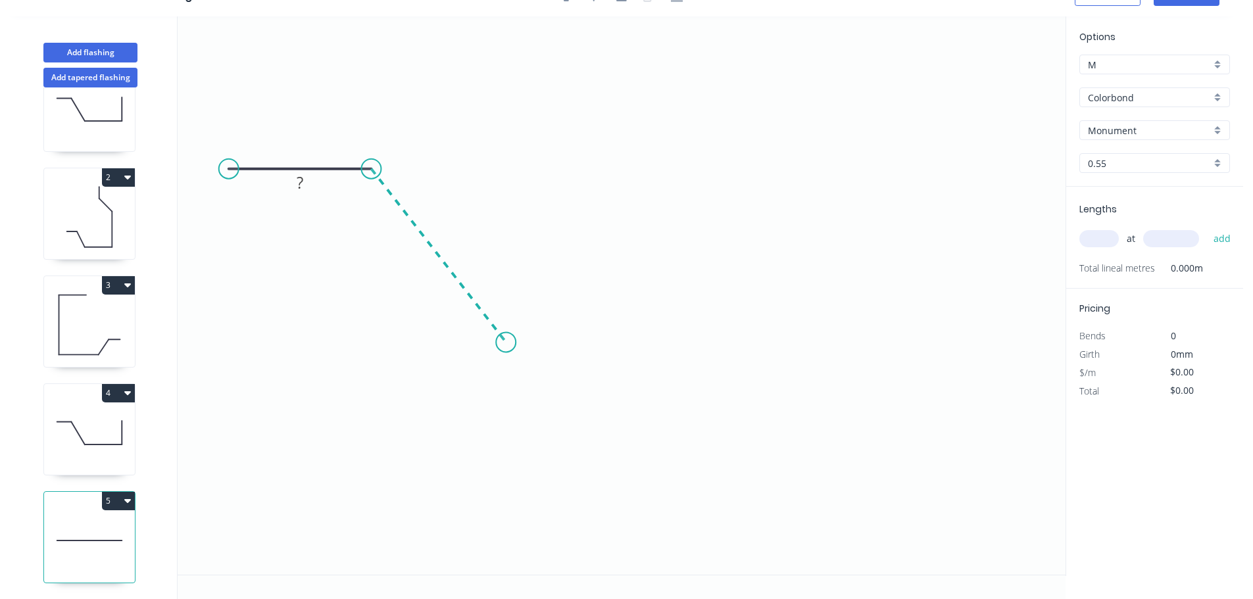
click at [506, 343] on icon "0 ?" at bounding box center [622, 295] width 888 height 558
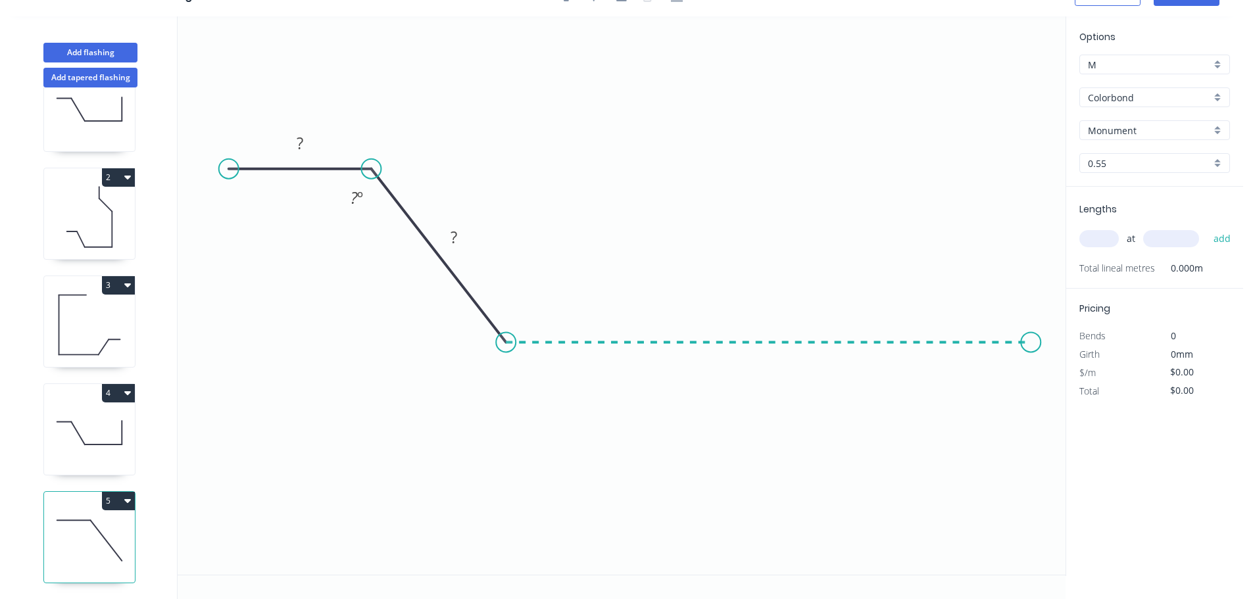
drag, startPoint x: 1031, startPoint y: 348, endPoint x: 1029, endPoint y: 326, distance: 22.5
click at [1031, 347] on icon "0 ? ? ? º" at bounding box center [622, 295] width 888 height 558
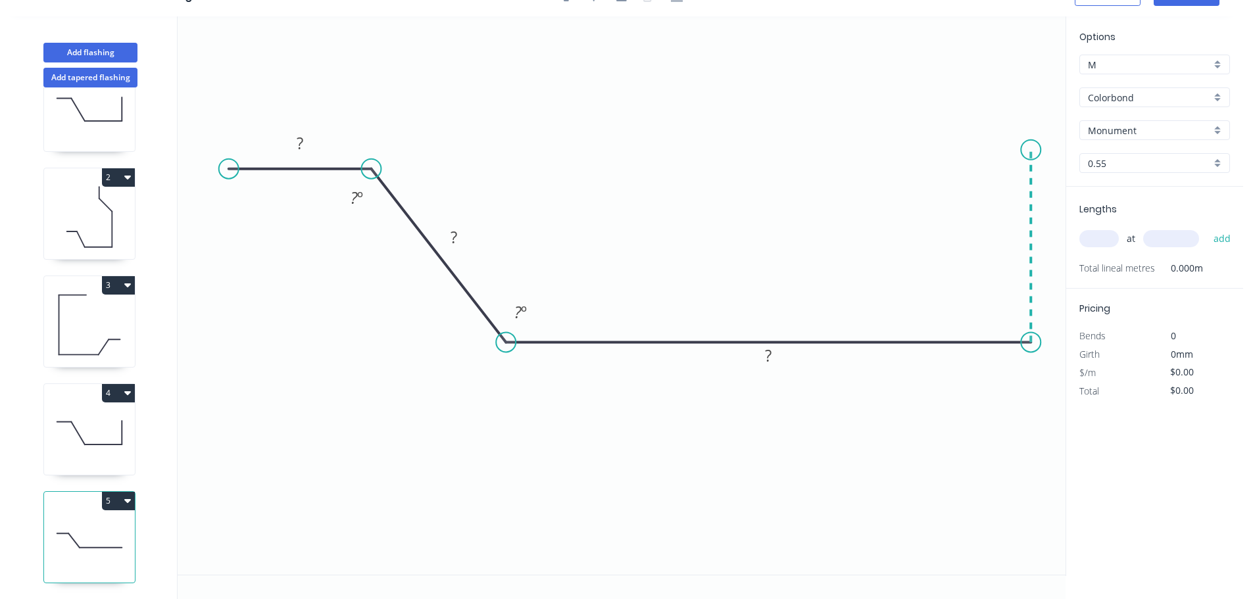
click at [1023, 150] on icon "0 ? ? ? ? º ? º" at bounding box center [622, 295] width 888 height 558
click at [303, 147] on tspan "?" at bounding box center [300, 143] width 7 height 22
click at [232, 175] on circle at bounding box center [232, 169] width 20 height 20
click at [307, 145] on rect at bounding box center [302, 144] width 26 height 18
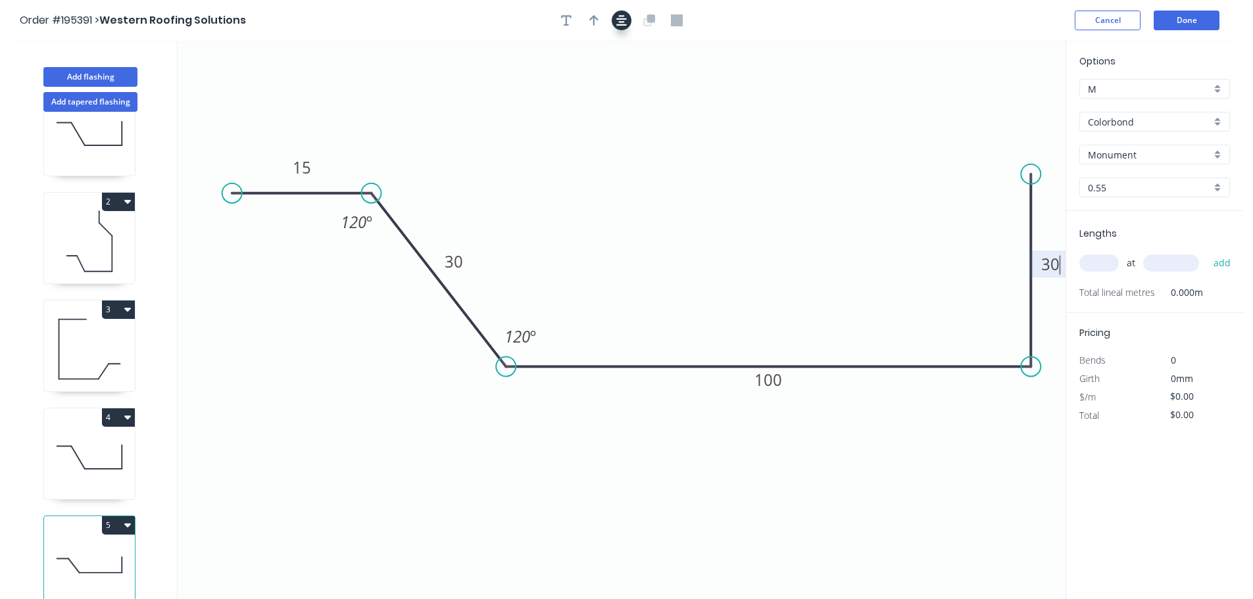
click at [627, 16] on button "button" at bounding box center [622, 21] width 20 height 20
type input "$7.84"
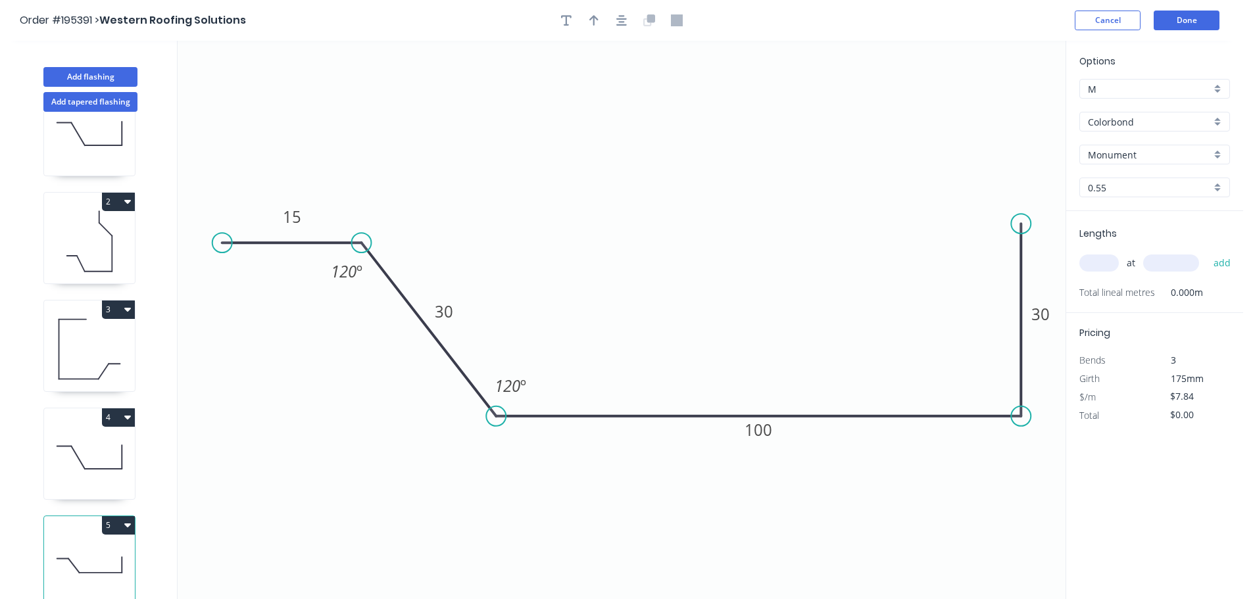
drag, startPoint x: 597, startPoint y: 22, endPoint x: 762, endPoint y: 92, distance: 179.5
click at [598, 23] on icon "button" at bounding box center [593, 20] width 9 height 12
drag, startPoint x: 998, startPoint y: 107, endPoint x: 375, endPoint y: 454, distance: 713.5
click at [375, 454] on icon at bounding box center [378, 437] width 12 height 42
drag, startPoint x: 375, startPoint y: 452, endPoint x: 307, endPoint y: 513, distance: 91.3
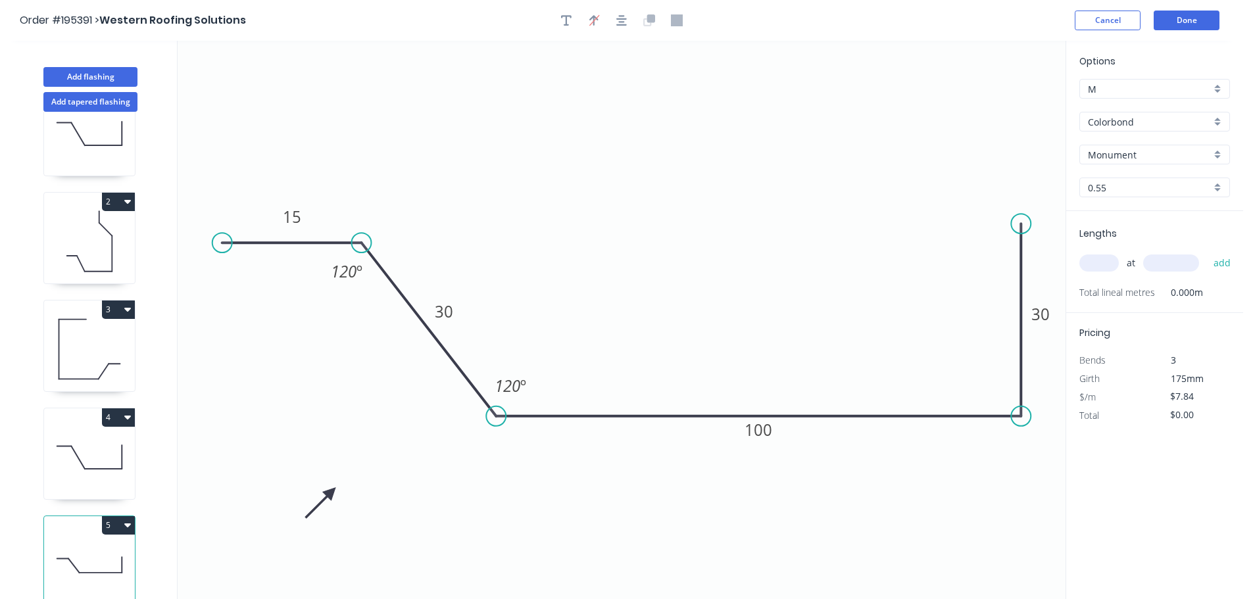
click at [307, 513] on icon at bounding box center [320, 502] width 38 height 38
click at [1084, 264] on input "text" at bounding box center [1098, 263] width 39 height 17
type input "1"
type input "3600"
click at [1207, 252] on button "add" at bounding box center [1222, 263] width 31 height 22
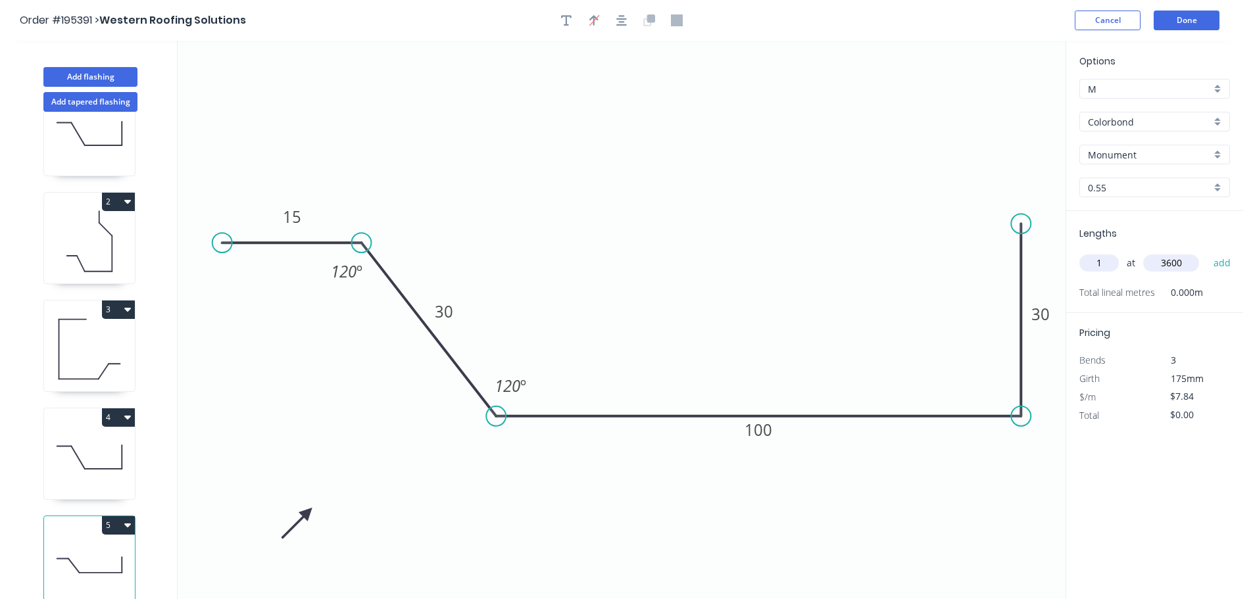
type input "$28.22"
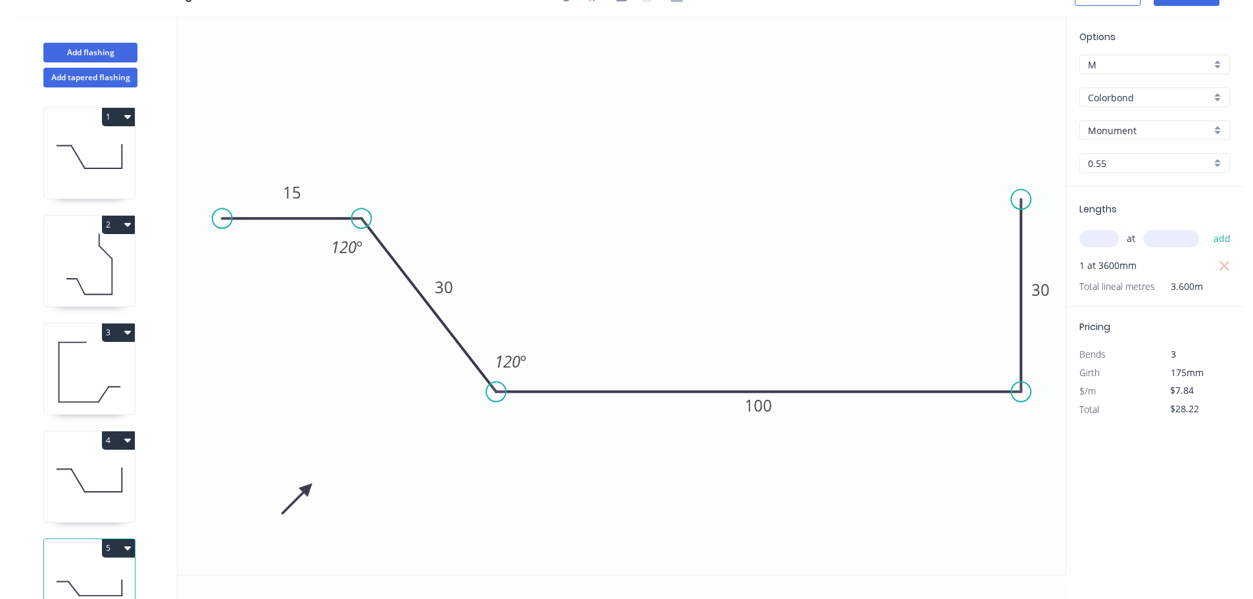
click at [122, 237] on div "2" at bounding box center [89, 261] width 92 height 92
type input "$12.71"
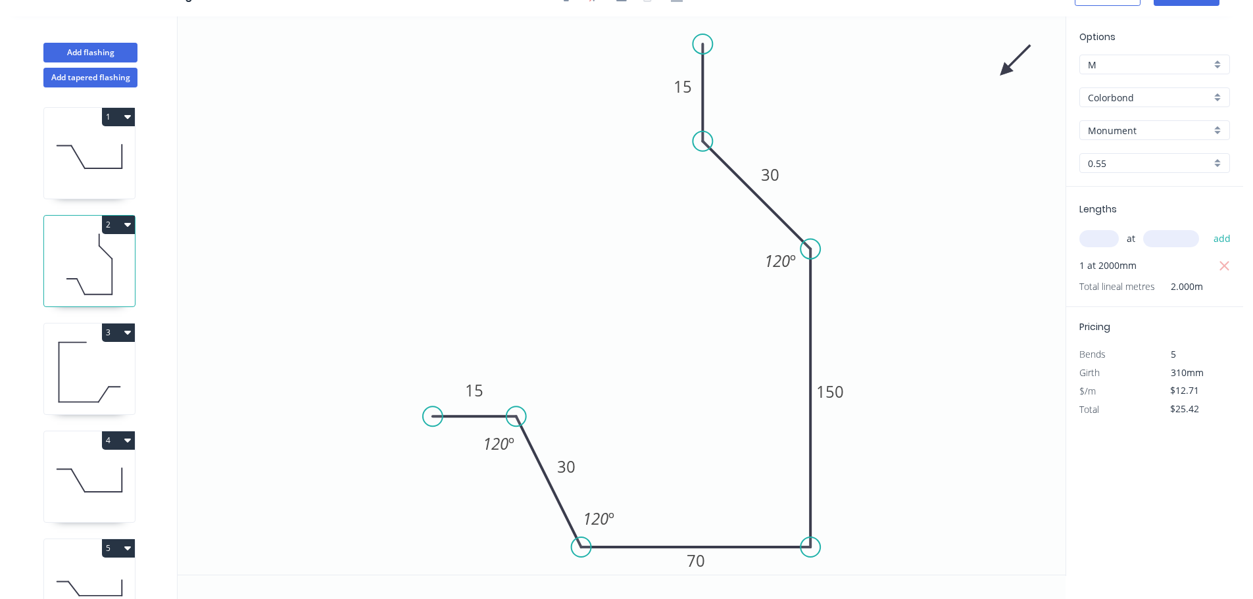
click at [120, 226] on button "2" at bounding box center [118, 225] width 33 height 18
click at [101, 248] on div "Duplicate" at bounding box center [72, 257] width 101 height 19
type input "$0.00"
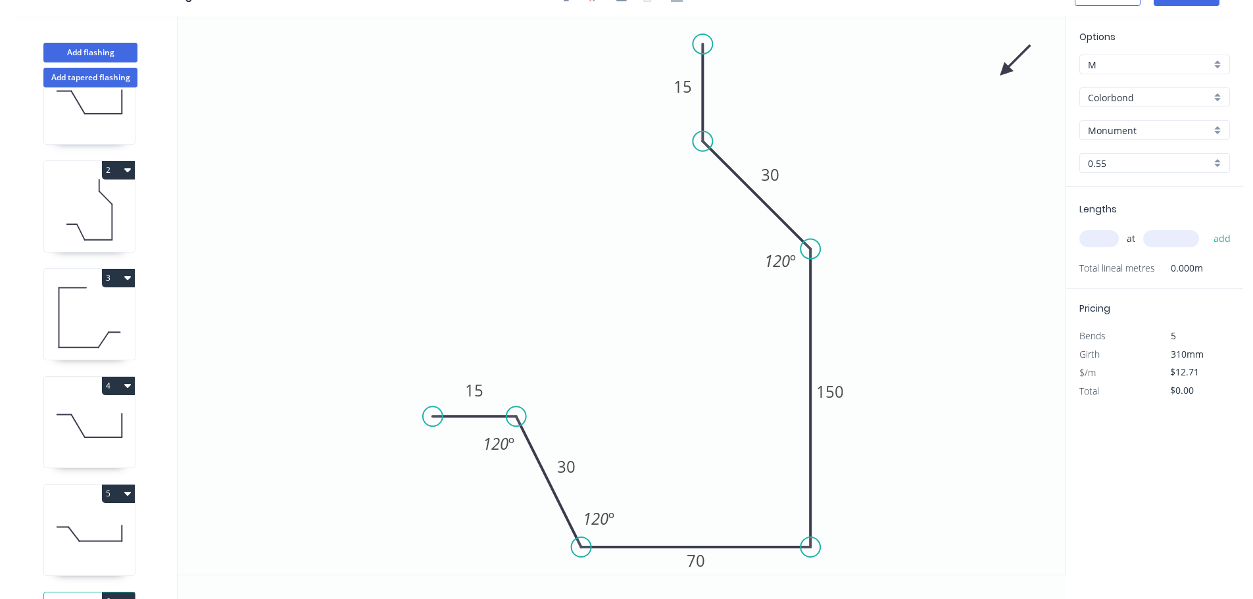
scroll to position [165, 0]
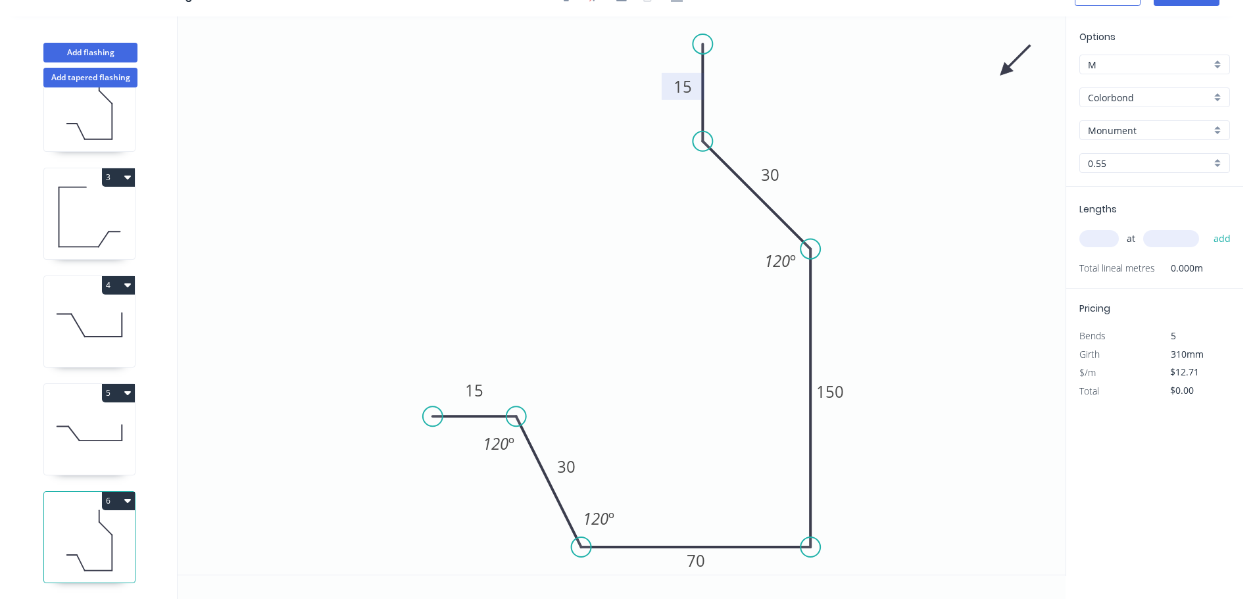
click at [689, 89] on tspan "15" at bounding box center [683, 87] width 18 height 22
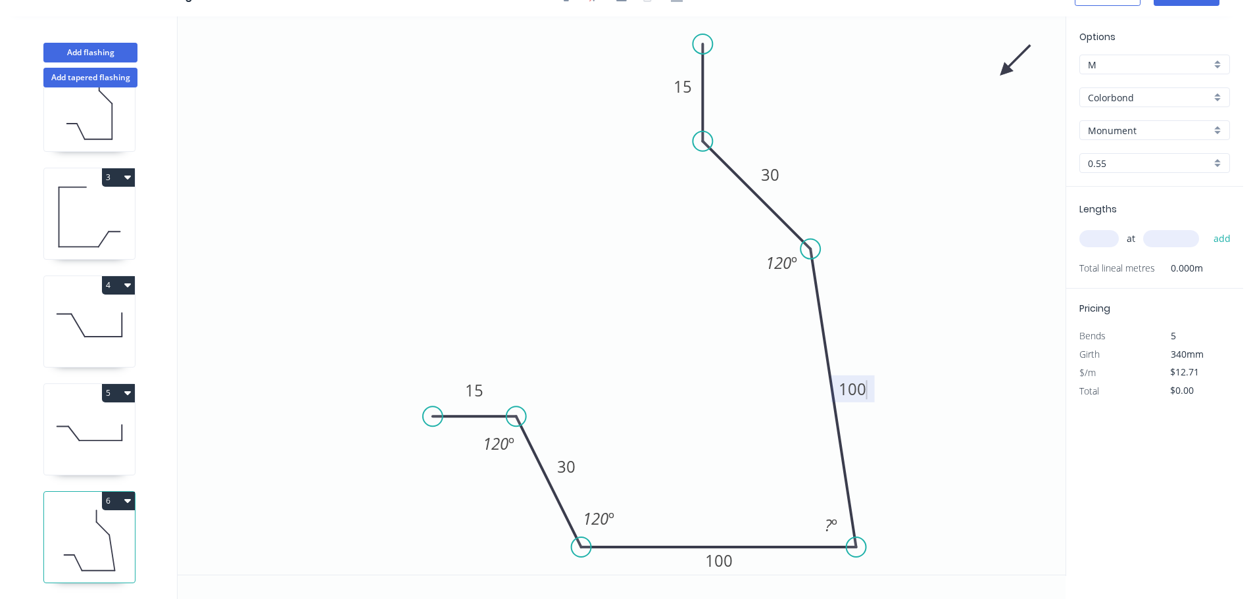
drag, startPoint x: 831, startPoint y: 542, endPoint x: 856, endPoint y: 538, distance: 25.3
click at [856, 538] on circle at bounding box center [857, 547] width 20 height 20
click at [856, 537] on circle at bounding box center [857, 547] width 20 height 20
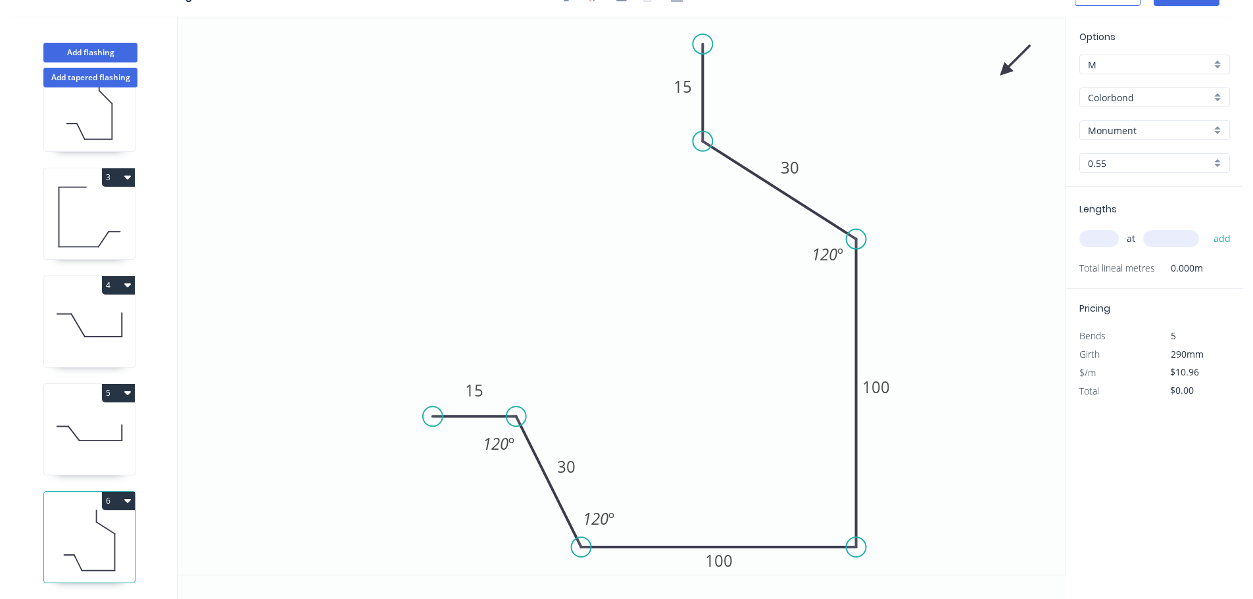
drag, startPoint x: 815, startPoint y: 243, endPoint x: 843, endPoint y: 239, distance: 27.9
click at [843, 239] on icon "0 15 30 100 100 30 15 120 º 120 º 120 º" at bounding box center [622, 295] width 888 height 558
drag, startPoint x: 700, startPoint y: 136, endPoint x: 739, endPoint y: 137, distance: 38.2
click at [747, 145] on circle at bounding box center [747, 145] width 20 height 20
drag, startPoint x: 715, startPoint y: 40, endPoint x: 741, endPoint y: 39, distance: 25.7
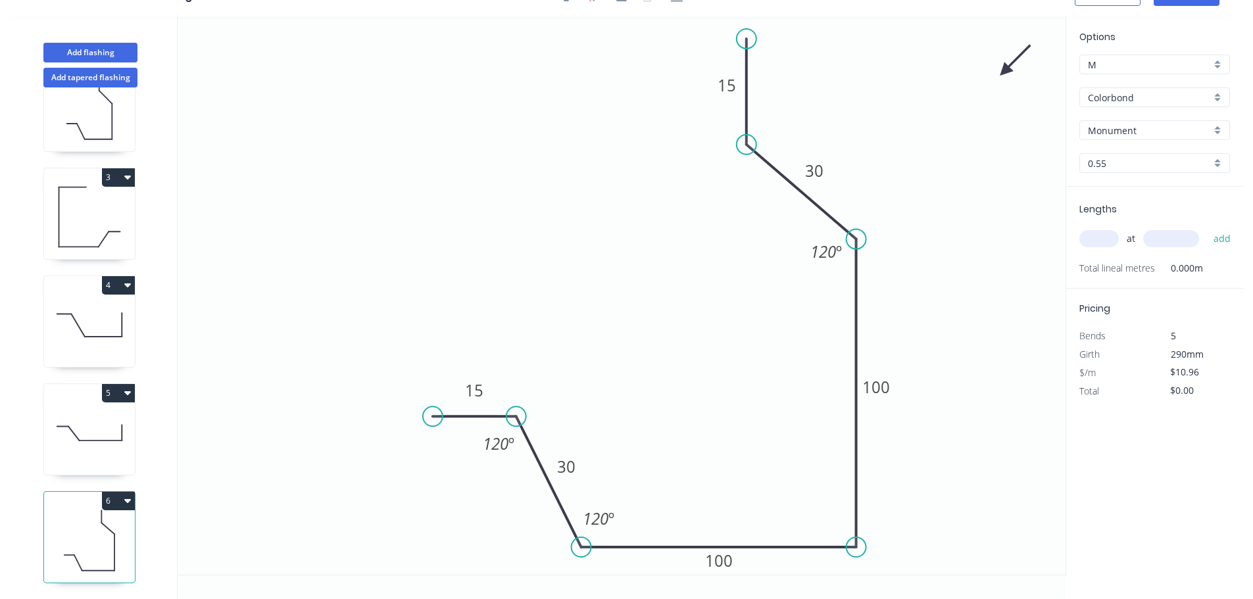
click at [741, 39] on circle at bounding box center [747, 39] width 20 height 20
click at [479, 390] on tspan "15" at bounding box center [474, 391] width 18 height 22
drag, startPoint x: 750, startPoint y: 39, endPoint x: 729, endPoint y: 30, distance: 22.4
click at [729, 30] on circle at bounding box center [730, 30] width 20 height 20
drag, startPoint x: 775, startPoint y: 189, endPoint x: 766, endPoint y: 158, distance: 32.9
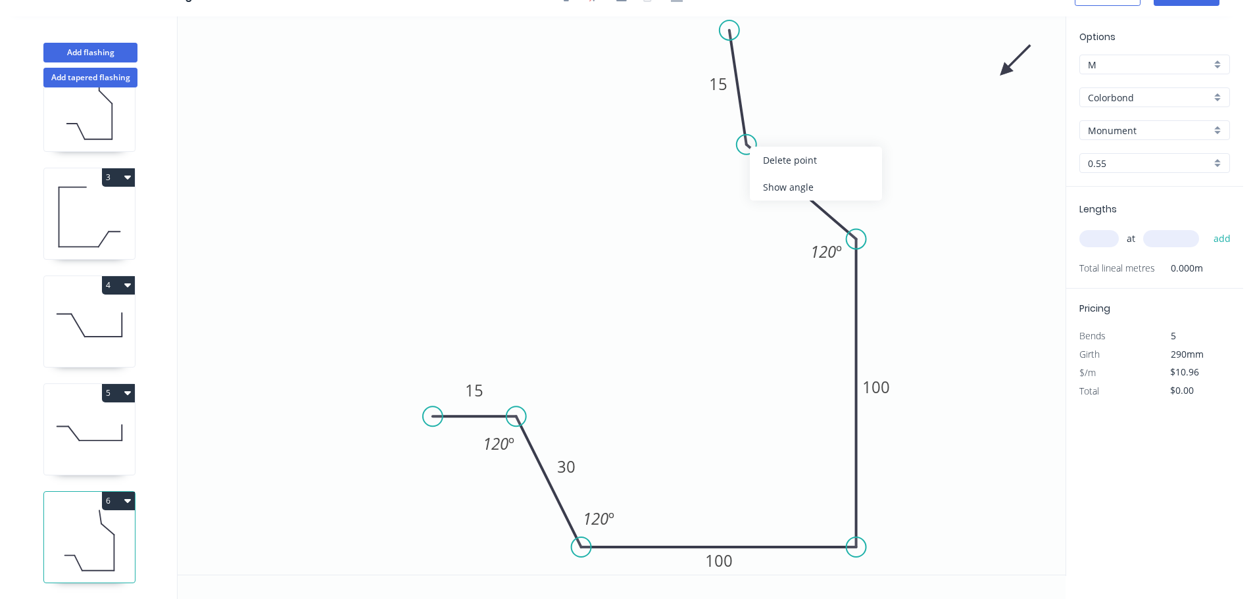
click at [774, 189] on div "Show angle" at bounding box center [816, 187] width 132 height 27
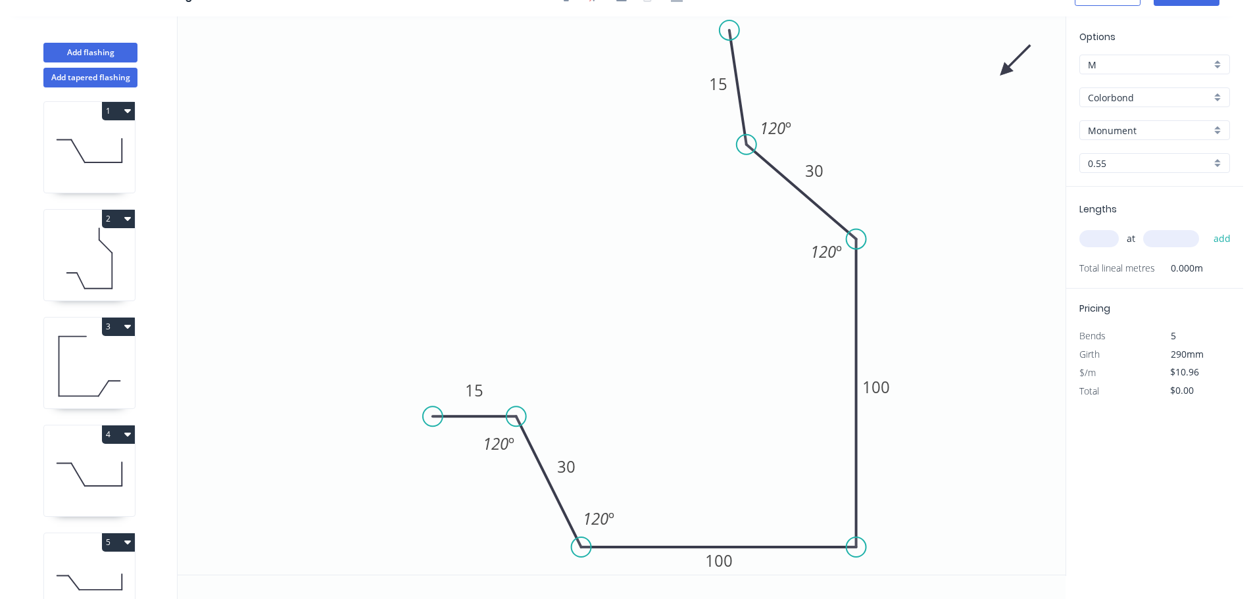
scroll to position [0, 0]
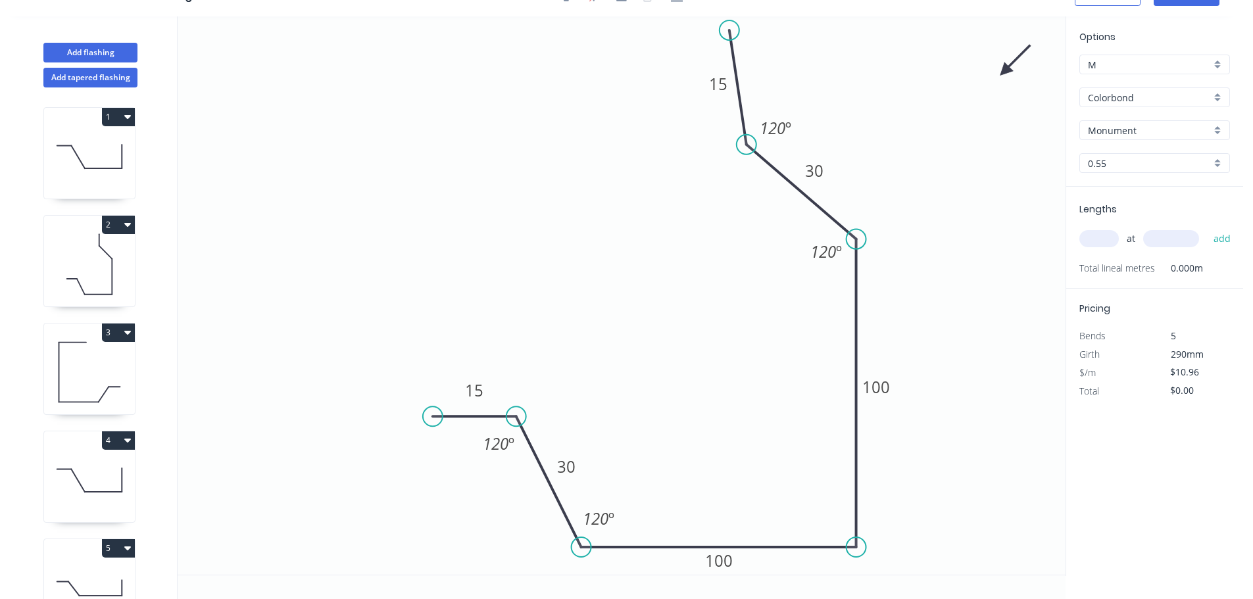
click at [93, 288] on icon at bounding box center [89, 264] width 91 height 84
type input "$12.71"
type input "$25.42"
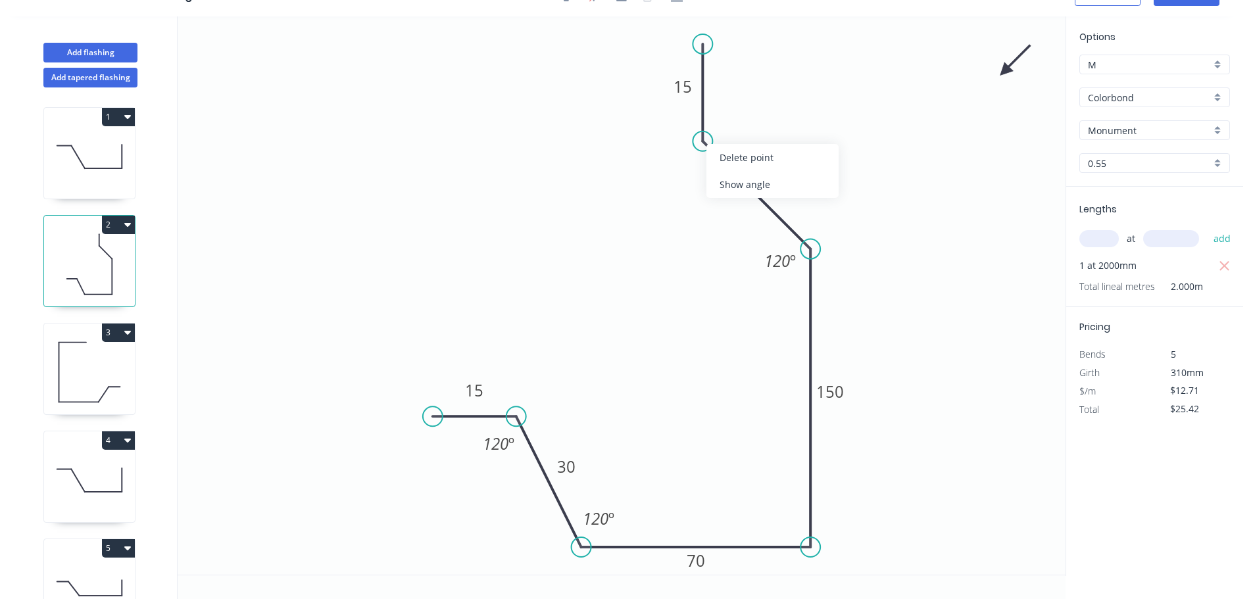
click at [731, 187] on div "Show angle" at bounding box center [772, 184] width 132 height 27
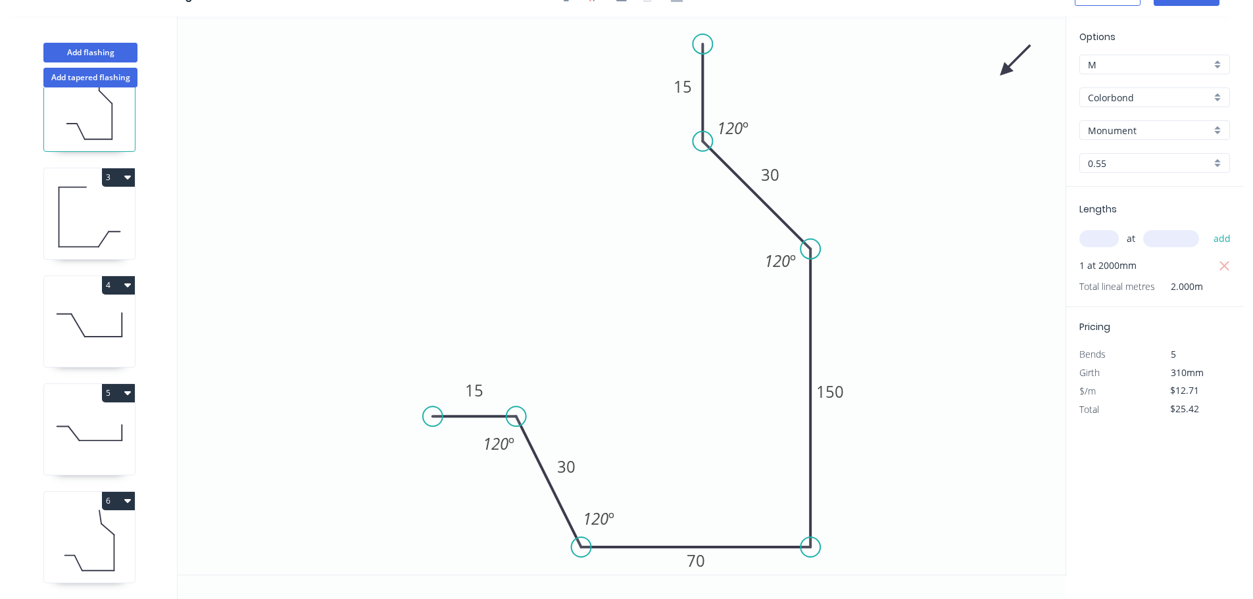
click at [81, 545] on icon at bounding box center [89, 541] width 91 height 84
type input "$10.96"
type input "$0.00"
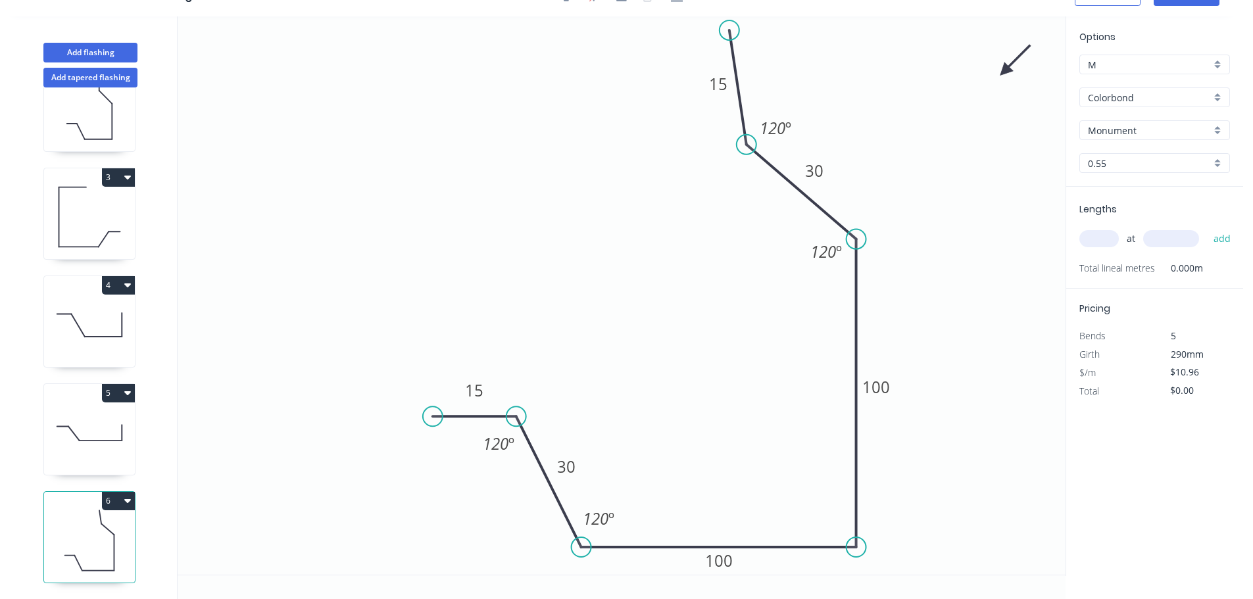
click at [104, 437] on icon at bounding box center [89, 433] width 91 height 84
type input "$7.84"
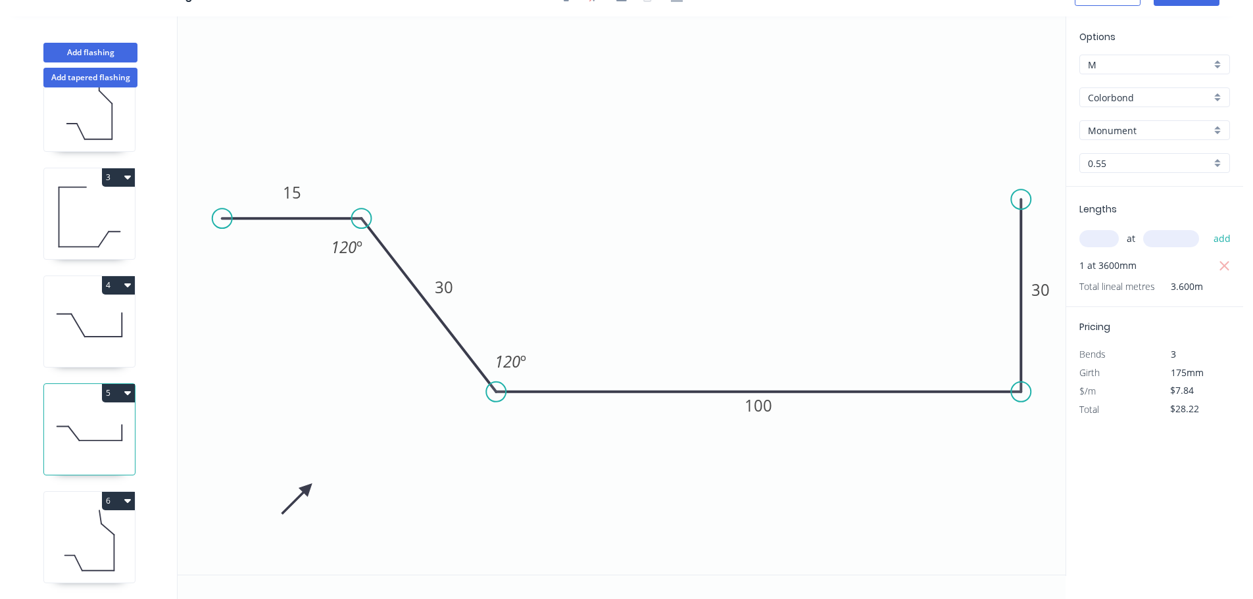
click at [126, 391] on icon "button" at bounding box center [127, 393] width 7 height 4
click at [75, 420] on div "Duplicate" at bounding box center [72, 425] width 101 height 19
type input "$0.00"
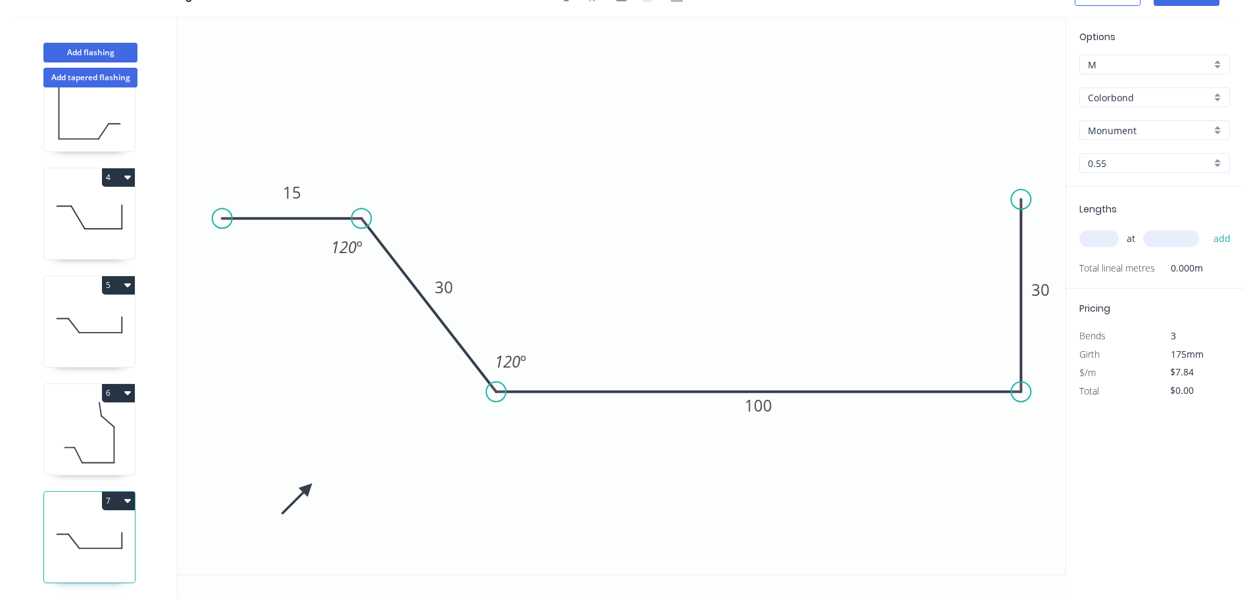
scroll to position [273, 0]
click at [297, 193] on tspan "15" at bounding box center [292, 193] width 18 height 22
drag, startPoint x: 1024, startPoint y: 199, endPoint x: 1025, endPoint y: 166, distance: 32.9
click at [1025, 166] on circle at bounding box center [1021, 166] width 20 height 20
click at [1099, 240] on input "text" at bounding box center [1098, 238] width 39 height 17
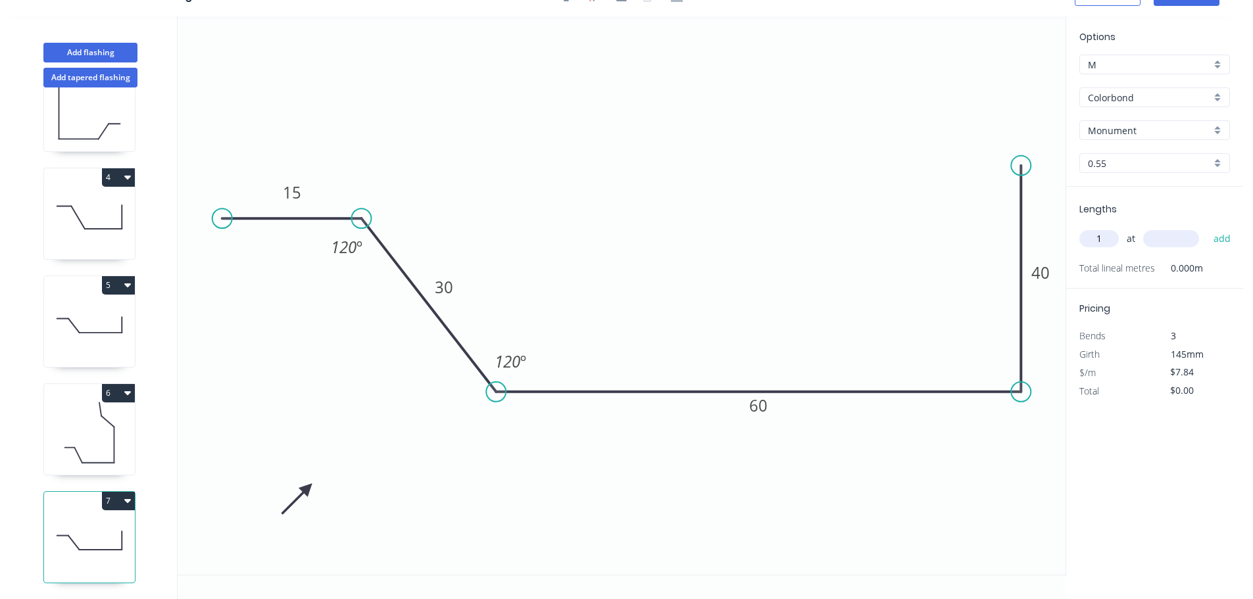
type input "1"
type input "1400"
click at [1207, 228] on button "add" at bounding box center [1222, 239] width 31 height 22
type input "$10.98"
click at [113, 50] on button "Add flashing" at bounding box center [90, 53] width 94 height 20
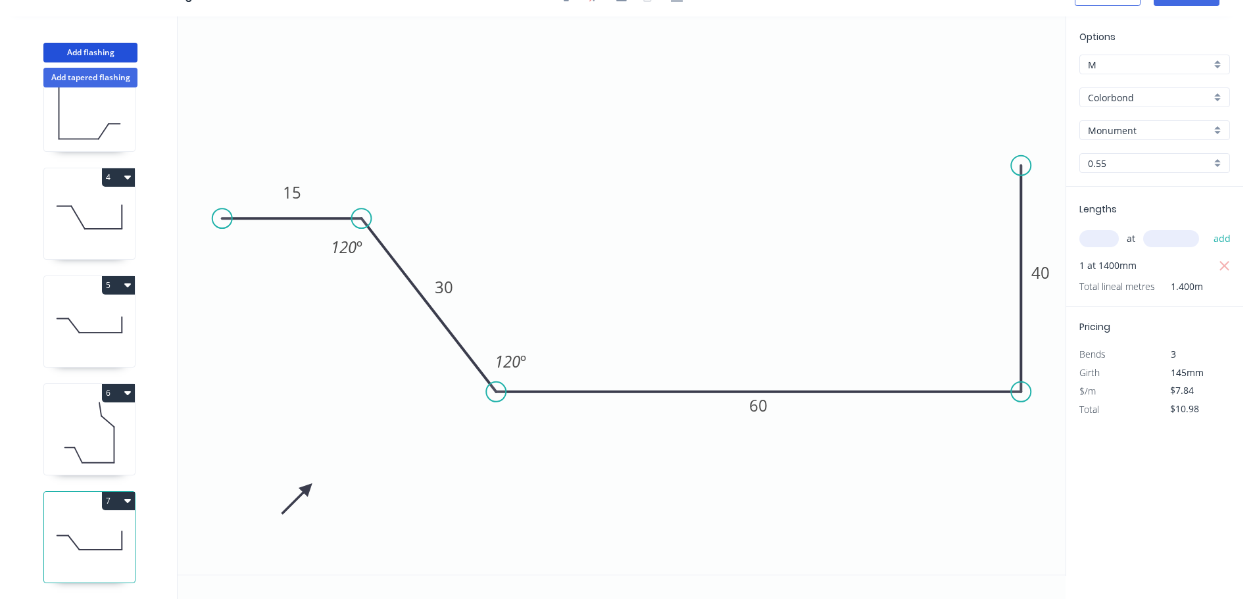
type input "$0.00"
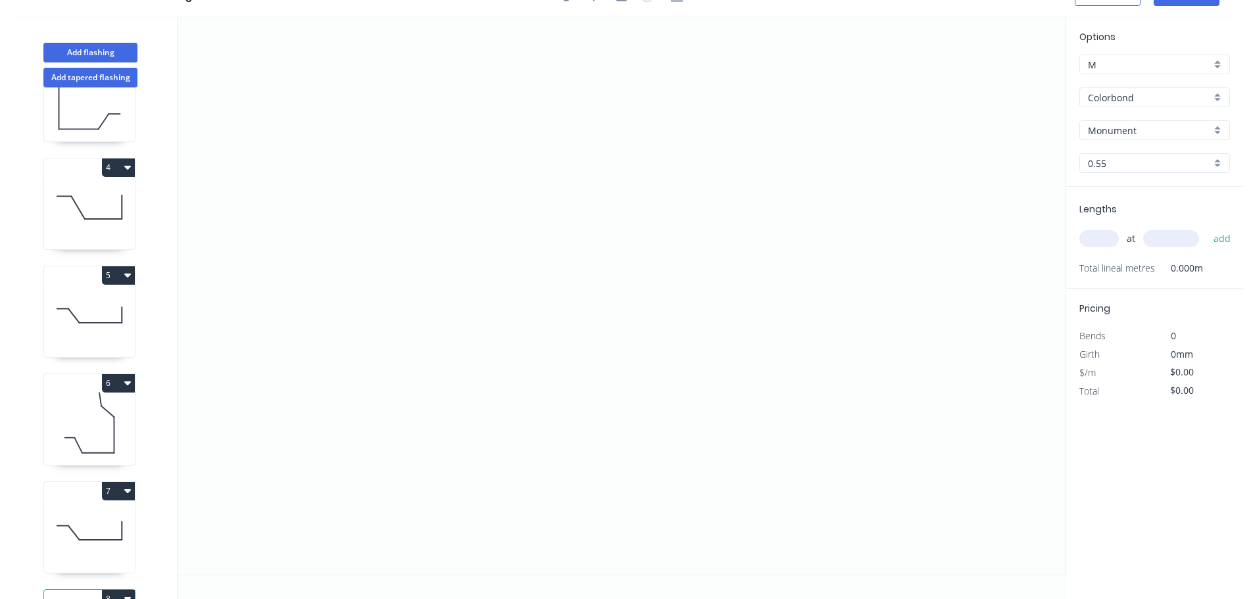
click at [1119, 131] on input "Monument" at bounding box center [1149, 131] width 123 height 14
drag, startPoint x: 1127, startPoint y: 266, endPoint x: 962, endPoint y: 286, distance: 166.3
click at [1126, 266] on div "Surfmist" at bounding box center [1154, 267] width 149 height 23
type input "Surfmist"
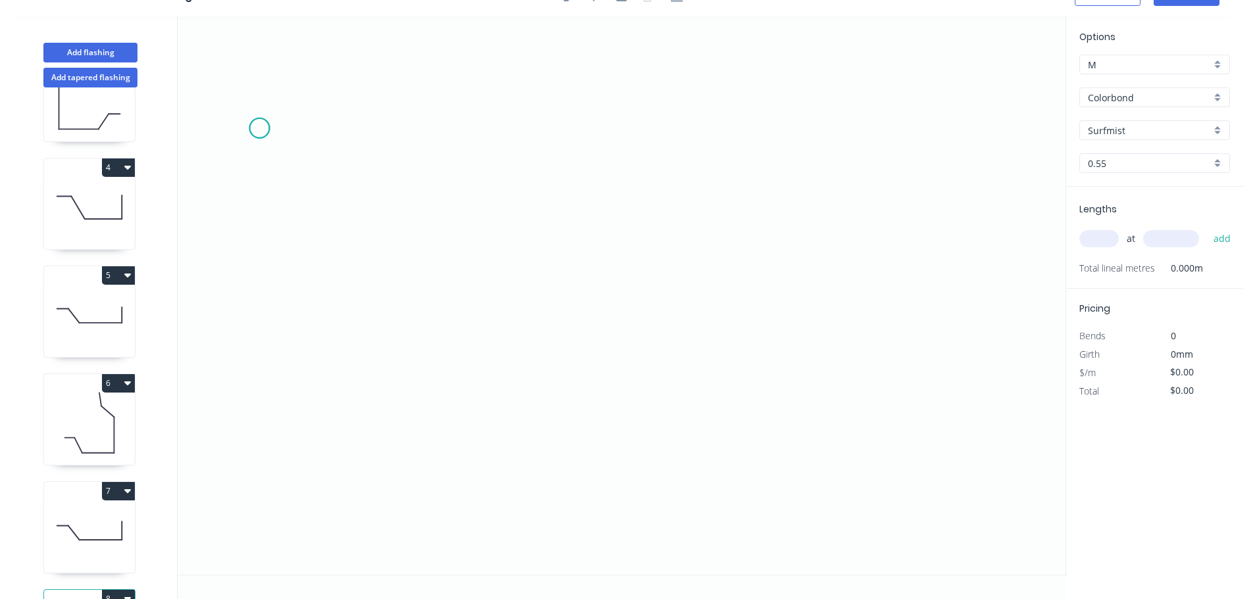
click at [259, 128] on icon "0" at bounding box center [622, 295] width 888 height 558
click at [273, 493] on icon "0" at bounding box center [622, 295] width 888 height 558
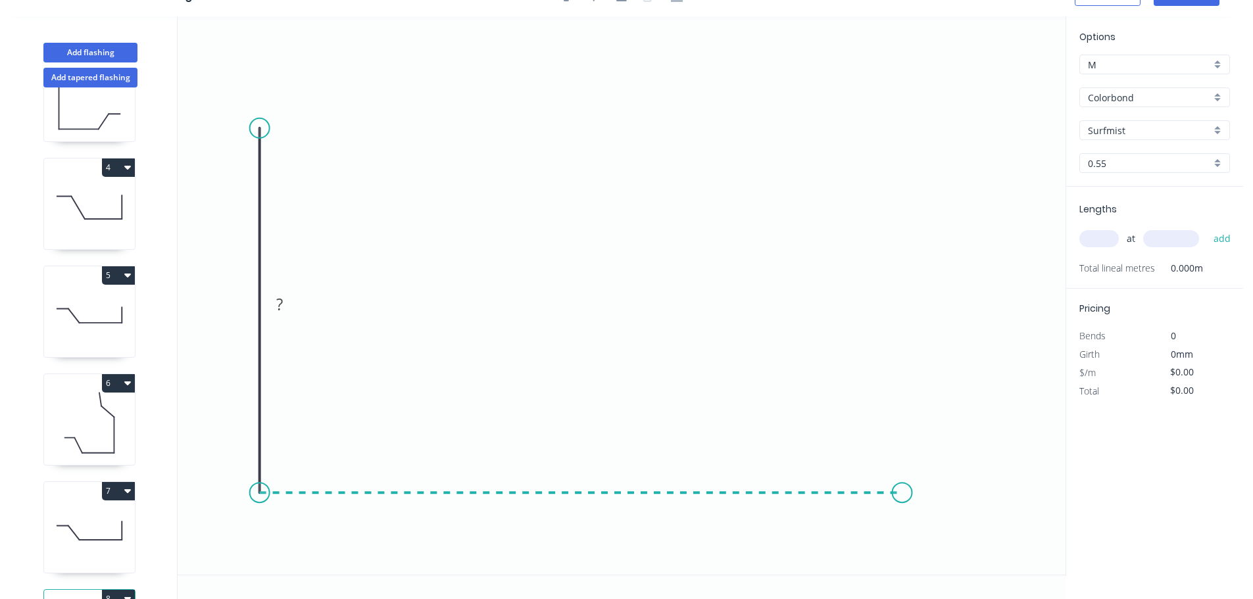
click at [905, 473] on icon "0 ?" at bounding box center [622, 295] width 888 height 558
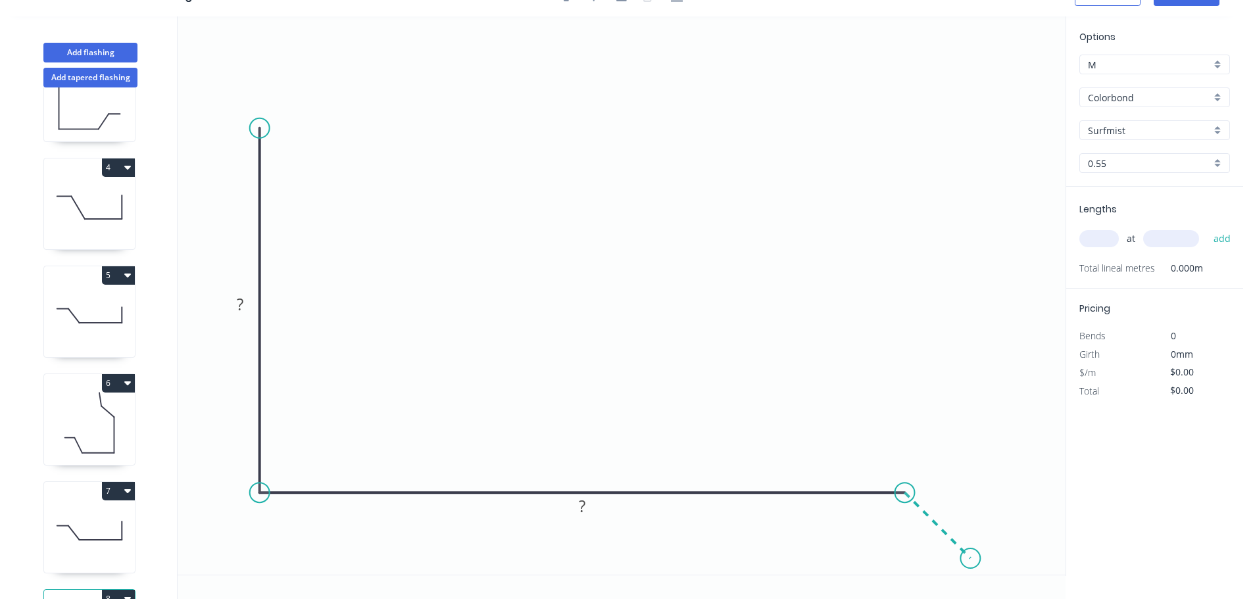
click at [971, 564] on icon "0 ? ?" at bounding box center [622, 295] width 888 height 558
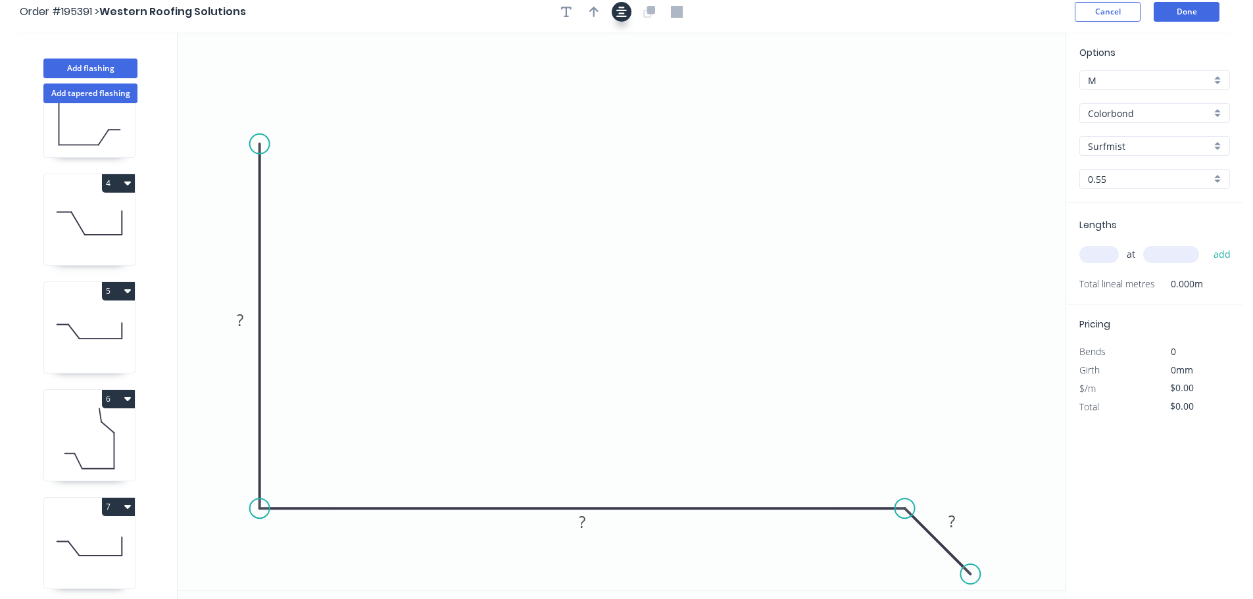
scroll to position [0, 0]
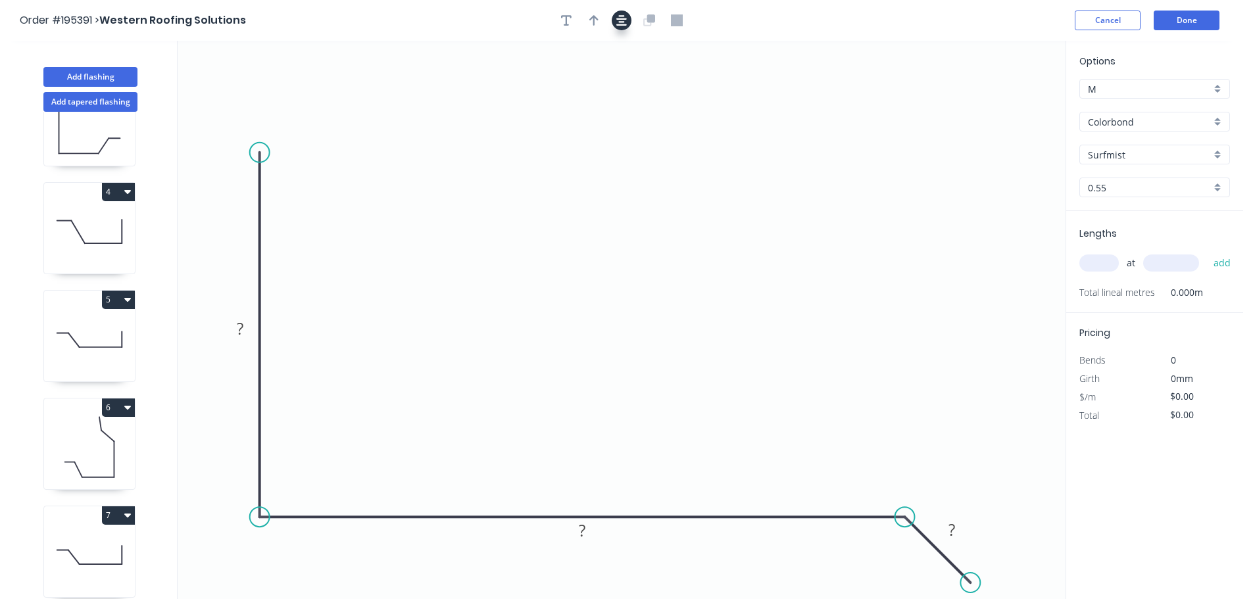
click at [624, 11] on button "button" at bounding box center [622, 21] width 20 height 20
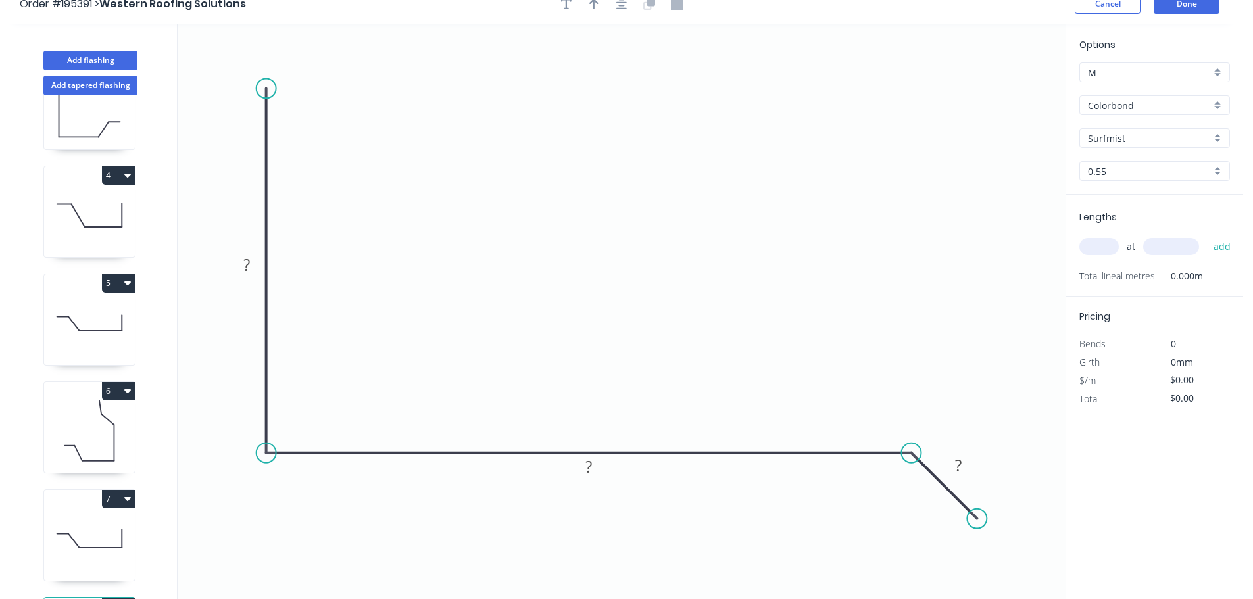
scroll to position [24, 0]
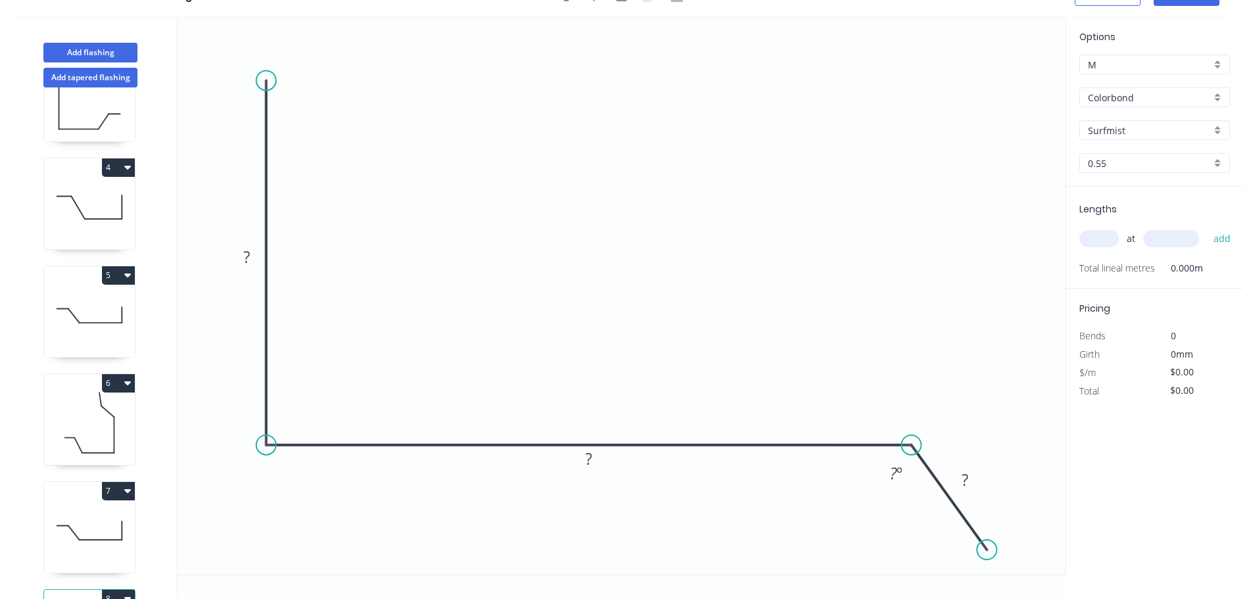
drag, startPoint x: 985, startPoint y: 510, endPoint x: 987, endPoint y: 551, distance: 40.2
click at [987, 551] on circle at bounding box center [987, 550] width 20 height 20
click at [253, 258] on rect at bounding box center [246, 258] width 26 height 18
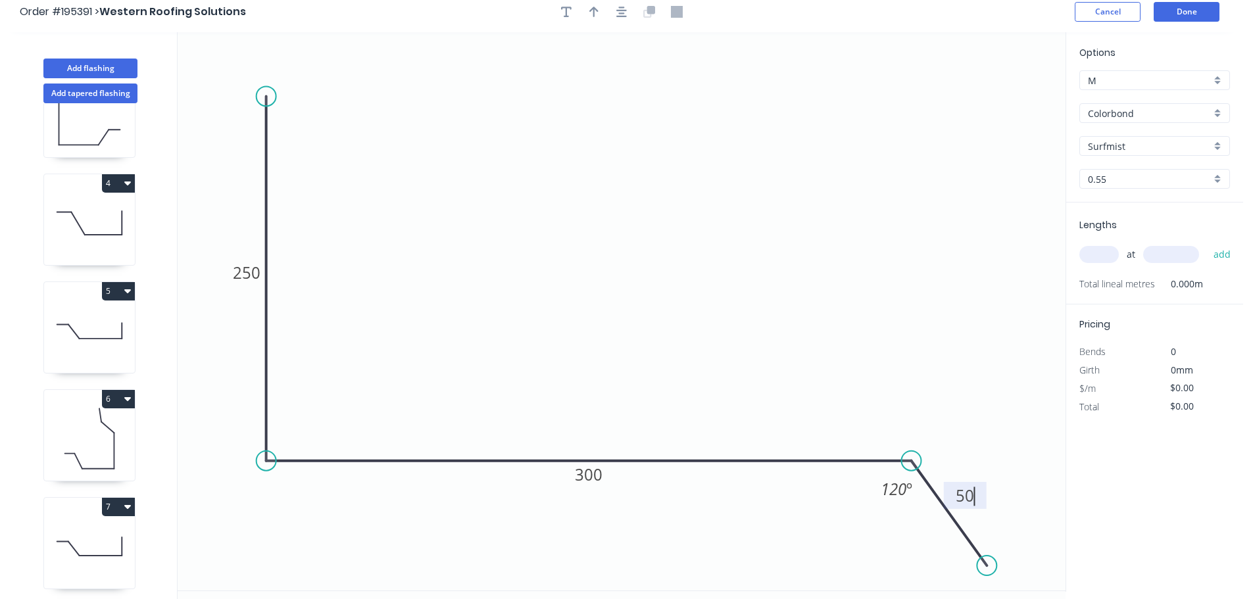
scroll to position [0, 0]
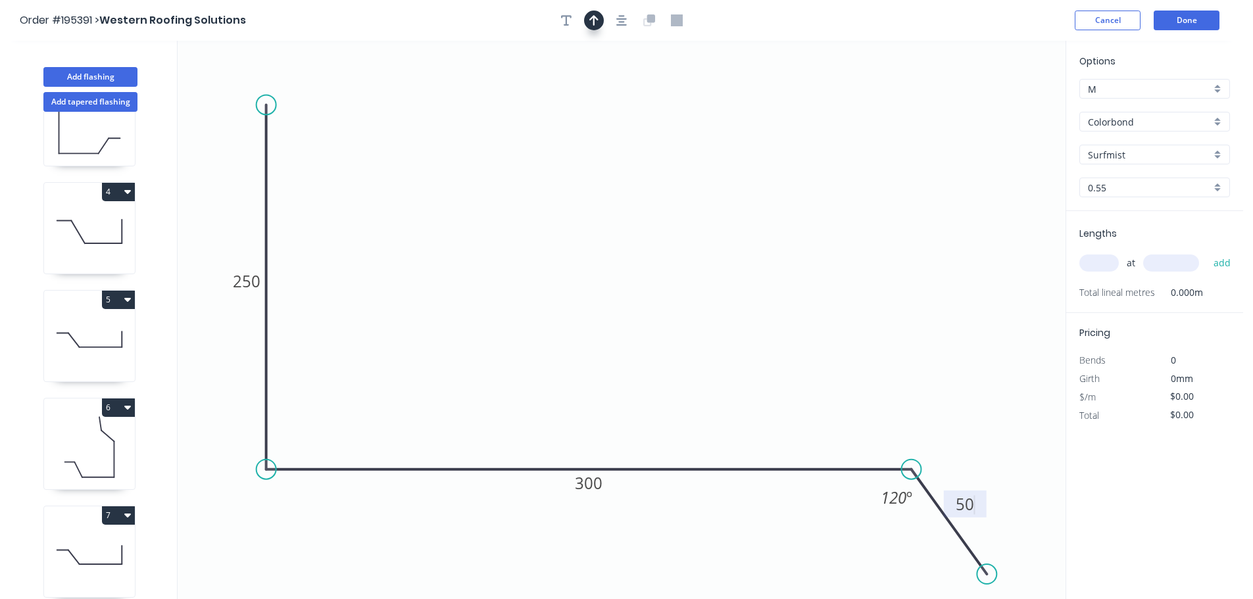
drag, startPoint x: 620, startPoint y: 19, endPoint x: 602, endPoint y: 20, distance: 17.2
click at [620, 18] on icon "button" at bounding box center [621, 20] width 11 height 11
type input "$14.16"
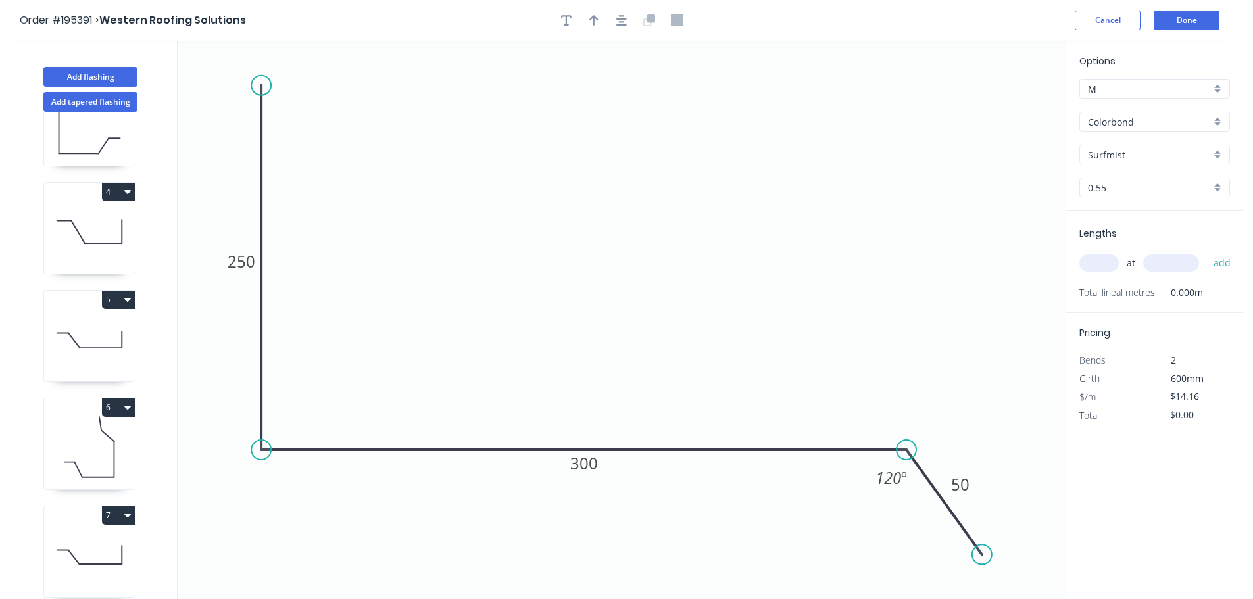
click at [595, 19] on icon "button" at bounding box center [593, 20] width 9 height 11
drag, startPoint x: 996, startPoint y: 100, endPoint x: 838, endPoint y: 128, distance: 161.0
click at [689, 132] on icon "0 250 300 50 120 º" at bounding box center [622, 320] width 888 height 558
drag, startPoint x: 996, startPoint y: 103, endPoint x: 611, endPoint y: 108, distance: 385.5
click at [611, 108] on icon at bounding box center [608, 97] width 12 height 42
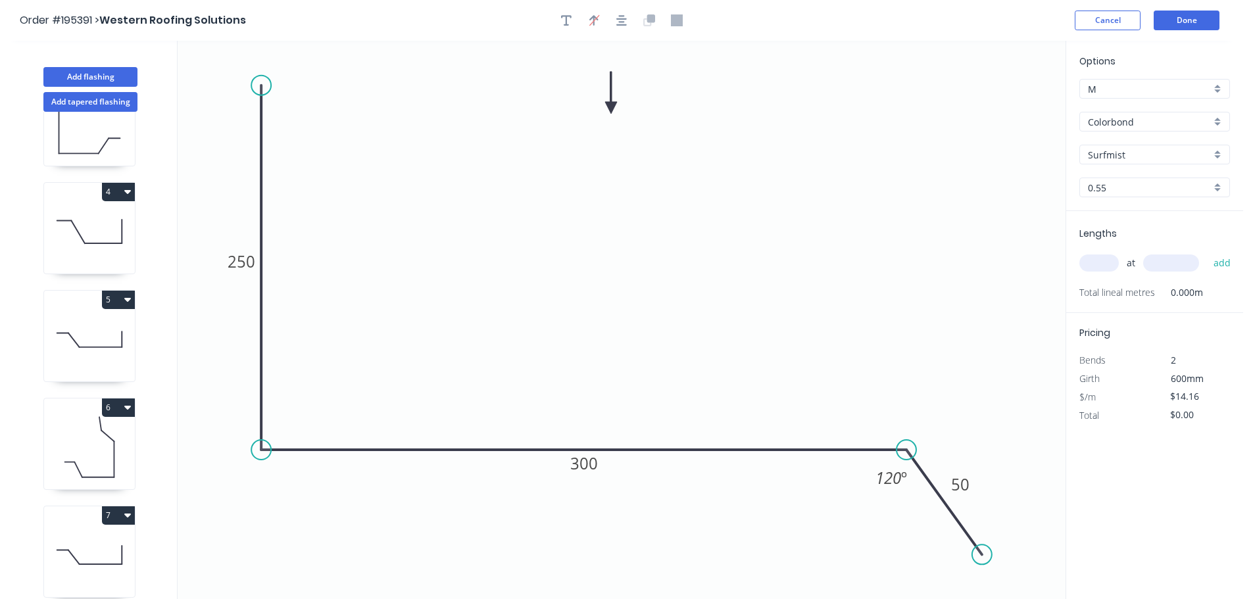
click at [1108, 264] on input "text" at bounding box center [1098, 263] width 39 height 17
type input "1"
click at [1207, 252] on button "add" at bounding box center [1222, 263] width 31 height 22
click at [82, 72] on button "Add flashing" at bounding box center [90, 77] width 94 height 20
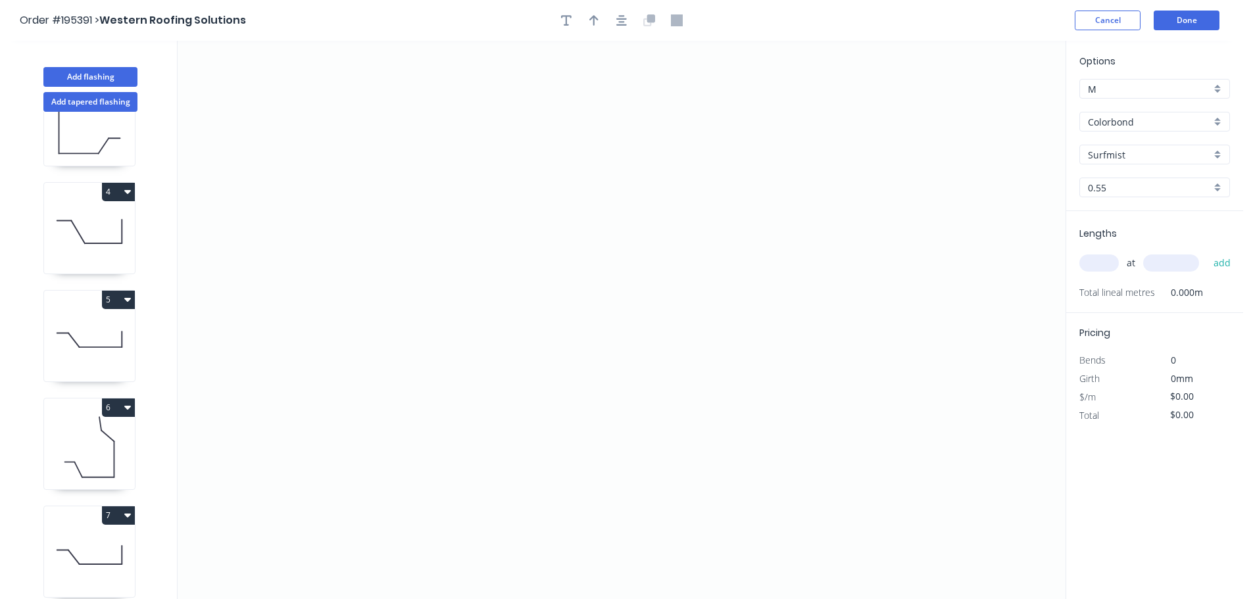
click at [1102, 148] on input "Surfmist" at bounding box center [1149, 155] width 123 height 14
click at [1119, 249] on div "Monument" at bounding box center [1154, 239] width 149 height 23
drag, startPoint x: 272, startPoint y: 158, endPoint x: 443, endPoint y: 167, distance: 171.3
click at [278, 157] on icon "0" at bounding box center [622, 320] width 888 height 558
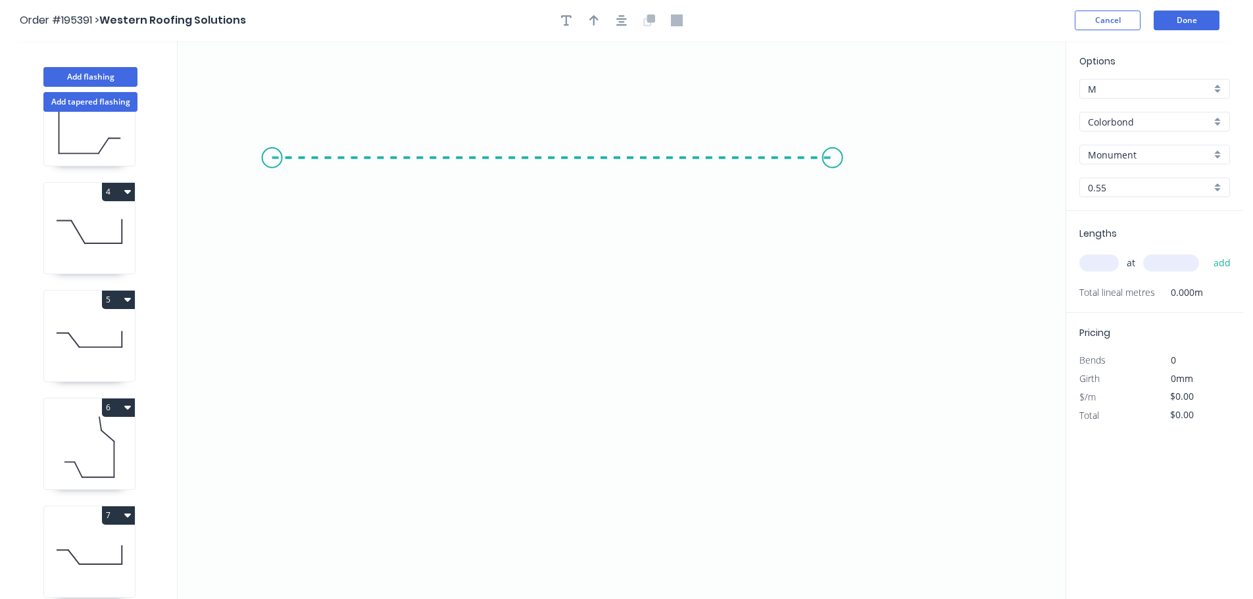
click at [833, 179] on icon "0" at bounding box center [622, 320] width 888 height 558
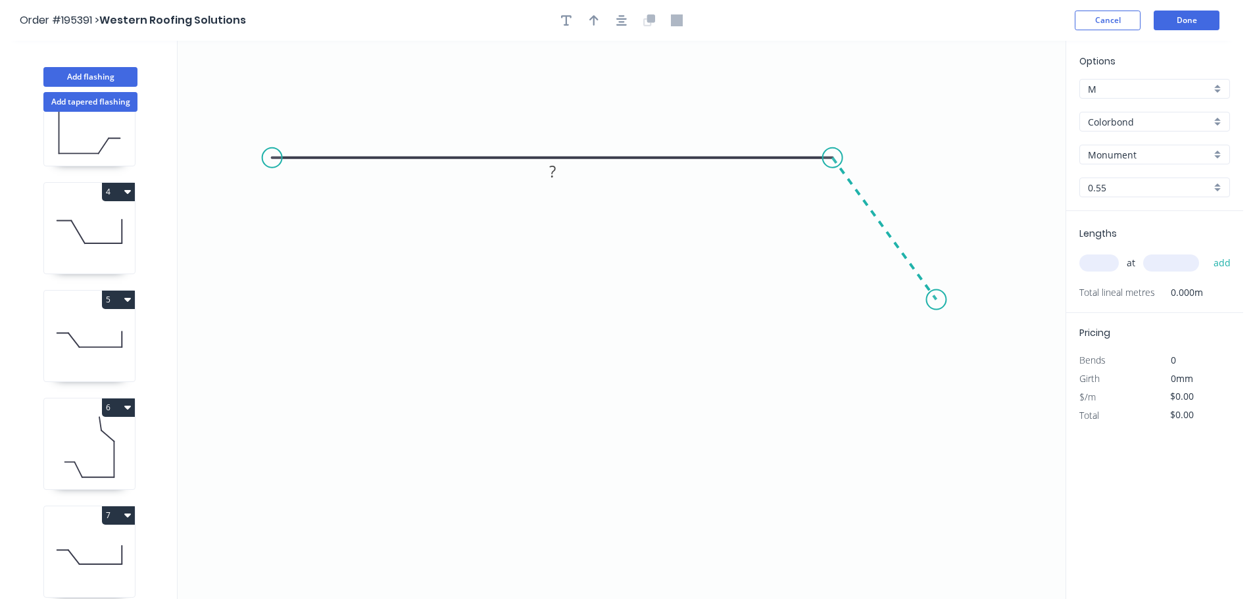
click at [937, 299] on icon "0 ?" at bounding box center [622, 320] width 888 height 558
drag, startPoint x: 937, startPoint y: 298, endPoint x: 913, endPoint y: 284, distance: 28.0
click at [919, 286] on circle at bounding box center [918, 287] width 20 height 20
click at [627, 24] on button "button" at bounding box center [622, 21] width 20 height 20
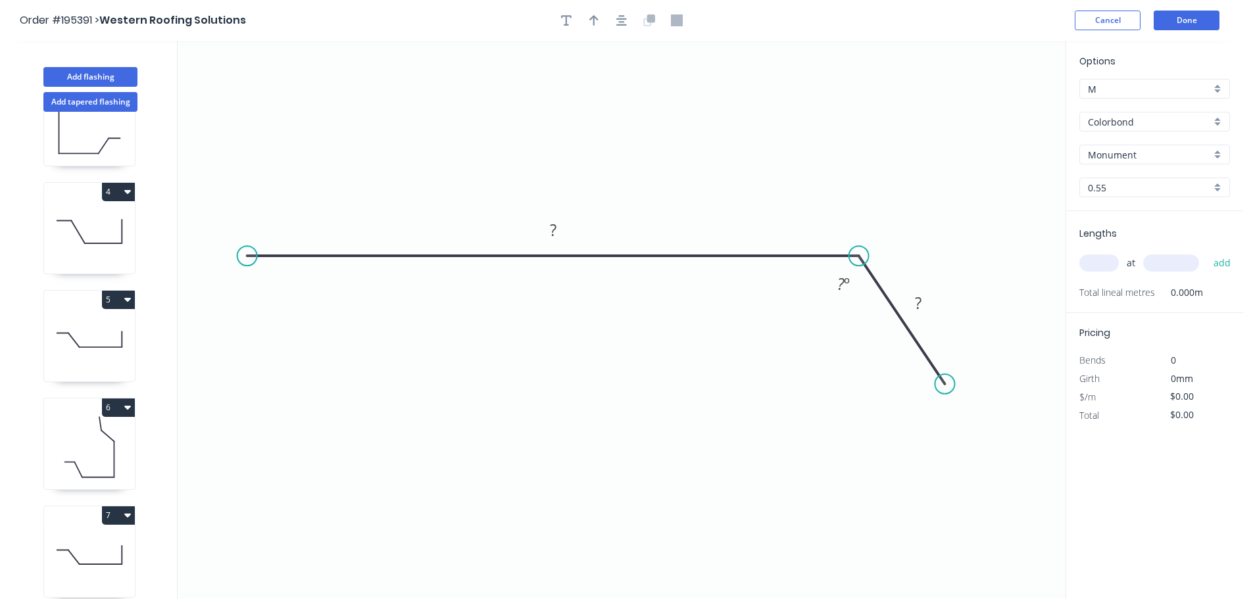
drag, startPoint x: 305, startPoint y: 255, endPoint x: 247, endPoint y: 263, distance: 59.1
click at [247, 263] on circle at bounding box center [247, 256] width 20 height 20
click at [285, 307] on div "Crush & Fold" at bounding box center [313, 307] width 132 height 27
drag, startPoint x: 287, startPoint y: 220, endPoint x: 228, endPoint y: 195, distance: 63.4
click at [228, 195] on rect at bounding box center [206, 197] width 53 height 27
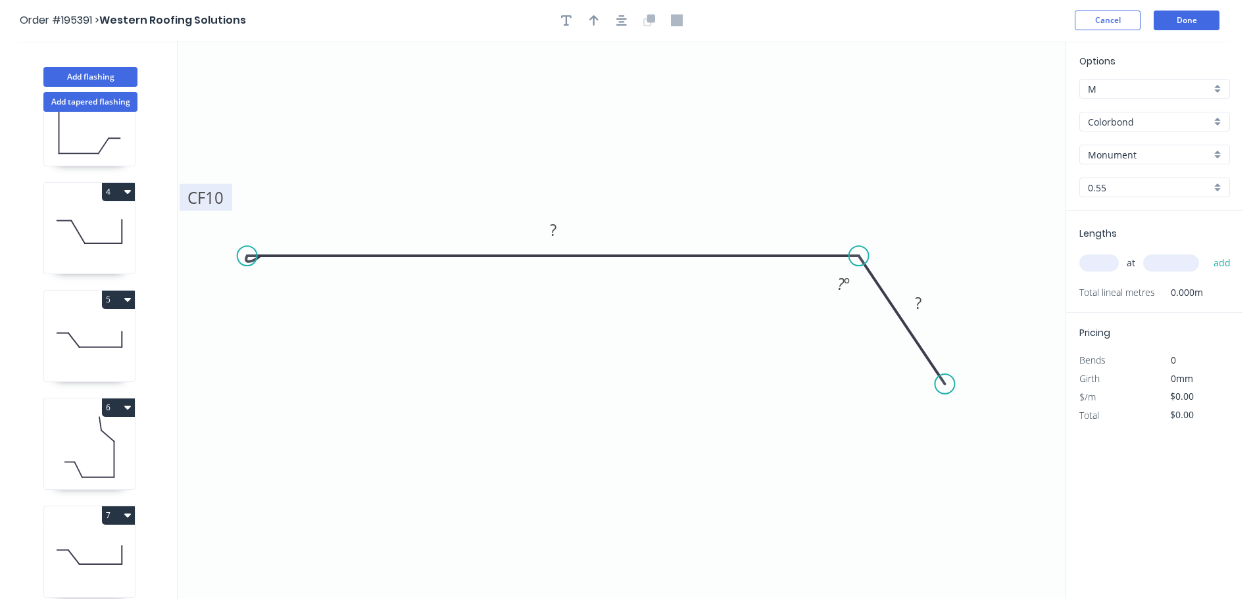
click at [219, 195] on tspan "10" at bounding box center [214, 198] width 18 height 22
click at [613, 19] on button "button" at bounding box center [622, 21] width 20 height 20
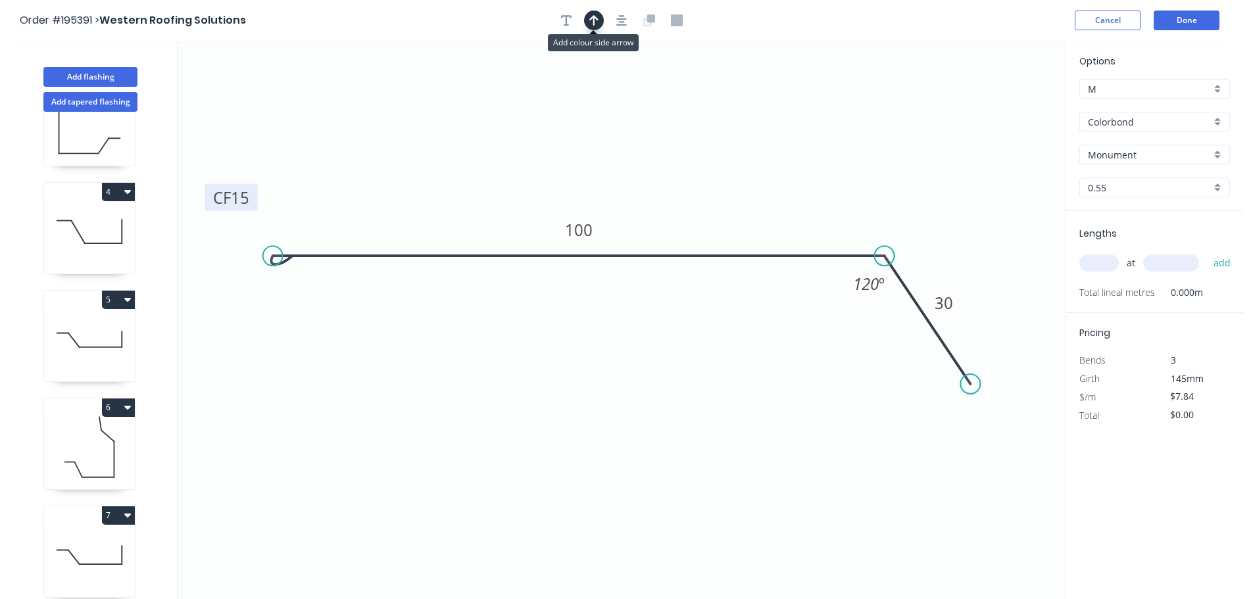
click at [592, 18] on icon "button" at bounding box center [593, 20] width 9 height 11
click at [1006, 100] on icon "0 CF 15 100 30 120 º" at bounding box center [622, 320] width 888 height 558
click at [1001, 103] on icon at bounding box center [999, 91] width 12 height 42
click at [1104, 257] on input "text" at bounding box center [1098, 263] width 39 height 17
click at [1207, 252] on button "add" at bounding box center [1222, 263] width 31 height 22
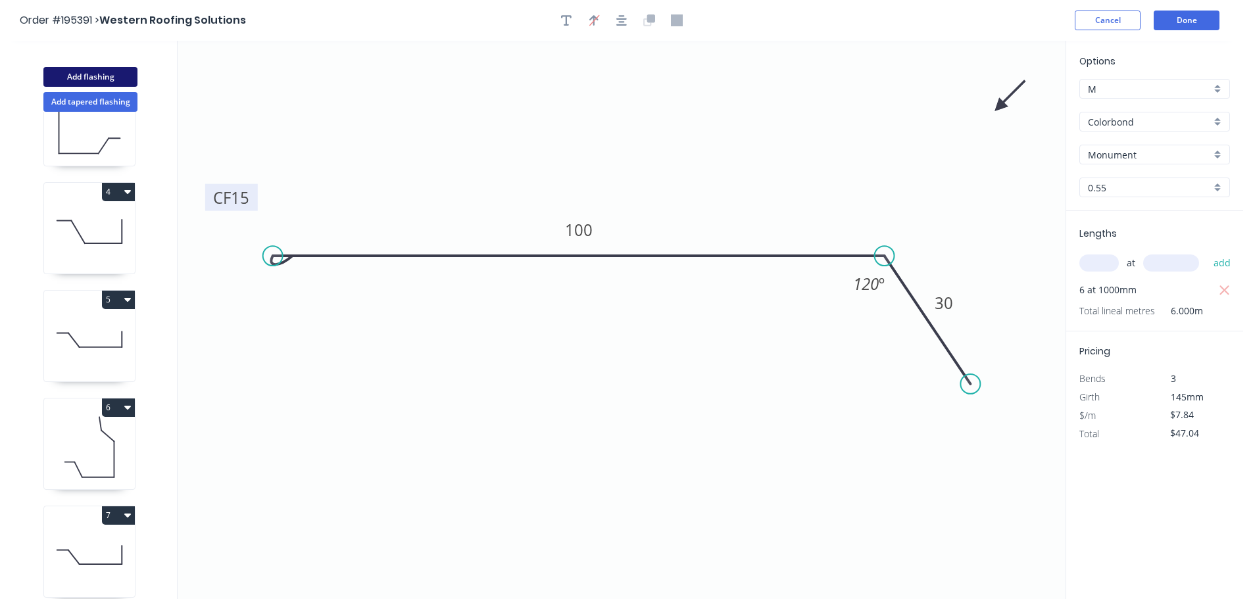
click at [87, 75] on button "Add flashing" at bounding box center [90, 77] width 94 height 20
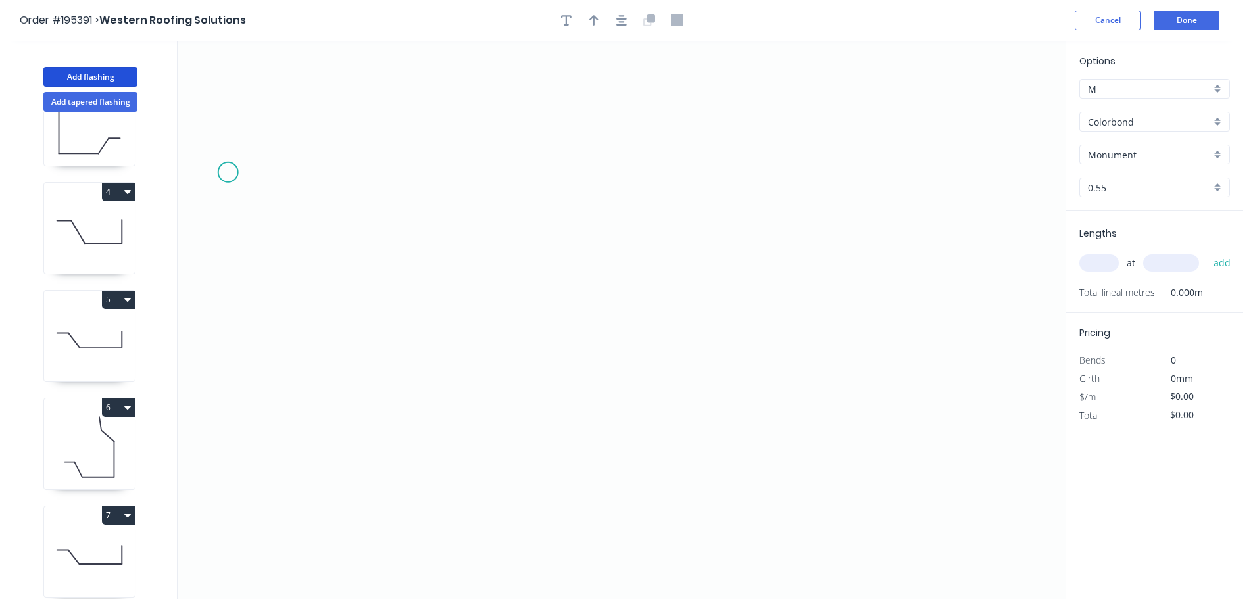
click at [228, 172] on icon "0" at bounding box center [622, 320] width 888 height 558
click at [930, 180] on icon "0" at bounding box center [622, 320] width 888 height 558
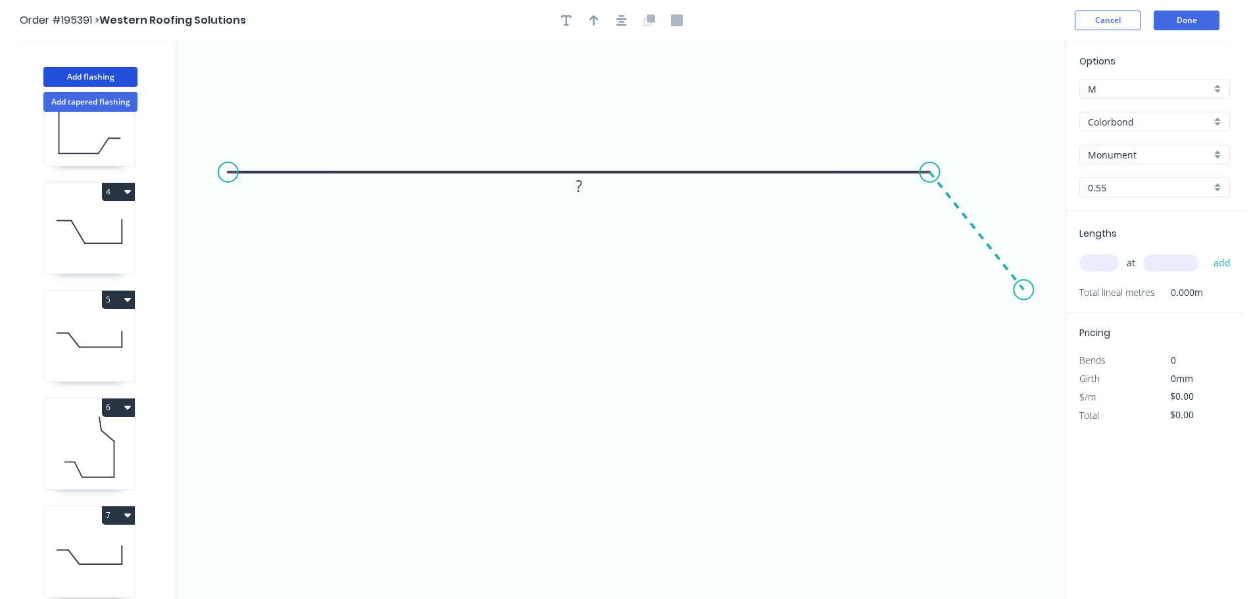
click at [1024, 290] on icon "0 ?" at bounding box center [622, 320] width 888 height 558
click at [581, 145] on tspan "?" at bounding box center [579, 146] width 7 height 22
click at [597, 18] on icon "button" at bounding box center [593, 20] width 9 height 11
click at [635, 18] on div at bounding box center [621, 21] width 138 height 20
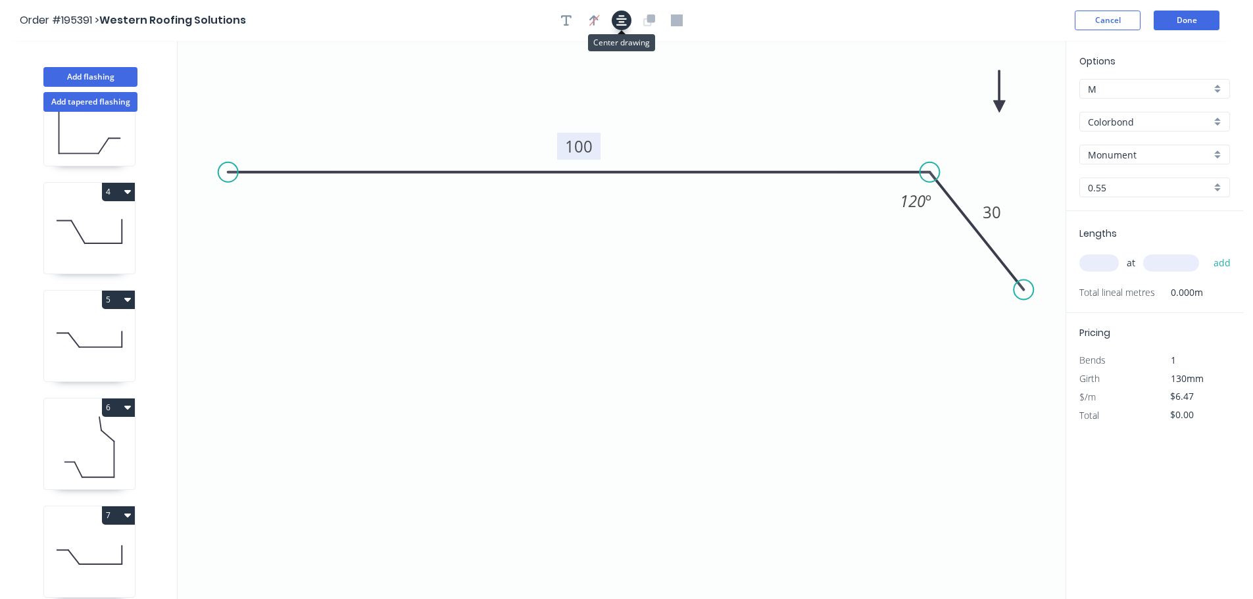
click at [618, 20] on icon "button" at bounding box center [621, 20] width 11 height 12
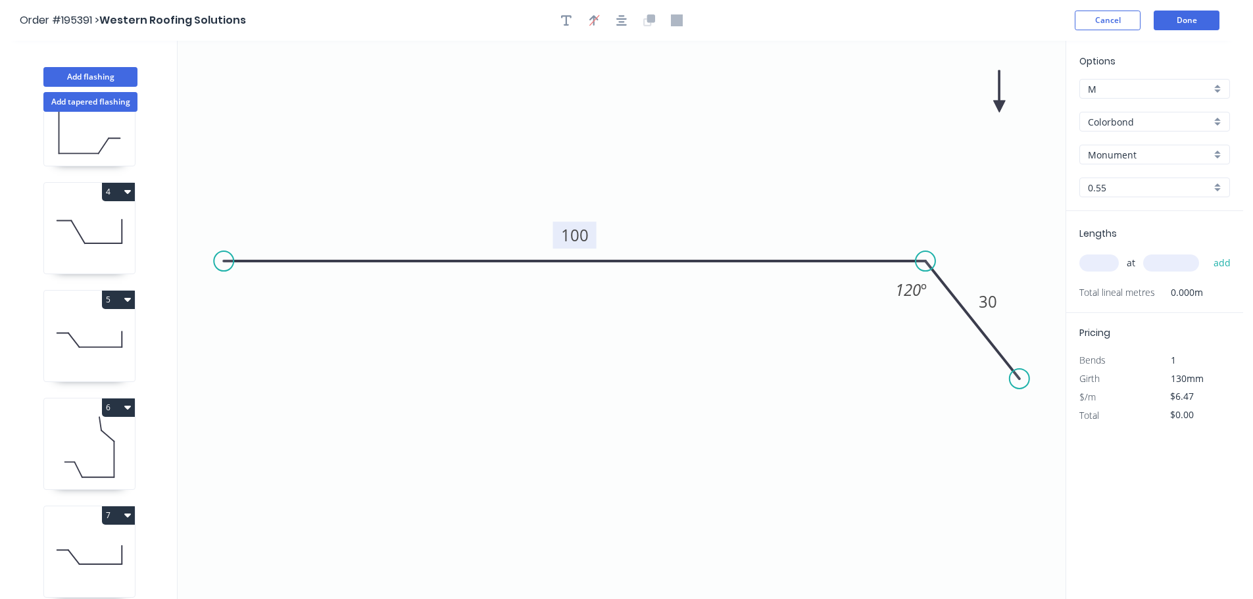
click at [1002, 109] on icon "0 100 30 120 º" at bounding box center [622, 320] width 888 height 558
click at [1000, 106] on icon at bounding box center [999, 91] width 12 height 42
click at [1098, 263] on input "text" at bounding box center [1098, 263] width 39 height 17
click at [1207, 252] on button "add" at bounding box center [1222, 263] width 31 height 22
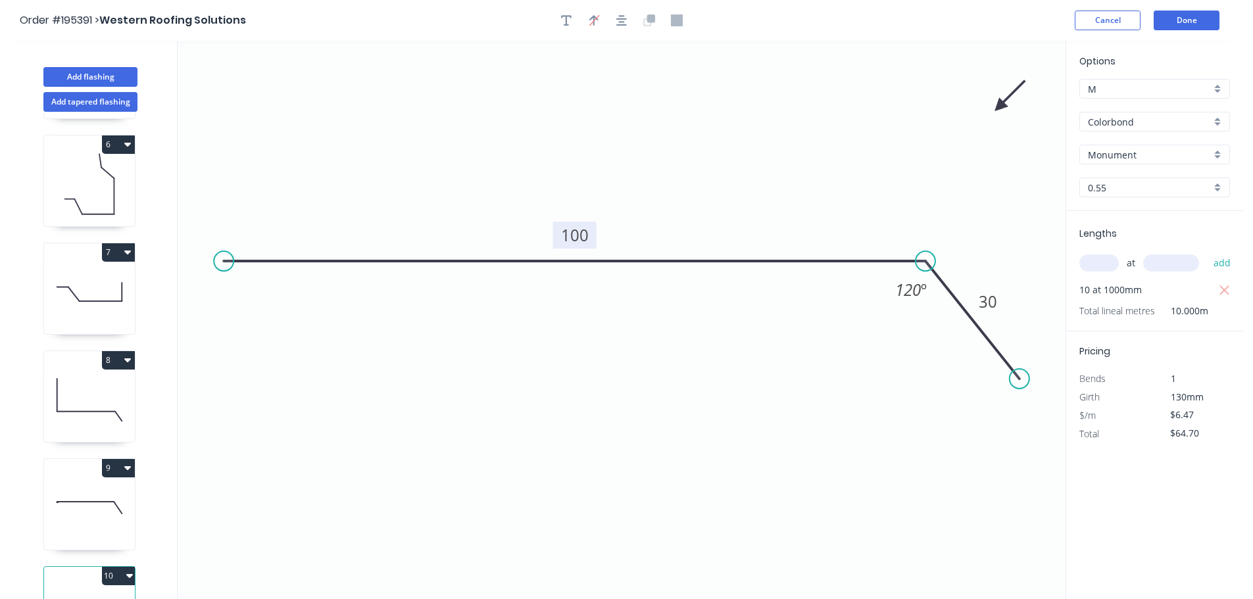
scroll to position [597, 0]
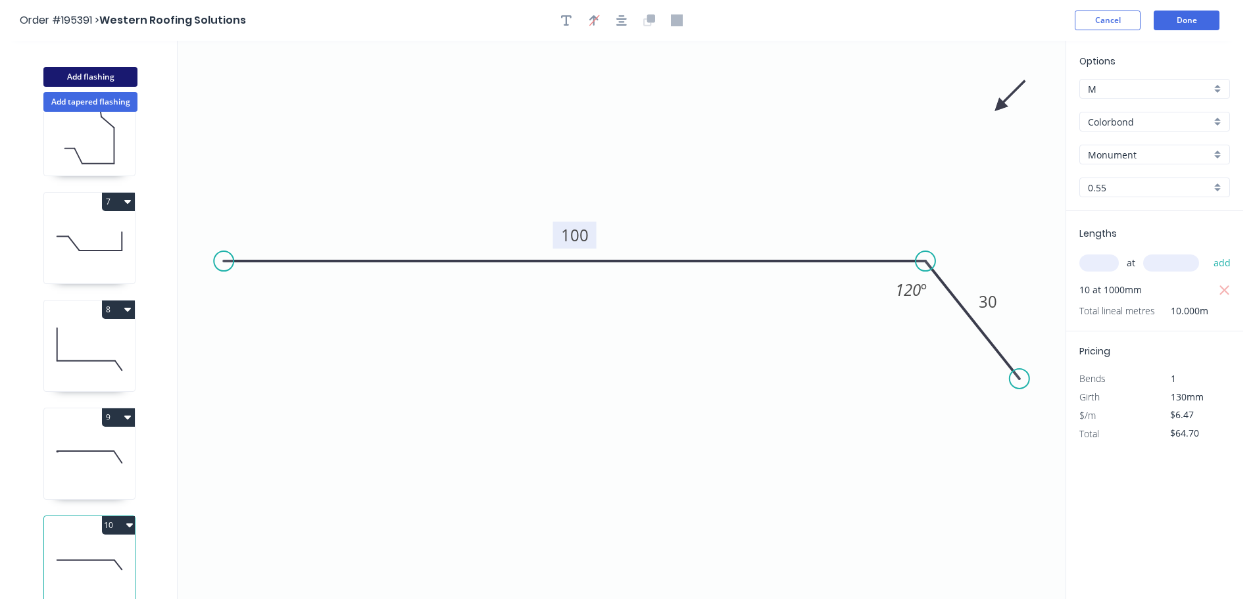
click at [59, 81] on button "Add flashing" at bounding box center [90, 77] width 94 height 20
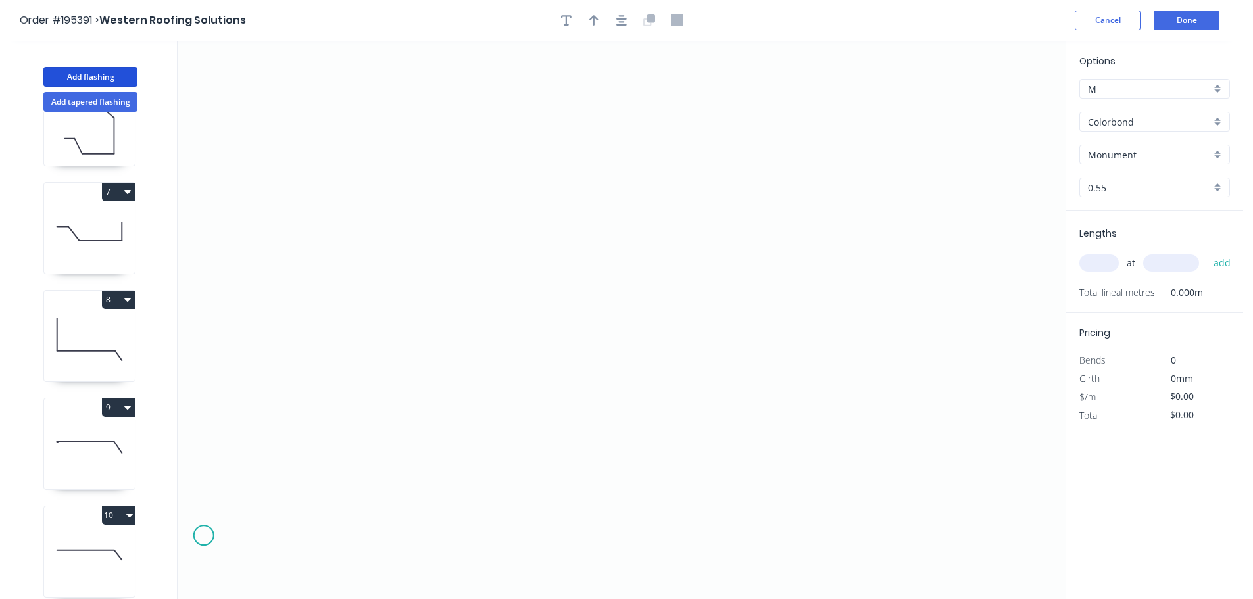
click at [197, 530] on icon "0" at bounding box center [622, 320] width 888 height 558
click at [310, 532] on icon "0" at bounding box center [622, 320] width 888 height 558
click at [305, 198] on icon "0 ?" at bounding box center [622, 320] width 888 height 558
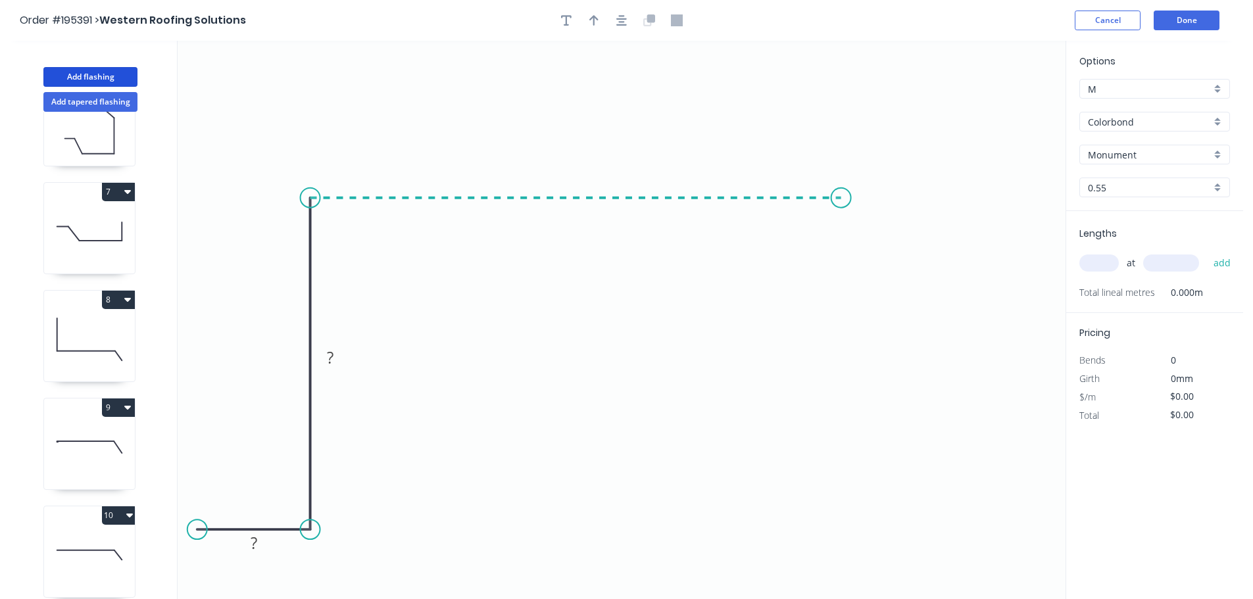
click at [844, 222] on icon "0 ? ?" at bounding box center [622, 320] width 888 height 558
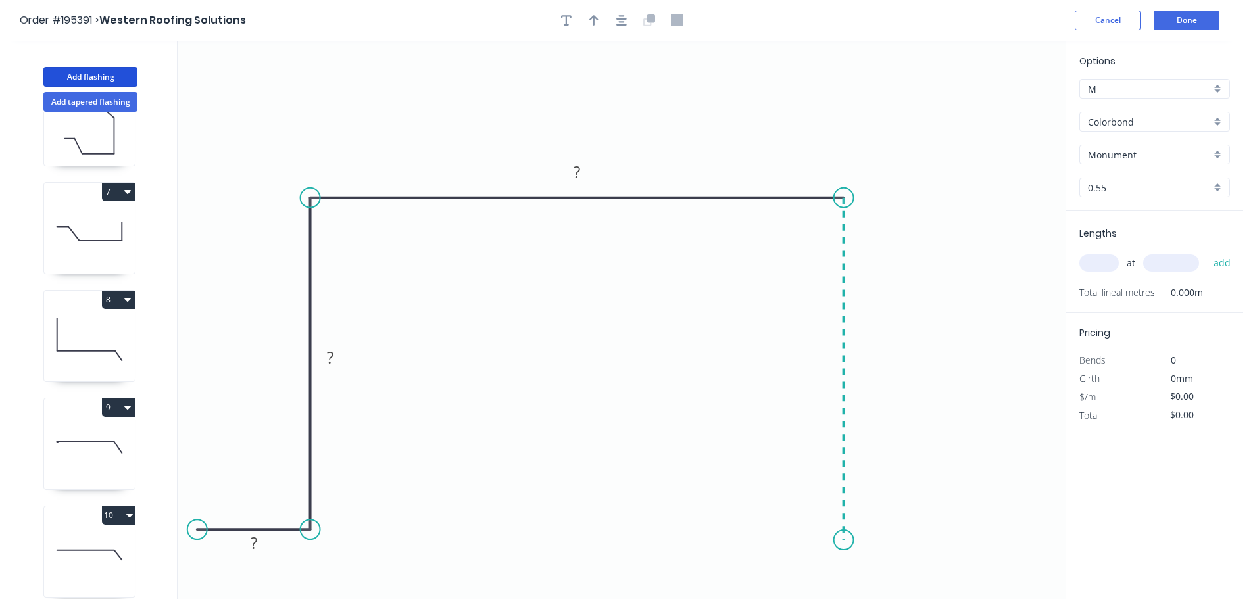
click at [837, 541] on icon "0 ? ? ?" at bounding box center [622, 320] width 888 height 558
click at [952, 543] on icon "0 ? ? ? ?" at bounding box center [622, 320] width 888 height 558
click at [623, 26] on icon "button" at bounding box center [621, 20] width 11 height 12
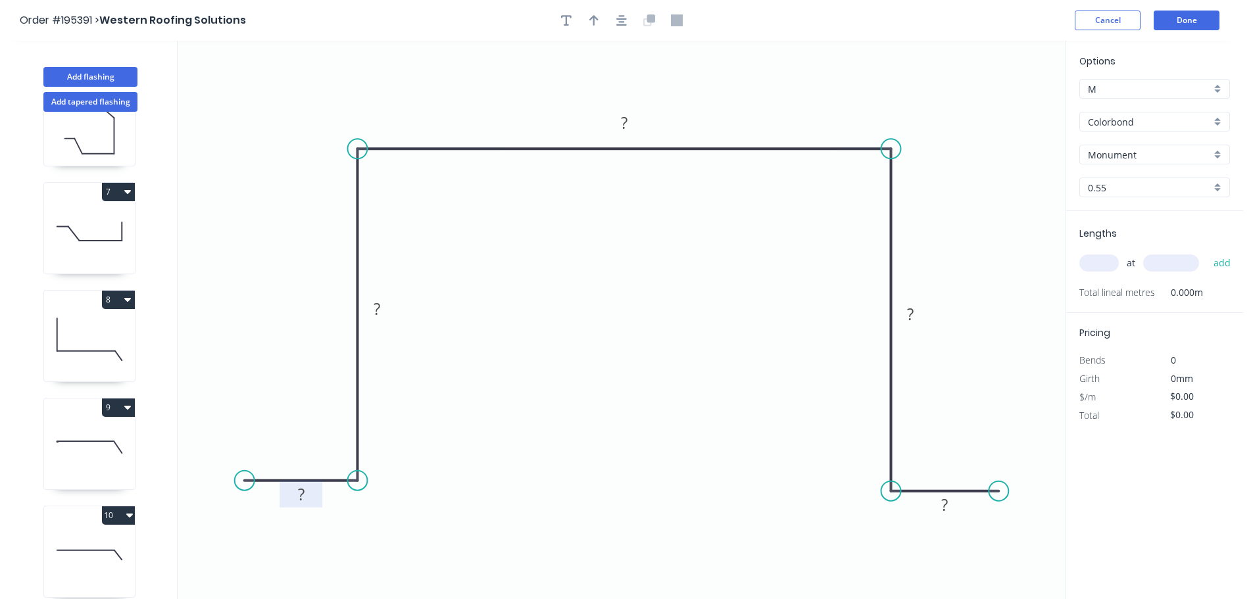
click at [309, 497] on rect at bounding box center [301, 495] width 26 height 18
click at [621, 23] on icon "button" at bounding box center [621, 20] width 11 height 12
click at [593, 19] on icon "button" at bounding box center [593, 20] width 9 height 11
click at [1002, 105] on icon at bounding box center [999, 91] width 12 height 42
drag, startPoint x: 1002, startPoint y: 103, endPoint x: 1028, endPoint y: 76, distance: 36.7
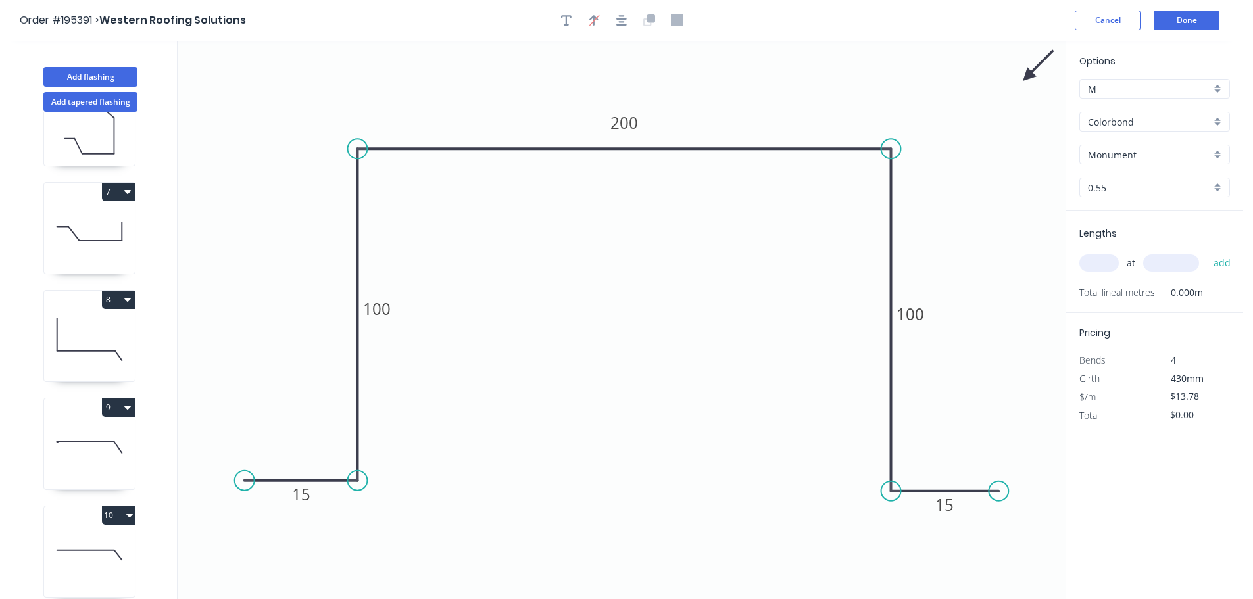
click at [1028, 76] on icon at bounding box center [1038, 66] width 38 height 38
click at [1101, 270] on input "text" at bounding box center [1098, 263] width 39 height 17
click at [1207, 252] on button "add" at bounding box center [1222, 263] width 31 height 22
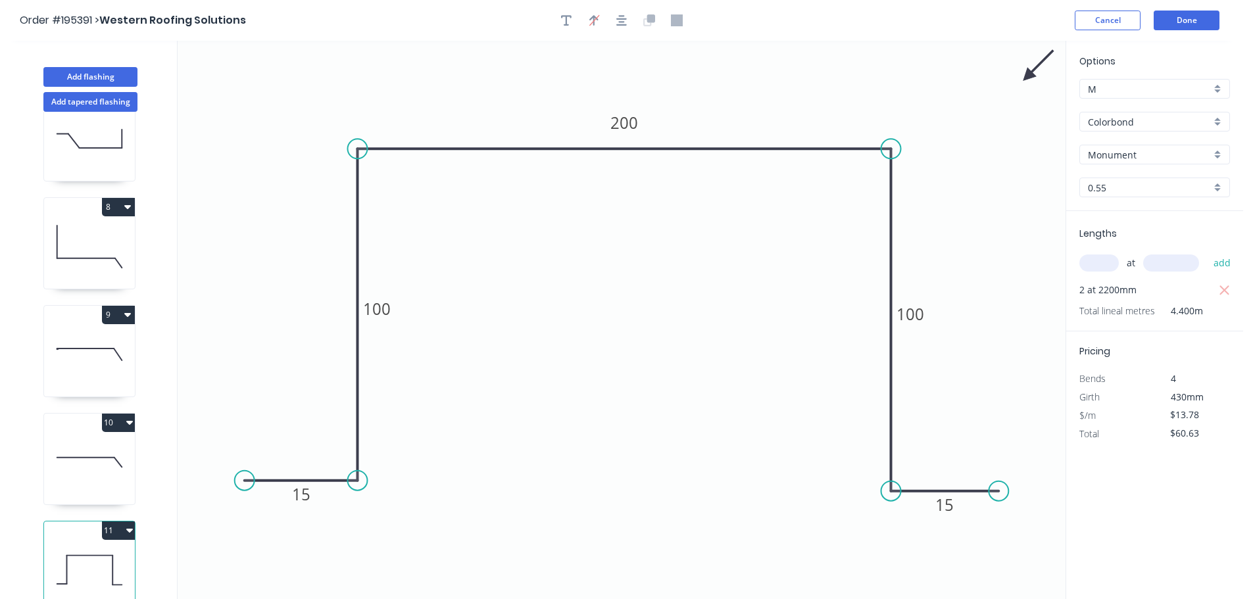
scroll to position [704, 0]
click at [91, 337] on icon at bounding box center [89, 349] width 91 height 84
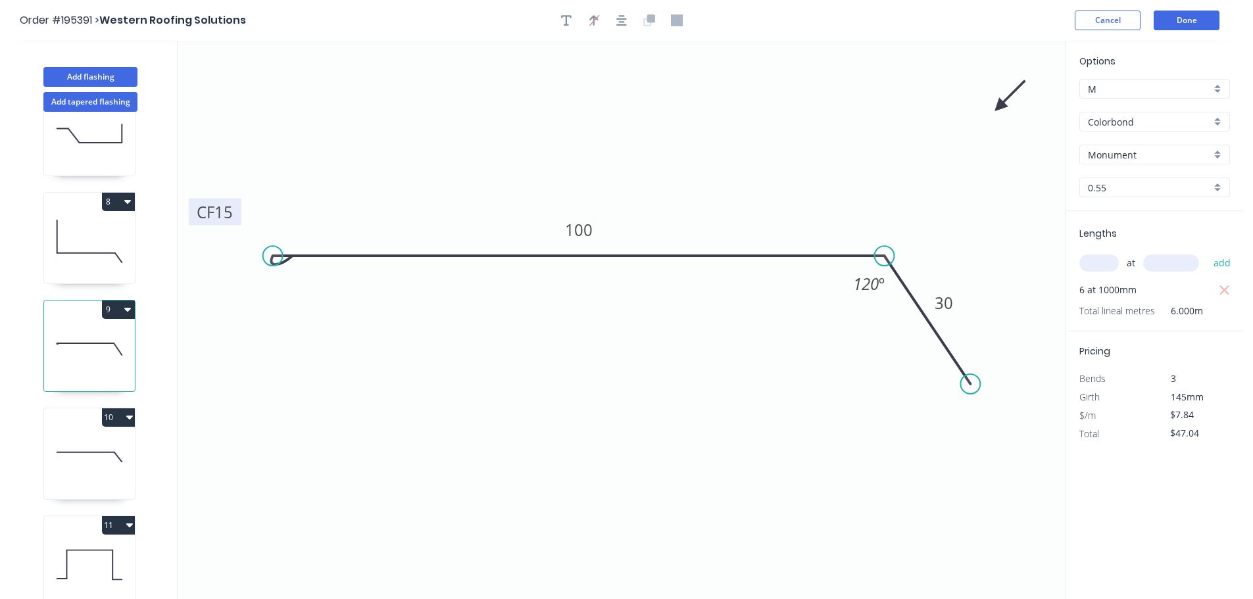
drag, startPoint x: 253, startPoint y: 207, endPoint x: 237, endPoint y: 222, distance: 21.9
click at [237, 222] on rect at bounding box center [215, 212] width 53 height 27
click at [1102, 268] on input "text" at bounding box center [1098, 263] width 39 height 17
click at [1207, 252] on button "add" at bounding box center [1222, 263] width 31 height 22
click at [108, 446] on icon at bounding box center [89, 457] width 91 height 84
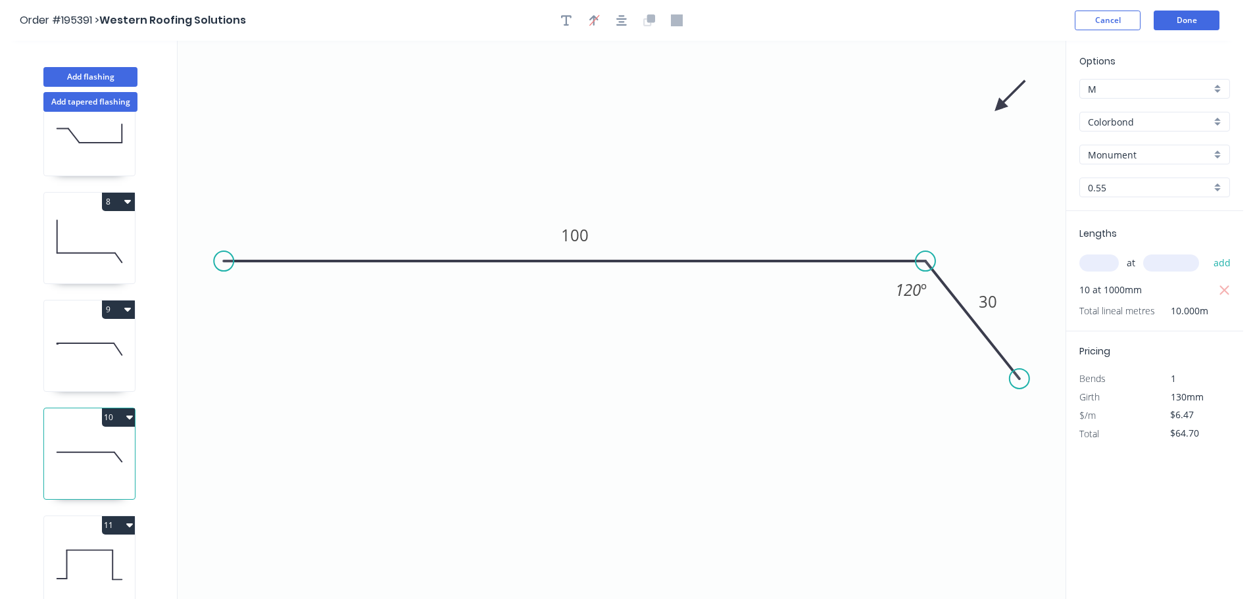
click at [1109, 263] on input "text" at bounding box center [1098, 263] width 39 height 17
click at [1207, 252] on button "add" at bounding box center [1222, 263] width 31 height 22
click at [1181, 21] on button "Done" at bounding box center [1187, 21] width 66 height 20
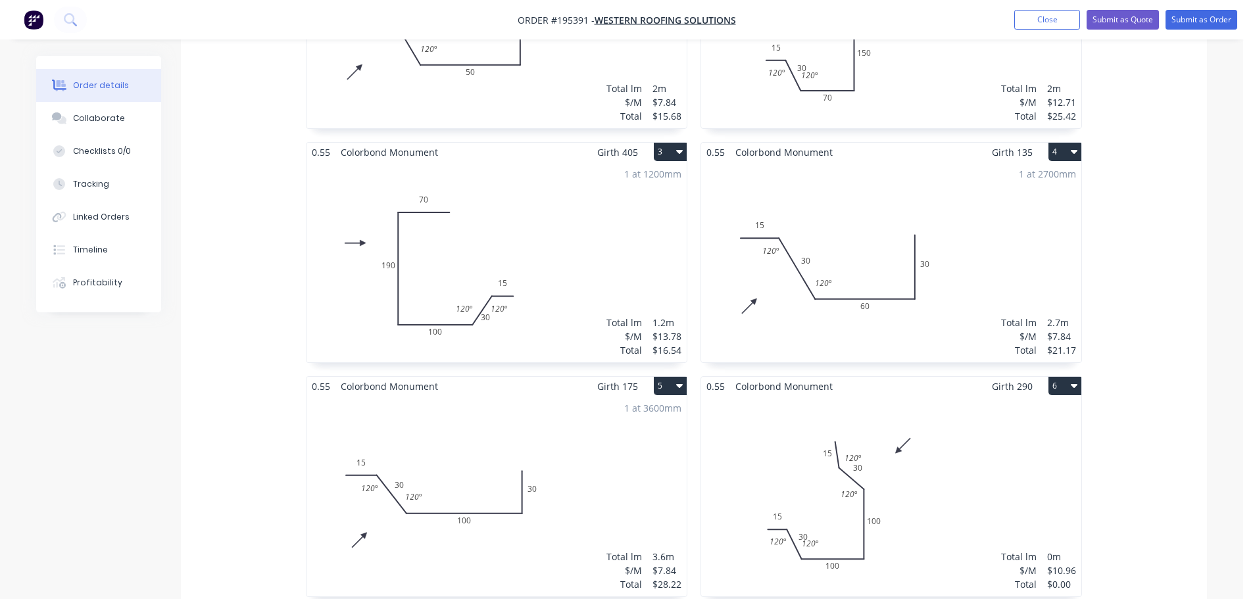
scroll to position [724, 0]
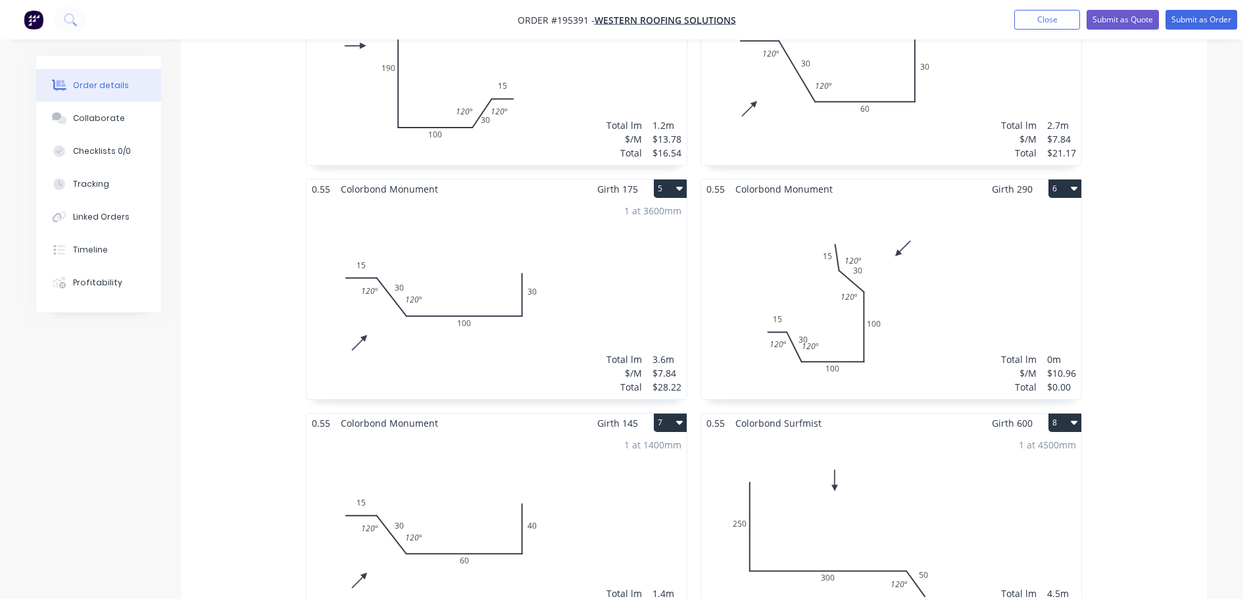
click at [955, 310] on div "Total lm $/M Total 0m $10.96 $0.00" at bounding box center [891, 299] width 380 height 201
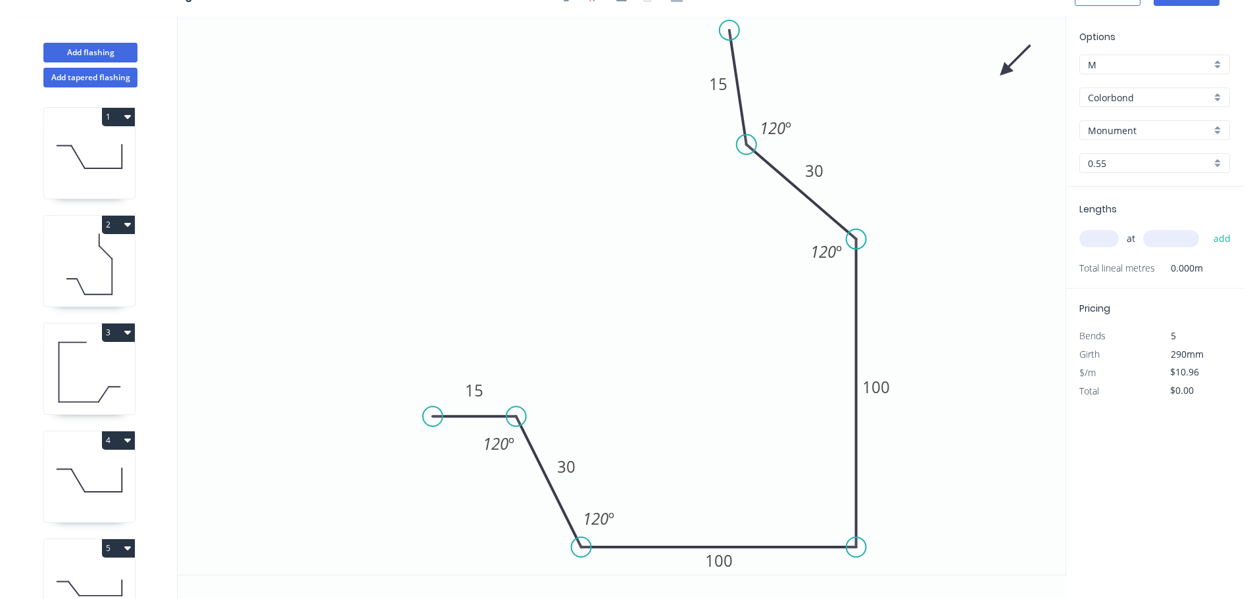
scroll to position [24, 0]
drag, startPoint x: 621, startPoint y: 517, endPoint x: 629, endPoint y: 522, distance: 9.5
click at [629, 524] on rect at bounding box center [605, 525] width 49 height 27
drag, startPoint x: 587, startPoint y: 476, endPoint x: 579, endPoint y: 461, distance: 16.5
click at [579, 461] on rect at bounding box center [558, 455] width 43 height 27
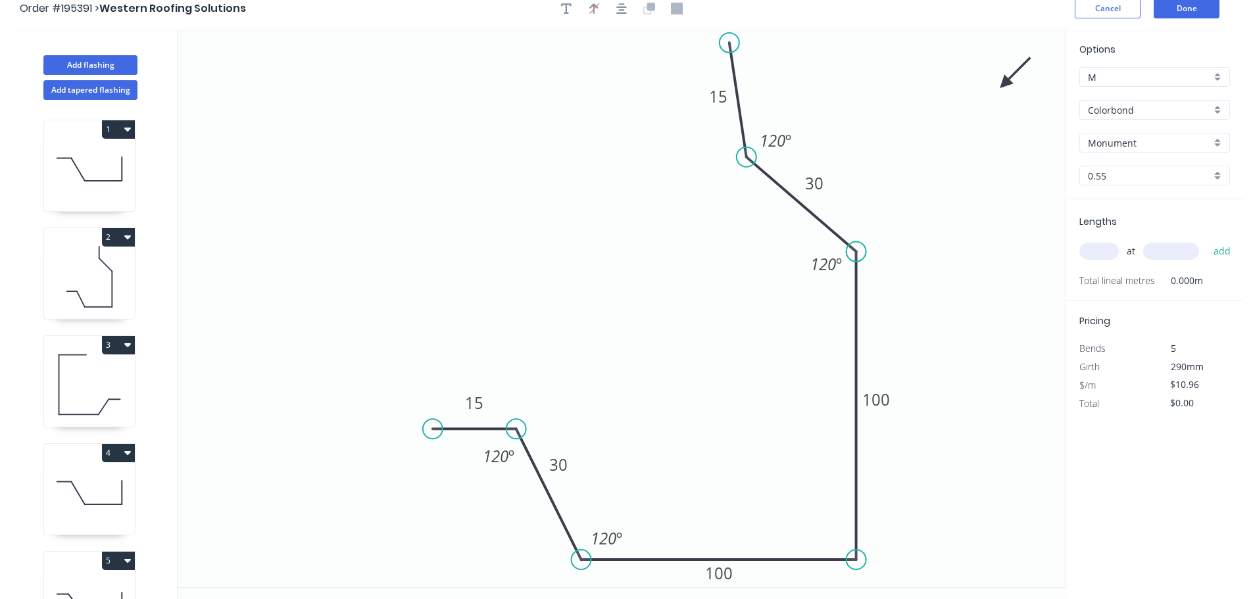
scroll to position [0, 0]
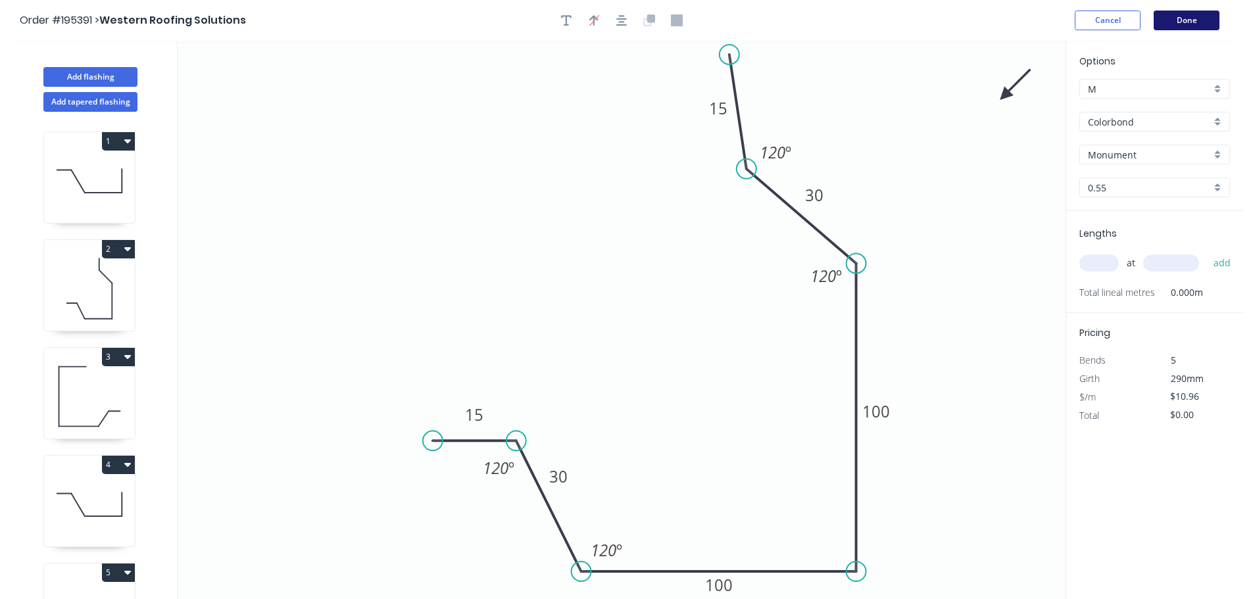
click at [1194, 25] on button "Done" at bounding box center [1187, 21] width 66 height 20
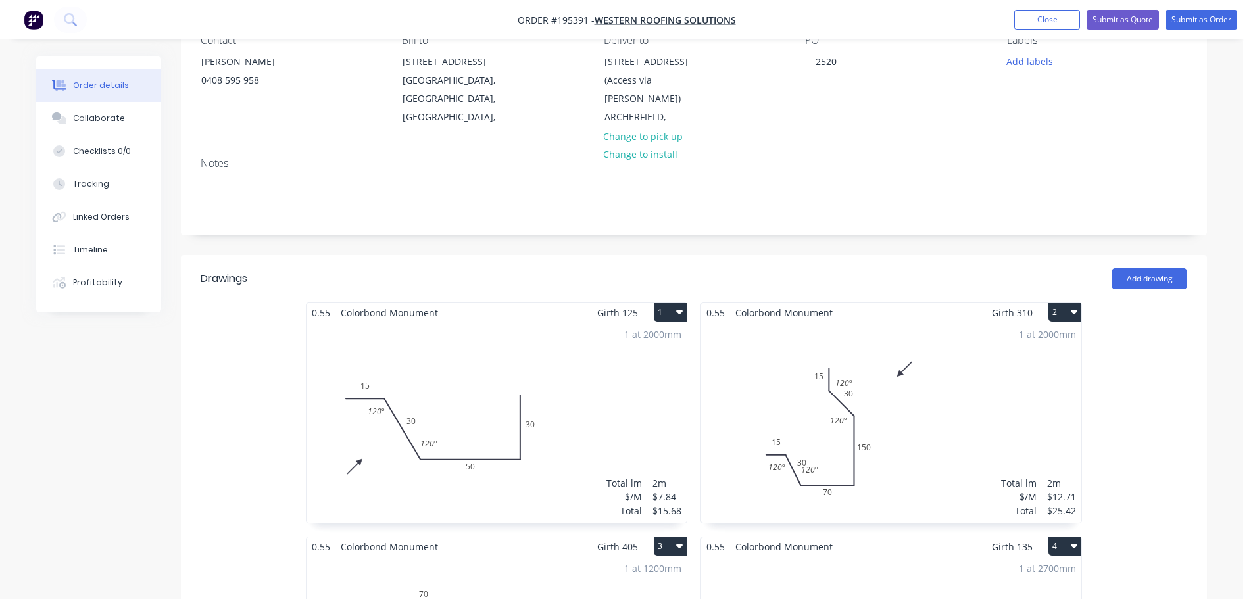
click at [972, 349] on div "1 at 2000mm Total lm $/M Total 2m $12.71 $25.42" at bounding box center [891, 422] width 380 height 201
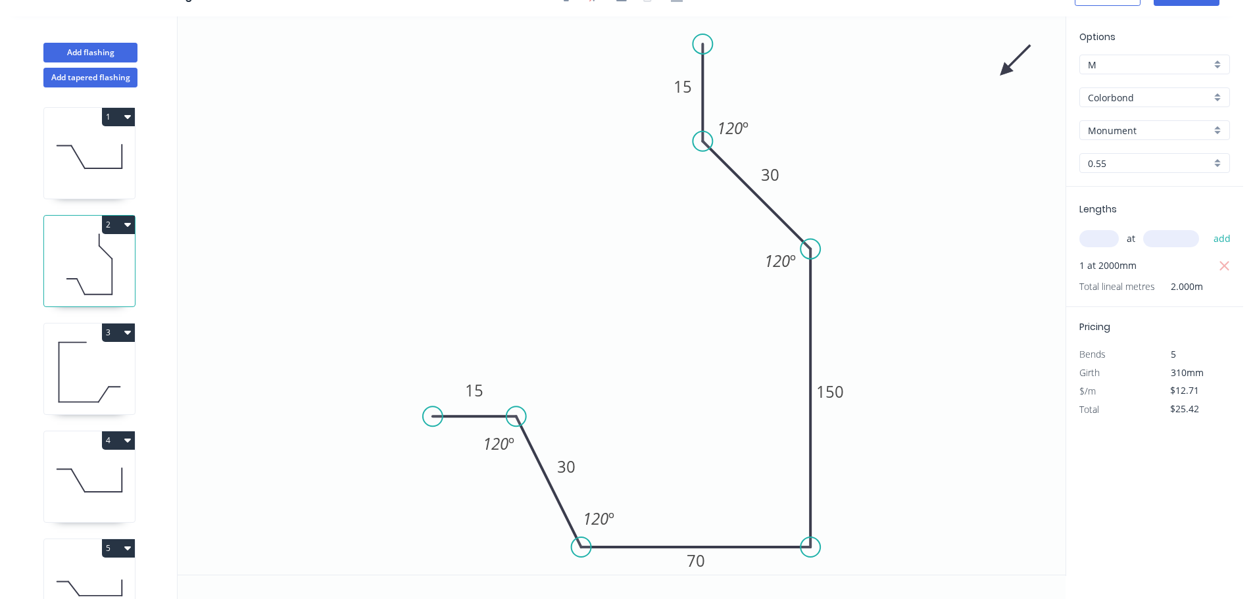
scroll to position [24, 0]
drag, startPoint x: 618, startPoint y: 524, endPoint x: 611, endPoint y: 503, distance: 22.1
click at [625, 532] on rect at bounding box center [605, 527] width 49 height 27
drag, startPoint x: 585, startPoint y: 470, endPoint x: 581, endPoint y: 449, distance: 20.8
click at [581, 449] on rect at bounding box center [562, 446] width 43 height 27
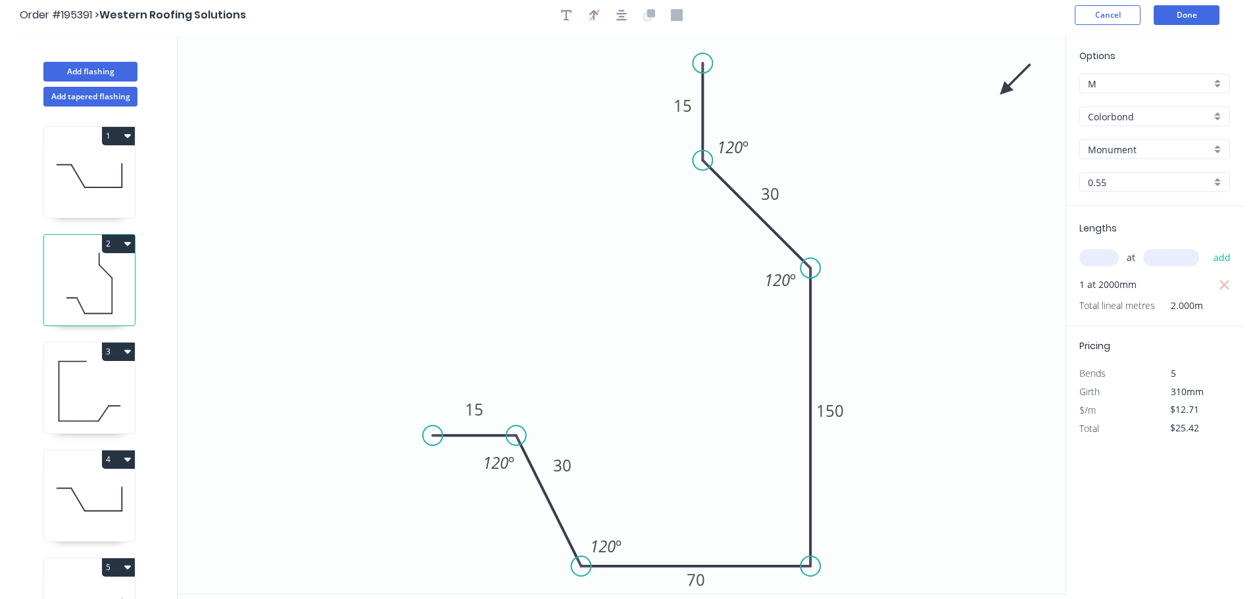
scroll to position [0, 0]
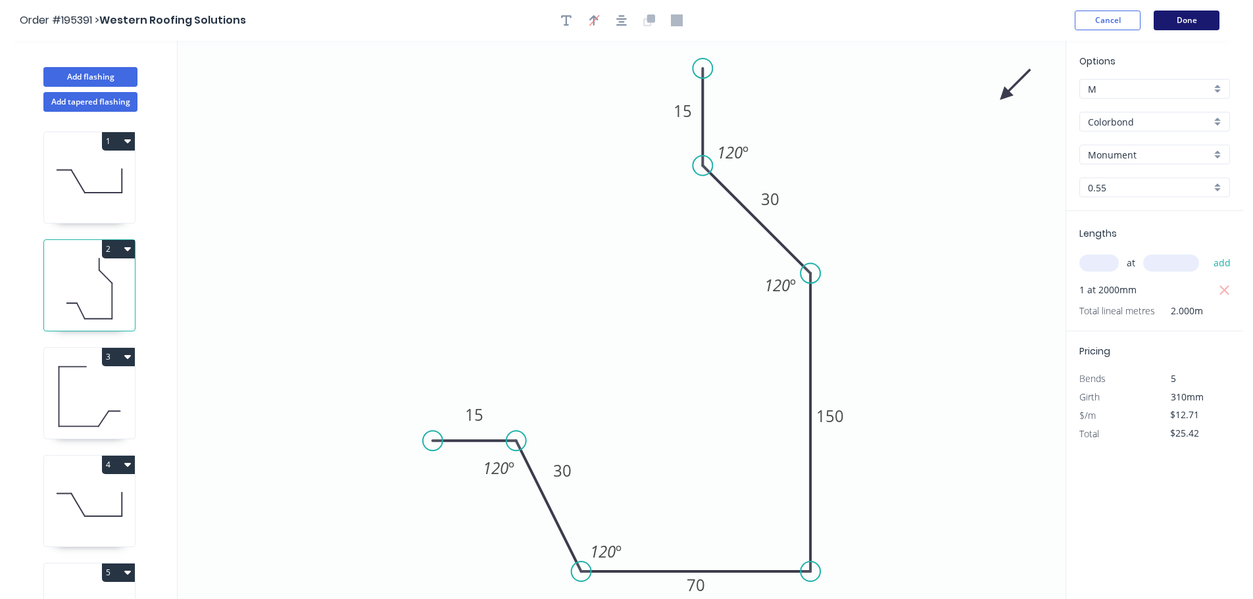
click at [1184, 20] on button "Done" at bounding box center [1187, 21] width 66 height 20
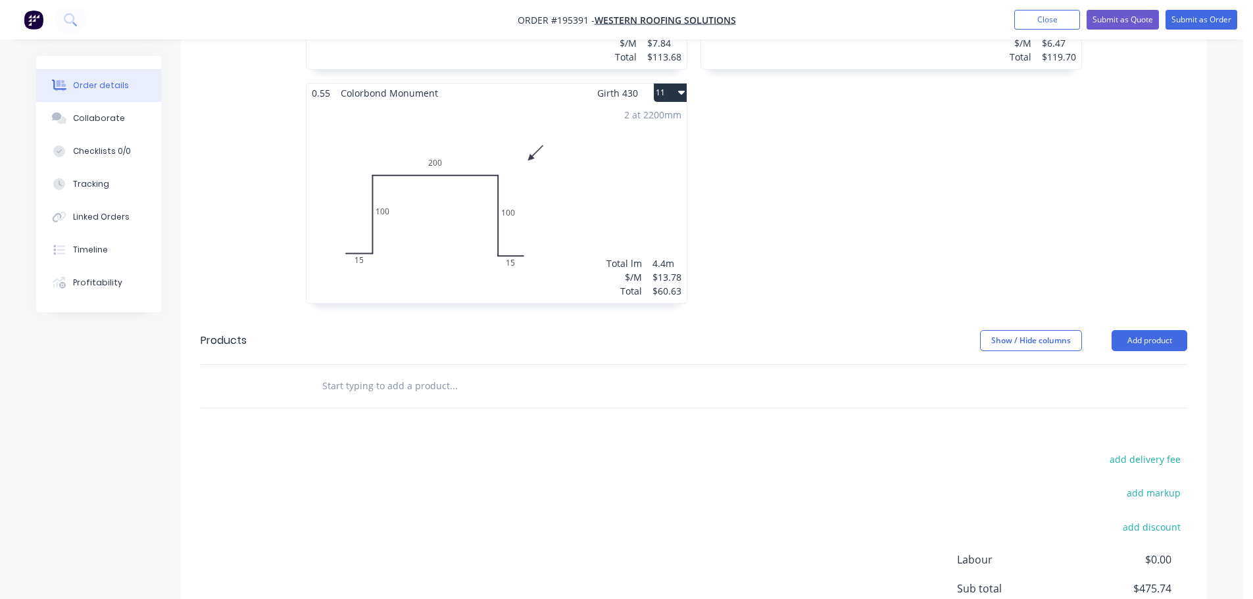
scroll to position [1648, 0]
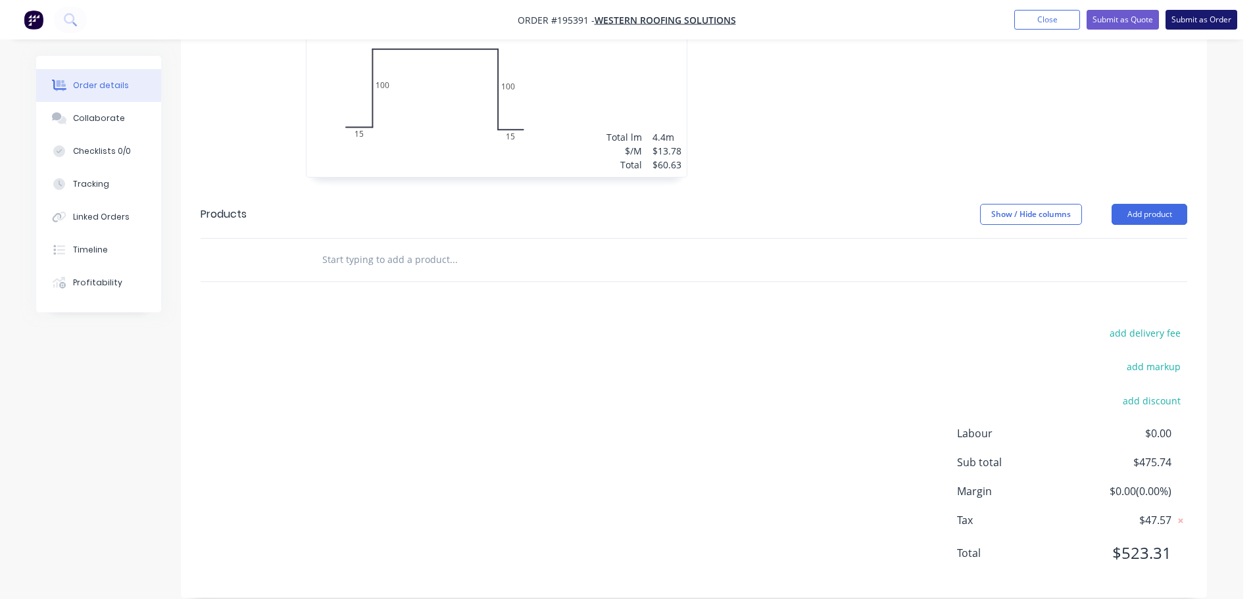
click at [1225, 22] on button "Submit as Order" at bounding box center [1202, 20] width 72 height 20
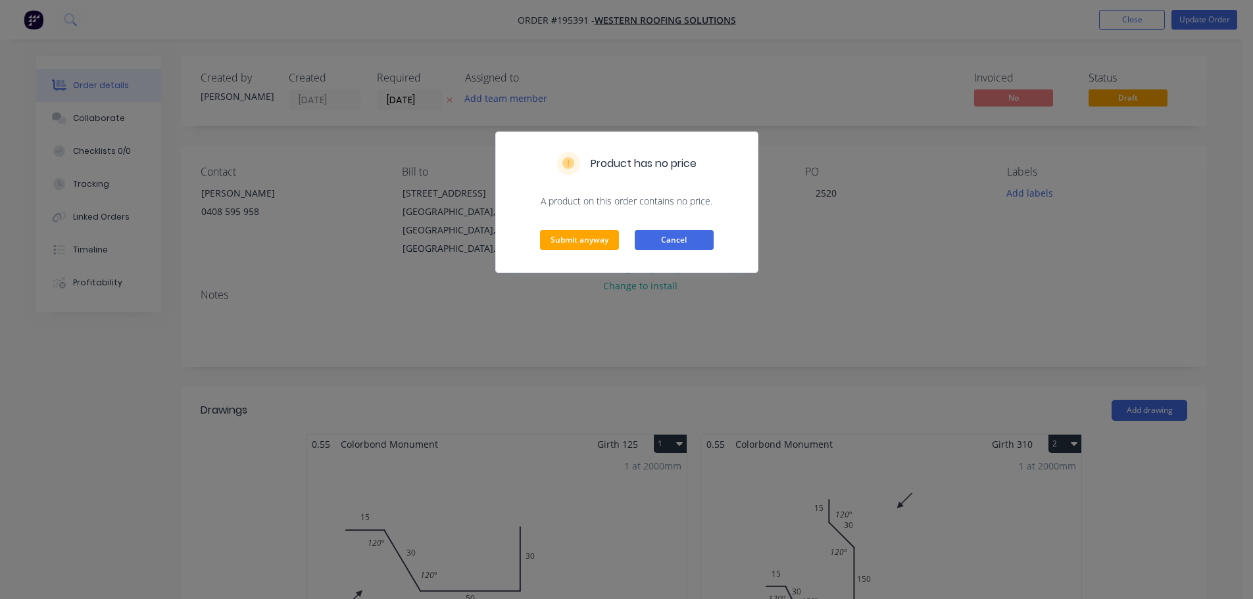
click at [677, 237] on button "Cancel" at bounding box center [674, 240] width 79 height 20
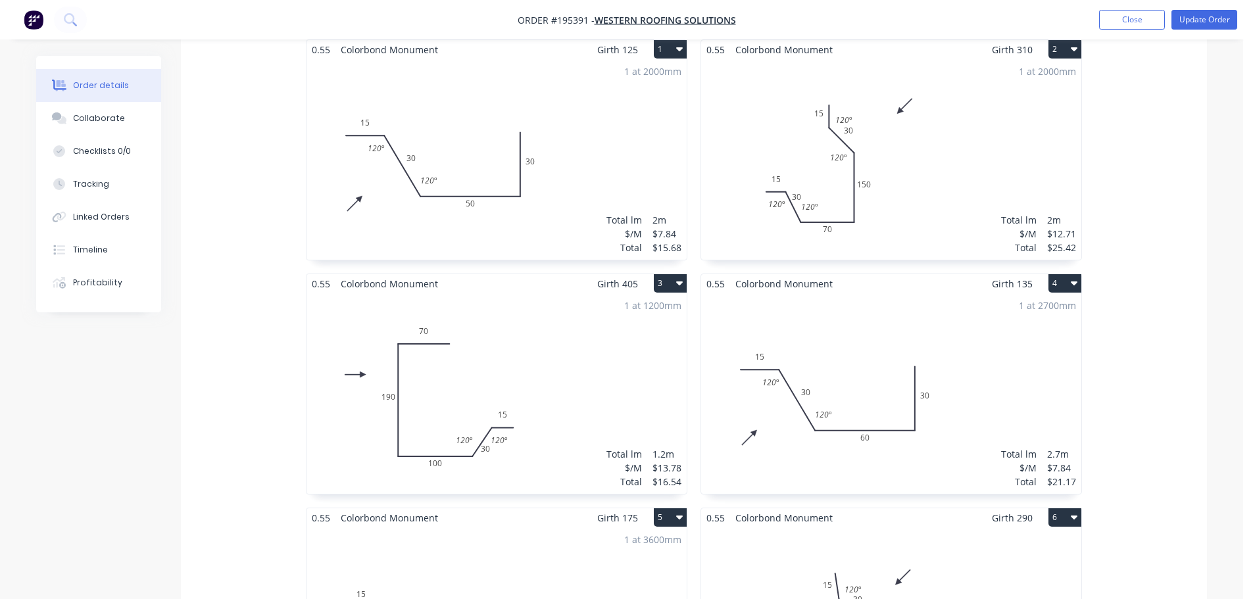
scroll to position [592, 0]
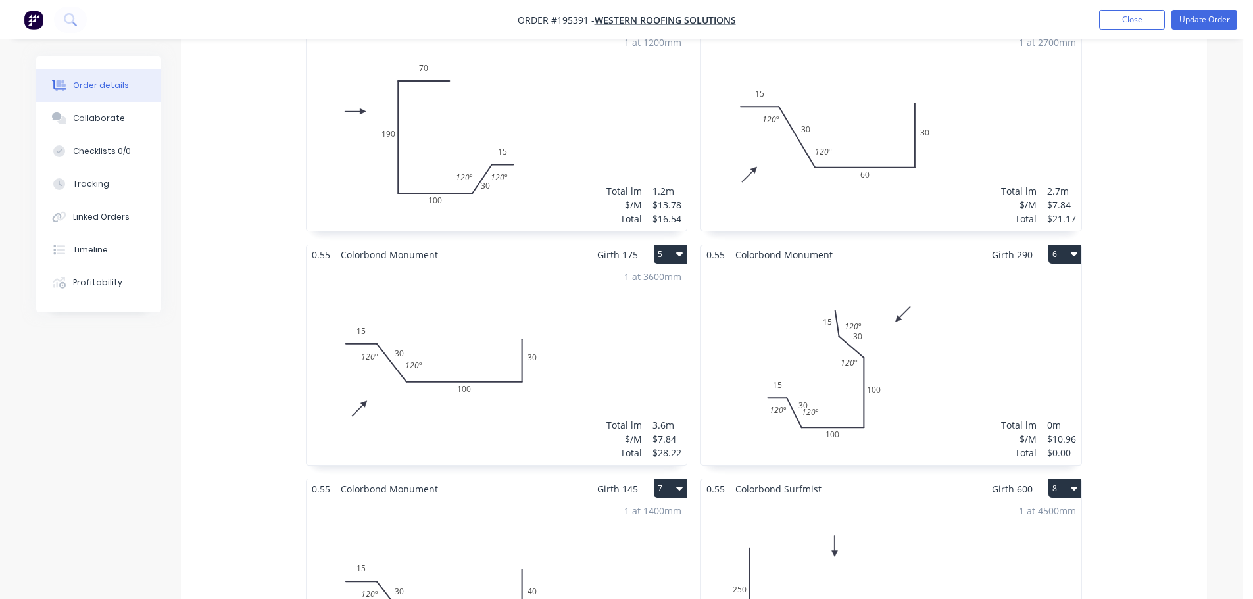
click at [1000, 339] on div "Total lm $/M Total 0m $10.96 $0.00" at bounding box center [891, 364] width 380 height 201
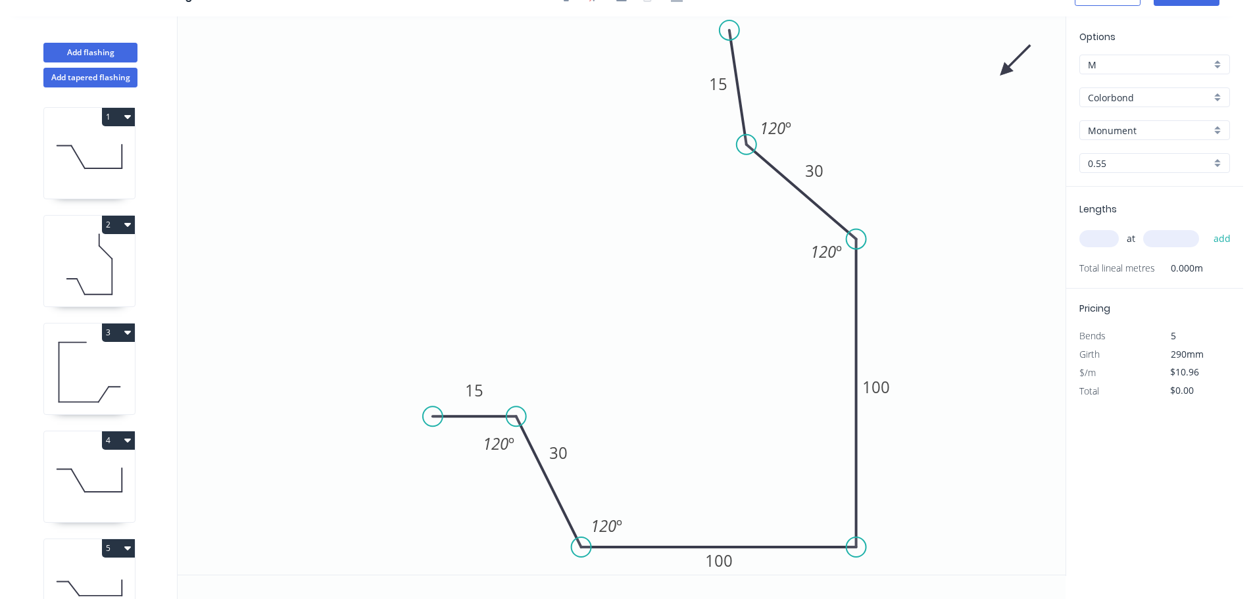
scroll to position [24, 0]
click at [1092, 235] on input "text" at bounding box center [1098, 238] width 39 height 17
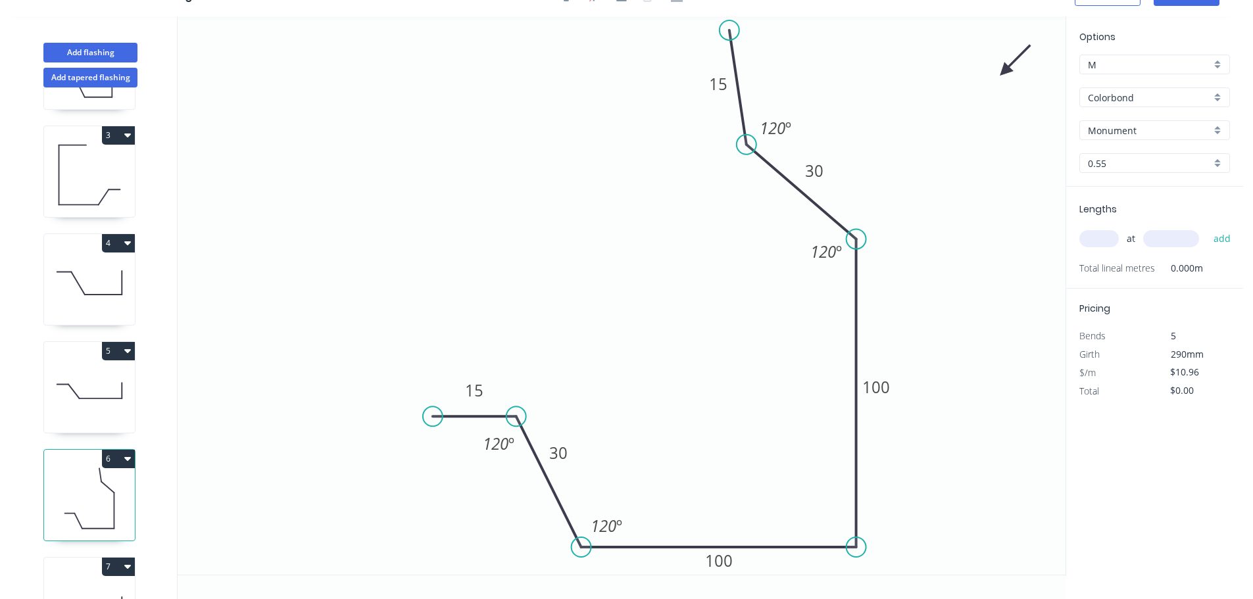
scroll to position [263, 0]
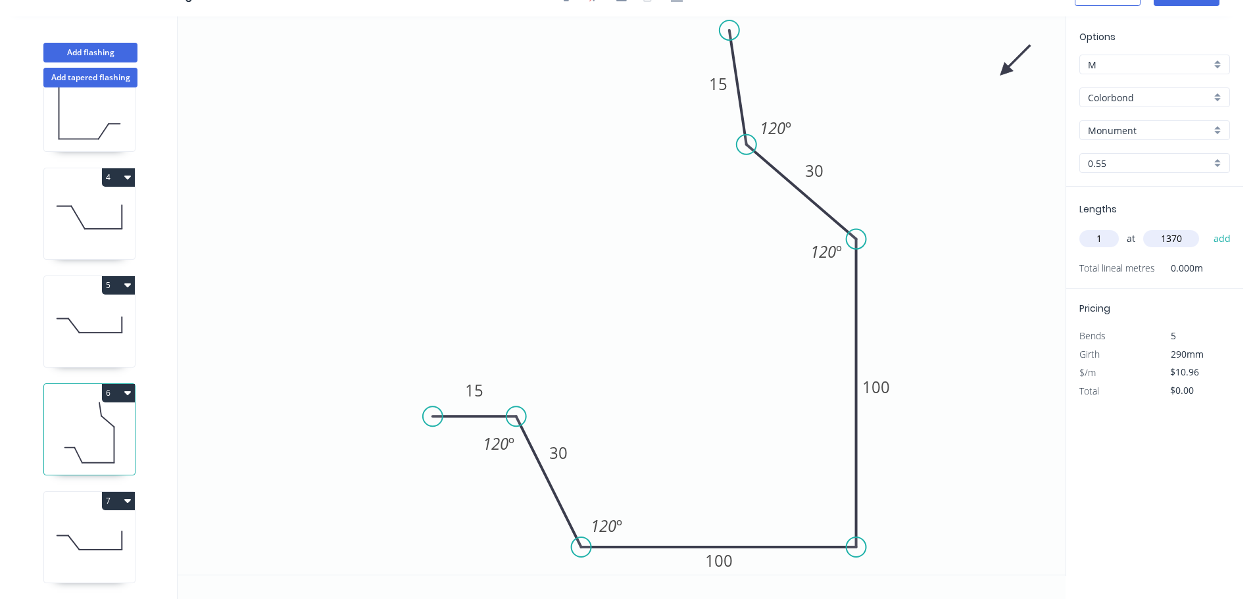
click at [1207, 228] on button "add" at bounding box center [1222, 239] width 31 height 22
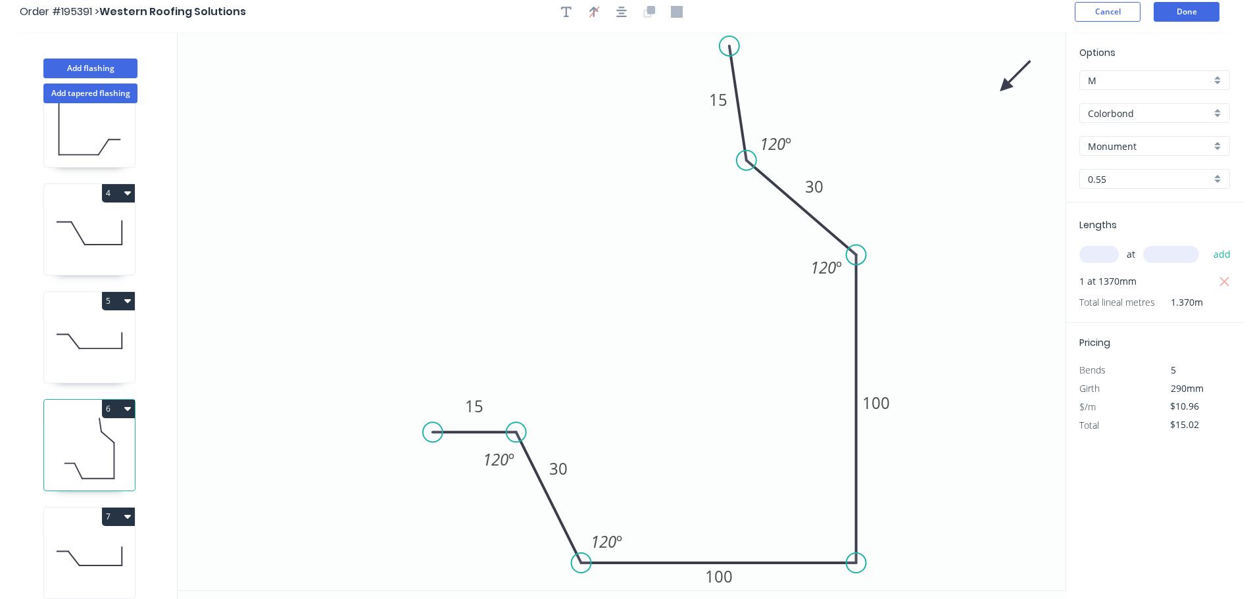
scroll to position [0, 0]
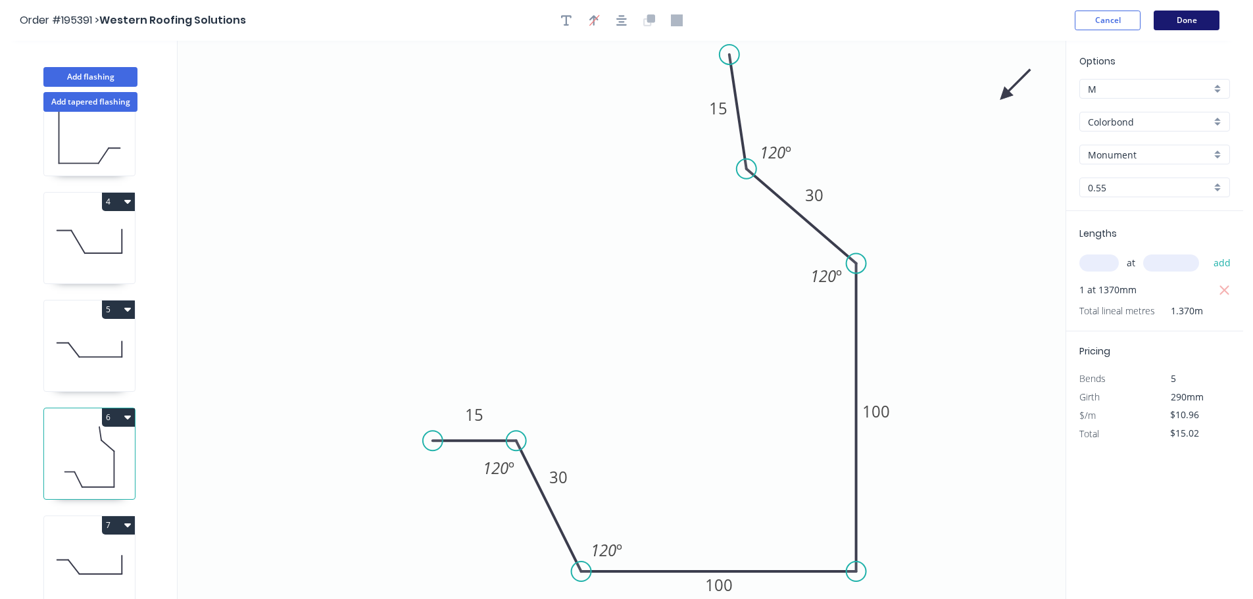
click at [1189, 26] on button "Done" at bounding box center [1187, 21] width 66 height 20
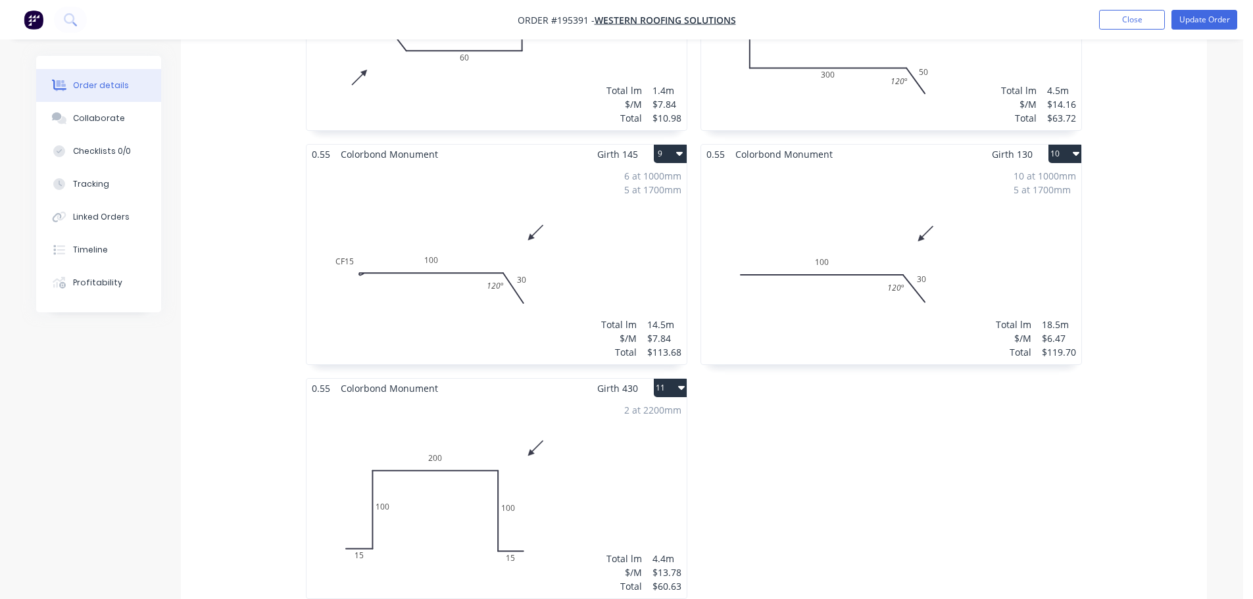
scroll to position [1315, 0]
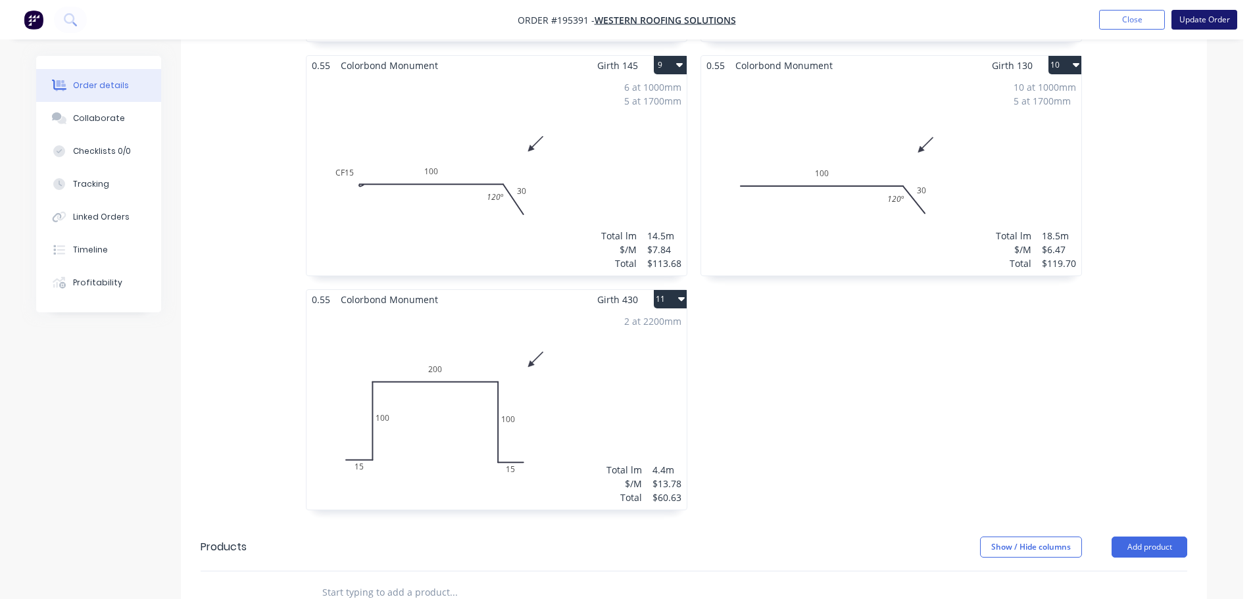
click at [1184, 22] on button "Update Order" at bounding box center [1204, 20] width 66 height 20
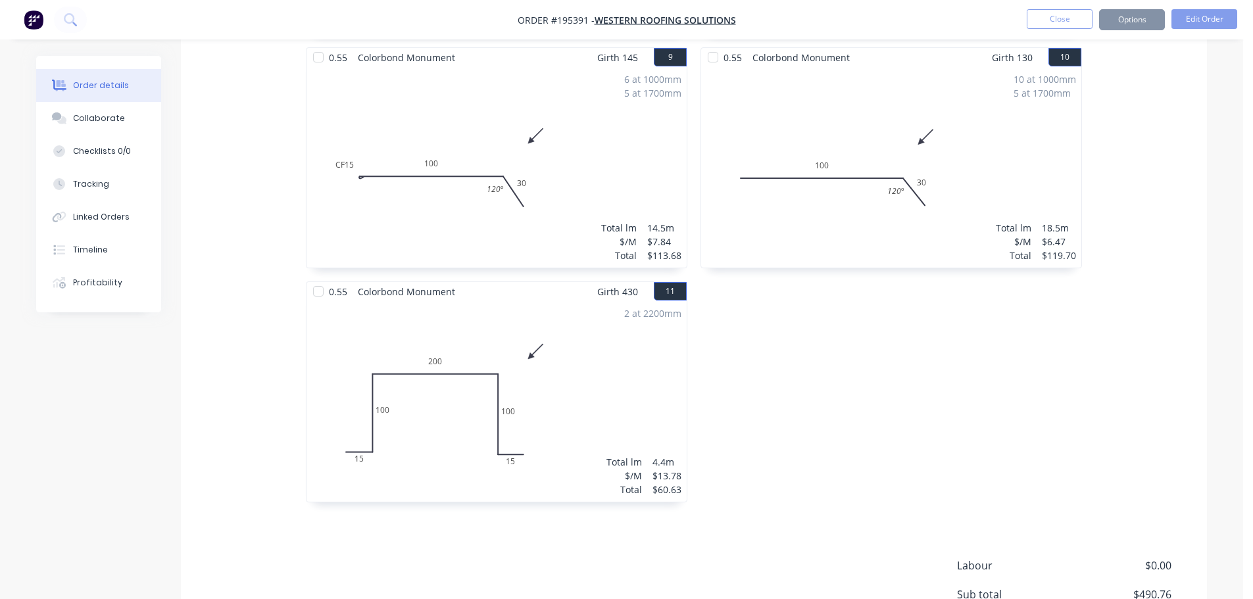
scroll to position [0, 0]
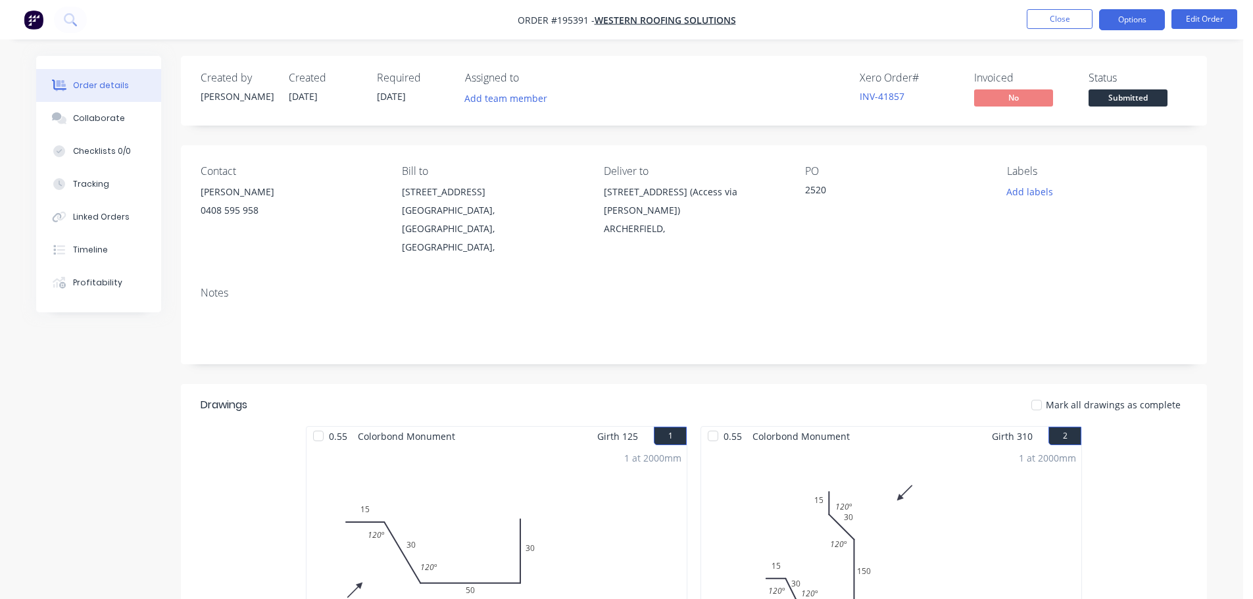
click at [1109, 7] on nav "Order #195391 - Western Roofing Solutions Close Options Edit Order" at bounding box center [626, 19] width 1253 height 39
click at [1124, 17] on button "Options" at bounding box center [1132, 19] width 66 height 21
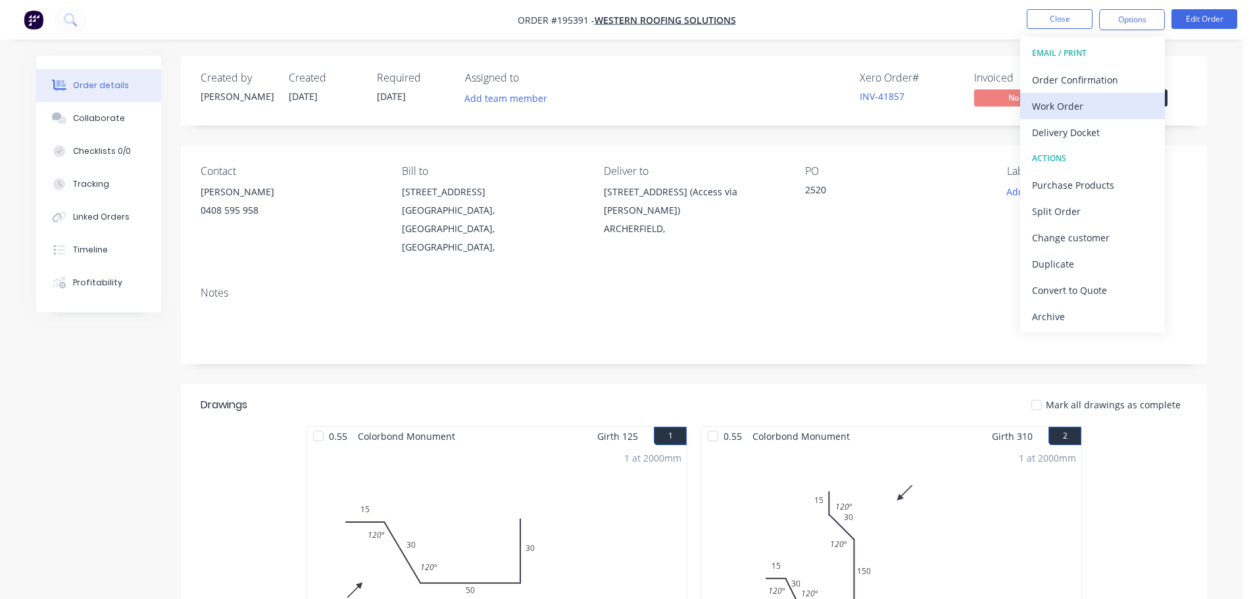
click at [1091, 115] on div "Work Order" at bounding box center [1092, 106] width 121 height 19
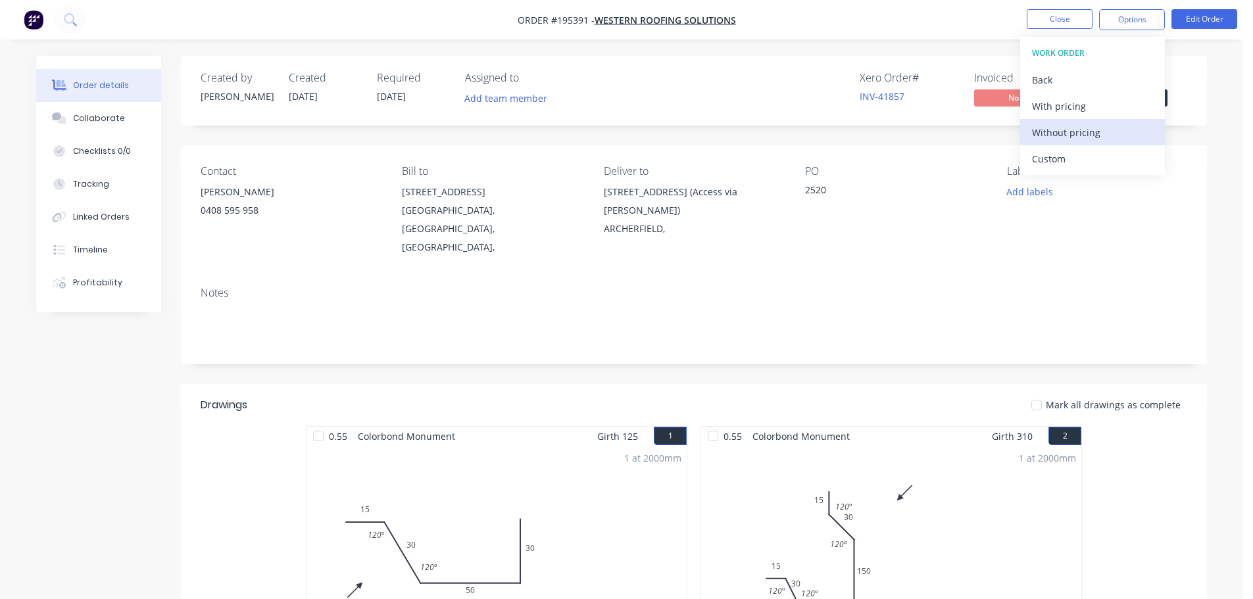
click at [1091, 130] on div "Without pricing" at bounding box center [1092, 132] width 121 height 19
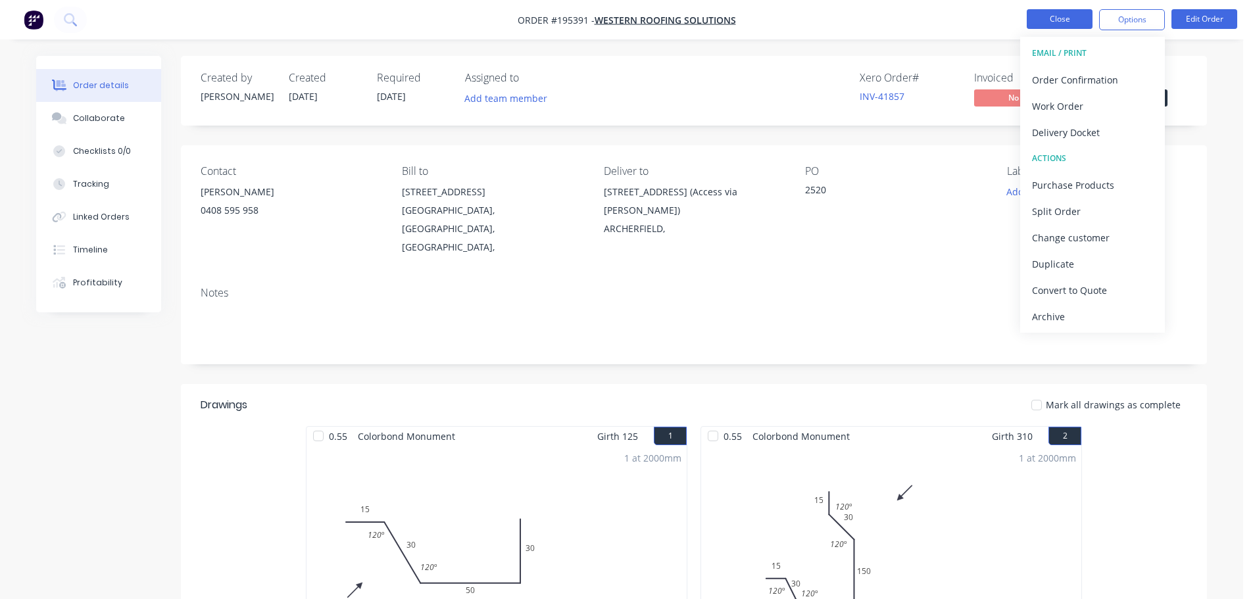
click at [1083, 11] on button "Close" at bounding box center [1060, 19] width 66 height 20
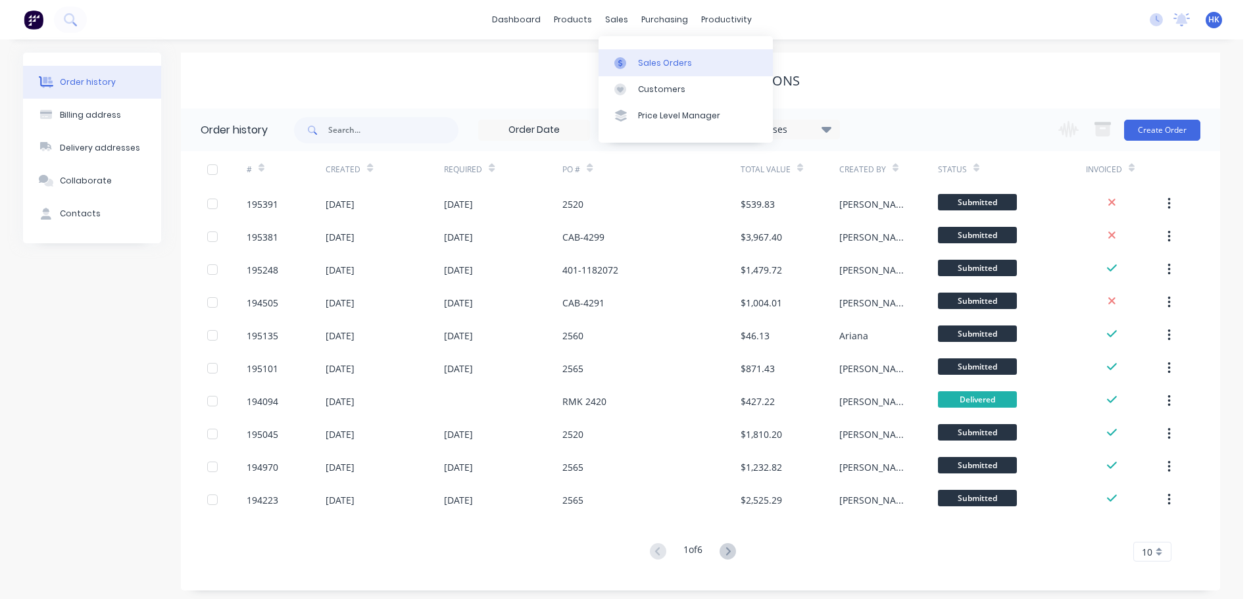
click at [648, 58] on div "Sales Orders" at bounding box center [665, 63] width 54 height 12
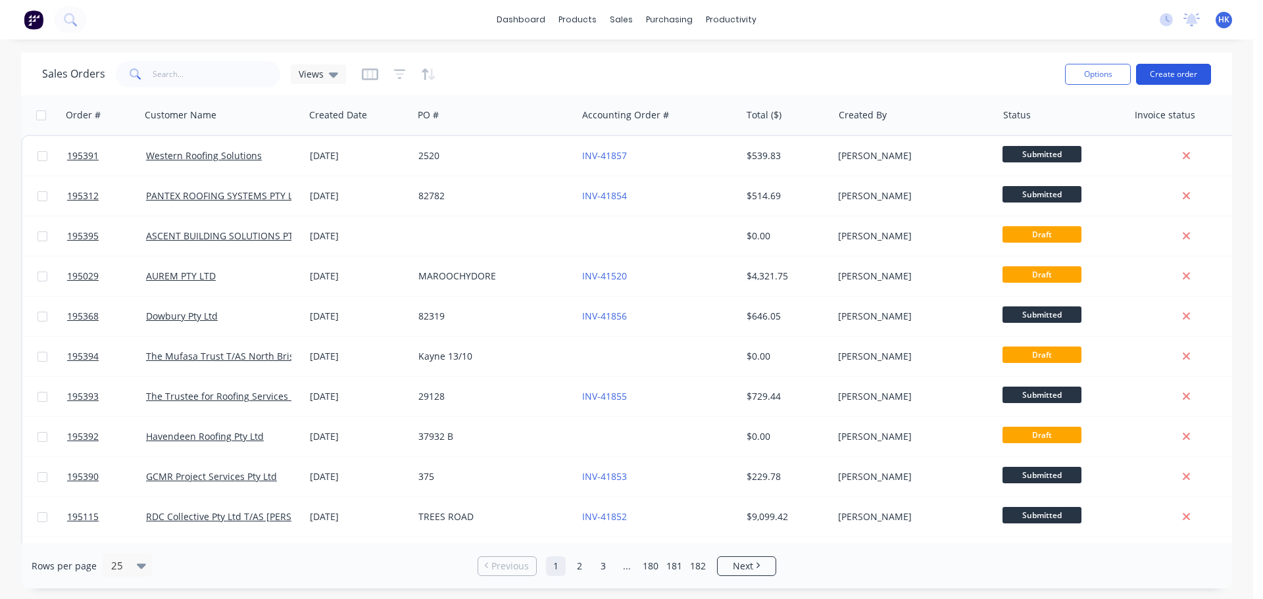
click at [1160, 76] on button "Create order" at bounding box center [1173, 74] width 75 height 21
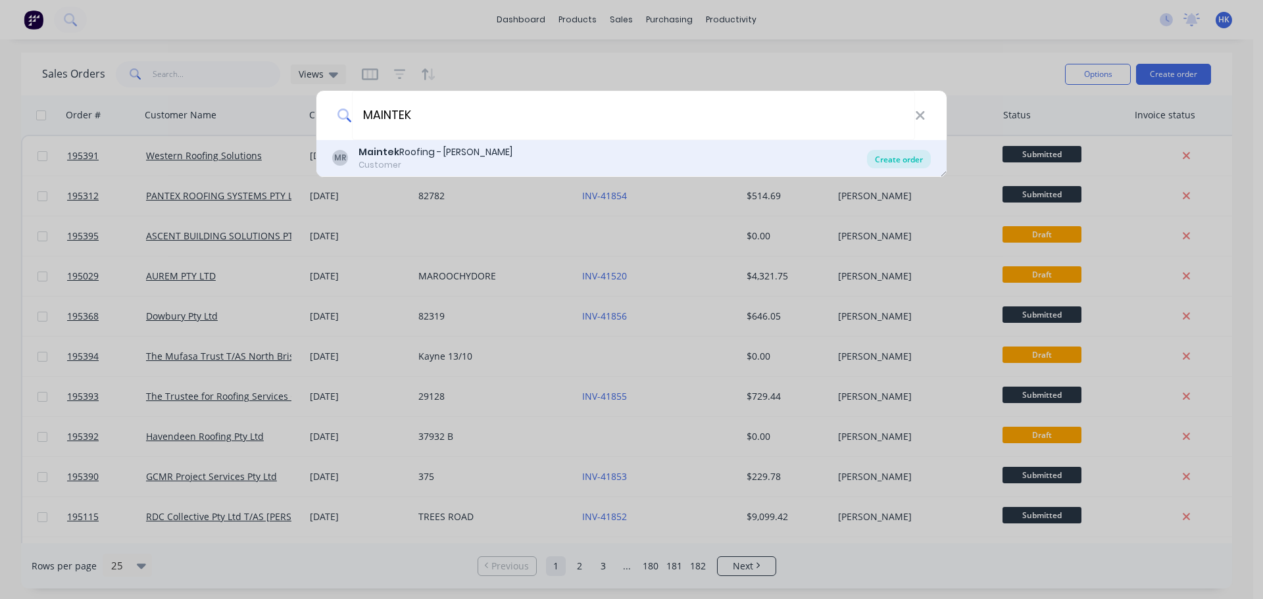
click at [880, 162] on div "Create order" at bounding box center [899, 159] width 64 height 18
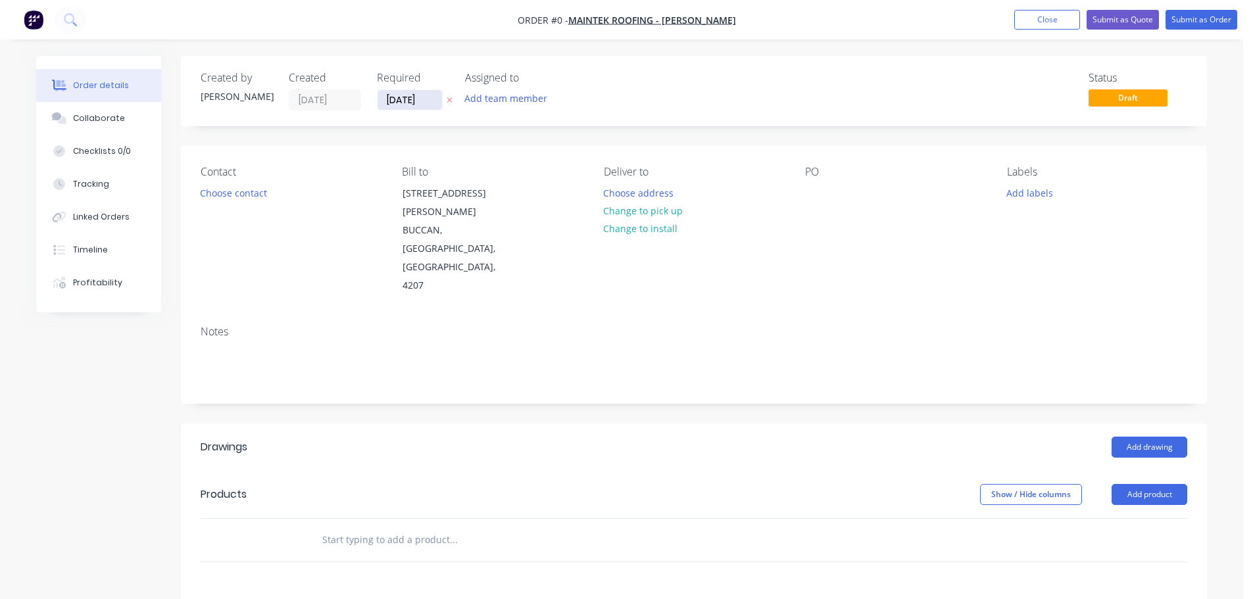
click at [397, 101] on input "[DATE]" at bounding box center [410, 100] width 64 height 20
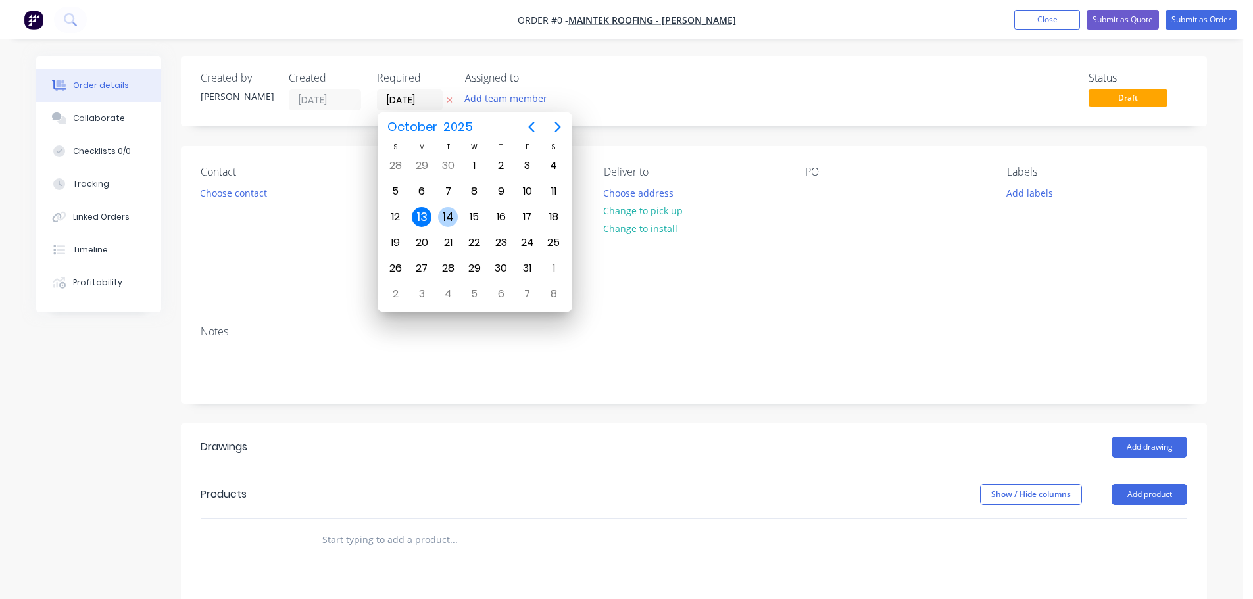
click at [443, 218] on div "14" at bounding box center [448, 217] width 20 height 20
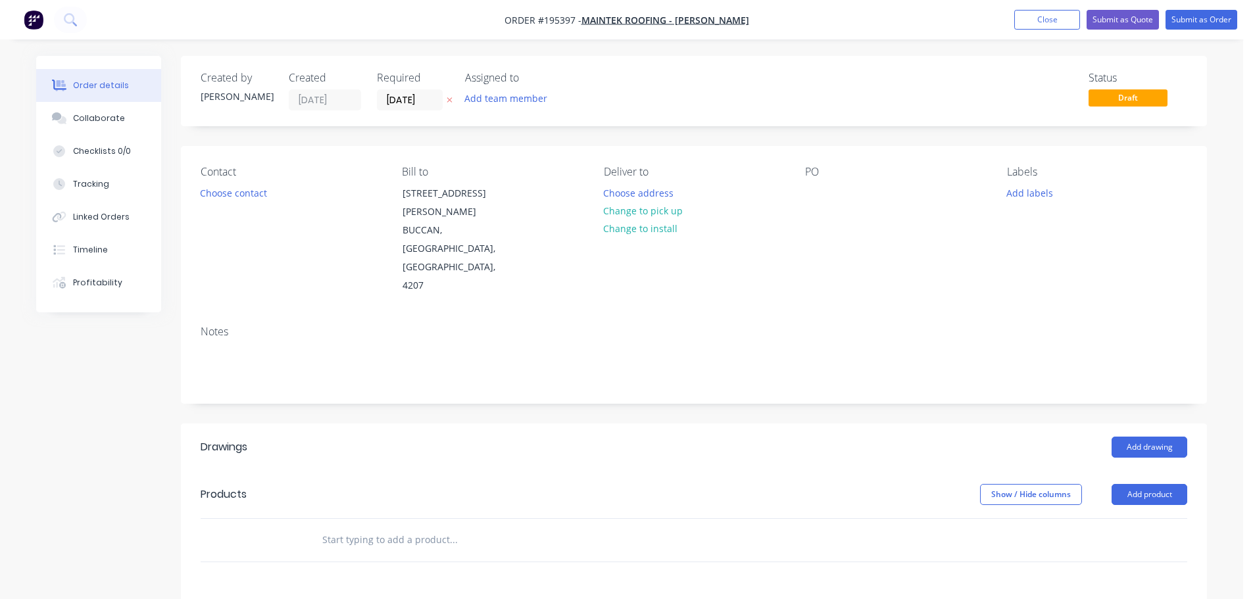
click at [255, 195] on button "Choose contact" at bounding box center [233, 193] width 81 height 18
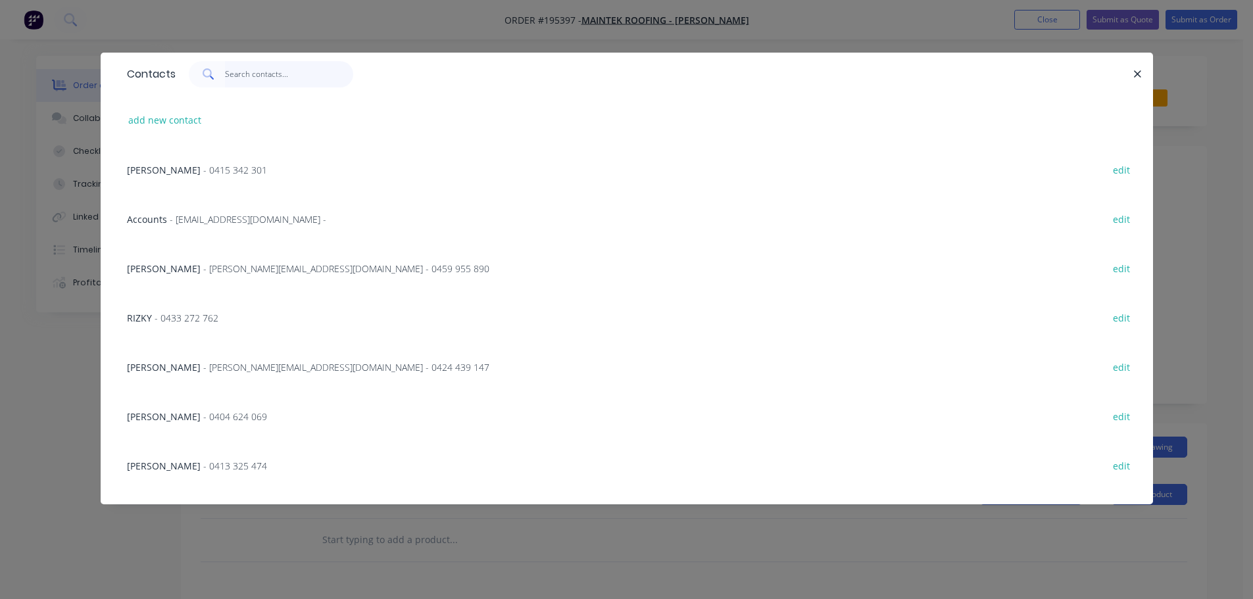
click at [259, 75] on input "text" at bounding box center [289, 74] width 128 height 26
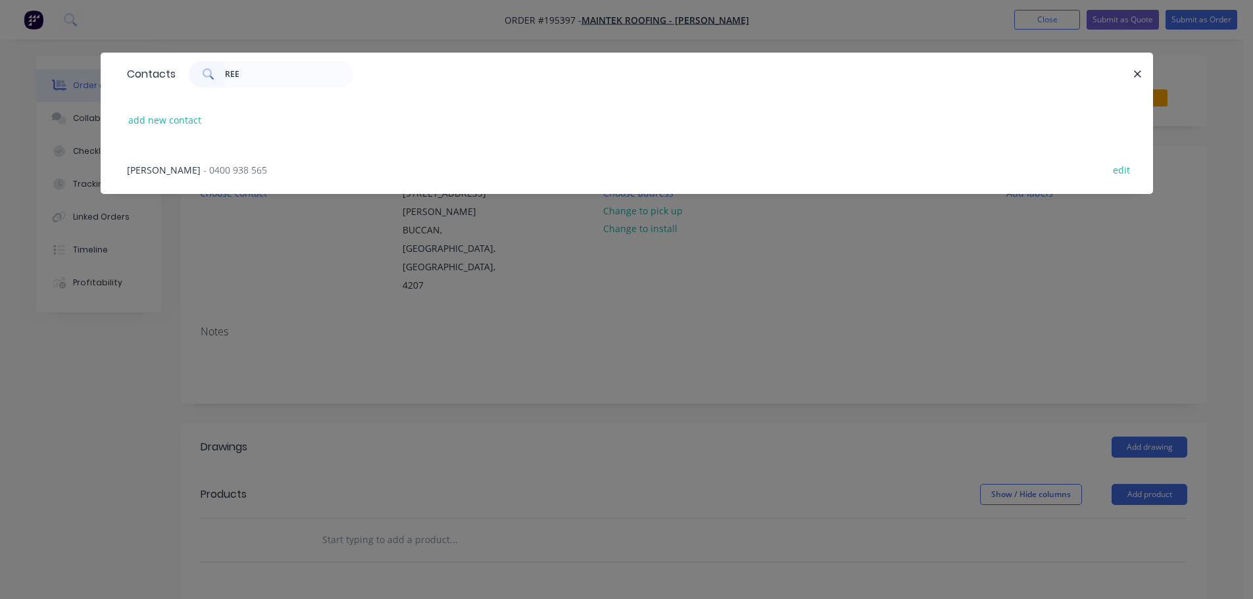
click at [196, 176] on div "[PERSON_NAME] - 0400 938 565" at bounding box center [197, 170] width 140 height 14
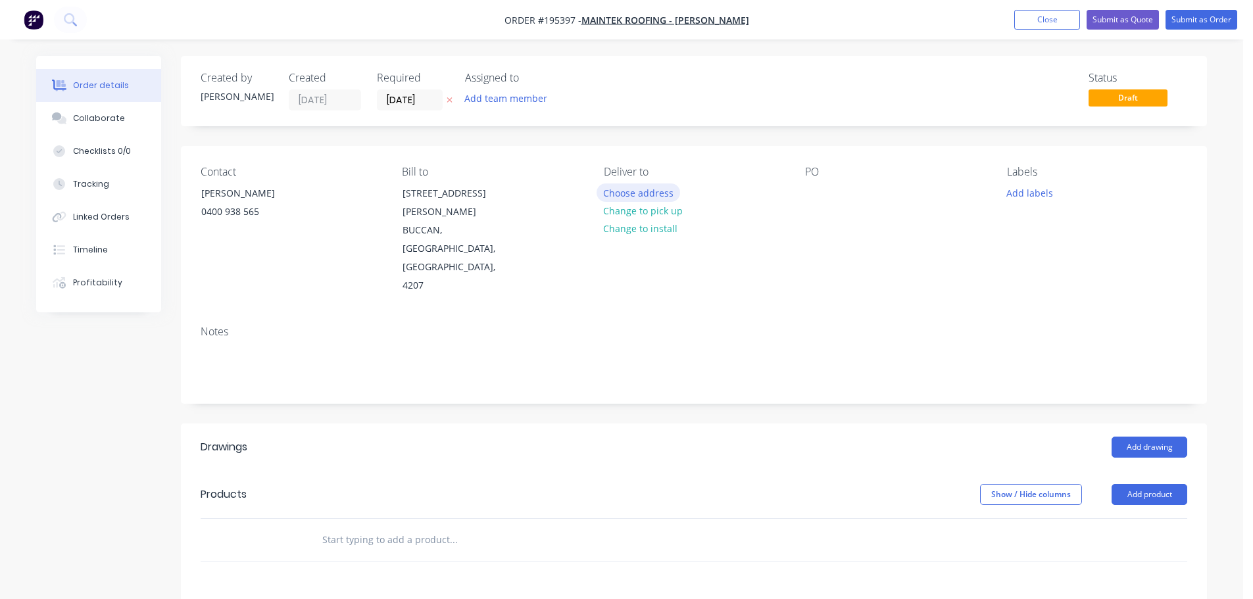
click at [648, 199] on button "Choose address" at bounding box center [639, 193] width 84 height 18
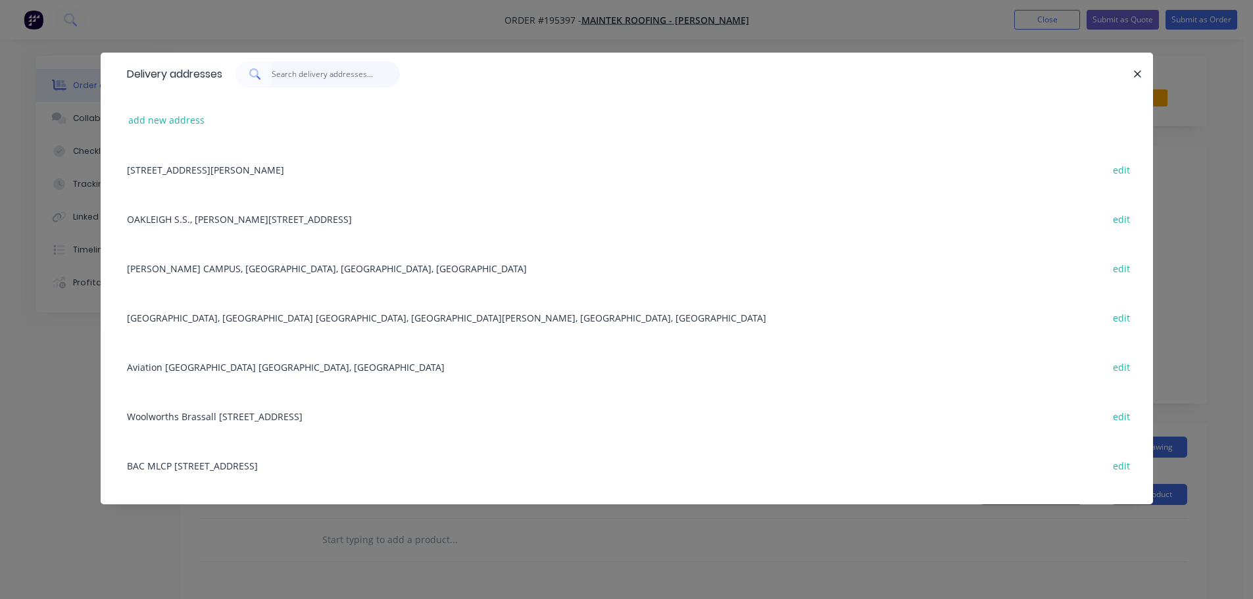
click at [342, 85] on input "text" at bounding box center [336, 74] width 128 height 26
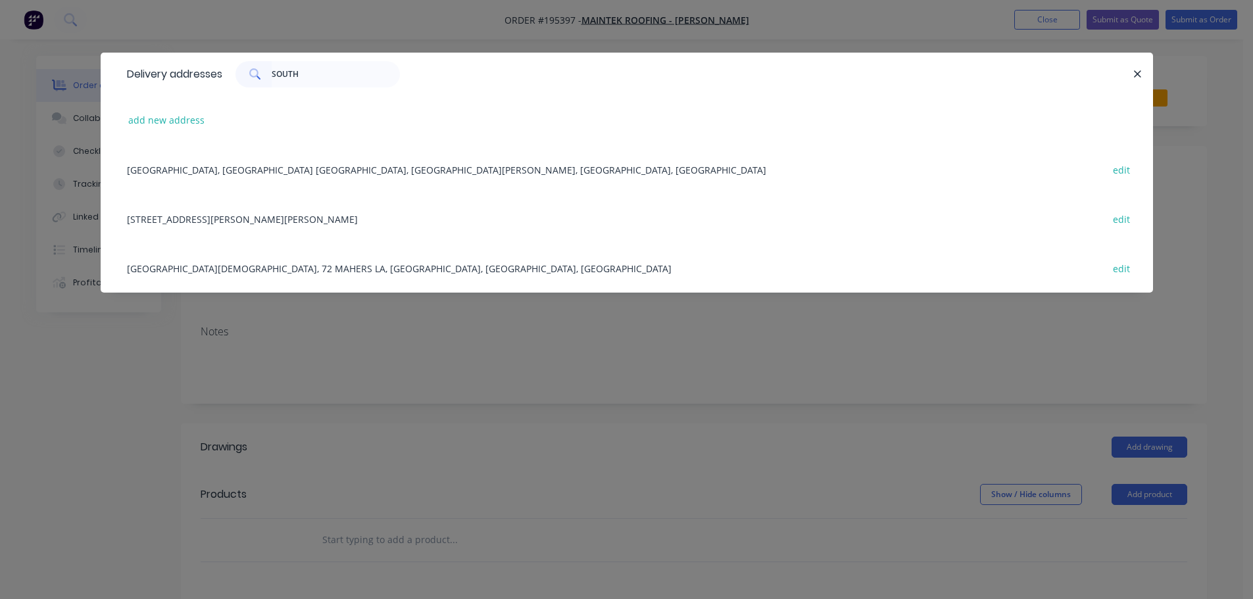
click at [249, 171] on div "[GEOGRAPHIC_DATA], [GEOGRAPHIC_DATA] [GEOGRAPHIC_DATA], [GEOGRAPHIC_DATA][PERSO…" at bounding box center [626, 169] width 1013 height 49
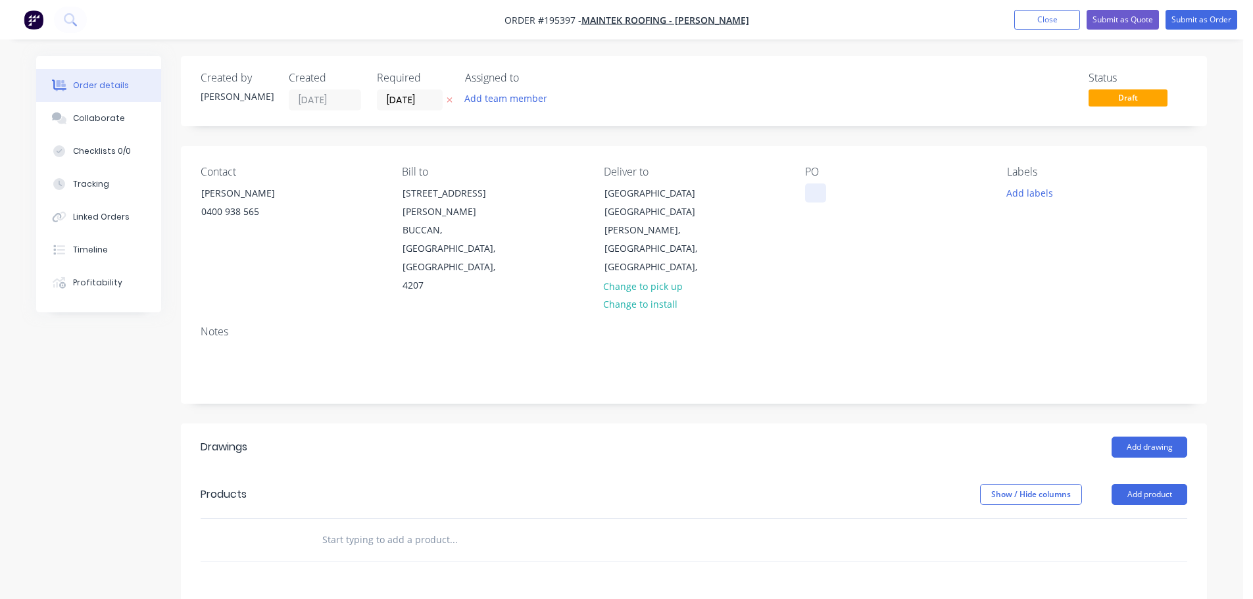
click at [812, 185] on div at bounding box center [815, 193] width 21 height 19
click at [1033, 194] on button "Add labels" at bounding box center [1029, 193] width 61 height 18
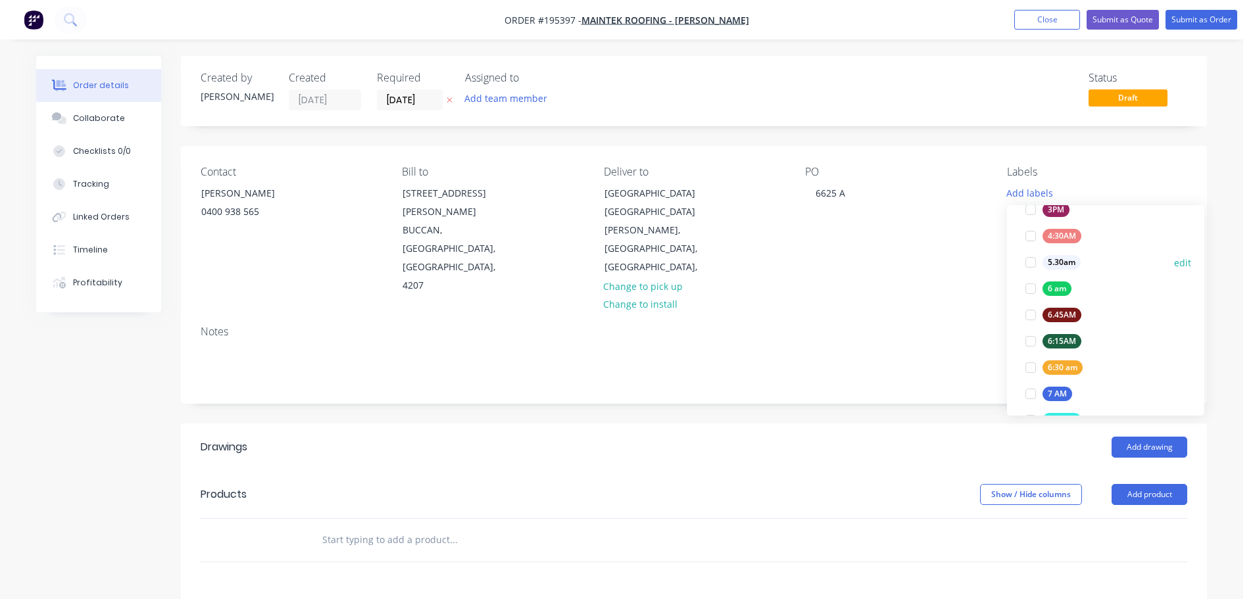
scroll to position [263, 0]
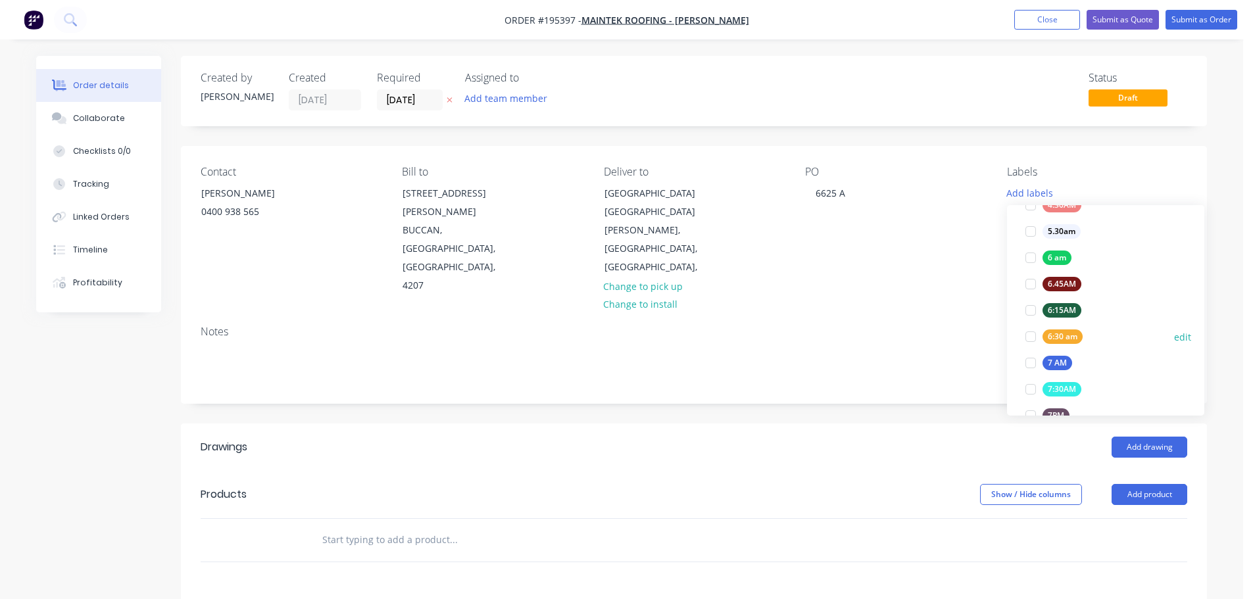
click at [1023, 335] on div at bounding box center [1031, 337] width 26 height 26
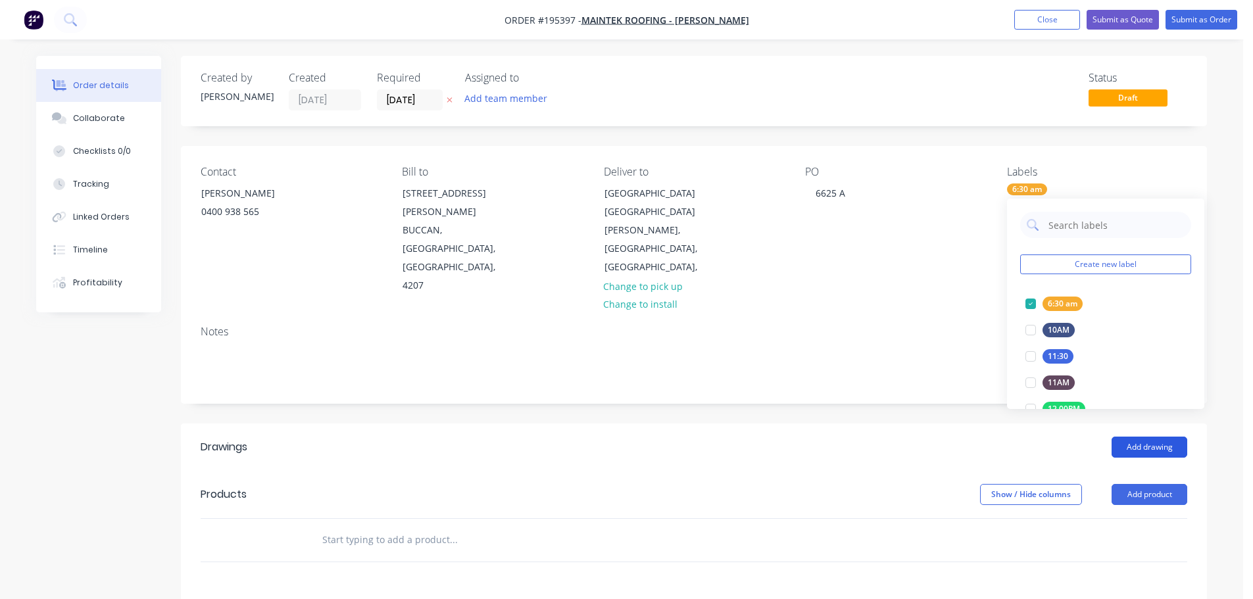
click at [1153, 437] on button "Add drawing" at bounding box center [1150, 447] width 76 height 21
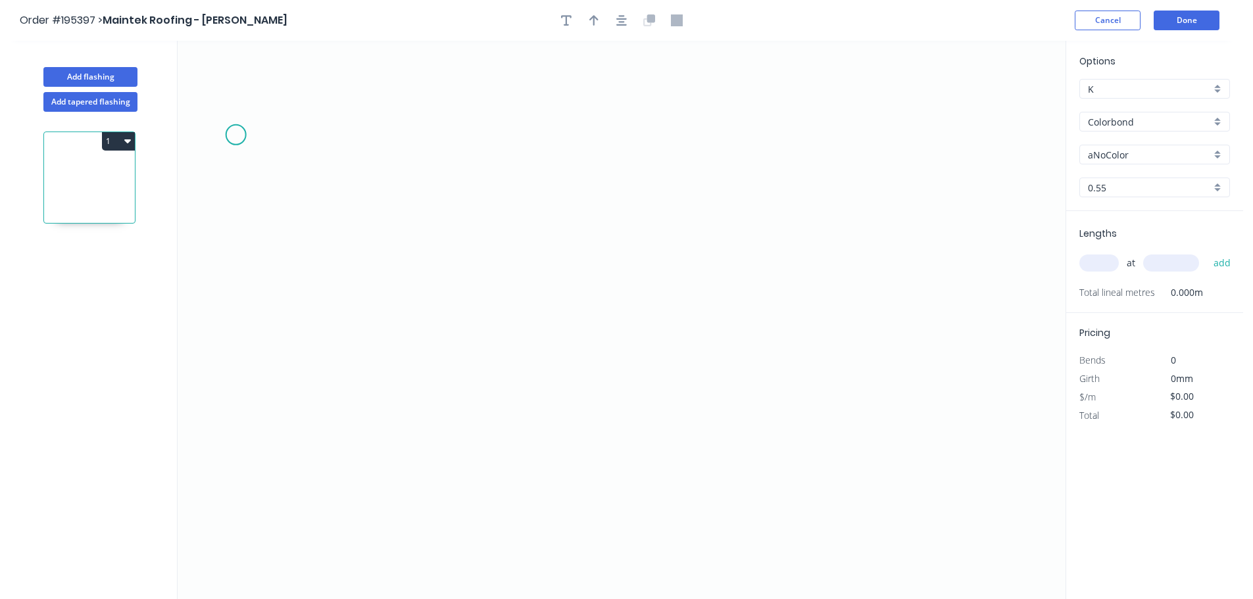
click at [235, 135] on icon "0" at bounding box center [622, 320] width 888 height 558
click at [249, 466] on icon "0" at bounding box center [622, 320] width 888 height 558
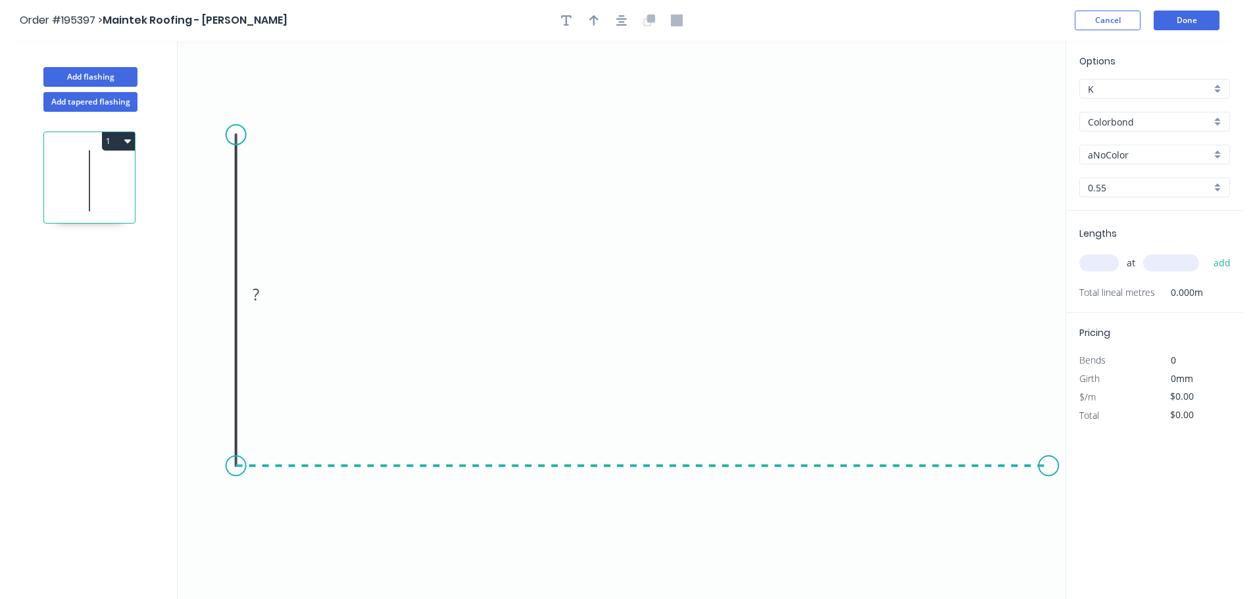
click at [1049, 464] on icon "0 ?" at bounding box center [622, 320] width 888 height 558
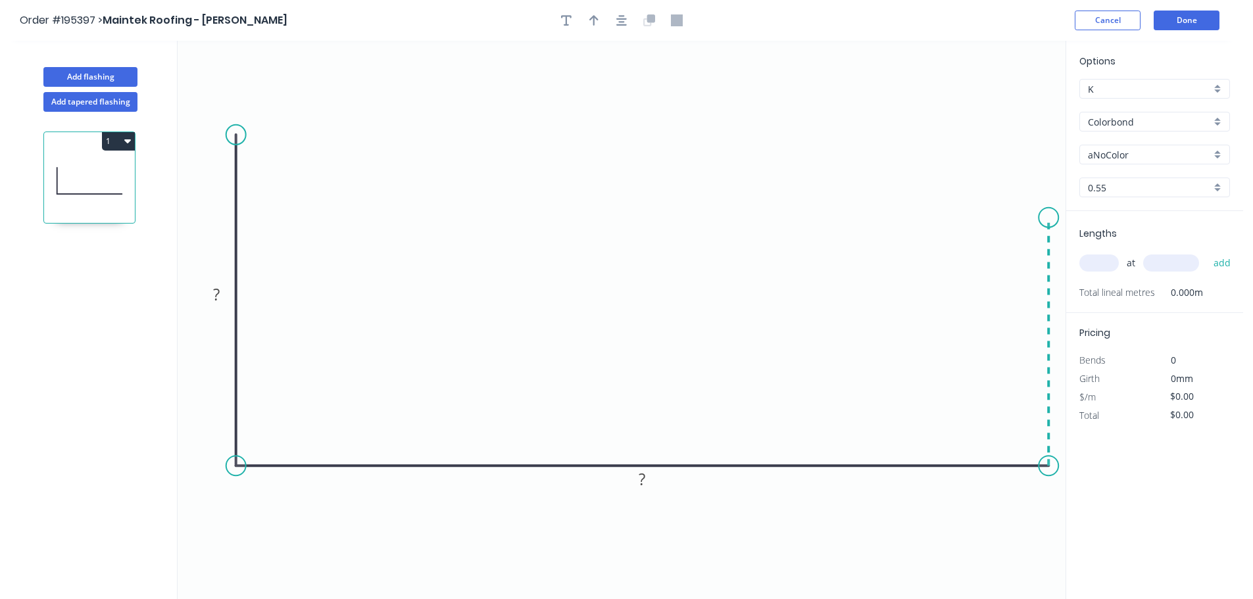
click at [1037, 218] on icon "0 ? ?" at bounding box center [622, 320] width 888 height 558
drag, startPoint x: 241, startPoint y: 132, endPoint x: 240, endPoint y: 203, distance: 71.7
click at [240, 203] on circle at bounding box center [236, 203] width 20 height 20
click at [239, 203] on circle at bounding box center [236, 203] width 20 height 20
click at [241, 210] on circle at bounding box center [236, 210] width 20 height 20
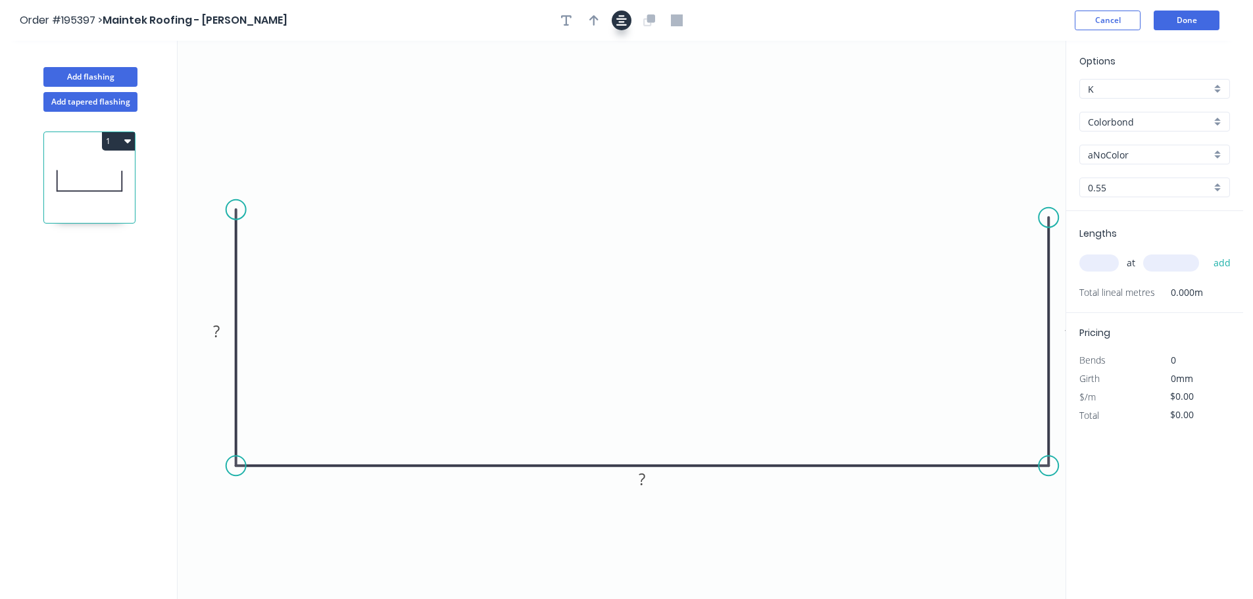
click at [618, 13] on button "button" at bounding box center [622, 21] width 20 height 20
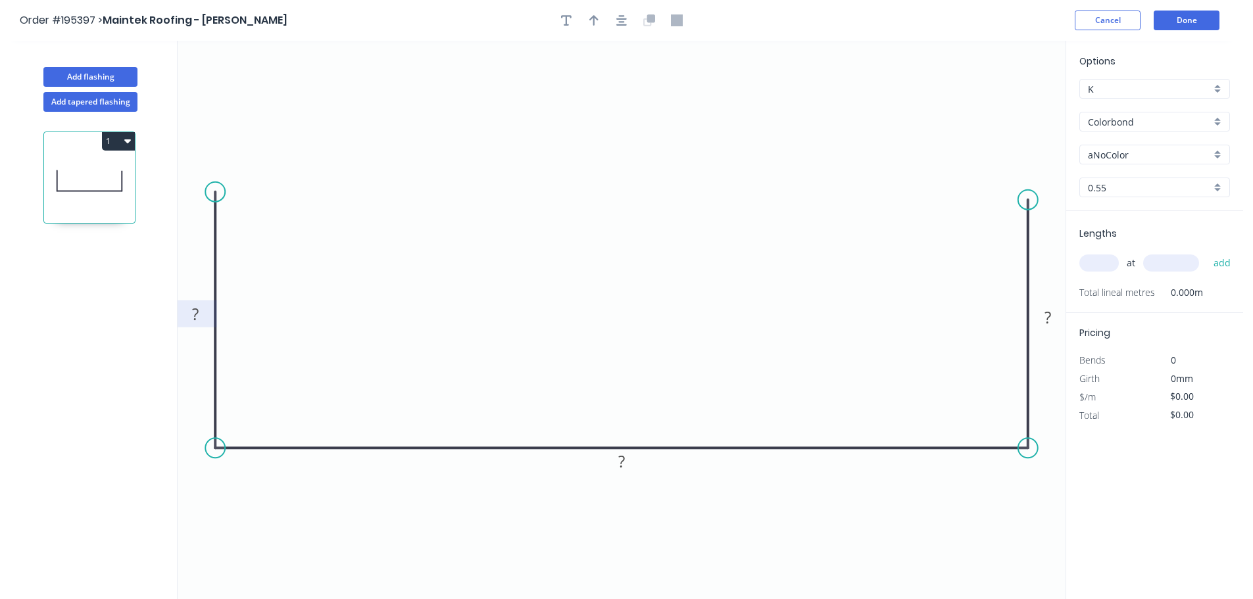
click at [200, 310] on rect at bounding box center [195, 315] width 26 height 18
click at [1097, 178] on div "0.55" at bounding box center [1154, 188] width 151 height 20
click at [1110, 165] on div "Options K K Colorbond Colorbond Colorbond (Premium) Colorbond Coolmax Colorbond…" at bounding box center [1154, 132] width 177 height 157
click at [1119, 160] on input "aNoColor" at bounding box center [1149, 155] width 123 height 14
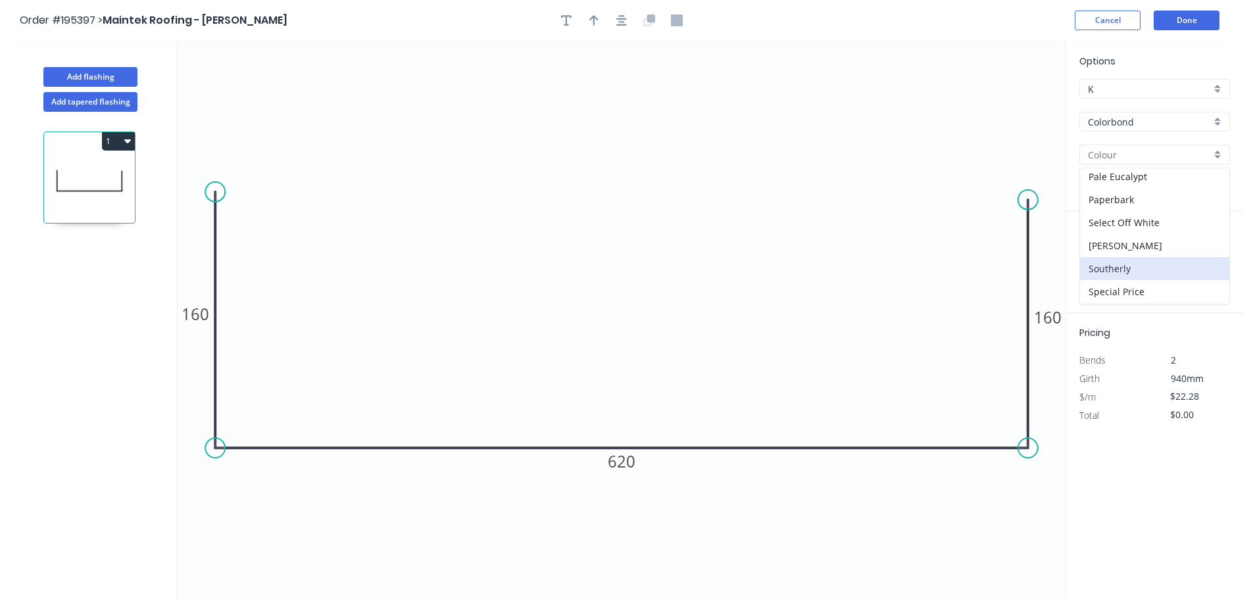
scroll to position [395, 0]
click at [1156, 251] on div "Southerly" at bounding box center [1154, 245] width 149 height 23
click at [1139, 194] on input "text" at bounding box center [1149, 188] width 123 height 14
click at [1125, 212] on div "0.55" at bounding box center [1154, 212] width 149 height 23
click at [1101, 259] on input "text" at bounding box center [1098, 263] width 39 height 17
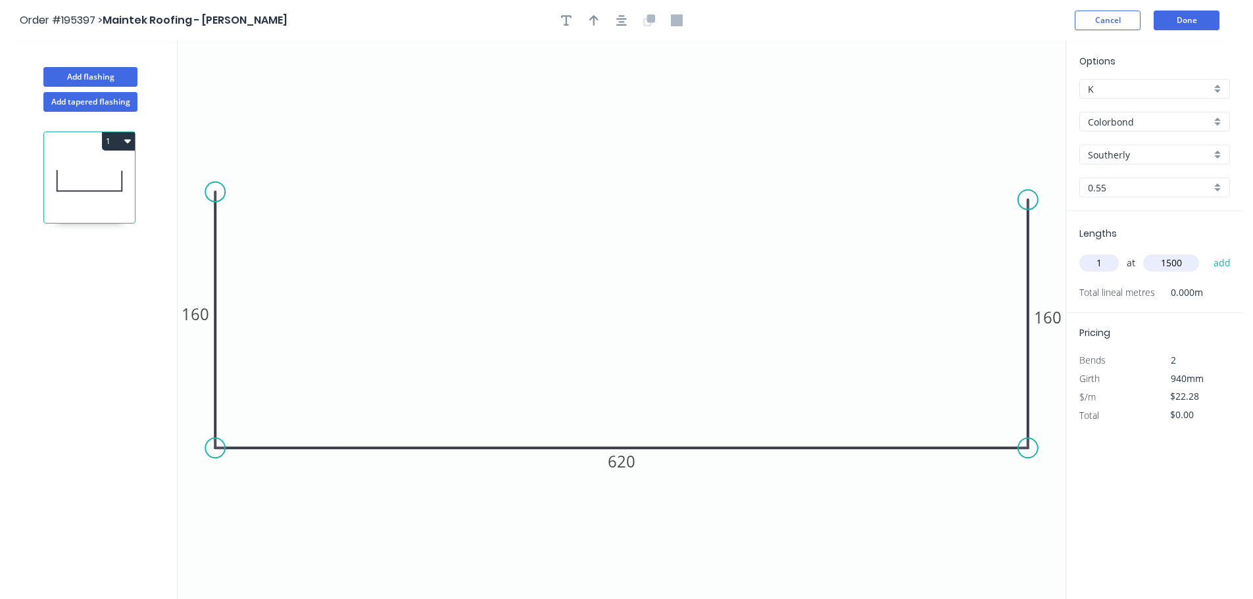
click at [1207, 252] on button "add" at bounding box center [1222, 263] width 31 height 22
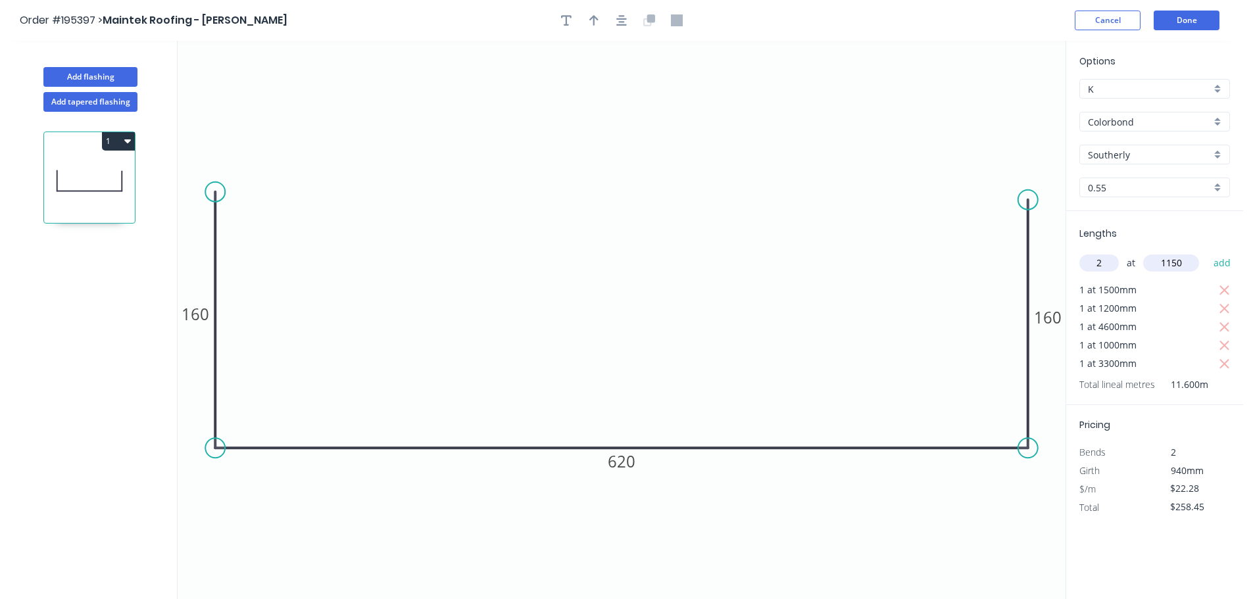
click at [1207, 252] on button "add" at bounding box center [1222, 263] width 31 height 22
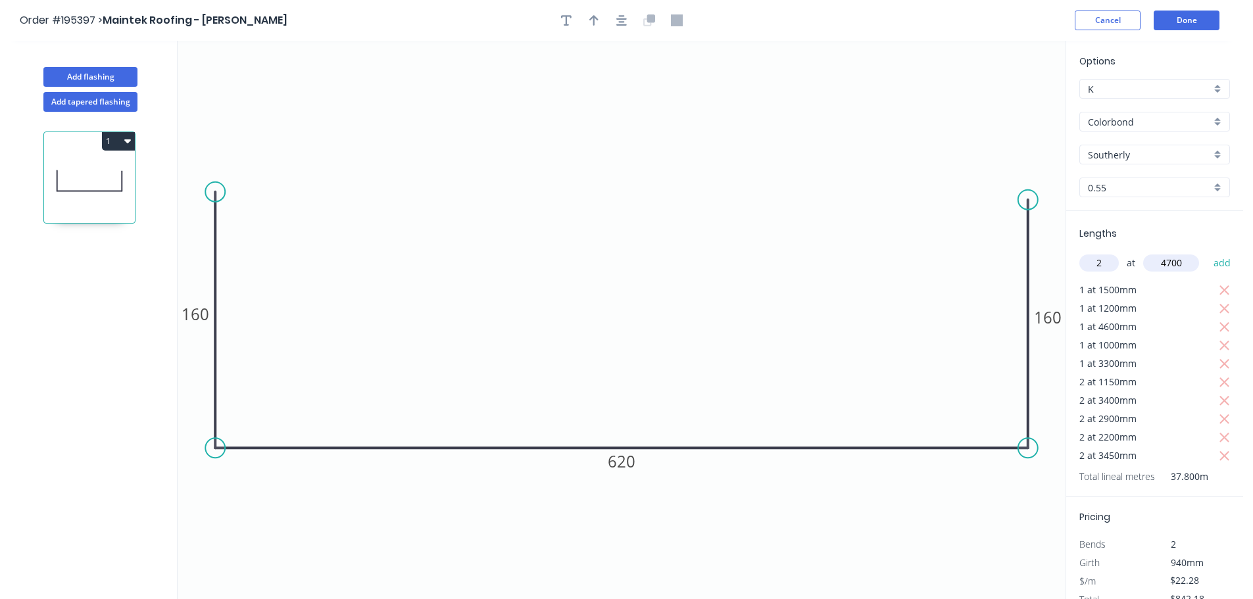
click at [1207, 252] on button "add" at bounding box center [1222, 263] width 31 height 22
click at [1170, 22] on button "Done" at bounding box center [1187, 21] width 66 height 20
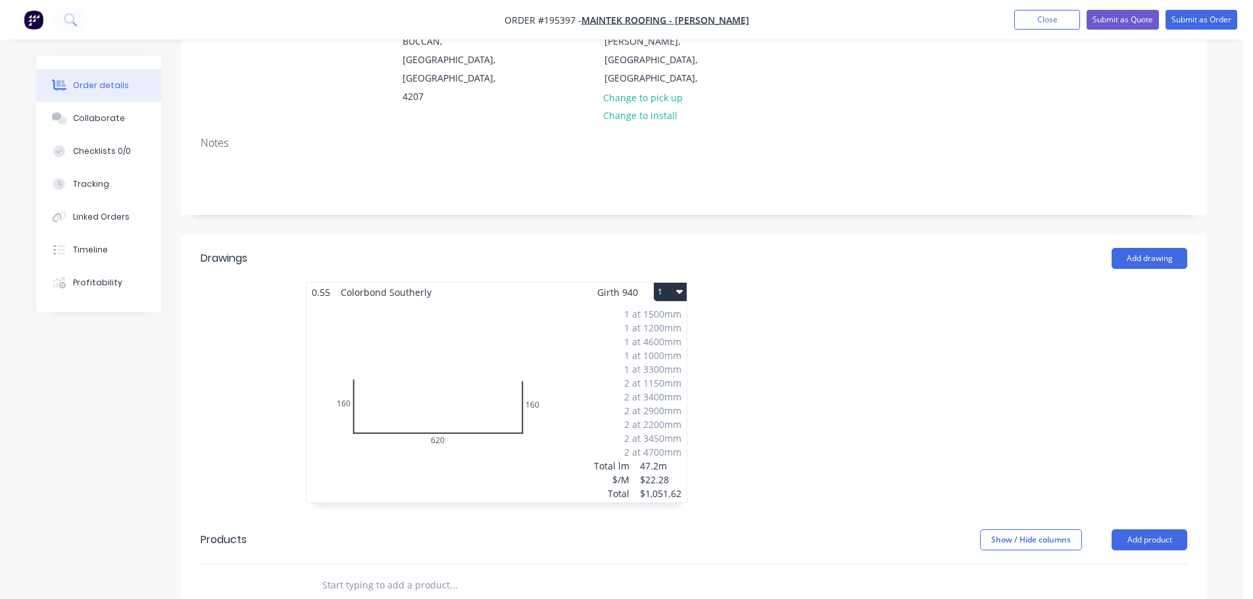
scroll to position [263, 0]
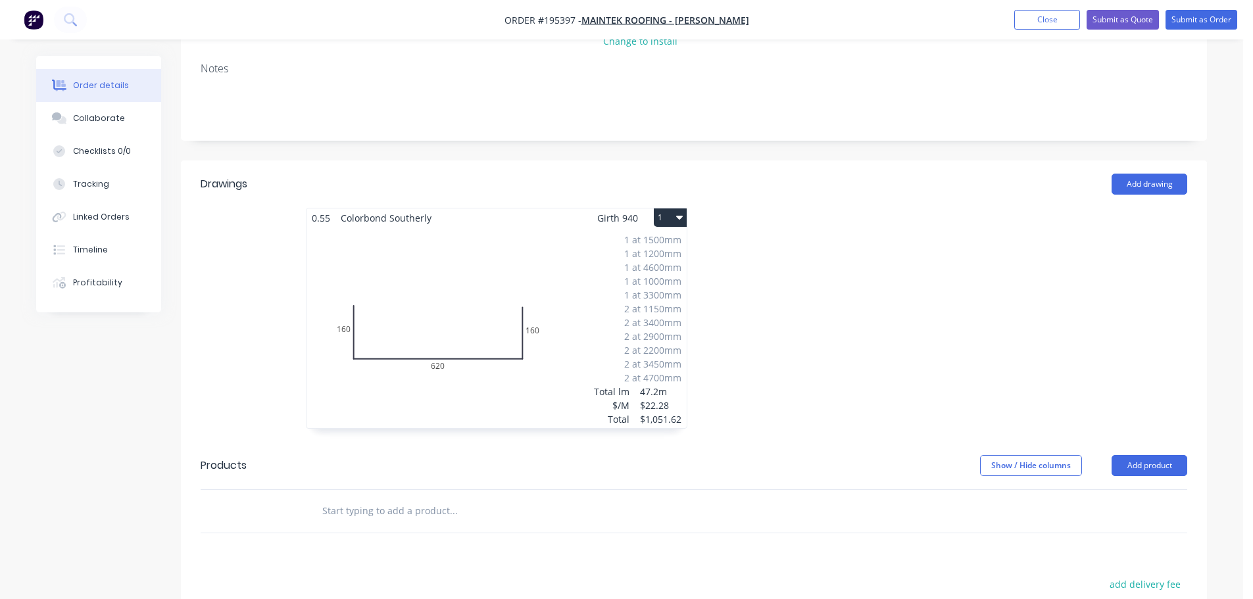
click at [553, 370] on div "1 at 1500mm 1 at 1200mm 1 at 4600mm 1 at 1000mm 1 at 3300mm 2 at 1150mm 2 at 34…" at bounding box center [497, 328] width 380 height 201
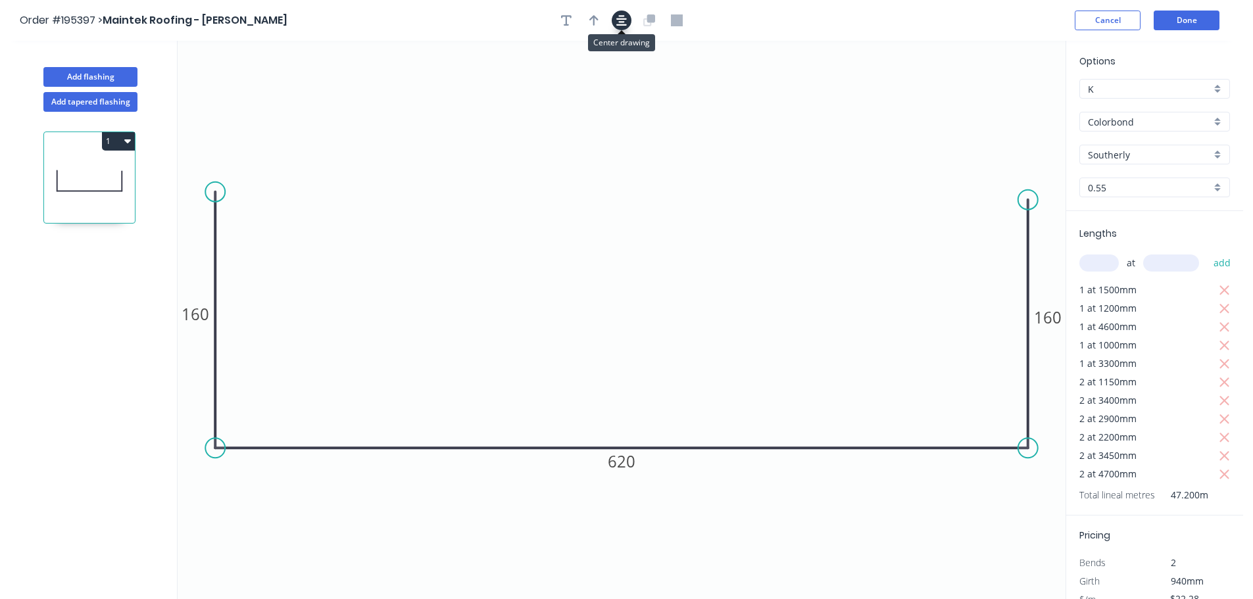
click at [623, 24] on icon "button" at bounding box center [621, 20] width 11 height 12
click at [116, 80] on button "Add flashing" at bounding box center [90, 77] width 94 height 20
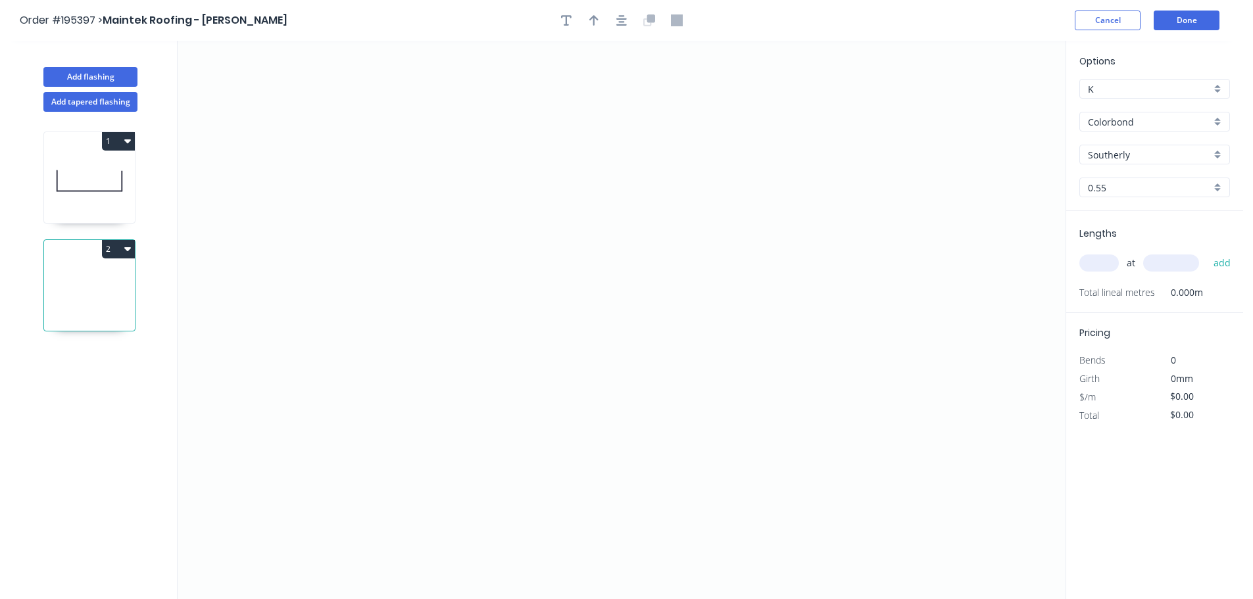
click at [112, 182] on icon at bounding box center [89, 181] width 91 height 84
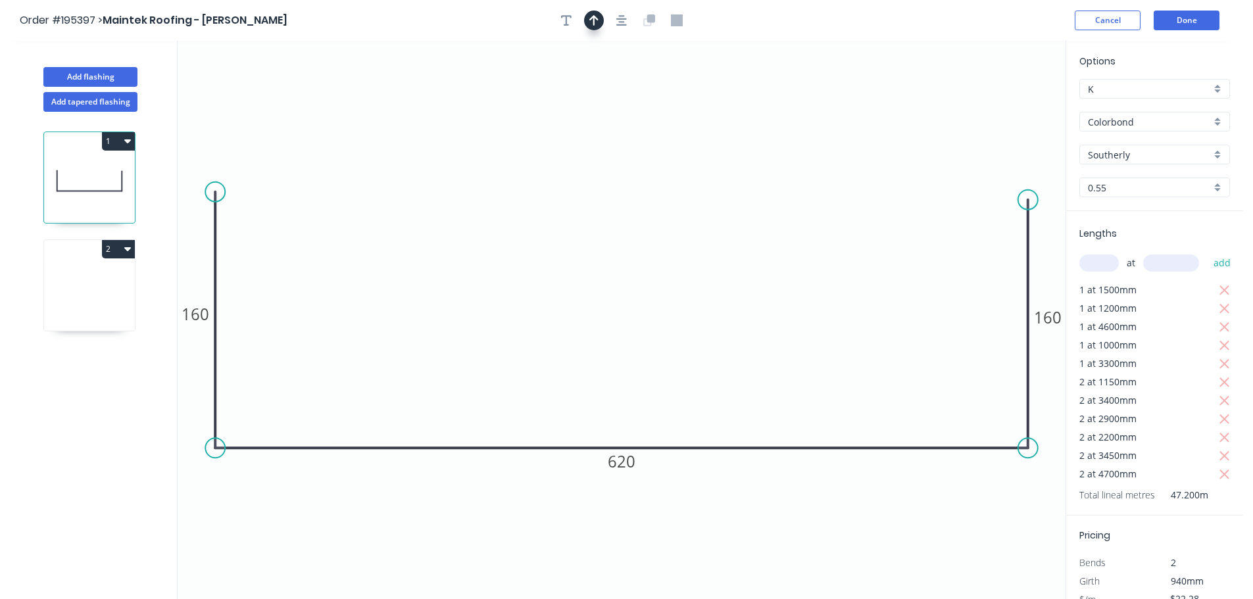
click at [593, 18] on icon "button" at bounding box center [593, 20] width 9 height 12
drag, startPoint x: 1000, startPoint y: 104, endPoint x: 643, endPoint y: 102, distance: 357.2
click at [645, 104] on icon at bounding box center [645, 91] width 12 height 42
click at [73, 270] on icon at bounding box center [89, 289] width 91 height 84
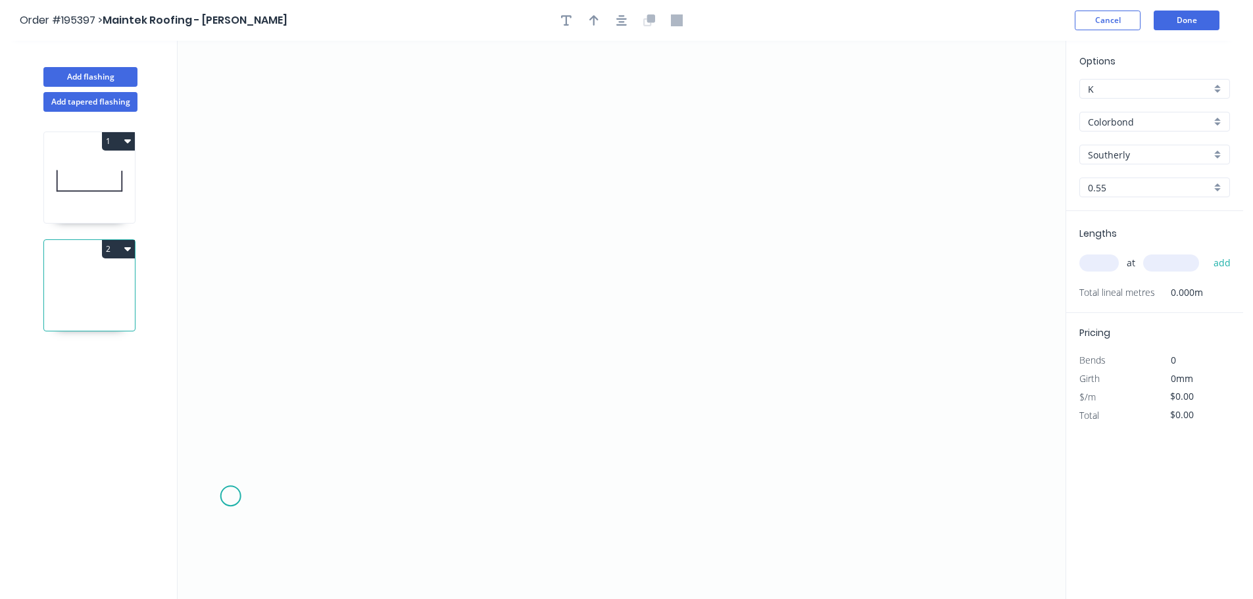
click at [227, 493] on icon "0" at bounding box center [622, 320] width 888 height 558
click at [234, 334] on icon "0" at bounding box center [622, 320] width 888 height 558
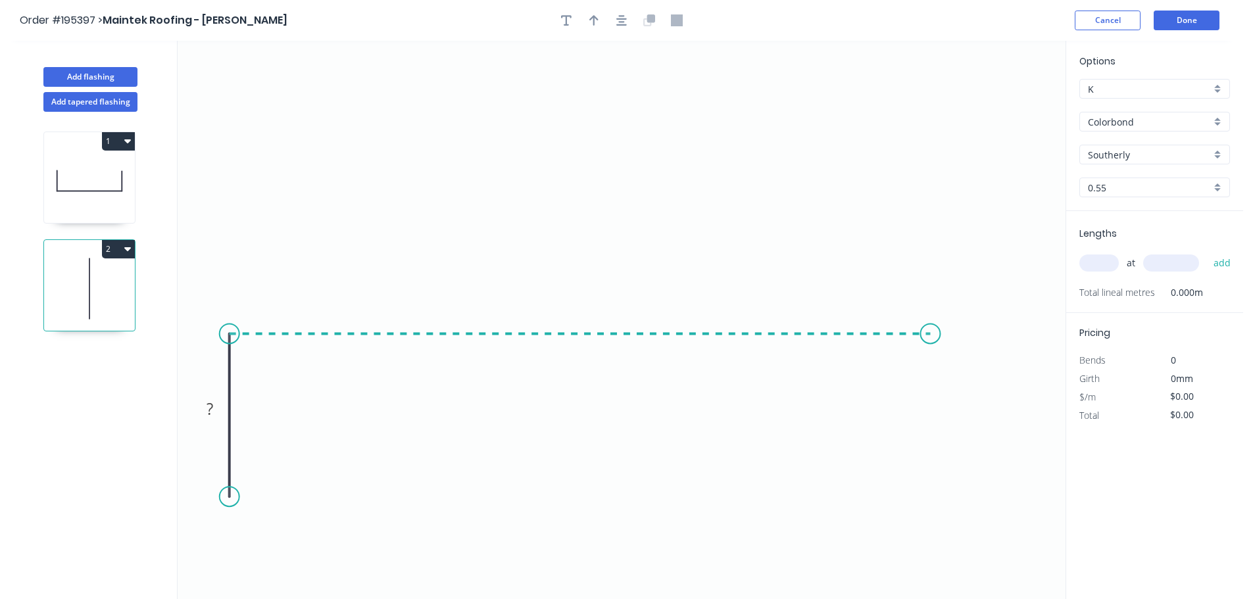
click at [931, 339] on icon "0 ?" at bounding box center [622, 320] width 888 height 558
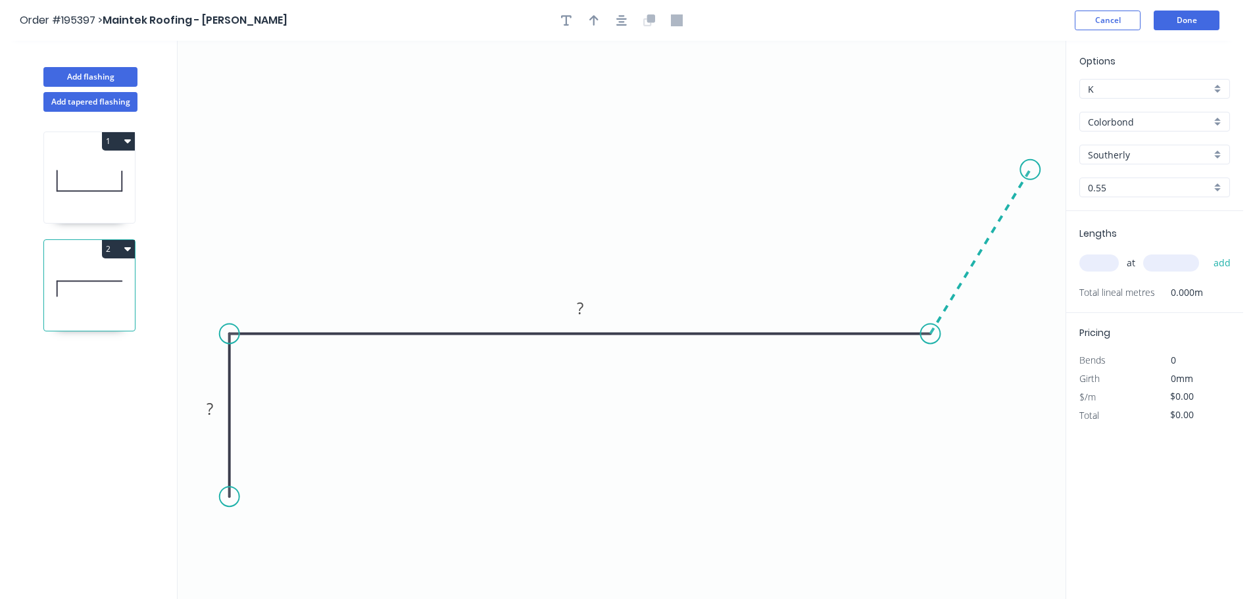
click at [1031, 170] on icon "0 ? ?" at bounding box center [622, 320] width 888 height 558
click at [1171, 16] on button "Done" at bounding box center [1187, 21] width 66 height 20
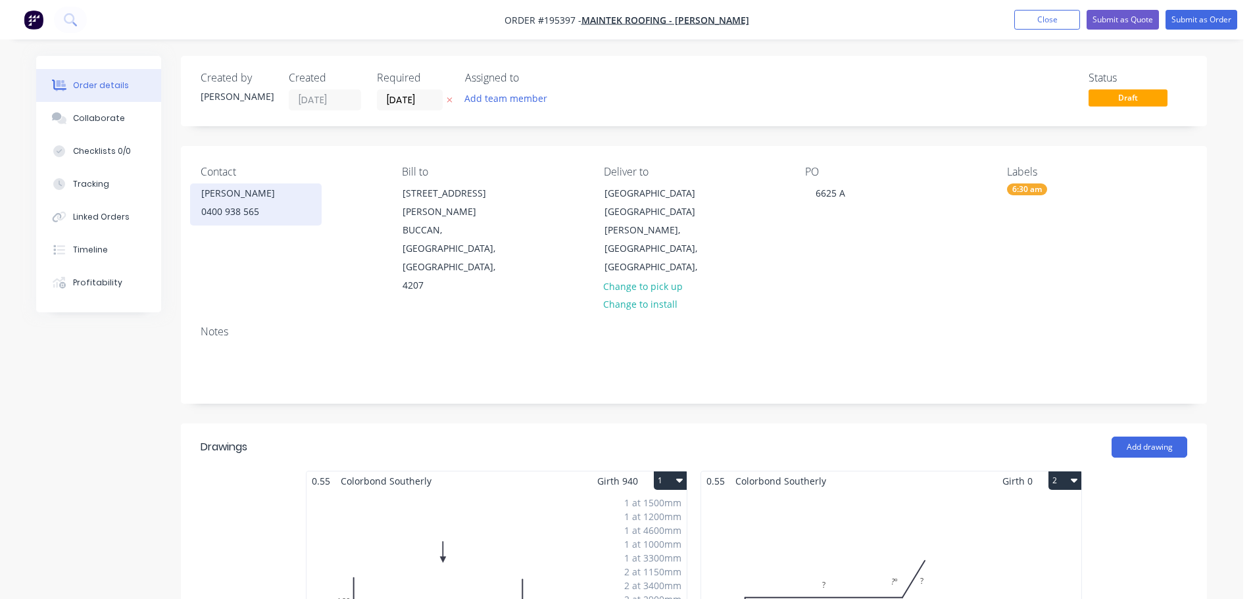
click at [232, 197] on div "[PERSON_NAME]" at bounding box center [255, 193] width 109 height 18
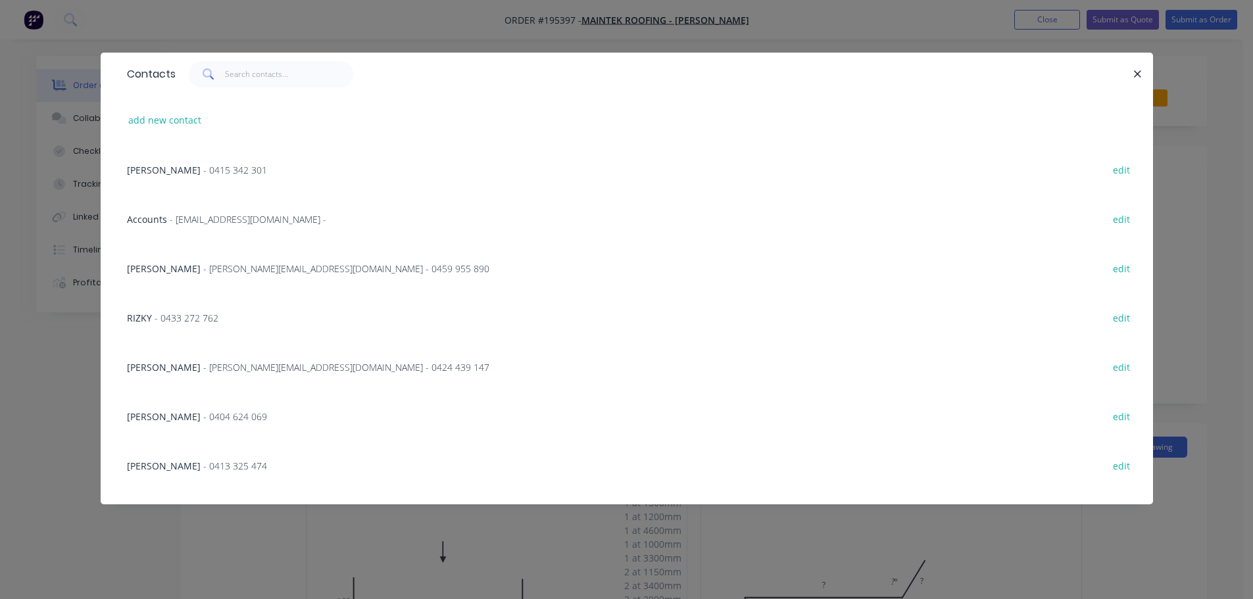
click at [354, 26] on div "Contacts add new contact [PERSON_NAME] - [PHONE_NUMBER] edit Accounts - [EMAIL_…" at bounding box center [626, 299] width 1253 height 599
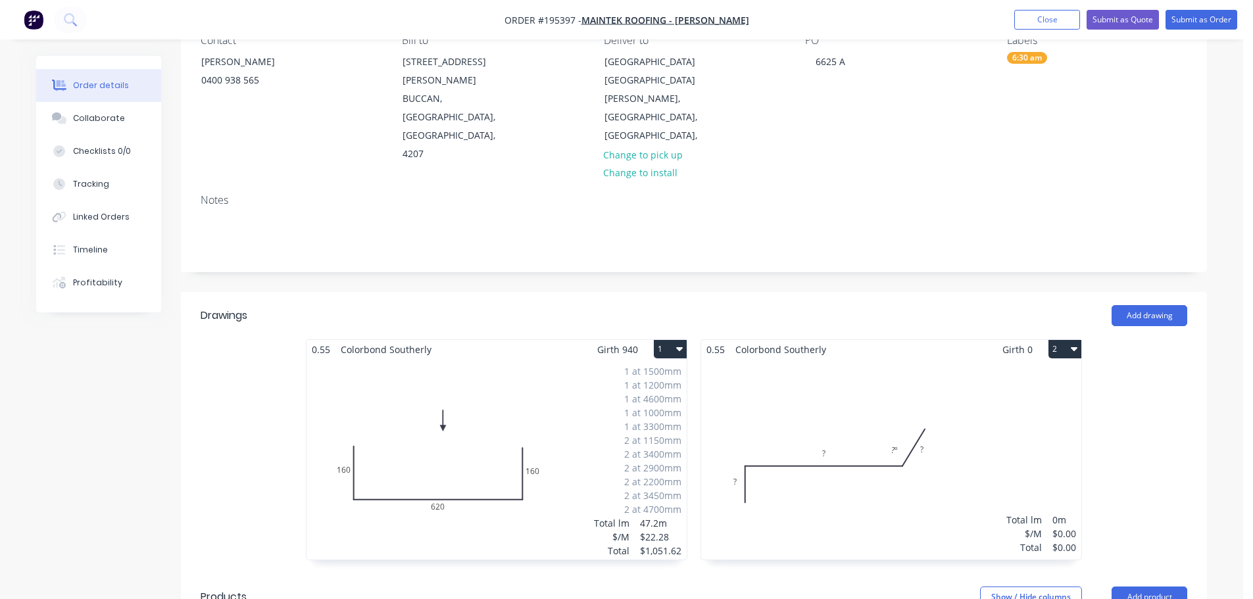
click at [1008, 474] on div "Total lm $/M Total 0m $0.00 $0.00" at bounding box center [891, 459] width 380 height 201
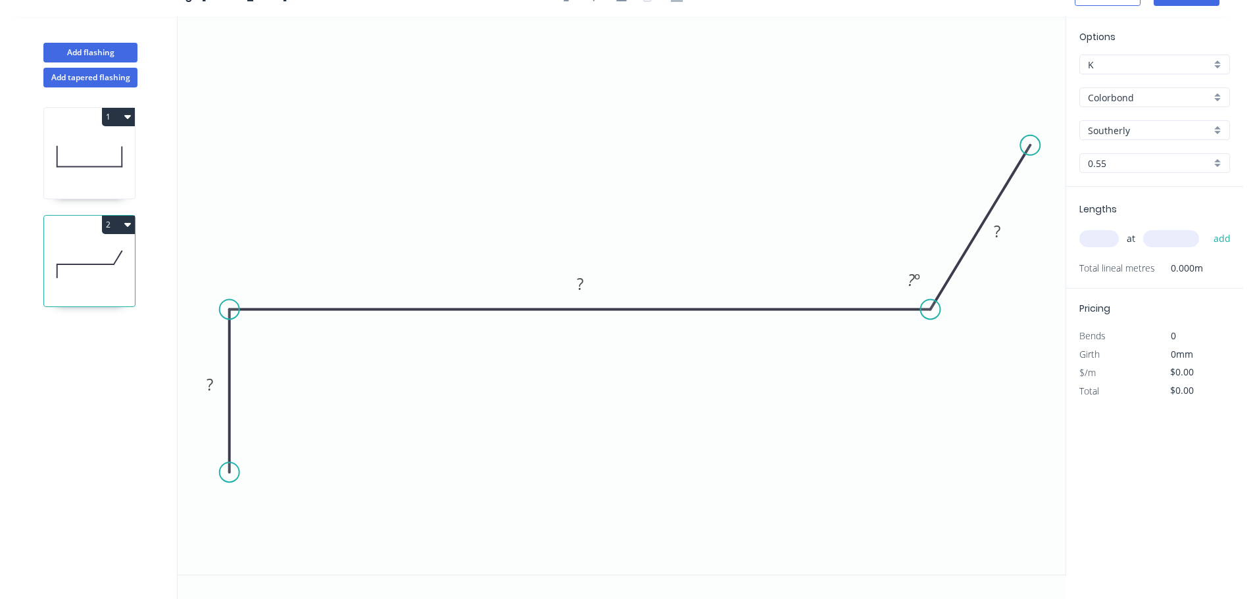
scroll to position [24, 0]
drag, startPoint x: 1031, startPoint y: 143, endPoint x: 1034, endPoint y: 60, distance: 82.9
click at [1034, 60] on circle at bounding box center [1033, 60] width 20 height 20
click at [217, 385] on rect at bounding box center [210, 385] width 26 height 18
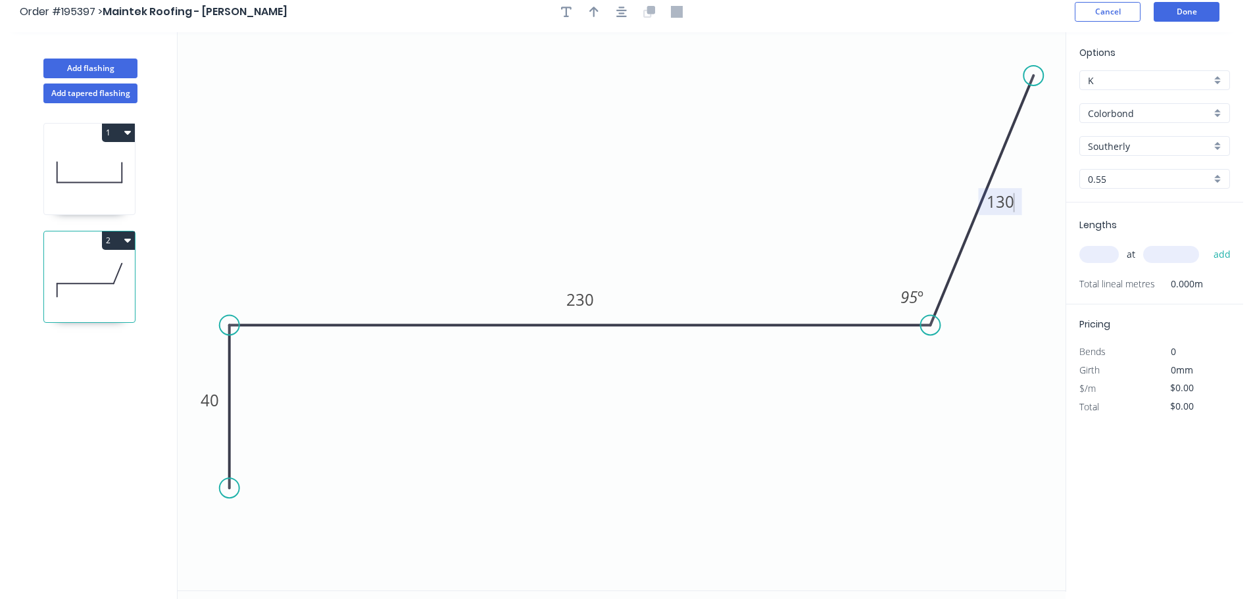
scroll to position [0, 0]
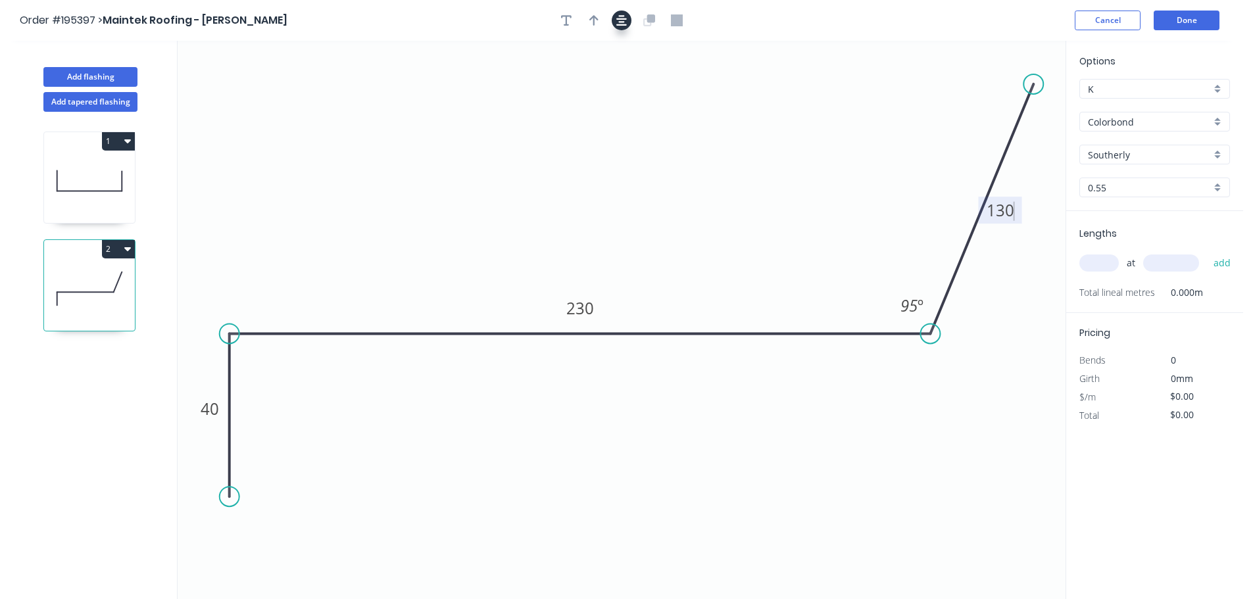
click at [620, 18] on icon "button" at bounding box center [621, 20] width 11 height 12
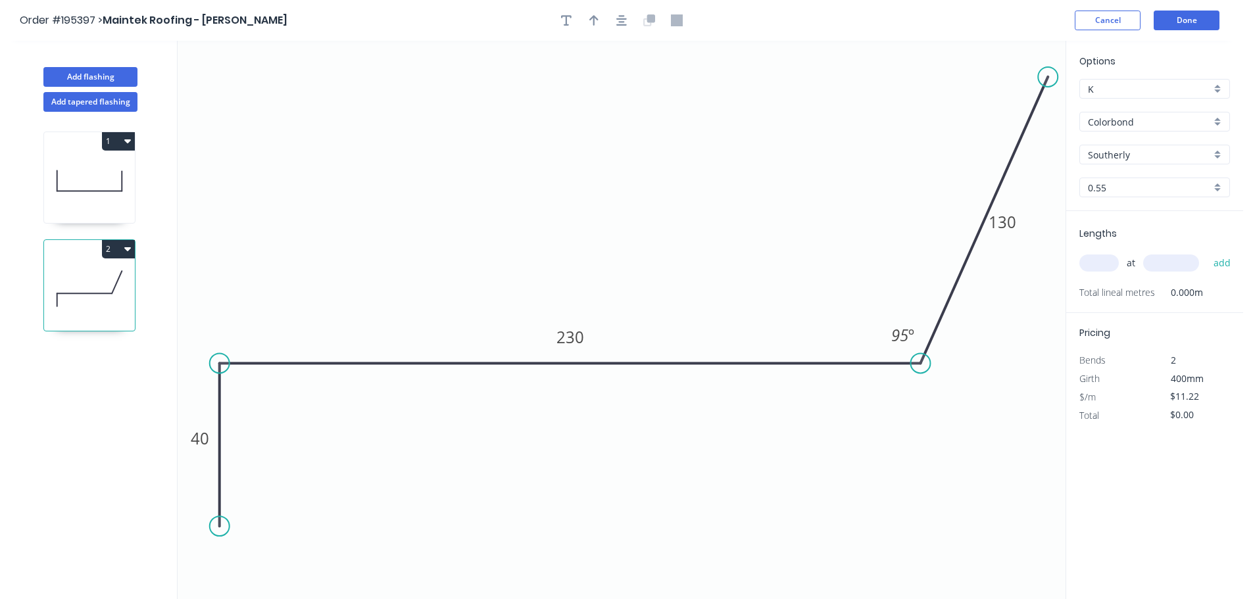
click at [1051, 72] on circle at bounding box center [1048, 77] width 20 height 20
click at [1101, 262] on input "text" at bounding box center [1098, 263] width 39 height 17
click at [1207, 252] on button "add" at bounding box center [1222, 263] width 31 height 22
click at [128, 76] on button "Add flashing" at bounding box center [90, 77] width 94 height 20
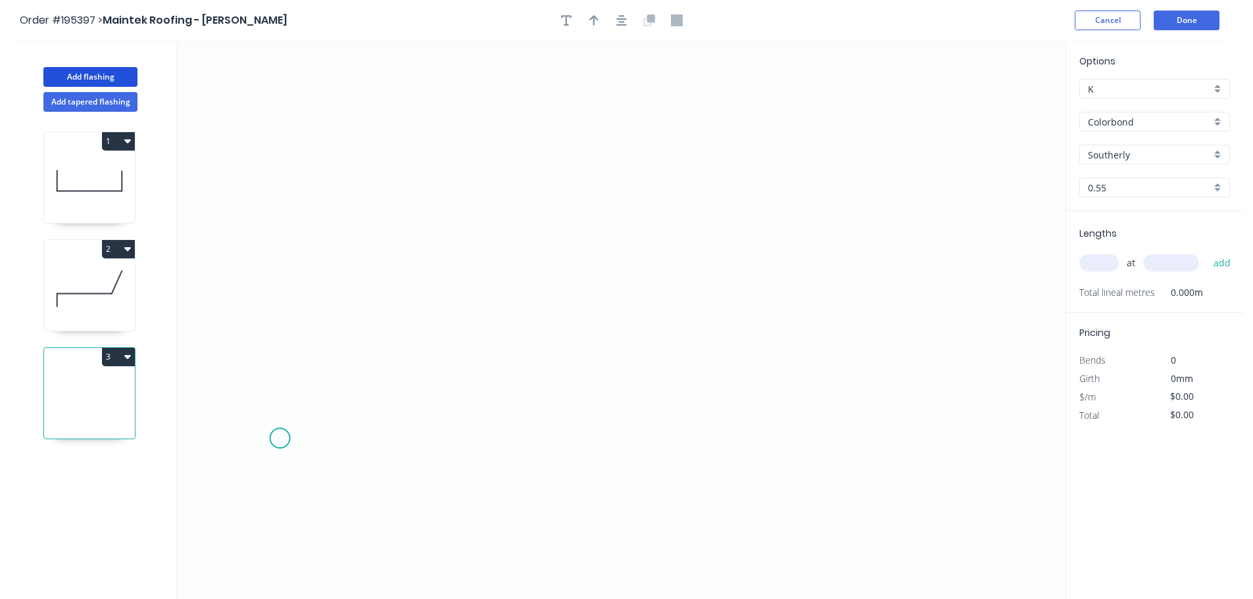
click at [269, 431] on icon "0" at bounding box center [622, 320] width 888 height 558
click at [289, 92] on icon "0" at bounding box center [622, 320] width 888 height 558
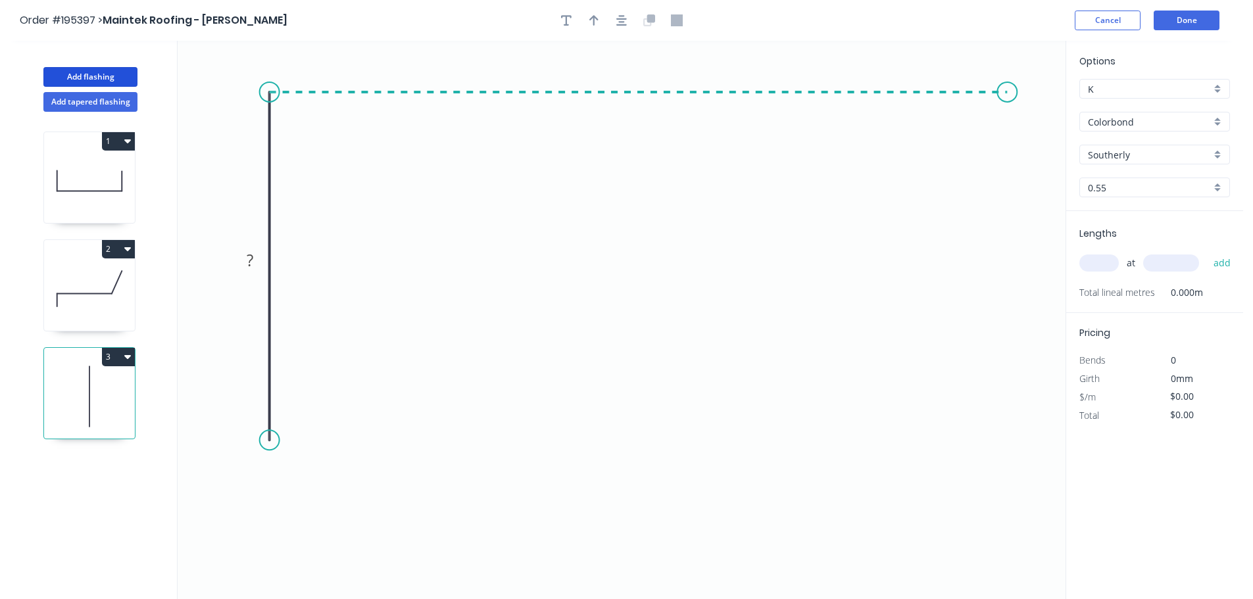
click at [1008, 106] on icon "0 ?" at bounding box center [622, 320] width 888 height 558
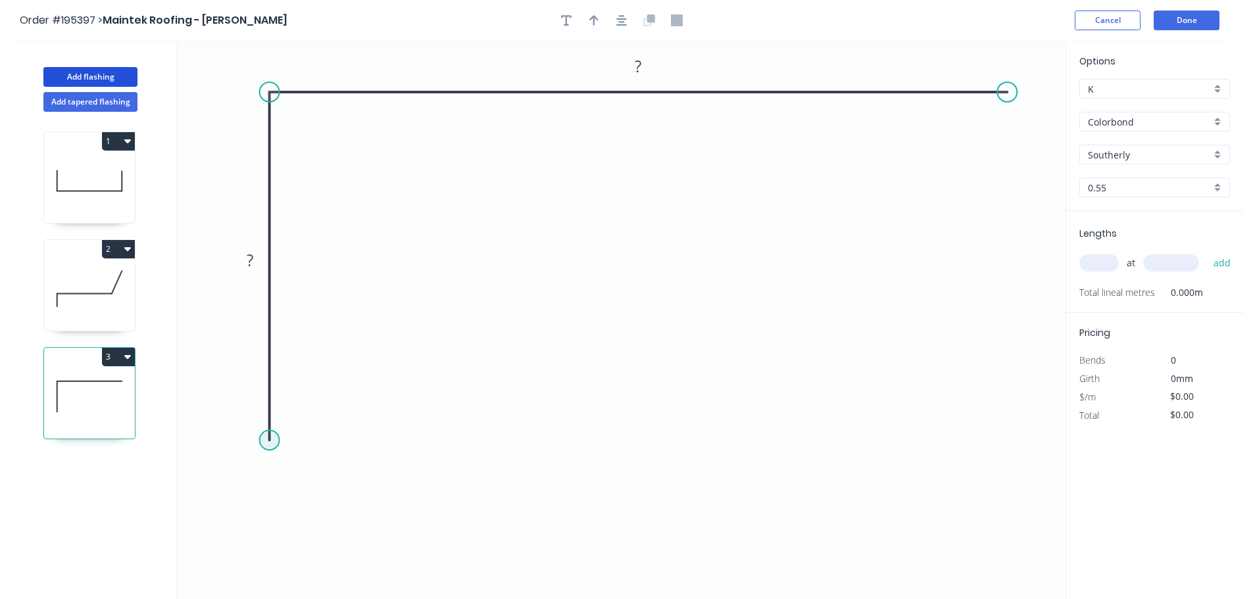
click at [271, 443] on circle at bounding box center [270, 440] width 20 height 20
click at [322, 387] on icon "0 ? ?" at bounding box center [622, 320] width 888 height 558
click at [312, 416] on tspan "?" at bounding box center [310, 421] width 7 height 22
click at [616, 18] on icon "button" at bounding box center [621, 20] width 11 height 12
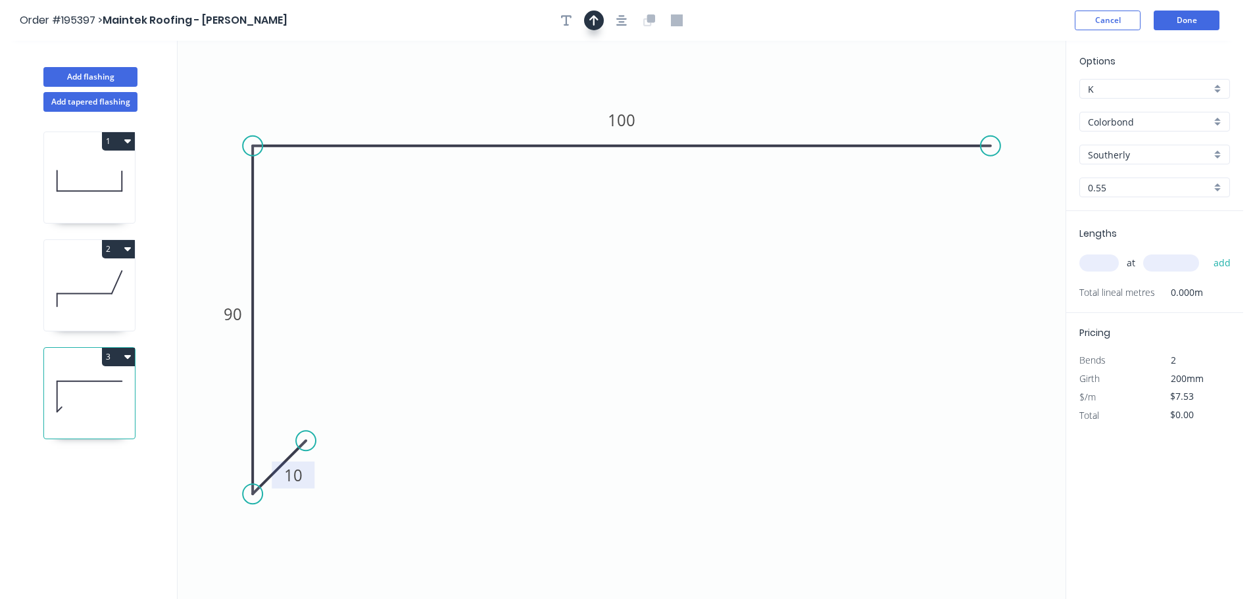
click at [604, 18] on div at bounding box center [621, 21] width 138 height 20
click at [600, 18] on button "button" at bounding box center [594, 21] width 20 height 20
drag, startPoint x: 1001, startPoint y: 105, endPoint x: 733, endPoint y: 92, distance: 268.7
click at [733, 92] on icon at bounding box center [731, 81] width 12 height 42
click at [51, 291] on icon at bounding box center [89, 289] width 91 height 84
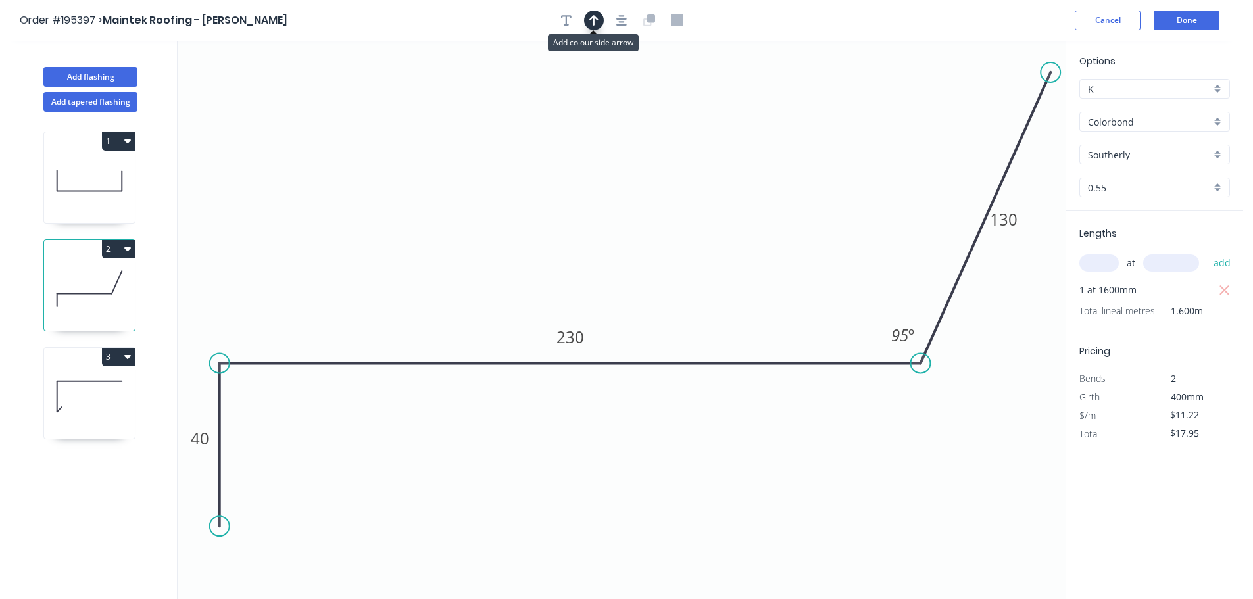
click at [598, 18] on icon "button" at bounding box center [593, 20] width 9 height 12
drag, startPoint x: 753, startPoint y: 124, endPoint x: 591, endPoint y: 101, distance: 164.0
click at [597, 101] on icon at bounding box center [603, 86] width 12 height 42
click at [87, 404] on icon at bounding box center [89, 397] width 91 height 84
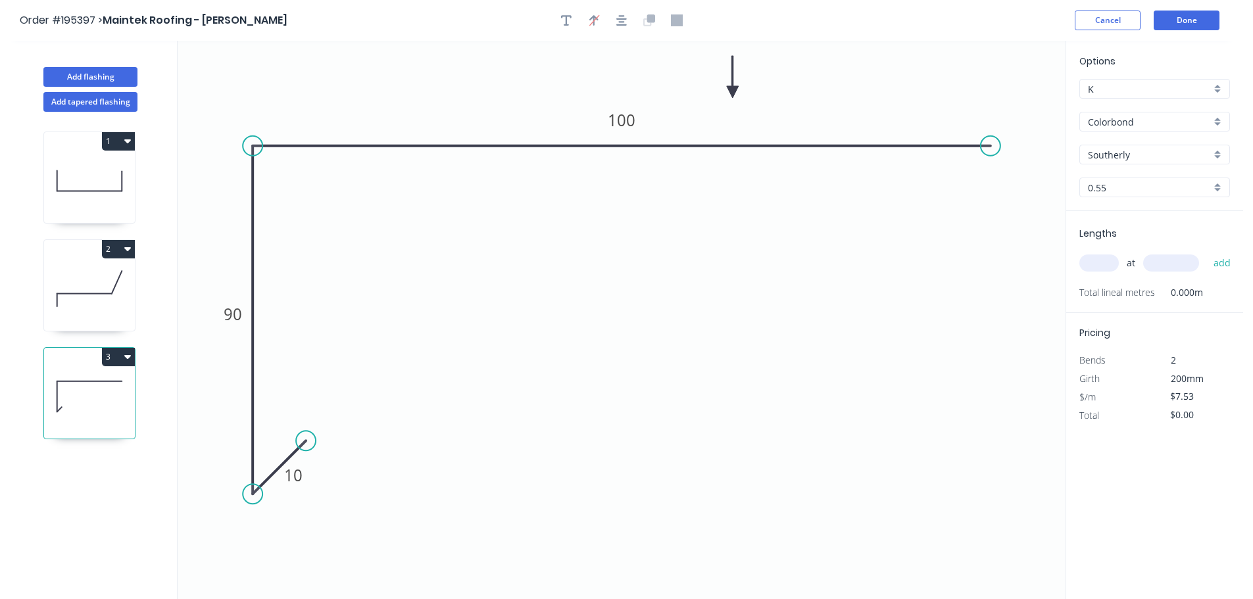
click at [1108, 263] on input "text" at bounding box center [1098, 263] width 39 height 17
click at [1207, 252] on button "add" at bounding box center [1222, 263] width 31 height 22
click at [126, 73] on button "Add flashing" at bounding box center [90, 77] width 94 height 20
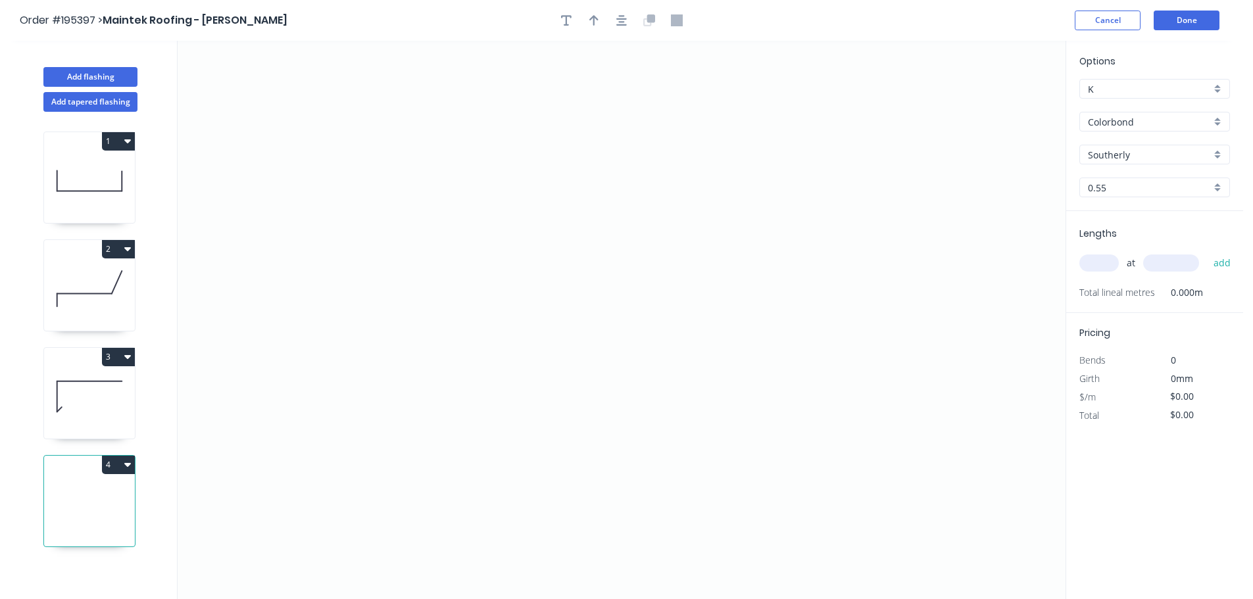
click at [1137, 149] on input "Southerly" at bounding box center [1149, 155] width 123 height 14
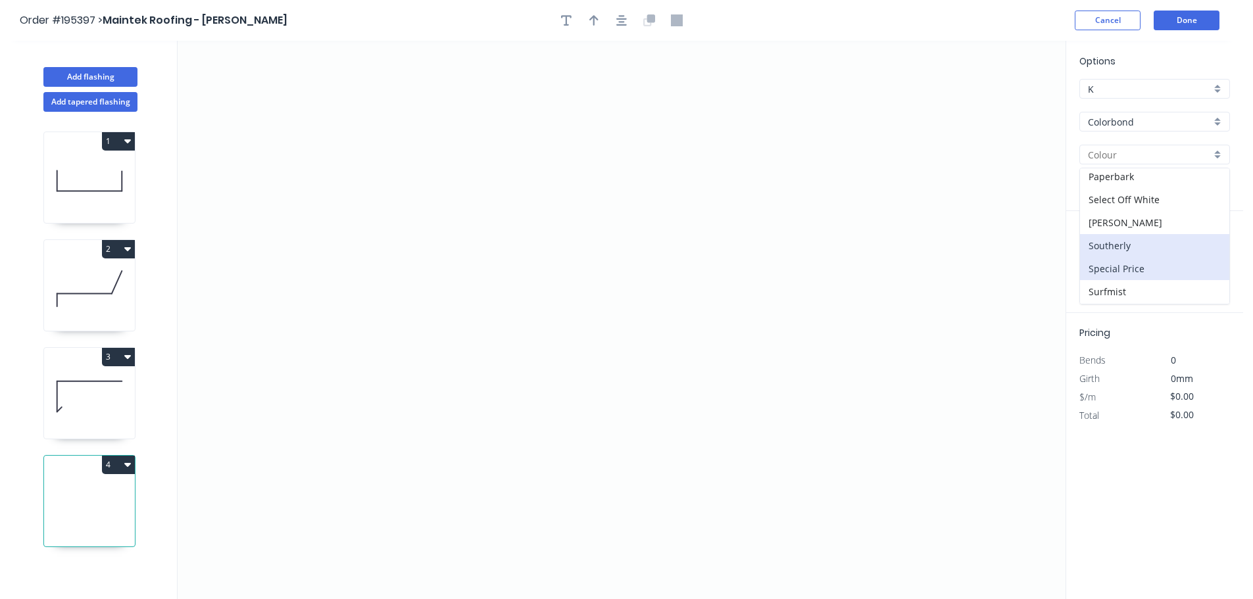
scroll to position [329, 0]
click at [1133, 180] on div "Monument" at bounding box center [1154, 173] width 149 height 23
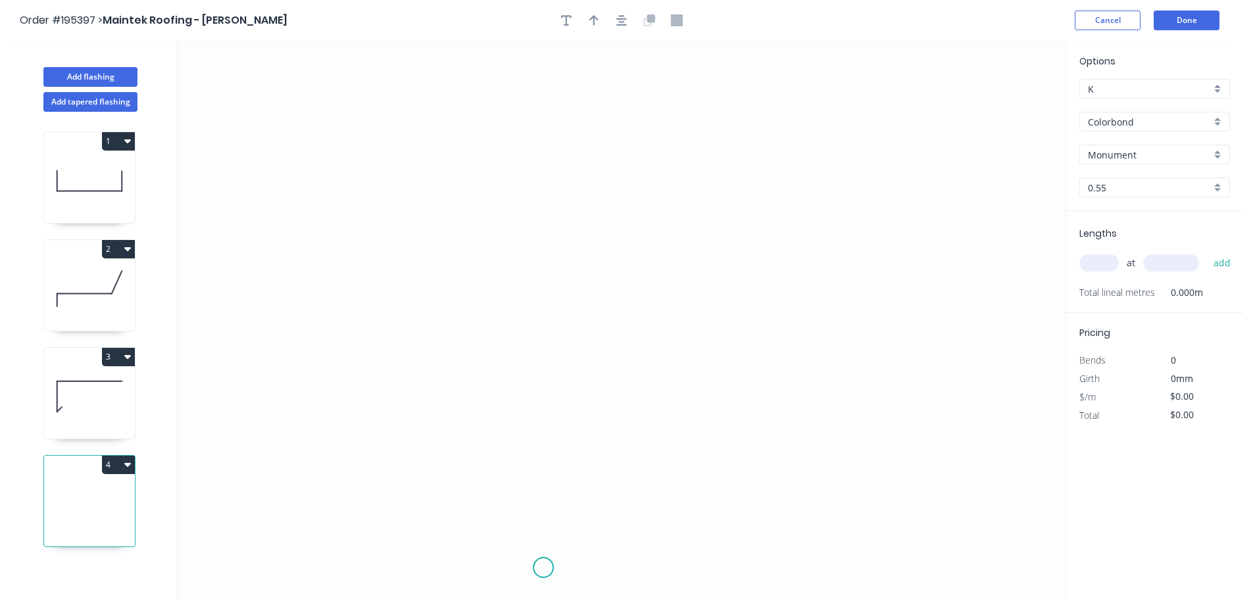
click at [542, 568] on icon "0" at bounding box center [622, 320] width 888 height 558
click at [539, 427] on icon "0" at bounding box center [622, 320] width 888 height 558
click at [447, 429] on icon "0 ?" at bounding box center [622, 320] width 888 height 558
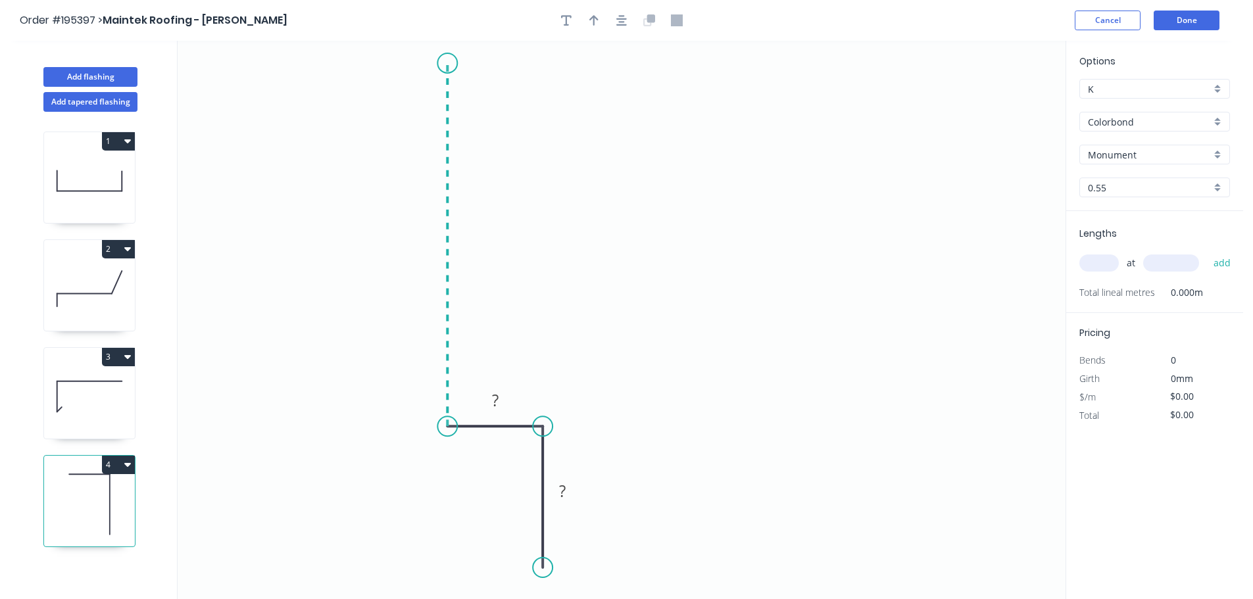
click at [437, 63] on icon "0 ? ?" at bounding box center [622, 320] width 888 height 558
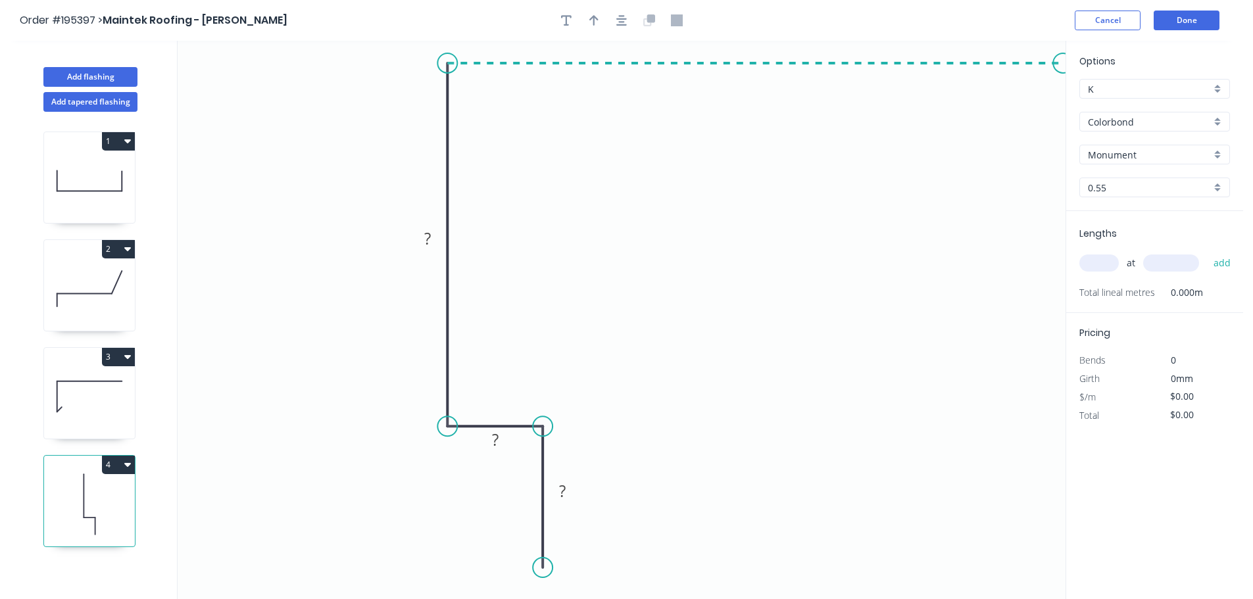
click at [1064, 88] on icon "0 ? ? ?" at bounding box center [622, 320] width 888 height 558
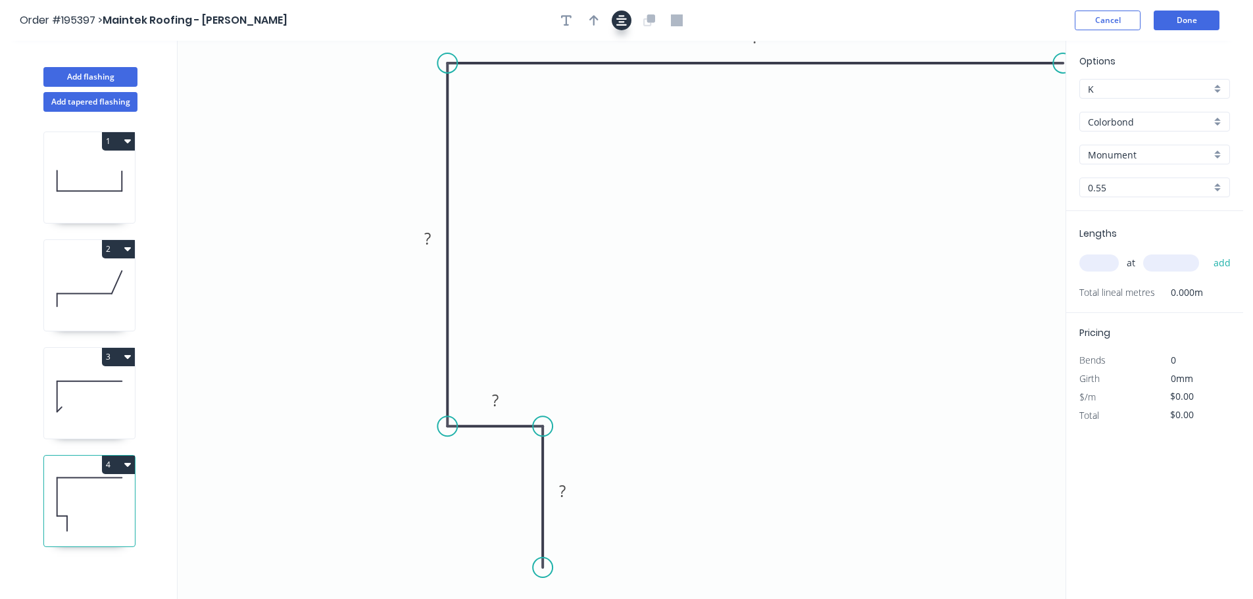
click at [616, 18] on button "button" at bounding box center [622, 21] width 20 height 20
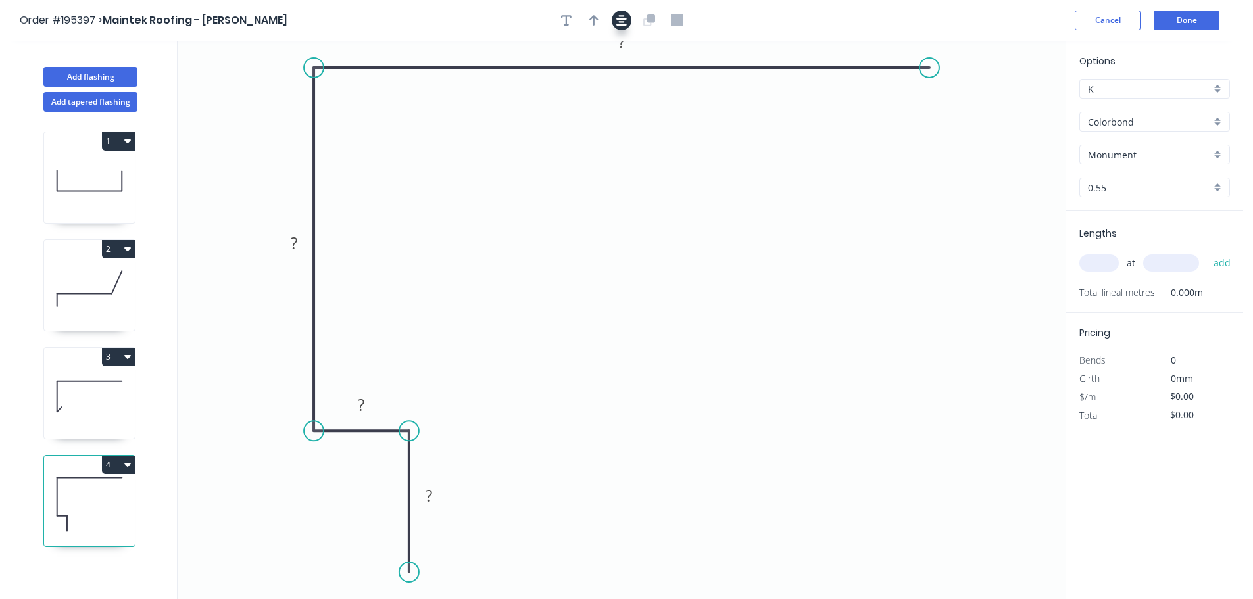
click at [625, 18] on icon "button" at bounding box center [621, 20] width 11 height 12
click at [937, 69] on icon "0 ? ? ? ?" at bounding box center [622, 320] width 888 height 558
drag, startPoint x: 936, startPoint y: 68, endPoint x: 1032, endPoint y: 72, distance: 96.1
click at [1005, 70] on icon "0 ? ? ? ?" at bounding box center [622, 320] width 888 height 558
click at [1019, 87] on div "Delete point" at bounding box center [1070, 85] width 132 height 27
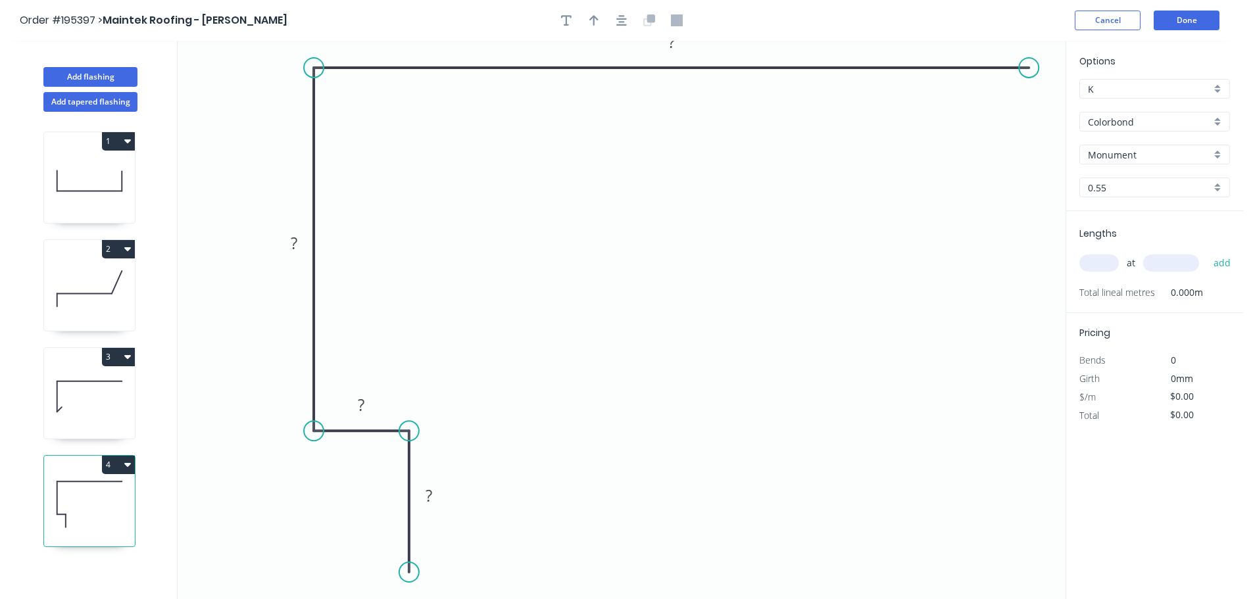
drag, startPoint x: 930, startPoint y: 68, endPoint x: 1029, endPoint y: 76, distance: 99.6
click at [1029, 76] on circle at bounding box center [1029, 68] width 20 height 20
click at [624, 20] on icon "button" at bounding box center [621, 20] width 11 height 12
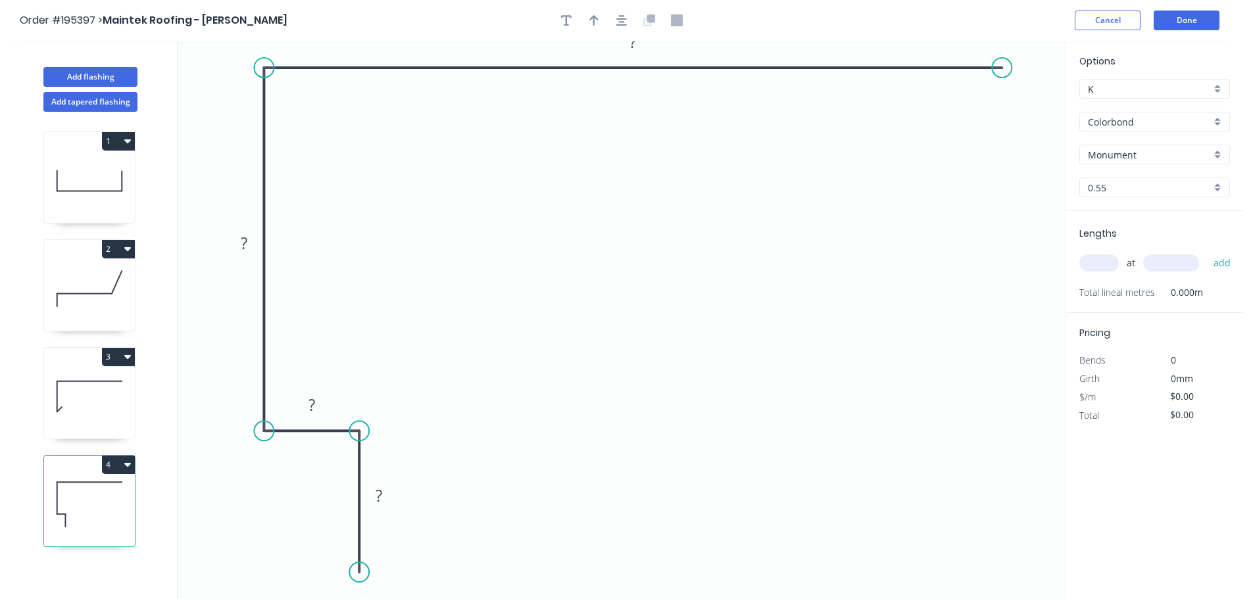
drag, startPoint x: 981, startPoint y: 69, endPoint x: 1002, endPoint y: 70, distance: 21.7
click at [1002, 70] on circle at bounding box center [1002, 68] width 20 height 20
click at [1007, 219] on icon "0 ? ? ? ?" at bounding box center [622, 320] width 888 height 558
click at [387, 491] on rect at bounding box center [379, 496] width 26 height 18
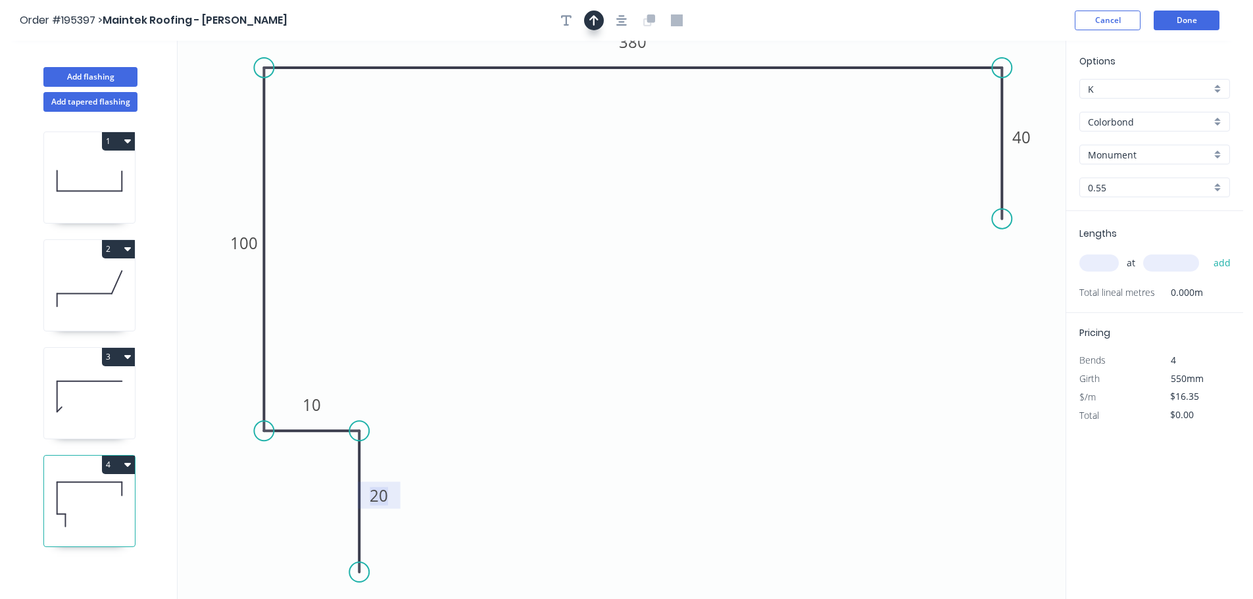
click at [593, 14] on icon "button" at bounding box center [593, 20] width 9 height 12
drag, startPoint x: 618, startPoint y: 16, endPoint x: 667, endPoint y: 36, distance: 52.5
click at [619, 16] on icon "button" at bounding box center [621, 20] width 11 height 12
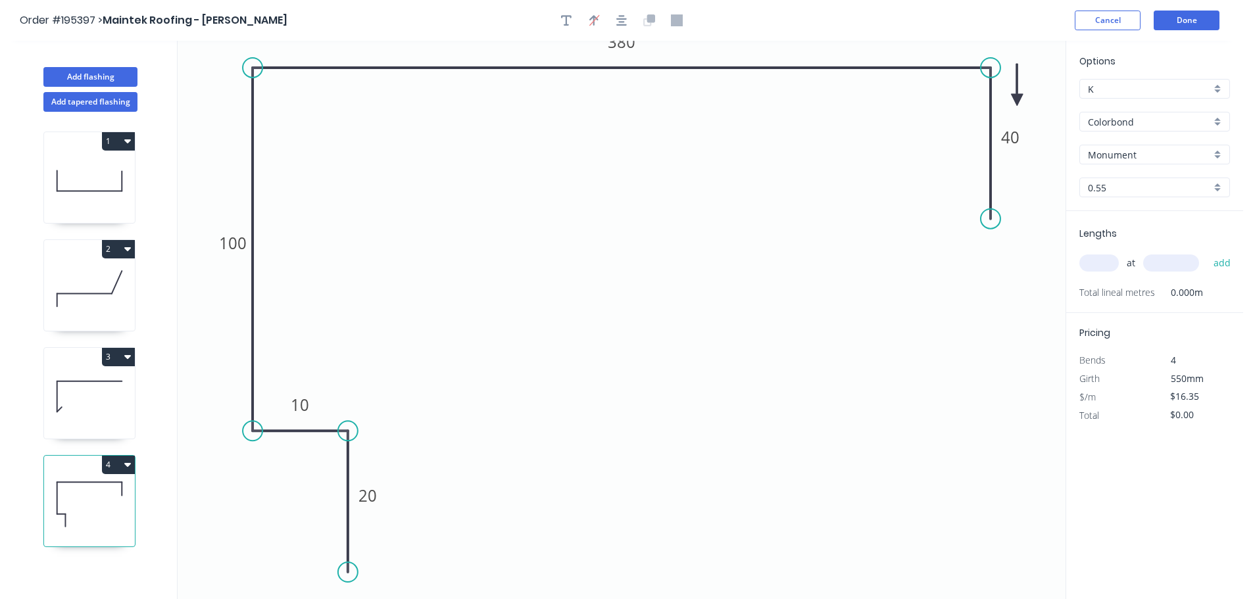
drag, startPoint x: 1002, startPoint y: 101, endPoint x: 1018, endPoint y: 100, distance: 15.8
click at [1018, 100] on icon at bounding box center [1017, 85] width 12 height 42
click at [1017, 99] on icon at bounding box center [1017, 84] width 12 height 42
drag, startPoint x: 1017, startPoint y: 99, endPoint x: 1025, endPoint y: 91, distance: 11.6
click at [1025, 91] on icon at bounding box center [1024, 76] width 12 height 42
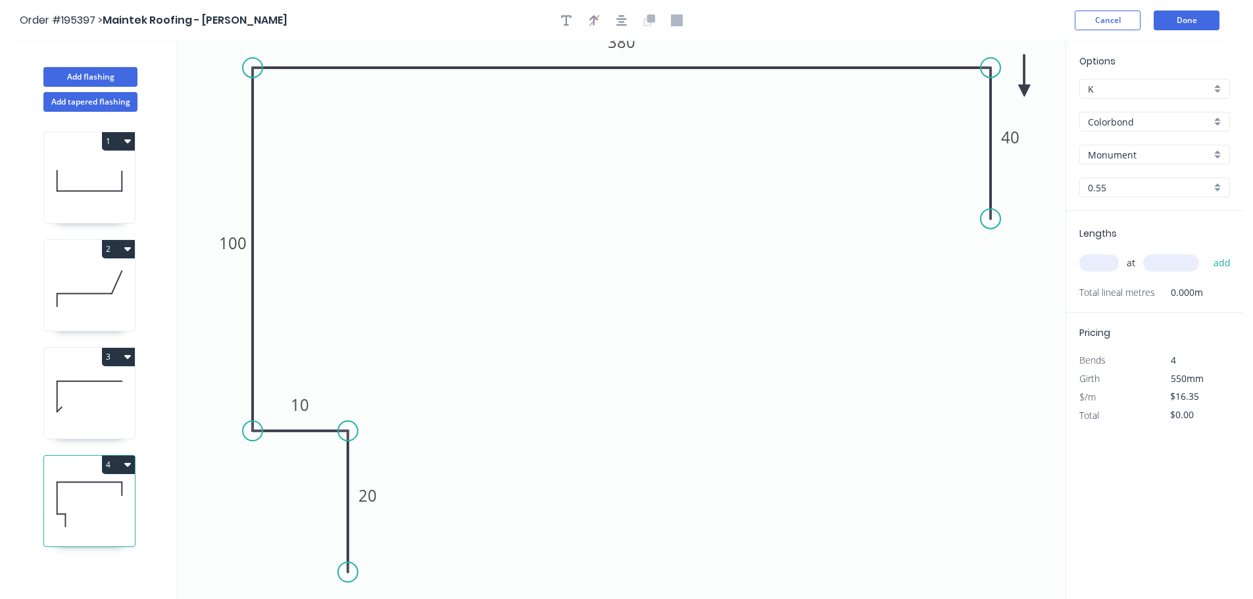
click at [1025, 91] on icon at bounding box center [1024, 76] width 12 height 42
drag, startPoint x: 1025, startPoint y: 91, endPoint x: 1046, endPoint y: 61, distance: 36.3
click at [1046, 61] on icon at bounding box center [1053, 55] width 38 height 38
click at [1109, 267] on input "text" at bounding box center [1098, 263] width 39 height 17
click at [1207, 252] on button "add" at bounding box center [1222, 263] width 31 height 22
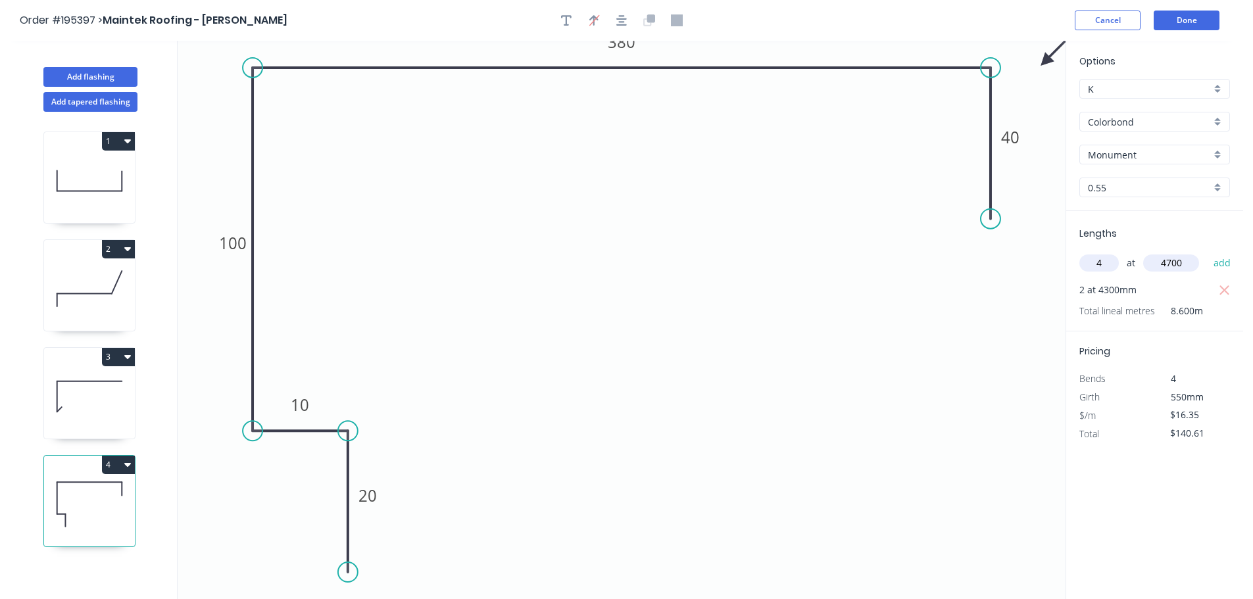
click at [1207, 252] on button "add" at bounding box center [1222, 263] width 31 height 22
click at [1170, 19] on button "Done" at bounding box center [1187, 21] width 66 height 20
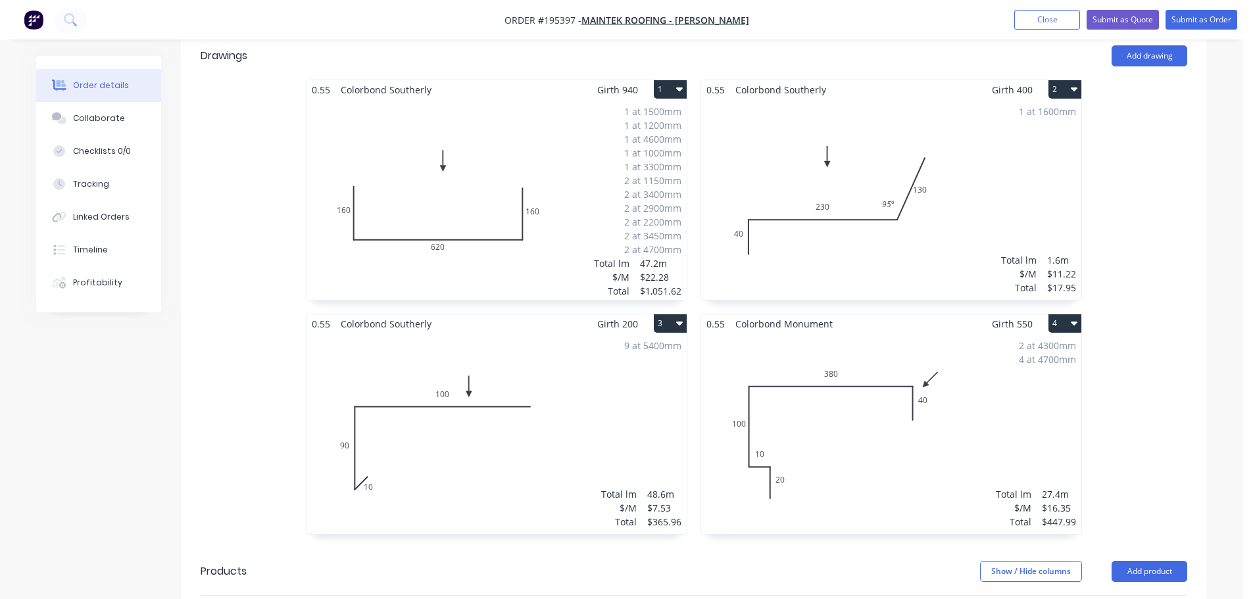
scroll to position [395, 0]
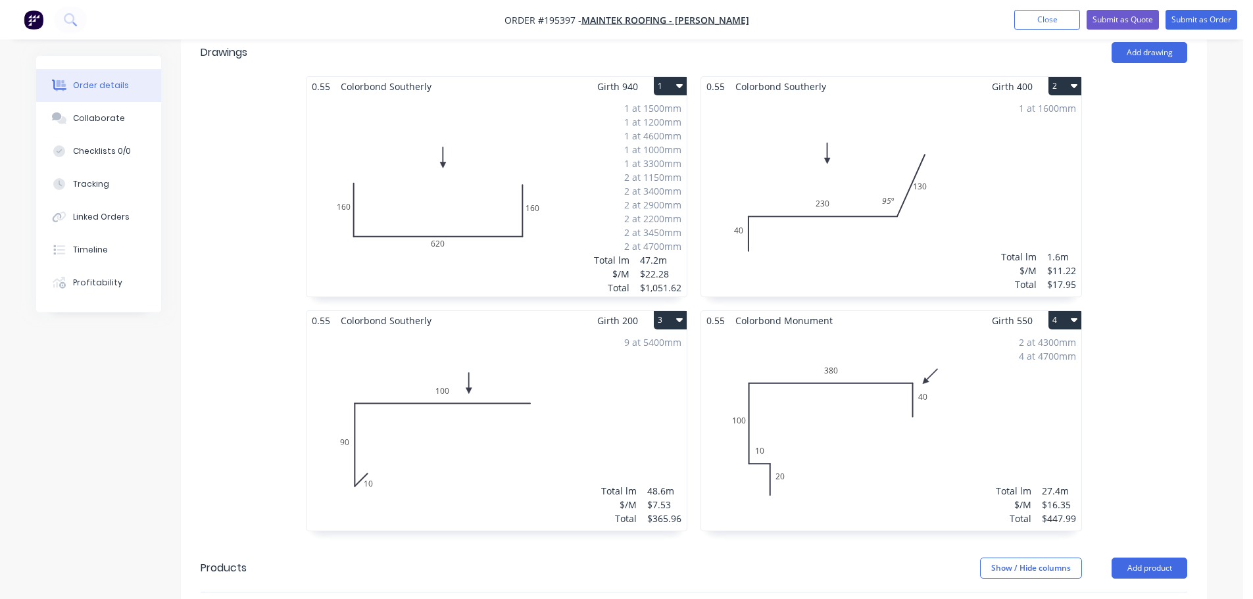
click at [570, 131] on div "1 at 1500mm 1 at 1200mm 1 at 4600mm 1 at 1000mm 1 at 3300mm 2 at 1150mm 2 at 34…" at bounding box center [497, 196] width 380 height 201
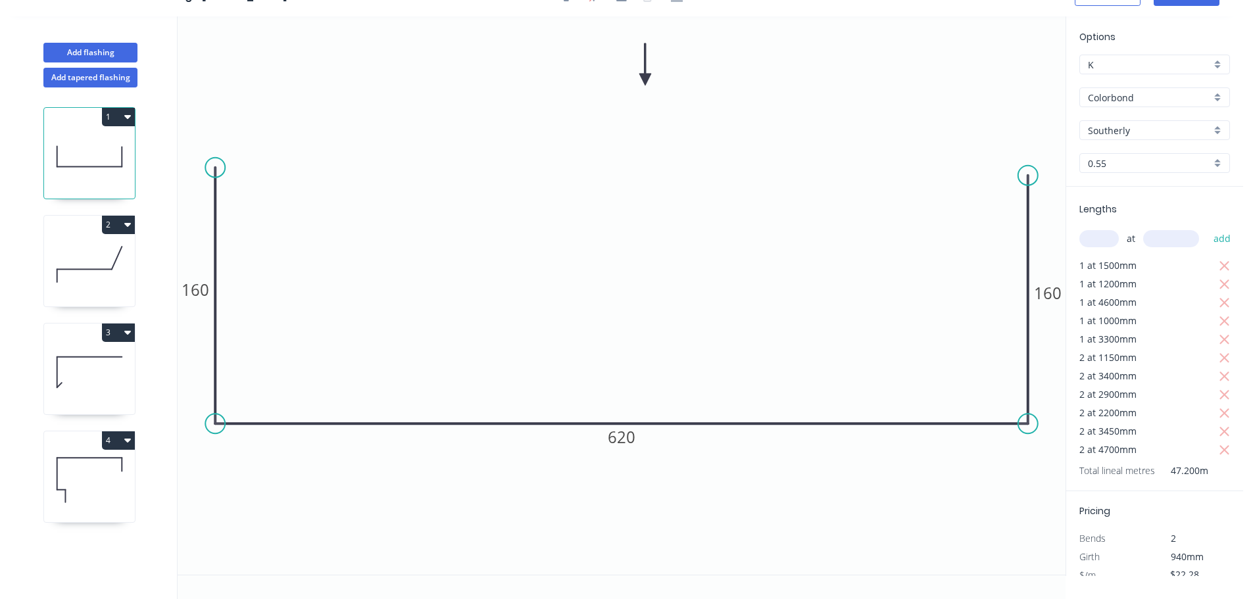
scroll to position [37, 0]
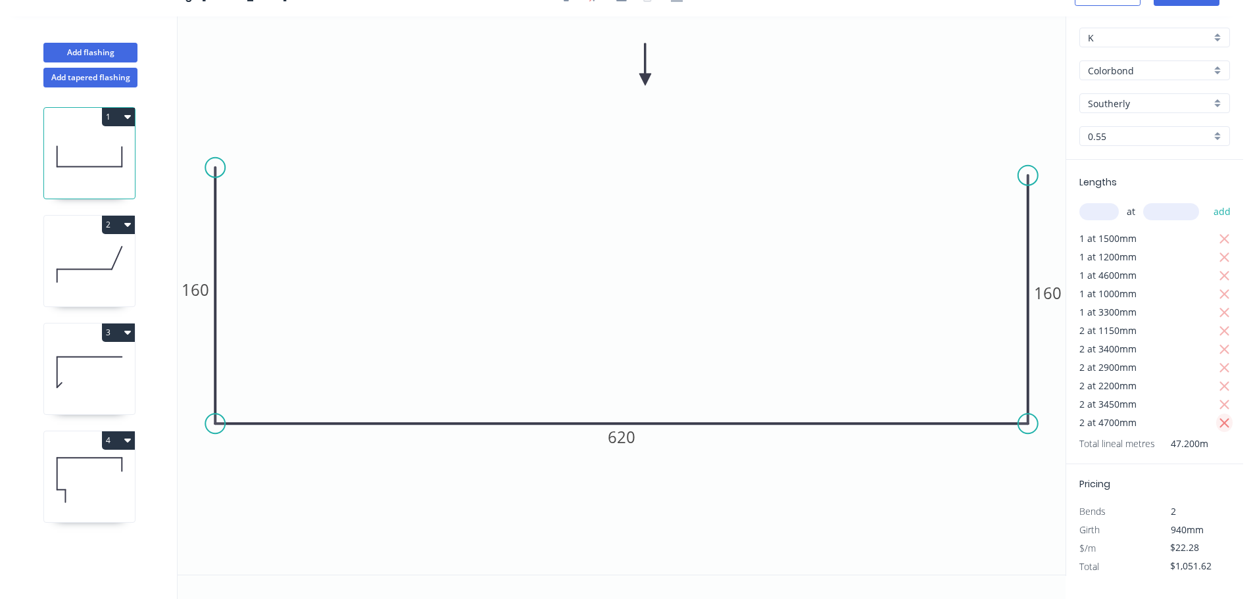
click at [1219, 416] on icon "button" at bounding box center [1225, 424] width 12 height 16
click at [1219, 397] on icon "button" at bounding box center [1225, 405] width 12 height 16
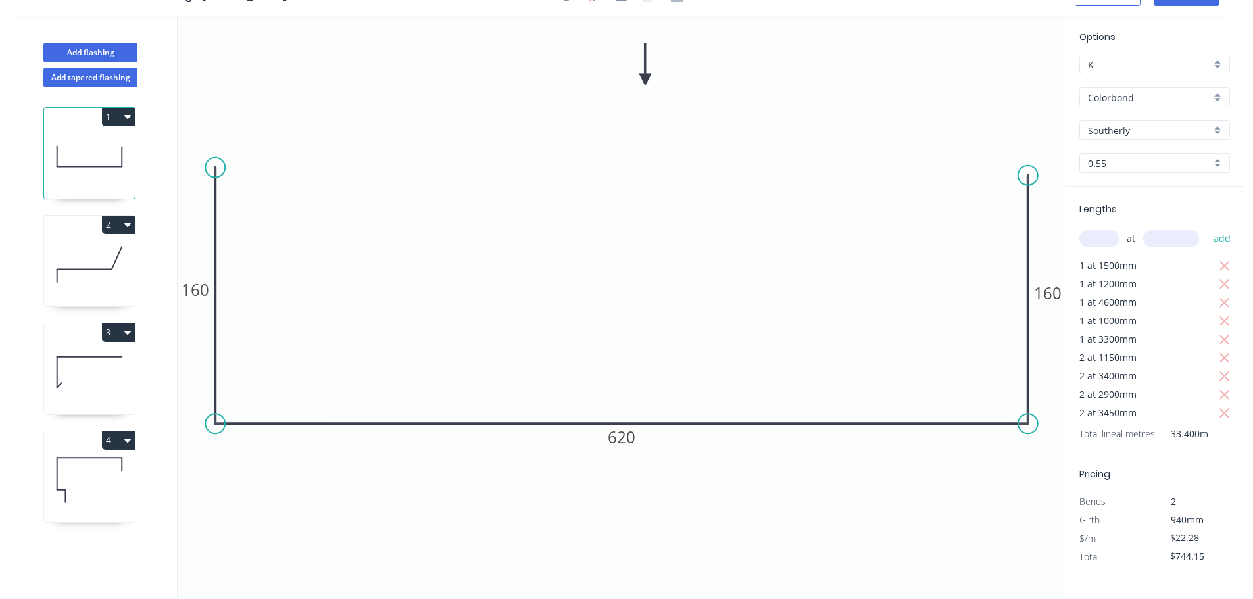
scroll to position [0, 0]
click at [1229, 411] on icon "button" at bounding box center [1225, 414] width 12 height 16
click at [1225, 397] on icon "button" at bounding box center [1225, 395] width 12 height 16
click at [1224, 382] on icon "button" at bounding box center [1225, 377] width 12 height 16
click at [114, 111] on button "1" at bounding box center [118, 117] width 33 height 18
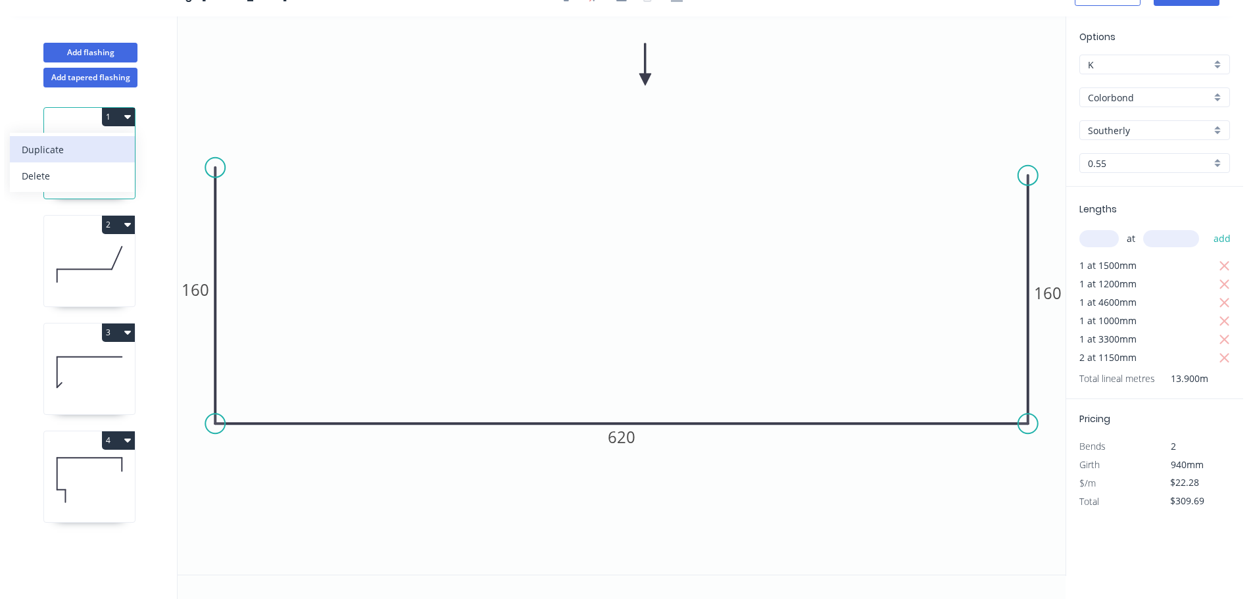
click at [61, 156] on div "Duplicate" at bounding box center [72, 149] width 101 height 19
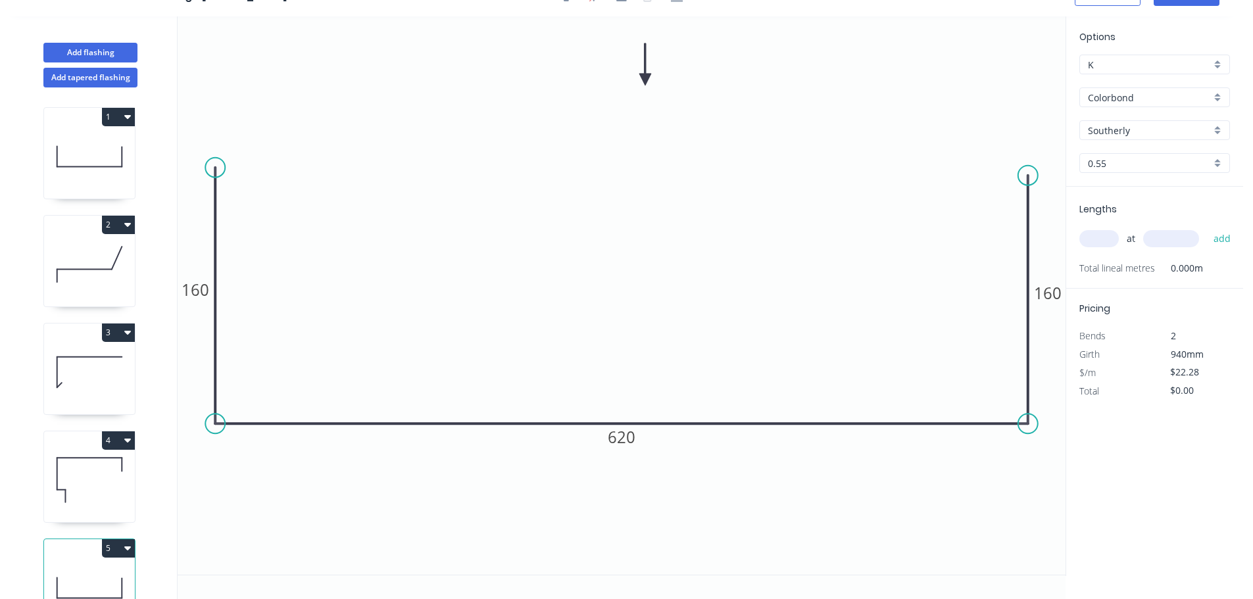
click at [1106, 239] on input "text" at bounding box center [1098, 238] width 39 height 17
click at [1207, 228] on button "add" at bounding box center [1222, 239] width 31 height 22
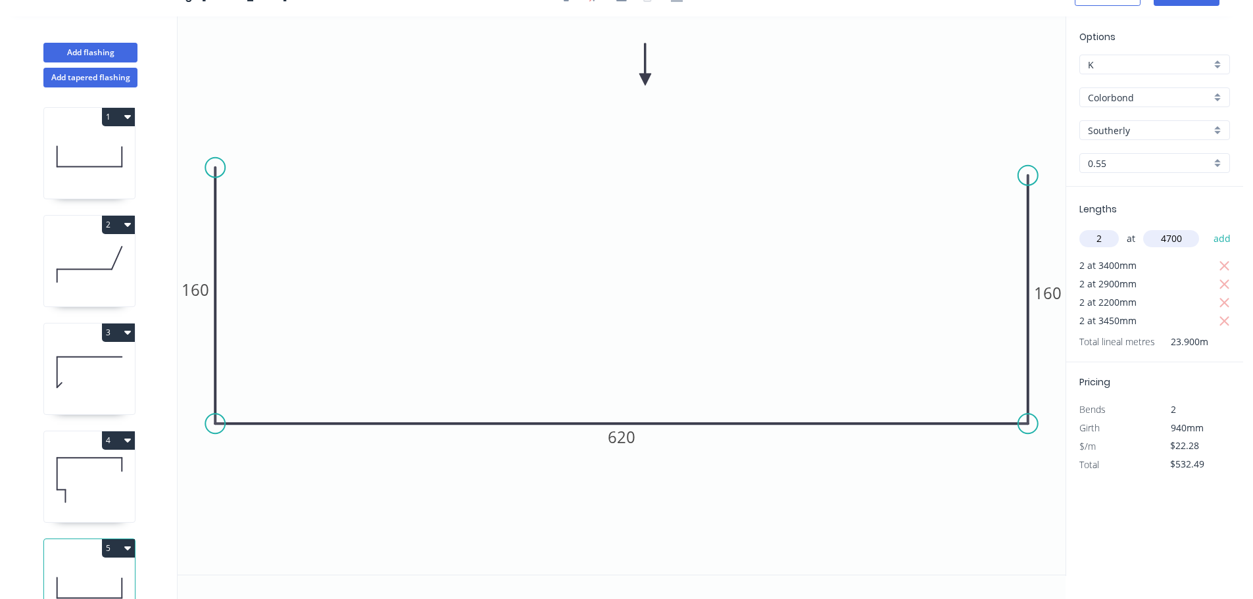
click at [1207, 228] on button "add" at bounding box center [1222, 239] width 31 height 22
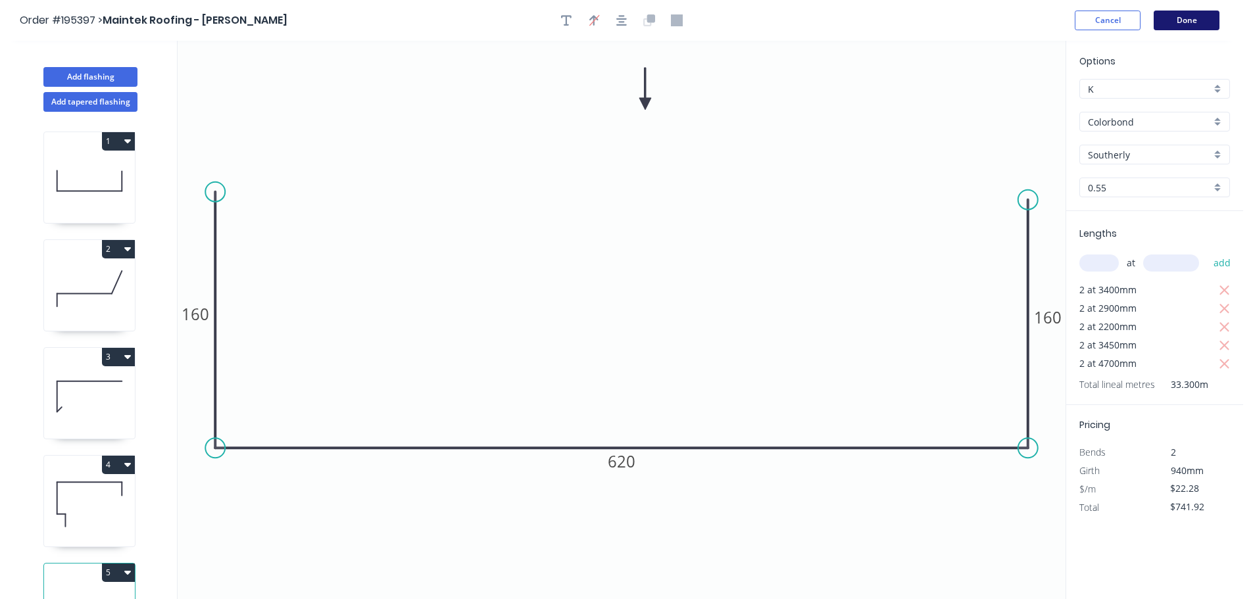
click at [1190, 12] on button "Done" at bounding box center [1187, 21] width 66 height 20
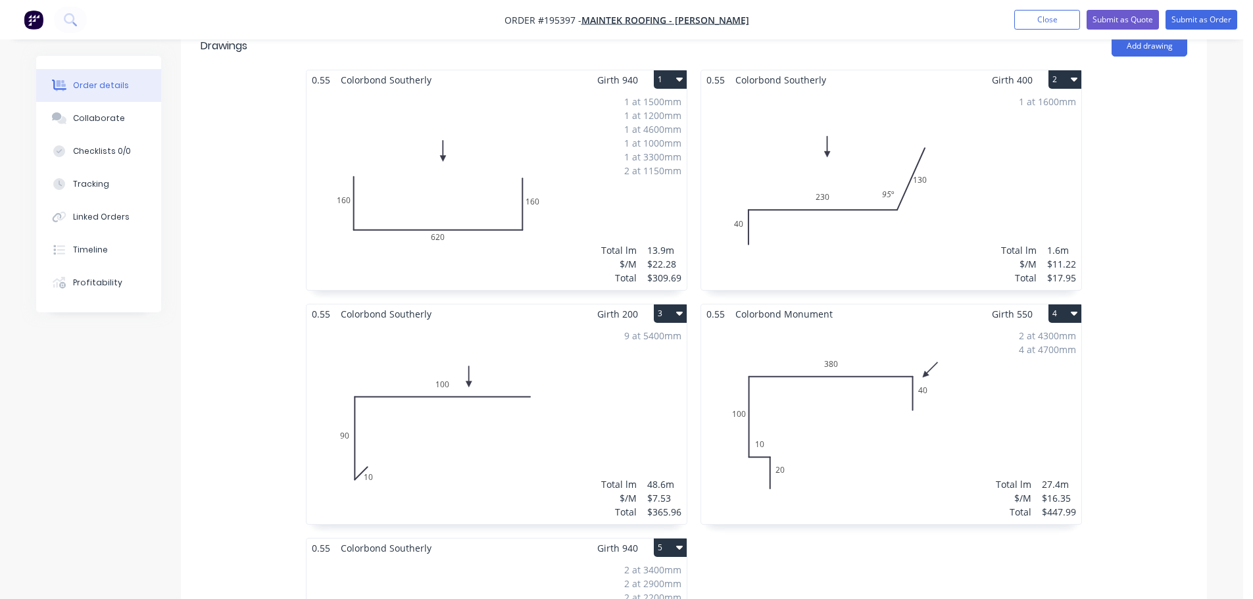
scroll to position [391, 0]
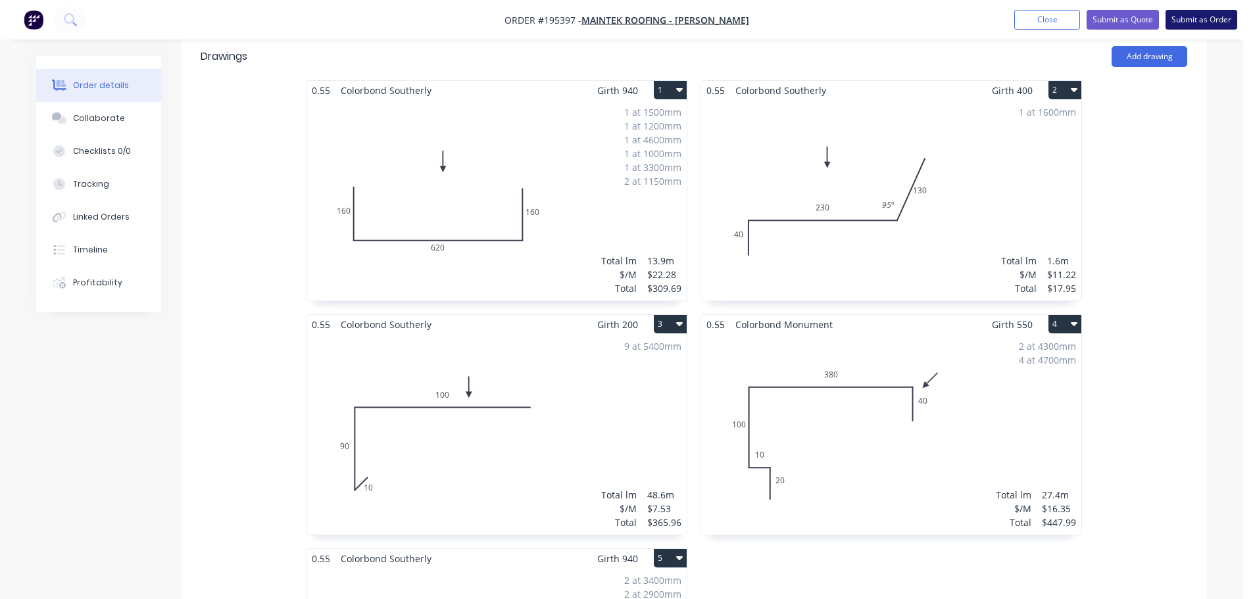
click at [1201, 19] on button "Submit as Order" at bounding box center [1202, 20] width 72 height 20
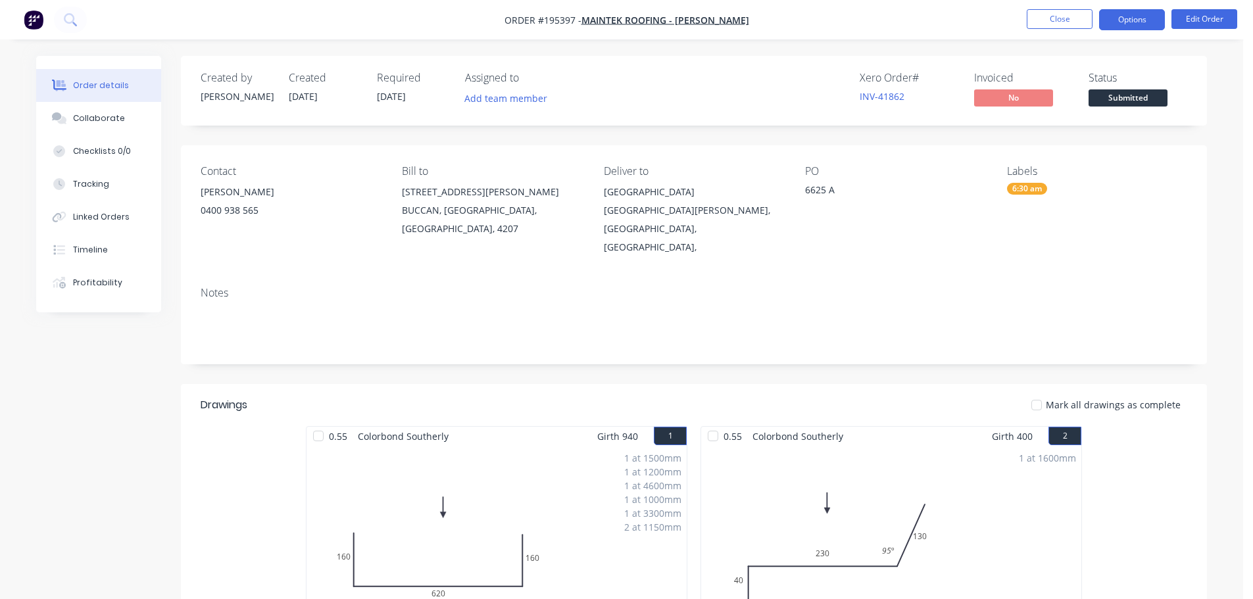
click at [1142, 16] on button "Options" at bounding box center [1132, 19] width 66 height 21
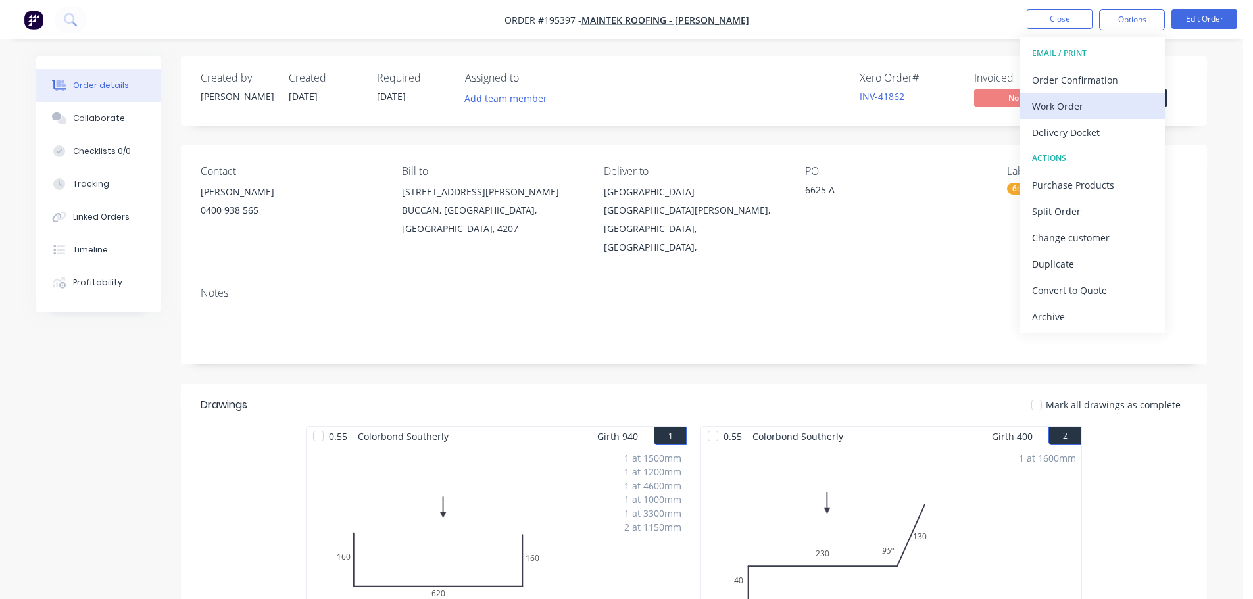
click at [1111, 97] on div "Work Order" at bounding box center [1092, 106] width 121 height 19
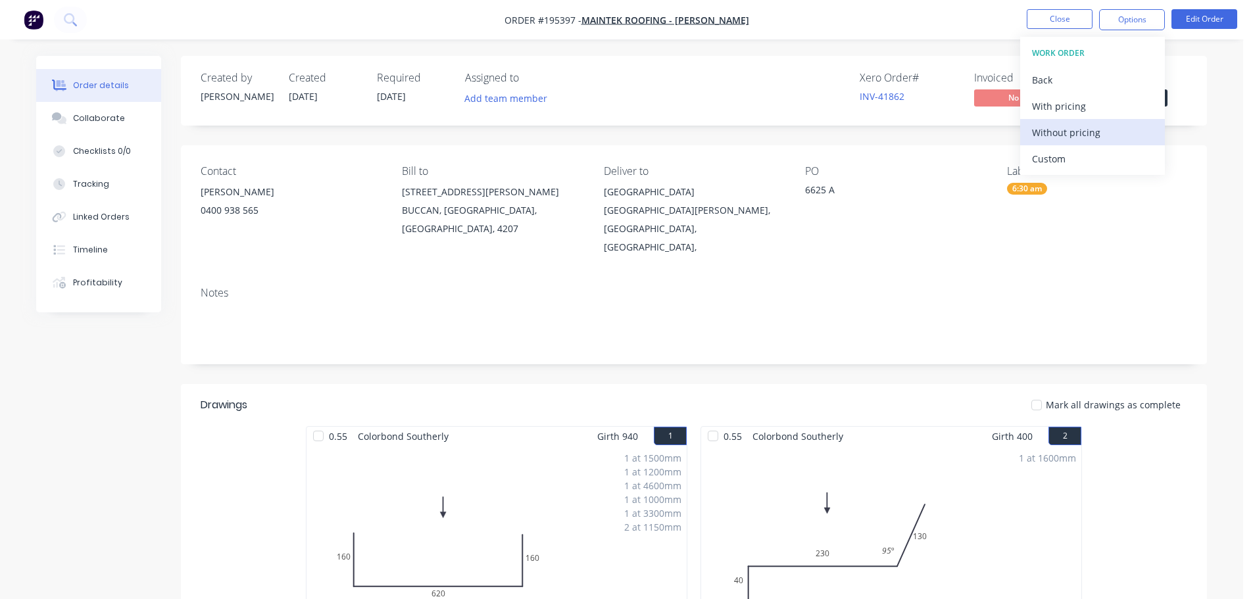
click at [1104, 127] on div "Without pricing" at bounding box center [1092, 132] width 121 height 19
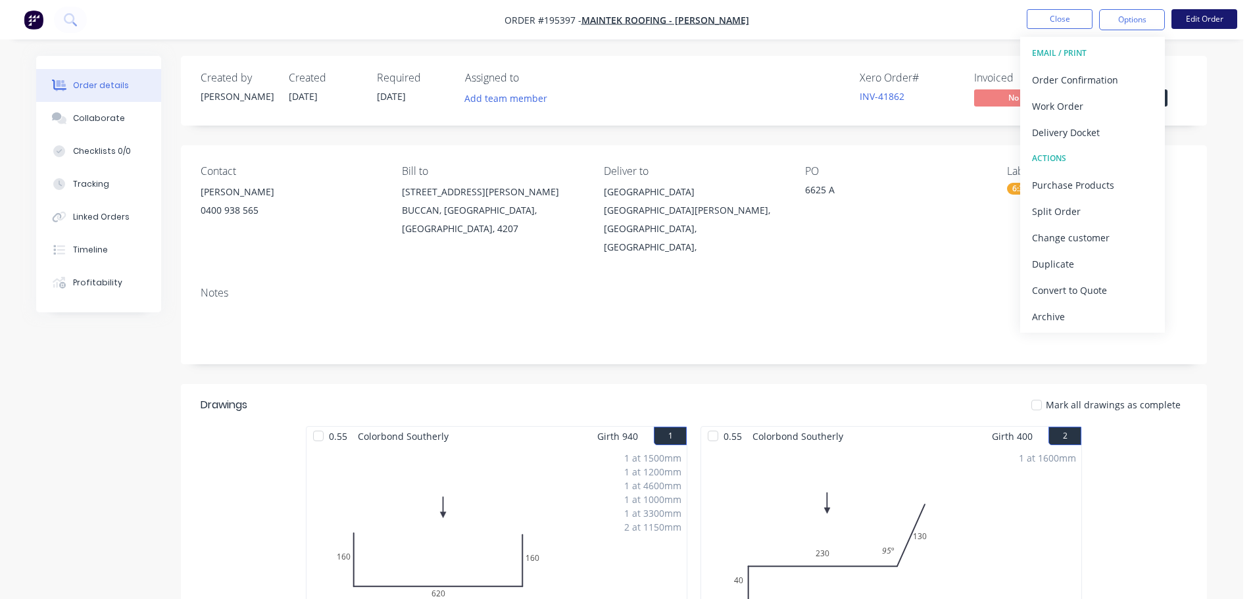
click at [1197, 25] on button "Edit Order" at bounding box center [1204, 19] width 66 height 20
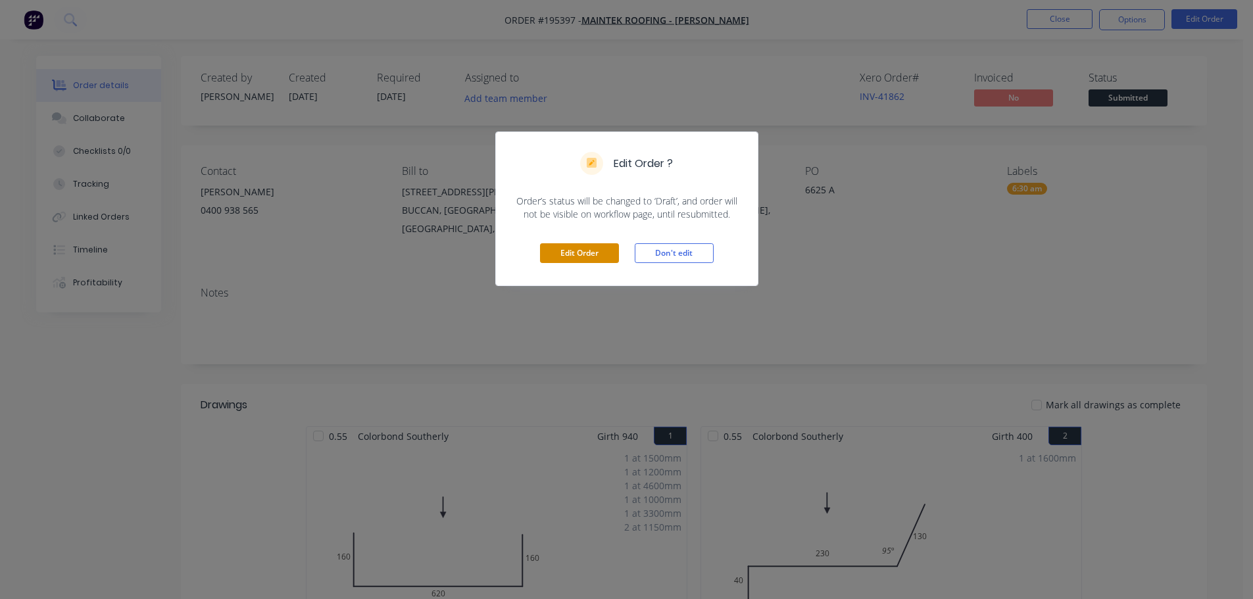
click at [570, 254] on button "Edit Order" at bounding box center [579, 253] width 79 height 20
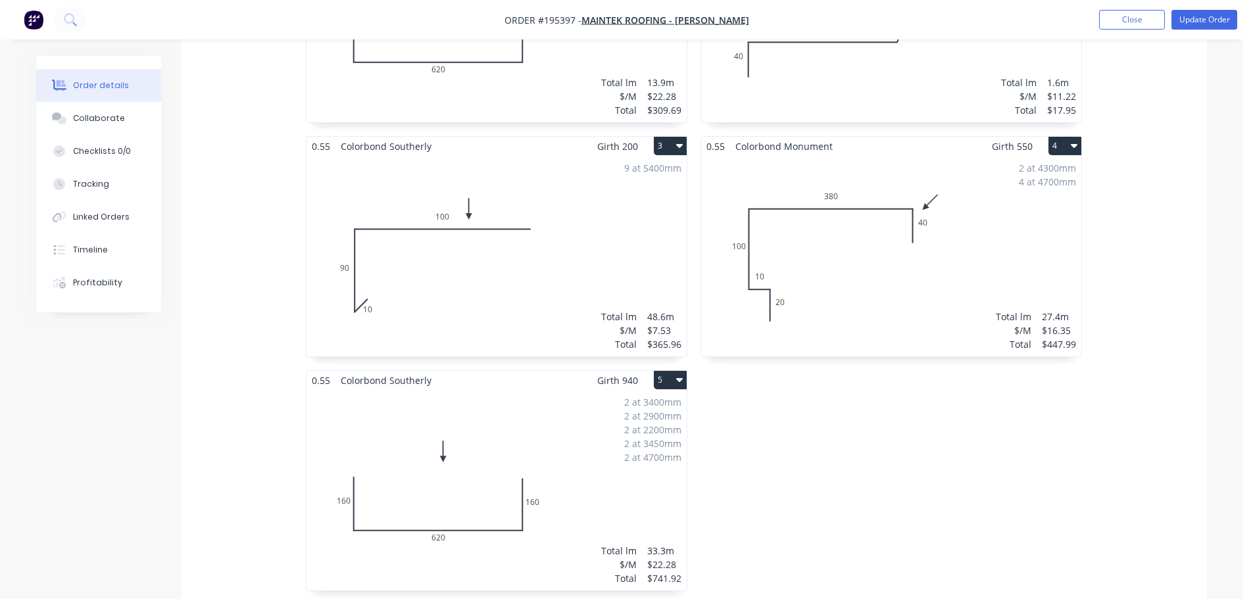
scroll to position [789, 0]
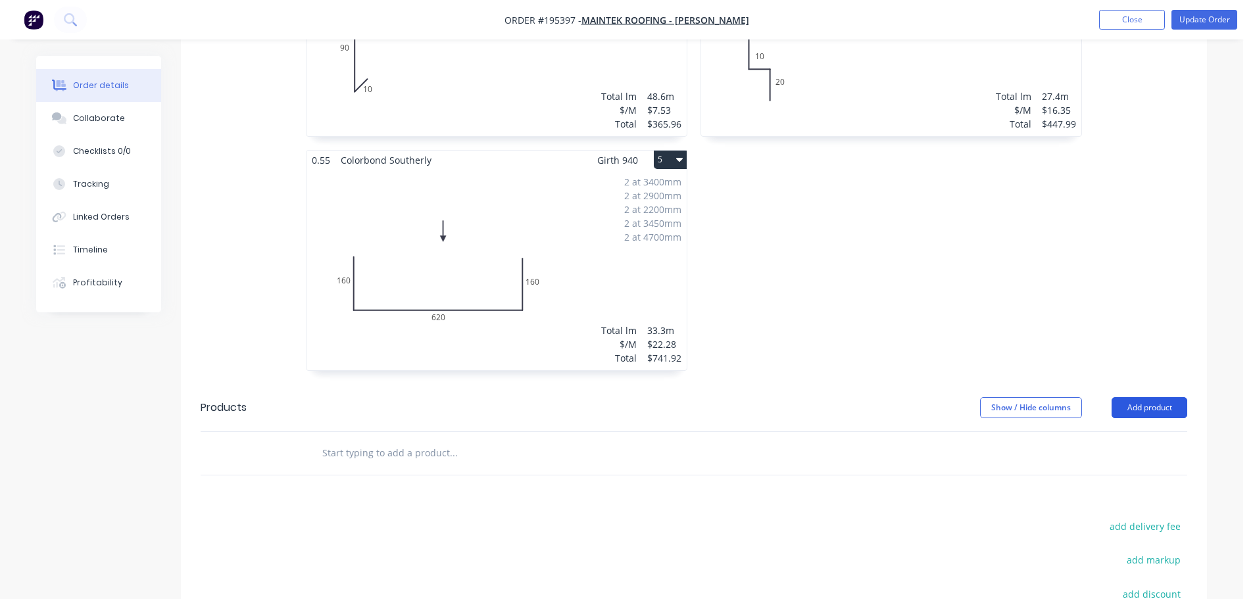
click at [1115, 397] on button "Add product" at bounding box center [1150, 407] width 76 height 21
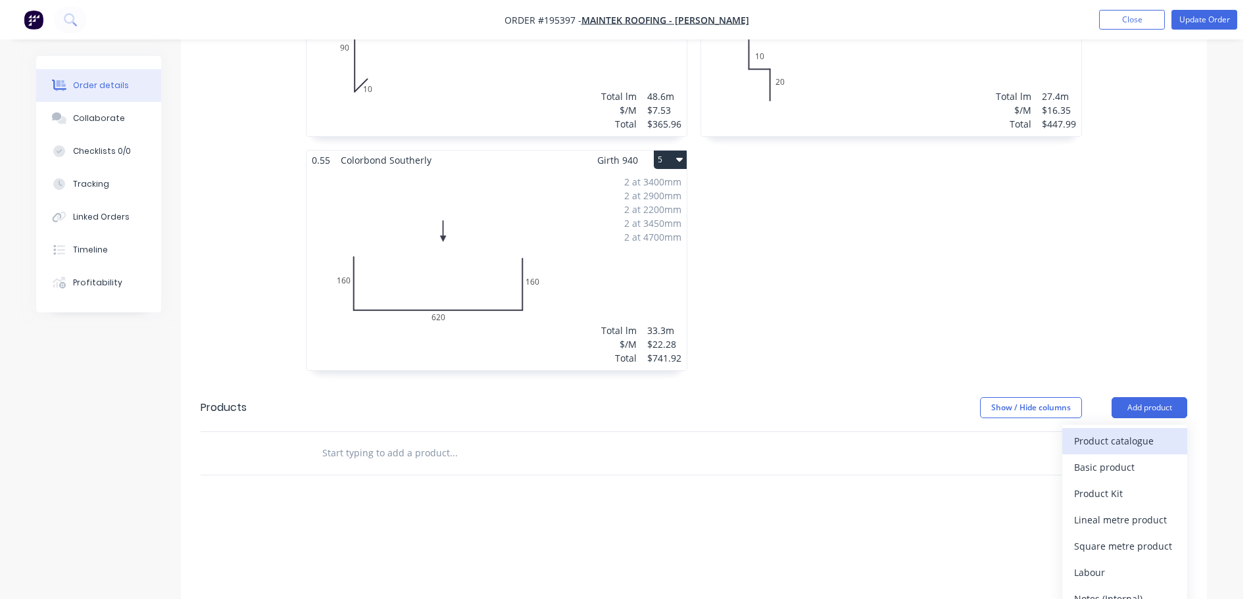
click at [1117, 431] on div "Product catalogue" at bounding box center [1124, 440] width 101 height 19
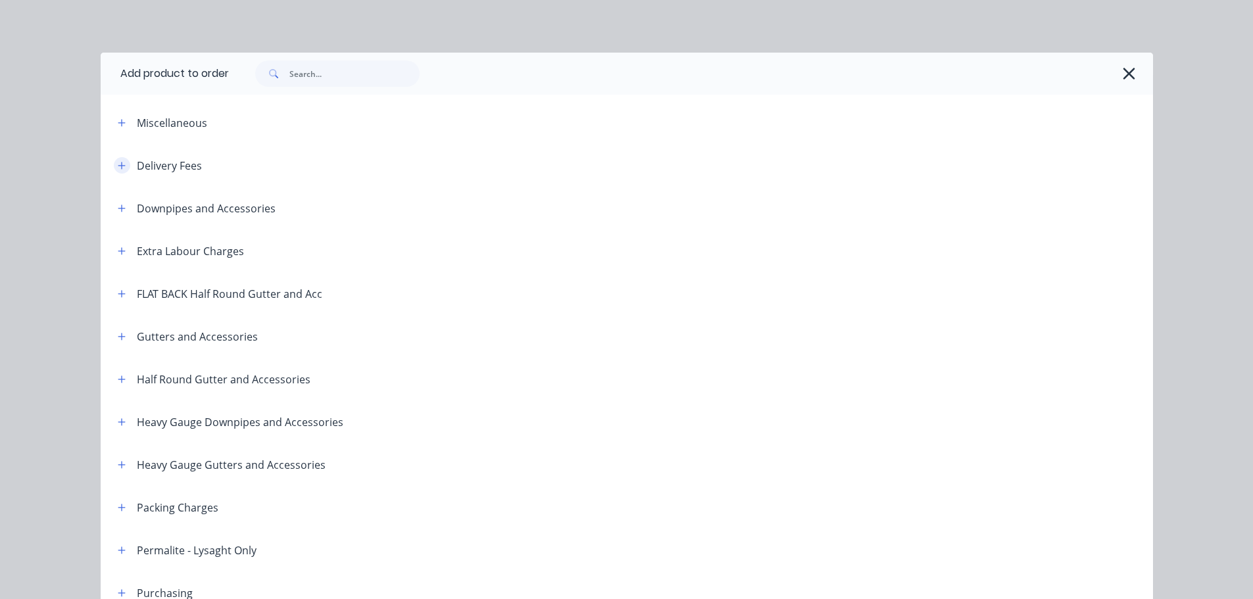
click at [114, 165] on button "button" at bounding box center [122, 165] width 16 height 16
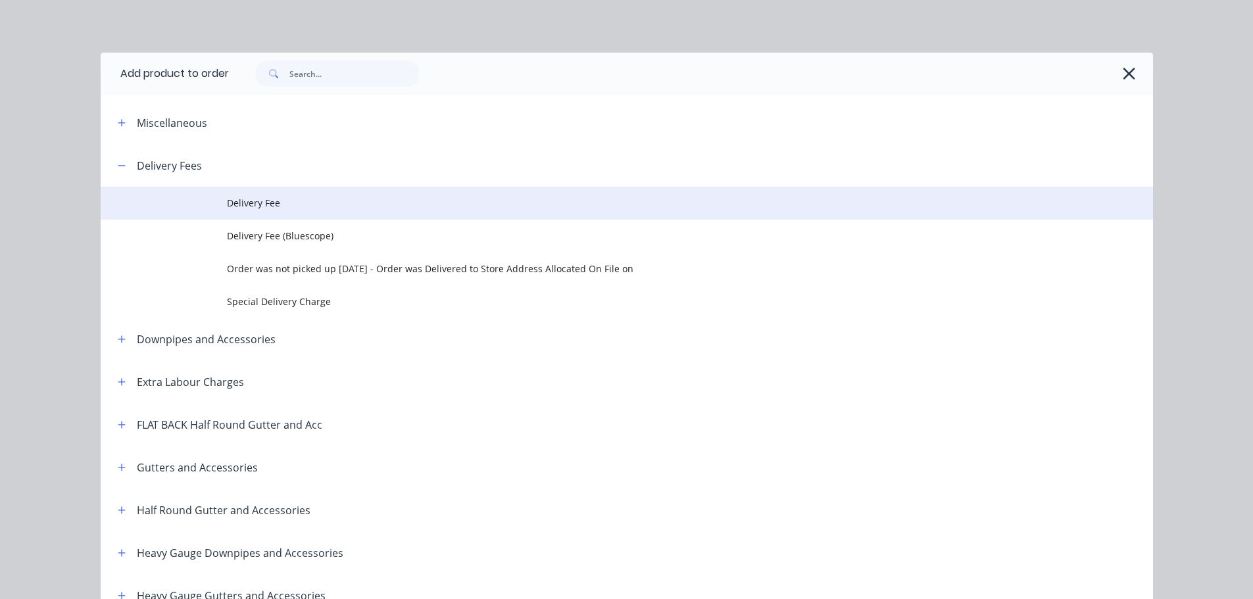
click at [227, 198] on span "Delivery Fee" at bounding box center [597, 203] width 741 height 14
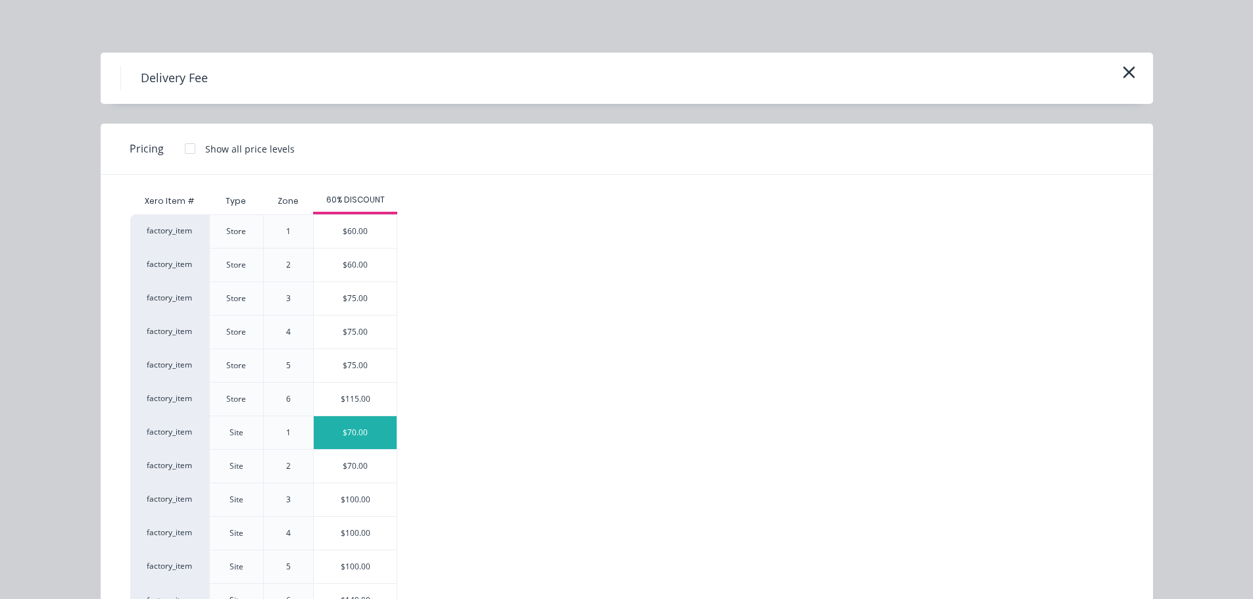
click at [349, 432] on div "$70.00" at bounding box center [355, 432] width 83 height 33
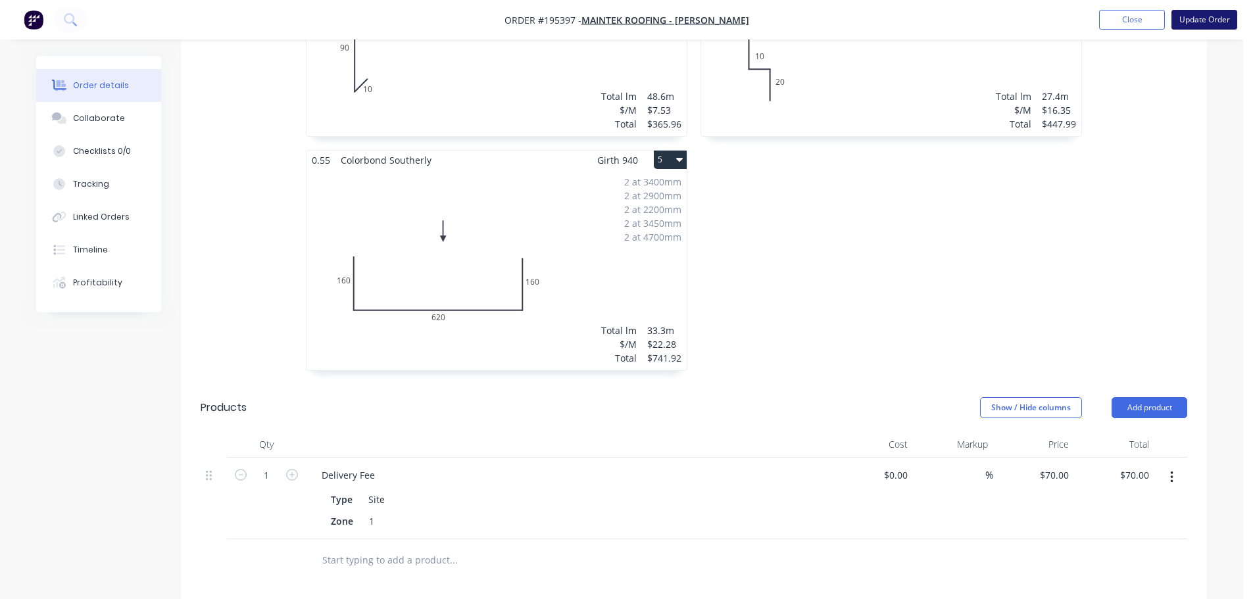
click at [1189, 24] on button "Update Order" at bounding box center [1204, 20] width 66 height 20
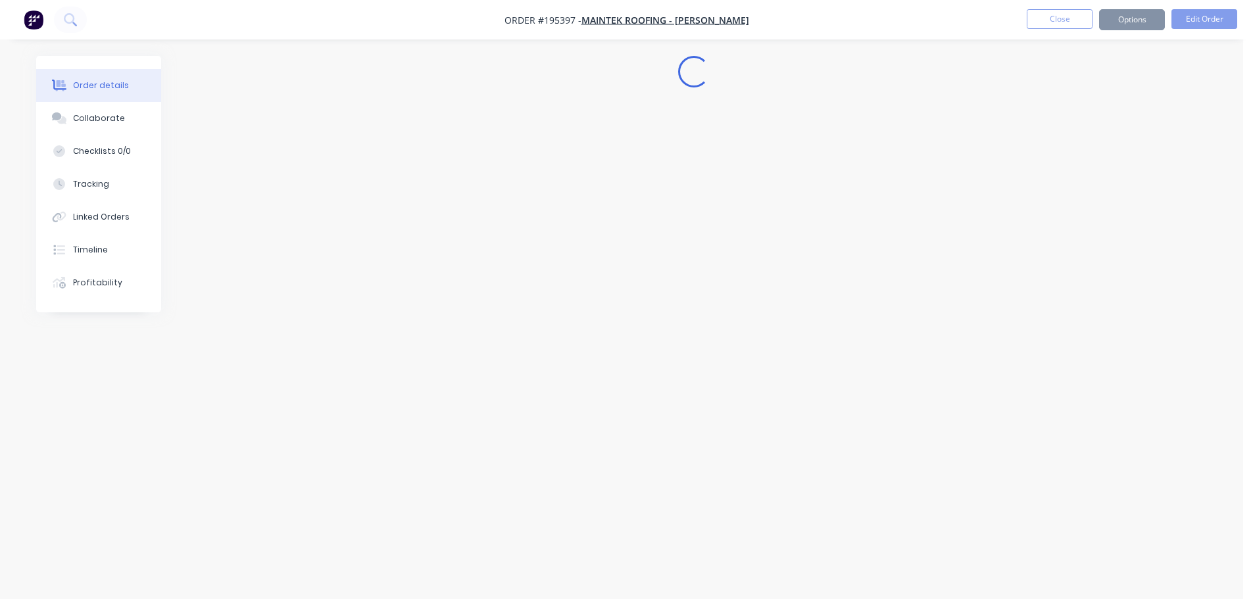
scroll to position [0, 0]
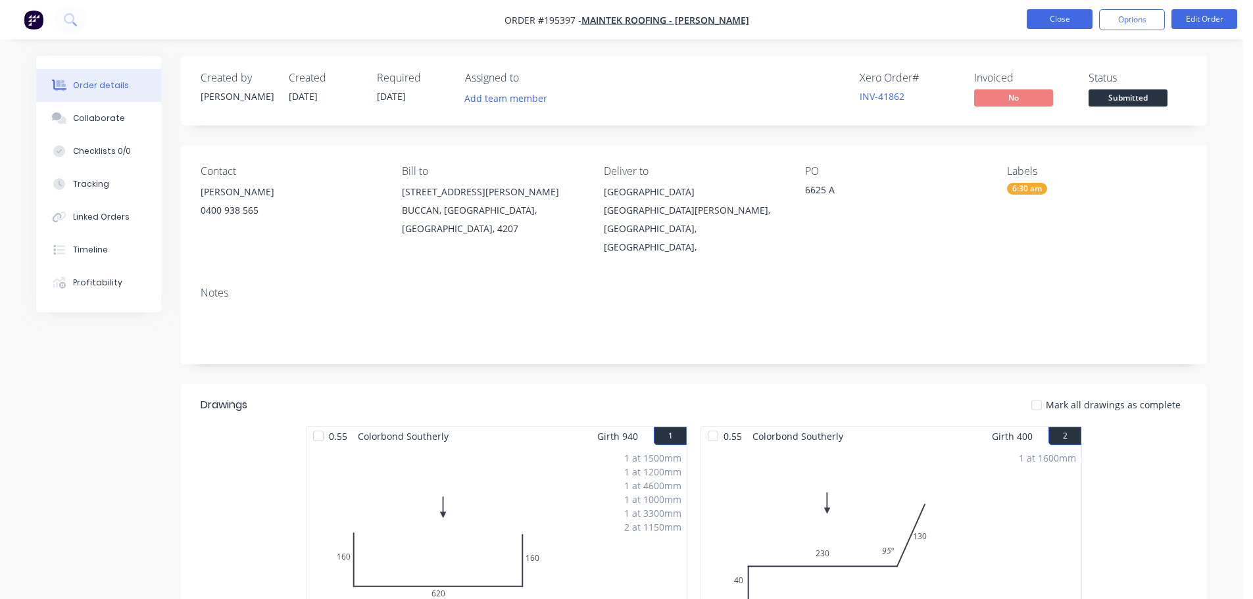
click at [1050, 22] on button "Close" at bounding box center [1060, 19] width 66 height 20
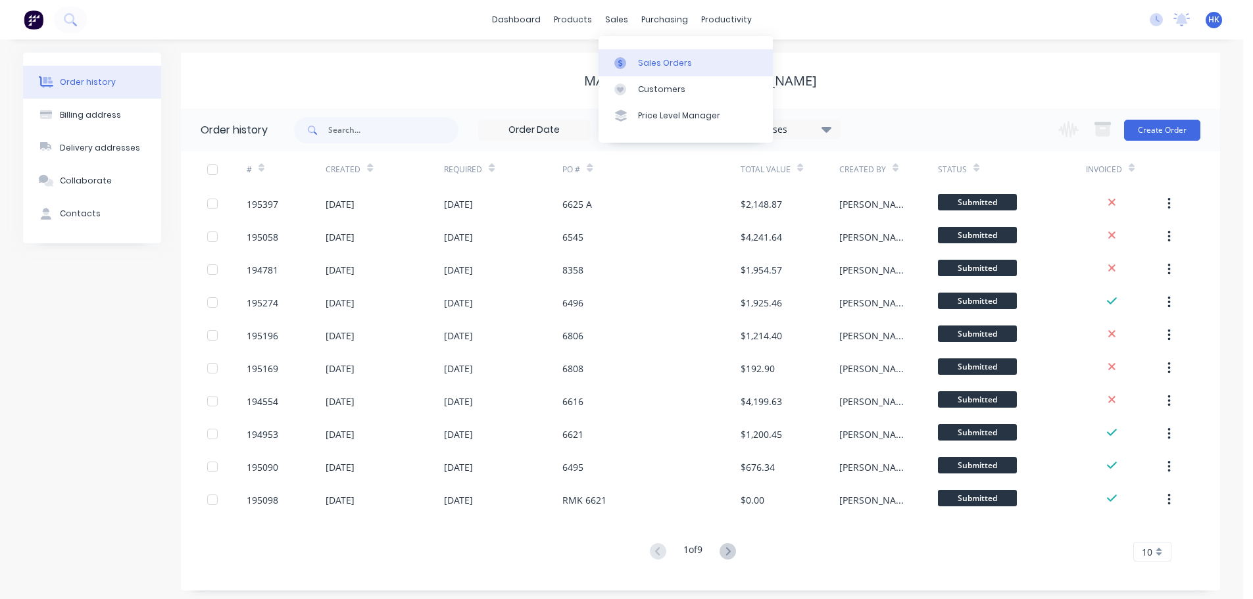
click at [644, 62] on div "Sales Orders" at bounding box center [665, 63] width 54 height 12
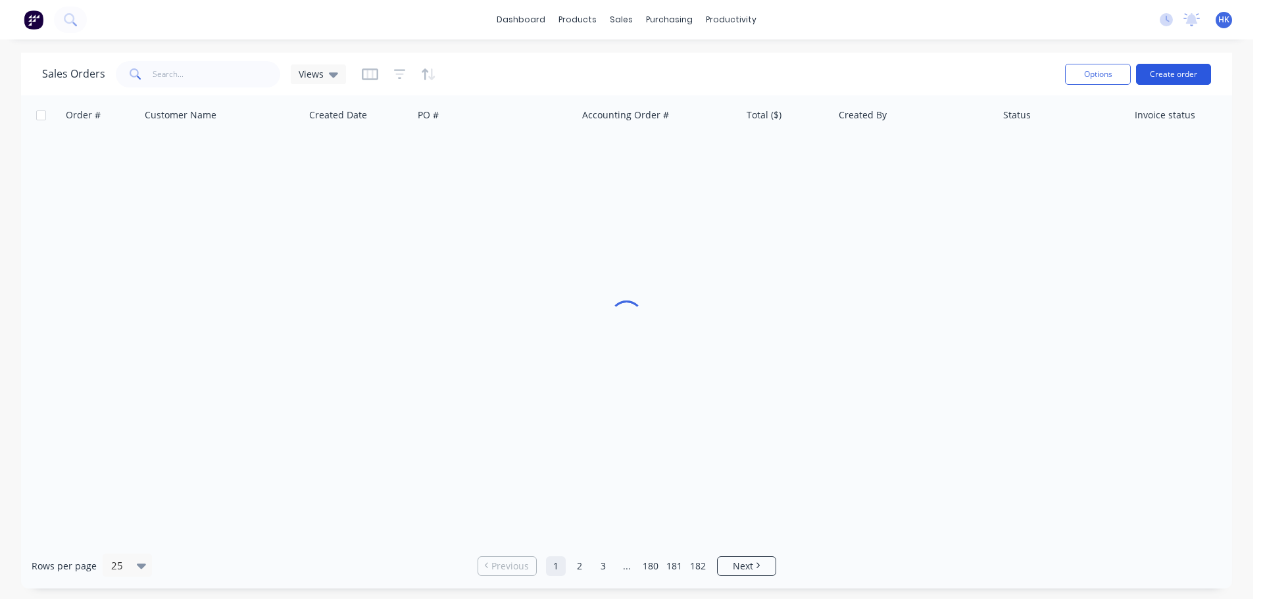
click at [1195, 76] on button "Create order" at bounding box center [1173, 74] width 75 height 21
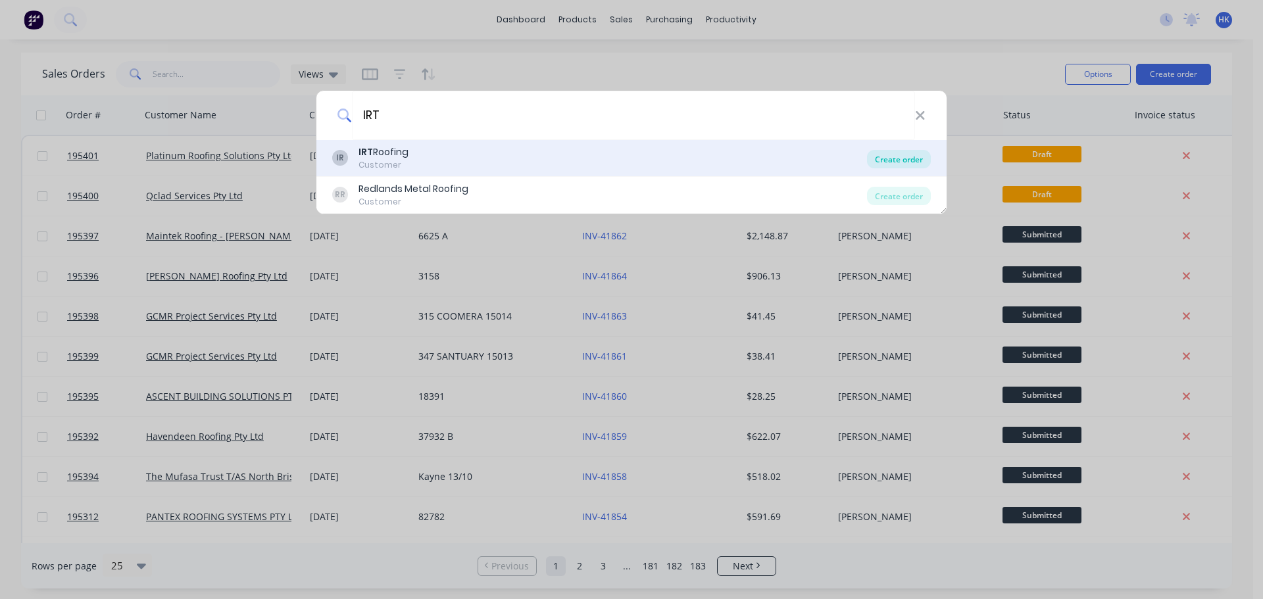
click at [906, 160] on div "Create order" at bounding box center [899, 159] width 64 height 18
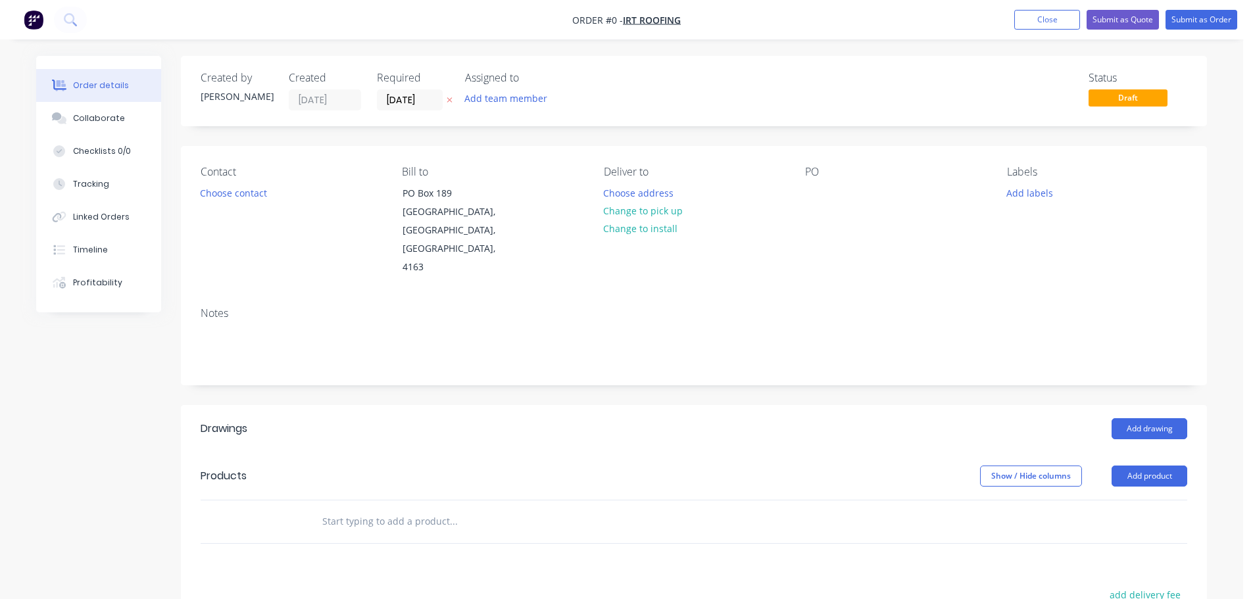
click at [389, 110] on label "[DATE]" at bounding box center [410, 99] width 66 height 21
click at [389, 110] on input "[DATE]" at bounding box center [410, 100] width 64 height 20
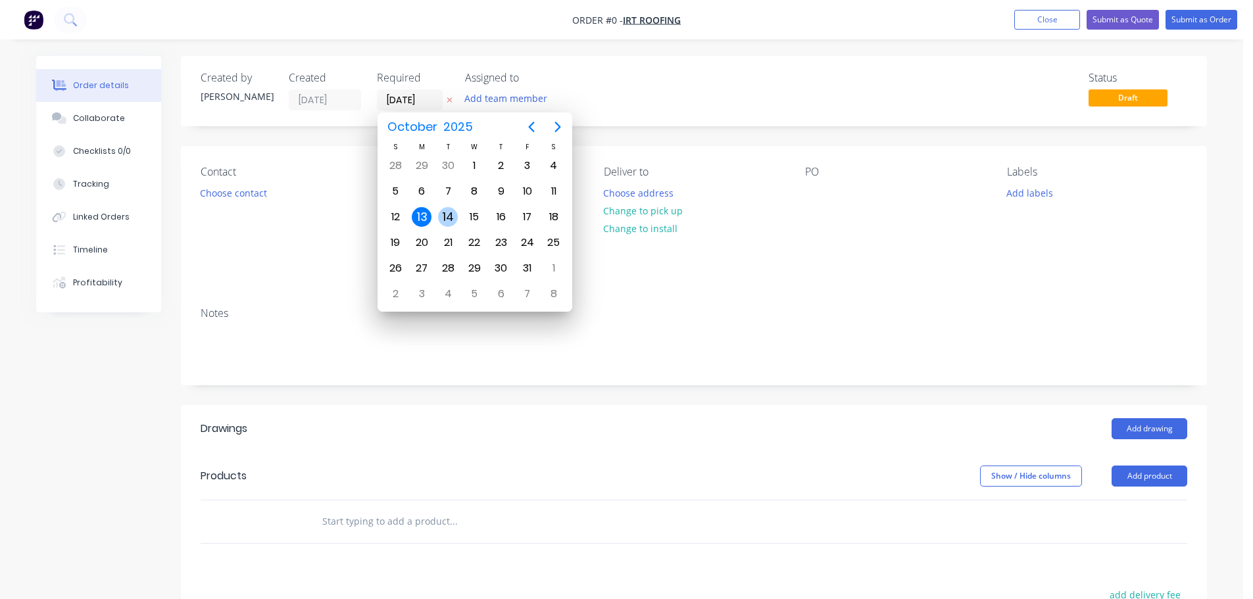
click at [451, 216] on div "14" at bounding box center [448, 217] width 20 height 20
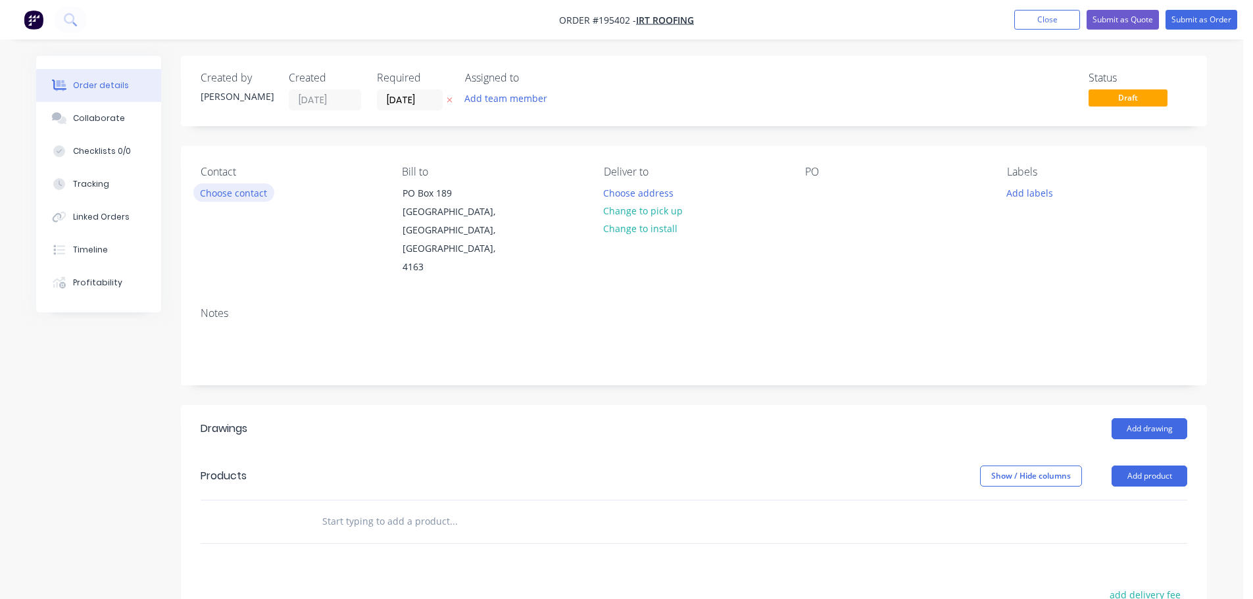
click at [250, 201] on button "Choose contact" at bounding box center [233, 193] width 81 height 18
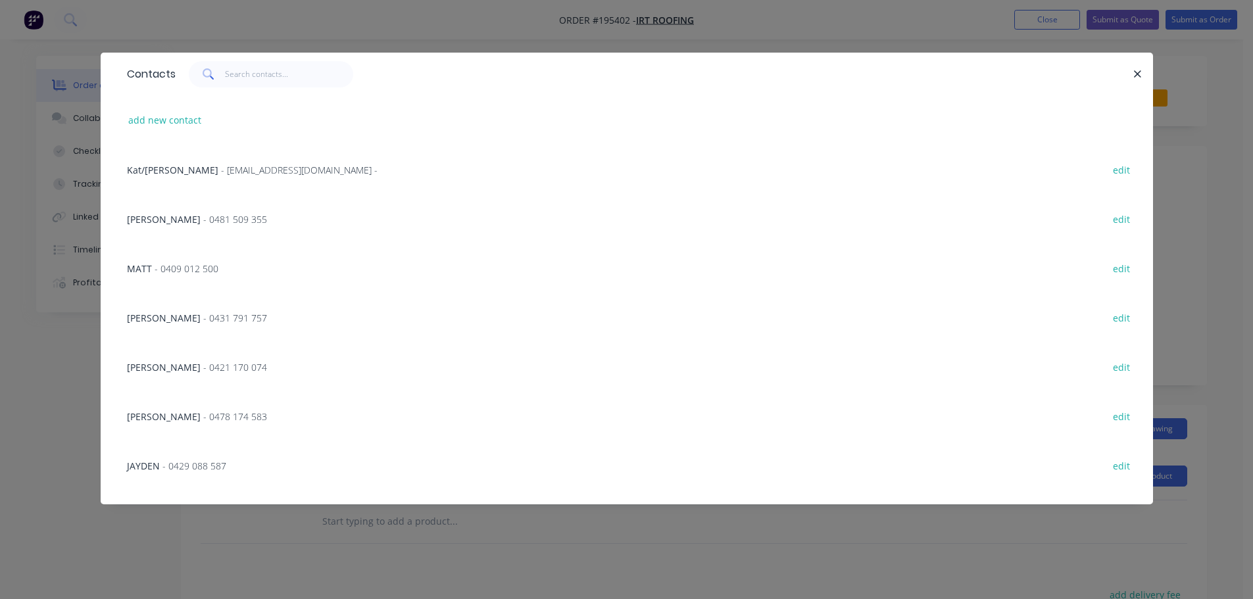
click at [203, 213] on span "- 0481 509 355" at bounding box center [235, 219] width 64 height 12
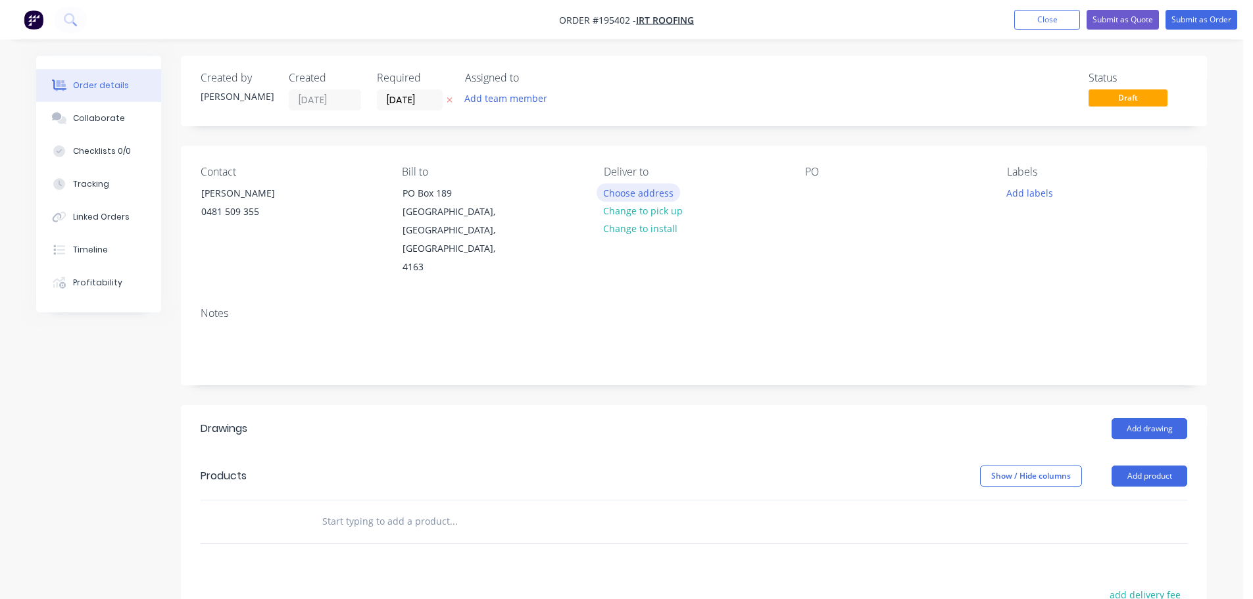
click at [610, 191] on button "Choose address" at bounding box center [639, 193] width 84 height 18
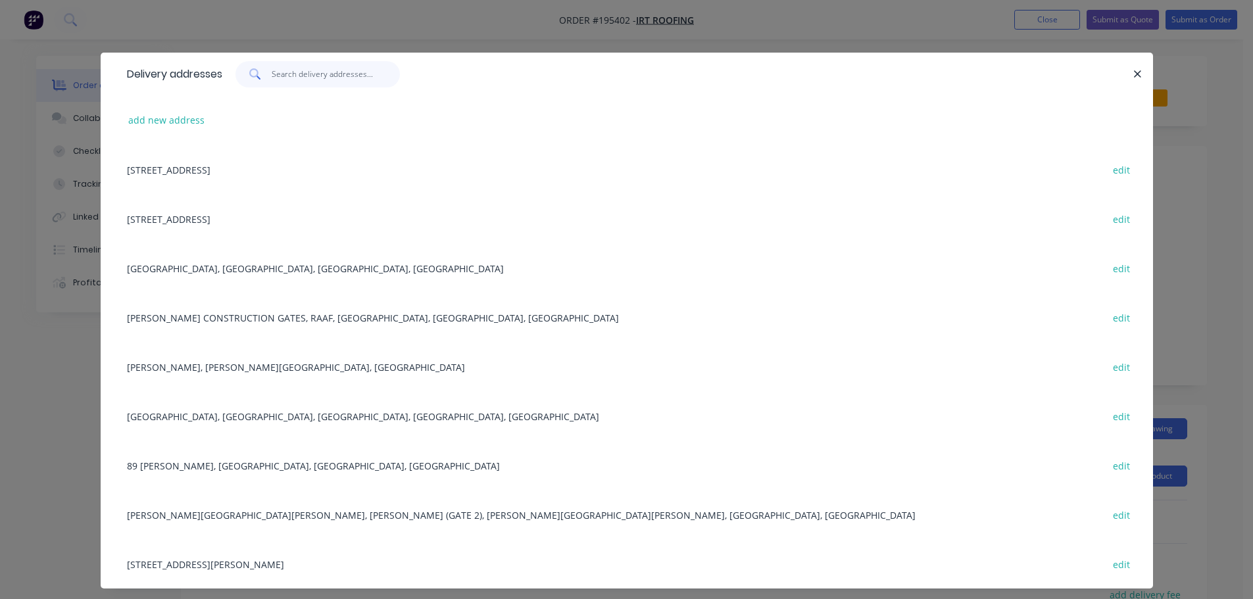
click at [298, 81] on input "text" at bounding box center [336, 74] width 128 height 26
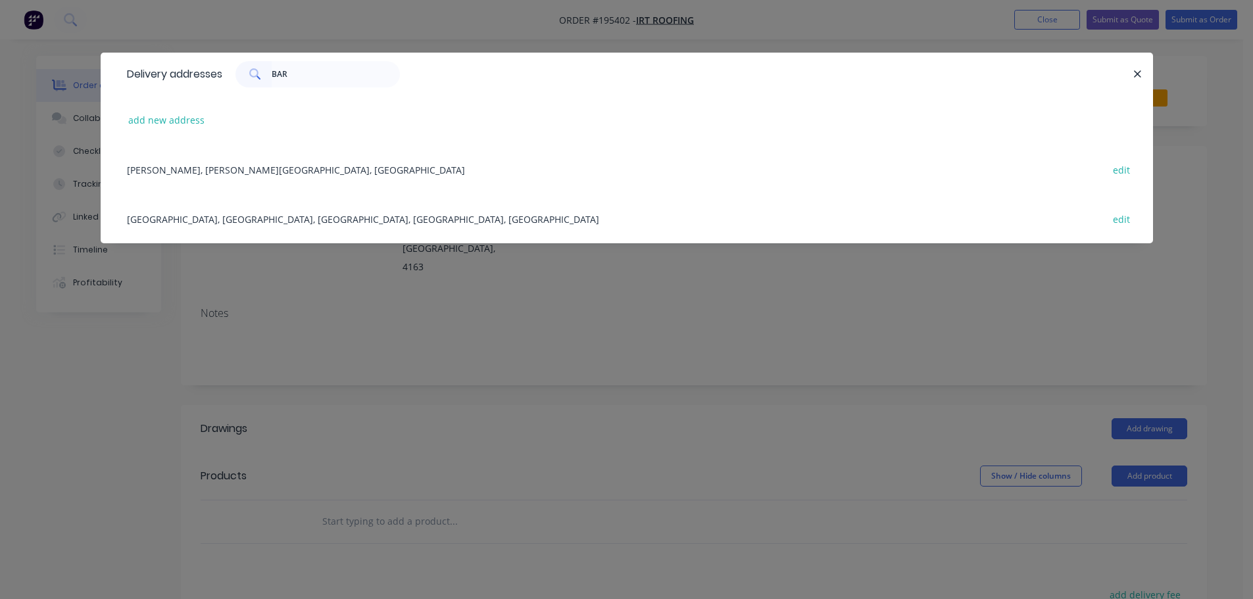
click at [275, 172] on div "[PERSON_NAME], [PERSON_NAME][GEOGRAPHIC_DATA], [GEOGRAPHIC_DATA] edit" at bounding box center [626, 169] width 1013 height 49
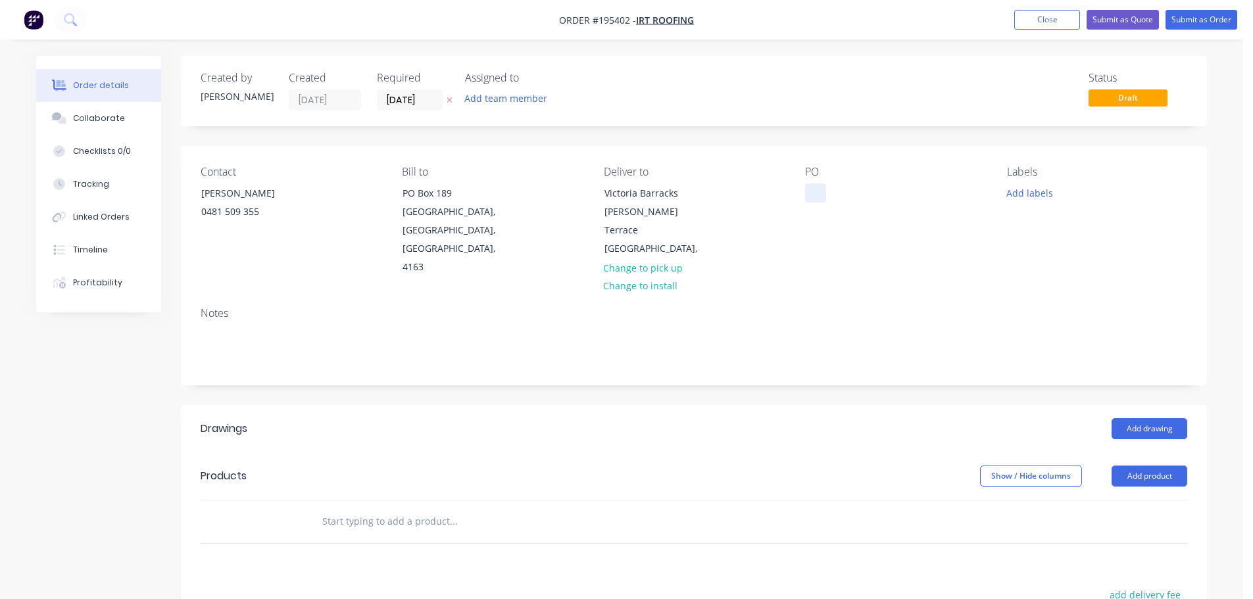
click at [808, 203] on div at bounding box center [815, 193] width 21 height 19
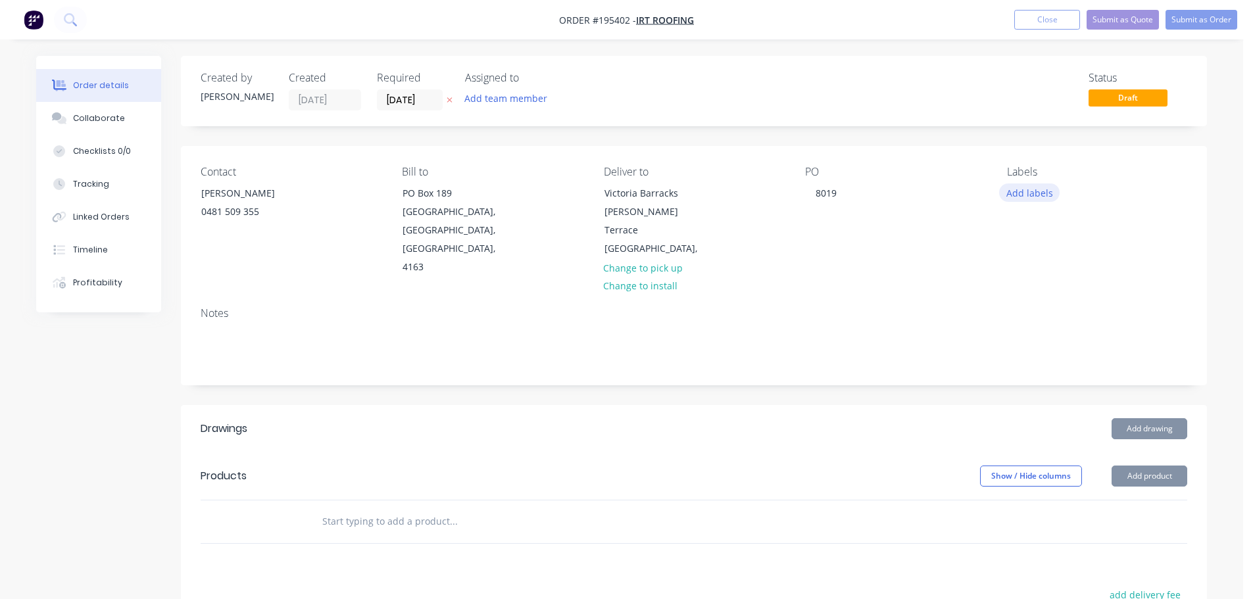
click at [1028, 195] on button "Add labels" at bounding box center [1029, 193] width 61 height 18
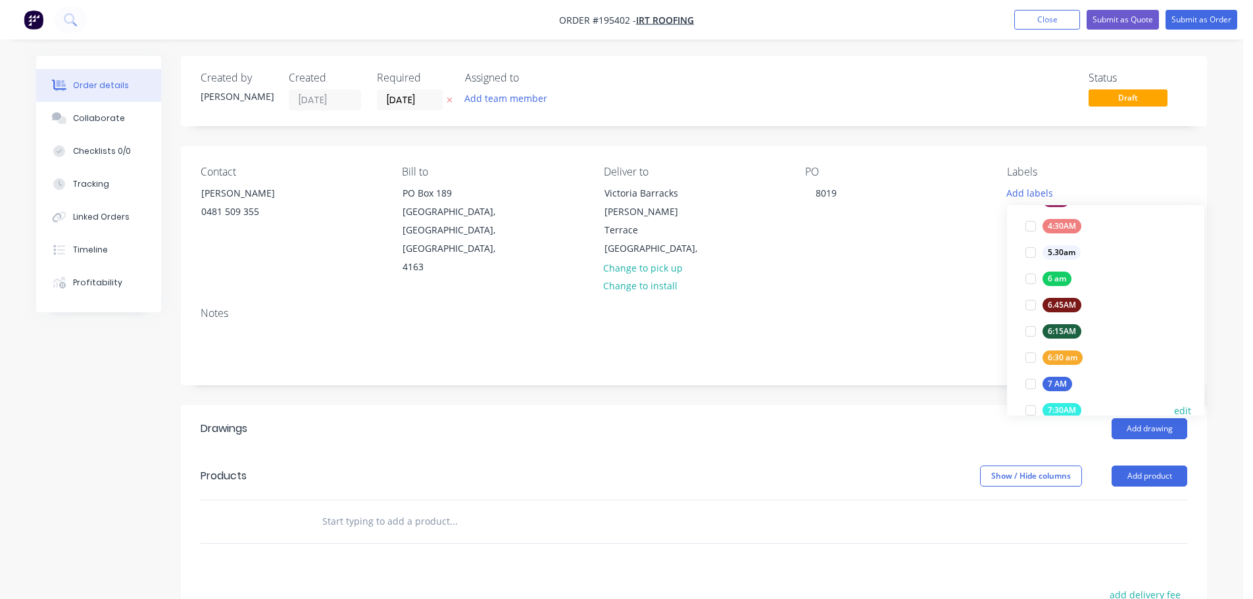
scroll to position [263, 0]
click at [1029, 360] on div at bounding box center [1031, 363] width 26 height 26
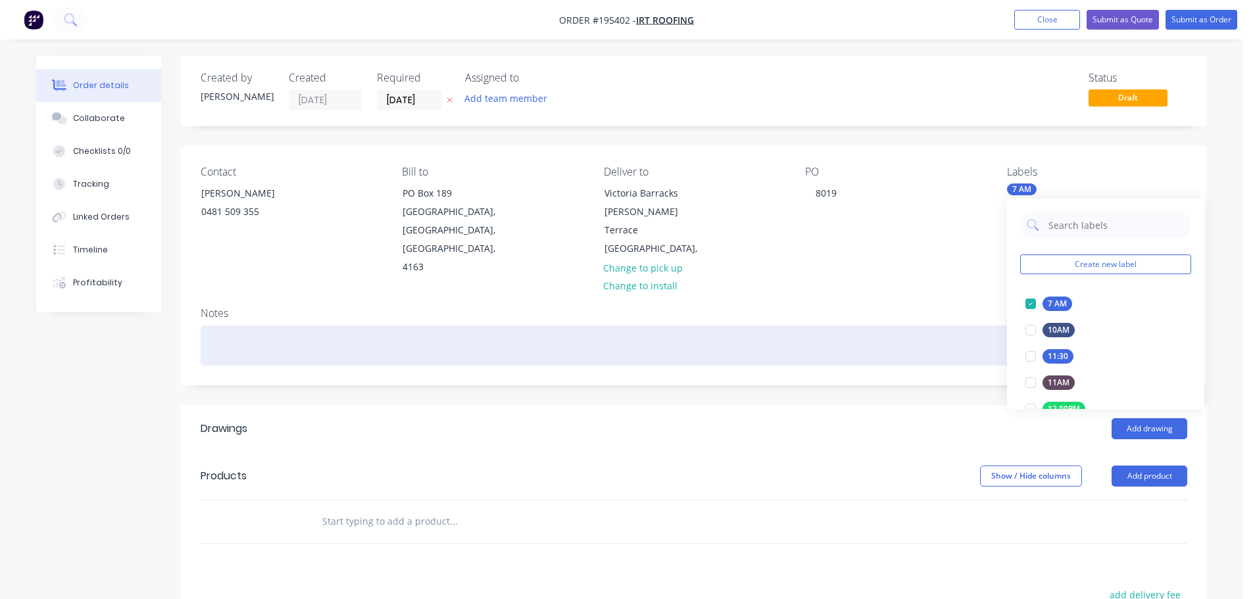
click at [641, 326] on div at bounding box center [694, 346] width 987 height 40
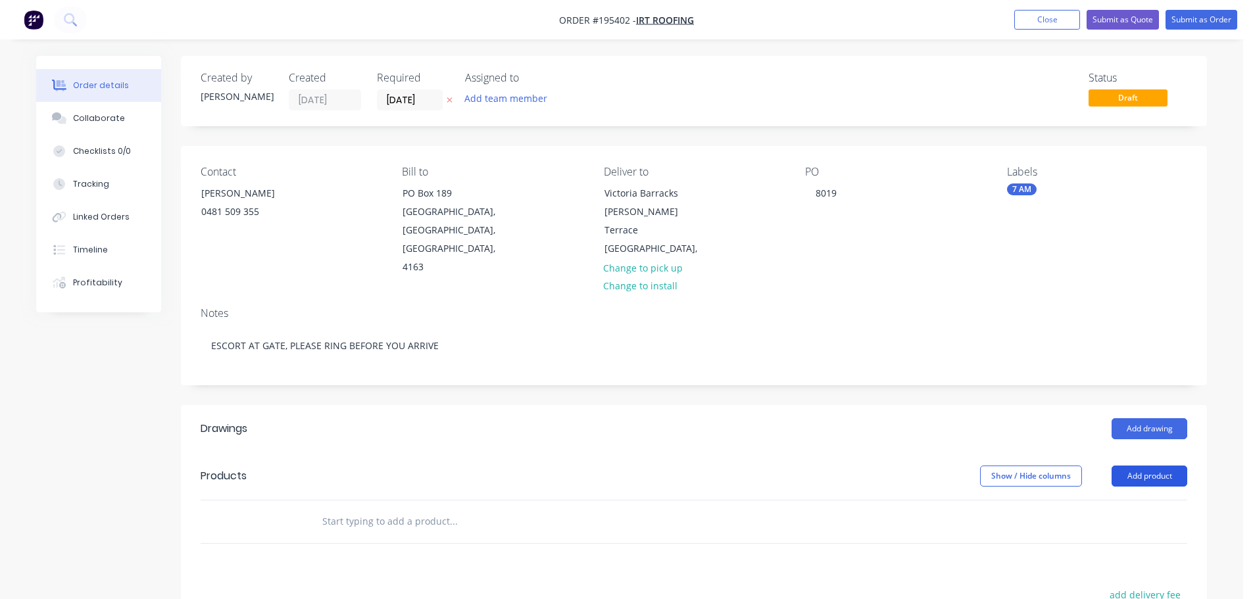
click at [1149, 466] on button "Add product" at bounding box center [1150, 476] width 76 height 21
click at [1148, 500] on div "Product catalogue" at bounding box center [1124, 509] width 101 height 19
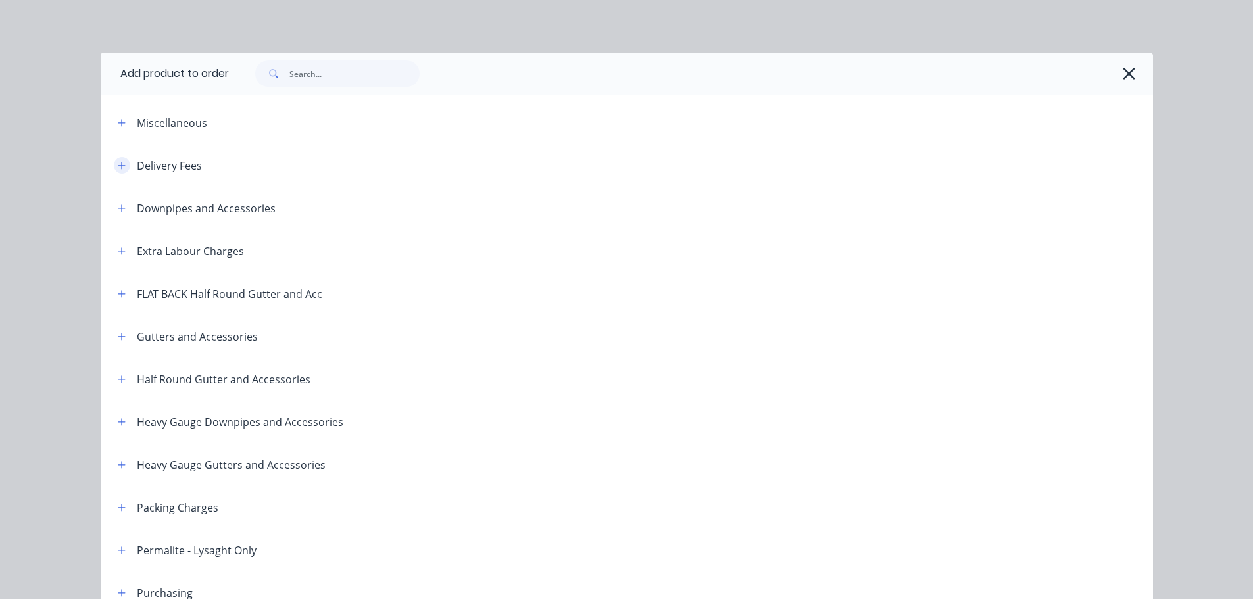
click at [118, 163] on icon "button" at bounding box center [122, 165] width 8 height 9
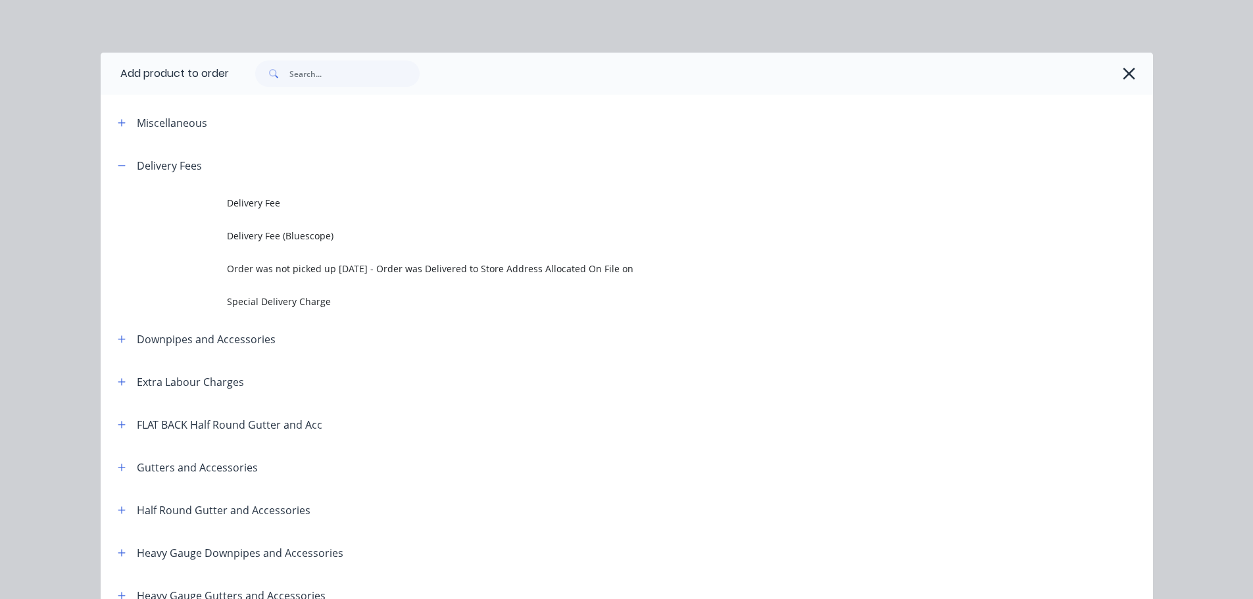
click at [258, 209] on span "Delivery Fee" at bounding box center [597, 203] width 741 height 14
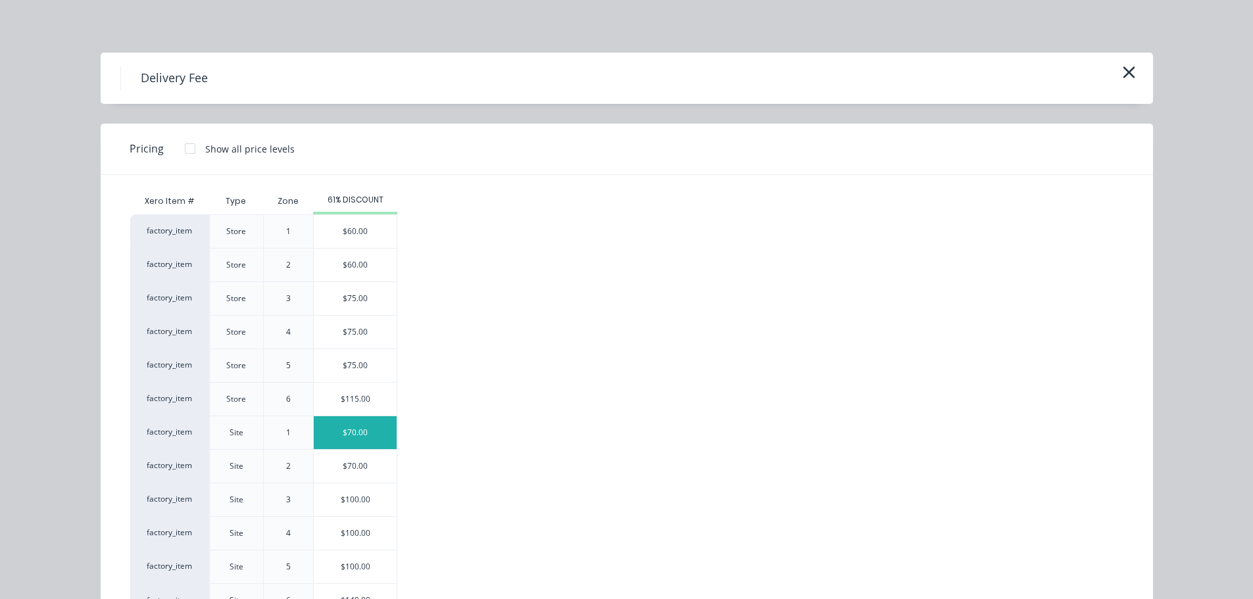
click at [331, 433] on div "$70.00" at bounding box center [355, 432] width 83 height 33
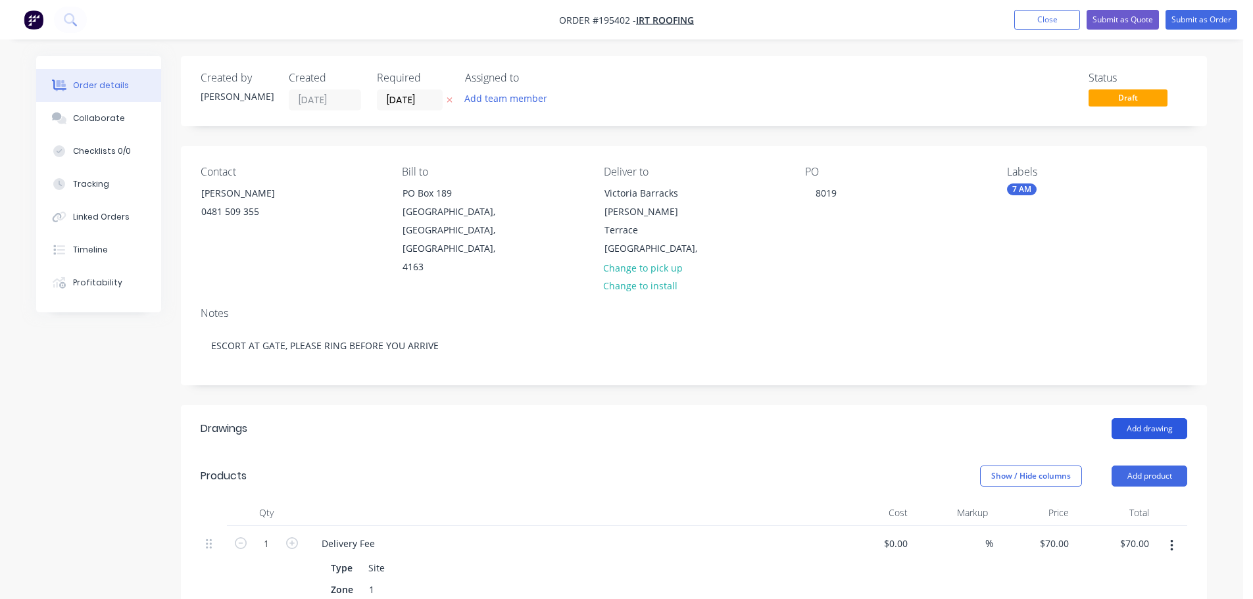
click at [1142, 418] on button "Add drawing" at bounding box center [1150, 428] width 76 height 21
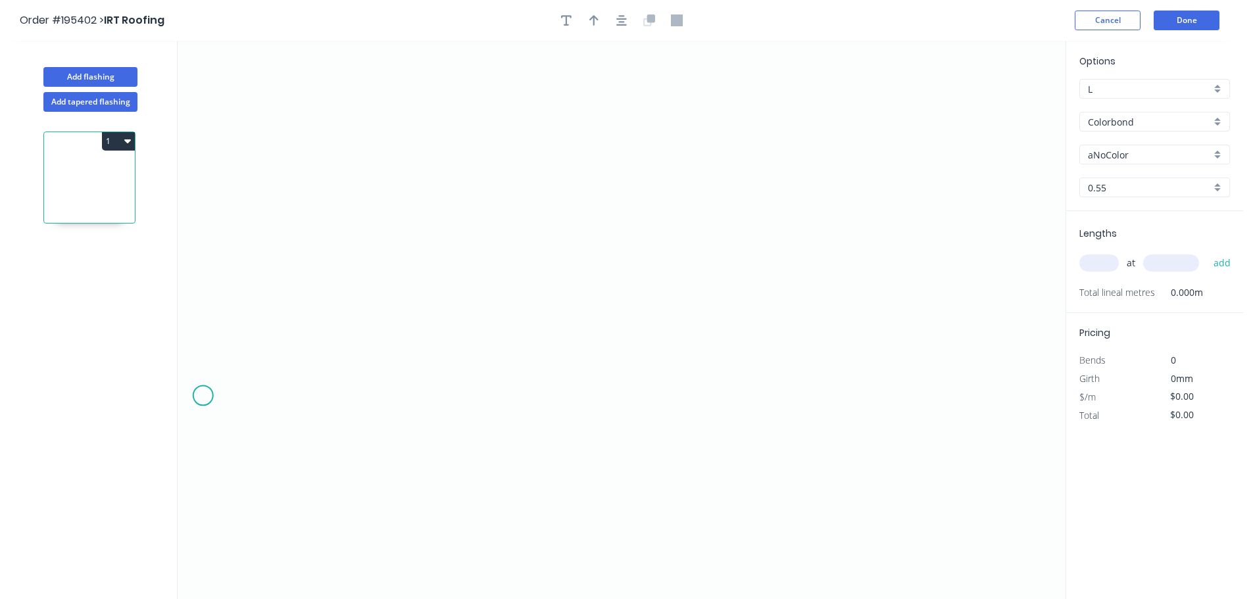
click at [201, 398] on icon "0" at bounding box center [622, 320] width 888 height 558
click at [207, 227] on icon "0" at bounding box center [622, 320] width 888 height 558
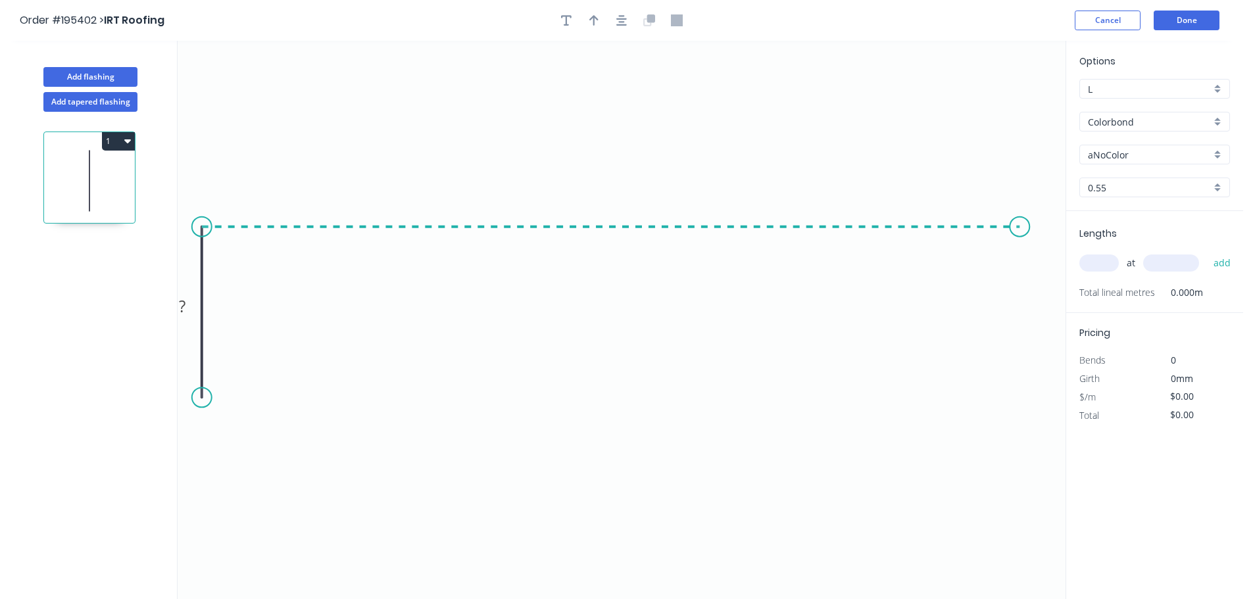
click at [1020, 252] on icon "0 ?" at bounding box center [622, 320] width 888 height 558
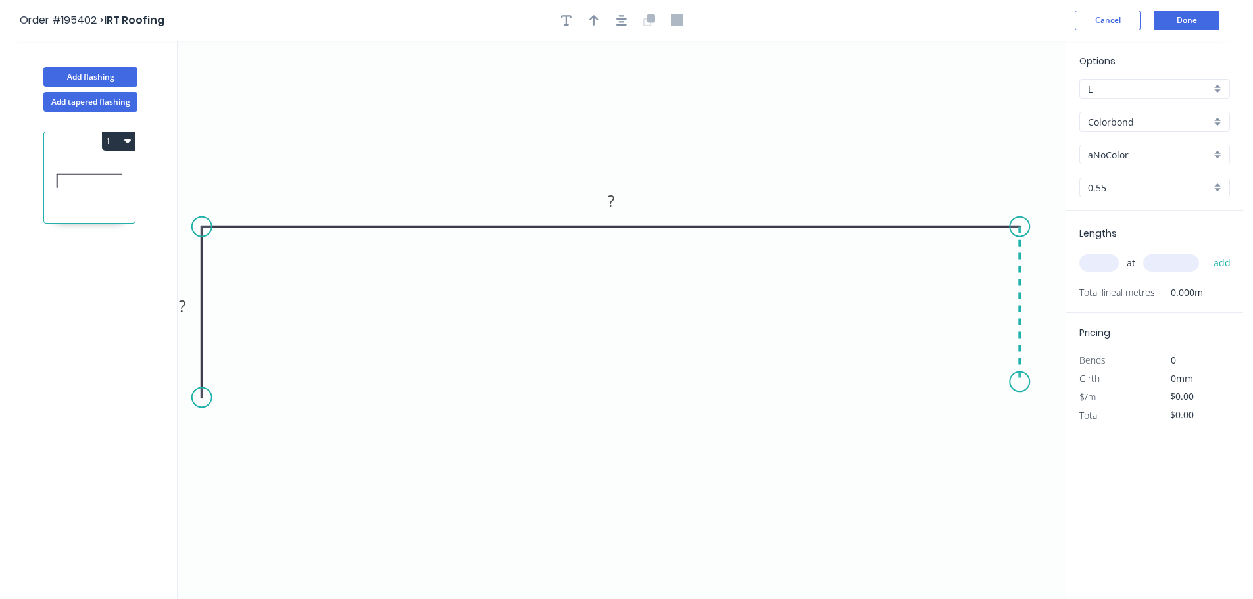
click at [1018, 383] on icon "0 ? ?" at bounding box center [622, 320] width 888 height 558
click at [199, 393] on circle at bounding box center [202, 393] width 20 height 20
click at [183, 303] on tspan "?" at bounding box center [182, 304] width 7 height 22
click at [621, 24] on icon "button" at bounding box center [621, 20] width 11 height 12
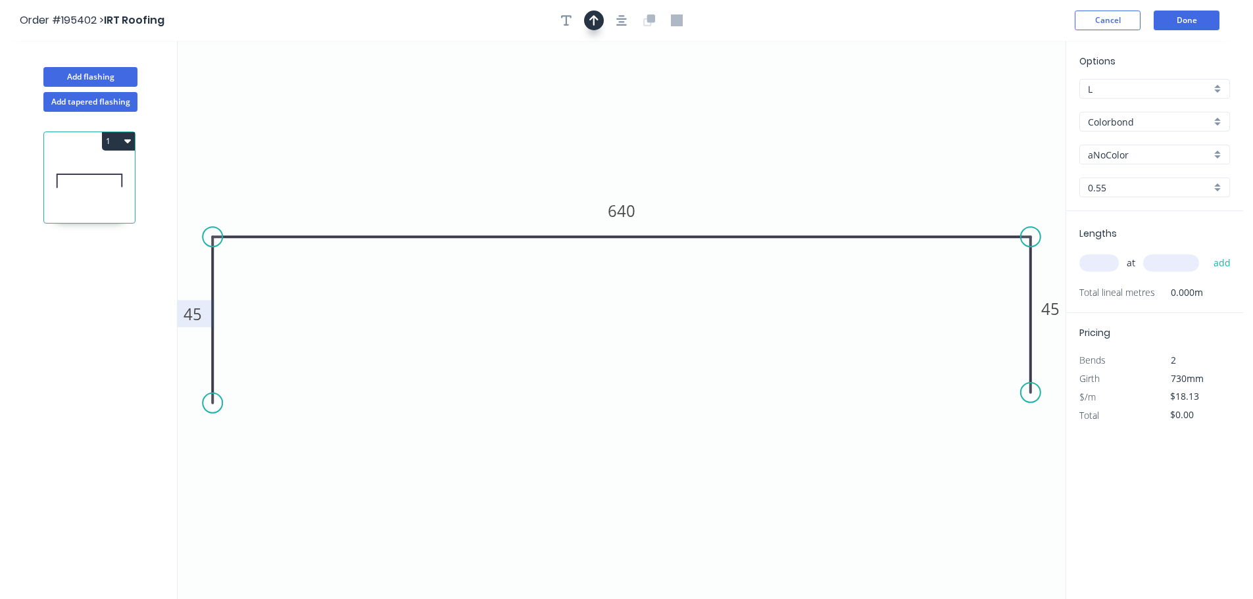
click at [596, 20] on icon "button" at bounding box center [593, 20] width 9 height 12
drag, startPoint x: 998, startPoint y: 105, endPoint x: 649, endPoint y: 84, distance: 349.9
click at [691, 84] on icon at bounding box center [697, 72] width 12 height 42
click at [1151, 162] on div "aNoColor" at bounding box center [1154, 155] width 151 height 20
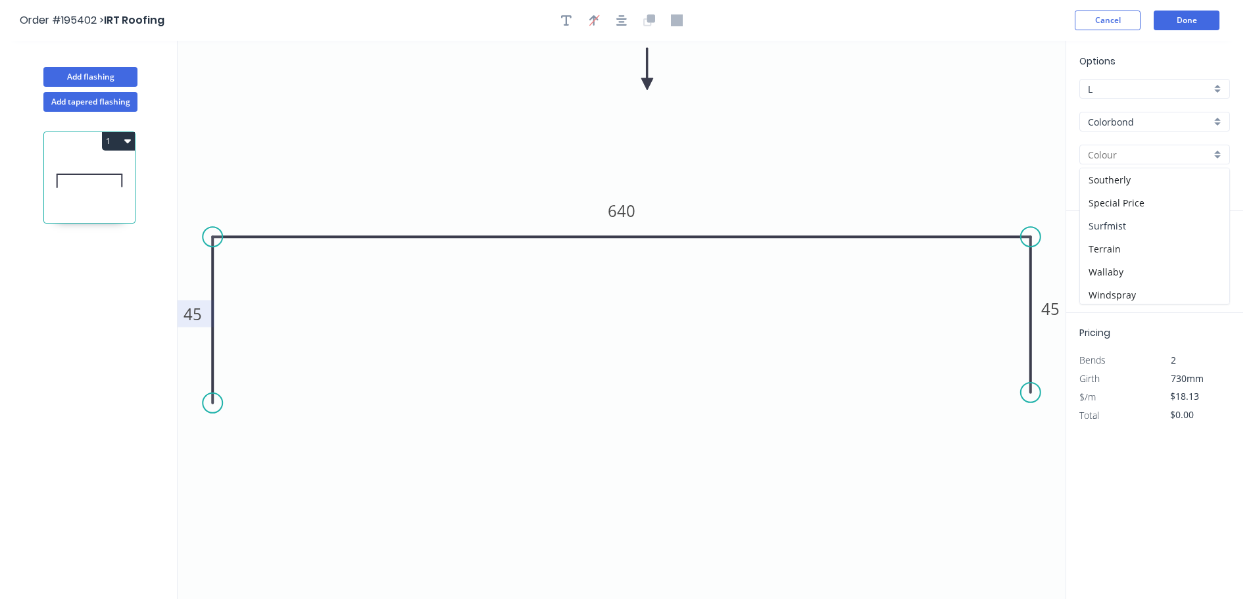
click at [1132, 231] on div "Surfmist" at bounding box center [1154, 225] width 149 height 23
click at [1101, 266] on input "text" at bounding box center [1098, 263] width 39 height 17
click at [1207, 252] on button "add" at bounding box center [1222, 263] width 31 height 22
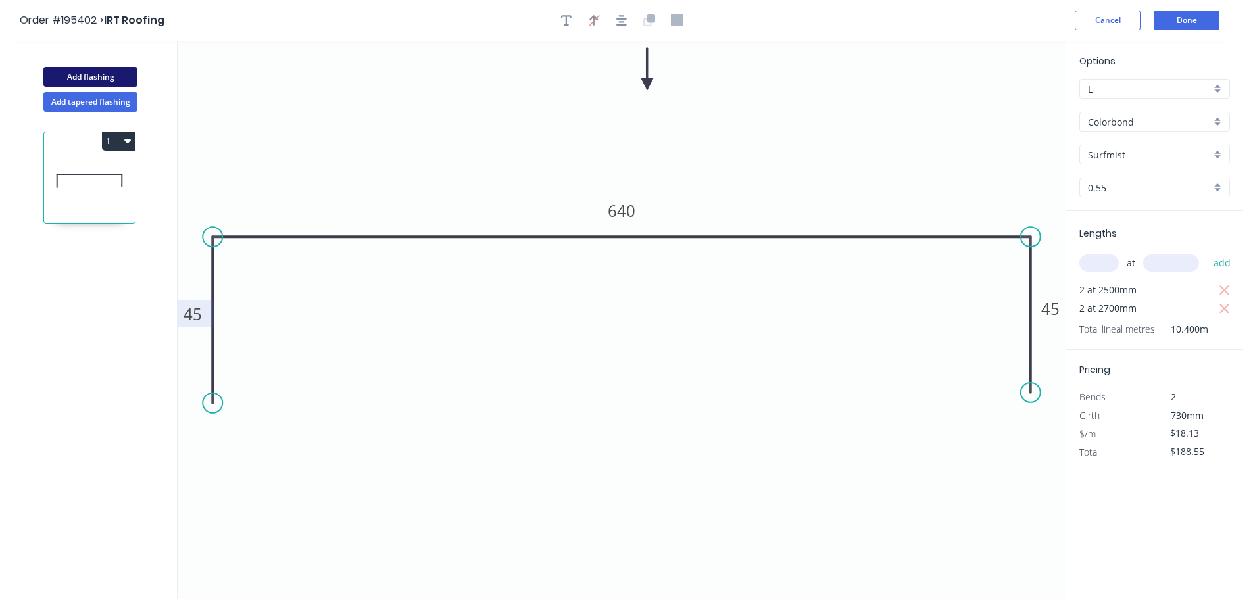
click at [103, 75] on button "Add flashing" at bounding box center [90, 77] width 94 height 20
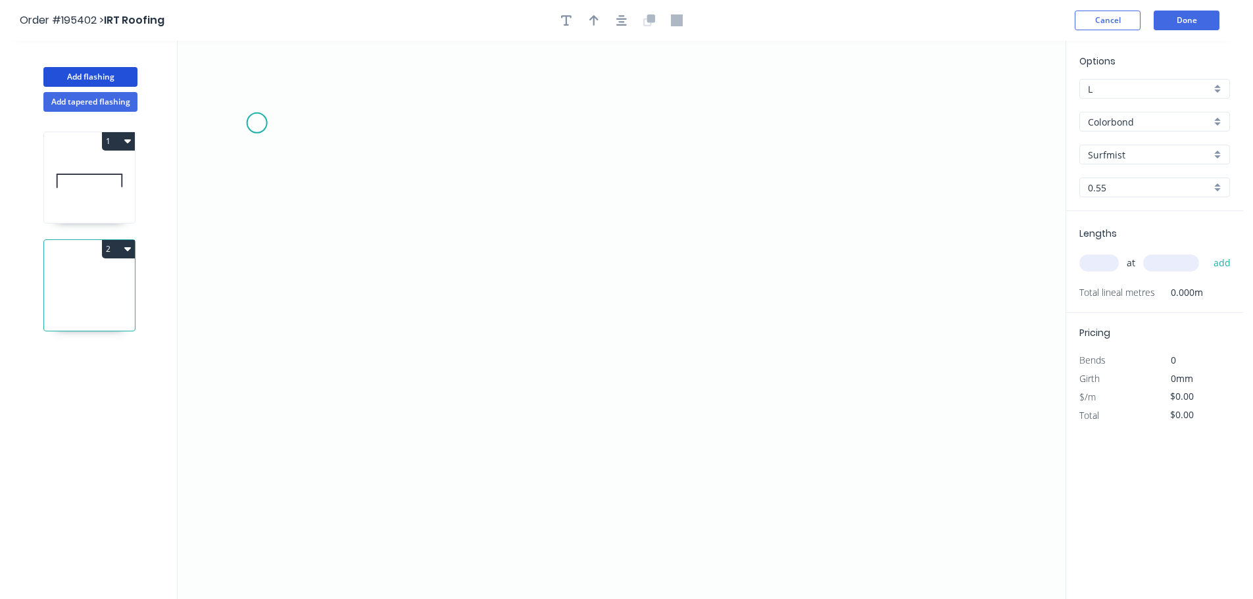
click at [243, 100] on icon "0" at bounding box center [622, 320] width 888 height 558
click at [248, 449] on icon "0" at bounding box center [622, 320] width 888 height 558
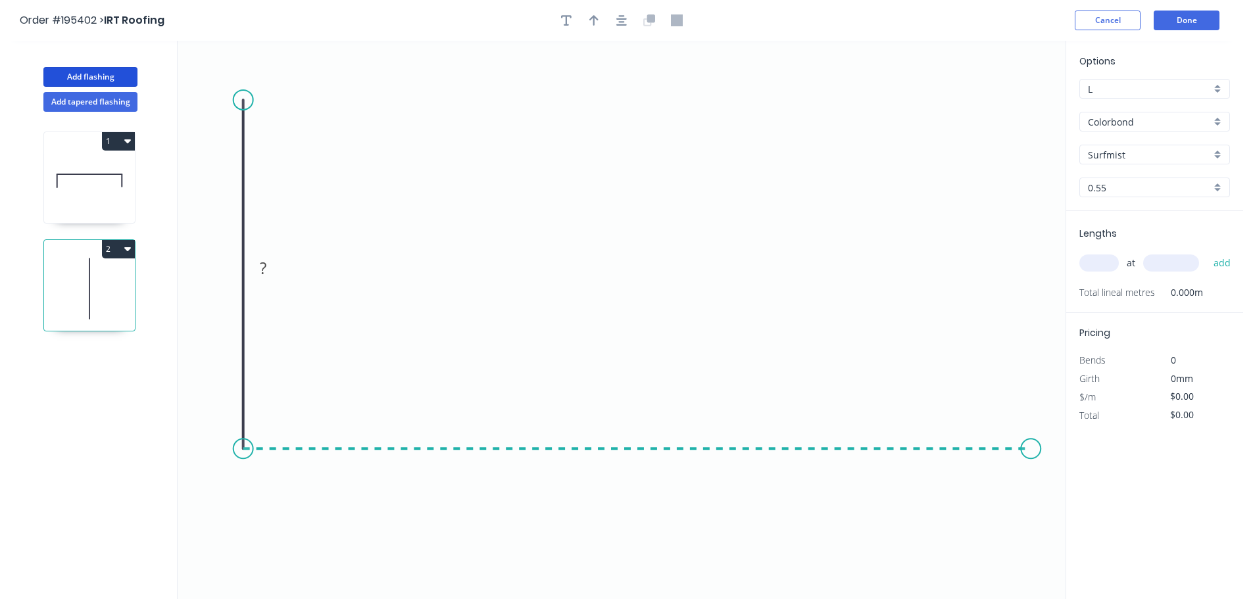
click at [1031, 464] on icon "0 ?" at bounding box center [622, 320] width 888 height 558
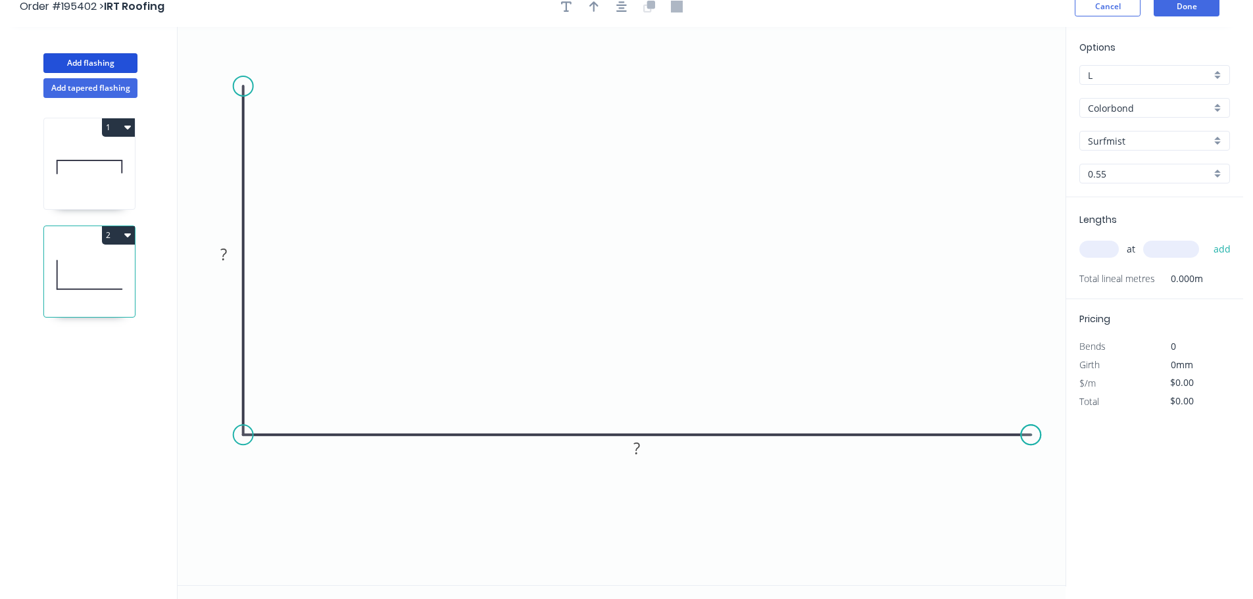
scroll to position [24, 0]
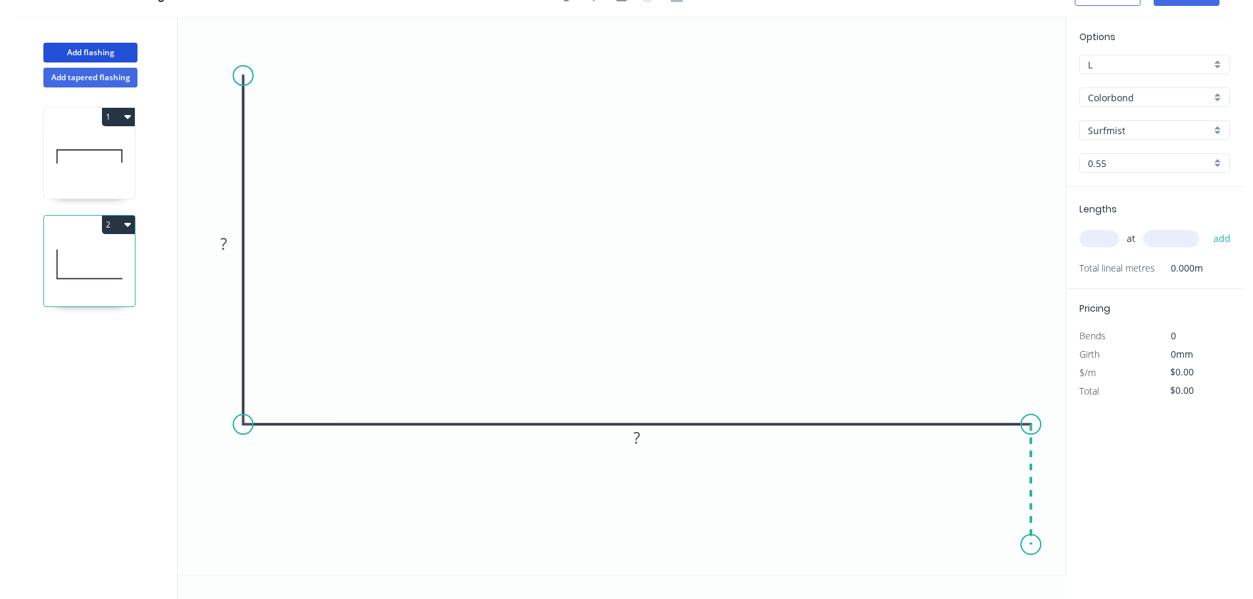
click at [1034, 545] on icon "0 ? ?" at bounding box center [622, 295] width 888 height 558
click at [233, 252] on rect at bounding box center [223, 244] width 26 height 18
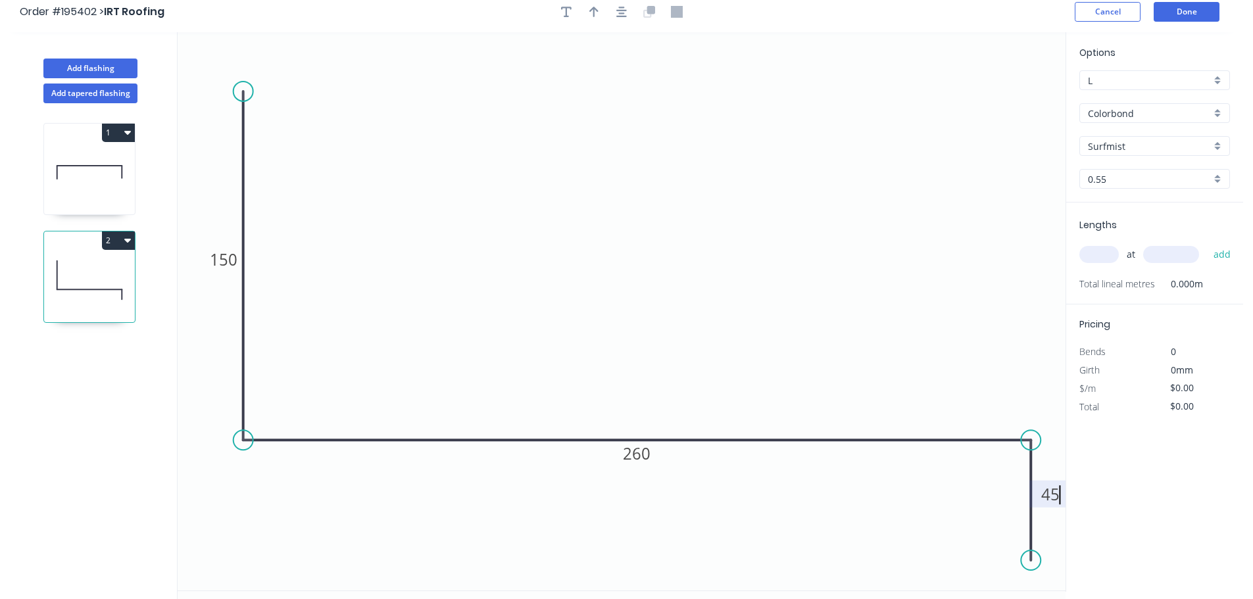
scroll to position [0, 0]
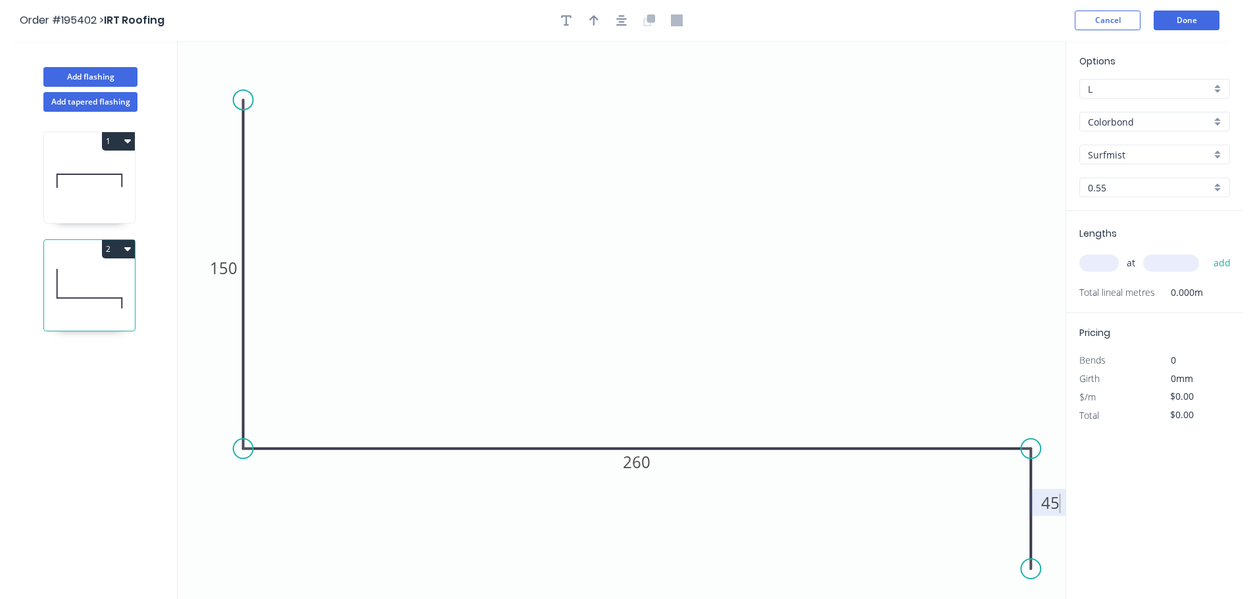
click at [630, 13] on div at bounding box center [621, 21] width 138 height 20
click at [623, 14] on icon "button" at bounding box center [621, 20] width 11 height 12
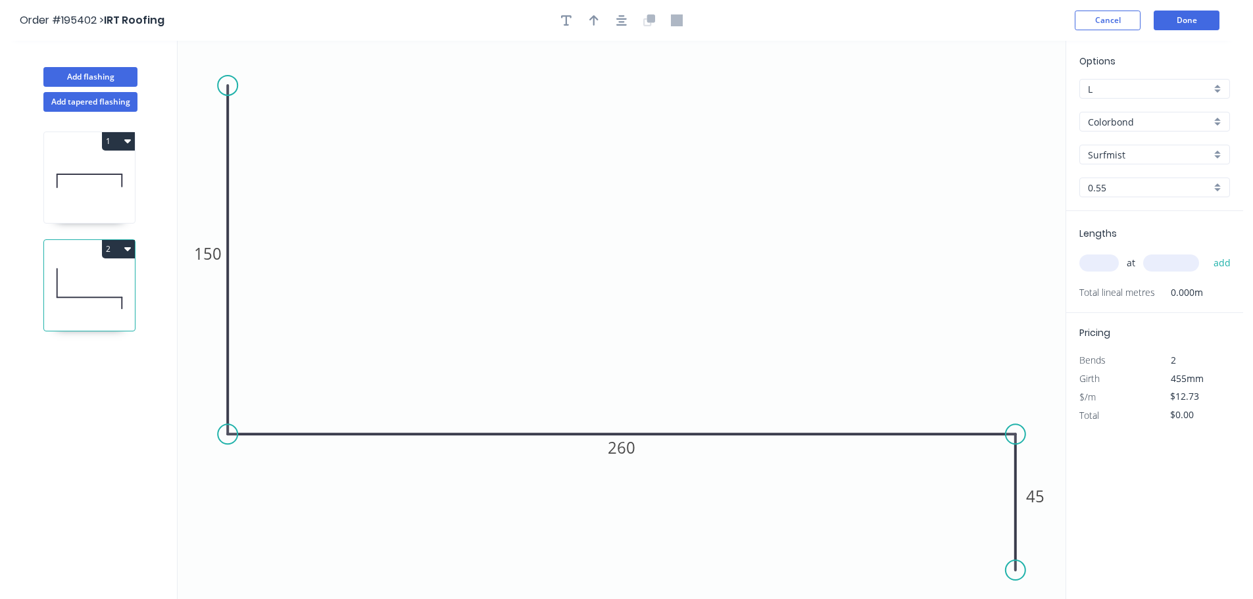
drag, startPoint x: 1013, startPoint y: 558, endPoint x: 1016, endPoint y: 571, distance: 12.8
click at [1016, 571] on circle at bounding box center [1016, 570] width 20 height 20
drag, startPoint x: 592, startPoint y: 28, endPoint x: 906, endPoint y: 124, distance: 328.7
click at [593, 28] on button "button" at bounding box center [594, 21] width 20 height 20
drag, startPoint x: 998, startPoint y: 105, endPoint x: 697, endPoint y: 116, distance: 301.4
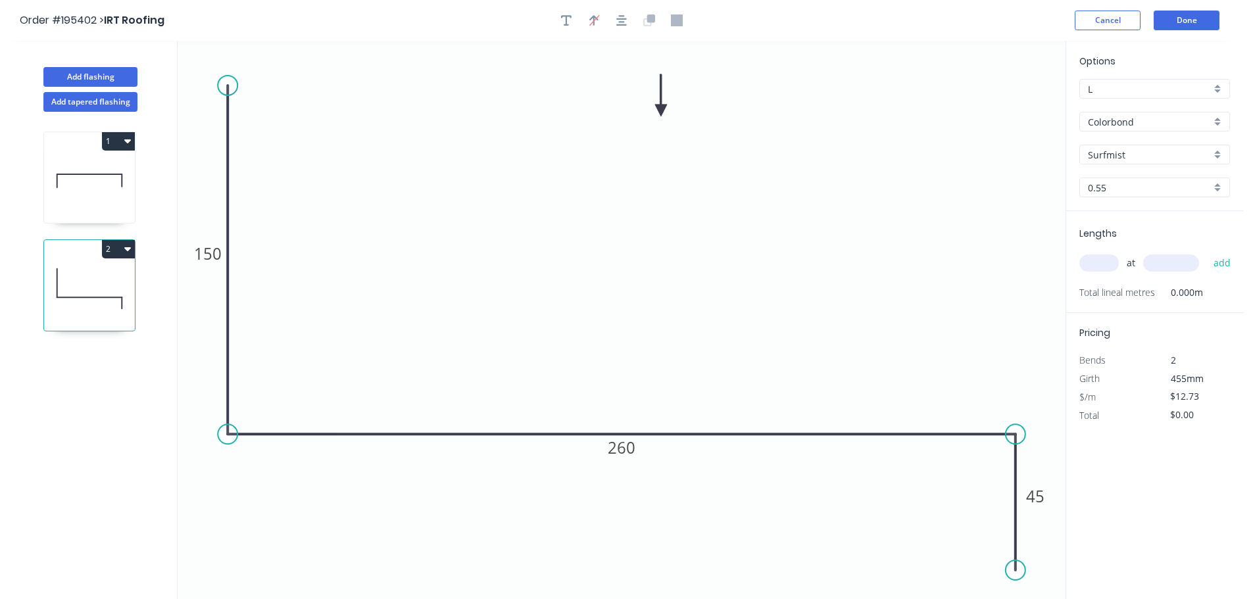
click at [656, 107] on icon at bounding box center [661, 95] width 12 height 42
click at [1109, 264] on input "text" at bounding box center [1098, 263] width 39 height 17
click at [1207, 252] on button "add" at bounding box center [1222, 263] width 31 height 22
click at [97, 77] on button "Add flashing" at bounding box center [90, 77] width 94 height 20
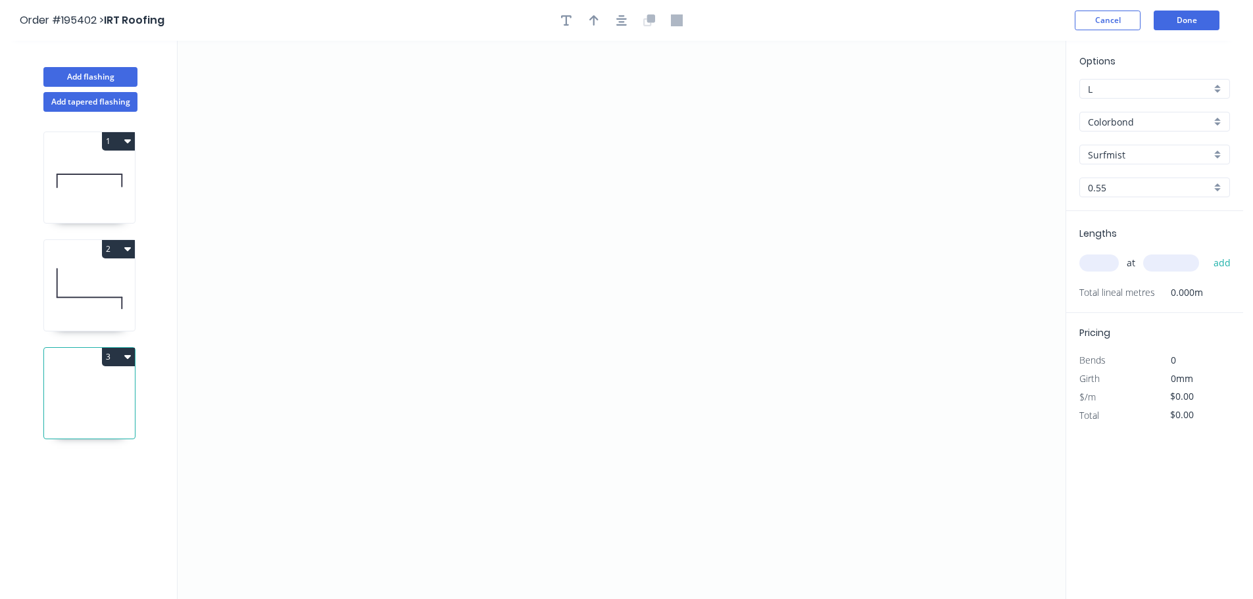
click at [114, 356] on button "3" at bounding box center [118, 357] width 33 height 18
click at [62, 420] on div "Delete" at bounding box center [72, 415] width 101 height 19
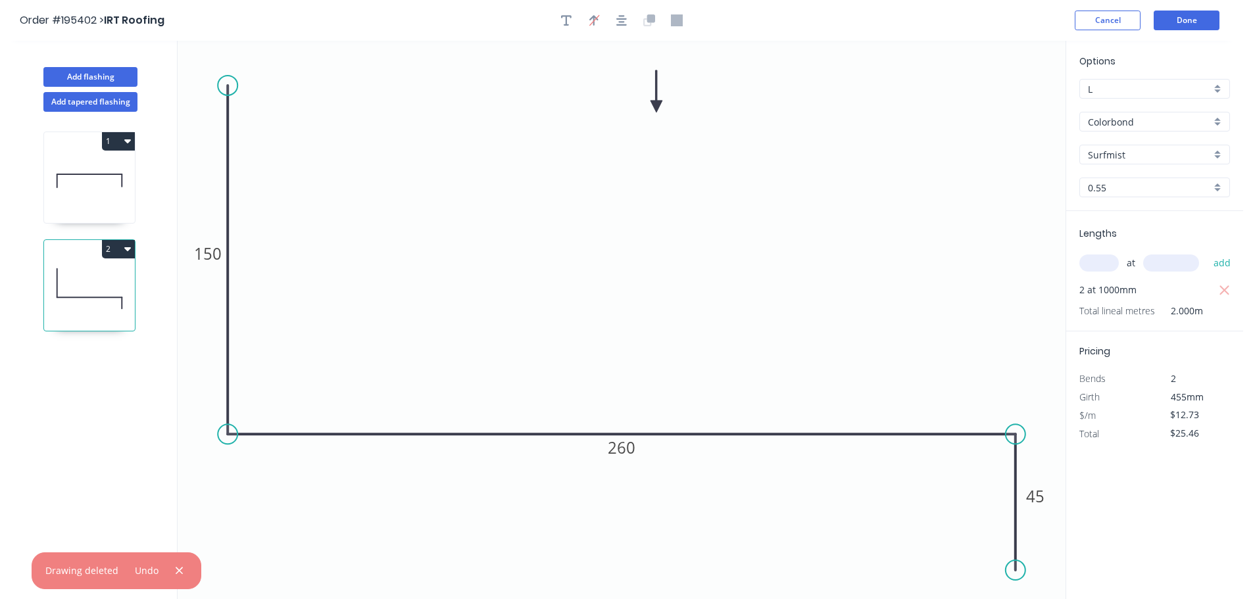
click at [124, 132] on button "1" at bounding box center [118, 141] width 33 height 18
click at [101, 168] on div "Duplicate" at bounding box center [72, 173] width 101 height 19
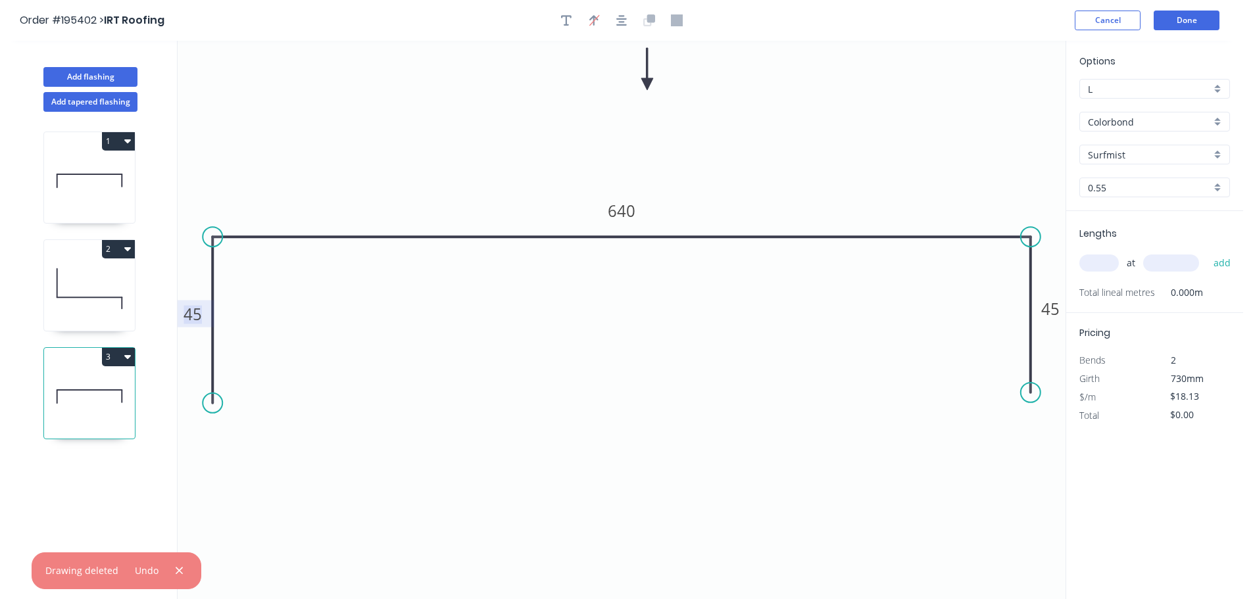
click at [198, 316] on tspan "45" at bounding box center [193, 314] width 18 height 22
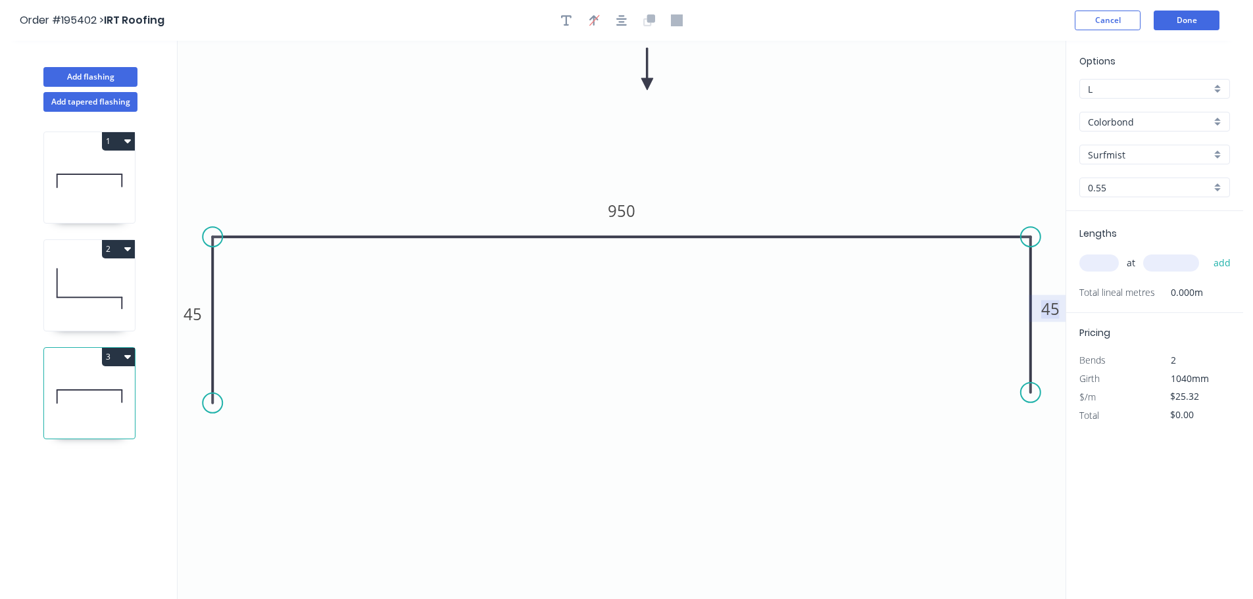
click at [1099, 267] on input "text" at bounding box center [1098, 263] width 39 height 17
click at [1207, 252] on button "add" at bounding box center [1222, 263] width 31 height 22
click at [103, 87] on div "Add tapered flashing" at bounding box center [90, 99] width 173 height 25
click at [84, 74] on button "Add flashing" at bounding box center [90, 77] width 94 height 20
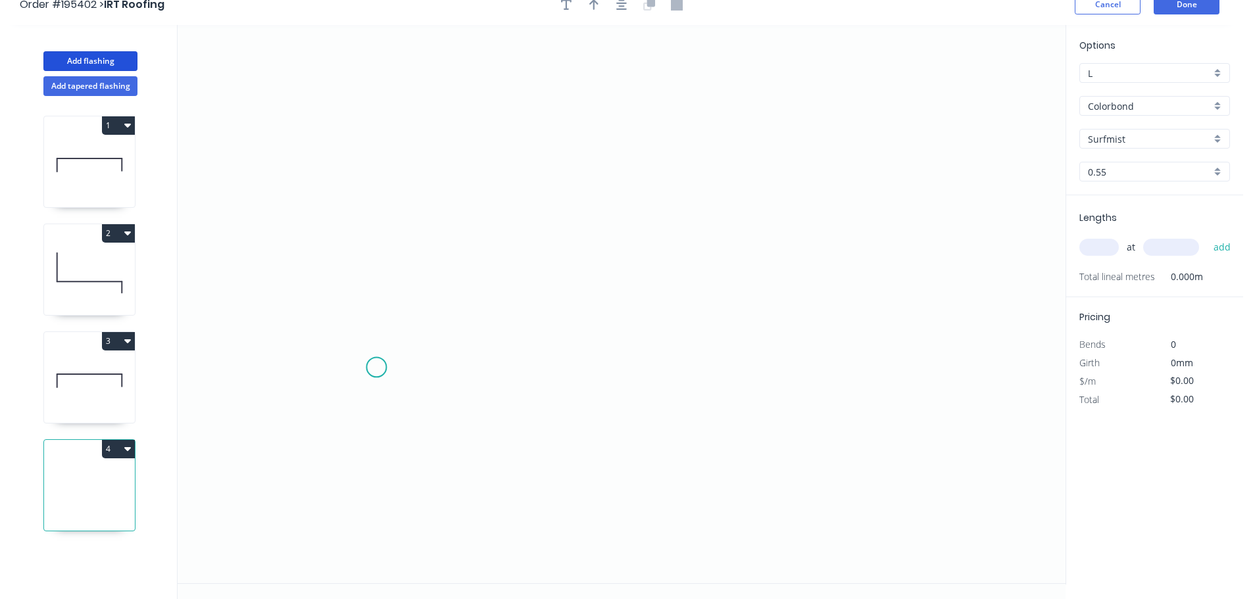
scroll to position [24, 0]
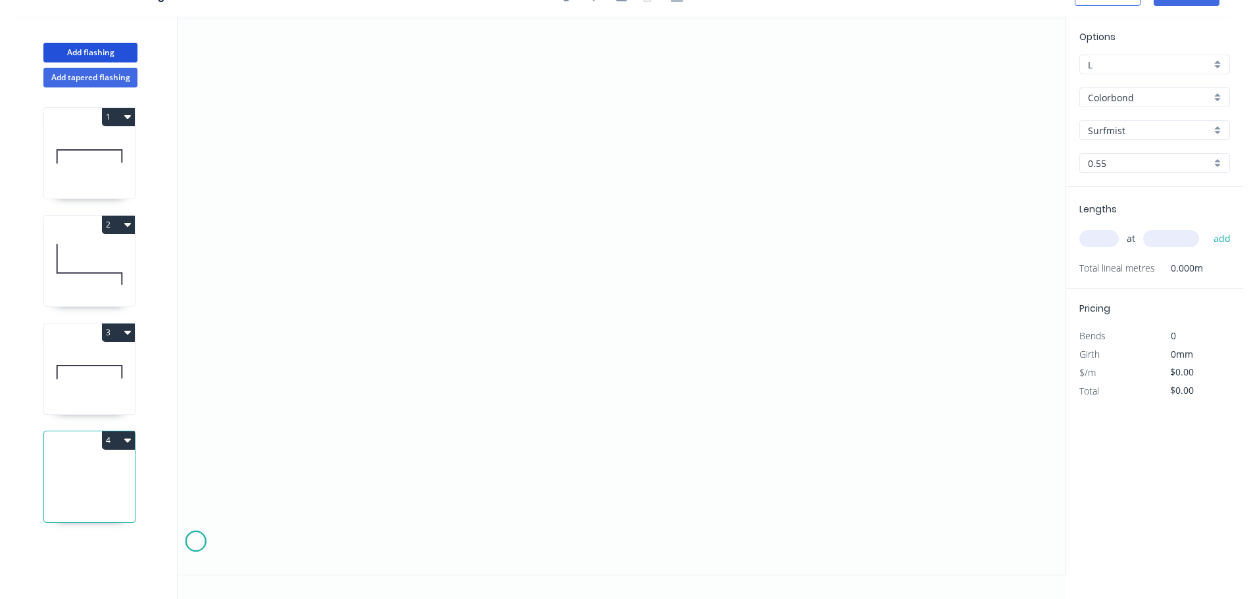
click at [195, 542] on icon "0" at bounding box center [622, 295] width 888 height 558
click at [194, 440] on icon "0" at bounding box center [622, 295] width 888 height 558
click at [462, 448] on icon "0 ?" at bounding box center [622, 295] width 888 height 558
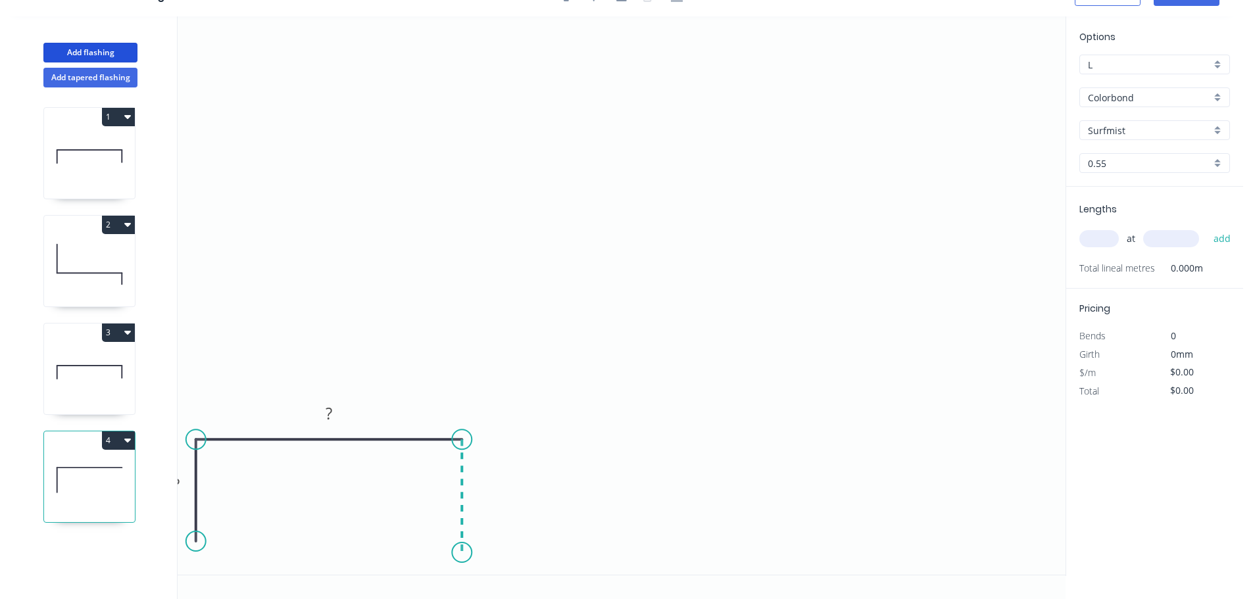
click at [455, 553] on icon "0 ? ?" at bounding box center [622, 295] width 888 height 558
click at [184, 482] on rect at bounding box center [176, 485] width 26 height 18
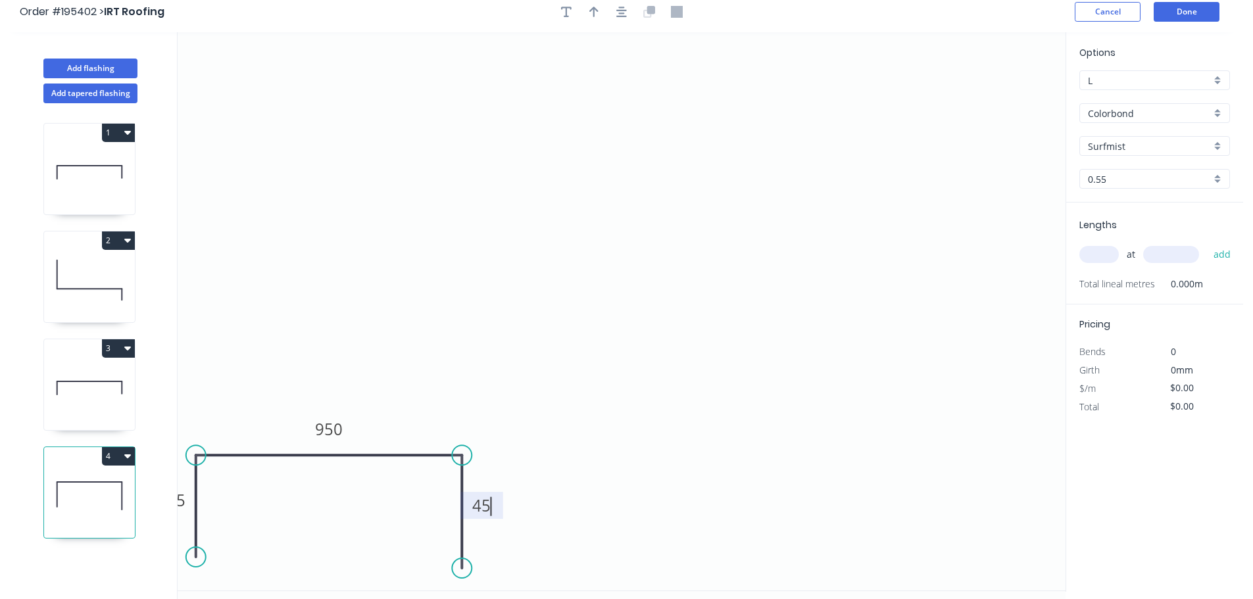
scroll to position [0, 0]
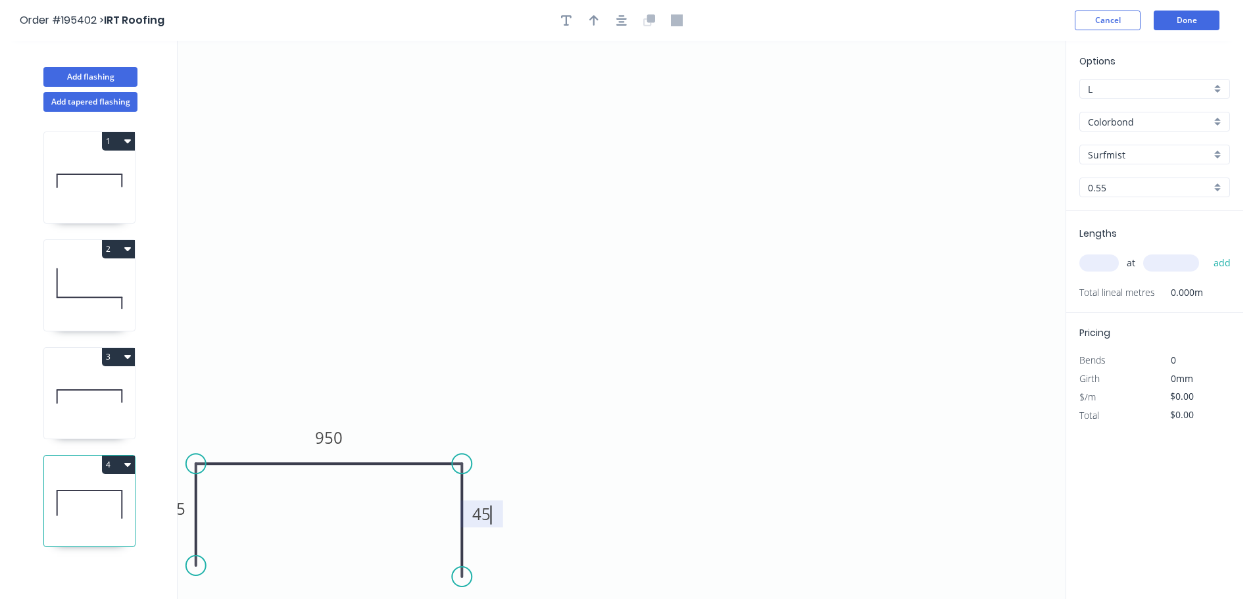
drag, startPoint x: 574, startPoint y: 16, endPoint x: 547, endPoint y: 20, distance: 27.8
click at [574, 16] on button "button" at bounding box center [566, 21] width 20 height 20
click at [270, 84] on textarea at bounding box center [262, 92] width 107 height 49
drag, startPoint x: 320, startPoint y: 95, endPoint x: 276, endPoint y: 94, distance: 44.7
click at [278, 94] on rect at bounding box center [280, 93] width 5 height 5
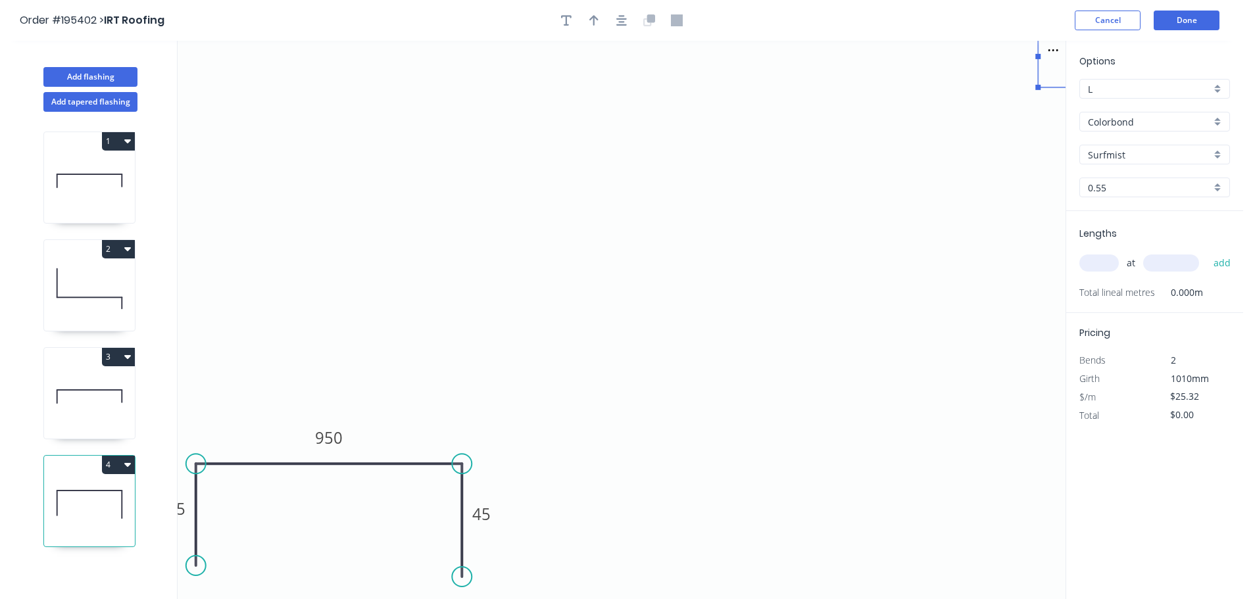
drag, startPoint x: 237, startPoint y: 65, endPoint x: 1073, endPoint y: 31, distance: 836.7
click at [1073, 31] on div "Order #195402 > IRT Roofing Cancel Done Add flashing Add tapered flashing 1 2 3…" at bounding box center [621, 312] width 1243 height 624
click at [1082, 267] on input "text" at bounding box center [1098, 263] width 39 height 17
click at [1207, 252] on button "add" at bounding box center [1222, 263] width 31 height 22
click at [1188, 22] on button "Done" at bounding box center [1187, 21] width 66 height 20
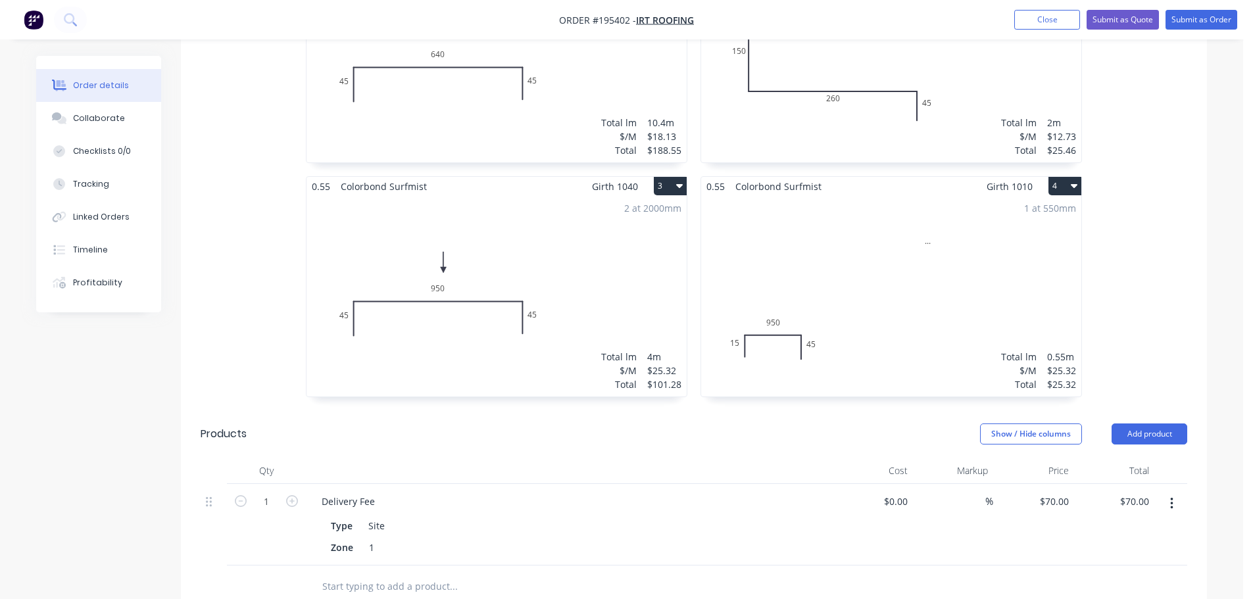
scroll to position [526, 0]
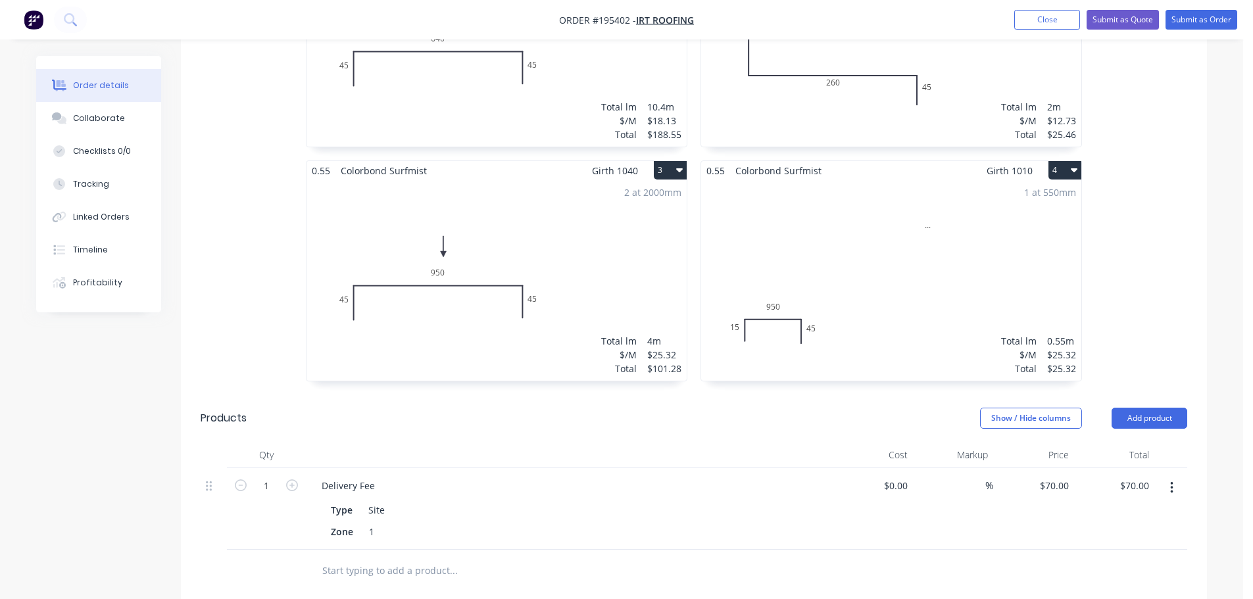
click at [944, 298] on div "1 at 550mm Total lm $/M Total 0.55m $25.32 $25.32" at bounding box center [891, 280] width 380 height 201
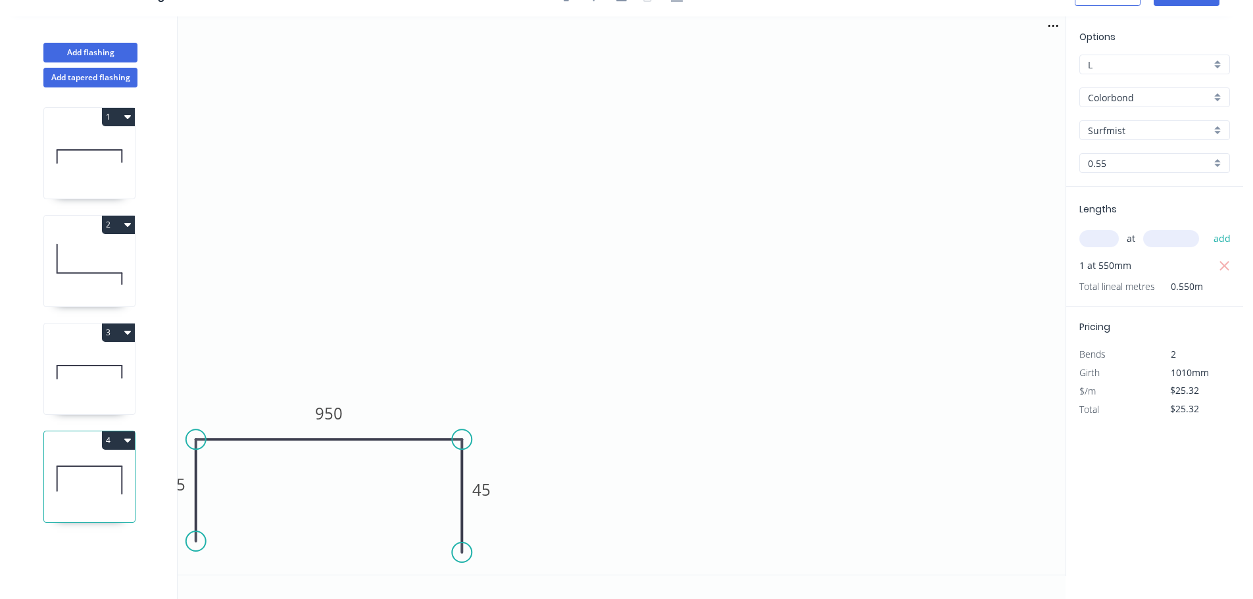
scroll to position [24, 0]
drag, startPoint x: 466, startPoint y: 436, endPoint x: 504, endPoint y: 449, distance: 40.8
click at [504, 449] on circle at bounding box center [499, 439] width 20 height 20
drag, startPoint x: 463, startPoint y: 551, endPoint x: 499, endPoint y: 551, distance: 35.5
click at [499, 551] on circle at bounding box center [505, 550] width 20 height 20
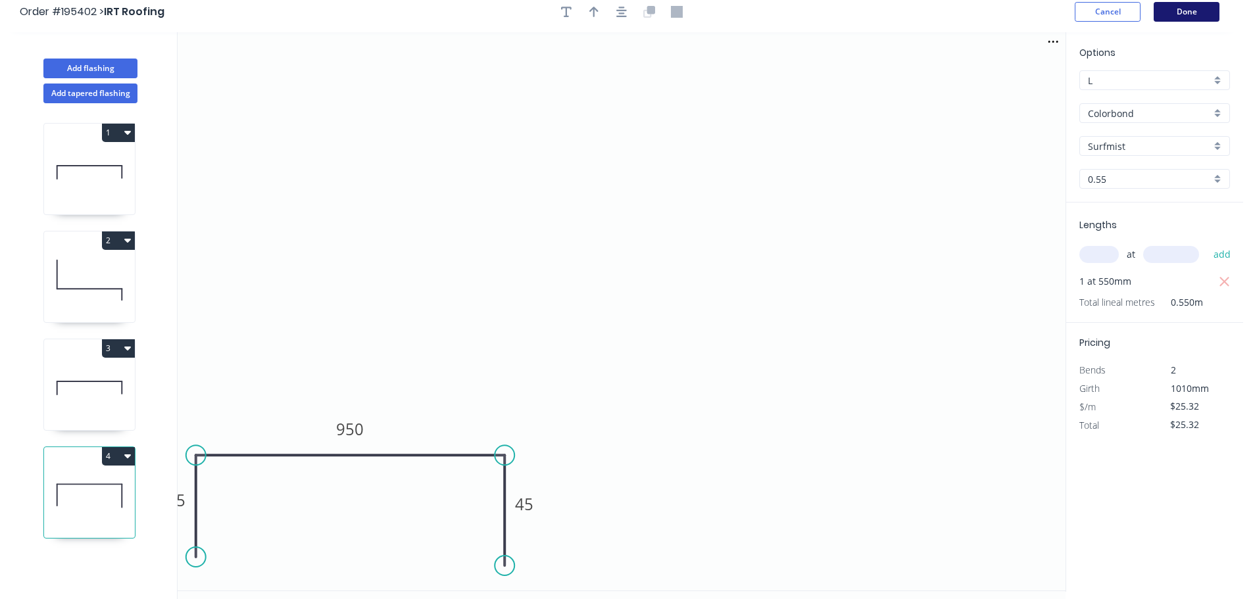
scroll to position [0, 0]
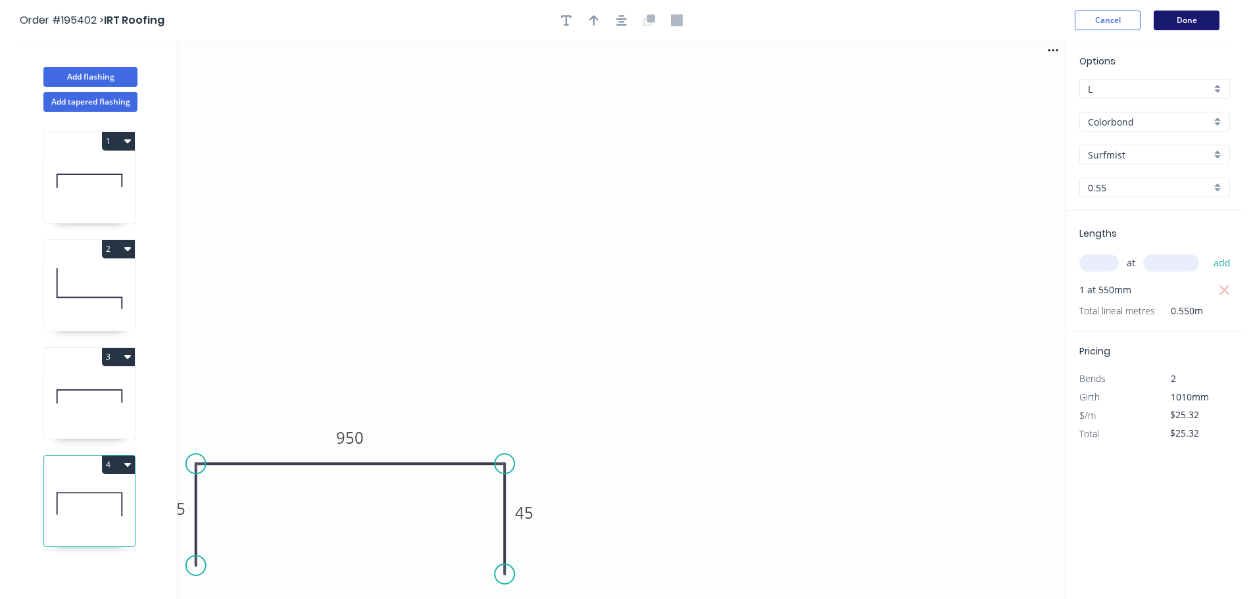
click at [1182, 16] on button "Done" at bounding box center [1187, 21] width 66 height 20
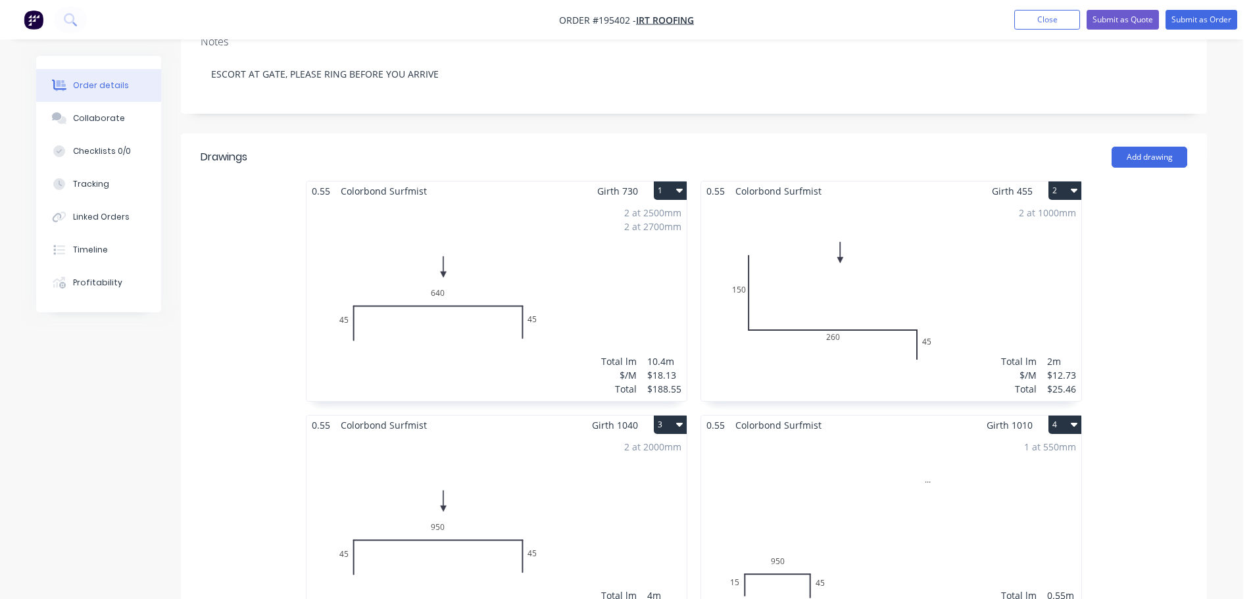
scroll to position [395, 0]
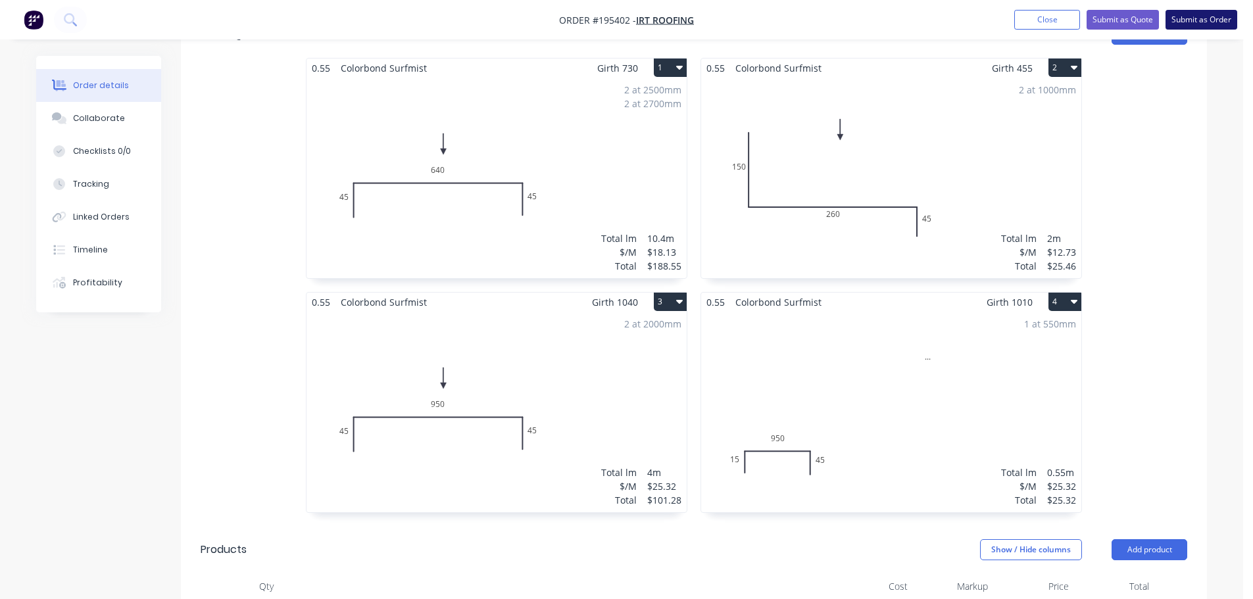
click at [1221, 19] on button "Submit as Order" at bounding box center [1202, 20] width 72 height 20
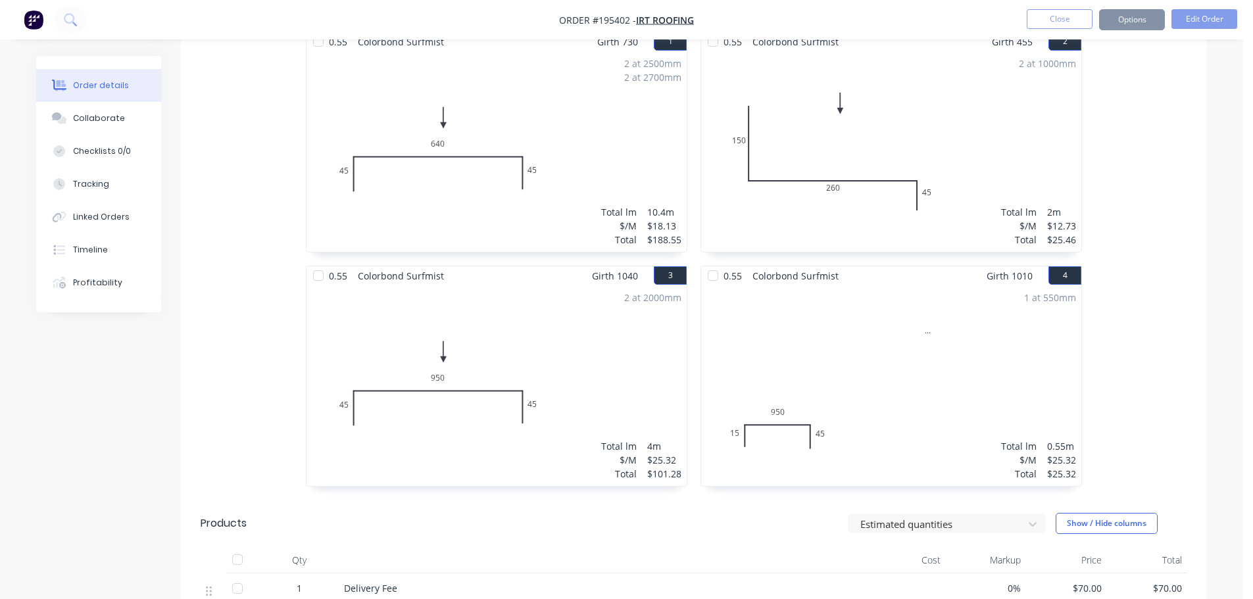
scroll to position [0, 0]
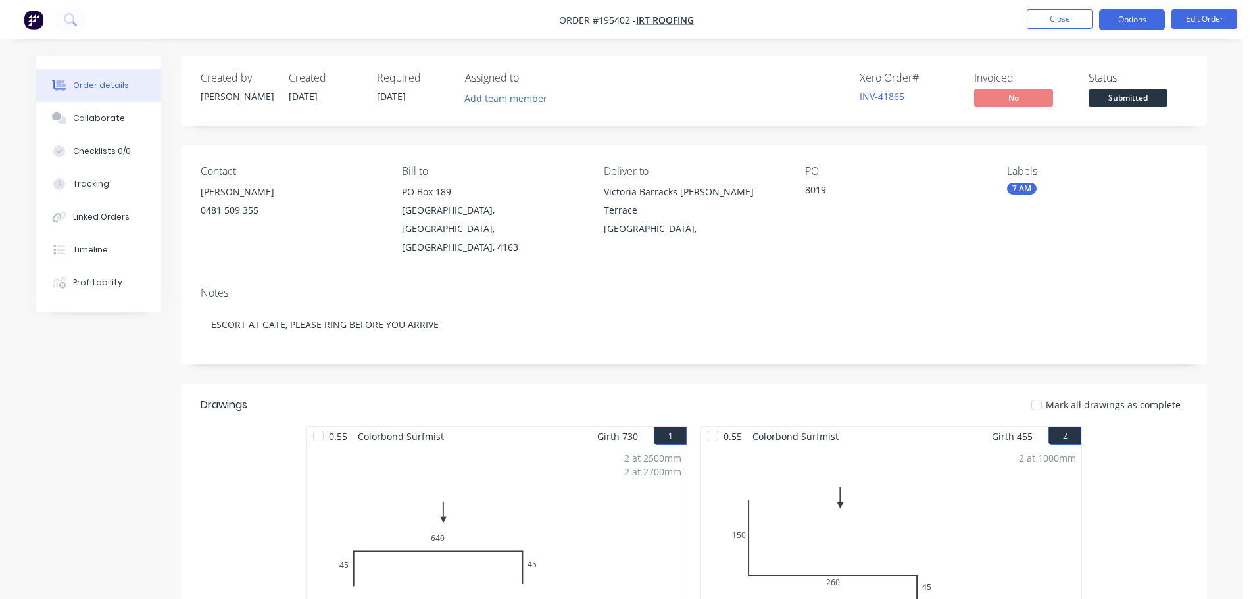
click at [1142, 27] on button "Options" at bounding box center [1132, 19] width 66 height 21
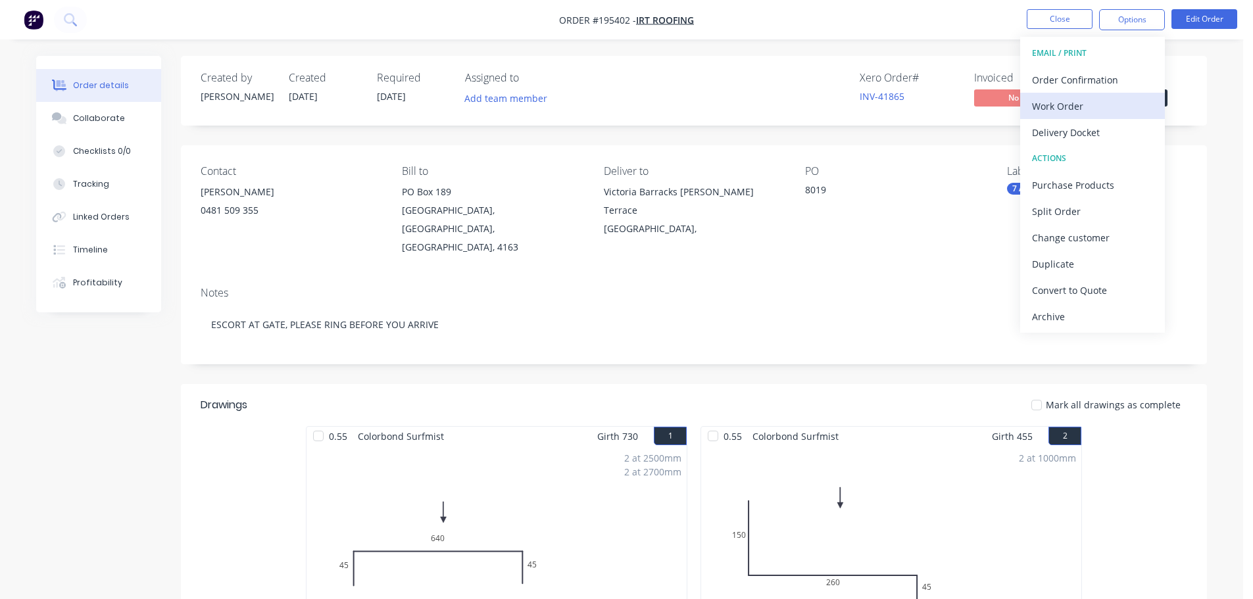
click at [1102, 107] on div "Work Order" at bounding box center [1092, 106] width 121 height 19
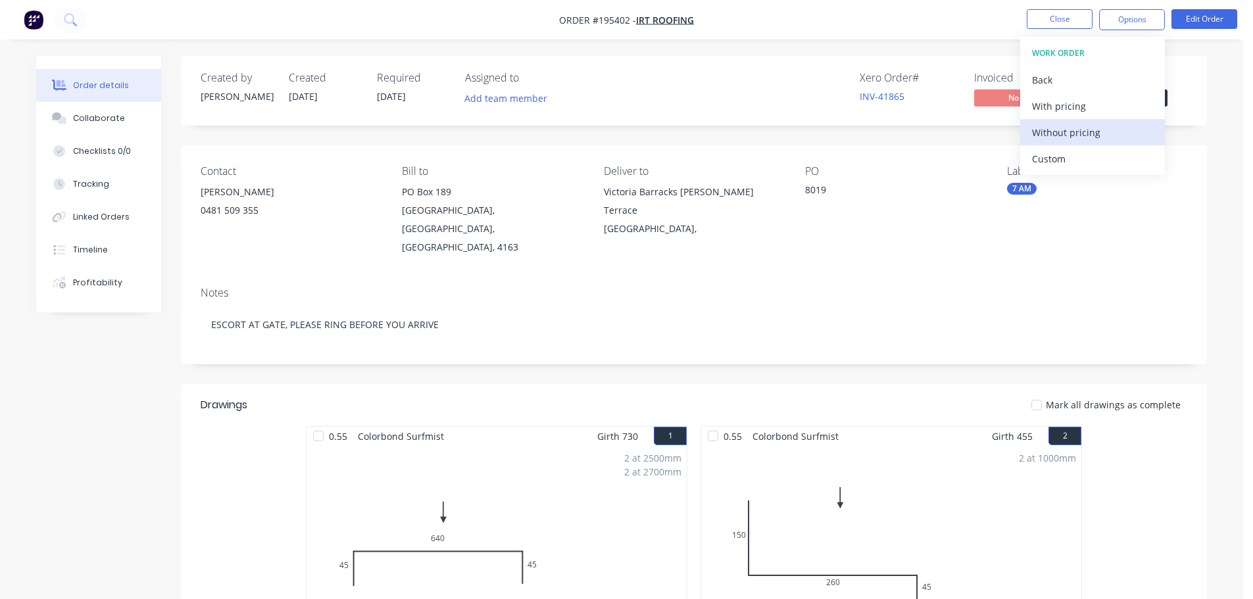
click at [1106, 123] on div "Without pricing" at bounding box center [1092, 132] width 121 height 19
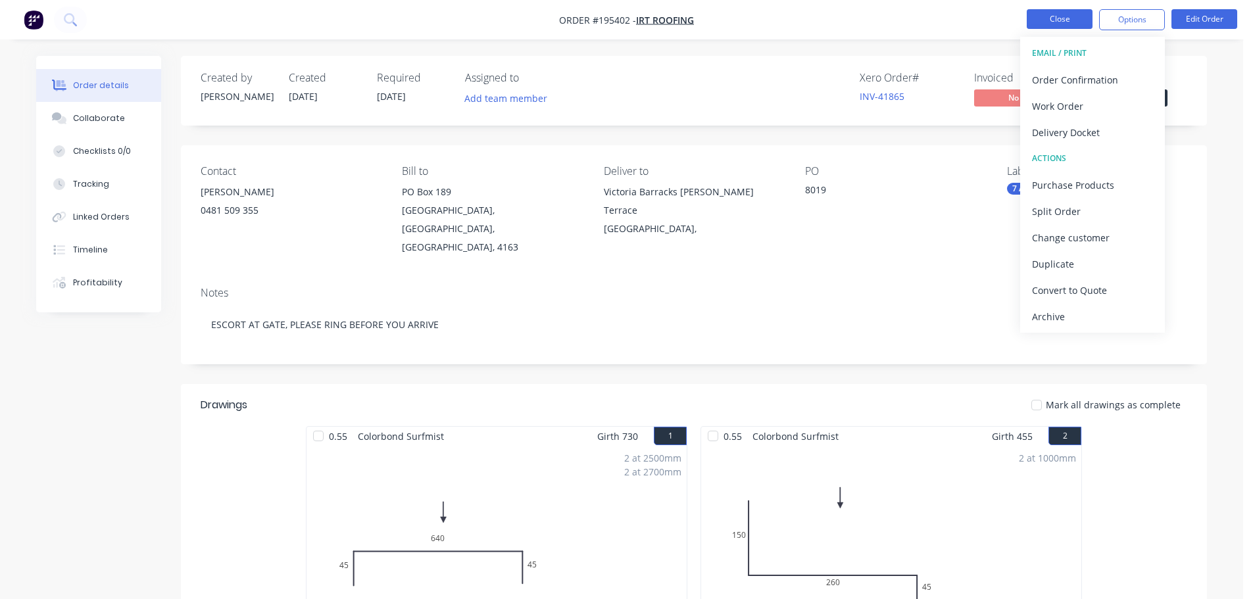
click at [1046, 20] on button "Close" at bounding box center [1060, 19] width 66 height 20
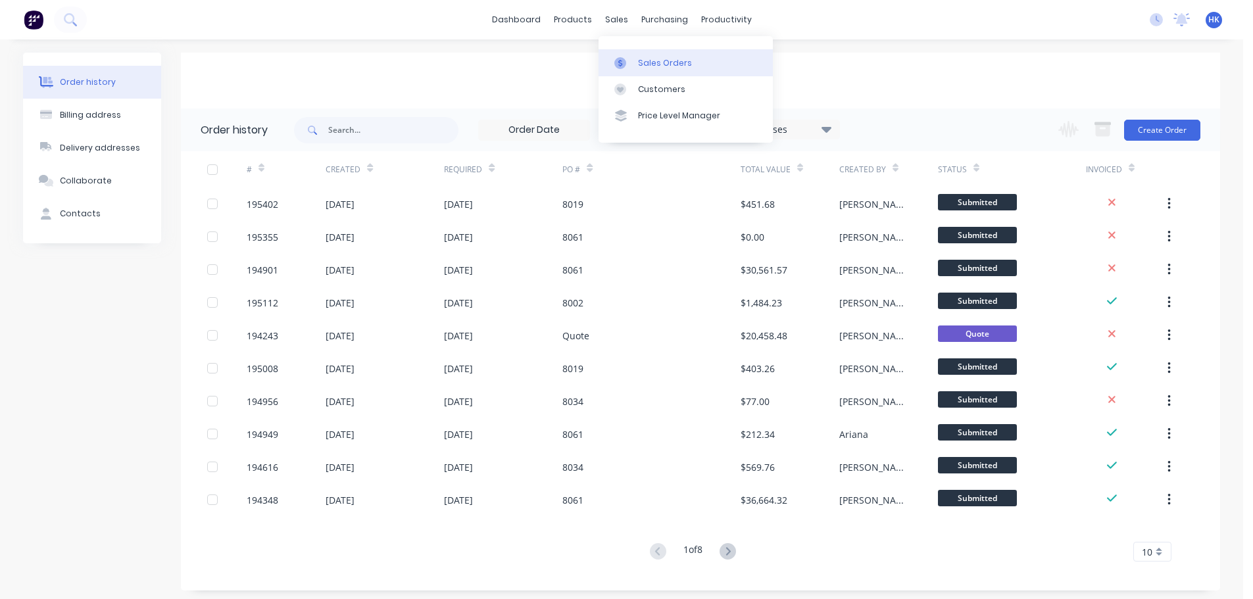
click at [655, 61] on div "Sales Orders" at bounding box center [665, 63] width 54 height 12
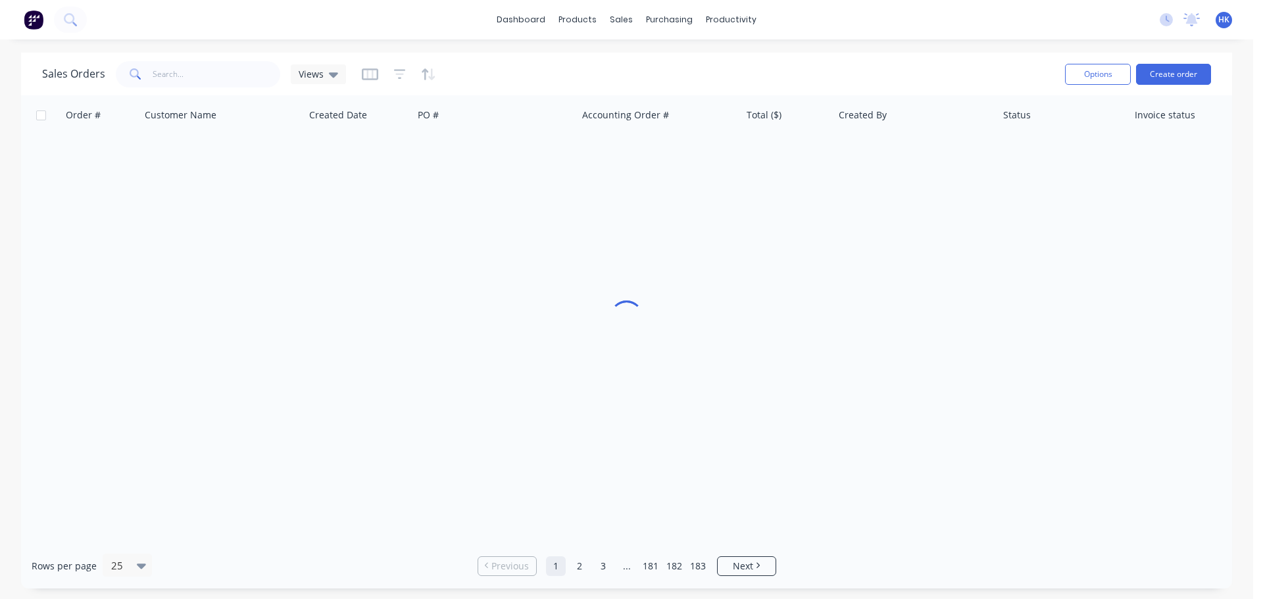
click at [1175, 86] on div "Options Create order" at bounding box center [1135, 74] width 151 height 32
click at [1174, 80] on button "Create order" at bounding box center [1173, 74] width 75 height 21
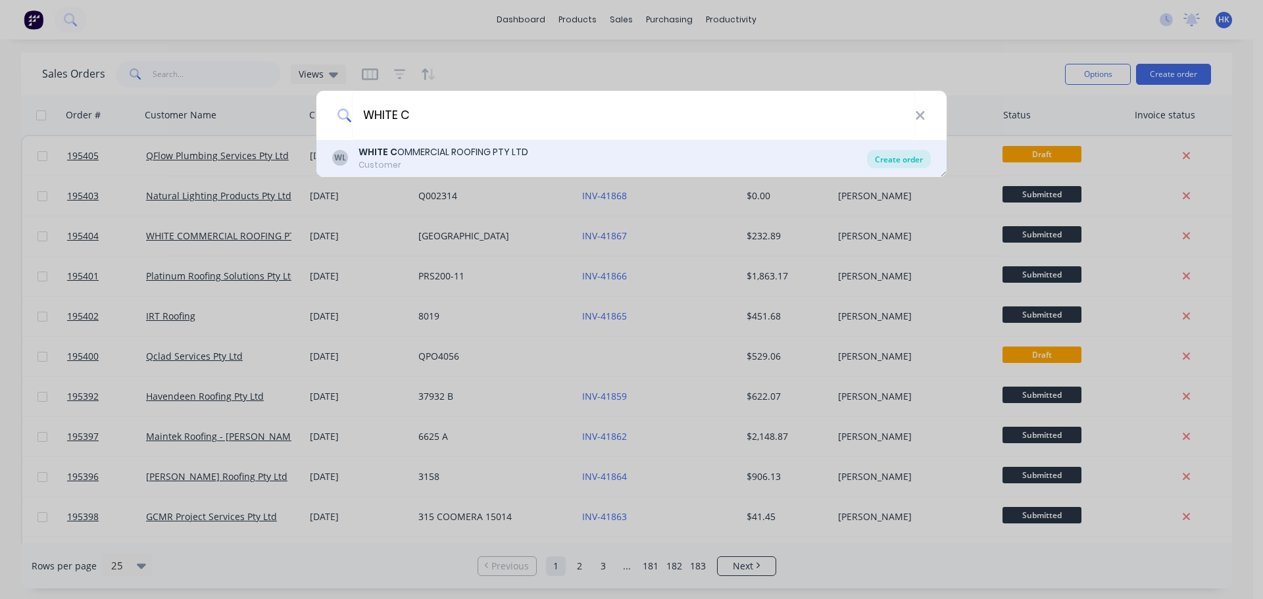
click at [912, 159] on div "Create order" at bounding box center [899, 159] width 64 height 18
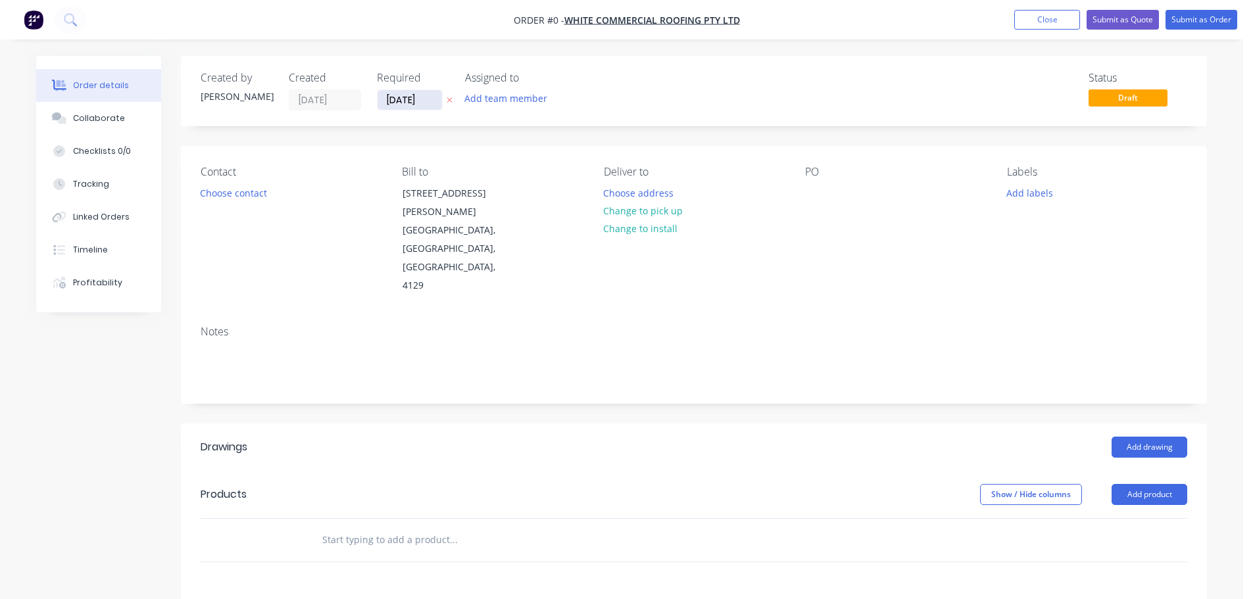
click at [404, 104] on input "[DATE]" at bounding box center [410, 100] width 64 height 20
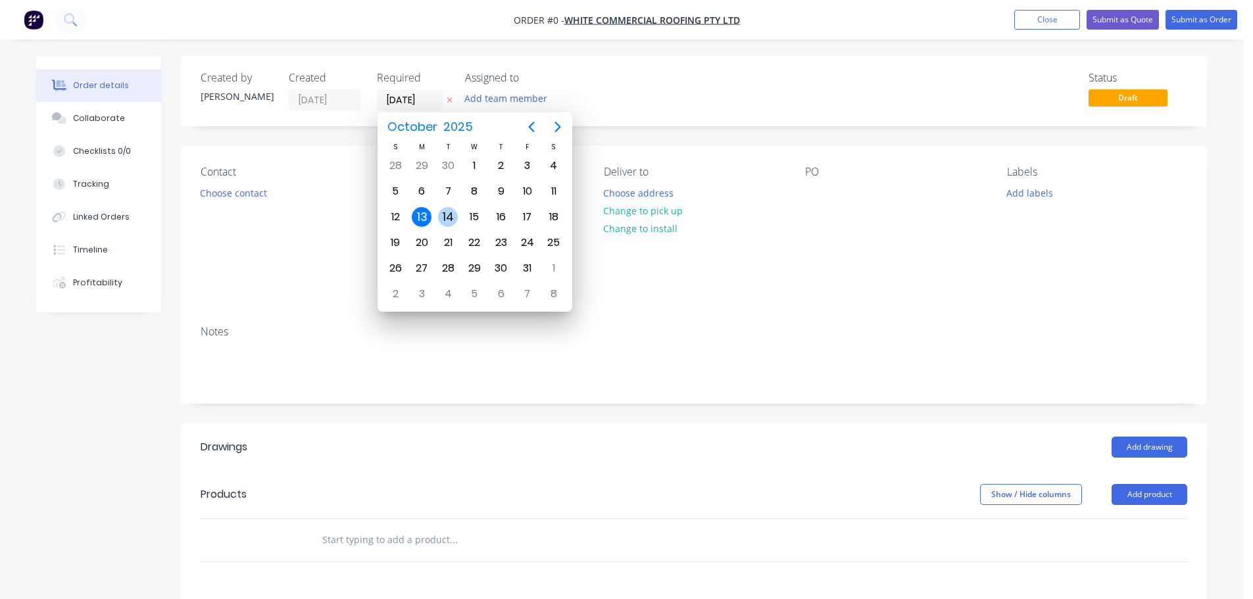
click at [445, 220] on div "14" at bounding box center [448, 217] width 20 height 20
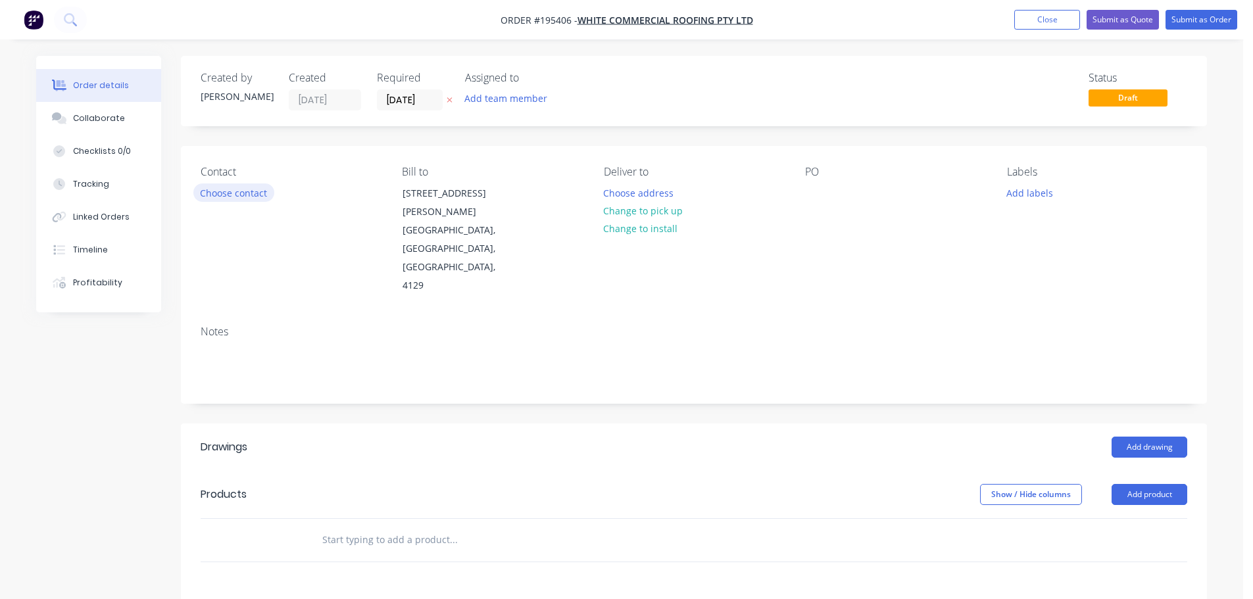
click at [245, 194] on button "Choose contact" at bounding box center [233, 193] width 81 height 18
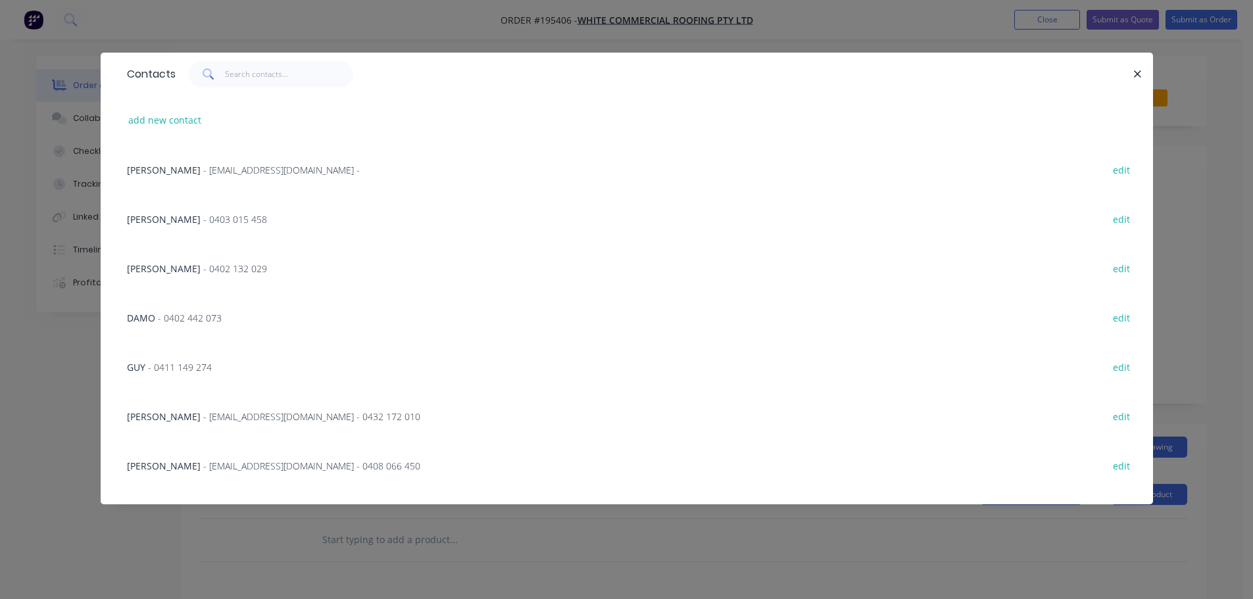
click at [293, 409] on div "[PERSON_NAME] - [EMAIL_ADDRESS][DOMAIN_NAME] - 0432 172 010 edit" at bounding box center [626, 415] width 1013 height 49
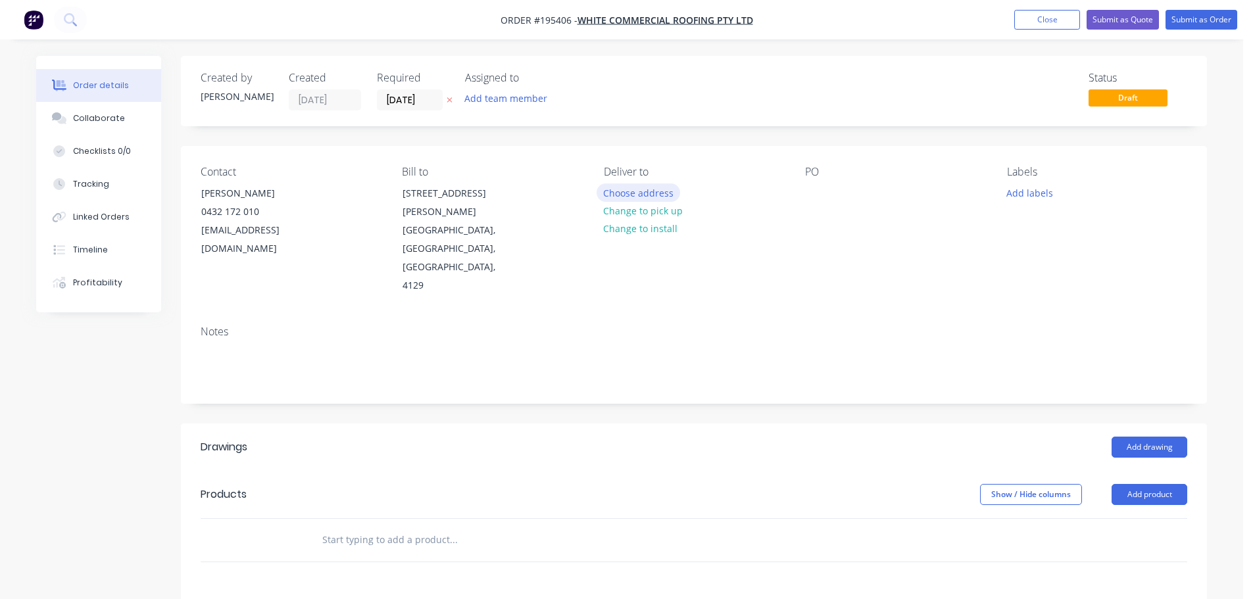
click at [658, 187] on button "Choose address" at bounding box center [639, 193] width 84 height 18
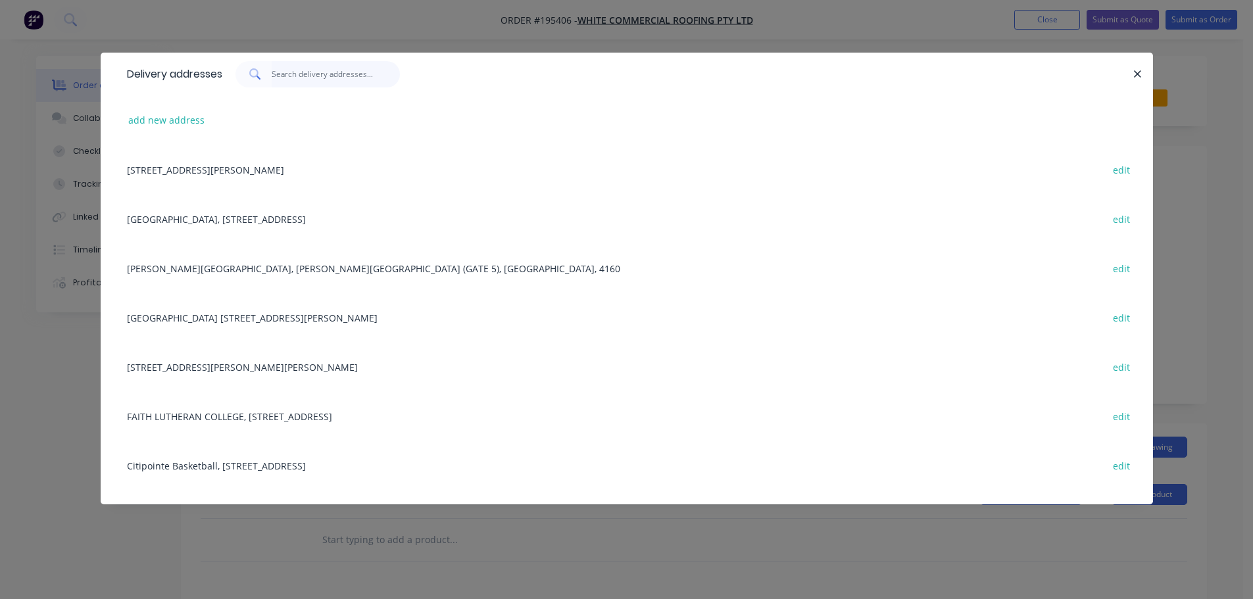
click at [342, 76] on input "text" at bounding box center [336, 74] width 128 height 26
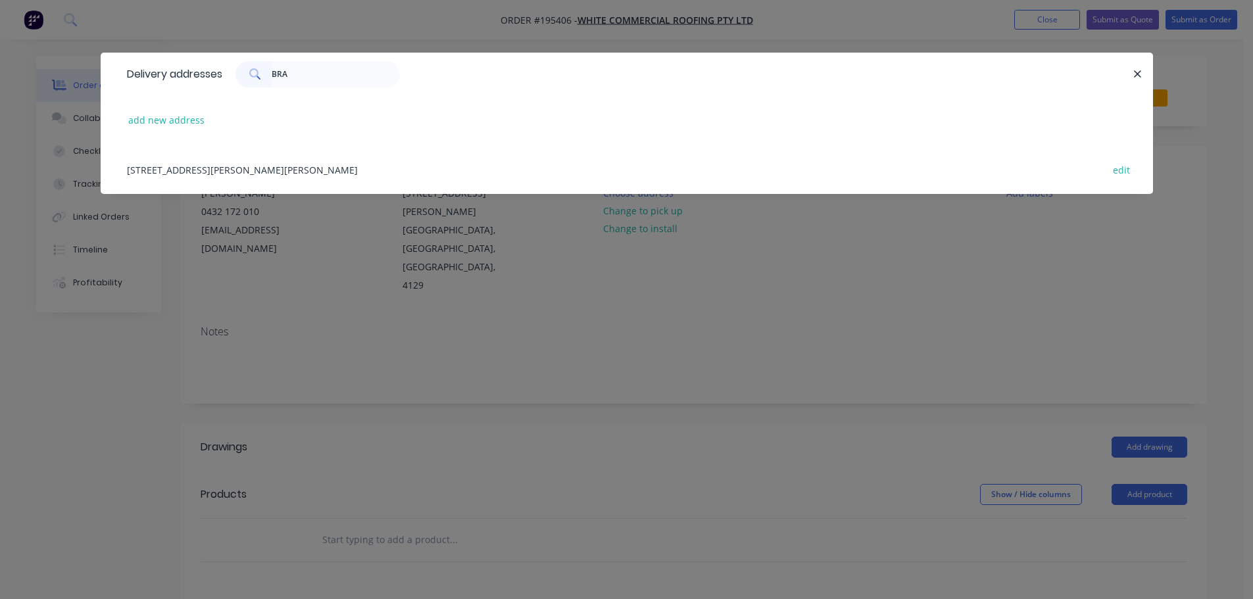
click at [356, 171] on div "[STREET_ADDRESS][PERSON_NAME][PERSON_NAME] edit" at bounding box center [626, 169] width 1013 height 49
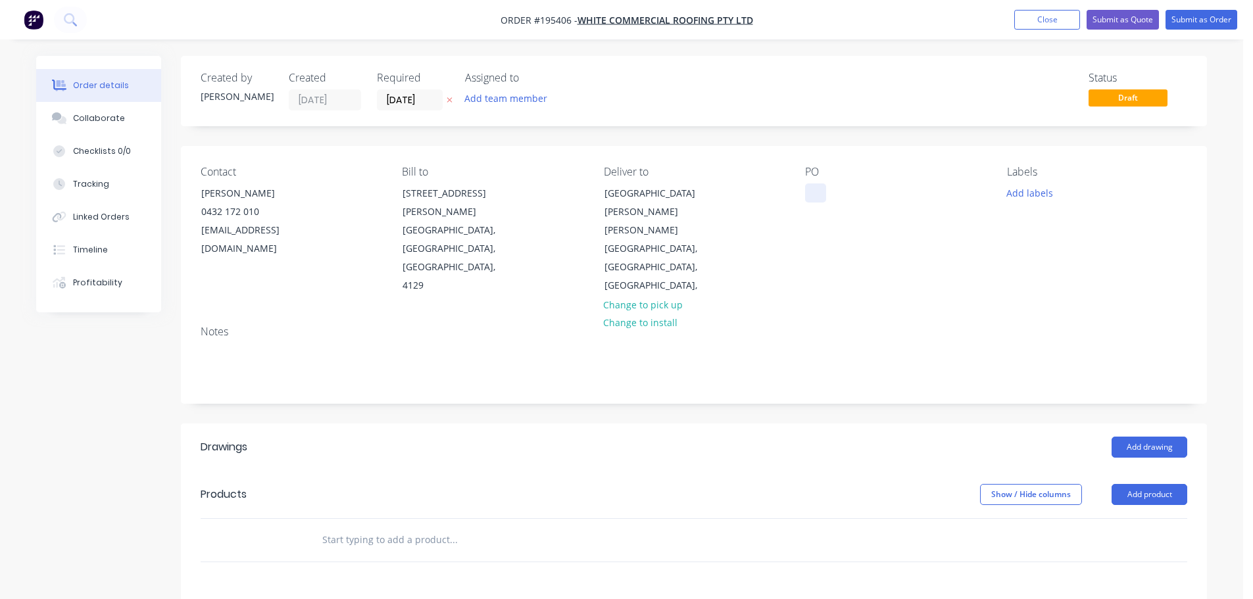
click at [823, 198] on div at bounding box center [815, 193] width 21 height 19
click at [1044, 191] on button "Add labels" at bounding box center [1029, 193] width 61 height 18
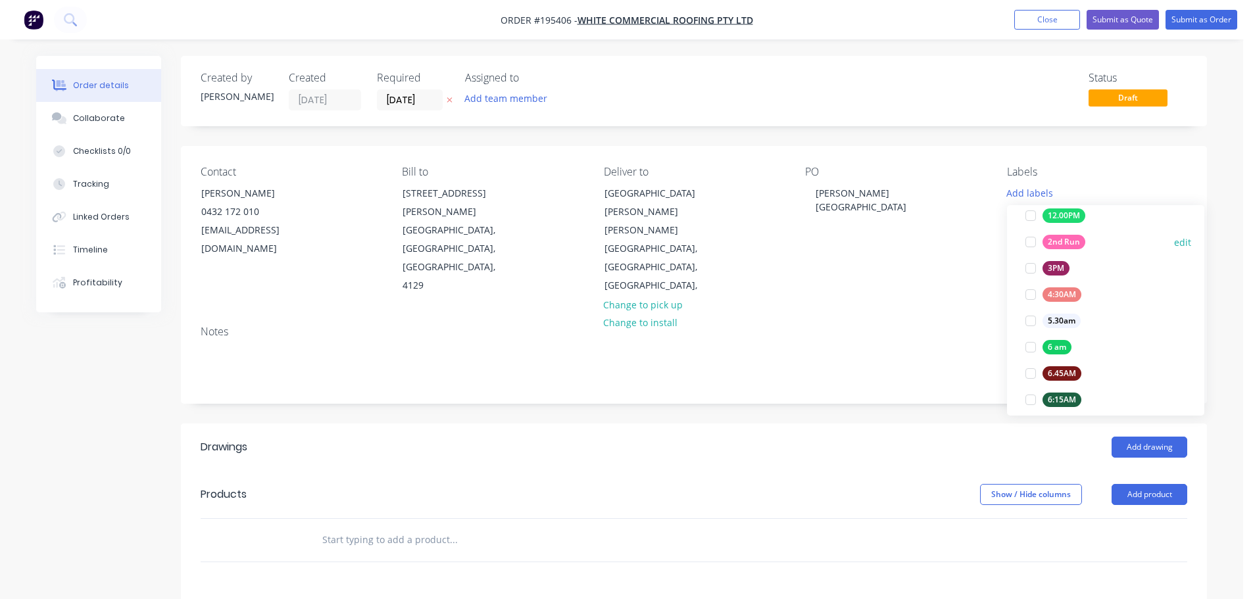
scroll to position [197, 0]
click at [1027, 405] on div at bounding box center [1031, 402] width 26 height 26
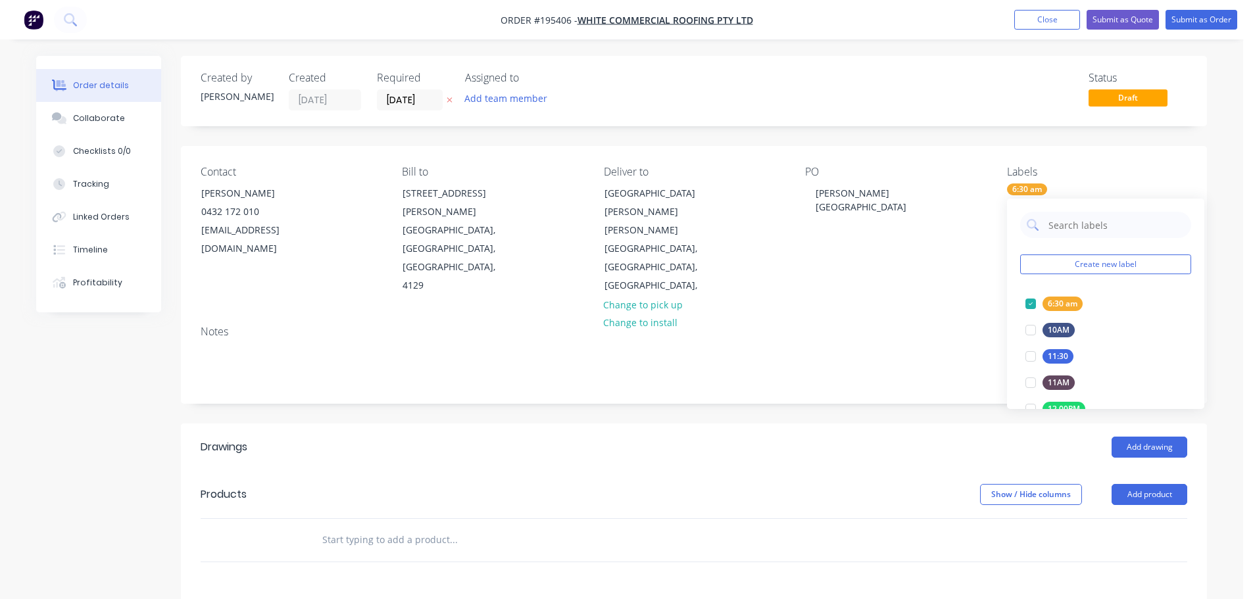
click at [937, 437] on div "Add drawing" at bounding box center [798, 447] width 777 height 21
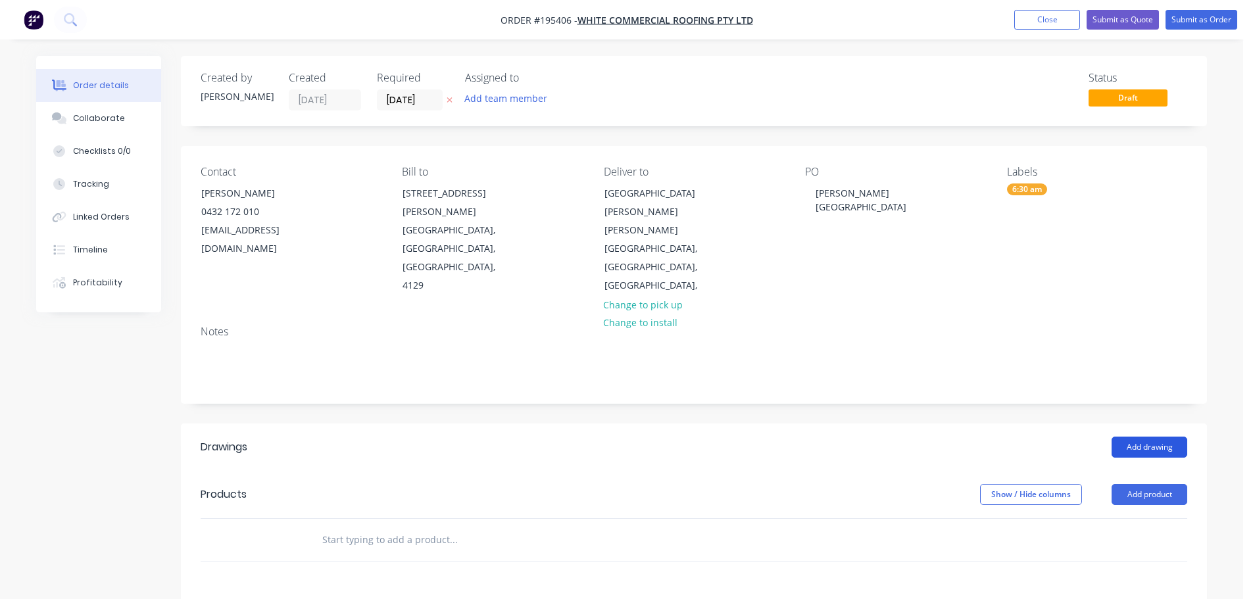
click at [1155, 437] on button "Add drawing" at bounding box center [1150, 447] width 76 height 21
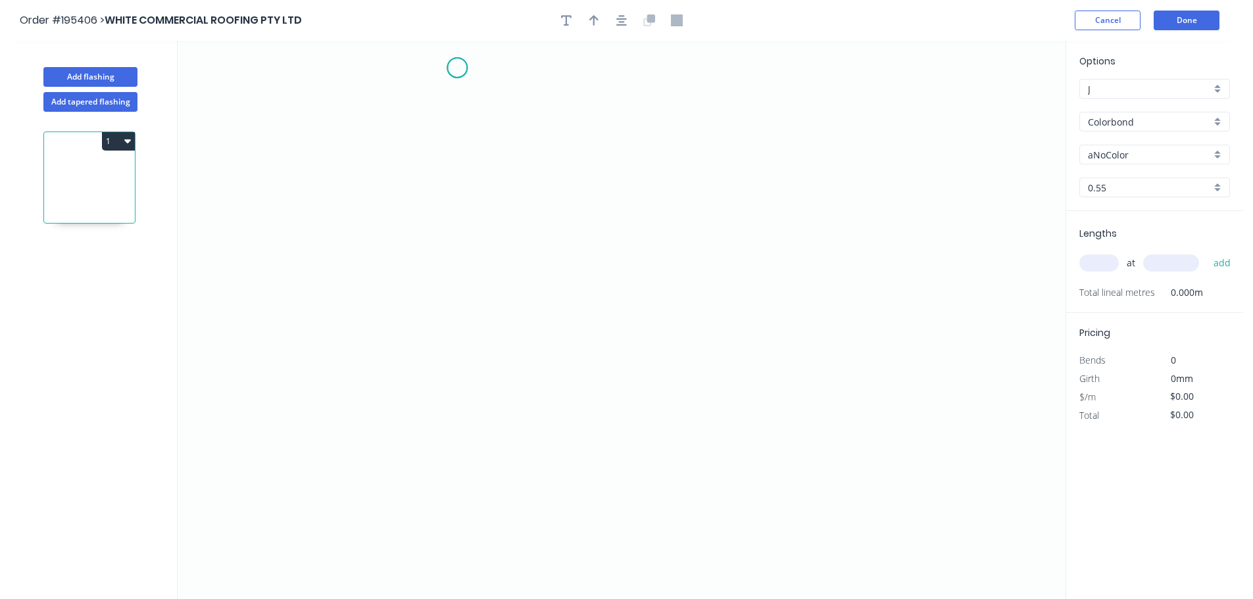
click at [457, 68] on icon "0" at bounding box center [622, 320] width 888 height 558
click at [558, 74] on icon "0" at bounding box center [622, 320] width 888 height 558
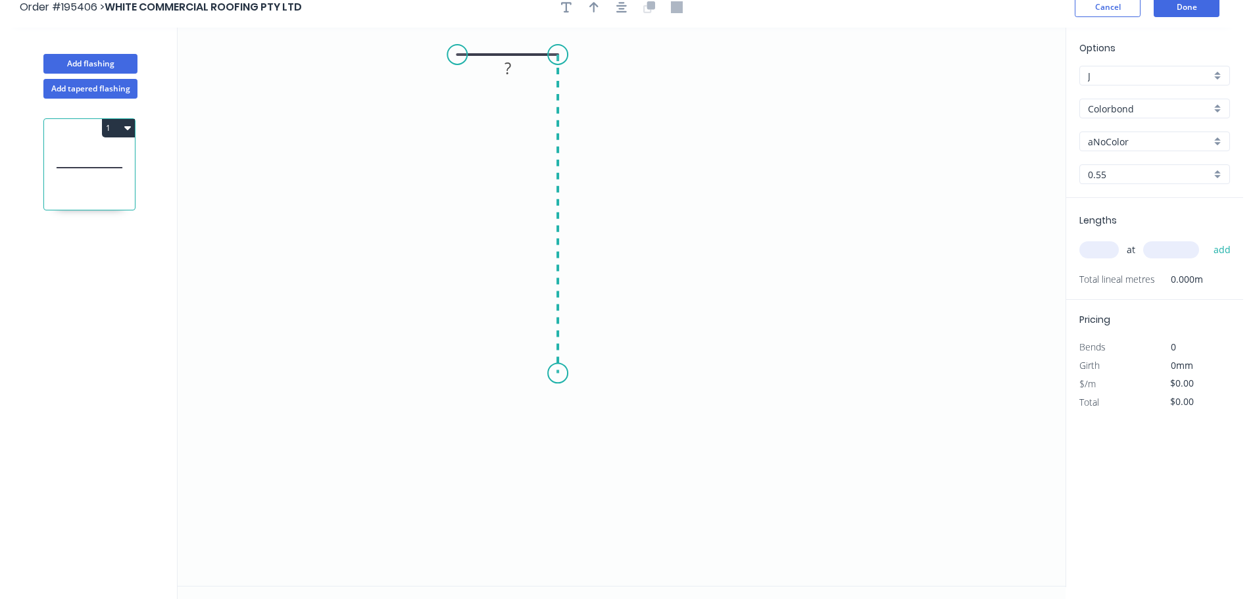
scroll to position [24, 0]
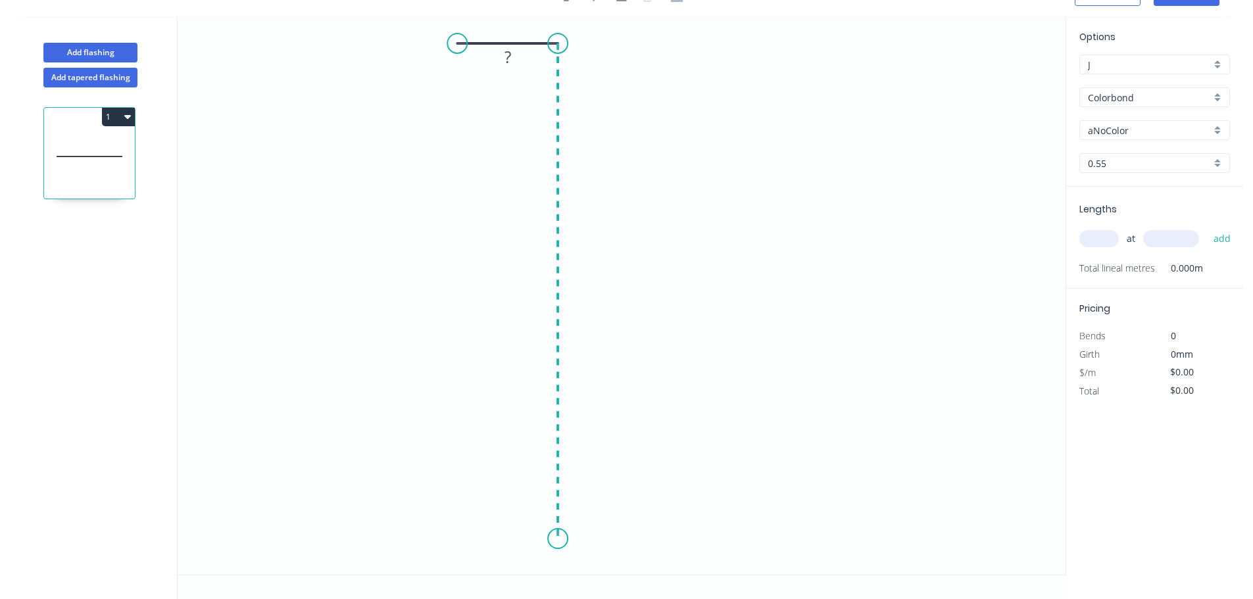
drag, startPoint x: 560, startPoint y: 539, endPoint x: 704, endPoint y: 547, distance: 144.9
click at [561, 539] on icon "0 ?" at bounding box center [622, 295] width 888 height 558
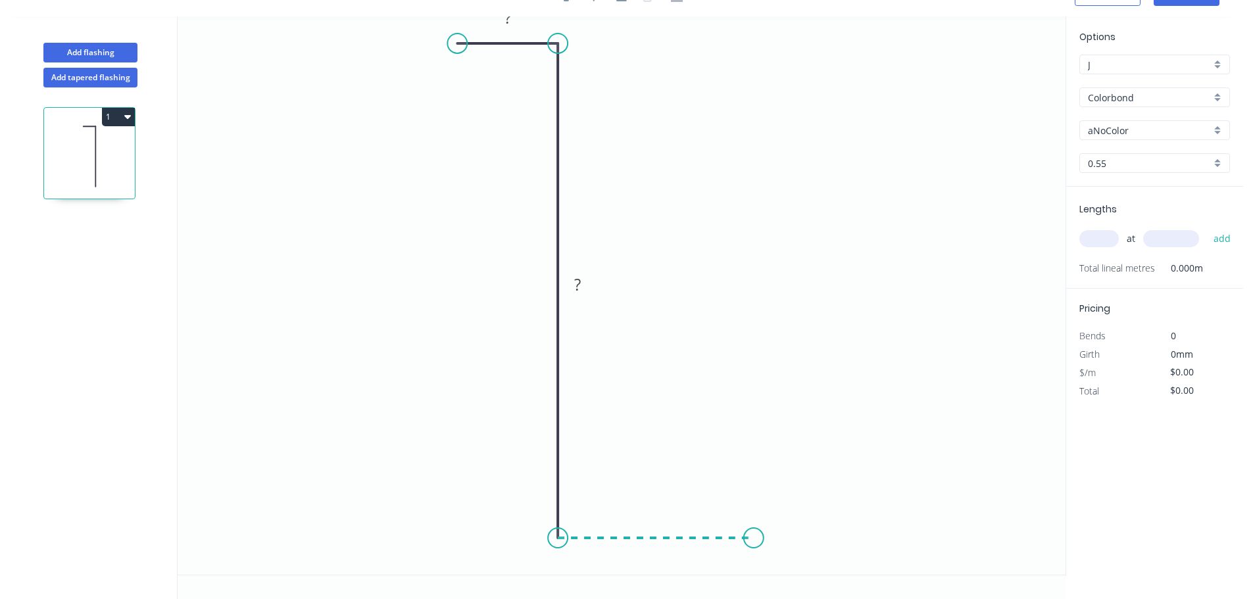
click at [754, 544] on icon "0 ? ?" at bounding box center [622, 295] width 888 height 558
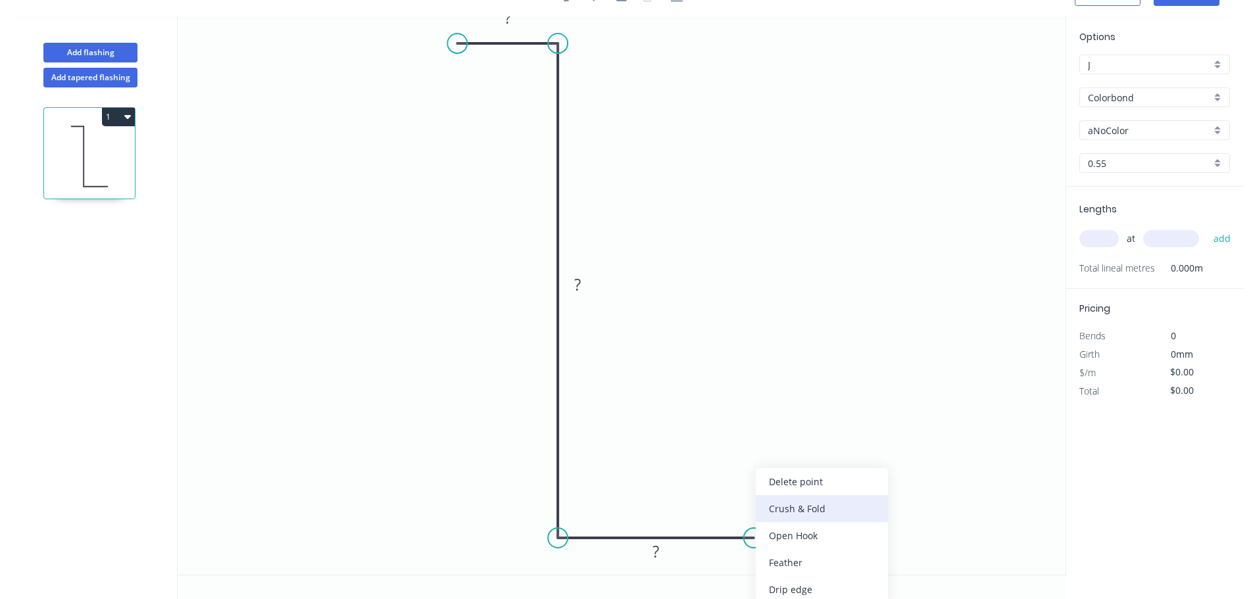
click at [812, 510] on div "Crush & Fold" at bounding box center [822, 508] width 132 height 27
click at [752, 555] on tspan "10" at bounding box center [745, 560] width 18 height 22
drag, startPoint x: 761, startPoint y: 560, endPoint x: 864, endPoint y: 539, distance: 105.4
click at [868, 541] on rect at bounding box center [842, 541] width 53 height 27
click at [852, 539] on tspan "10" at bounding box center [852, 540] width 18 height 22
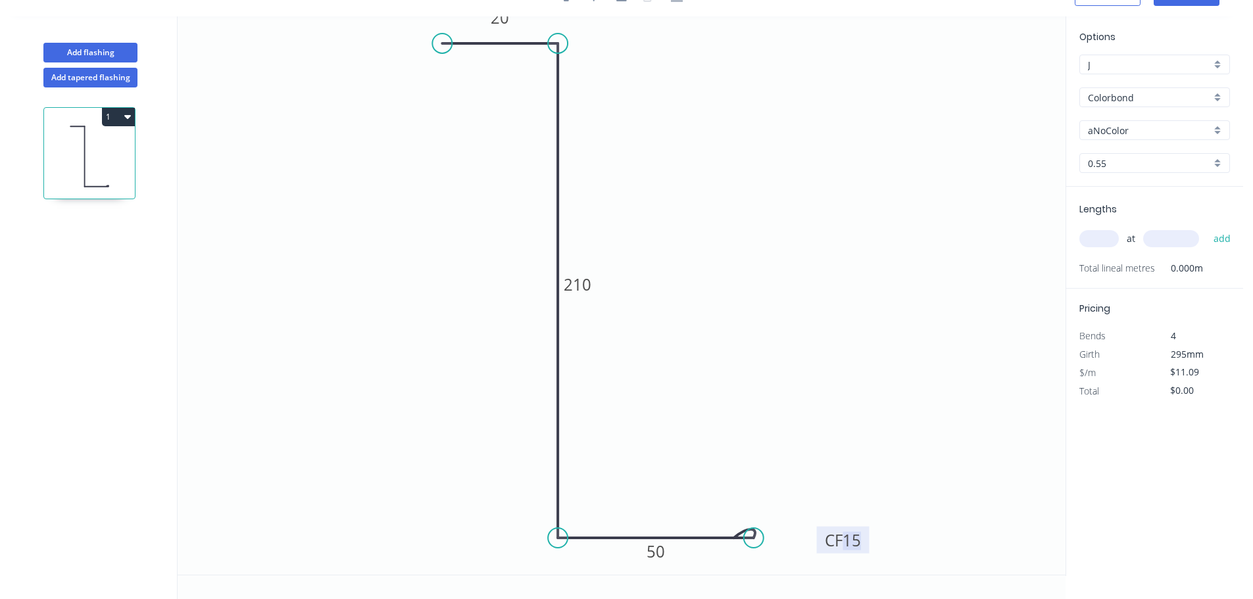
drag, startPoint x: 451, startPoint y: 44, endPoint x: 442, endPoint y: 43, distance: 9.2
click at [442, 43] on circle at bounding box center [442, 44] width 20 height 20
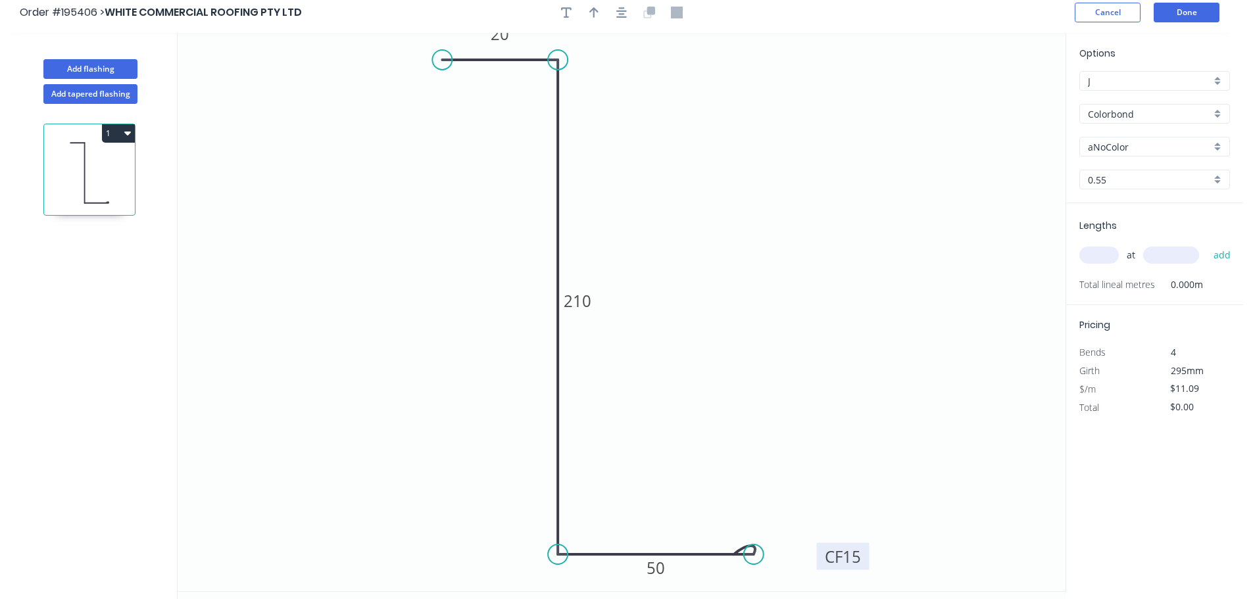
scroll to position [0, 0]
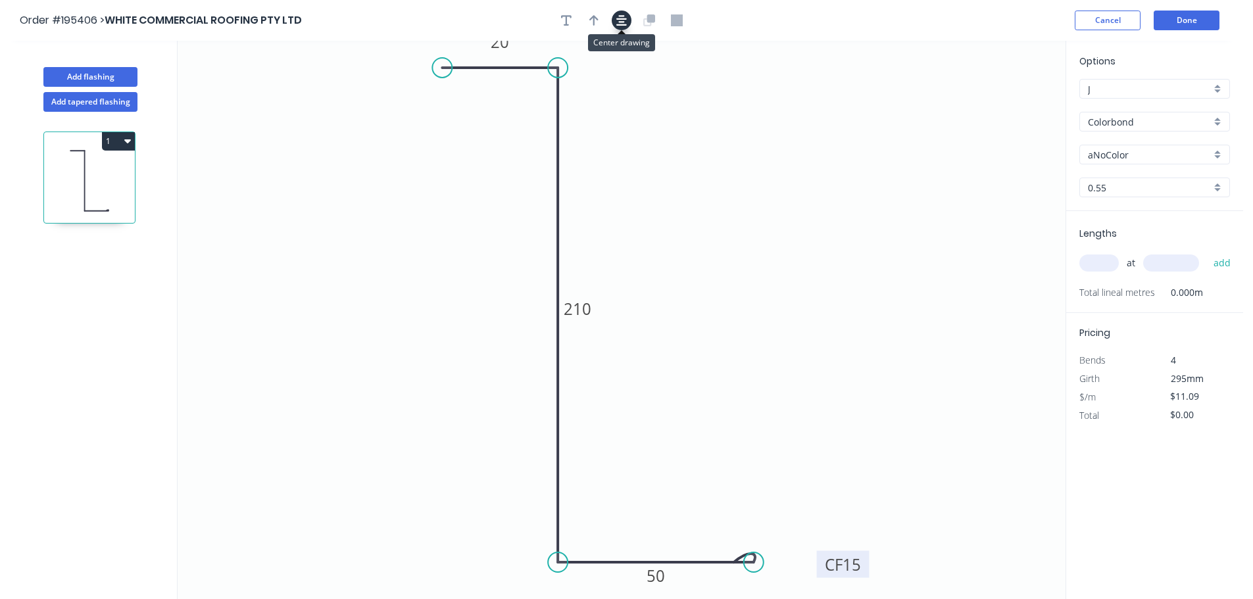
click at [620, 16] on icon "button" at bounding box center [621, 20] width 11 height 11
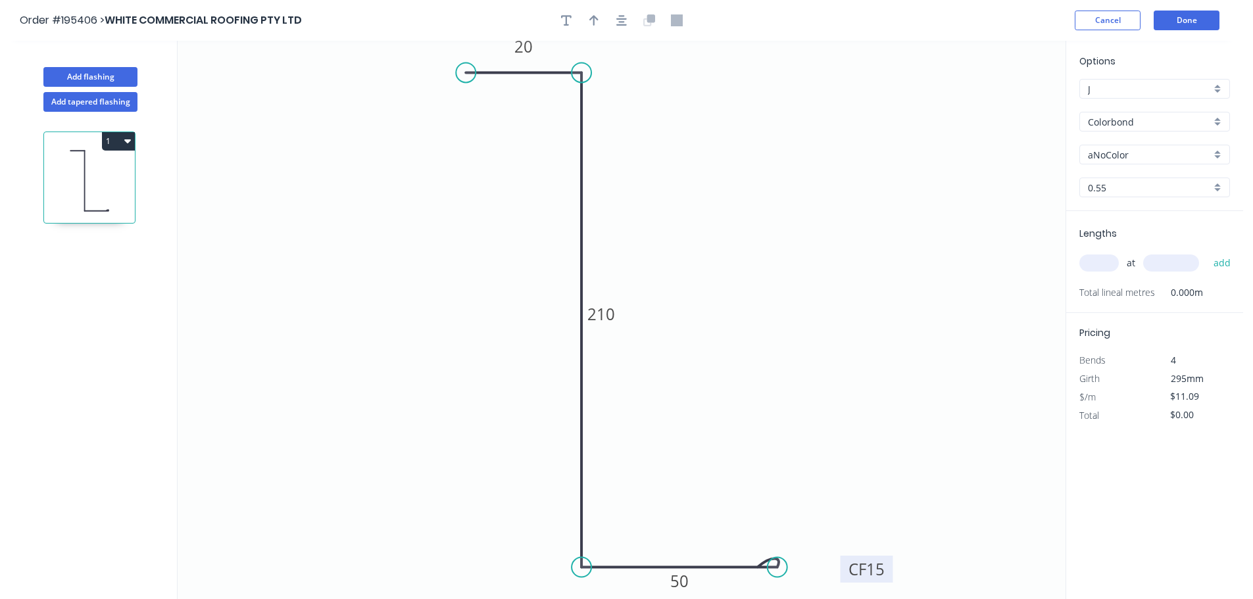
click at [592, 18] on icon "button" at bounding box center [593, 20] width 9 height 11
drag, startPoint x: 791, startPoint y: 170, endPoint x: 441, endPoint y: 269, distance: 364.4
click at [441, 269] on icon at bounding box center [441, 254] width 12 height 42
drag, startPoint x: 441, startPoint y: 269, endPoint x: 323, endPoint y: 277, distance: 118.0
click at [323, 277] on icon at bounding box center [308, 277] width 42 height 12
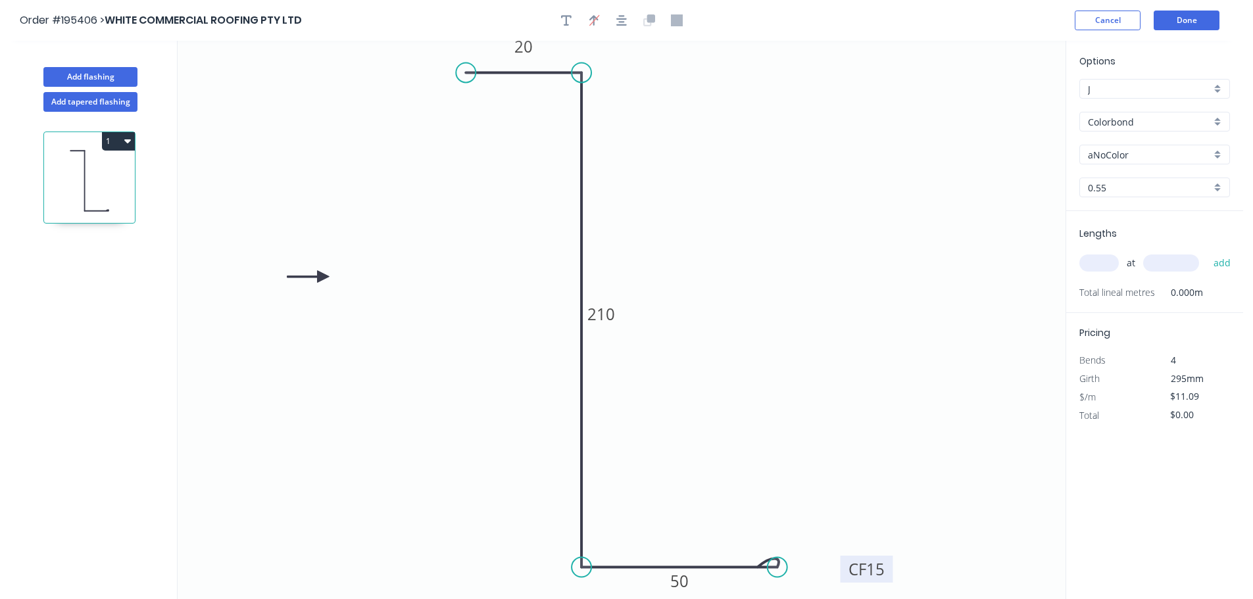
click at [1177, 162] on div "aNoColor" at bounding box center [1154, 155] width 151 height 20
click at [1116, 282] on div "Surfmist" at bounding box center [1154, 291] width 149 height 23
click at [1105, 251] on div "at add" at bounding box center [1155, 263] width 153 height 36
click at [1104, 271] on input "text" at bounding box center [1098, 263] width 39 height 17
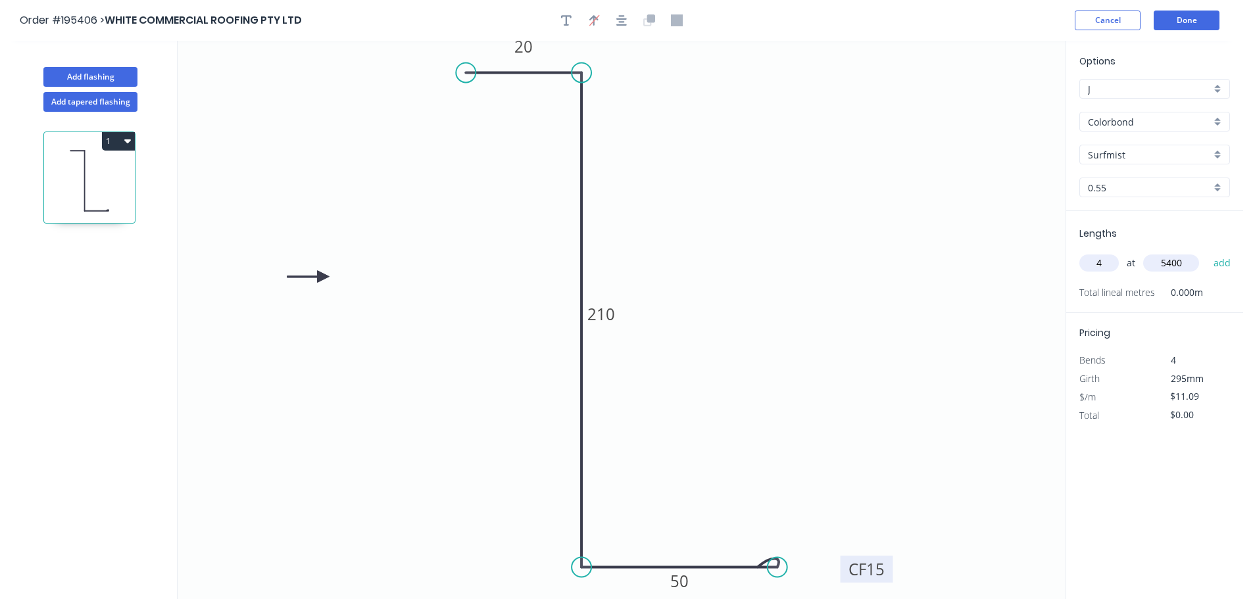
click at [1207, 252] on button "add" at bounding box center [1222, 263] width 31 height 22
click at [107, 77] on button "Add flashing" at bounding box center [90, 77] width 94 height 20
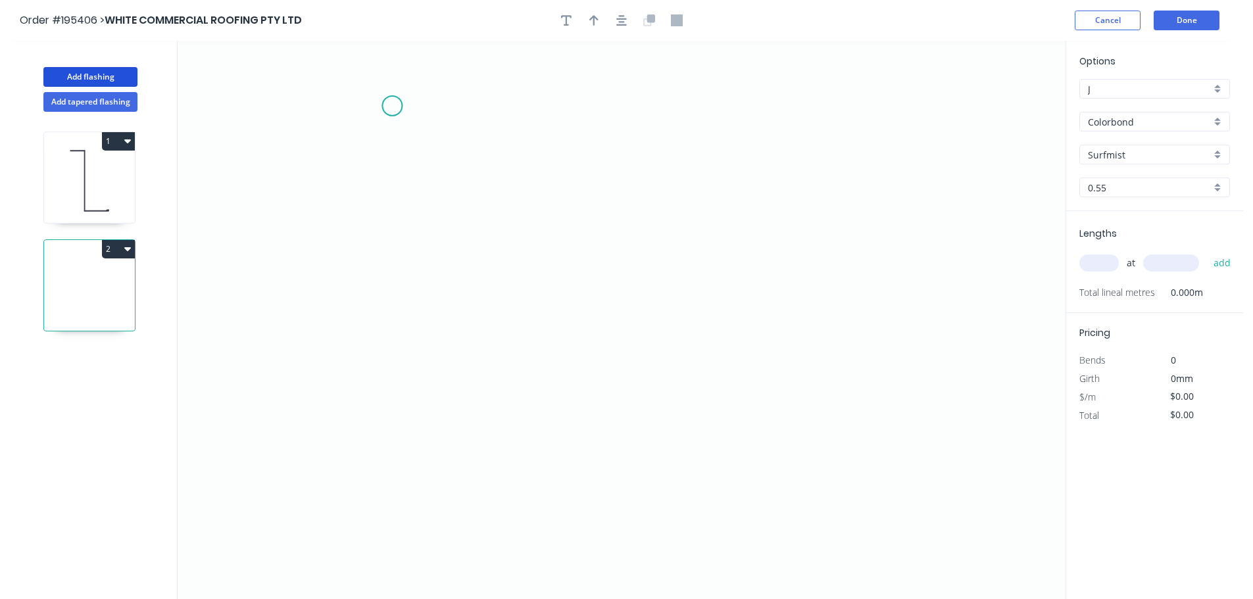
click at [391, 106] on icon "0" at bounding box center [622, 320] width 888 height 558
click at [537, 111] on icon "0" at bounding box center [622, 320] width 888 height 558
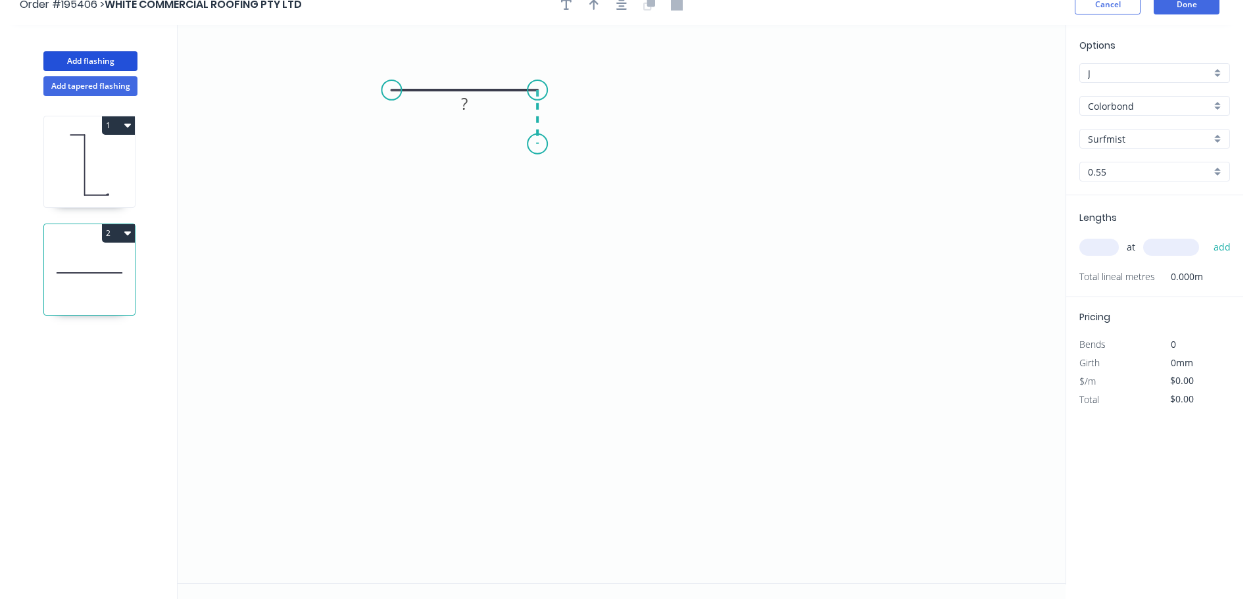
scroll to position [24, 0]
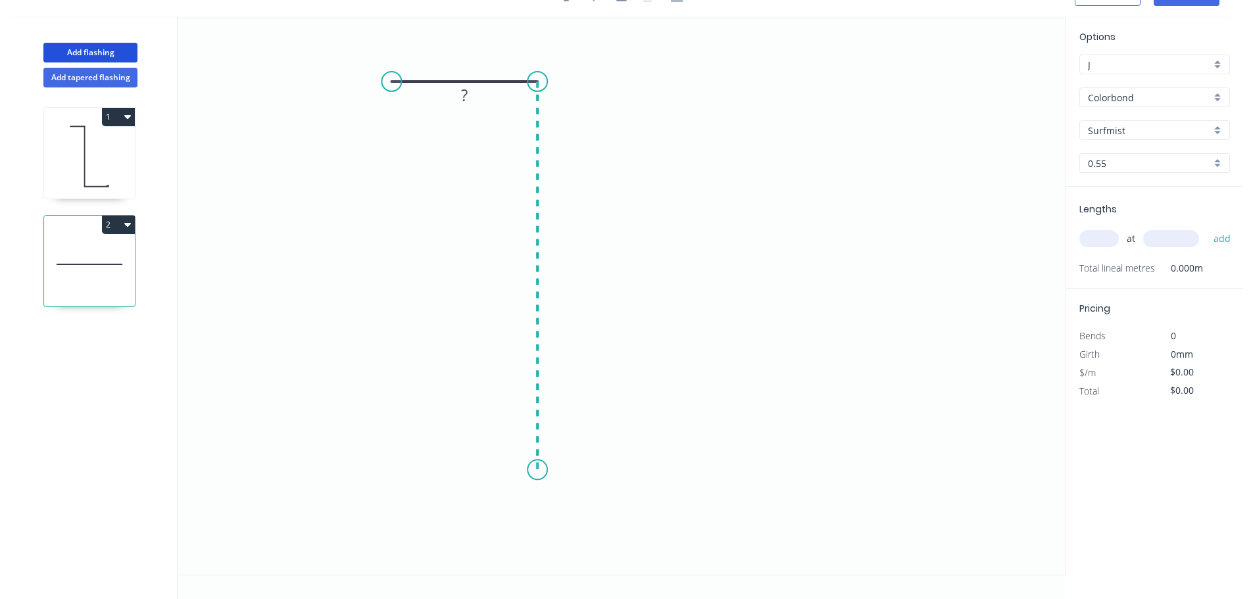
click at [541, 470] on icon "0 ?" at bounding box center [622, 295] width 888 height 558
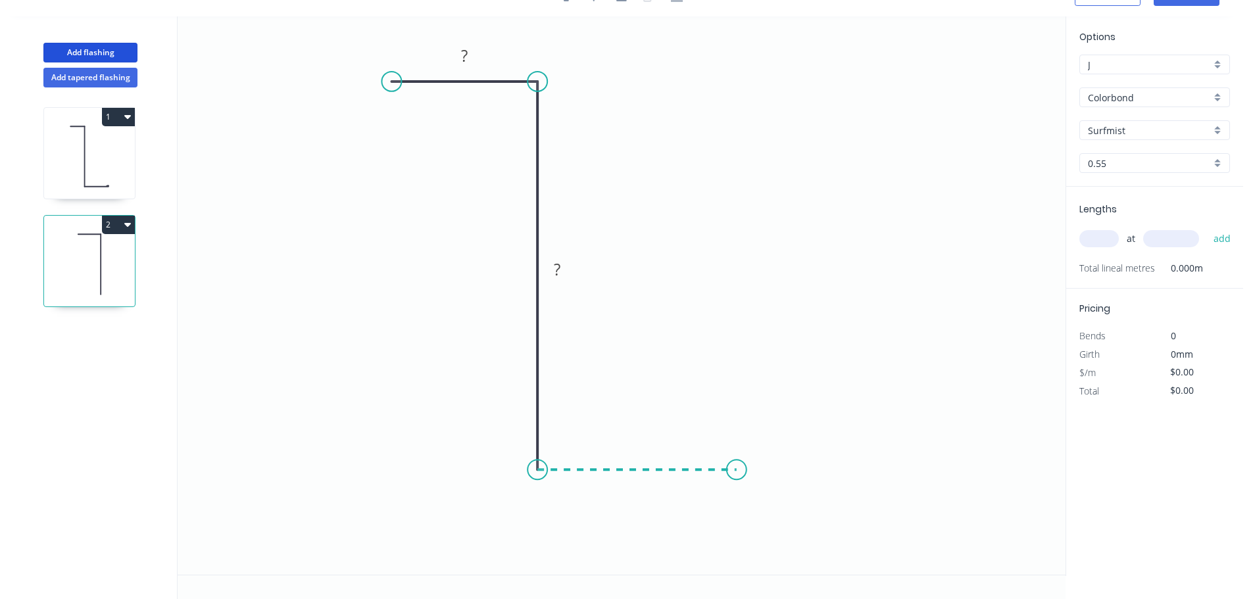
click at [737, 470] on icon "0 ? ?" at bounding box center [622, 295] width 888 height 558
click at [737, 574] on icon "0 ? ? ?" at bounding box center [622, 295] width 888 height 558
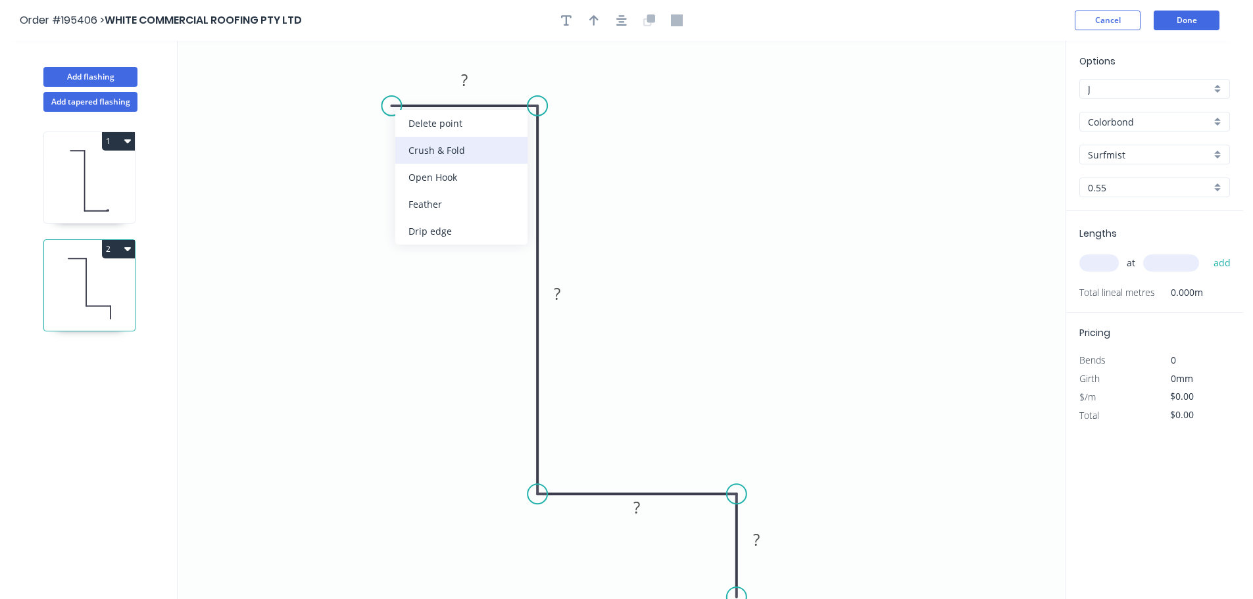
click at [451, 159] on div "Crush & Fold" at bounding box center [461, 150] width 132 height 27
click at [421, 154] on div "Flip bend" at bounding box center [460, 155] width 132 height 27
drag, startPoint x: 399, startPoint y: 77, endPoint x: 345, endPoint y: 105, distance: 60.9
click at [345, 105] on rect at bounding box center [326, 96] width 53 height 27
click at [612, 30] on div at bounding box center [621, 21] width 138 height 20
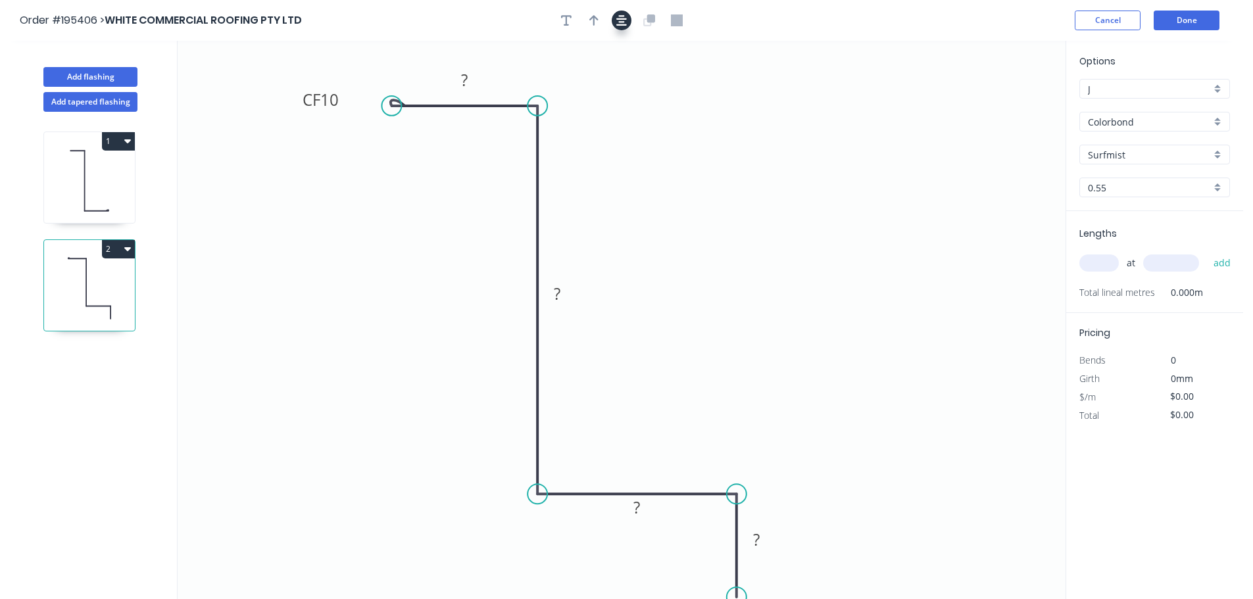
click at [613, 26] on button "button" at bounding box center [622, 21] width 20 height 20
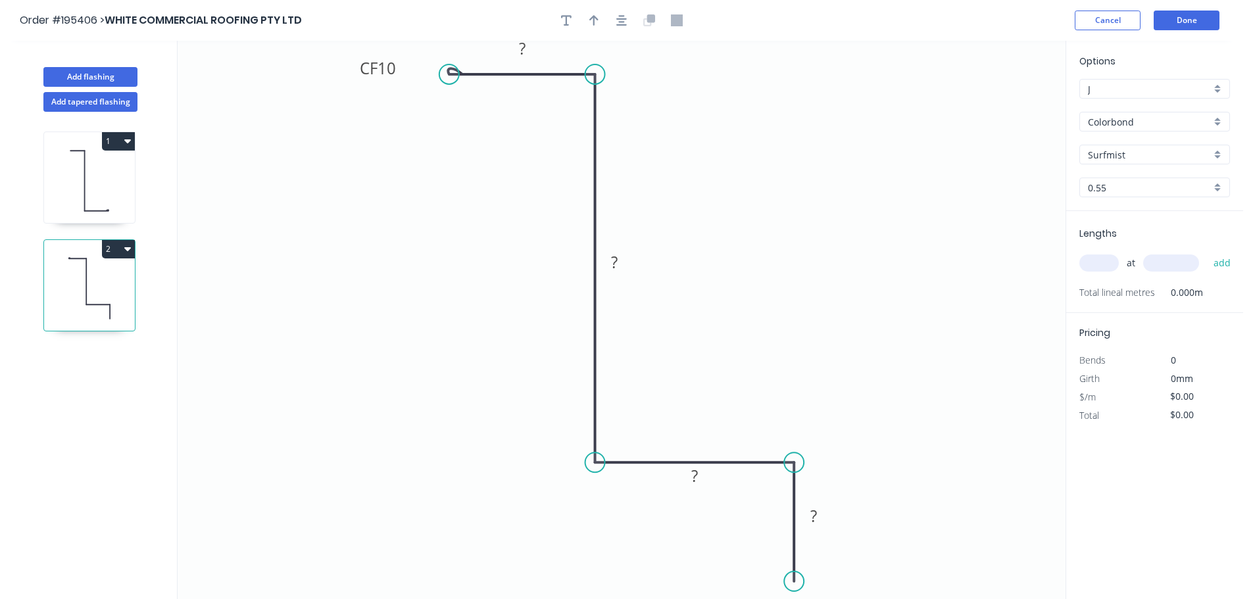
drag, startPoint x: 797, startPoint y: 572, endPoint x: 797, endPoint y: 582, distance: 10.5
click at [797, 582] on circle at bounding box center [794, 582] width 20 height 20
click at [395, 65] on tspan "10" at bounding box center [387, 68] width 18 height 22
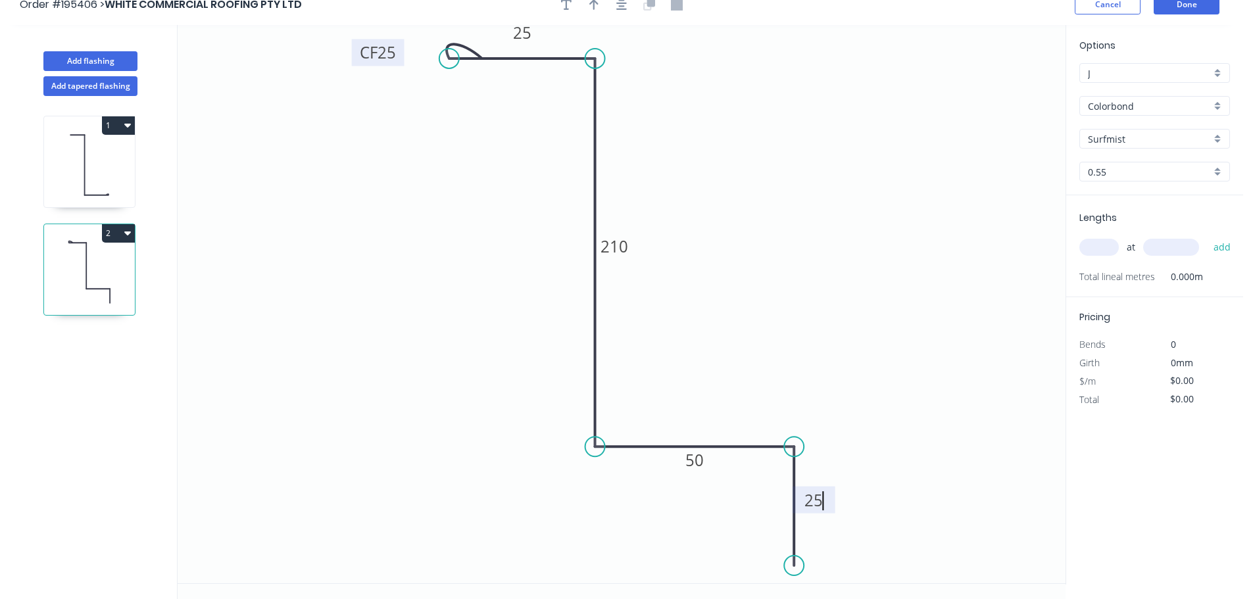
scroll to position [24, 0]
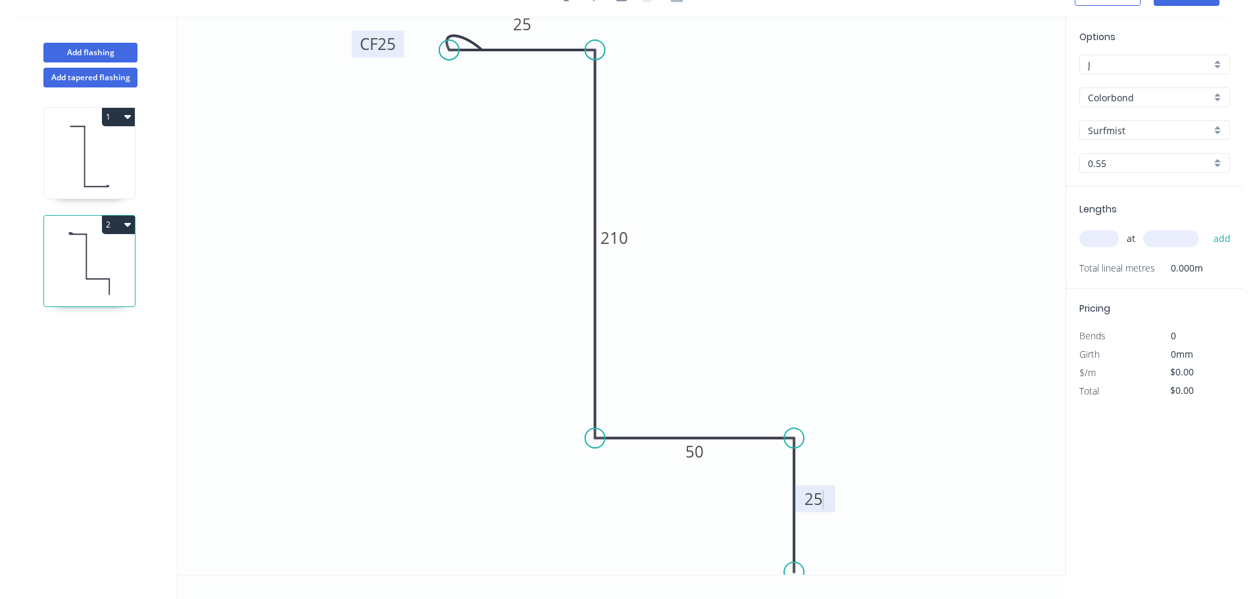
drag, startPoint x: 795, startPoint y: 557, endPoint x: 797, endPoint y: 573, distance: 15.9
click at [797, 573] on circle at bounding box center [794, 572] width 20 height 20
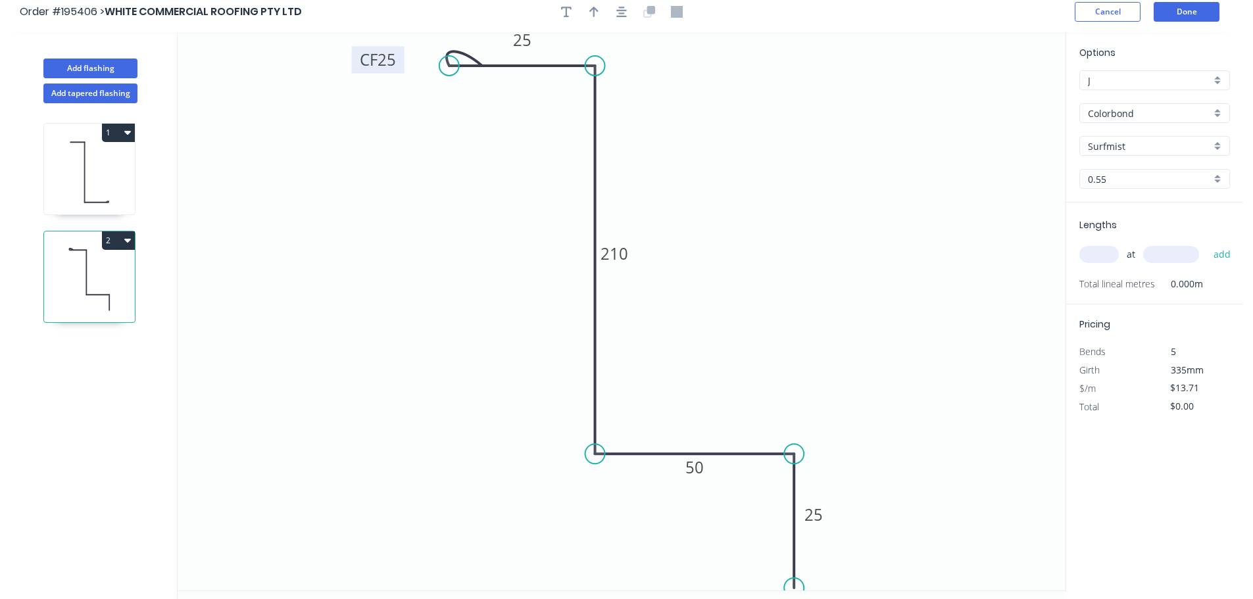
scroll to position [0, 0]
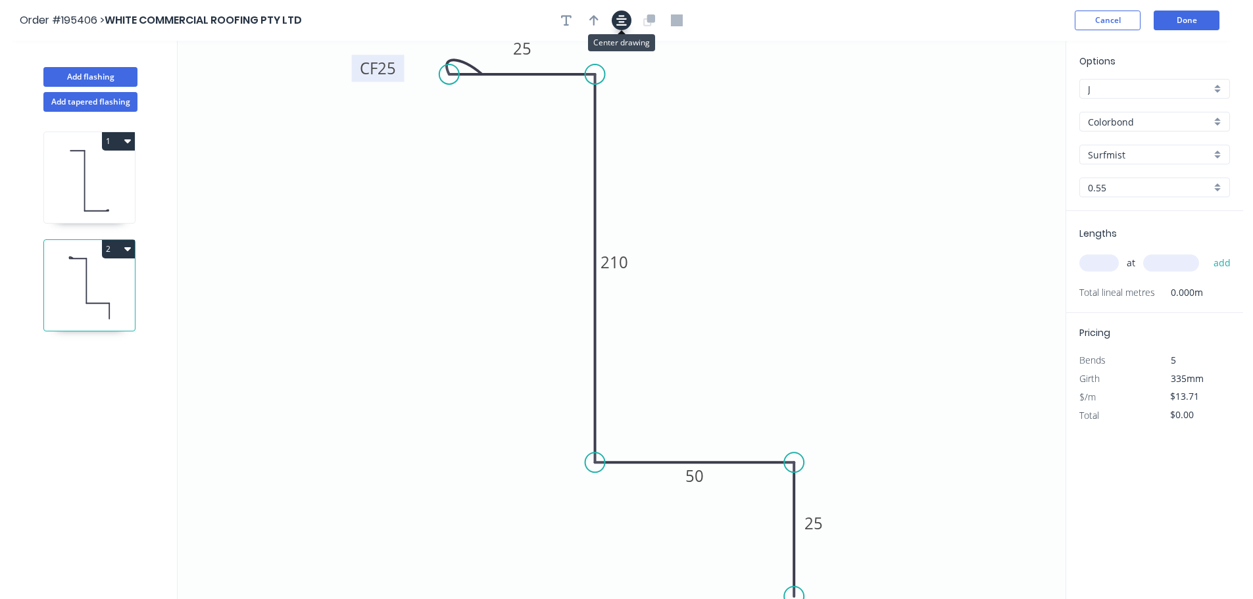
click at [622, 21] on icon "button" at bounding box center [621, 20] width 11 height 11
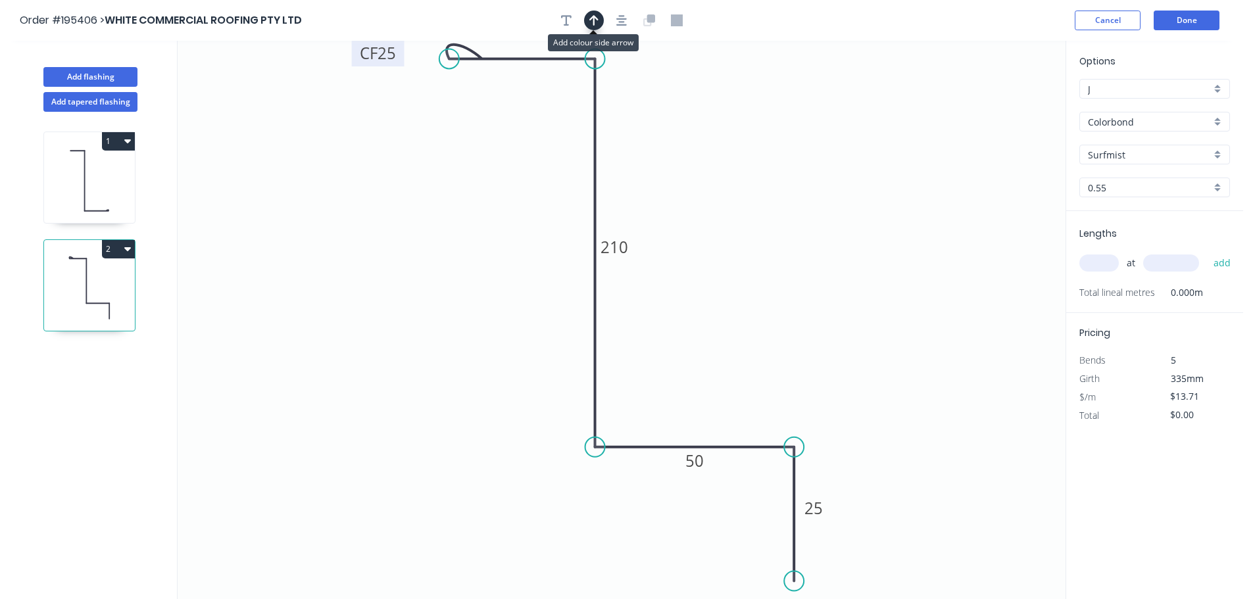
click at [592, 20] on icon "button" at bounding box center [593, 20] width 9 height 12
drag, startPoint x: 996, startPoint y: 105, endPoint x: 459, endPoint y: 245, distance: 555.3
click at [481, 235] on icon at bounding box center [487, 214] width 12 height 42
click at [459, 245] on icon at bounding box center [459, 230] width 12 height 42
click at [459, 245] on icon at bounding box center [470, 233] width 38 height 38
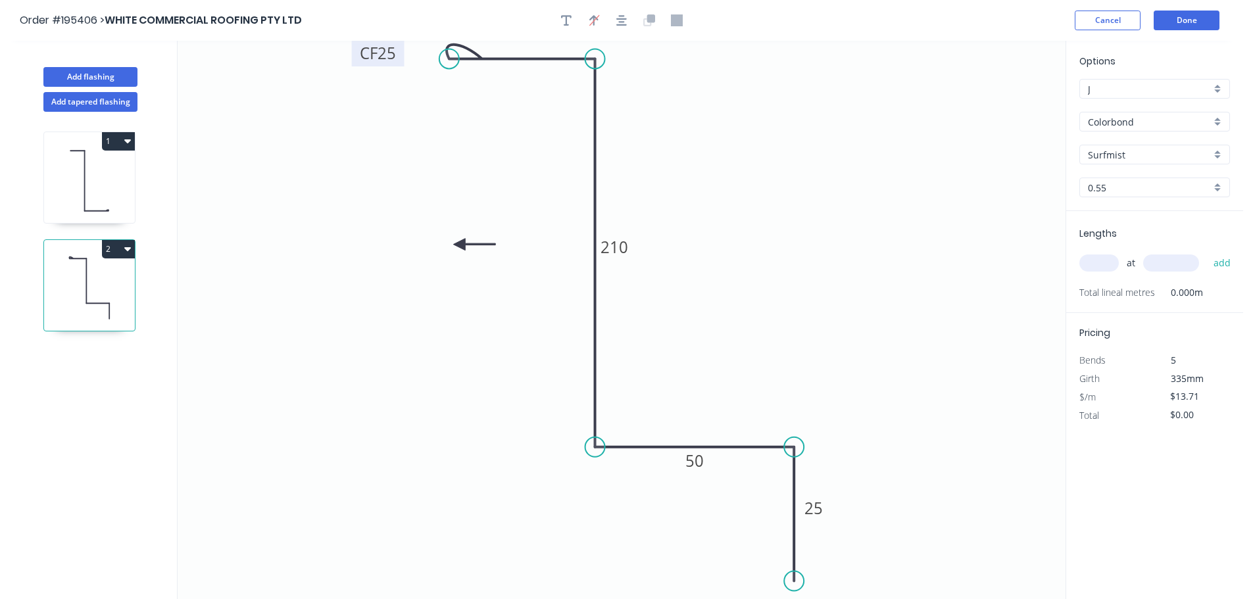
click at [459, 245] on icon at bounding box center [474, 245] width 42 height 12
click at [459, 245] on icon at bounding box center [470, 255] width 38 height 38
click at [459, 245] on icon at bounding box center [459, 260] width 12 height 42
click at [459, 245] on icon at bounding box center [448, 255] width 38 height 38
drag, startPoint x: 459, startPoint y: 245, endPoint x: 356, endPoint y: 254, distance: 103.0
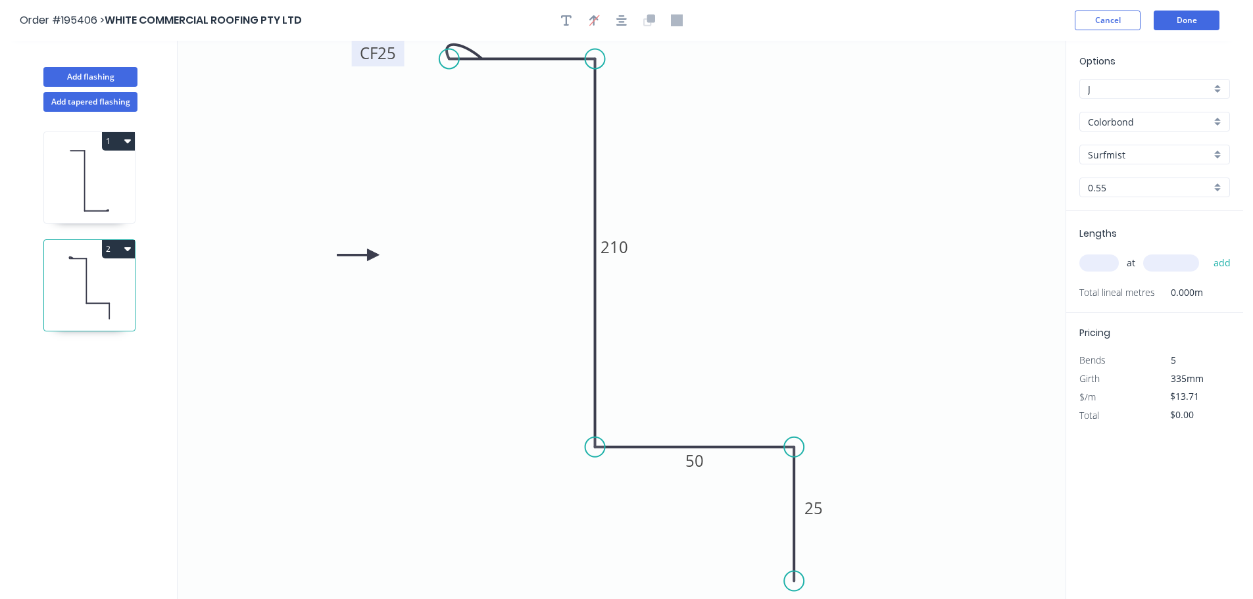
click at [356, 256] on icon at bounding box center [358, 255] width 42 height 12
drag, startPoint x: 454, startPoint y: 60, endPoint x: 464, endPoint y: 59, distance: 9.9
click at [464, 59] on circle at bounding box center [464, 59] width 20 height 20
click at [1119, 123] on input "Colorbond" at bounding box center [1149, 122] width 123 height 14
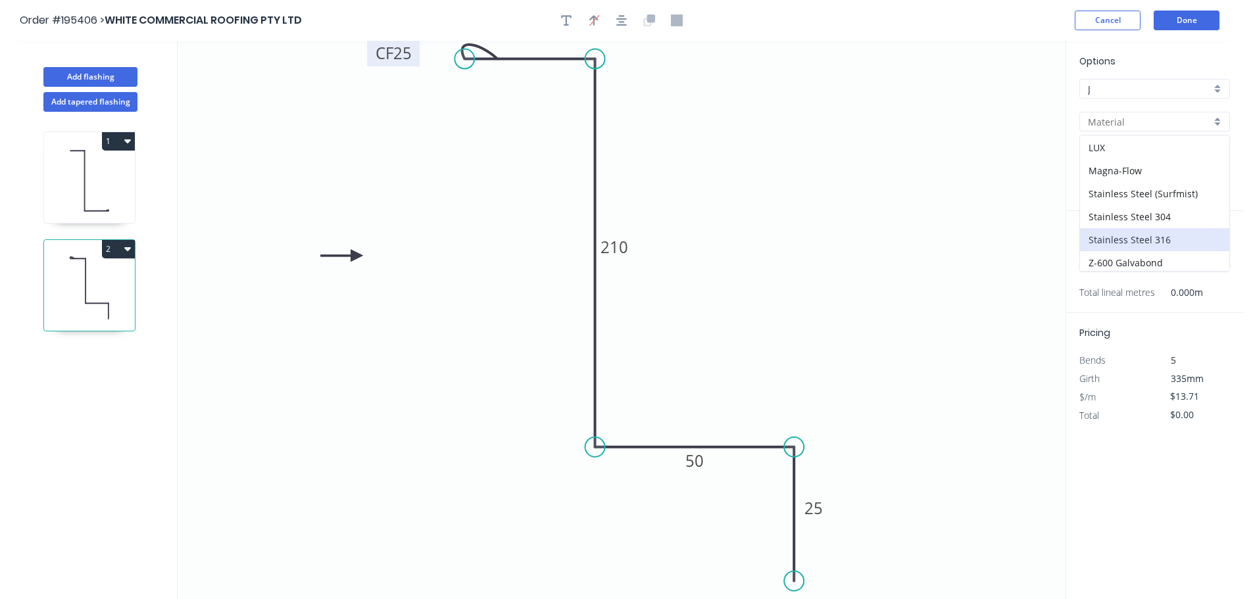
scroll to position [279, 0]
click at [1131, 243] on div "Zincalume" at bounding box center [1154, 236] width 149 height 23
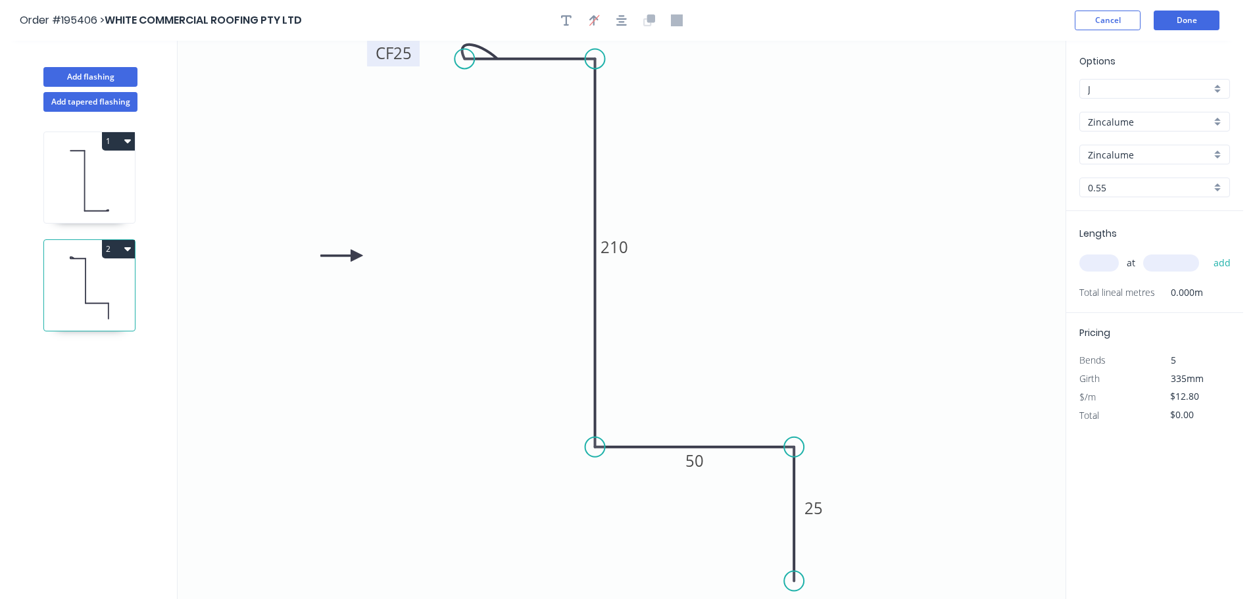
click at [1098, 268] on input "text" at bounding box center [1098, 263] width 39 height 17
click at [1207, 252] on button "add" at bounding box center [1222, 263] width 31 height 22
click at [1168, 14] on button "Done" at bounding box center [1187, 21] width 66 height 20
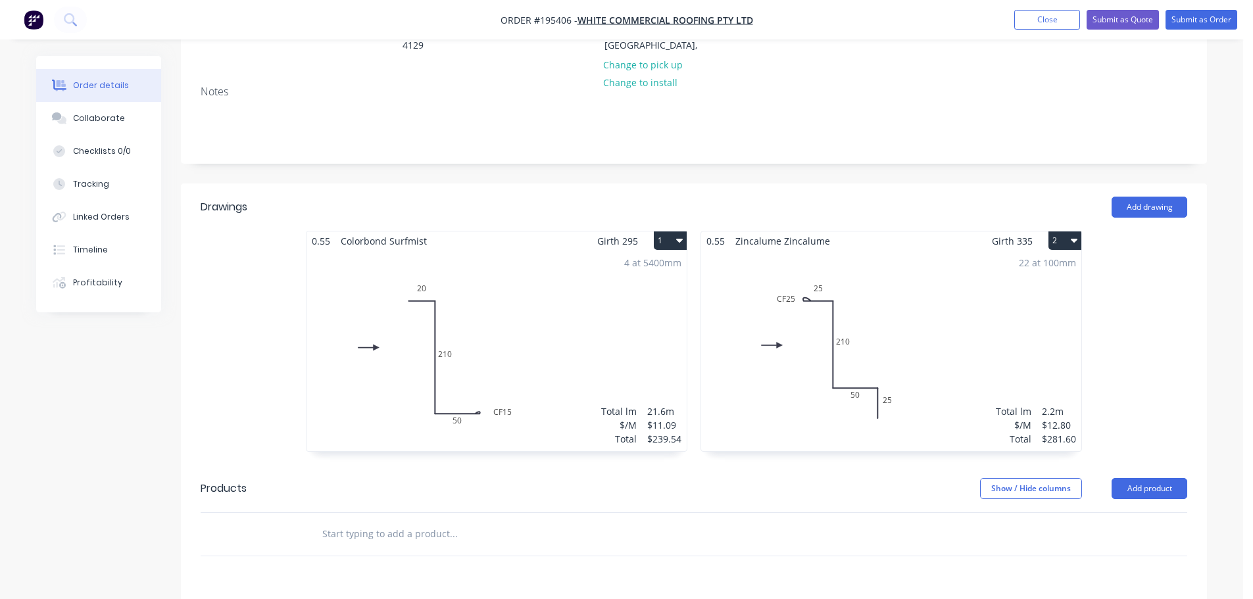
scroll to position [263, 0]
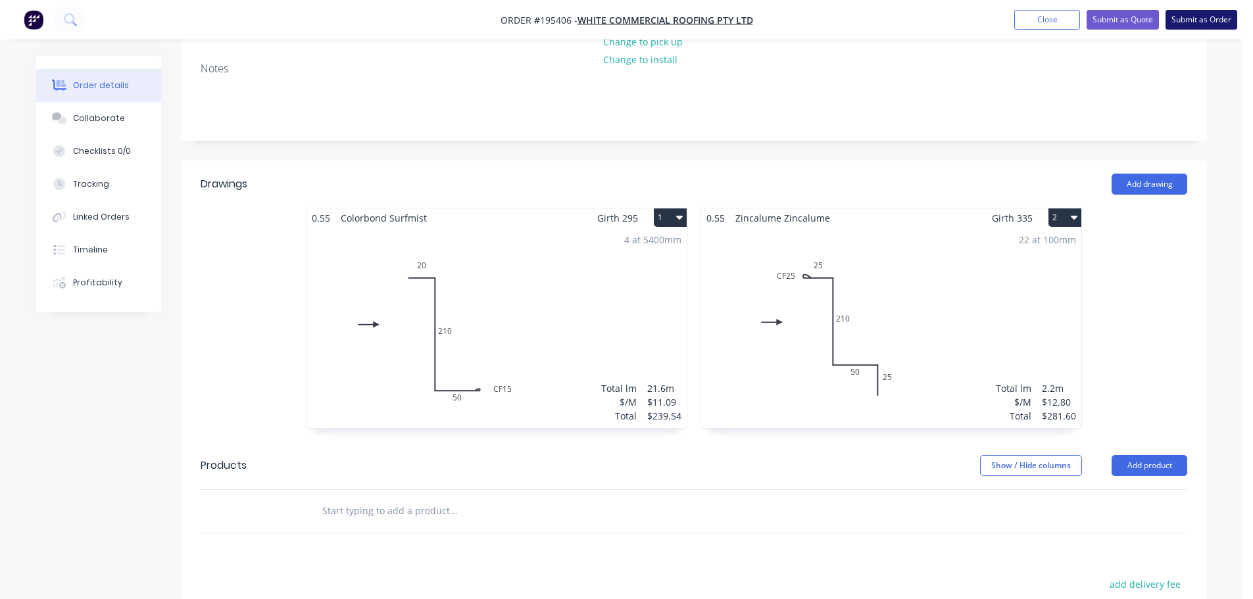
click at [1215, 22] on button "Submit as Order" at bounding box center [1202, 20] width 72 height 20
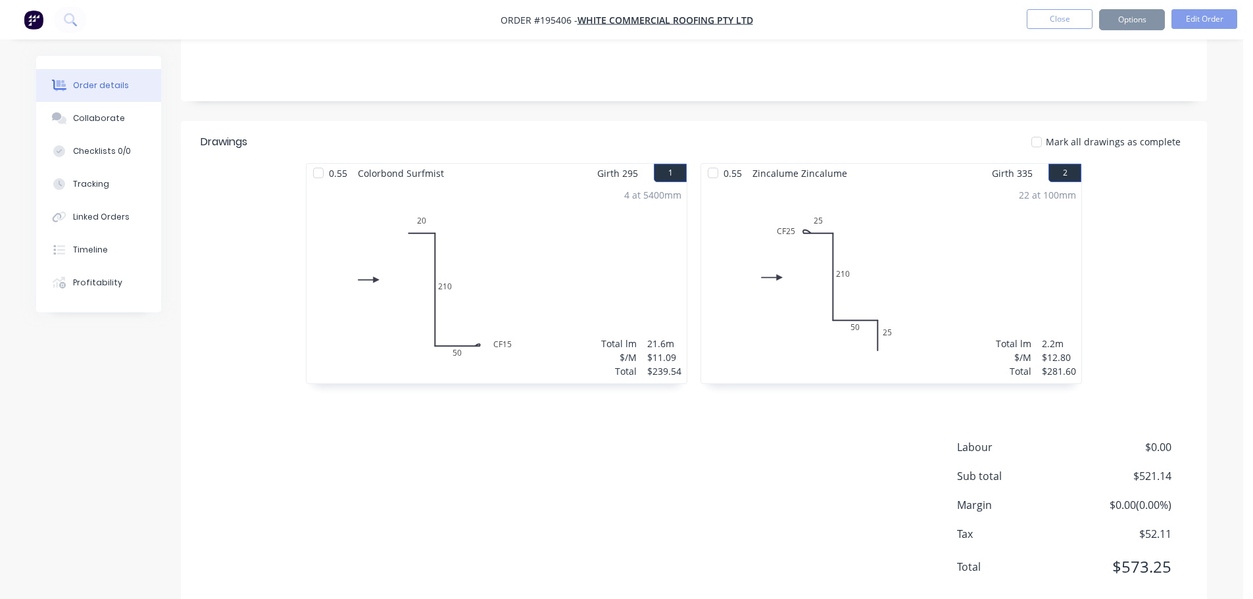
scroll to position [0, 0]
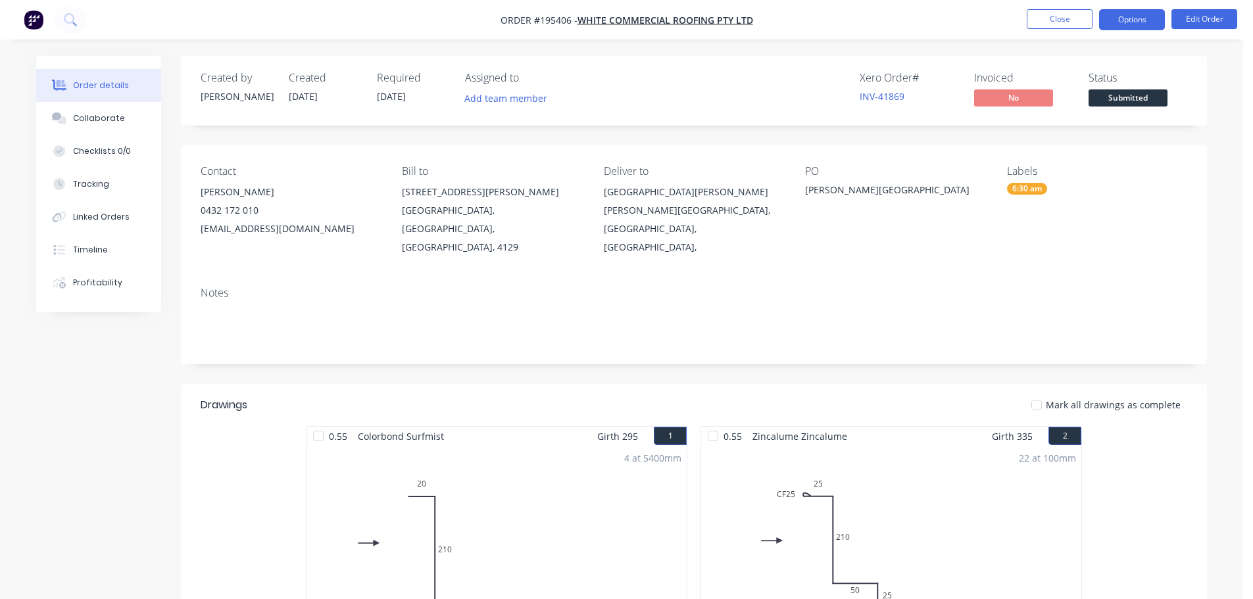
click at [1153, 21] on button "Options" at bounding box center [1132, 19] width 66 height 21
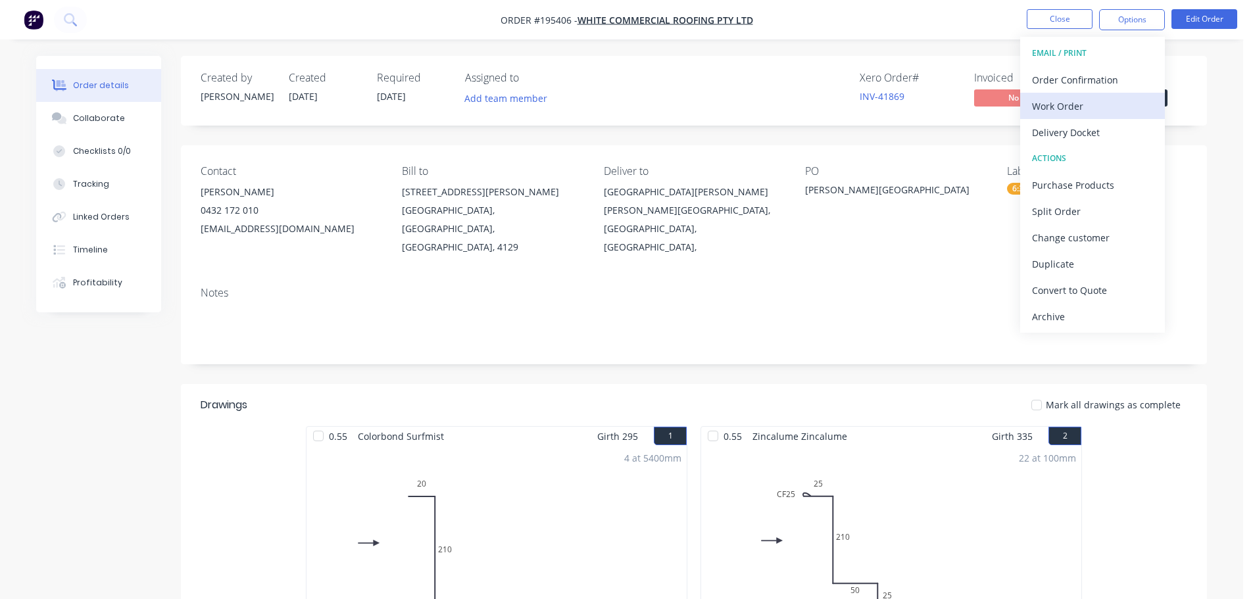
click at [1125, 118] on button "Work Order" at bounding box center [1092, 106] width 145 height 26
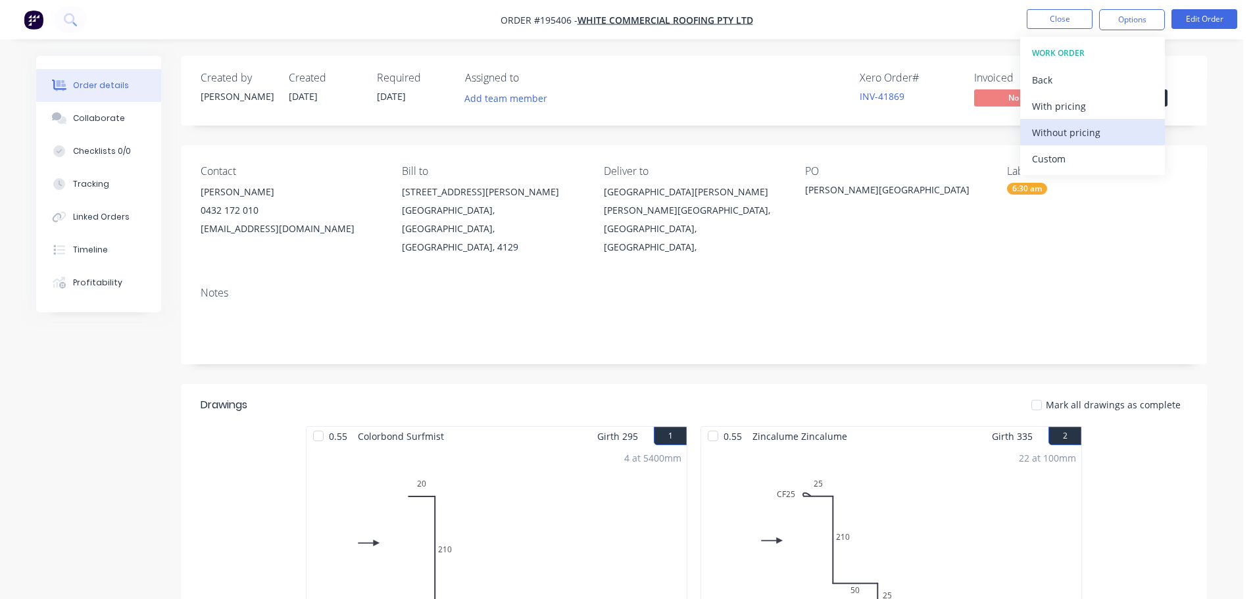
click at [1117, 139] on div "Without pricing" at bounding box center [1092, 132] width 121 height 19
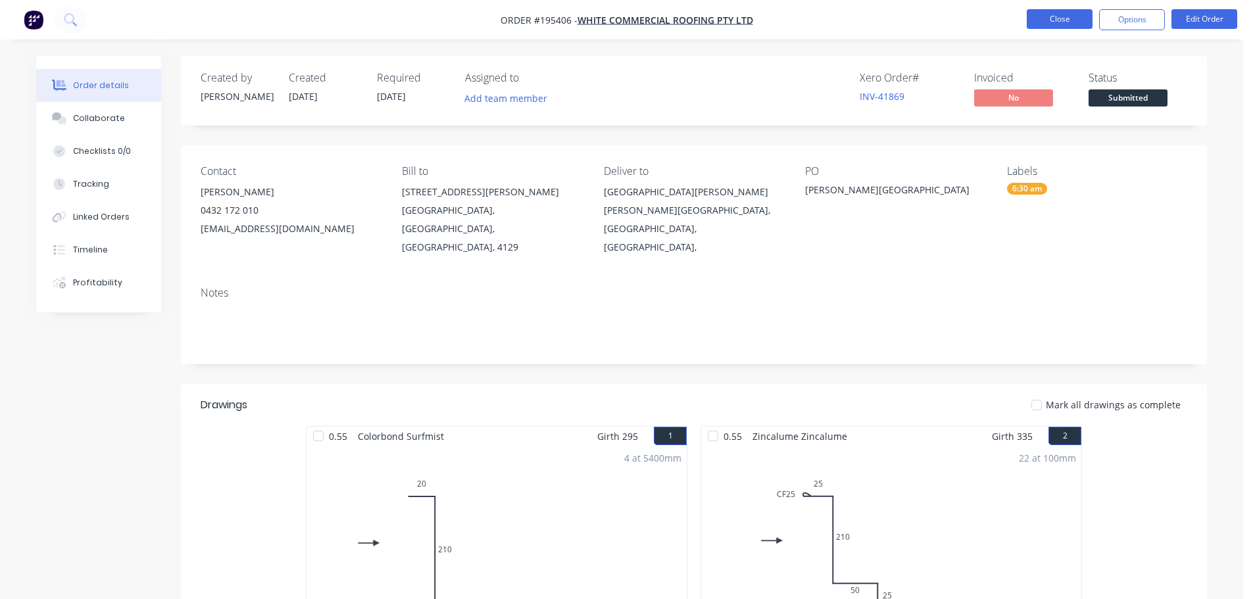
click at [1062, 18] on button "Close" at bounding box center [1060, 19] width 66 height 20
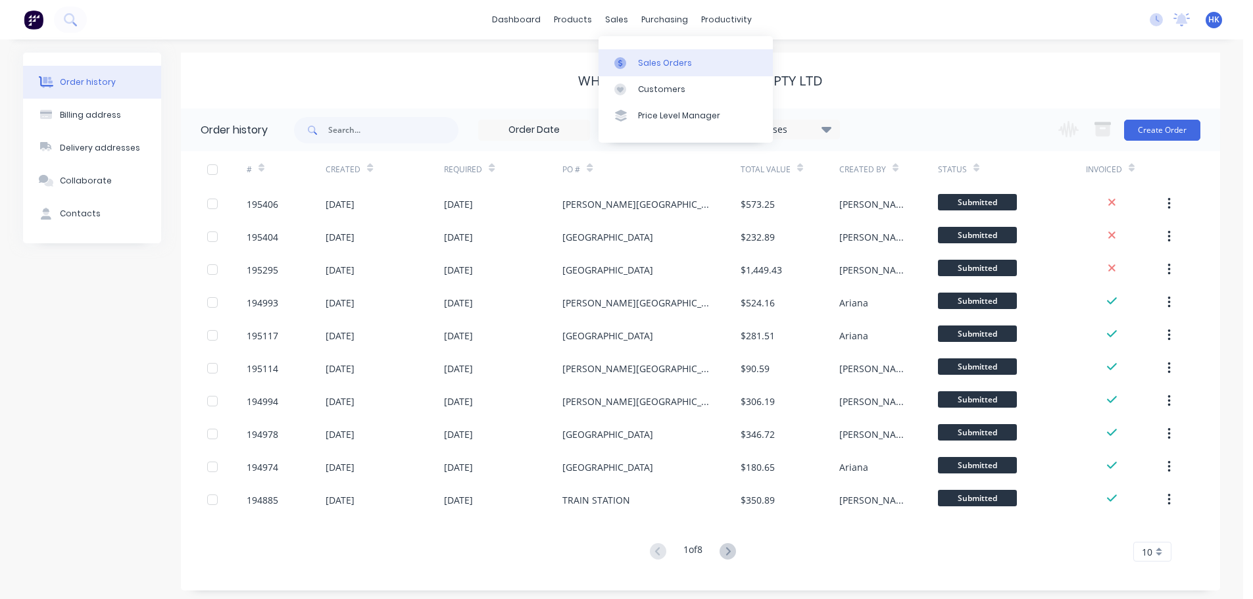
click at [645, 67] on div "Sales Orders" at bounding box center [665, 63] width 54 height 12
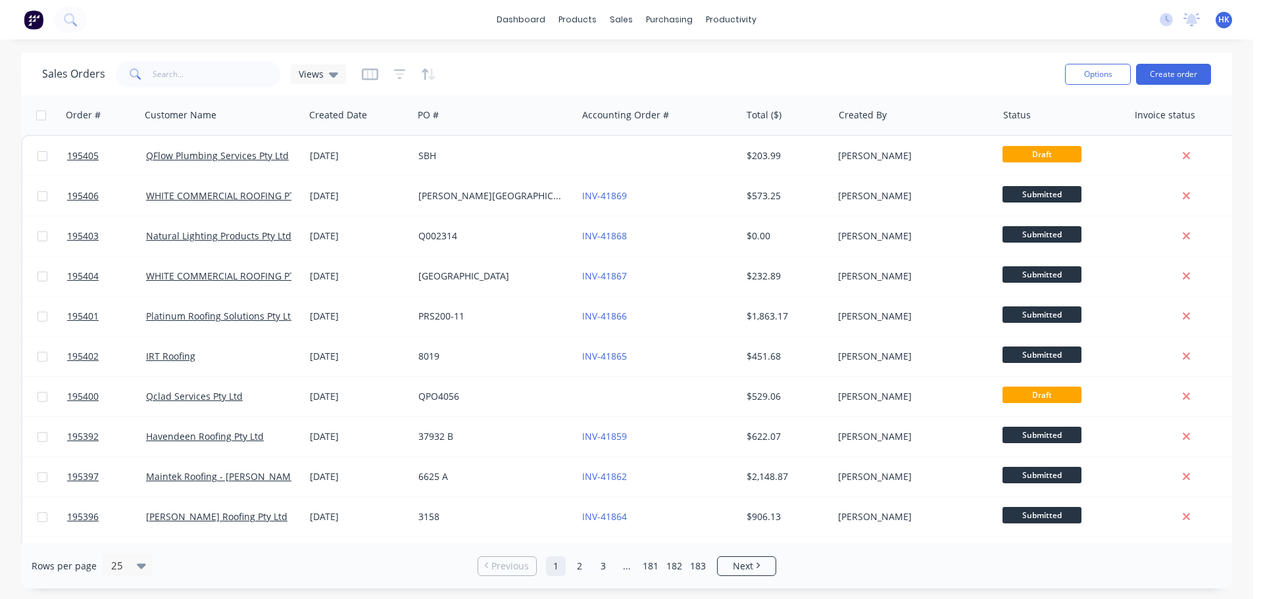
click at [1185, 85] on div "Options Create order" at bounding box center [1135, 74] width 151 height 32
click at [1169, 78] on button "Create order" at bounding box center [1173, 74] width 75 height 21
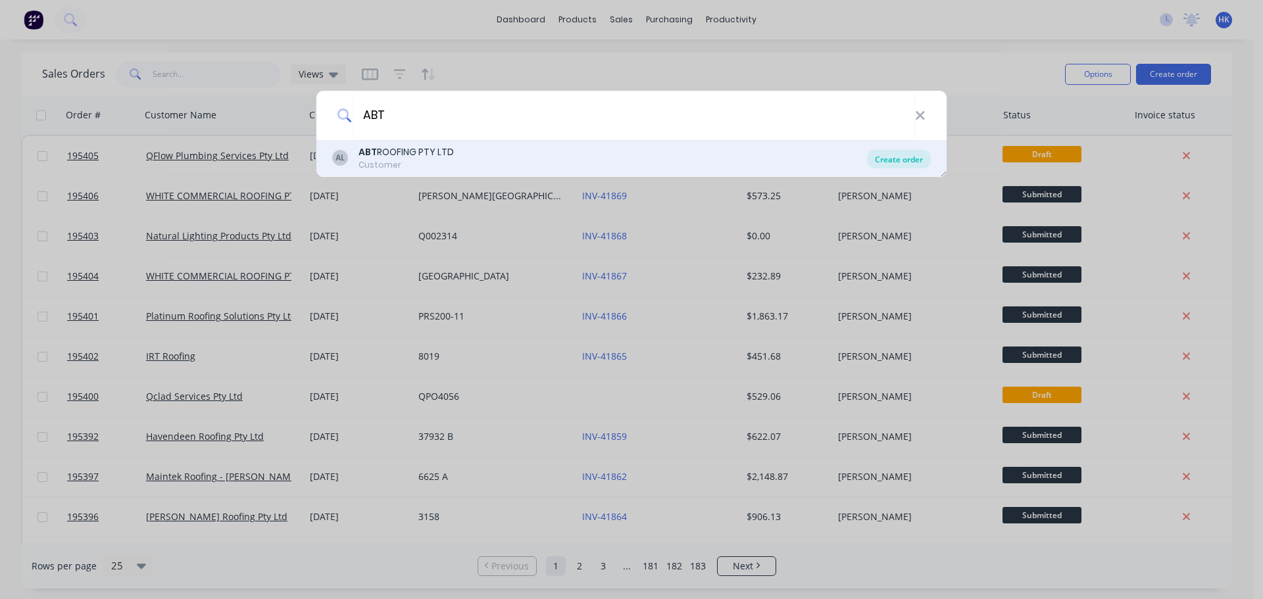
click at [927, 157] on div "Create order" at bounding box center [899, 159] width 64 height 18
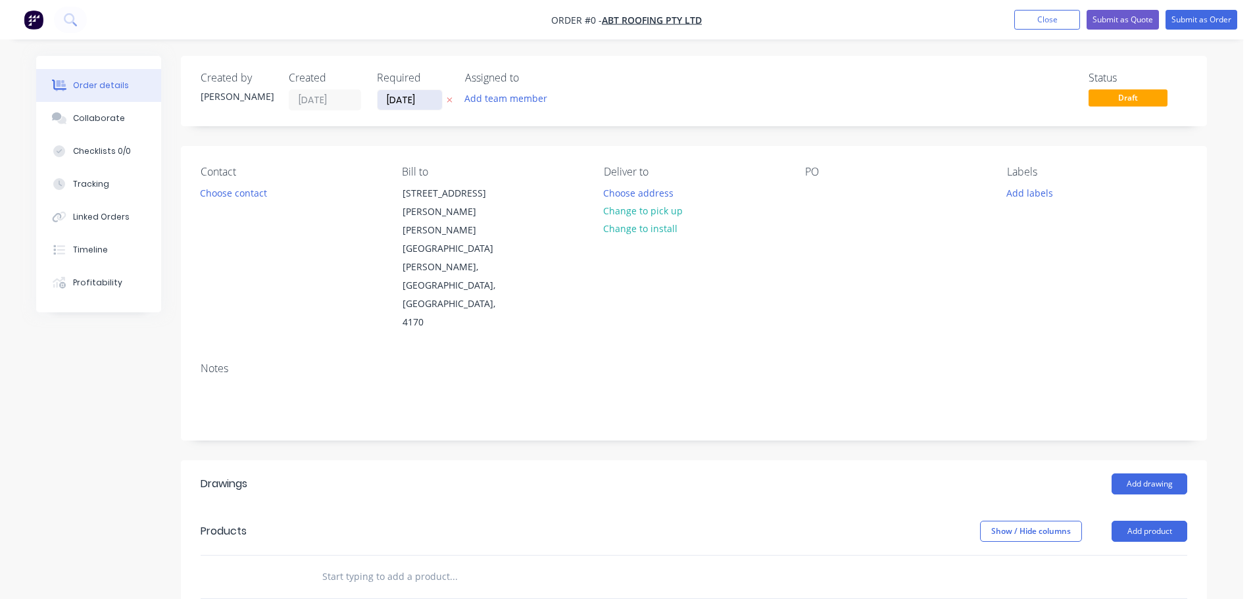
click at [412, 105] on input "[DATE]" at bounding box center [410, 100] width 64 height 20
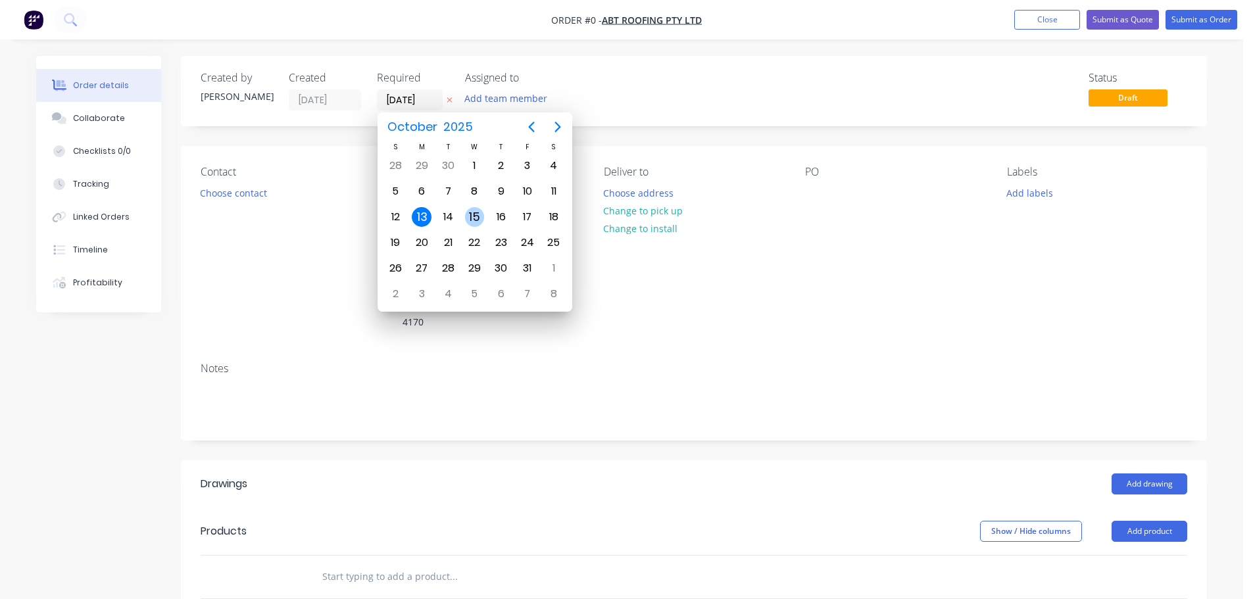
click at [468, 218] on div "15" at bounding box center [475, 217] width 20 height 20
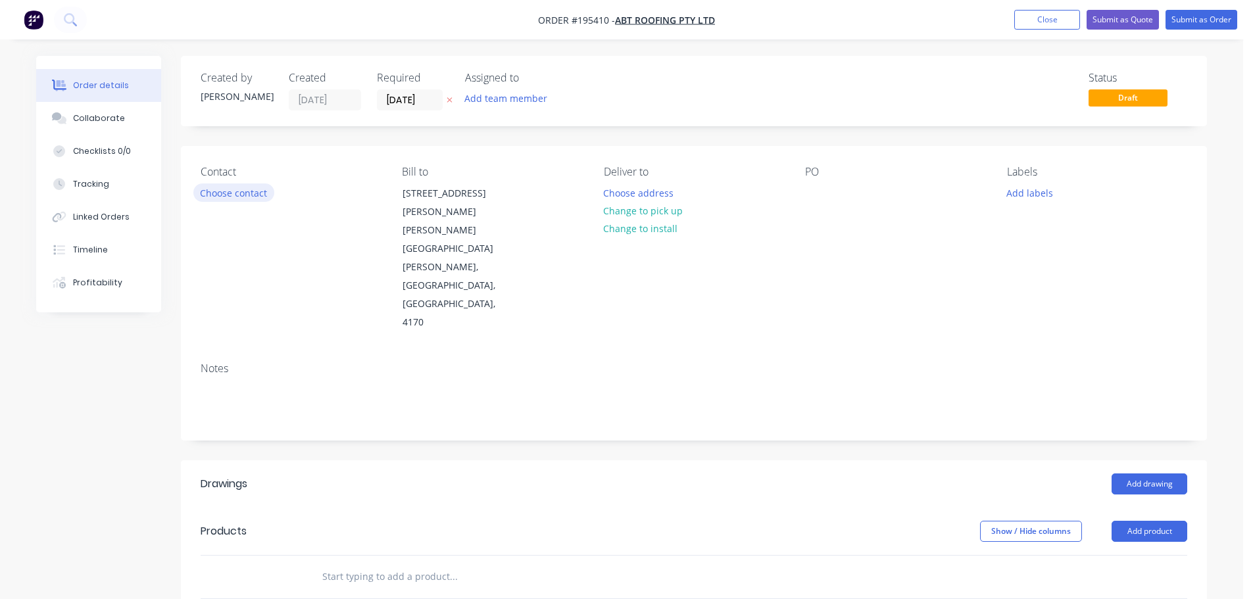
click at [228, 199] on button "Choose contact" at bounding box center [233, 193] width 81 height 18
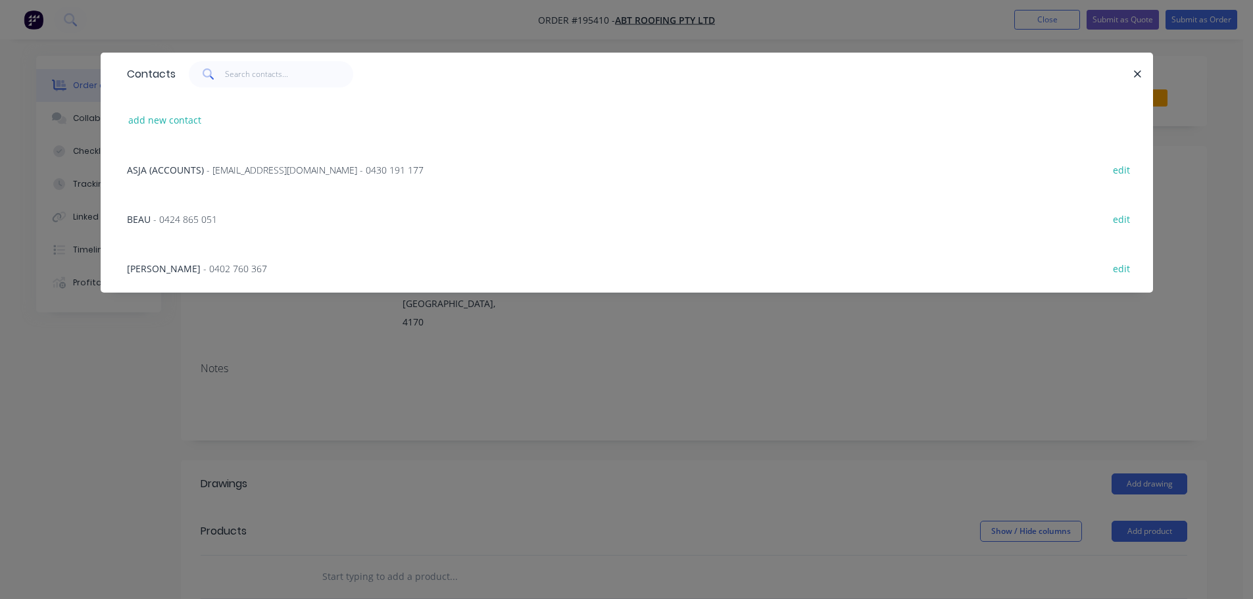
click at [225, 174] on span "- [EMAIL_ADDRESS][DOMAIN_NAME] - 0430 191 177" at bounding box center [315, 170] width 217 height 12
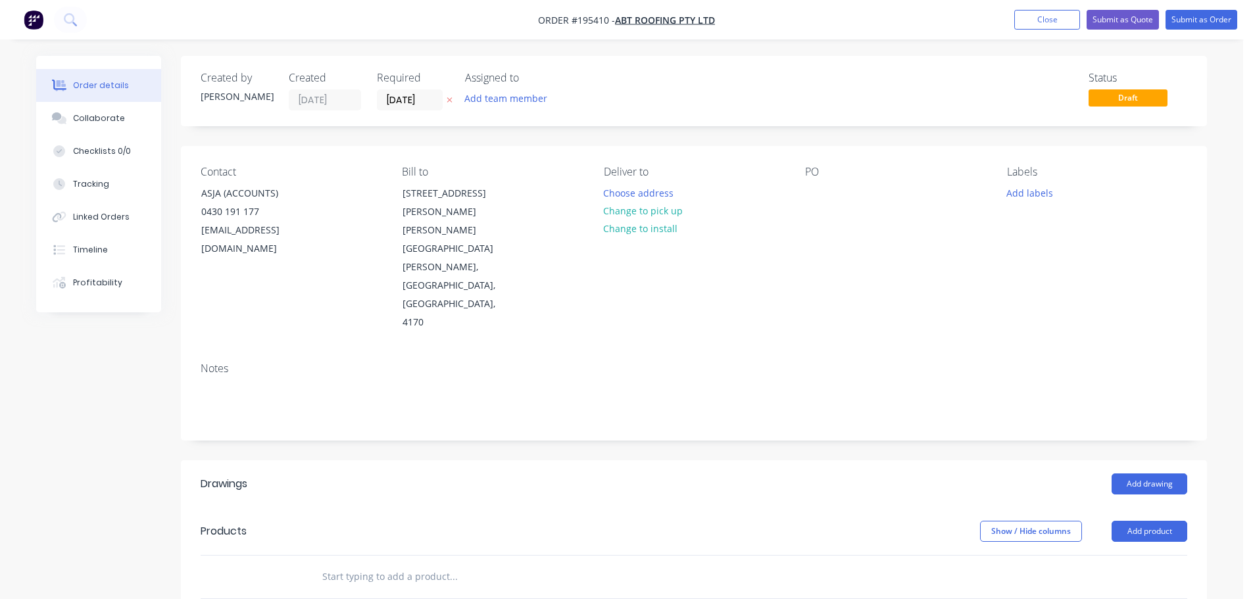
click at [679, 195] on div "Choose address" at bounding box center [643, 193] width 93 height 18
click at [660, 194] on button "Choose address" at bounding box center [639, 193] width 84 height 18
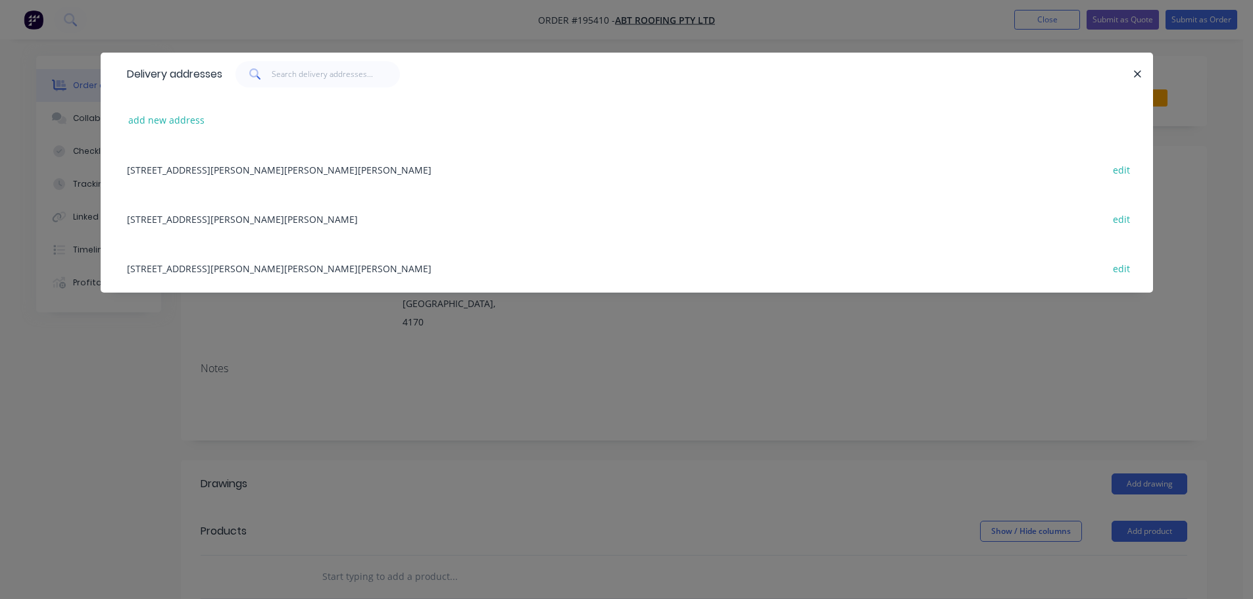
click at [164, 131] on div "add new address" at bounding box center [626, 119] width 1013 height 49
click at [166, 116] on button "add new address" at bounding box center [167, 120] width 90 height 18
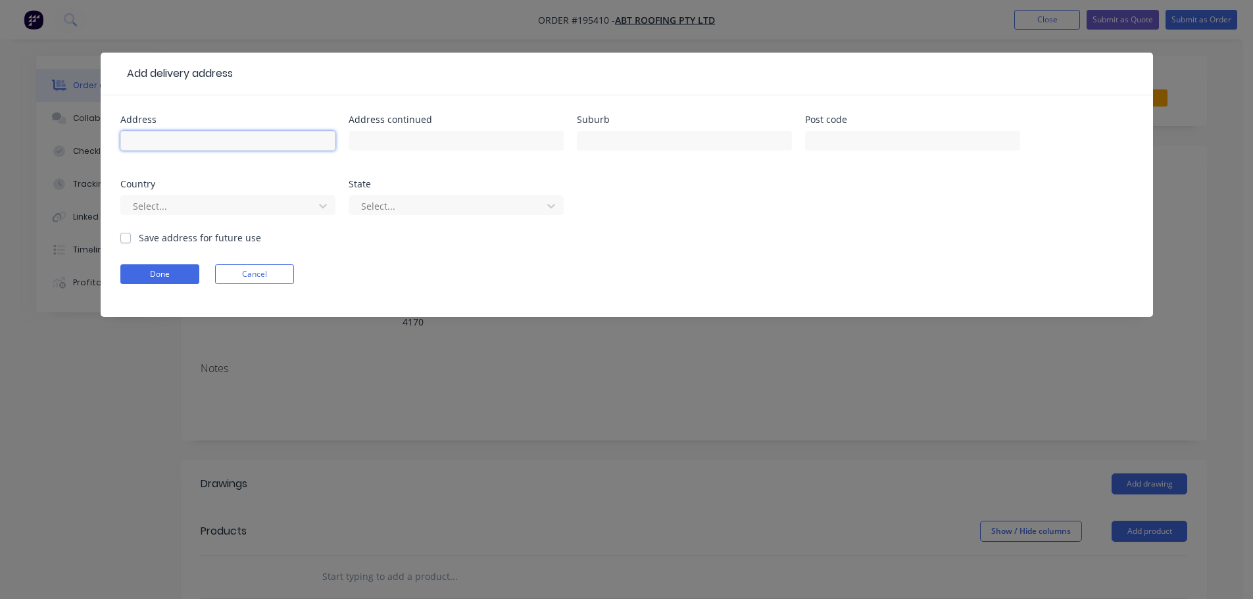
drag, startPoint x: 166, startPoint y: 116, endPoint x: 162, endPoint y: 139, distance: 22.8
click at [161, 137] on input "text" at bounding box center [227, 141] width 215 height 20
click at [859, 147] on input "text" at bounding box center [912, 141] width 215 height 20
click at [169, 268] on button "Done" at bounding box center [159, 274] width 79 height 20
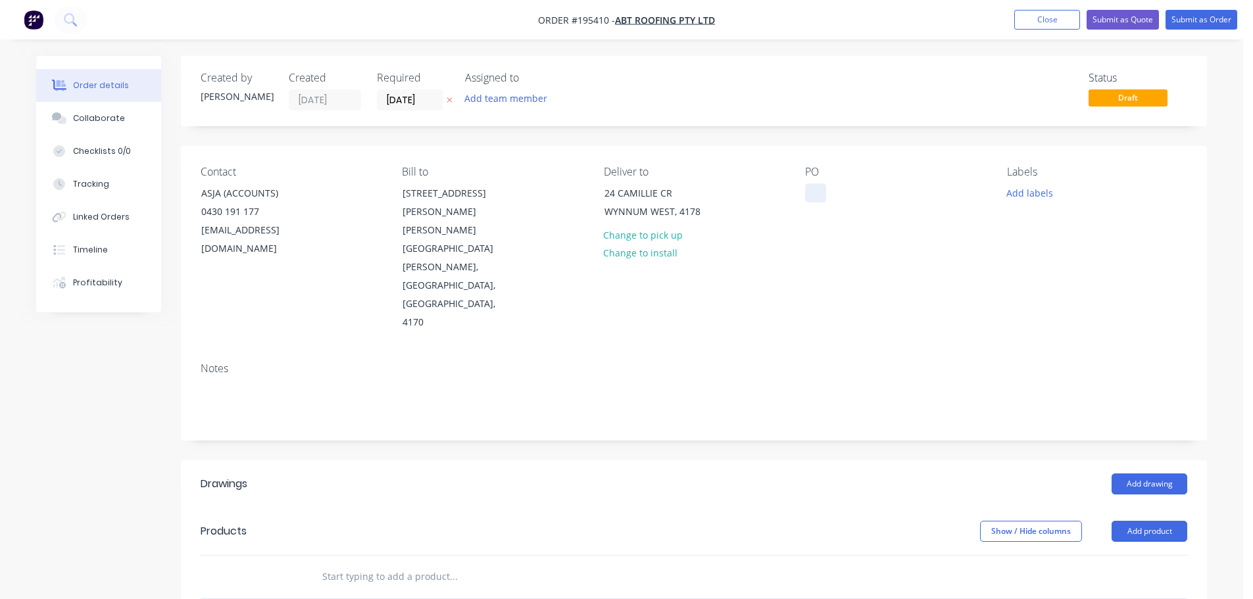
click at [814, 191] on div at bounding box center [815, 193] width 21 height 19
click at [1152, 521] on button "Add product" at bounding box center [1150, 531] width 76 height 21
click at [1150, 555] on div "Product catalogue" at bounding box center [1124, 564] width 101 height 19
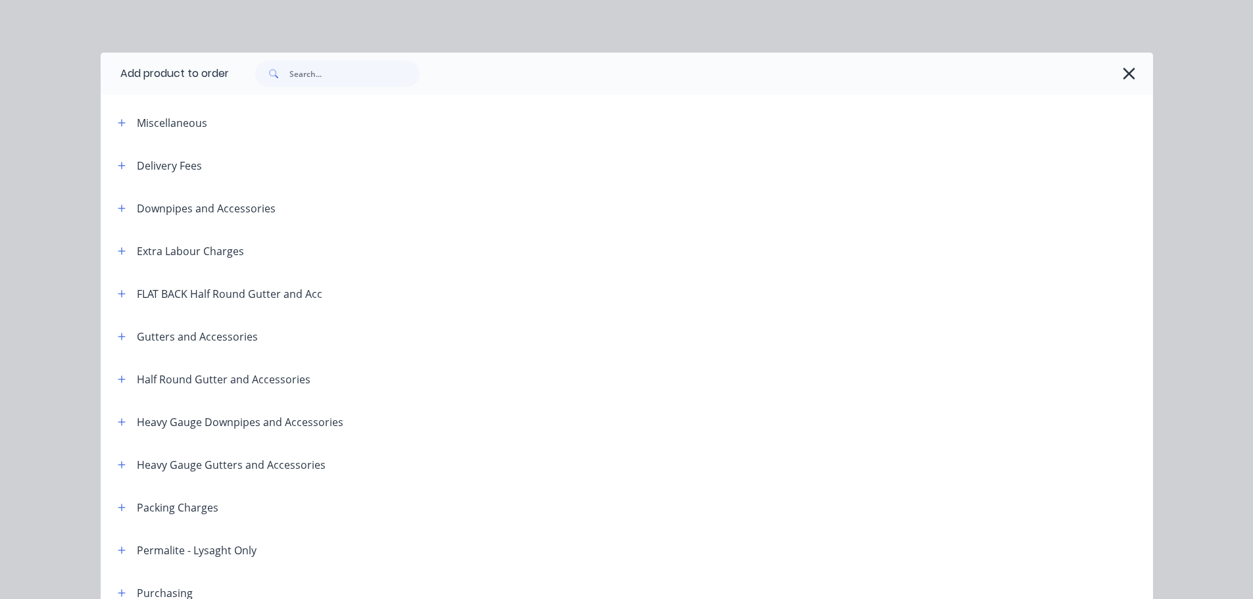
click at [118, 164] on icon "button" at bounding box center [121, 165] width 7 height 7
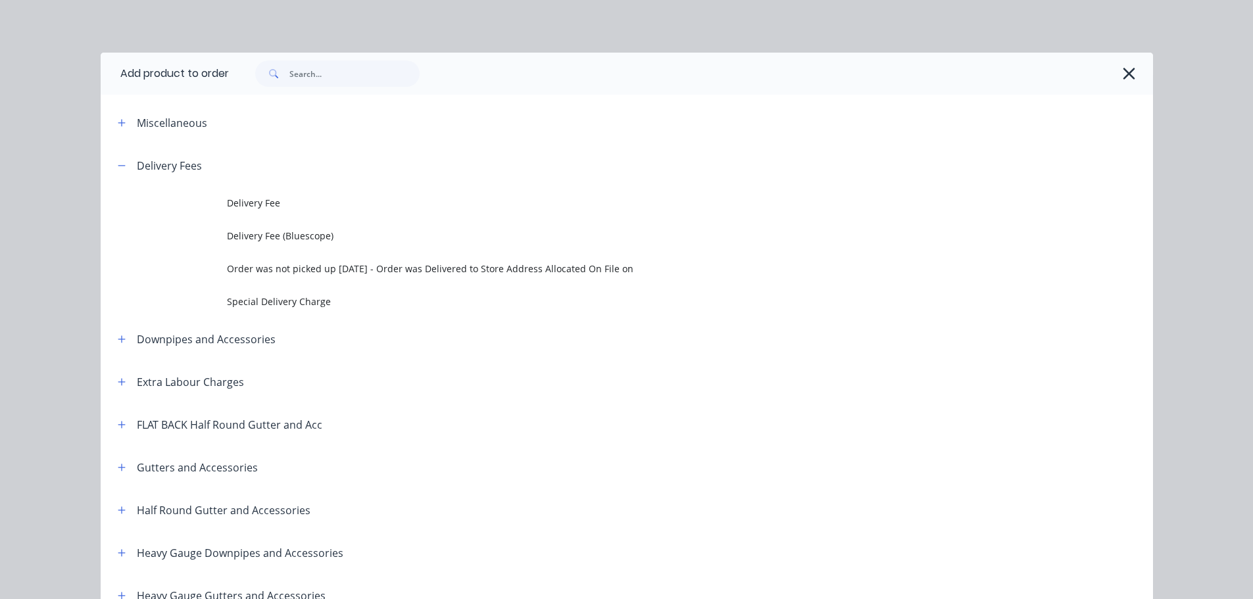
click at [280, 209] on span "Delivery Fee" at bounding box center [597, 203] width 741 height 14
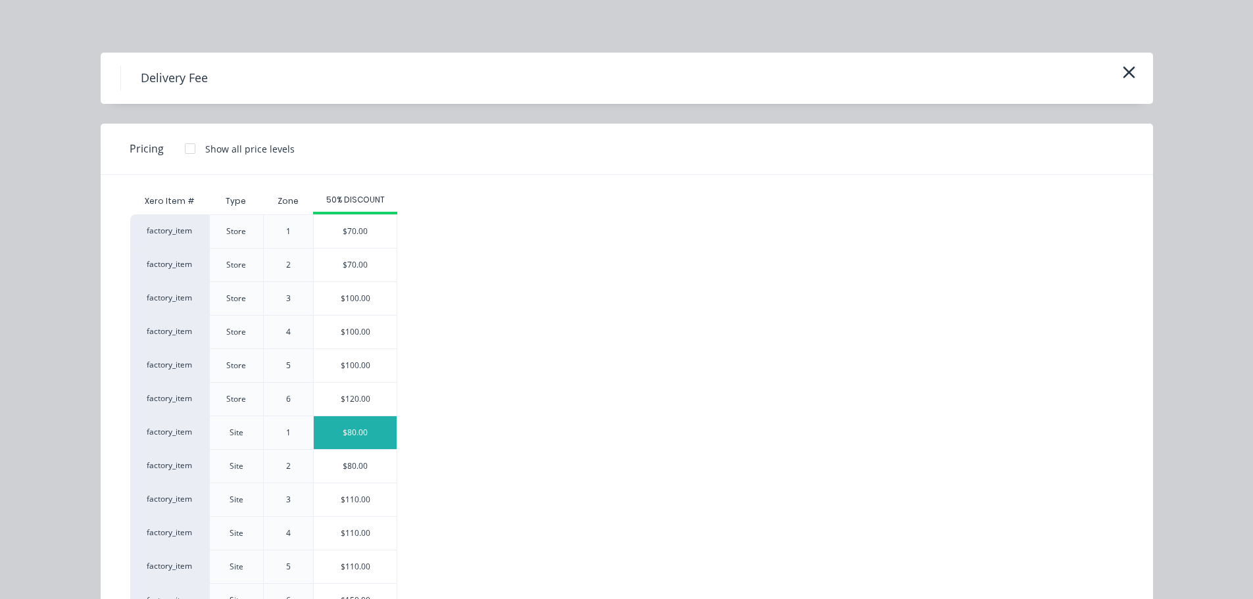
click at [353, 440] on div "$80.00" at bounding box center [355, 432] width 83 height 33
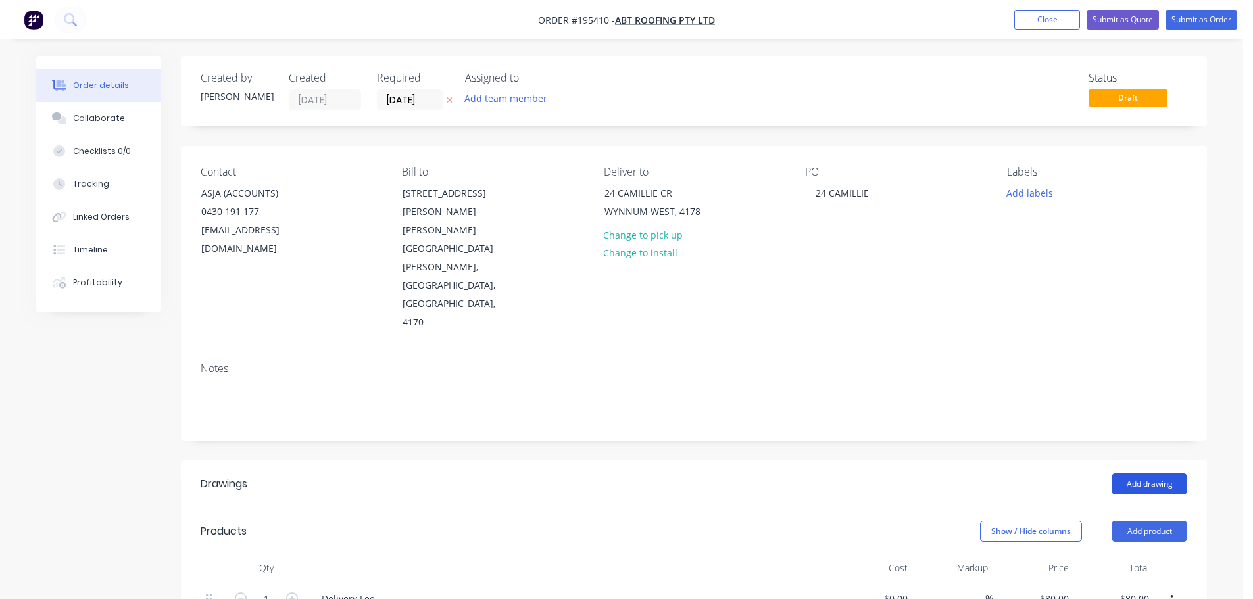
click at [1144, 474] on button "Add drawing" at bounding box center [1150, 484] width 76 height 21
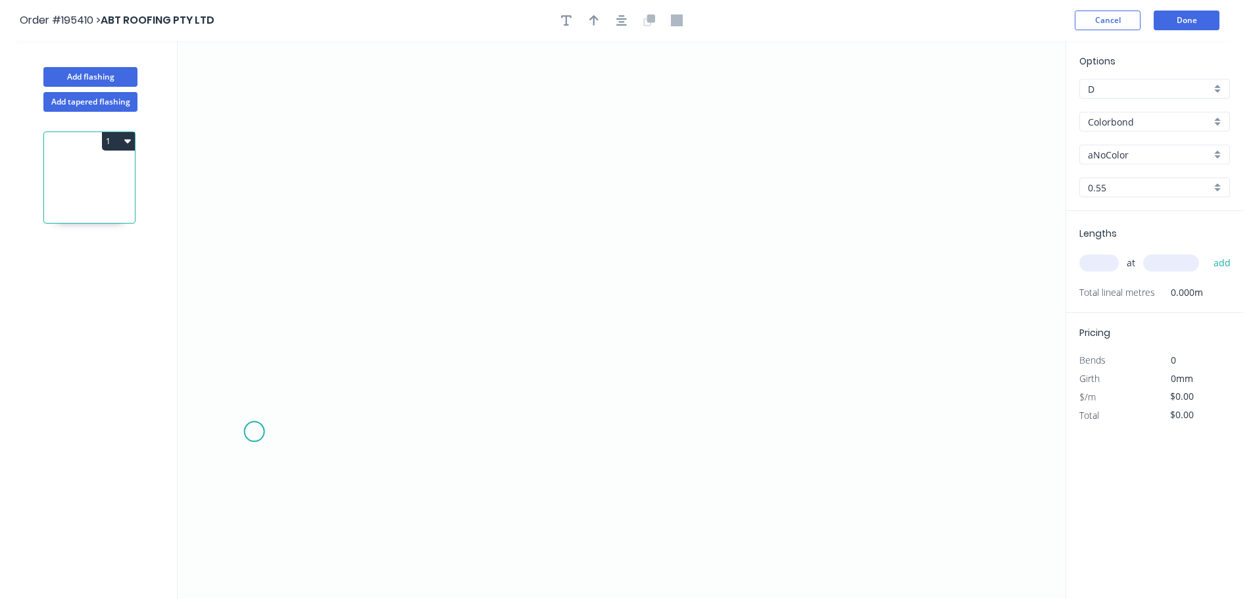
click at [254, 432] on icon "0" at bounding box center [622, 320] width 888 height 558
click at [262, 278] on icon "0" at bounding box center [622, 320] width 888 height 558
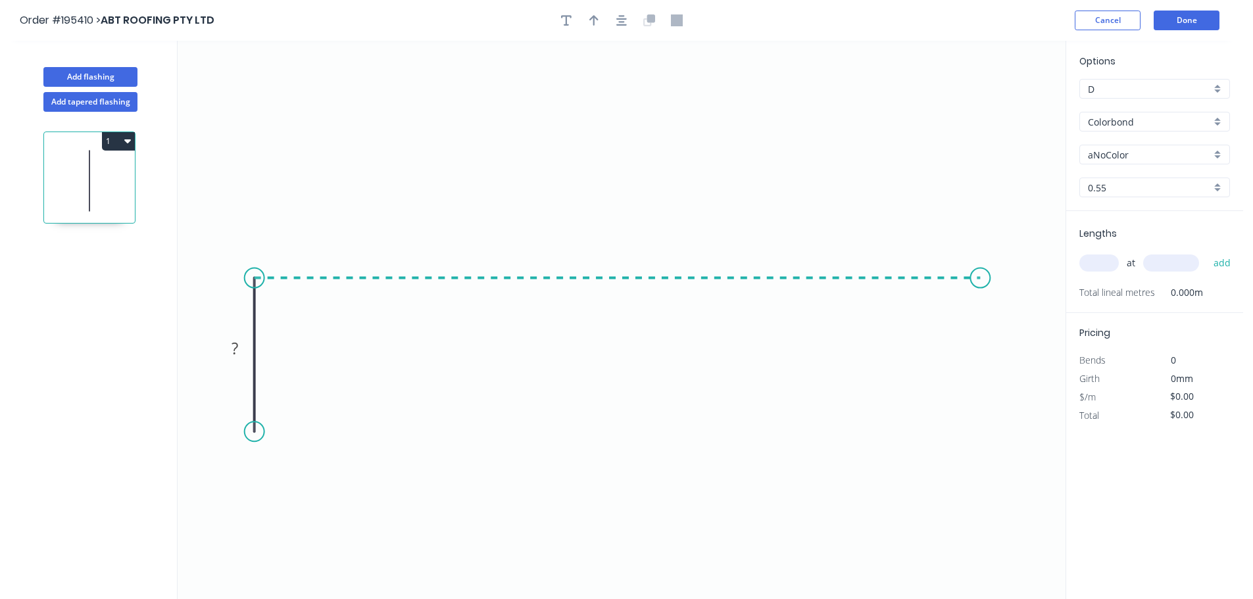
click at [979, 272] on icon "0 ?" at bounding box center [622, 320] width 888 height 558
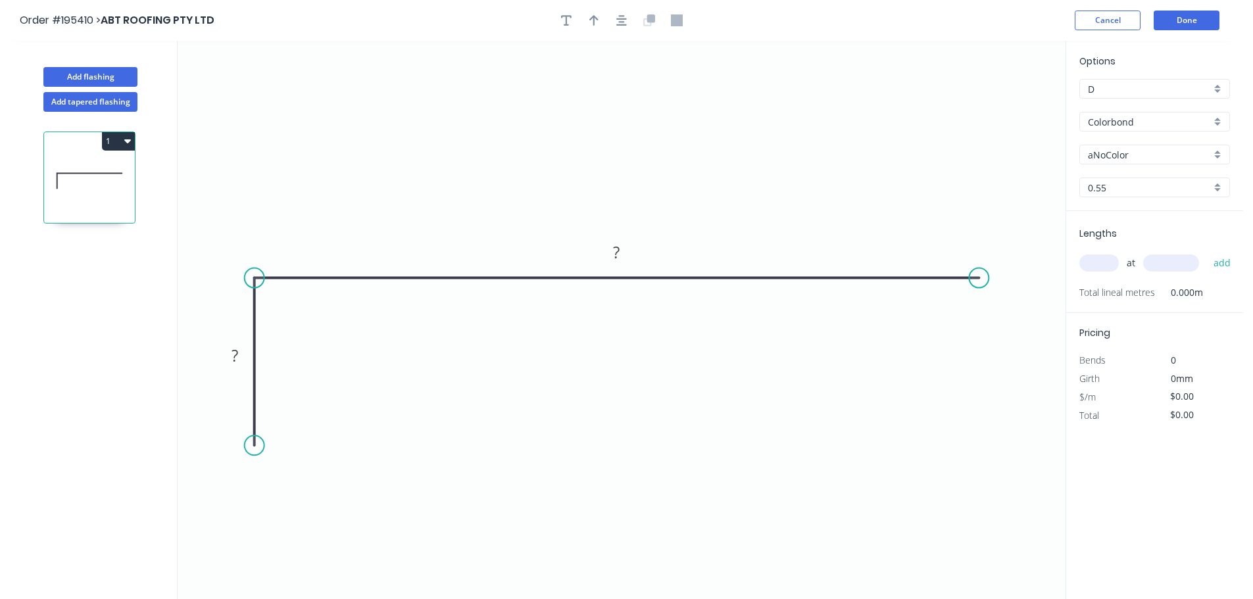
drag, startPoint x: 255, startPoint y: 436, endPoint x: 257, endPoint y: 446, distance: 10.0
click at [257, 446] on circle at bounding box center [255, 445] width 20 height 20
click at [238, 361] on rect at bounding box center [235, 356] width 26 height 18
click at [627, 25] on button "button" at bounding box center [622, 21] width 20 height 20
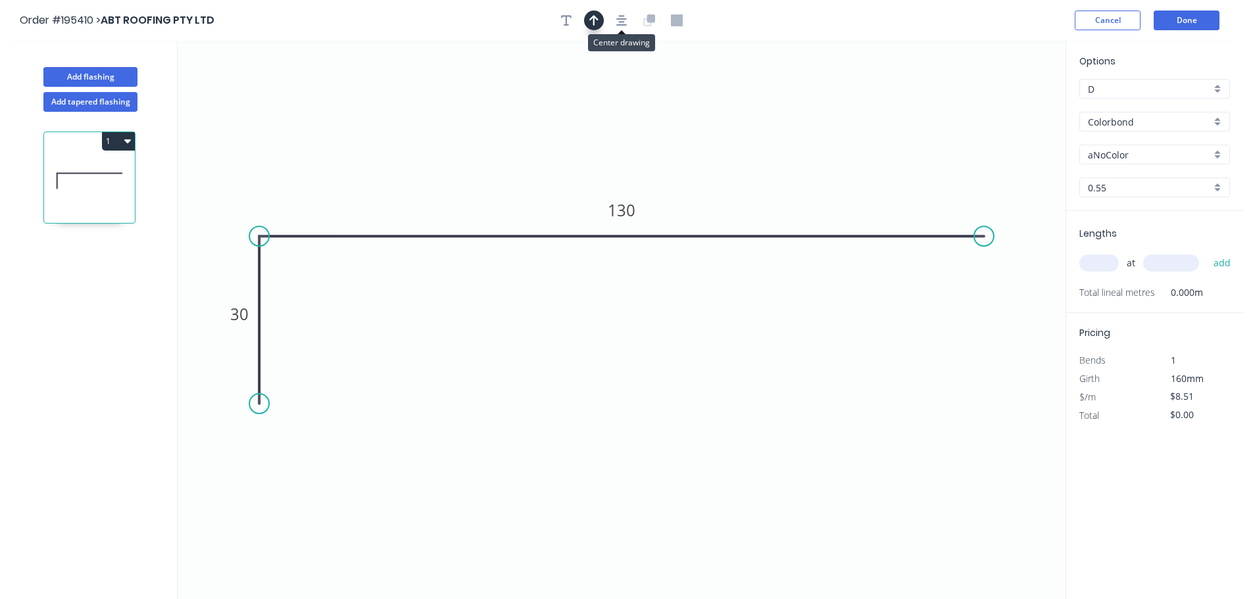
click at [595, 14] on icon "button" at bounding box center [593, 20] width 9 height 12
drag, startPoint x: 999, startPoint y: 101, endPoint x: 620, endPoint y: 82, distance: 380.0
click at [620, 82] on icon at bounding box center [620, 66] width 12 height 42
drag, startPoint x: 1104, startPoint y: 147, endPoint x: 1108, endPoint y: 154, distance: 8.0
click at [1104, 148] on input "aNoColor" at bounding box center [1149, 155] width 123 height 14
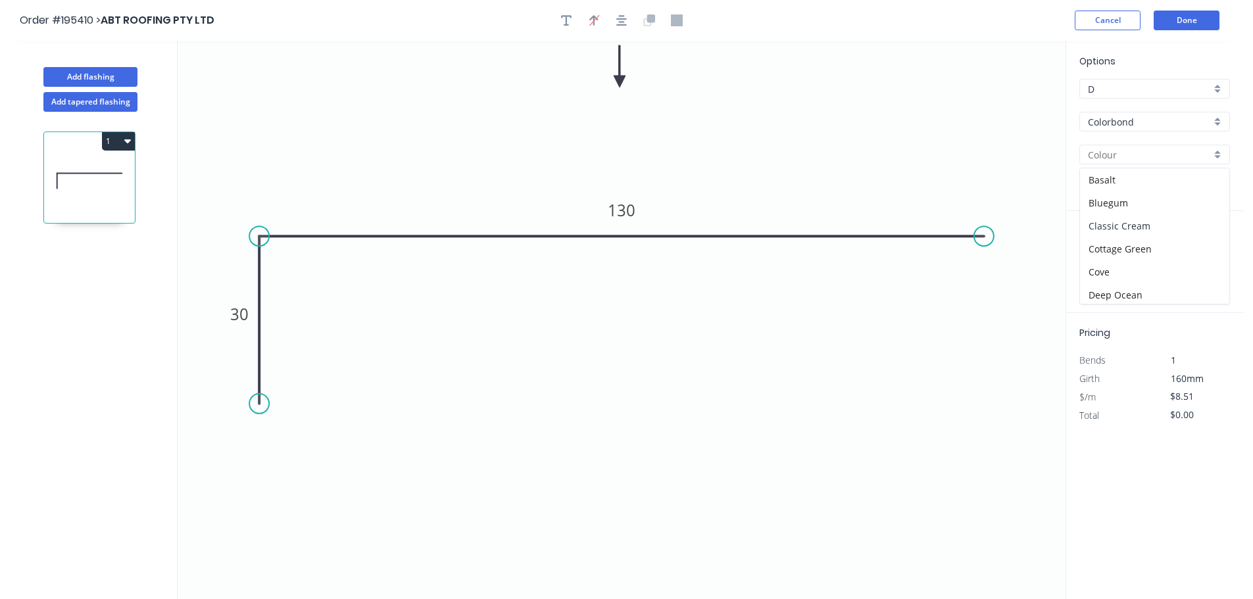
click at [1137, 224] on div "Classic Cream" at bounding box center [1154, 225] width 149 height 23
click at [1089, 261] on input "text" at bounding box center [1098, 263] width 39 height 17
click at [1207, 252] on button "add" at bounding box center [1222, 263] width 31 height 22
click at [114, 140] on button "1" at bounding box center [118, 141] width 33 height 18
drag, startPoint x: 110, startPoint y: 174, endPoint x: 169, endPoint y: 251, distance: 96.7
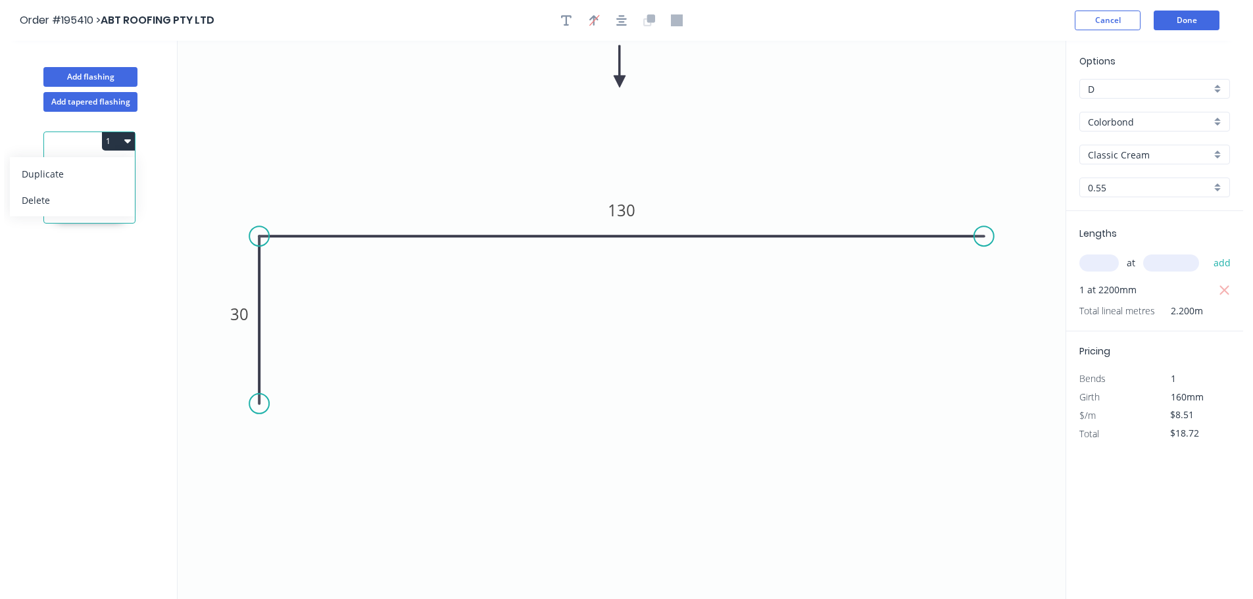
click at [109, 174] on div "Duplicate" at bounding box center [72, 173] width 101 height 19
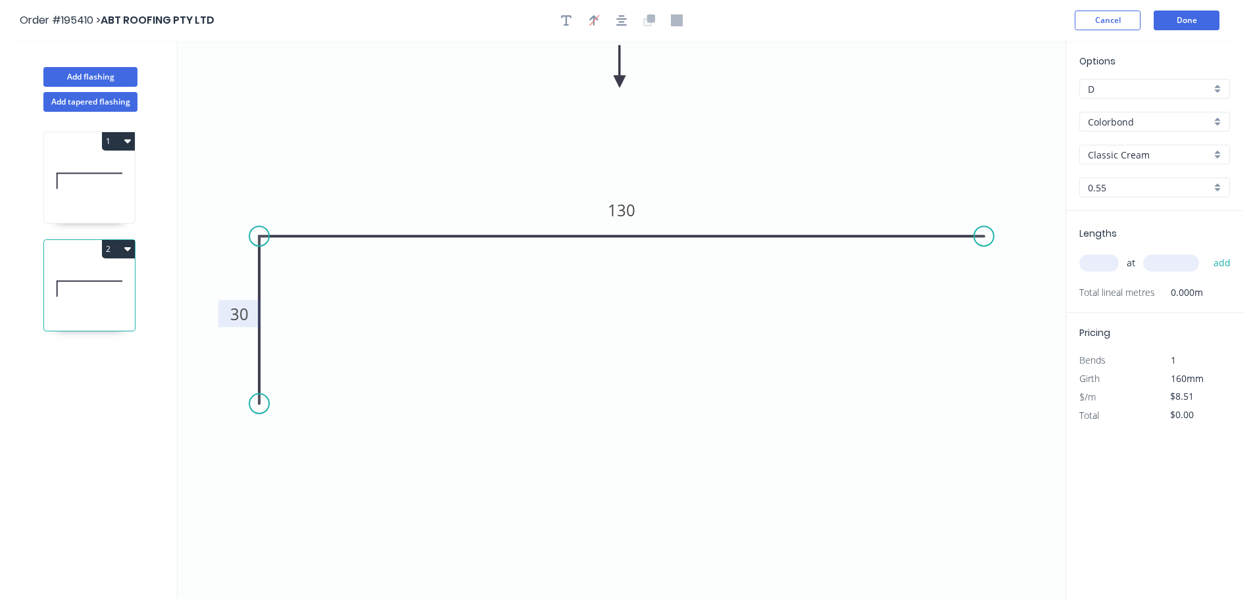
click at [247, 315] on tspan "30" at bounding box center [239, 314] width 18 height 22
click at [1104, 249] on div "at add" at bounding box center [1155, 263] width 153 height 36
click at [1104, 255] on input "text" at bounding box center [1098, 263] width 39 height 17
click at [1207, 252] on button "add" at bounding box center [1222, 263] width 31 height 22
click at [128, 245] on icon "button" at bounding box center [127, 248] width 7 height 11
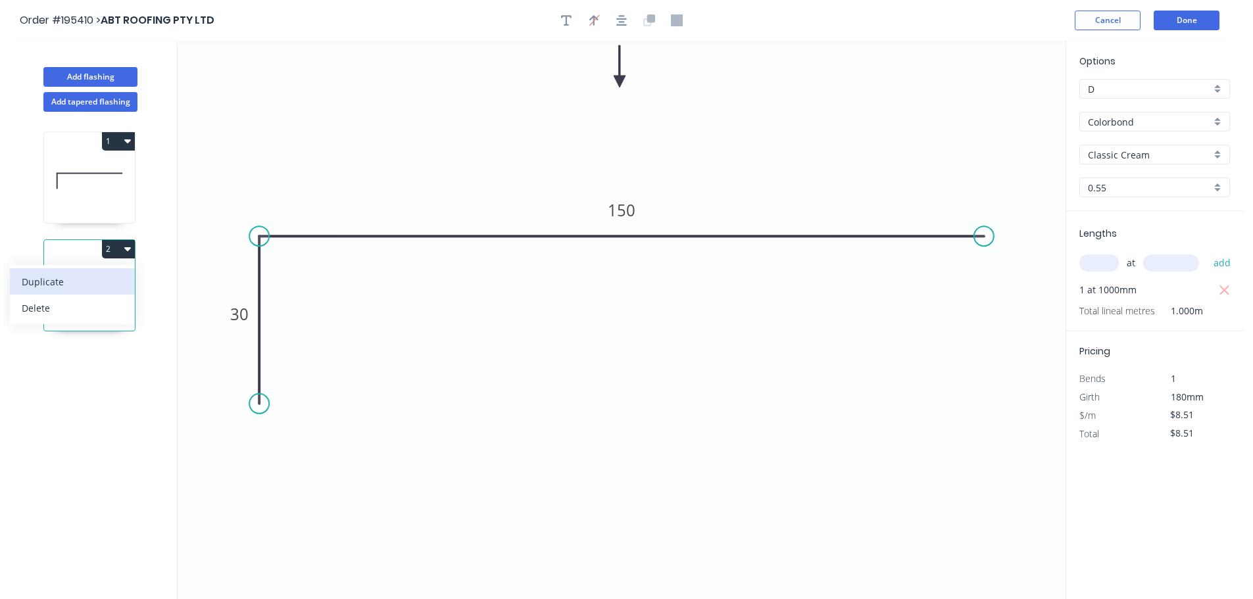
click at [115, 268] on button "Duplicate" at bounding box center [72, 281] width 125 height 26
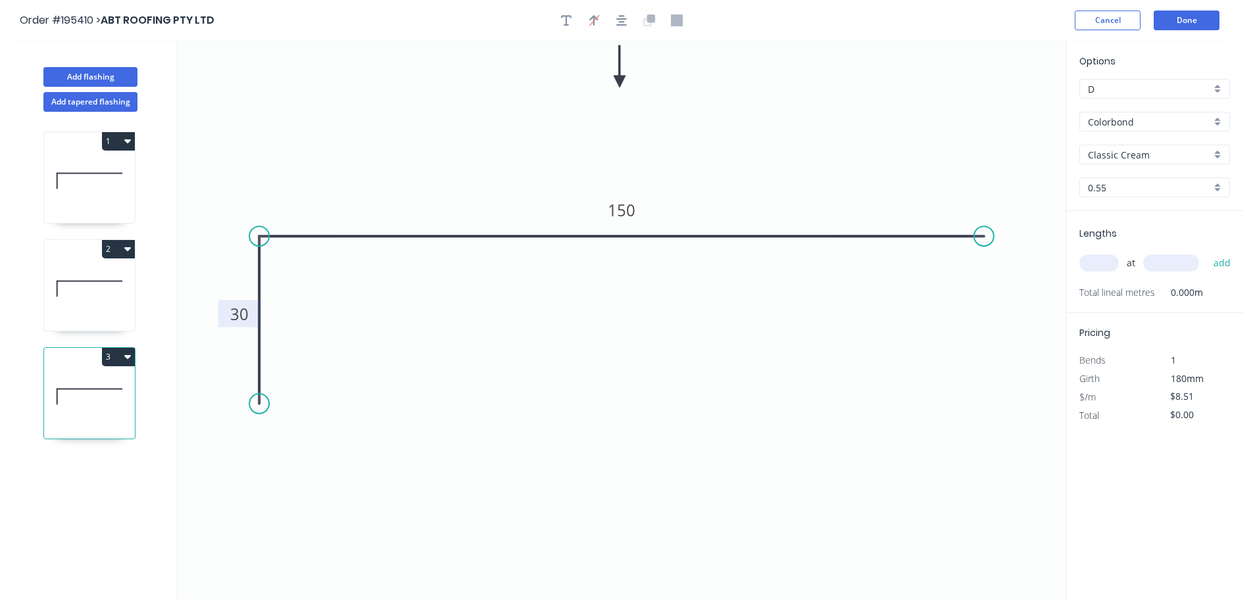
click at [232, 315] on tspan "30" at bounding box center [239, 314] width 18 height 22
click at [1106, 264] on input "text" at bounding box center [1098, 263] width 39 height 17
click at [1207, 252] on button "add" at bounding box center [1222, 263] width 31 height 22
click at [103, 70] on button "Add flashing" at bounding box center [90, 77] width 94 height 20
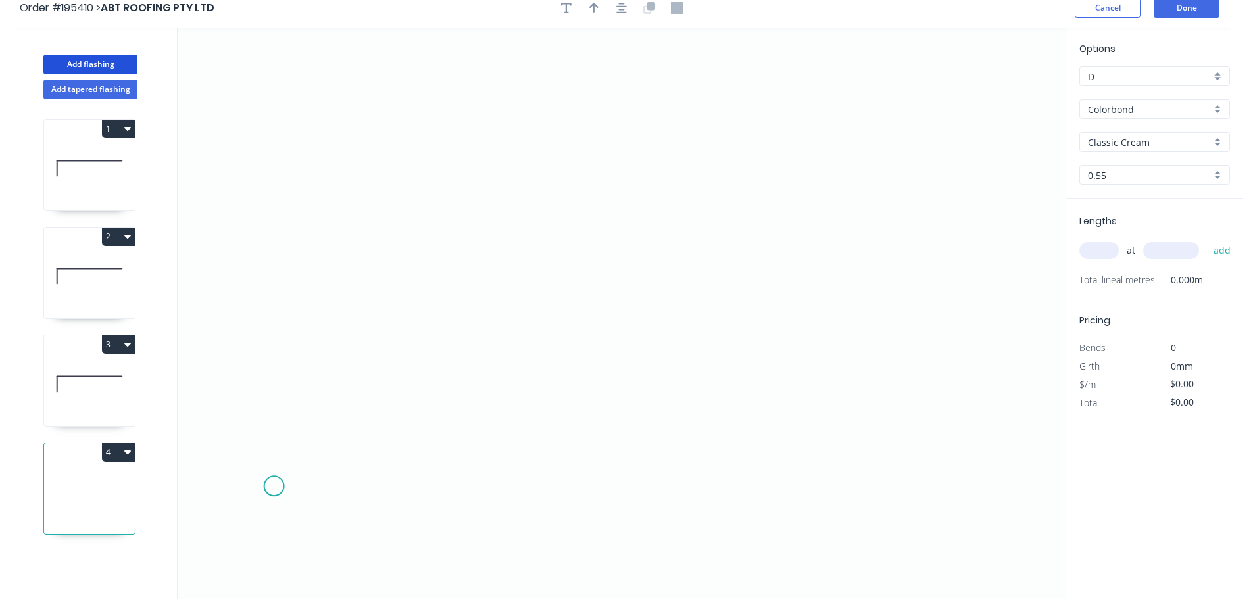
scroll to position [24, 0]
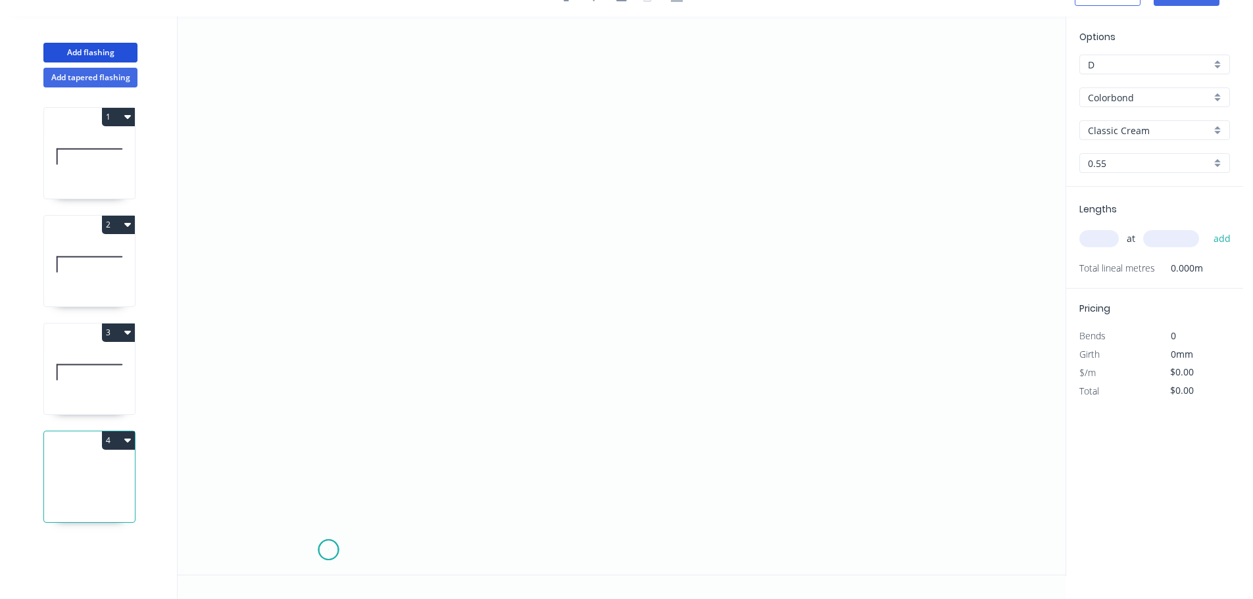
drag, startPoint x: 328, startPoint y: 551, endPoint x: 323, endPoint y: 524, distance: 26.8
click at [328, 549] on icon "0" at bounding box center [622, 295] width 888 height 558
click at [259, 483] on icon "0" at bounding box center [622, 295] width 888 height 558
click at [272, 135] on icon "0 ?" at bounding box center [622, 295] width 888 height 558
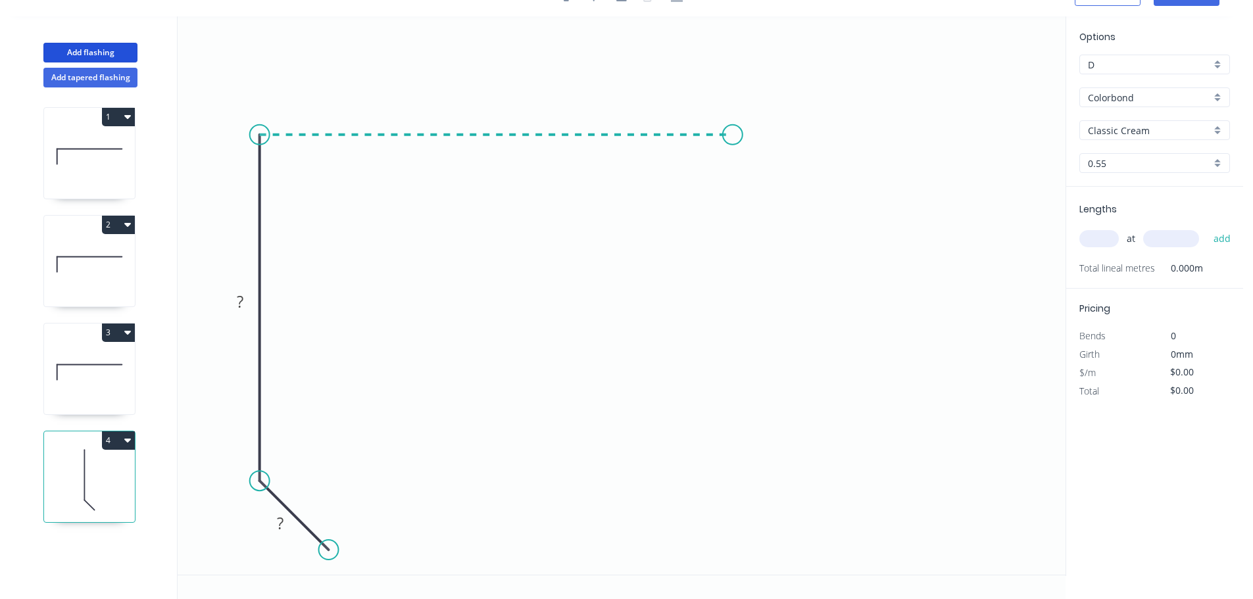
click at [746, 151] on icon "0 ? ?" at bounding box center [622, 295] width 888 height 558
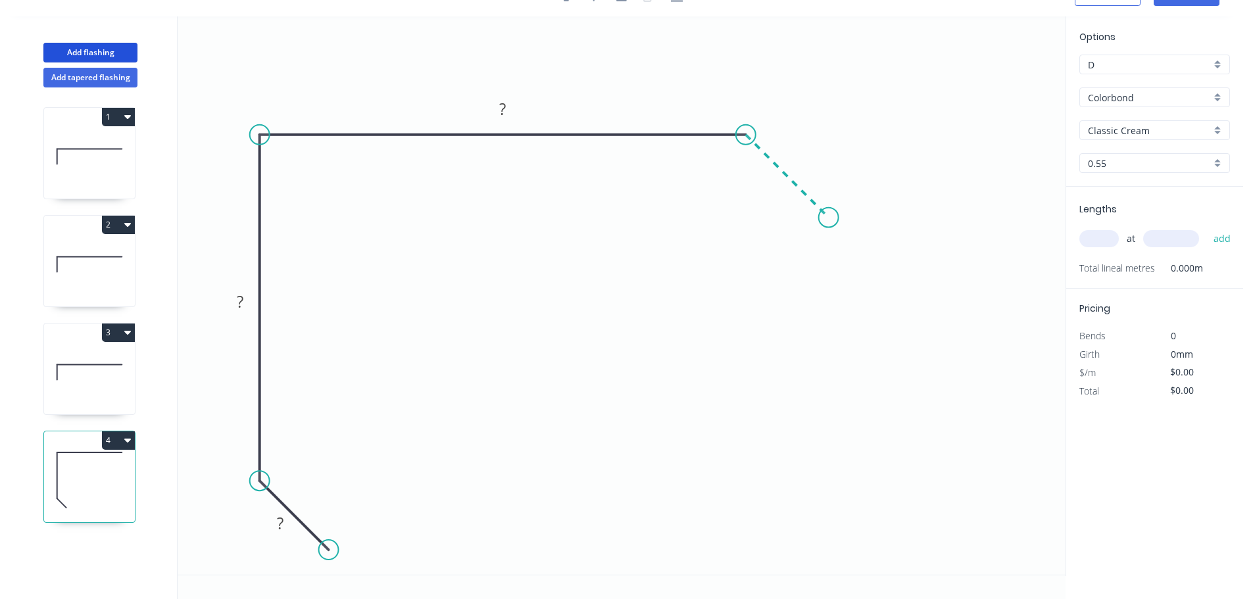
drag, startPoint x: 829, startPoint y: 209, endPoint x: 1149, endPoint y: 257, distance: 323.9
click at [829, 209] on icon "0 ? ? ?" at bounding box center [622, 295] width 888 height 558
click at [282, 522] on tspan "?" at bounding box center [280, 523] width 7 height 22
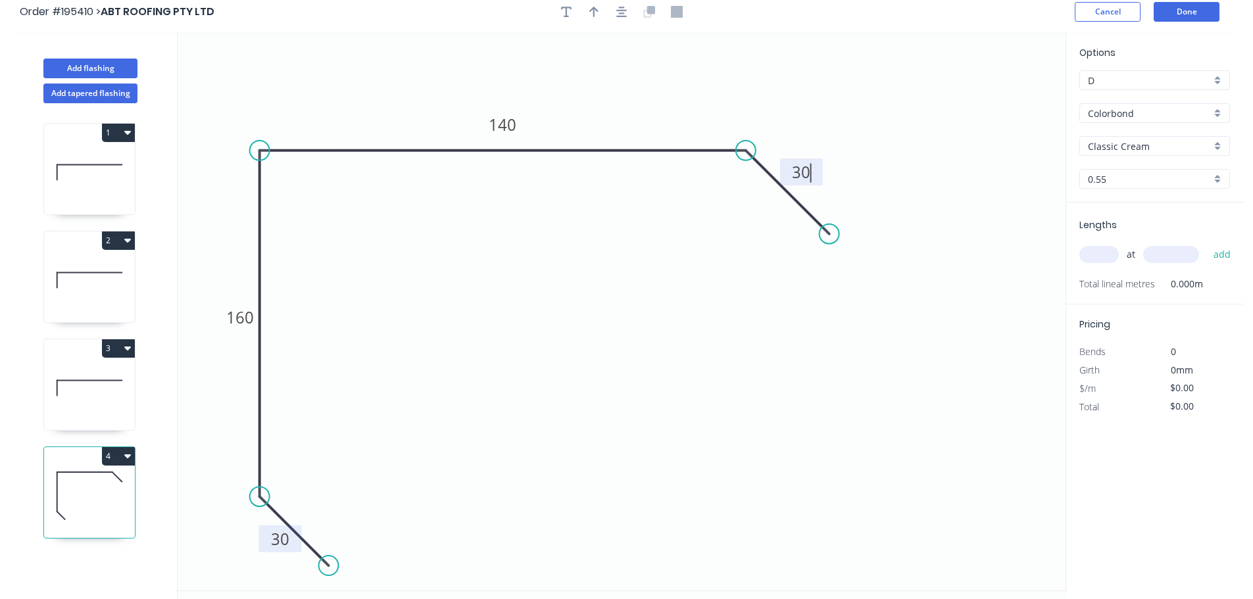
scroll to position [0, 0]
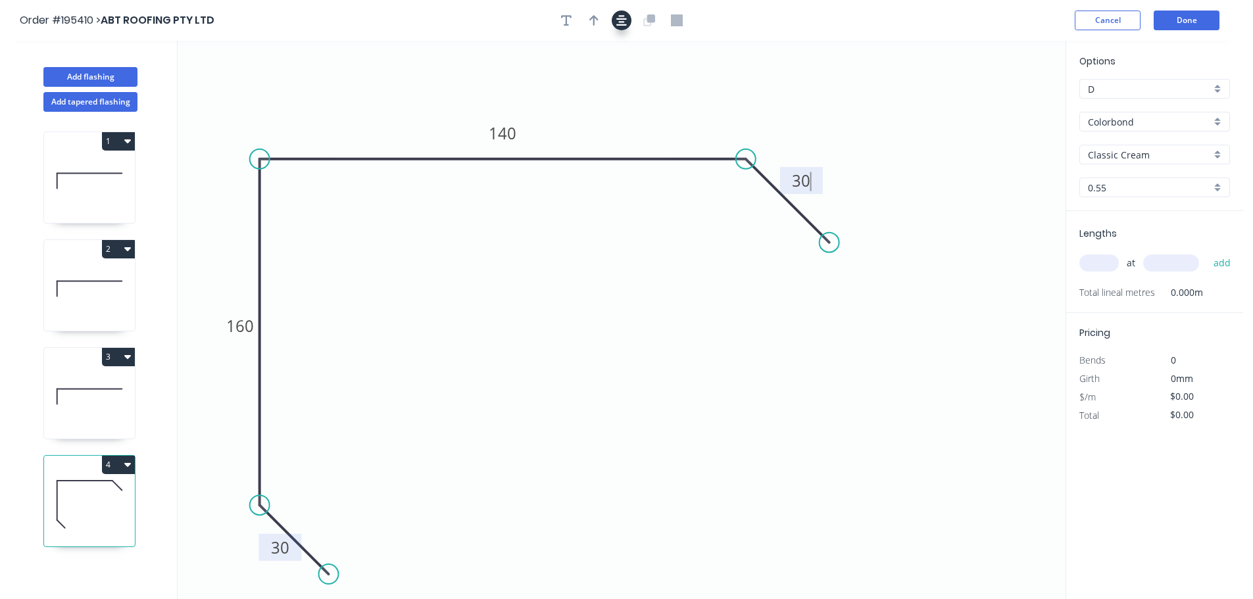
click at [614, 21] on button "button" at bounding box center [622, 21] width 20 height 20
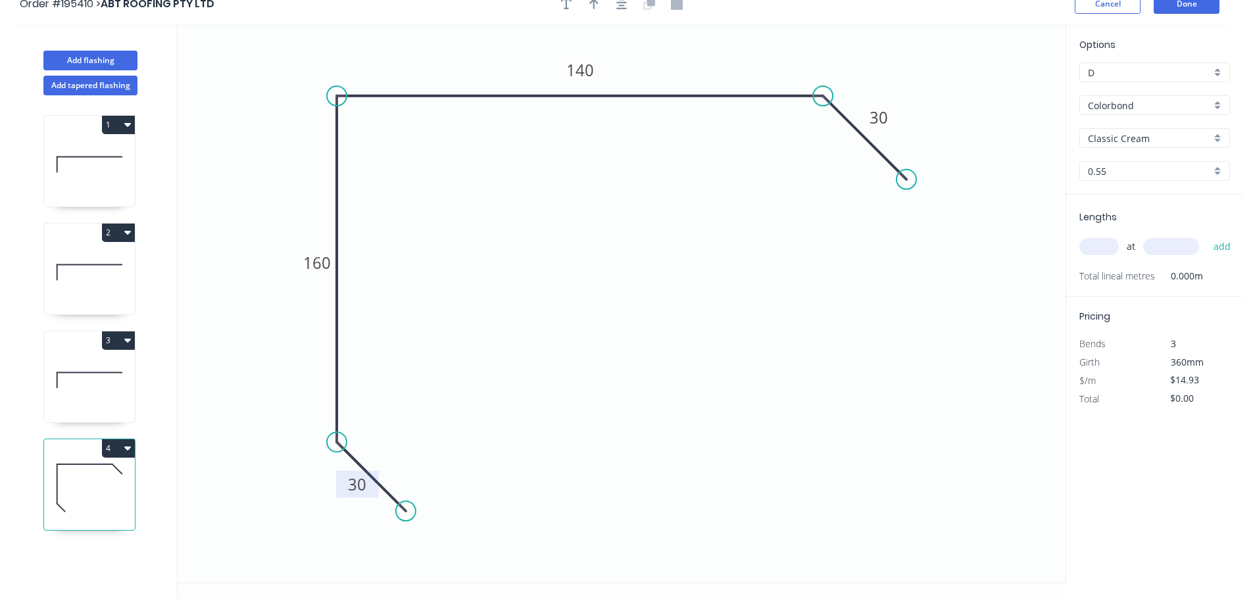
scroll to position [24, 0]
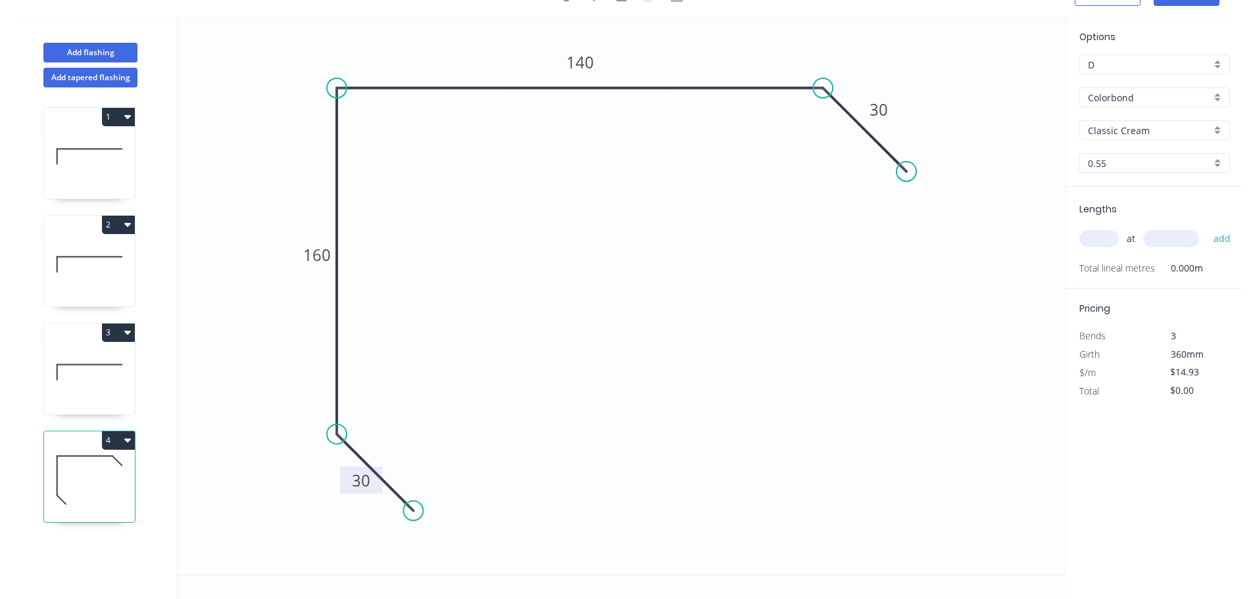
drag, startPoint x: 407, startPoint y: 504, endPoint x: 413, endPoint y: 515, distance: 12.7
click at [413, 515] on circle at bounding box center [413, 511] width 20 height 20
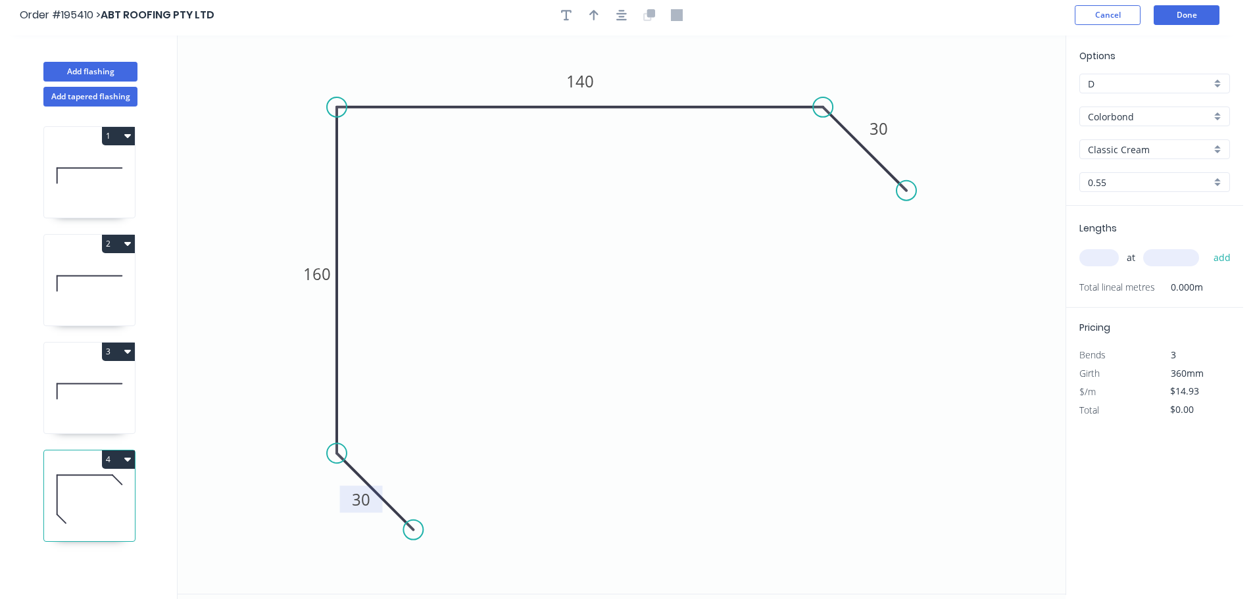
scroll to position [0, 0]
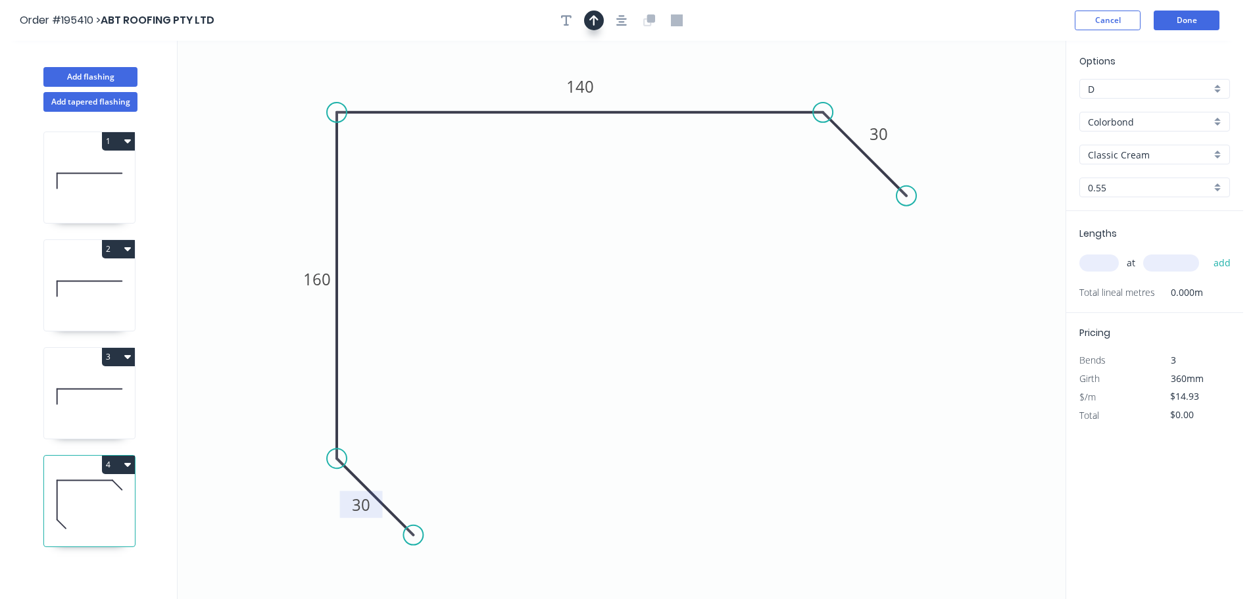
click at [592, 20] on icon "button" at bounding box center [593, 20] width 9 height 12
click at [998, 104] on icon at bounding box center [999, 91] width 12 height 42
drag, startPoint x: 998, startPoint y: 104, endPoint x: 1035, endPoint y: 68, distance: 51.2
click at [1034, 68] on icon at bounding box center [1044, 58] width 38 height 38
click at [1103, 262] on input "text" at bounding box center [1098, 263] width 39 height 17
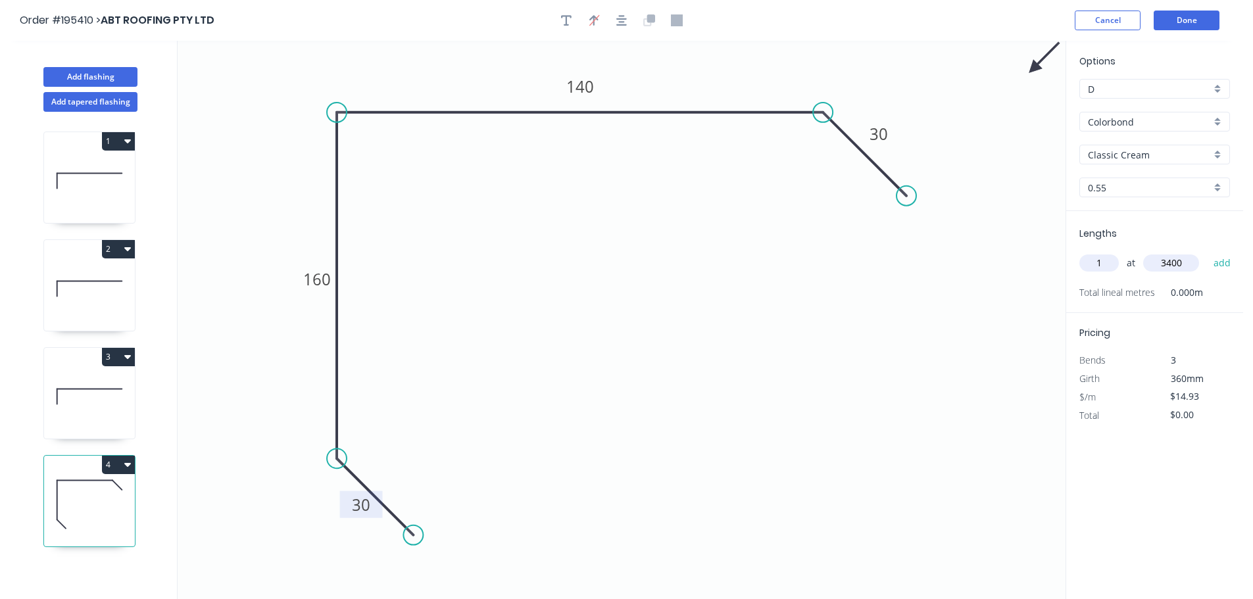
click at [1207, 252] on button "add" at bounding box center [1222, 263] width 31 height 22
click at [1206, 20] on button "Done" at bounding box center [1187, 21] width 66 height 20
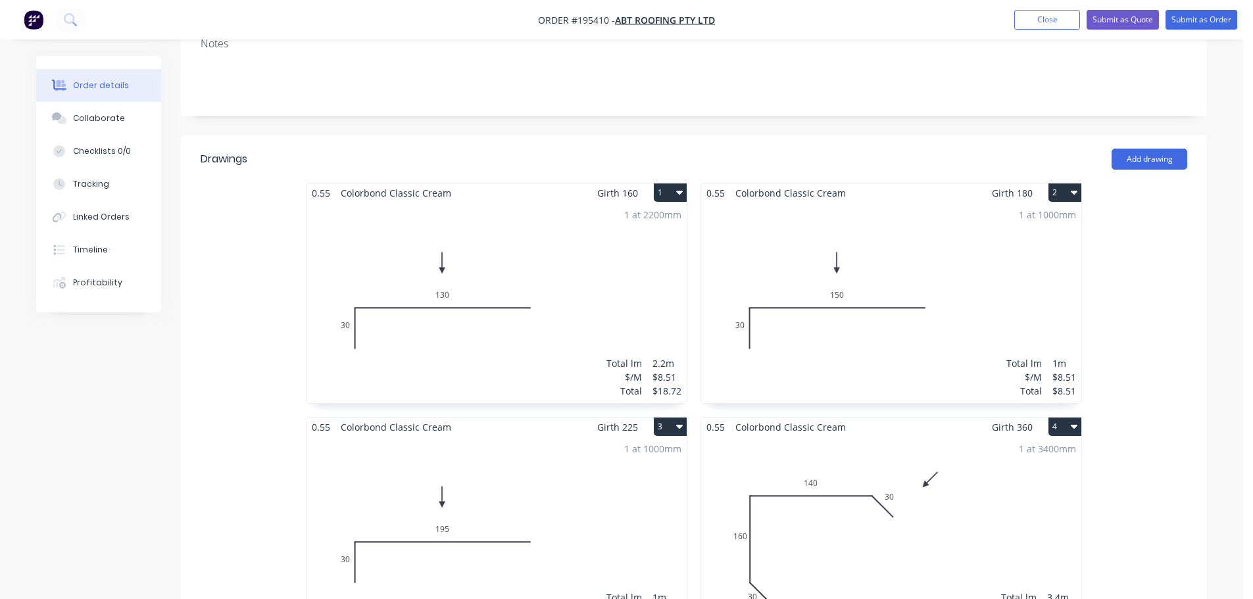
scroll to position [329, 0]
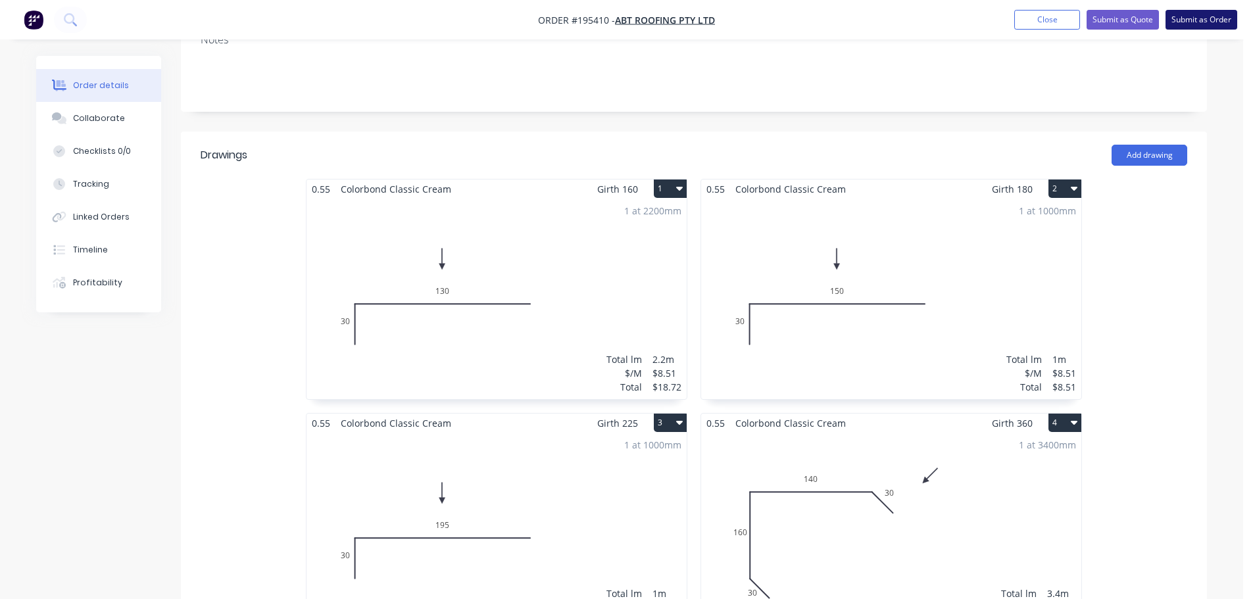
click at [1219, 16] on button "Submit as Order" at bounding box center [1202, 20] width 72 height 20
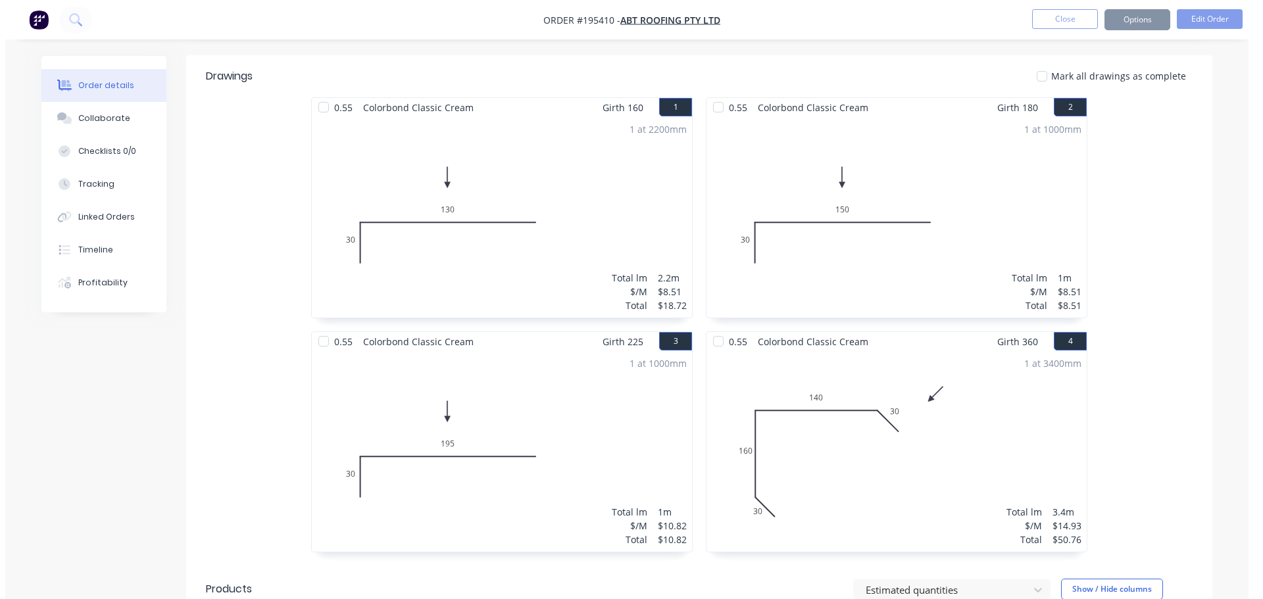
scroll to position [0, 0]
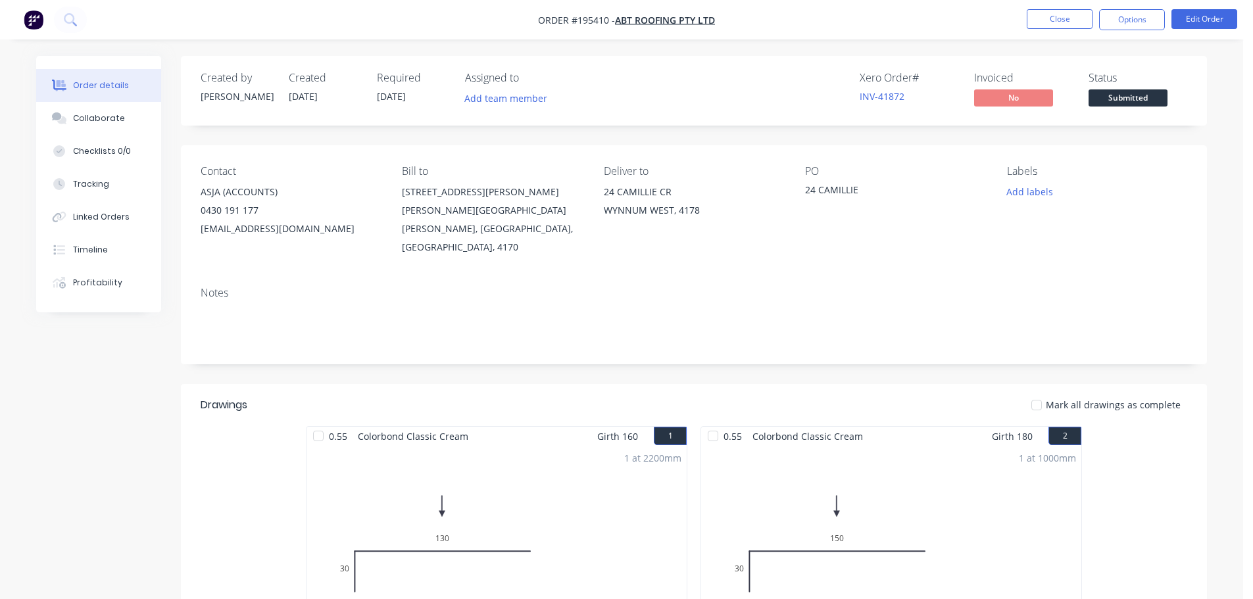
drag, startPoint x: 1148, startPoint y: 19, endPoint x: 1145, endPoint y: 36, distance: 16.7
click at [1148, 18] on button "Options" at bounding box center [1132, 19] width 66 height 21
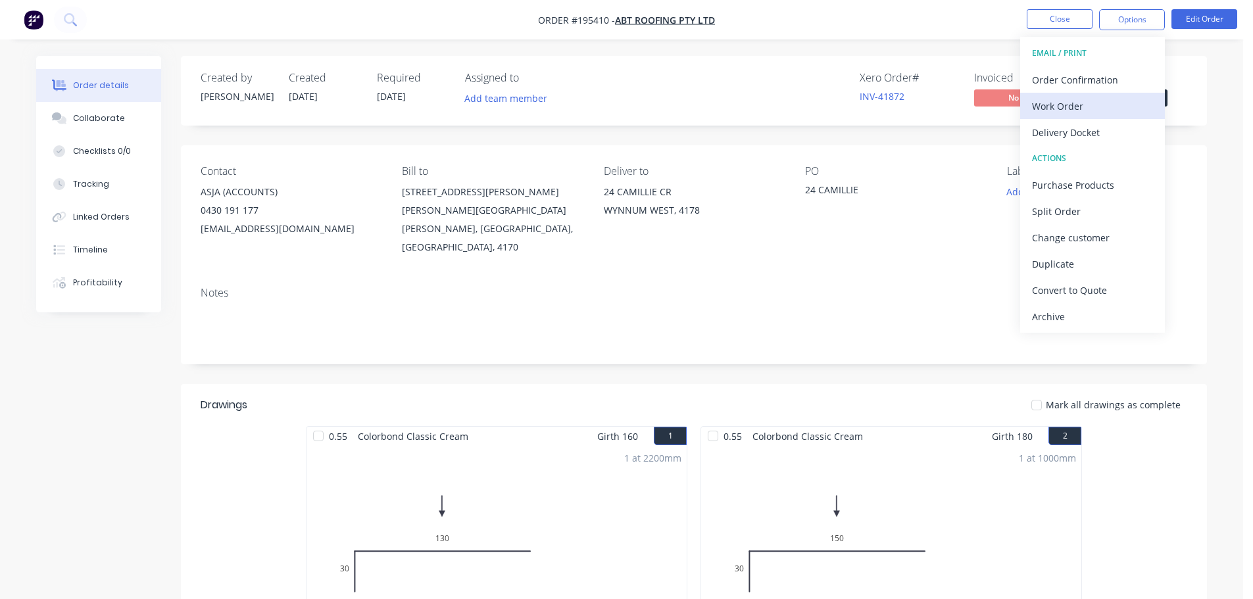
click at [1089, 103] on div "Work Order" at bounding box center [1092, 106] width 121 height 19
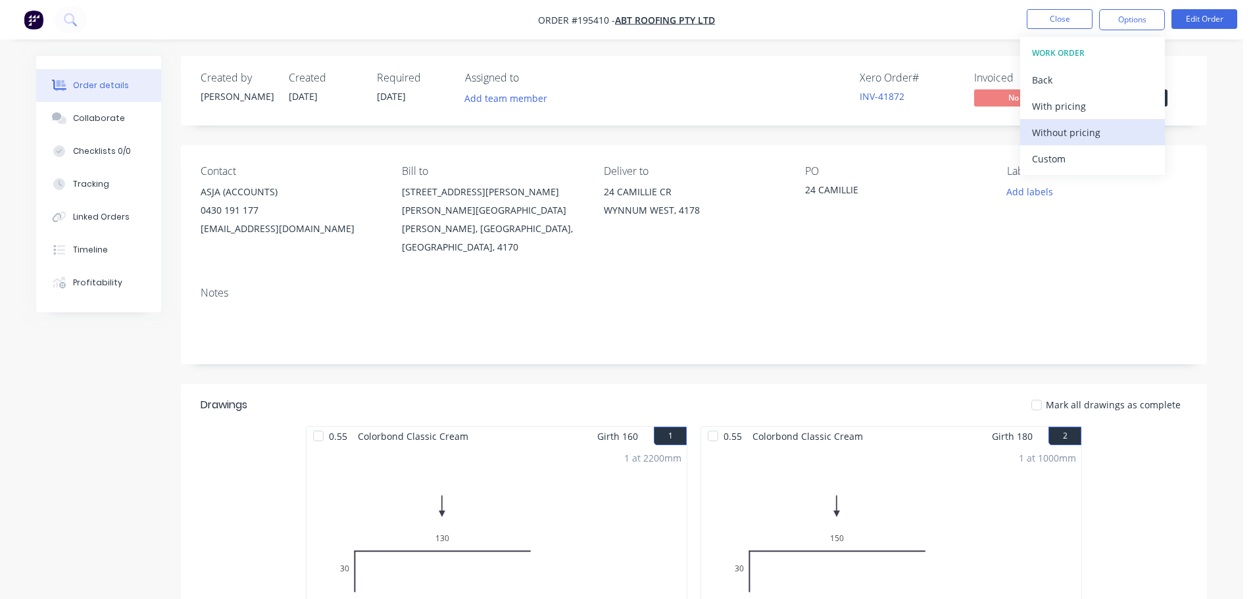
click at [1080, 136] on div "Without pricing" at bounding box center [1092, 132] width 121 height 19
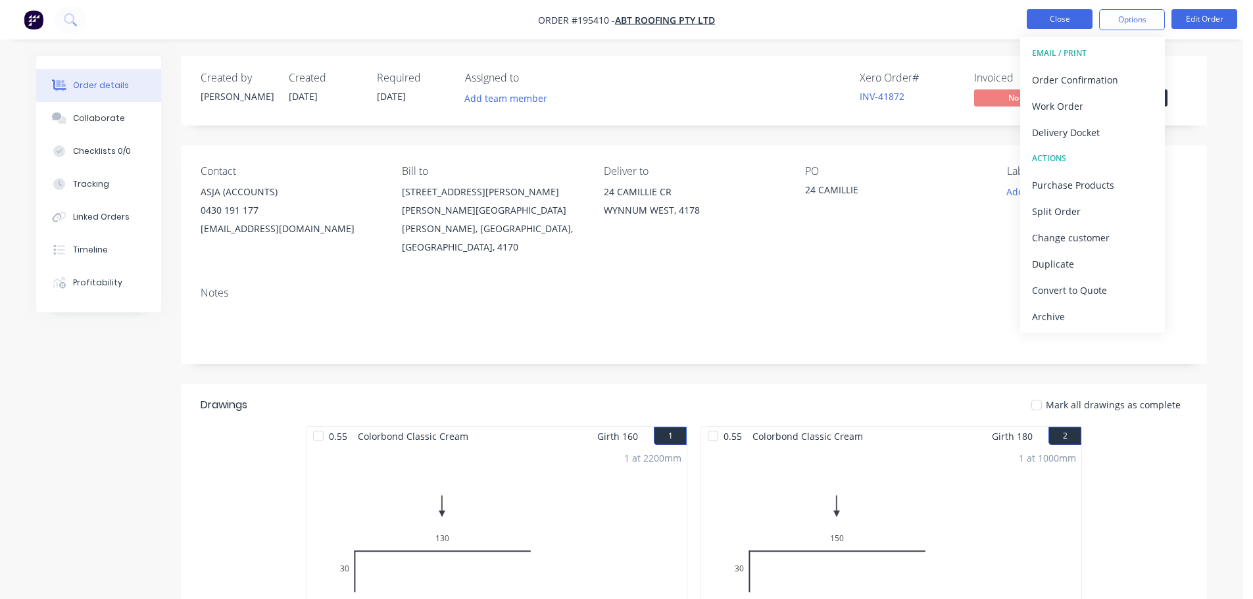
click at [1068, 16] on button "Close" at bounding box center [1060, 19] width 66 height 20
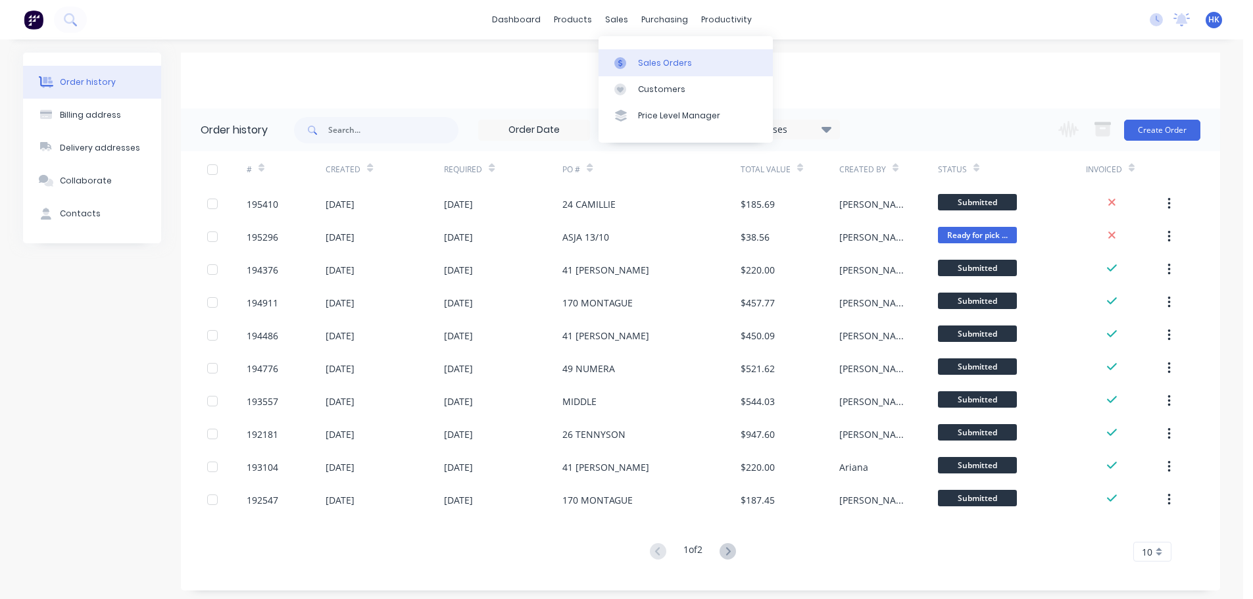
click at [658, 70] on link "Sales Orders" at bounding box center [686, 62] width 174 height 26
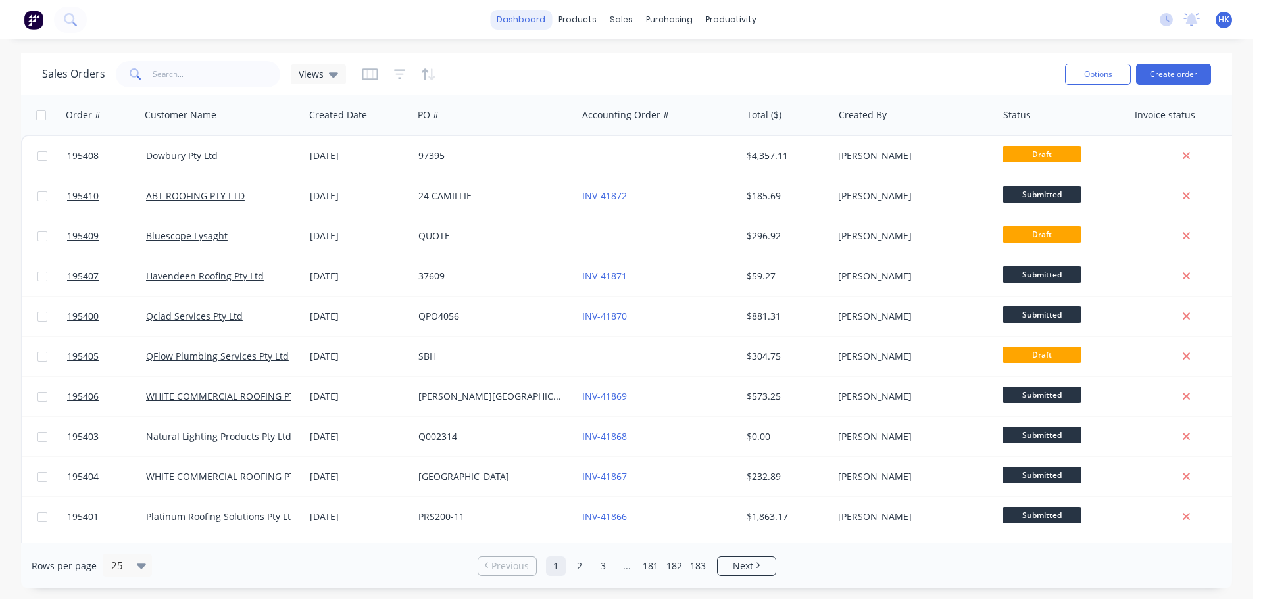
click at [533, 12] on link "dashboard" at bounding box center [521, 20] width 62 height 20
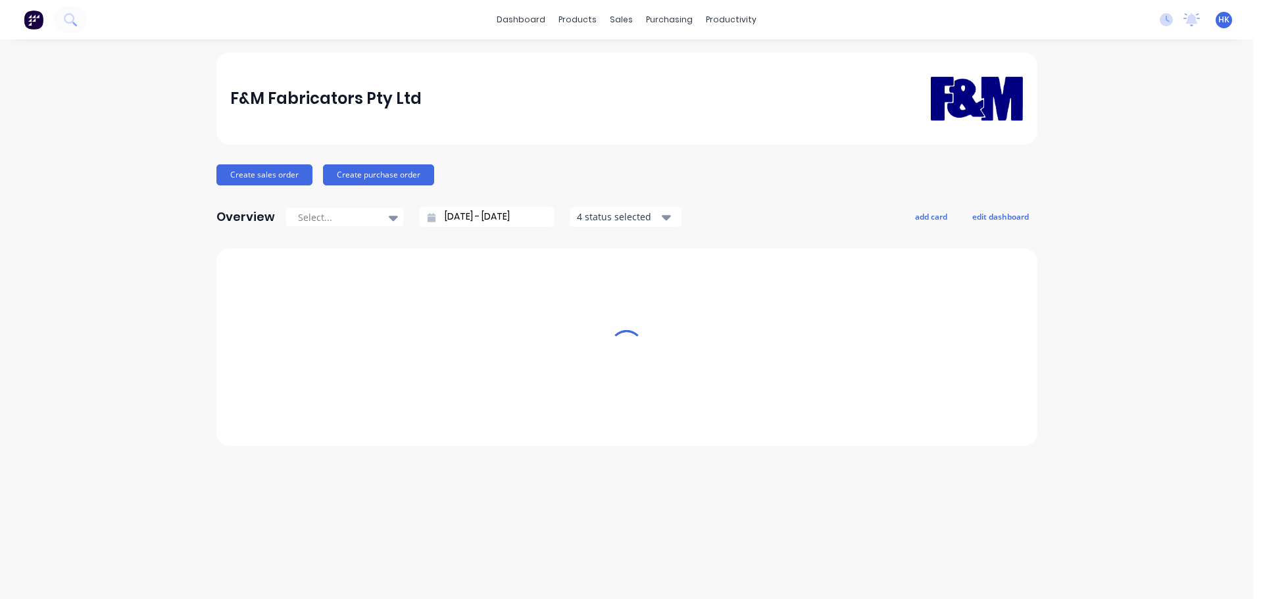
click at [526, 24] on link "dashboard" at bounding box center [521, 20] width 62 height 20
click at [492, 220] on input "[DATE] - [DATE]" at bounding box center [491, 217] width 113 height 20
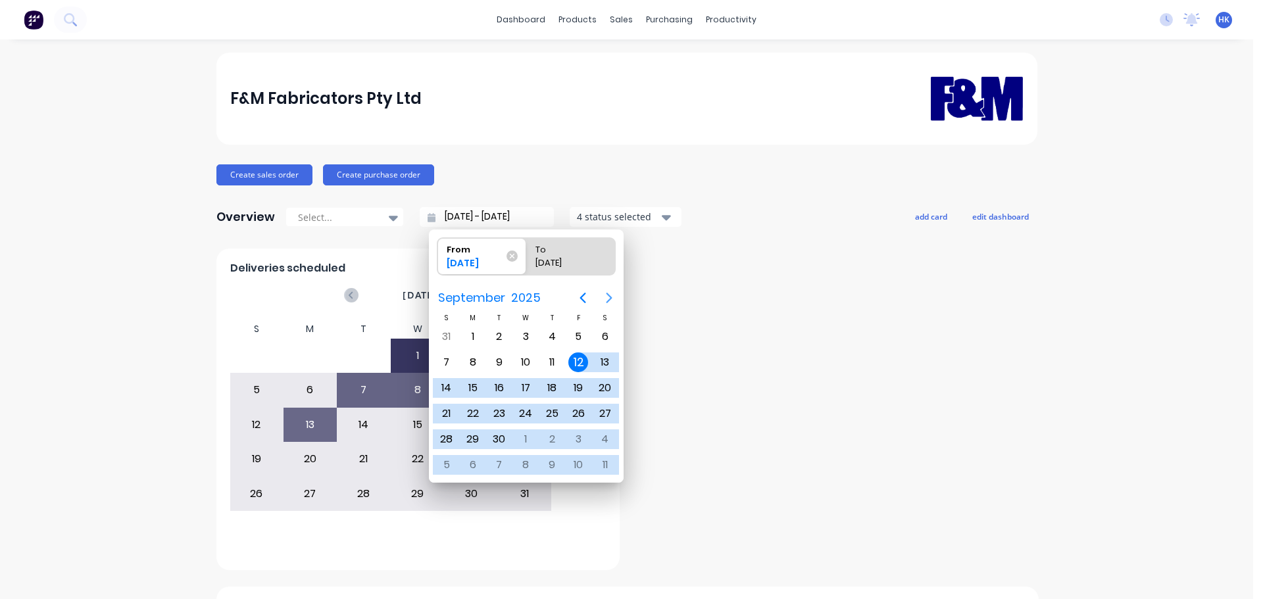
click at [614, 287] on button "Next page" at bounding box center [609, 298] width 26 height 26
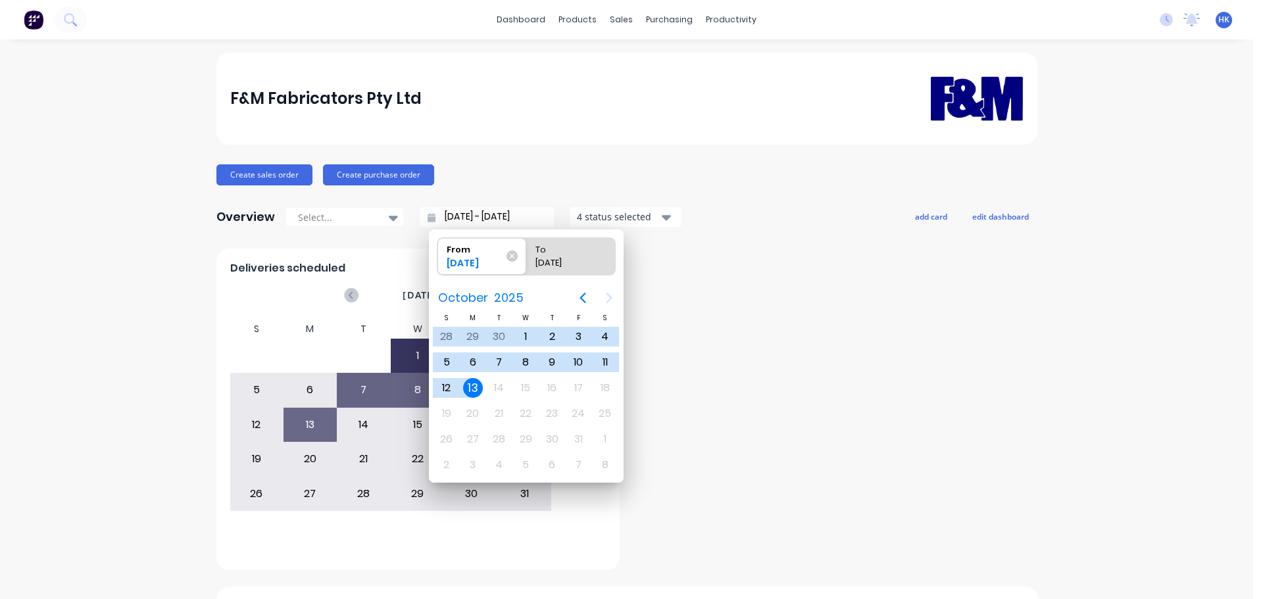
click at [474, 383] on div "13" at bounding box center [473, 388] width 20 height 20
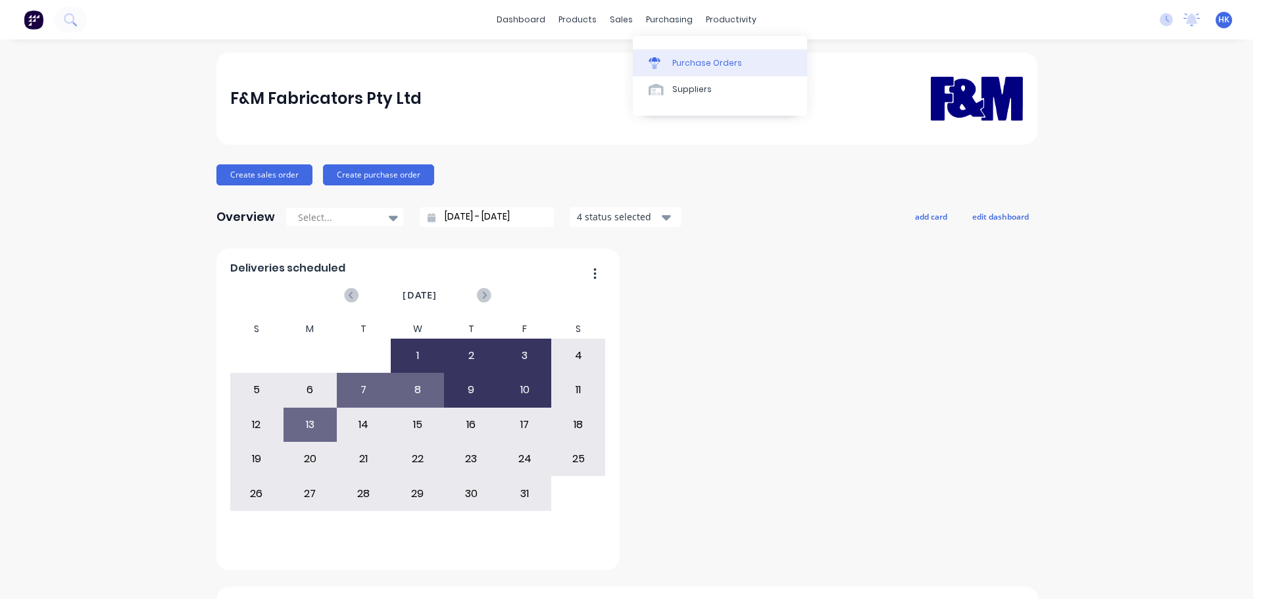
click at [714, 66] on div "Purchase Orders" at bounding box center [707, 63] width 70 height 12
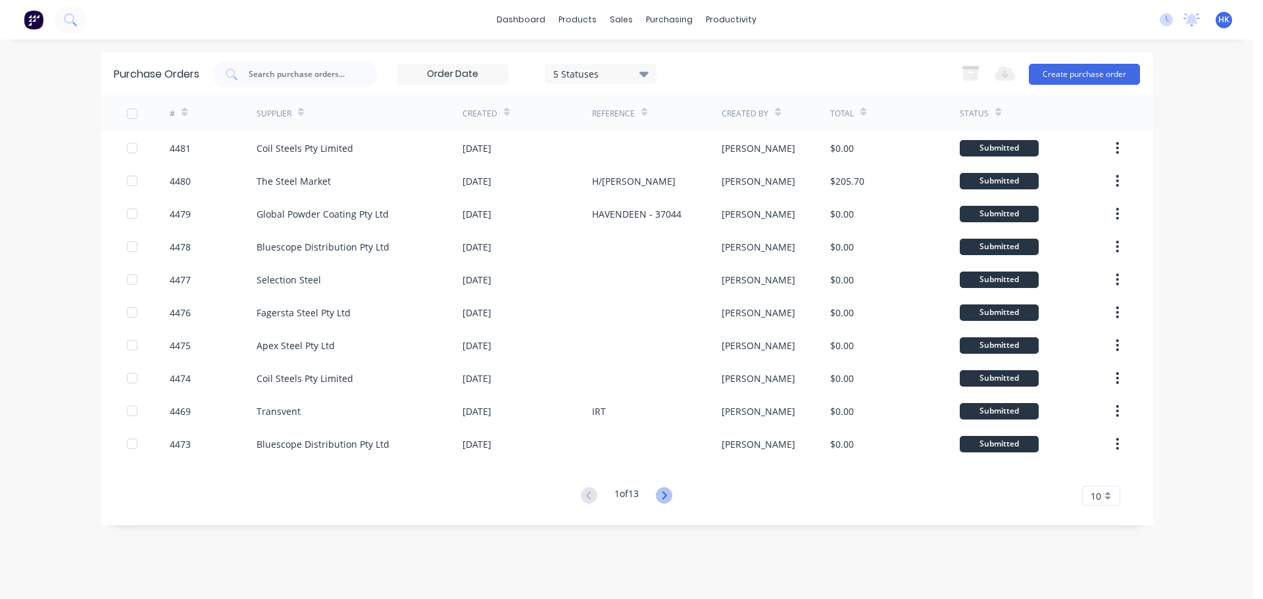
click at [670, 500] on icon at bounding box center [664, 495] width 16 height 16
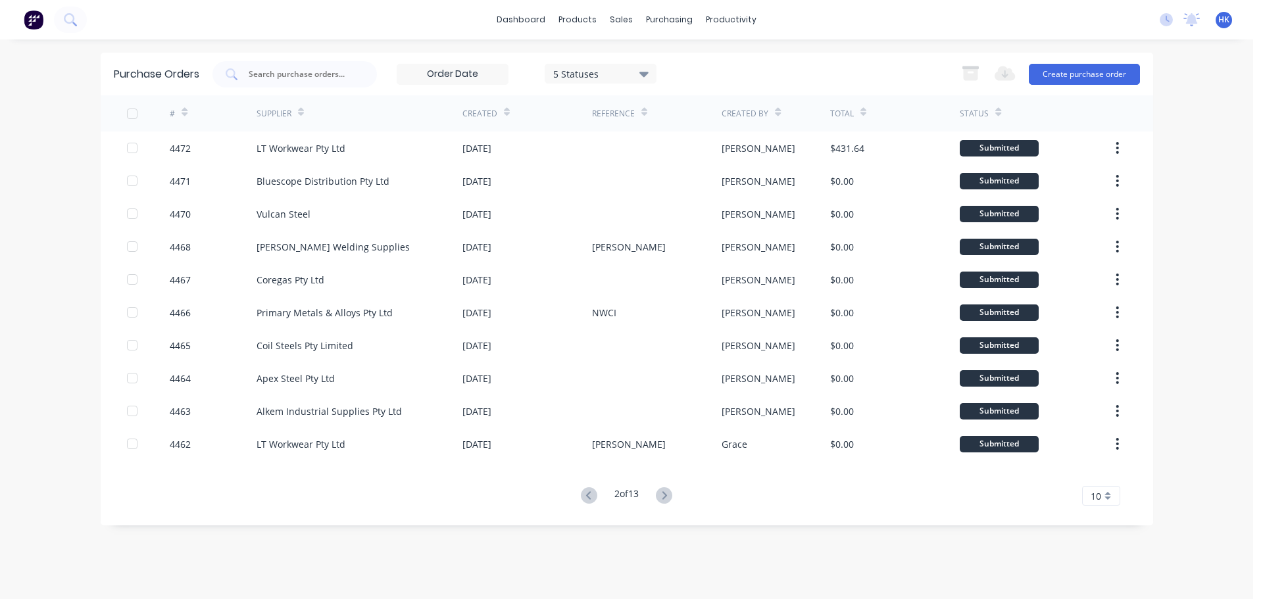
click at [670, 500] on icon at bounding box center [664, 495] width 16 height 16
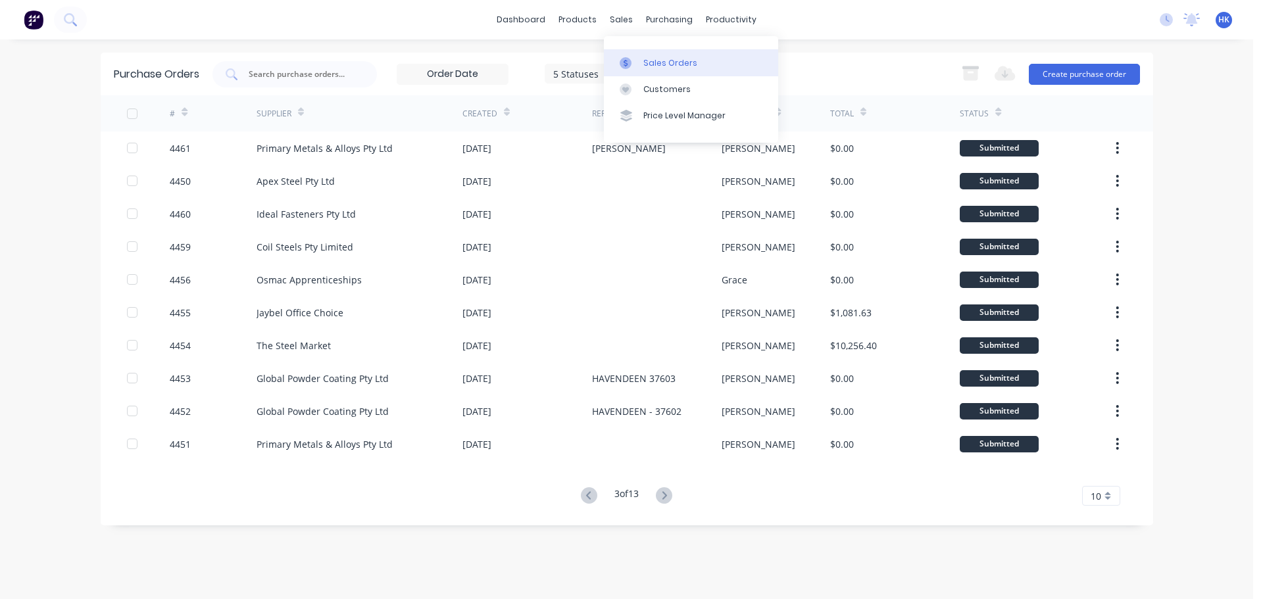
click at [673, 66] on div "Sales Orders" at bounding box center [670, 63] width 54 height 12
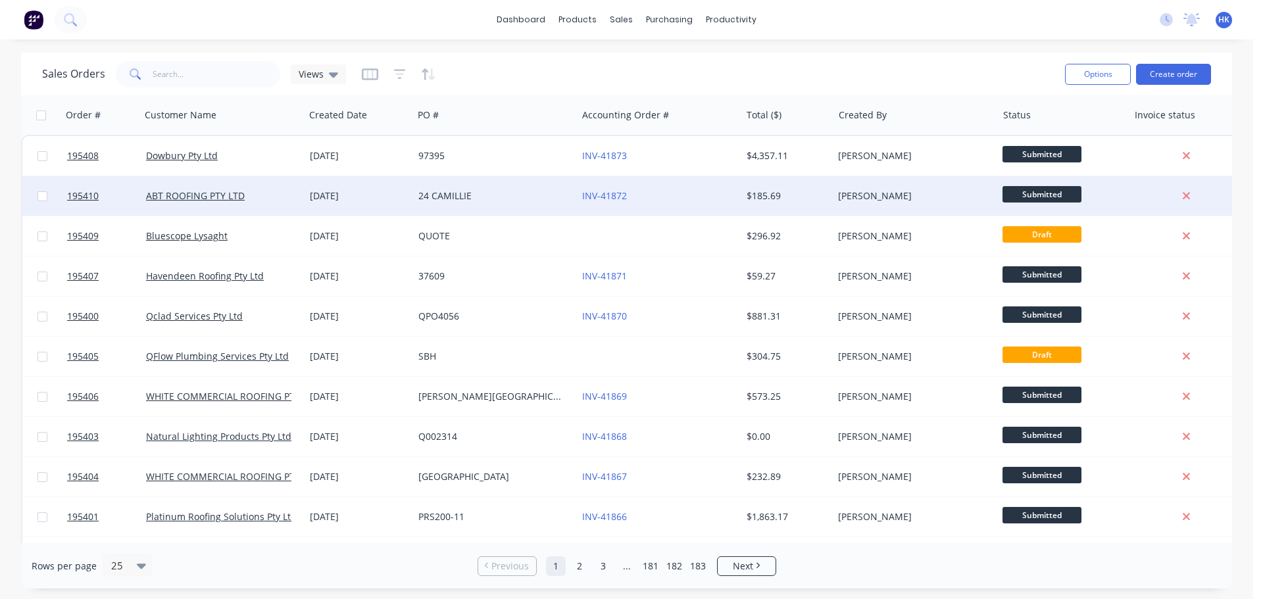
click at [506, 199] on div "24 CAMILLIE" at bounding box center [491, 195] width 146 height 13
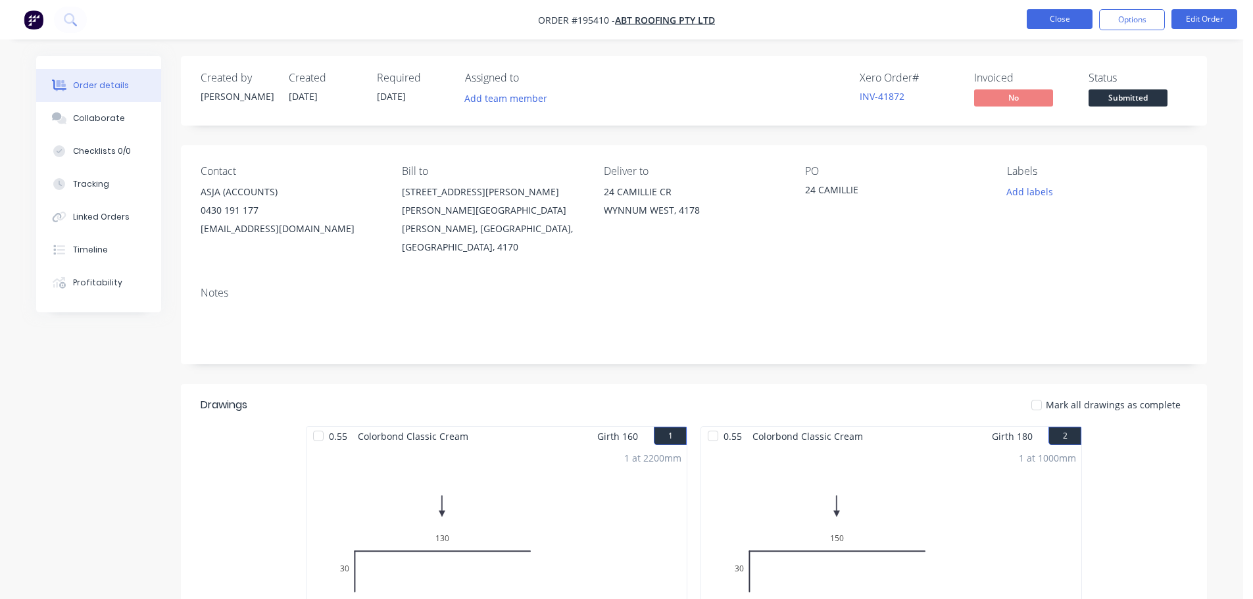
click at [1048, 28] on button "Close" at bounding box center [1060, 19] width 66 height 20
